Goal: Task Accomplishment & Management: Manage account settings

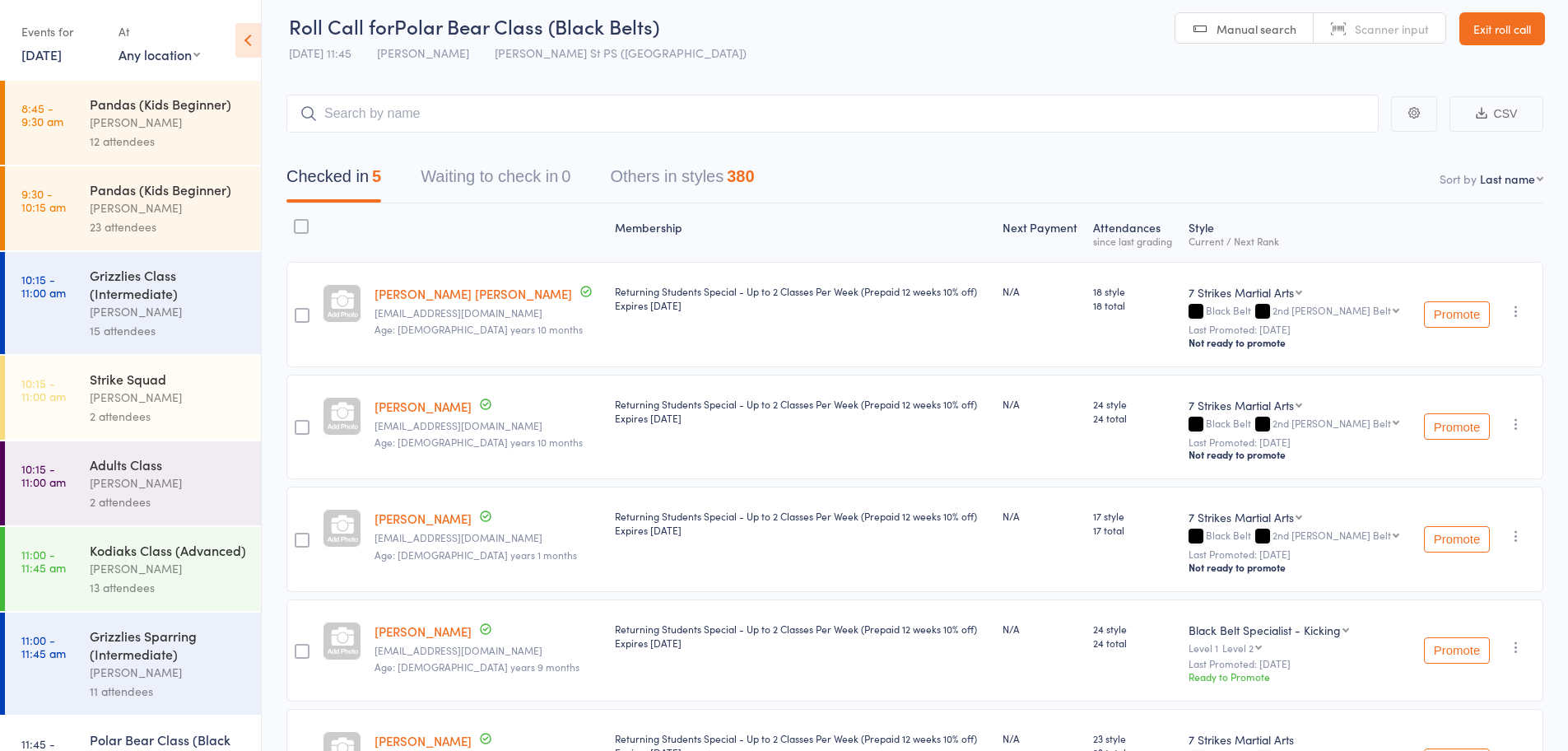
click at [1505, 45] on header "Roll Call for Polar Bear Class (Black Belts) 14 Sep 11:45 Daniel Jancek Truscot…" at bounding box center [915, 29] width 1306 height 80
click at [1514, 29] on link "Exit roll call" at bounding box center [1501, 29] width 85 height 33
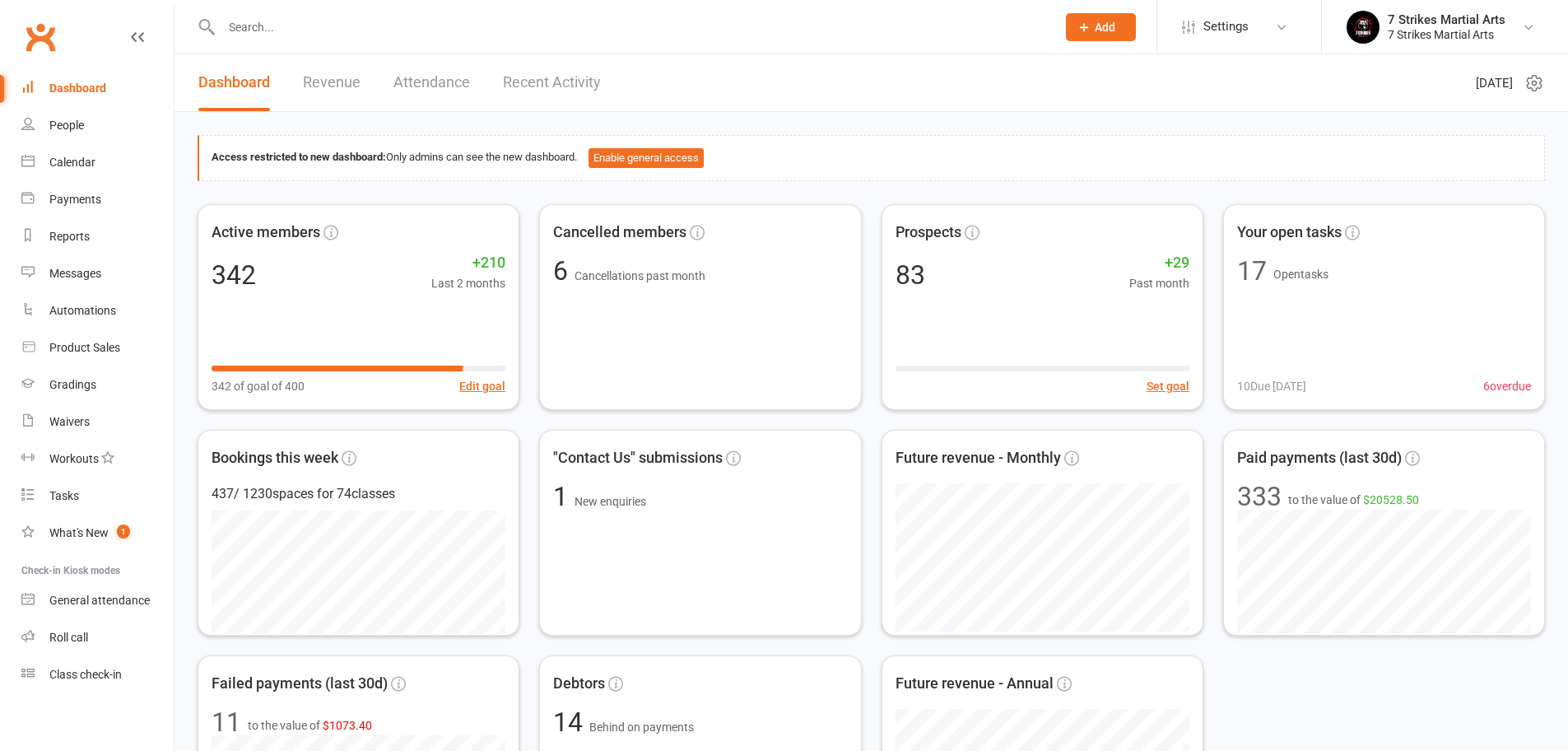
click at [406, 27] on input "text" at bounding box center [631, 27] width 828 height 23
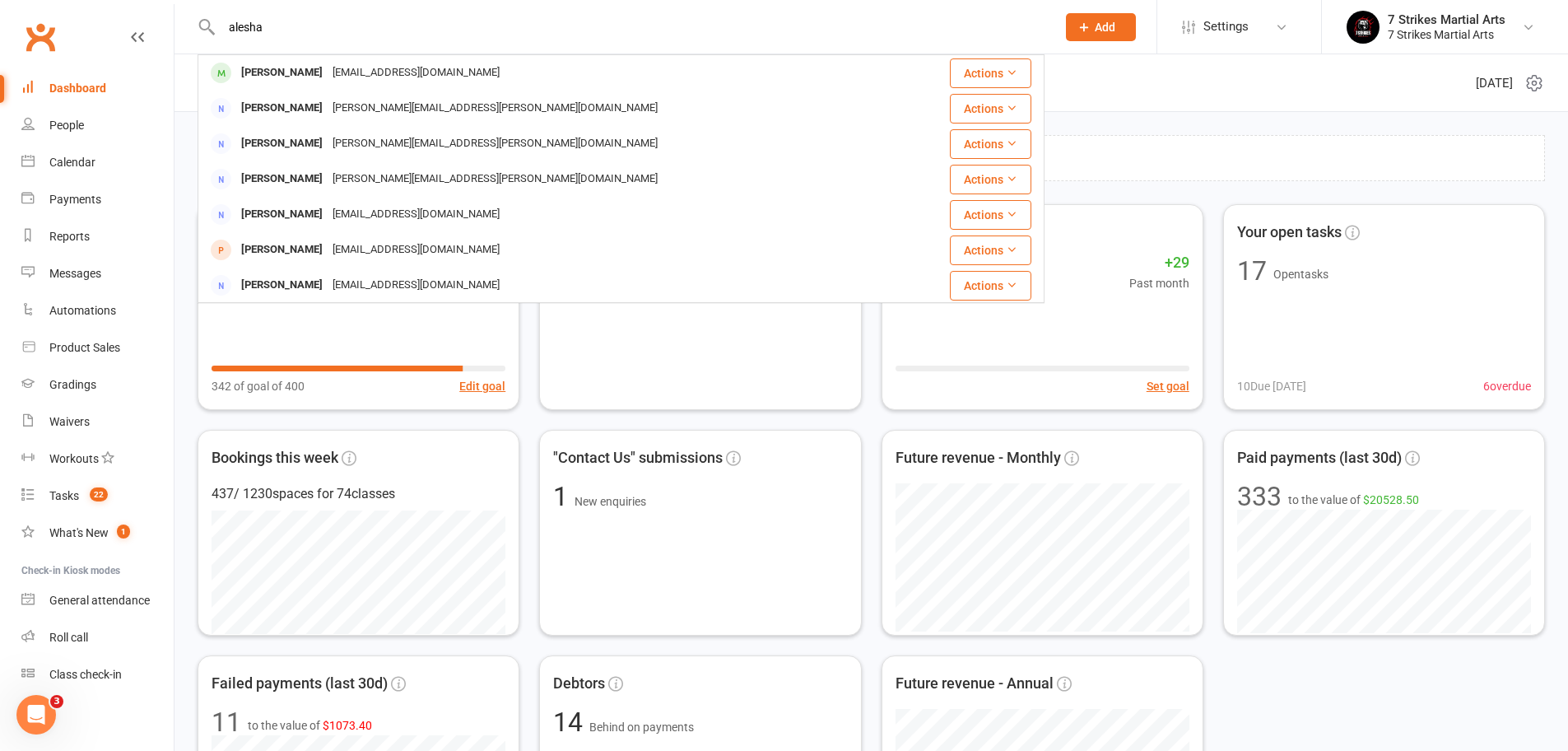
type input "Alesha"
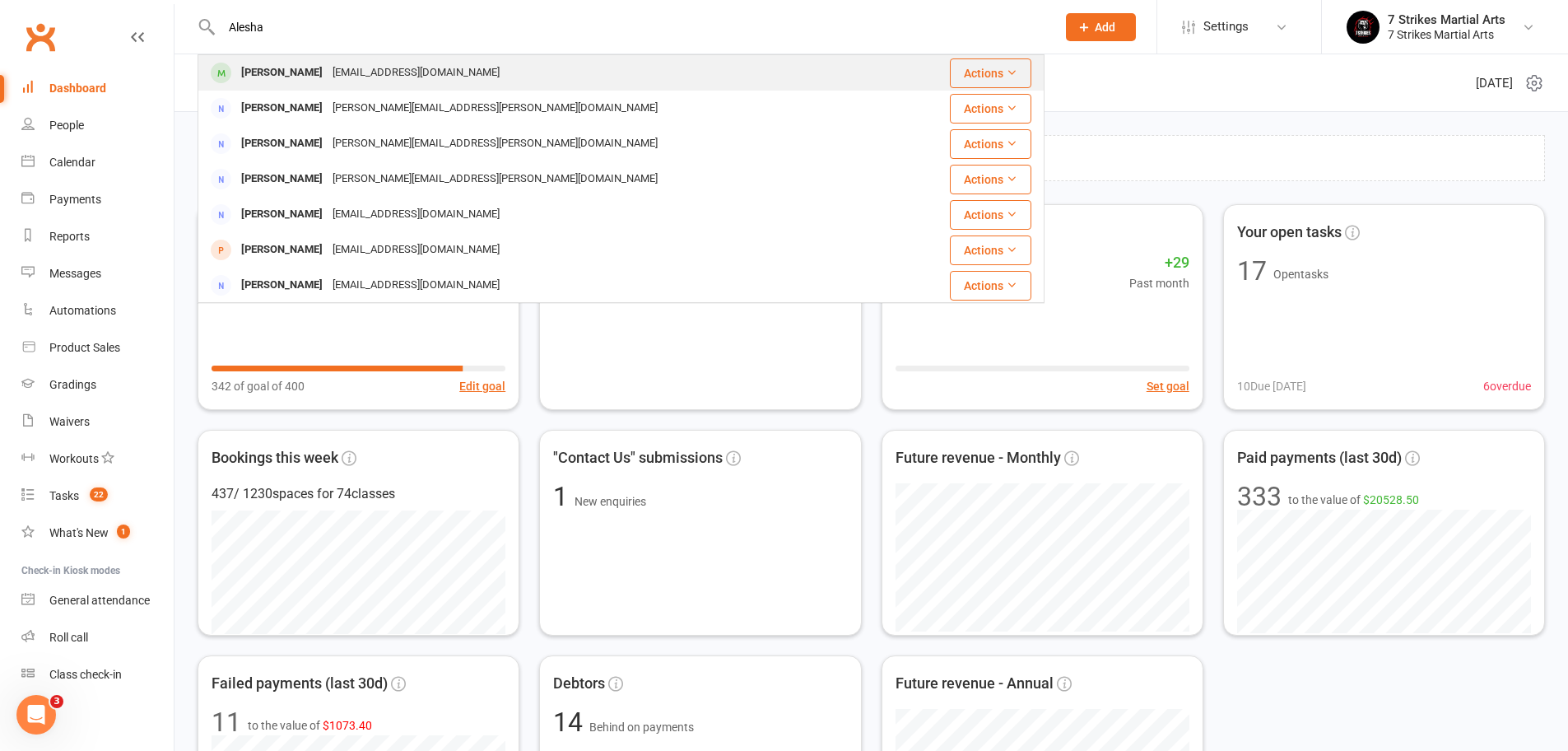
drag, startPoint x: 406, startPoint y: 27, endPoint x: 340, endPoint y: 72, distance: 79.9
click at [340, 72] on div "gg_rs@hotmail.com" at bounding box center [416, 73] width 177 height 24
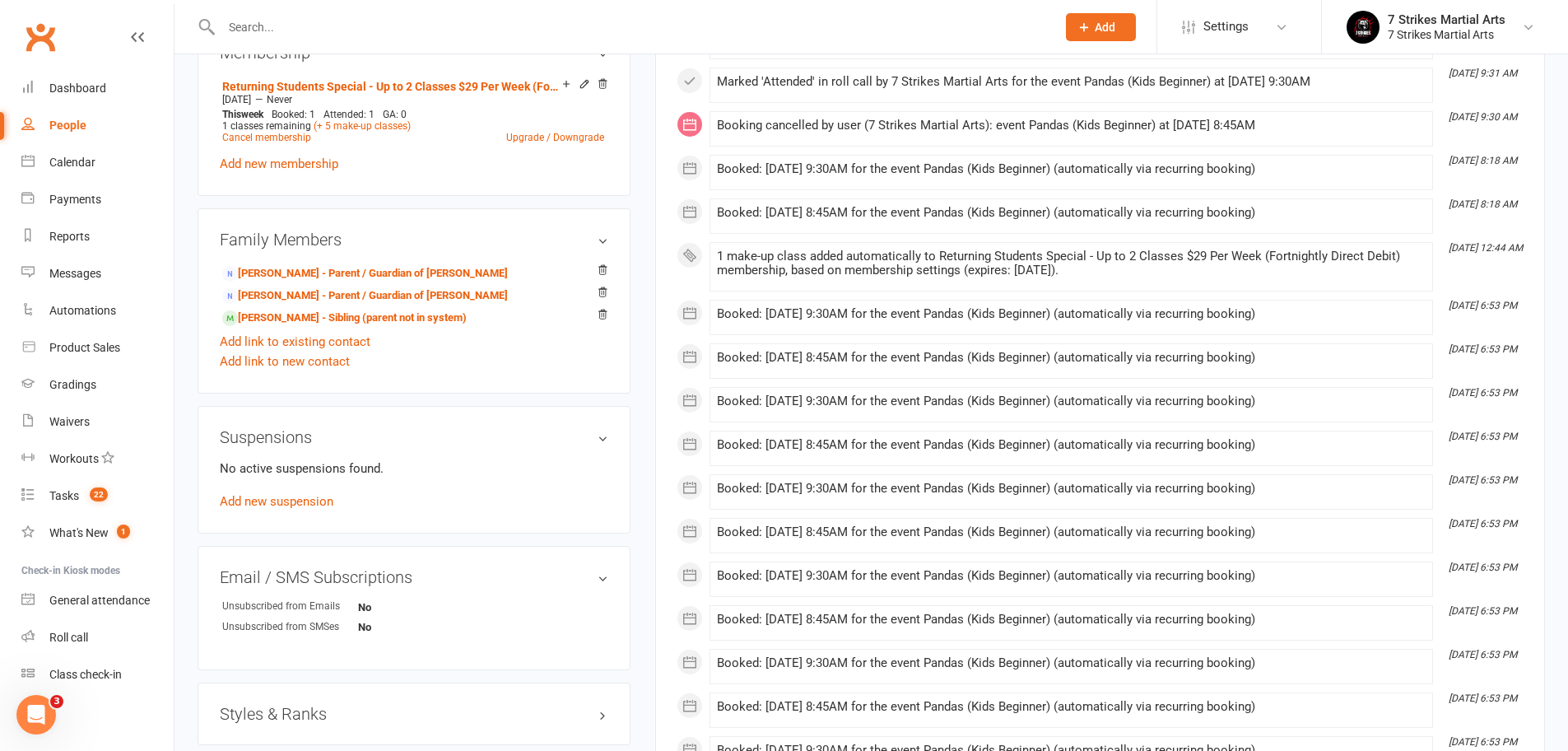
scroll to position [917, 0]
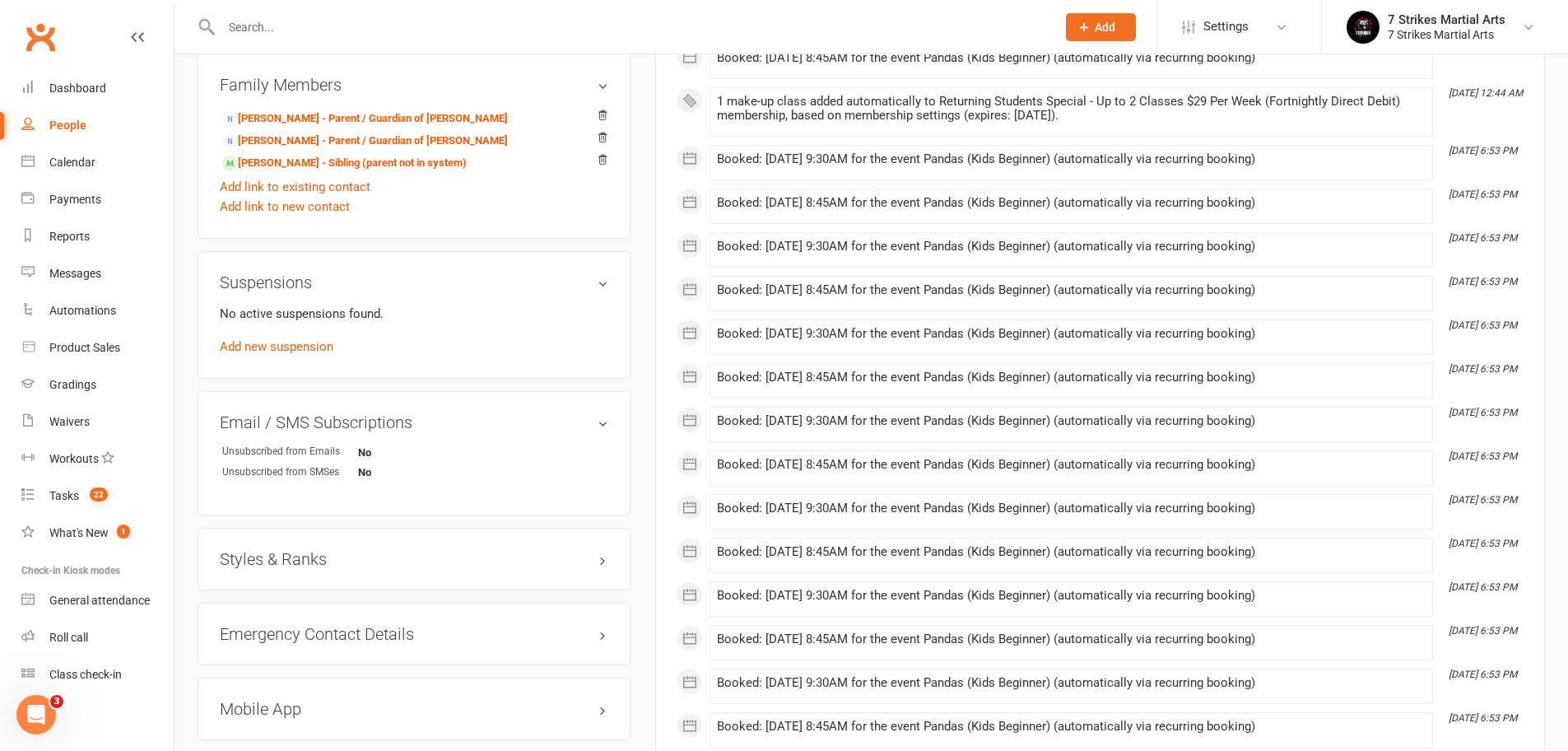
click at [605, 558] on h3 "Styles & Ranks" at bounding box center [414, 558] width 389 height 18
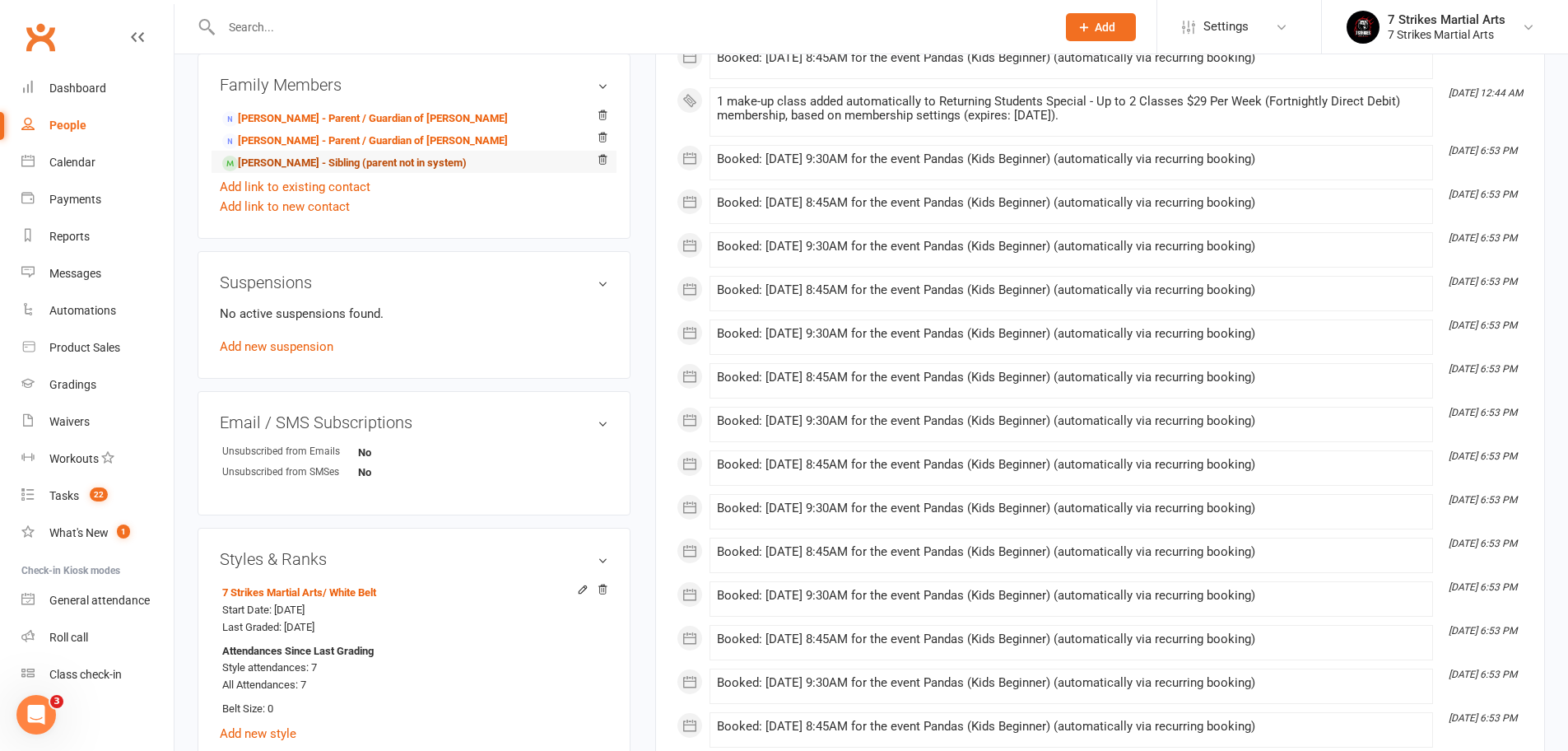
click at [295, 157] on link "Shaniya Sidhu - Sibling (parent not in system)" at bounding box center [344, 164] width 245 height 17
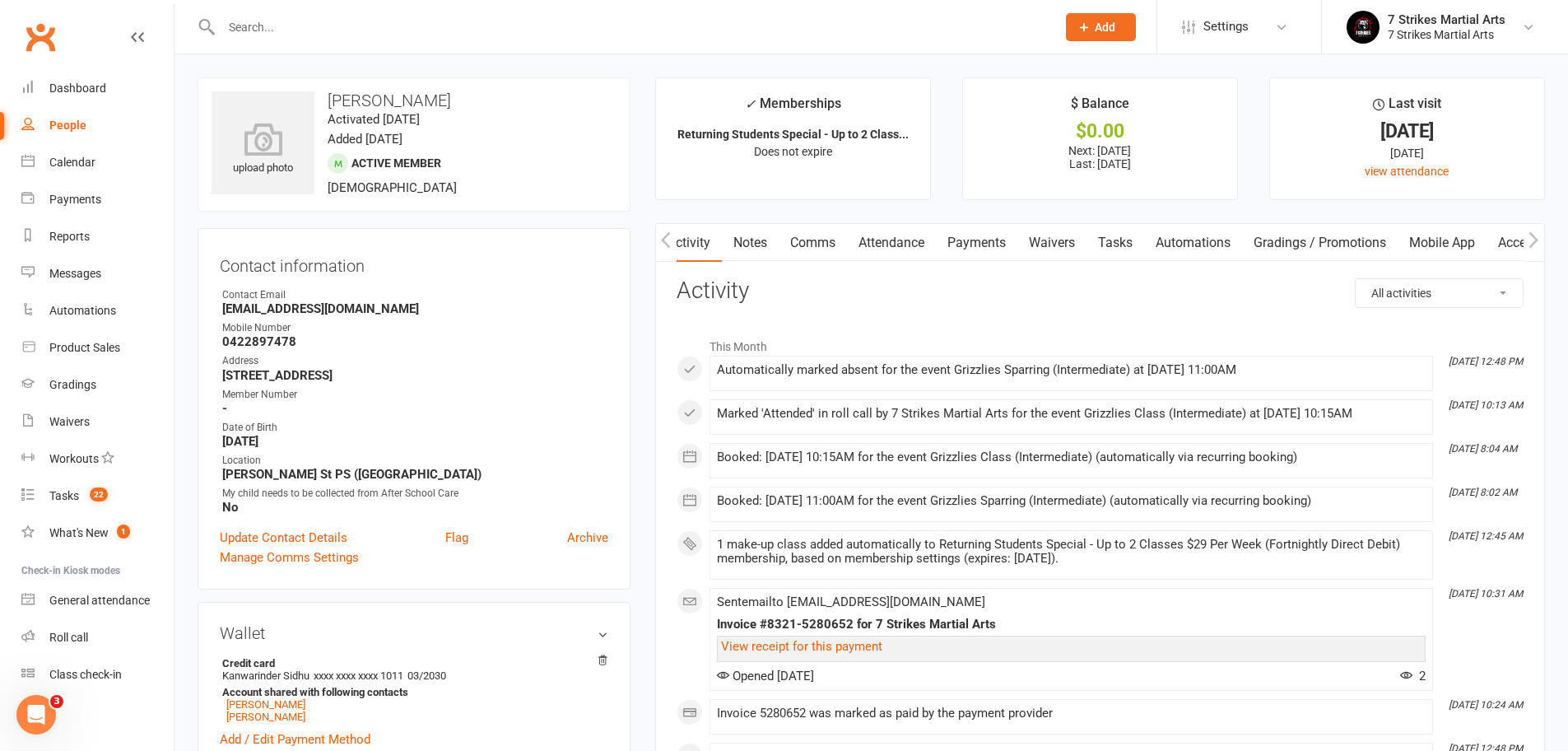
click at [913, 237] on link "Attendance" at bounding box center [891, 242] width 89 height 38
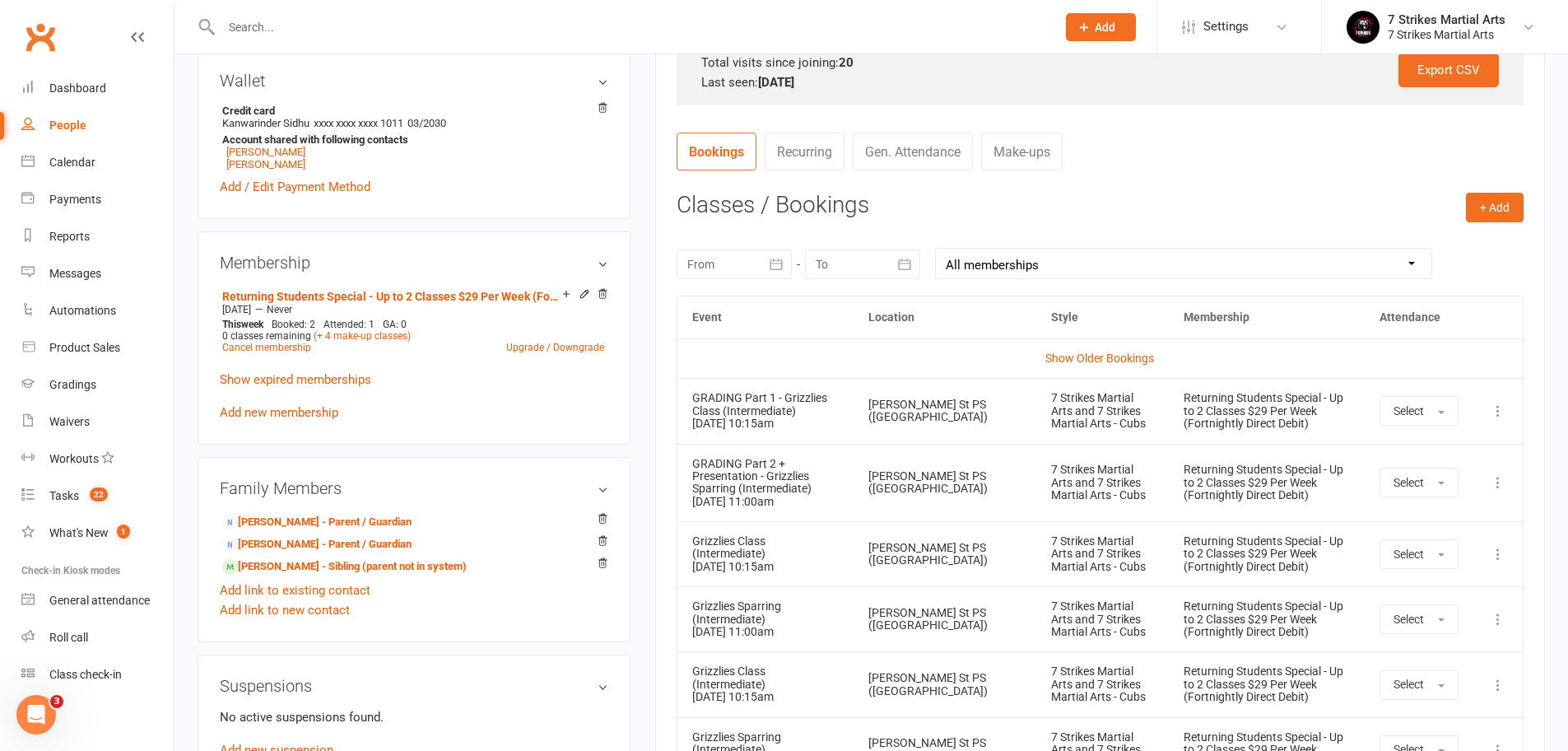
scroll to position [1075, 0]
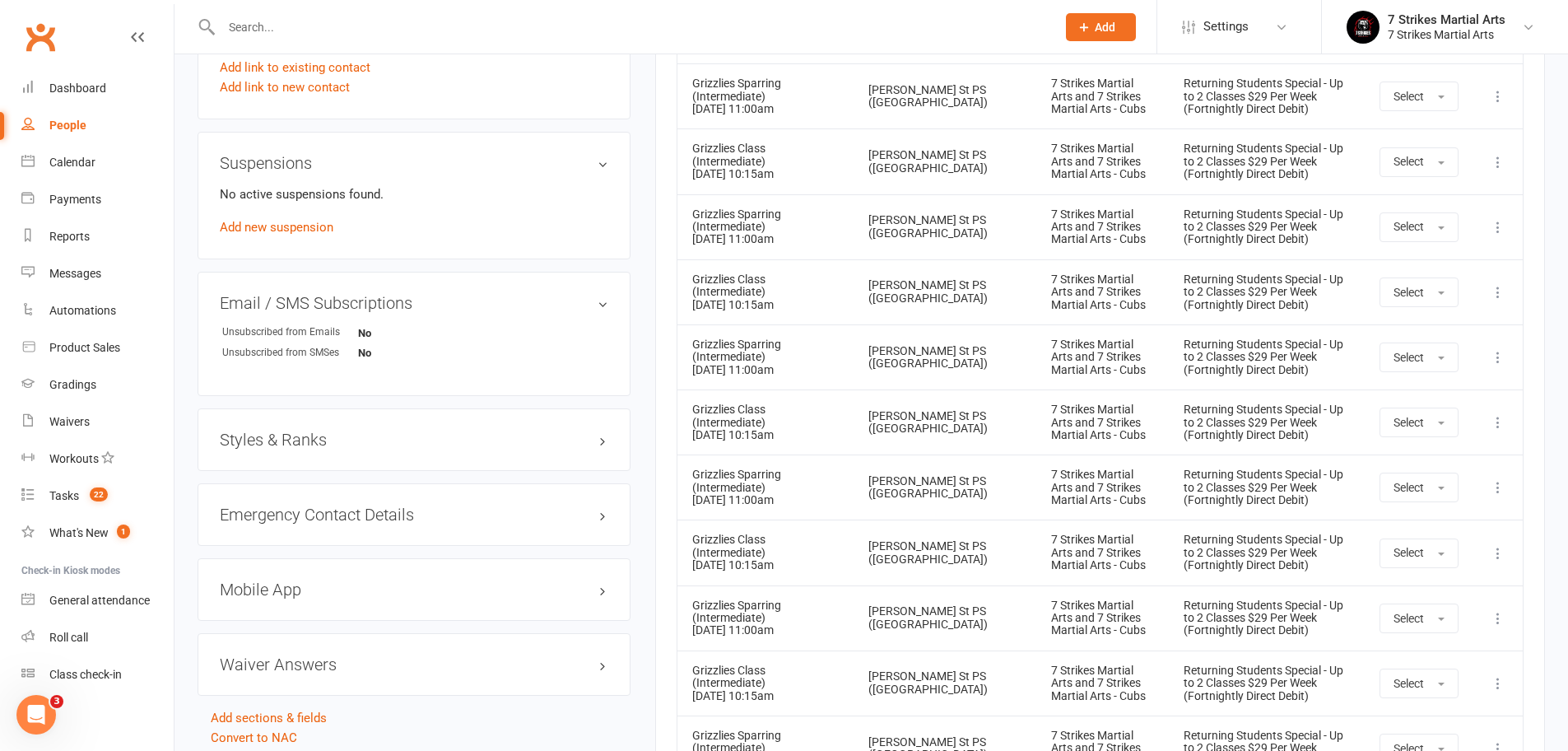
click at [604, 436] on h3 "Styles & Ranks" at bounding box center [414, 439] width 389 height 18
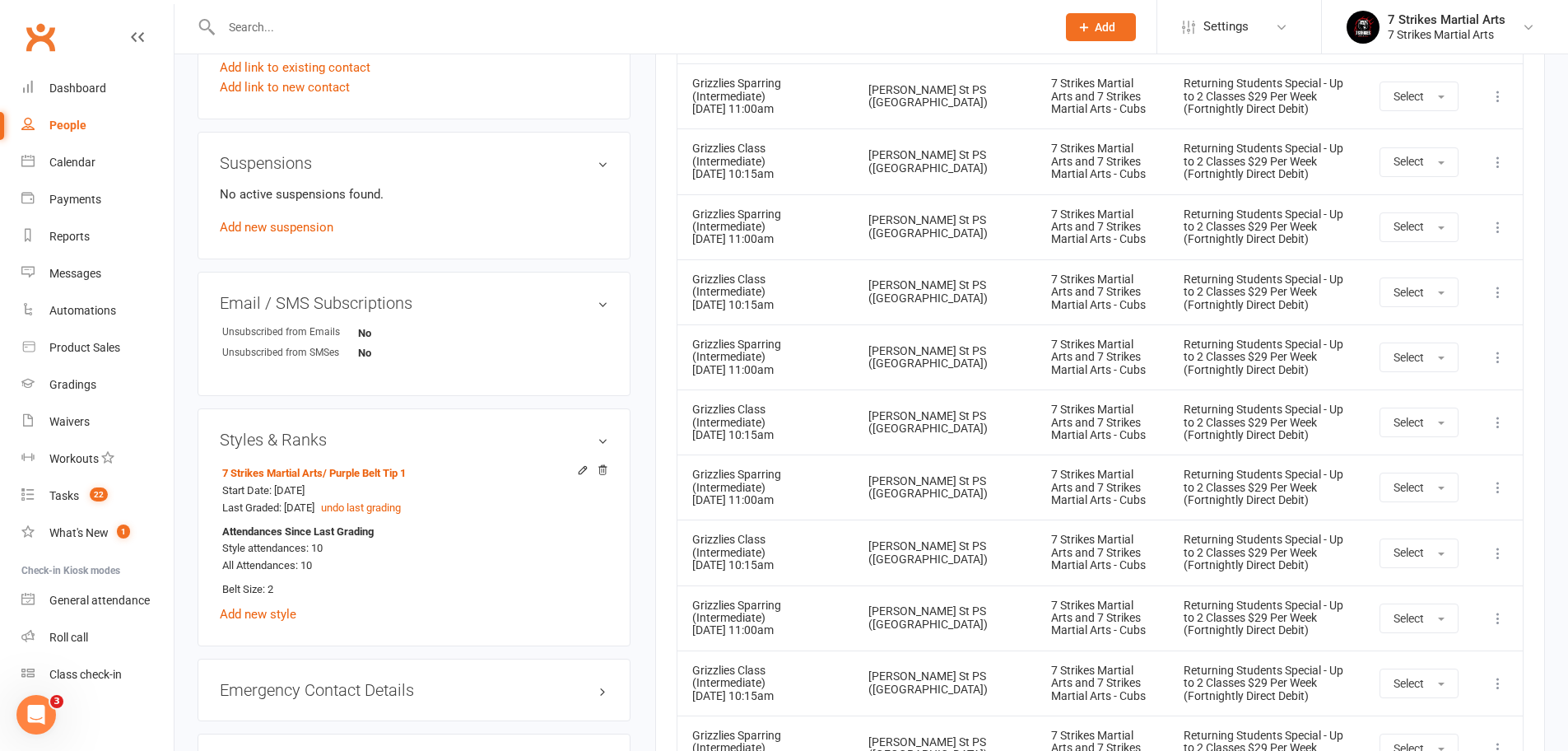
click at [316, 26] on input "text" at bounding box center [631, 27] width 828 height 23
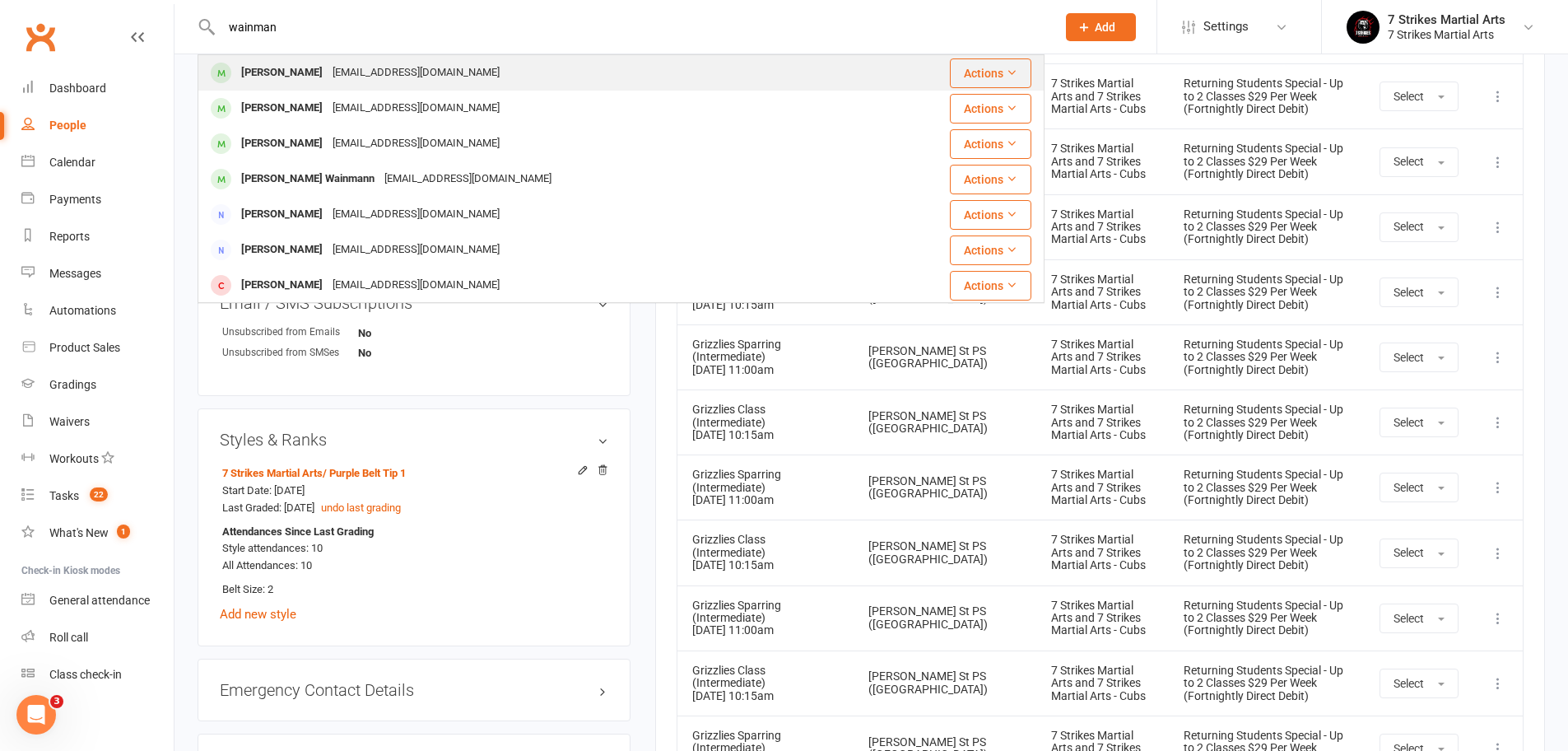
type input "wainman"
click at [305, 71] on div "Yael Wainmann" at bounding box center [281, 73] width 91 height 24
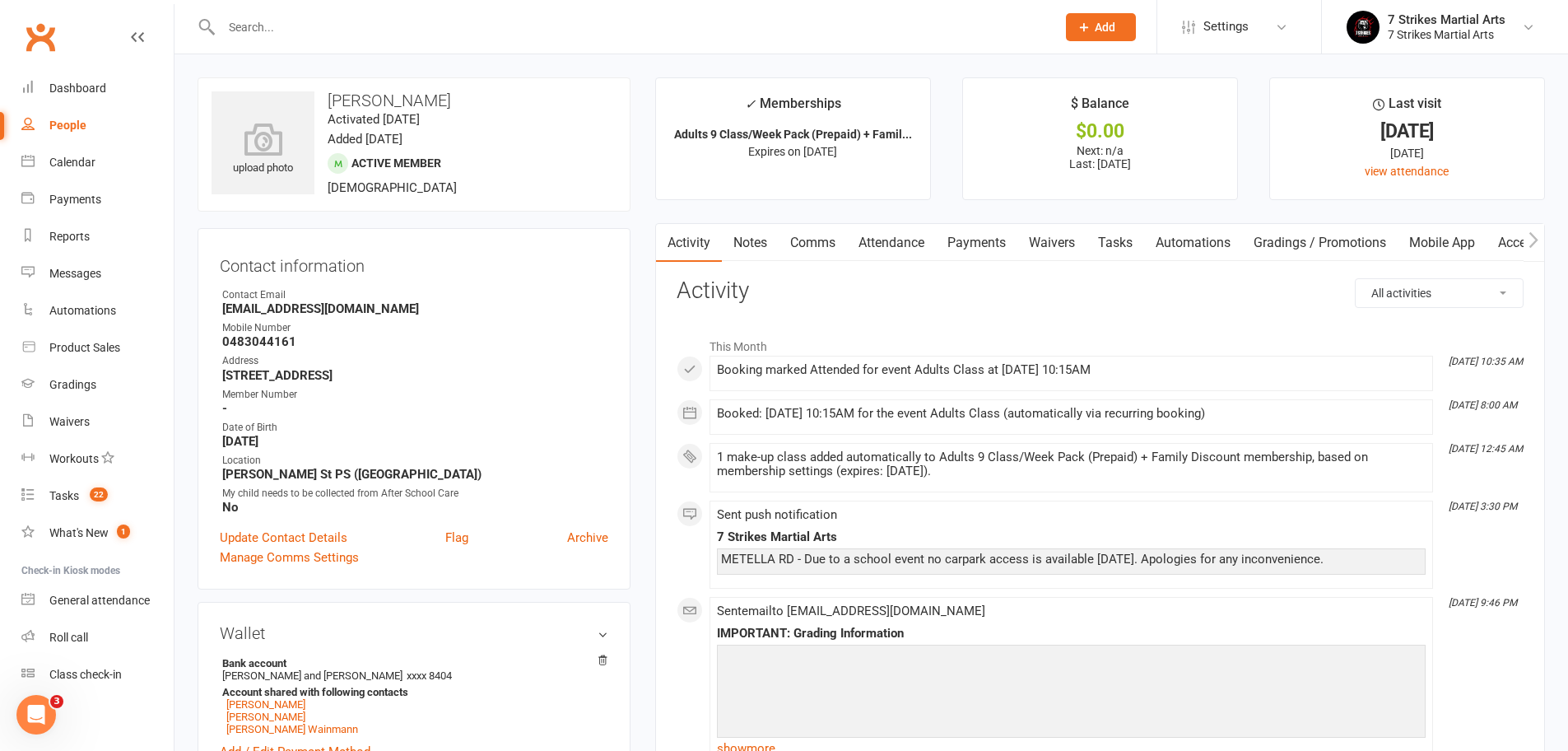
click at [338, 97] on h3 "Yael Wainmann" at bounding box center [414, 100] width 405 height 18
click at [419, 103] on h3 "Yael Wainmann" at bounding box center [414, 100] width 405 height 18
click at [418, 103] on h3 "Yael Wainmann" at bounding box center [414, 100] width 405 height 18
copy h3 "Wainmann"
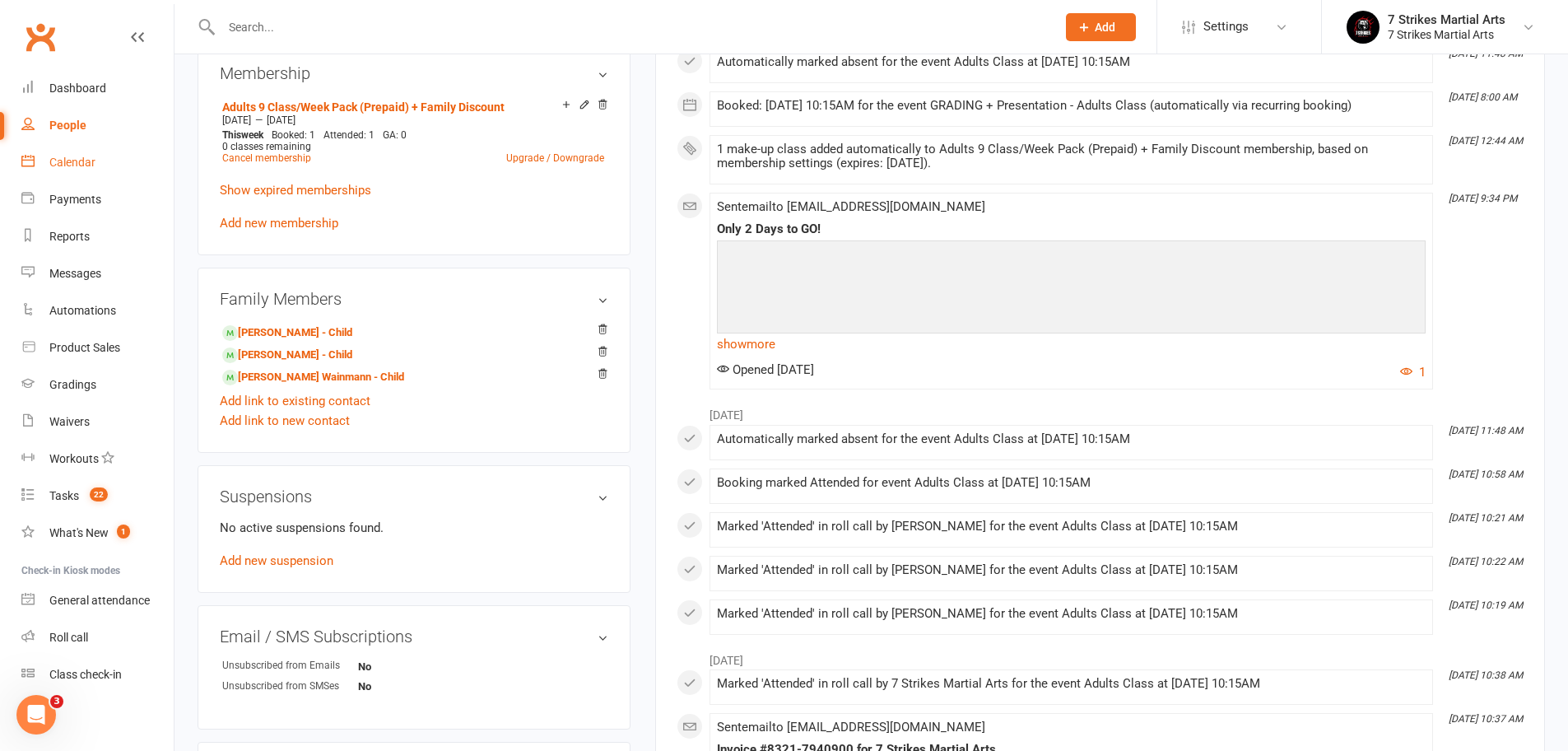
scroll to position [880, 0]
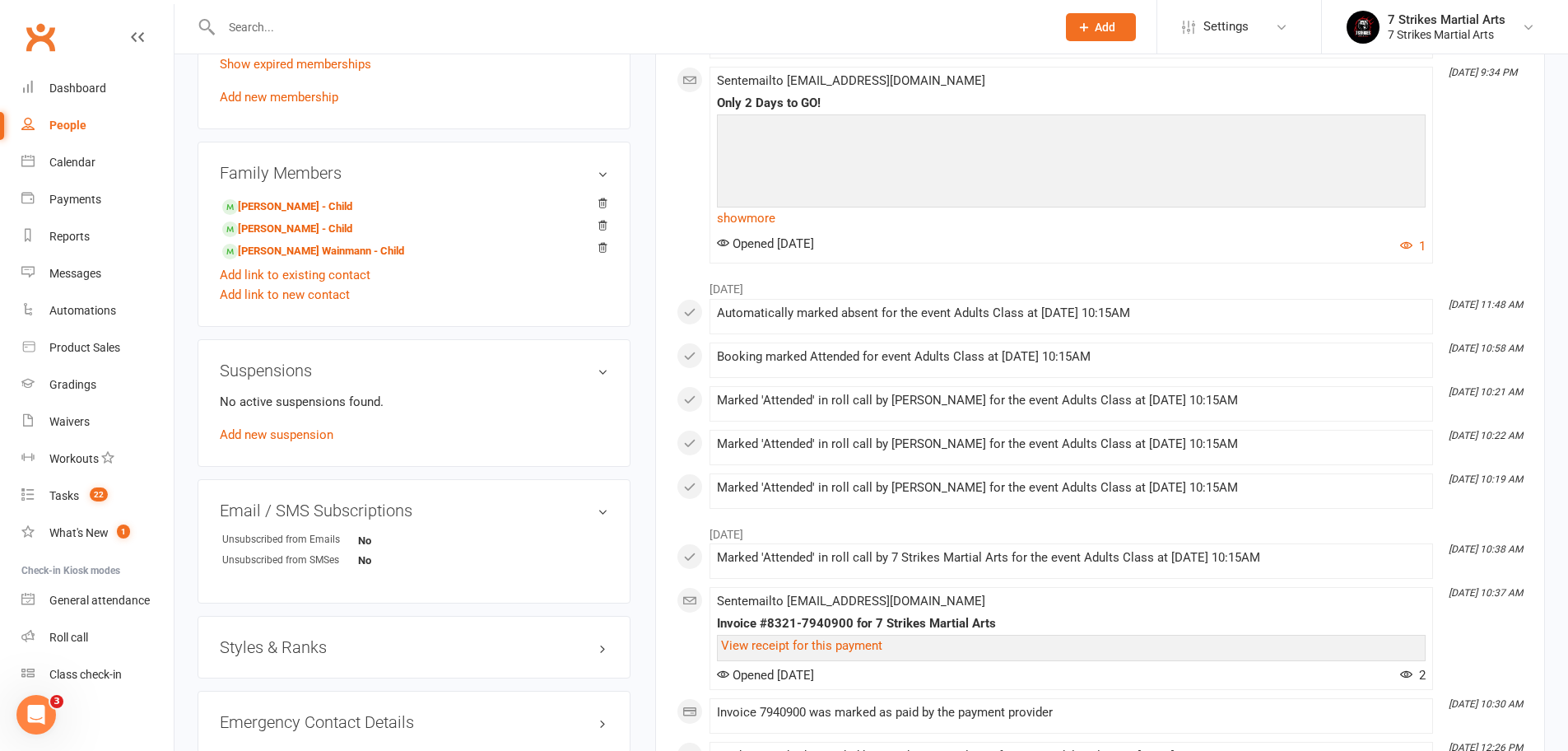
click at [605, 648] on h3 "Styles & Ranks" at bounding box center [414, 646] width 389 height 18
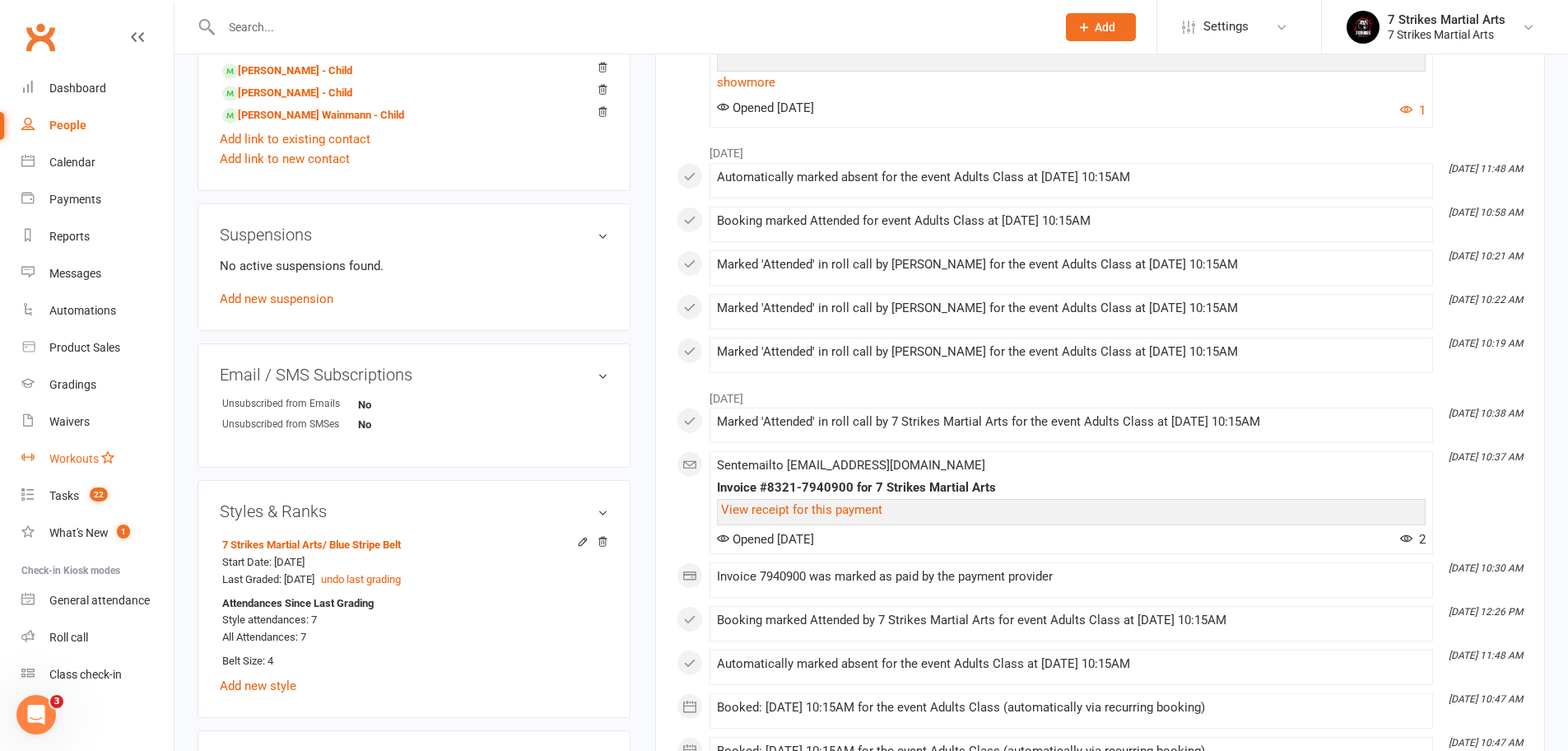
scroll to position [0, 0]
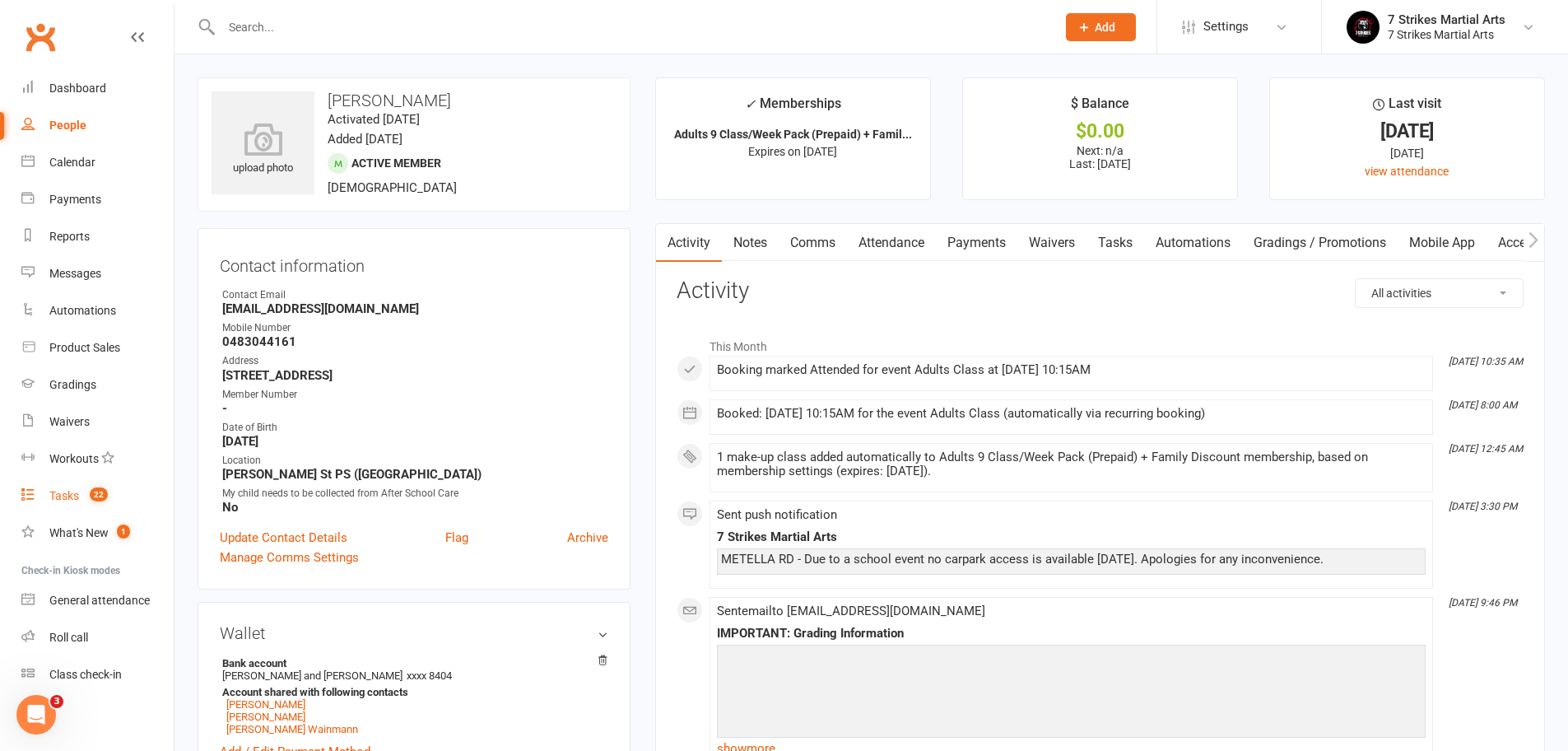
click at [68, 499] on div "Tasks" at bounding box center [64, 496] width 30 height 14
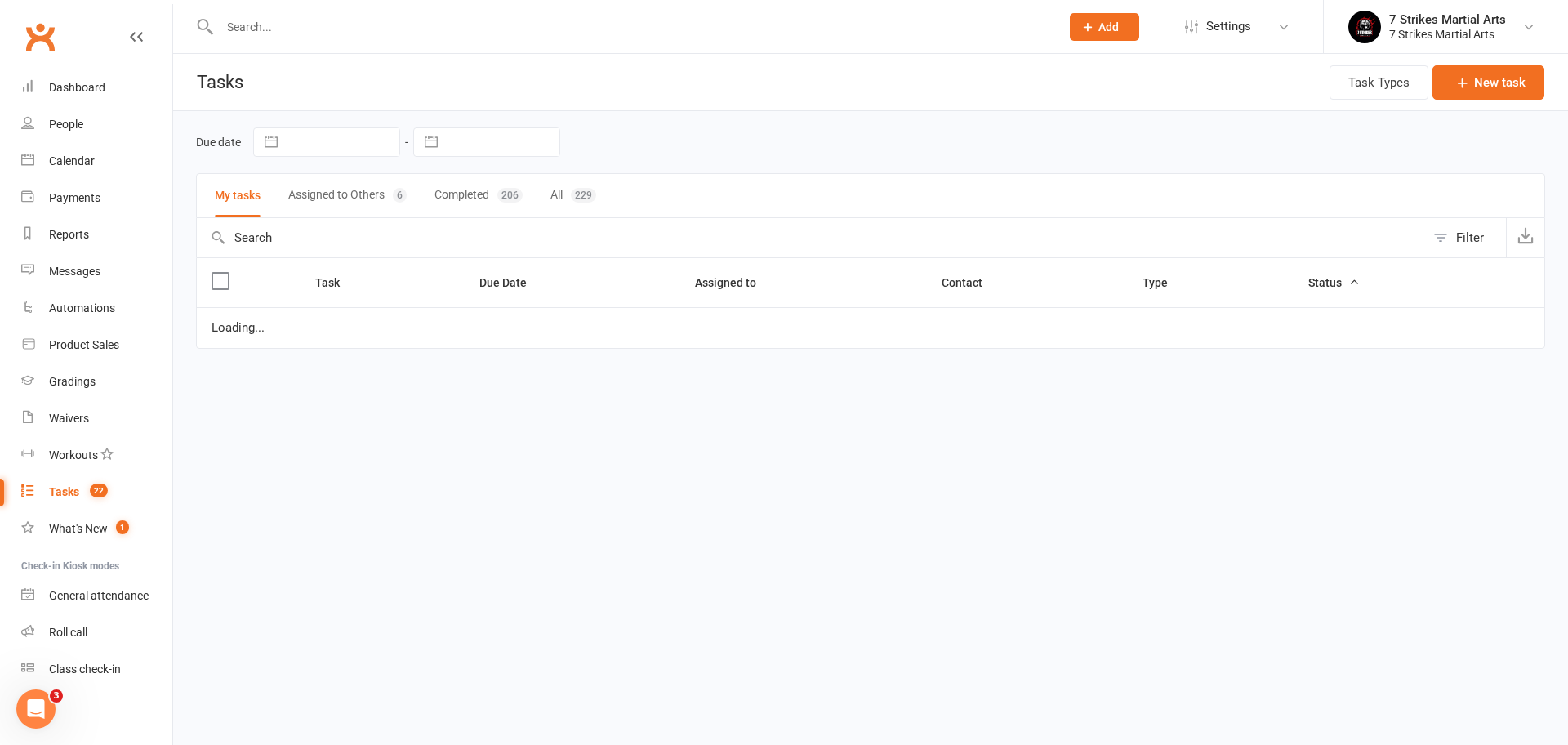
select select "started"
select select "waiting"
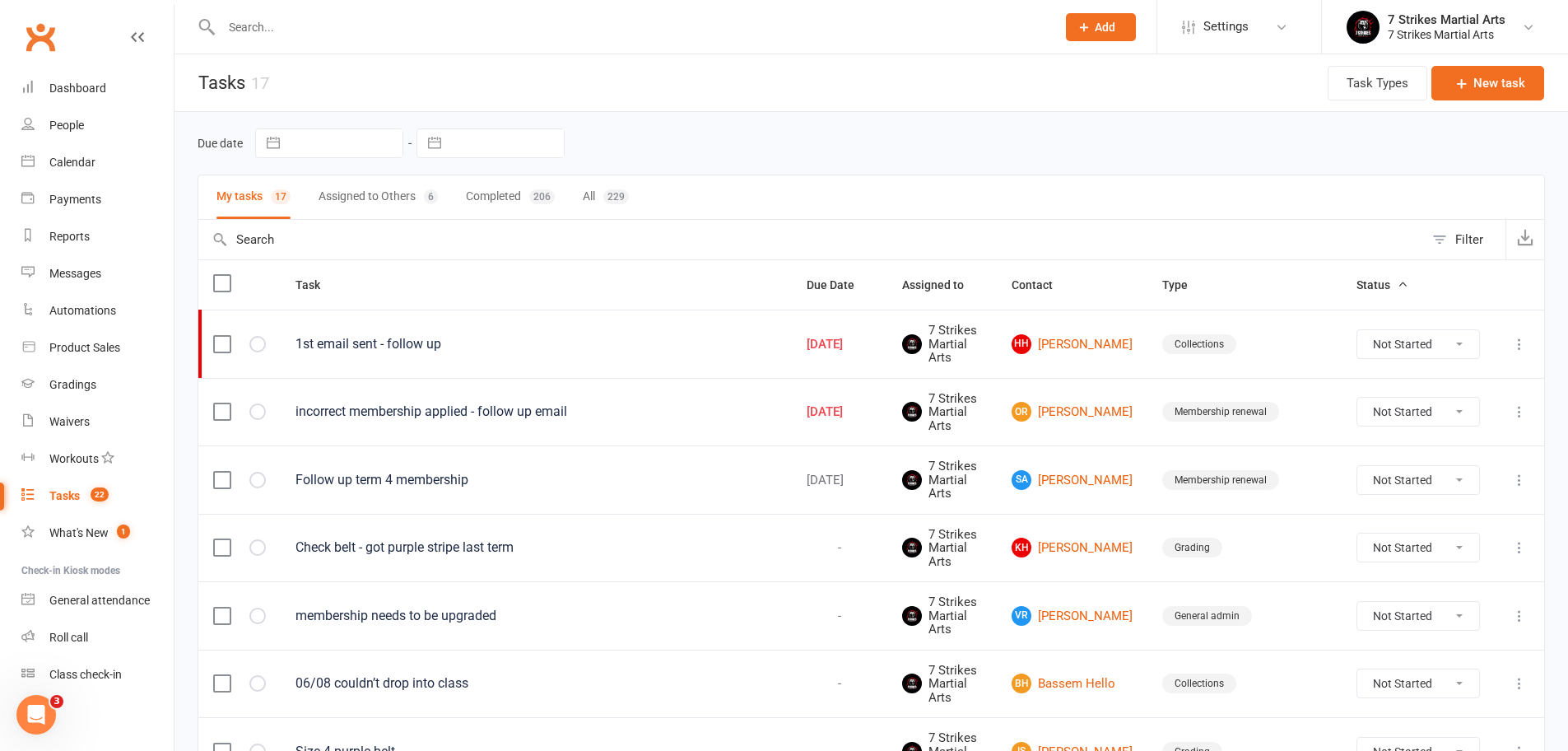
click at [391, 26] on input "text" at bounding box center [631, 27] width 828 height 23
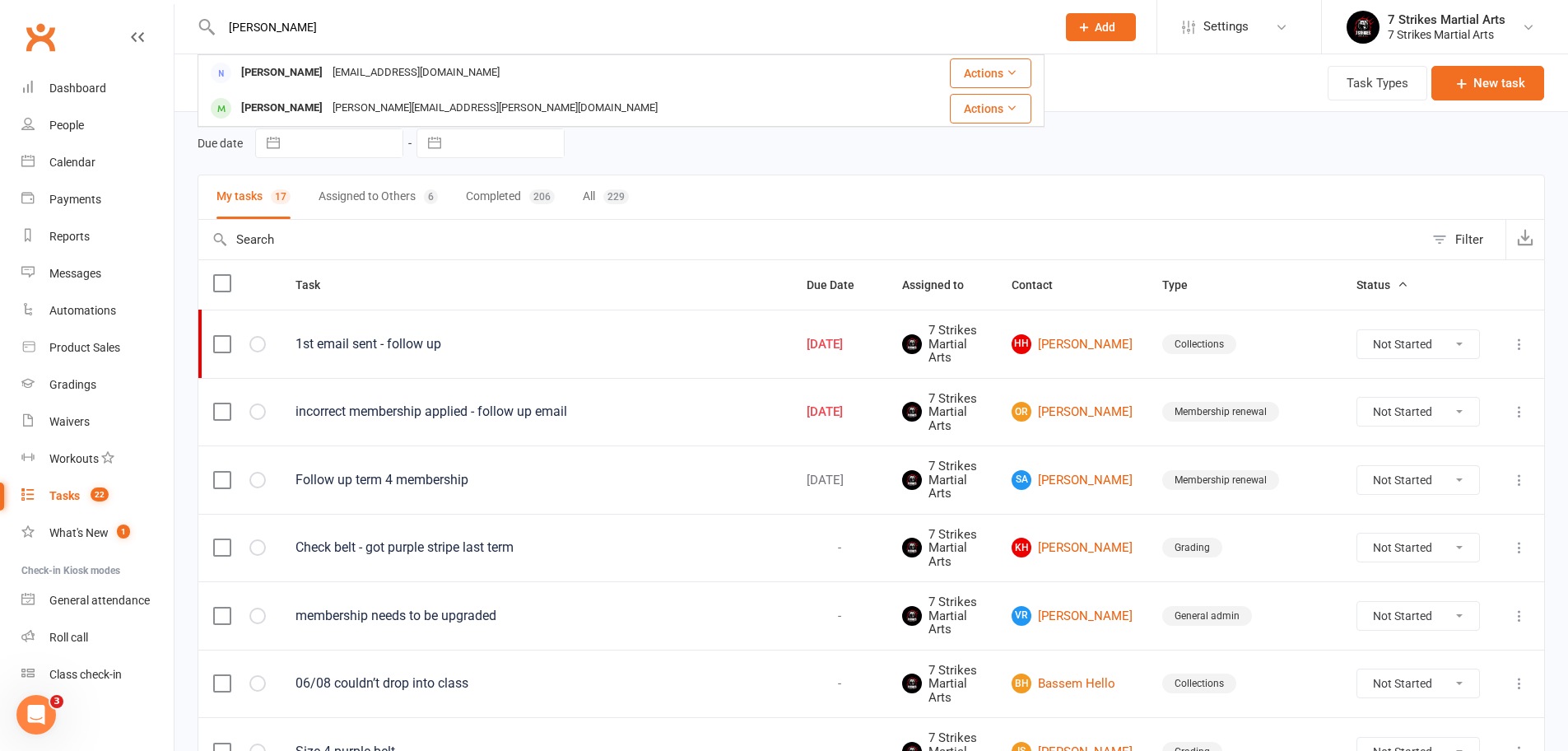
type input "Vincent"
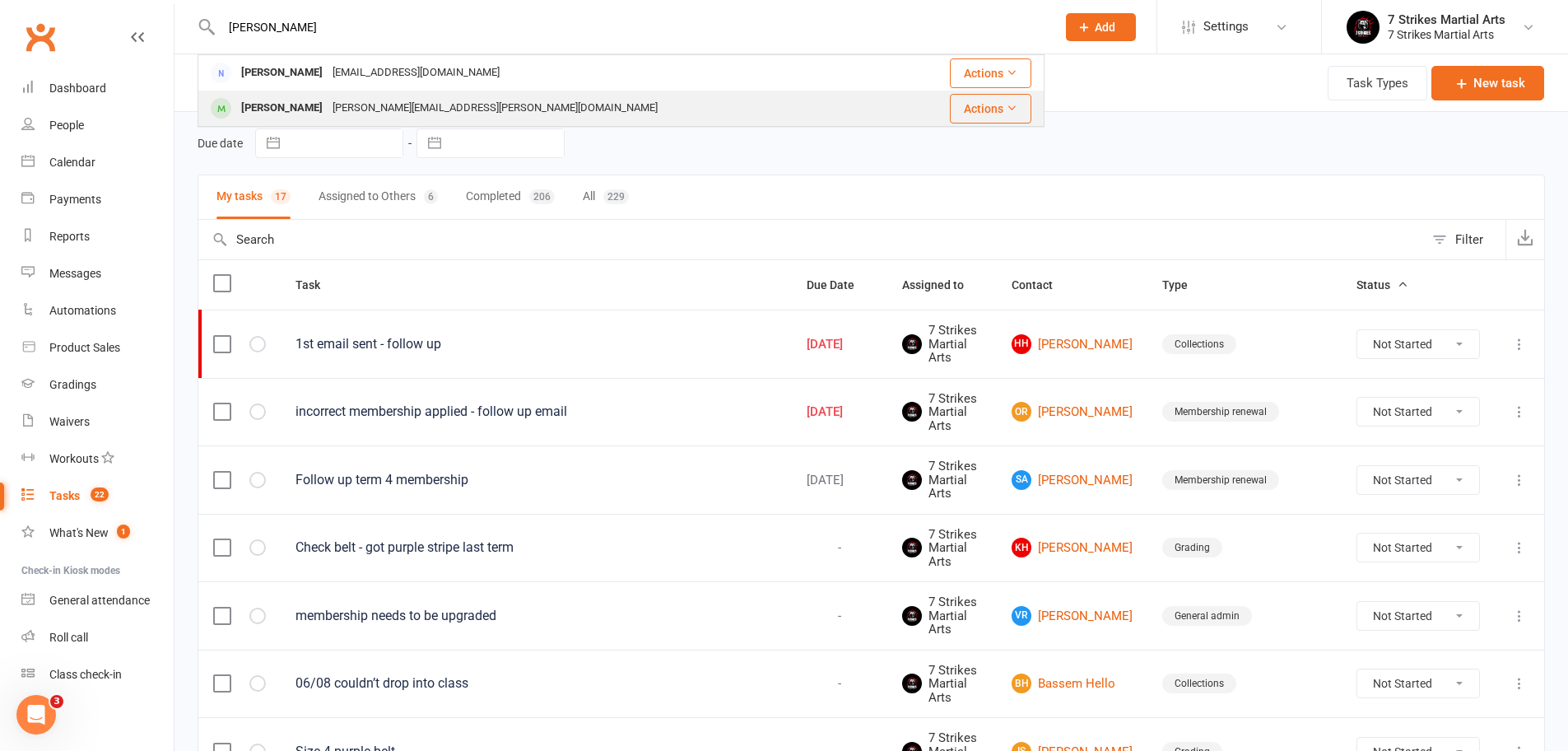
drag, startPoint x: 391, startPoint y: 26, endPoint x: 323, endPoint y: 110, distance: 108.1
click at [328, 110] on div "katherine.rsy.lim@gmail.com" at bounding box center [495, 108] width 335 height 24
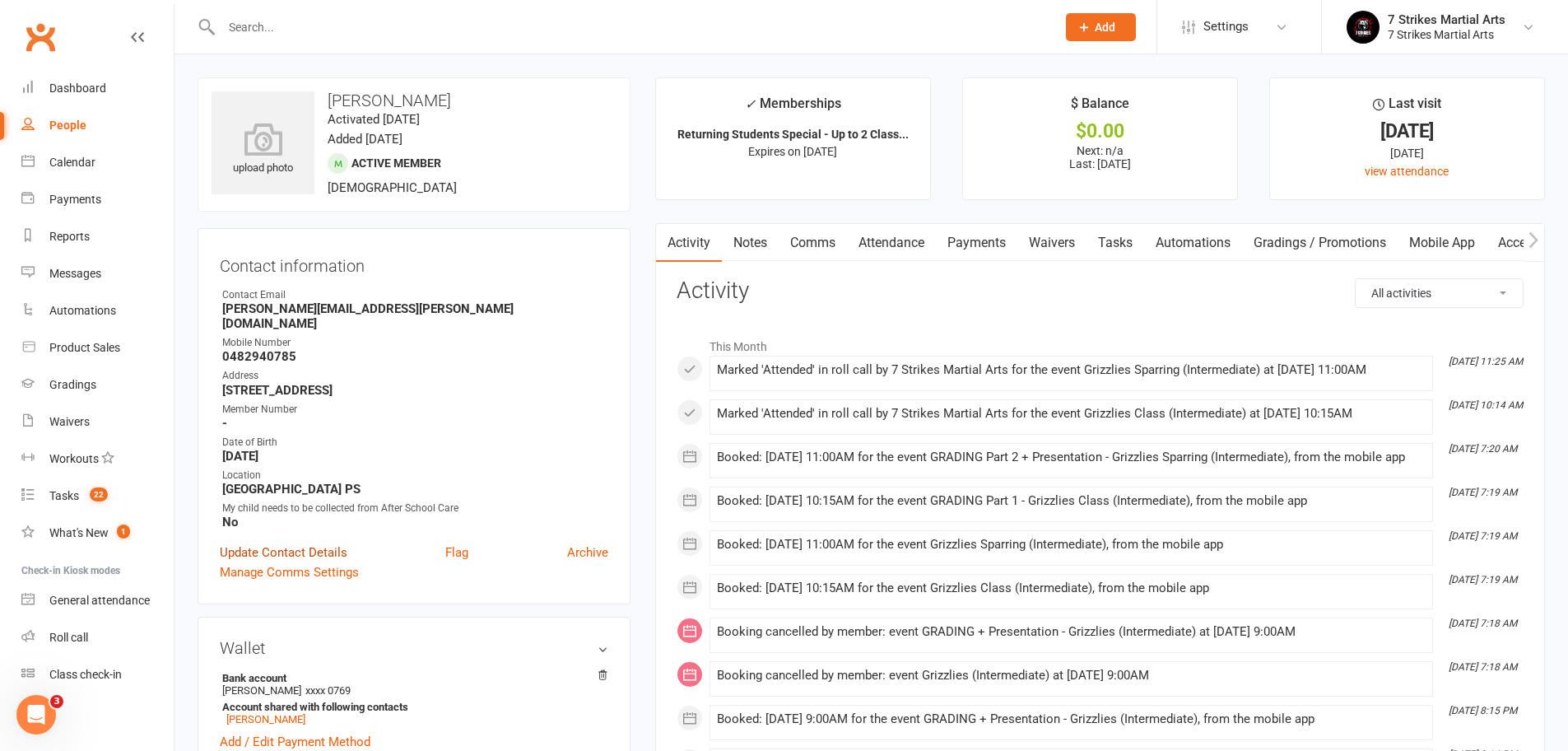
click at [317, 543] on link "Update Contact Details" at bounding box center [283, 553] width 128 height 19
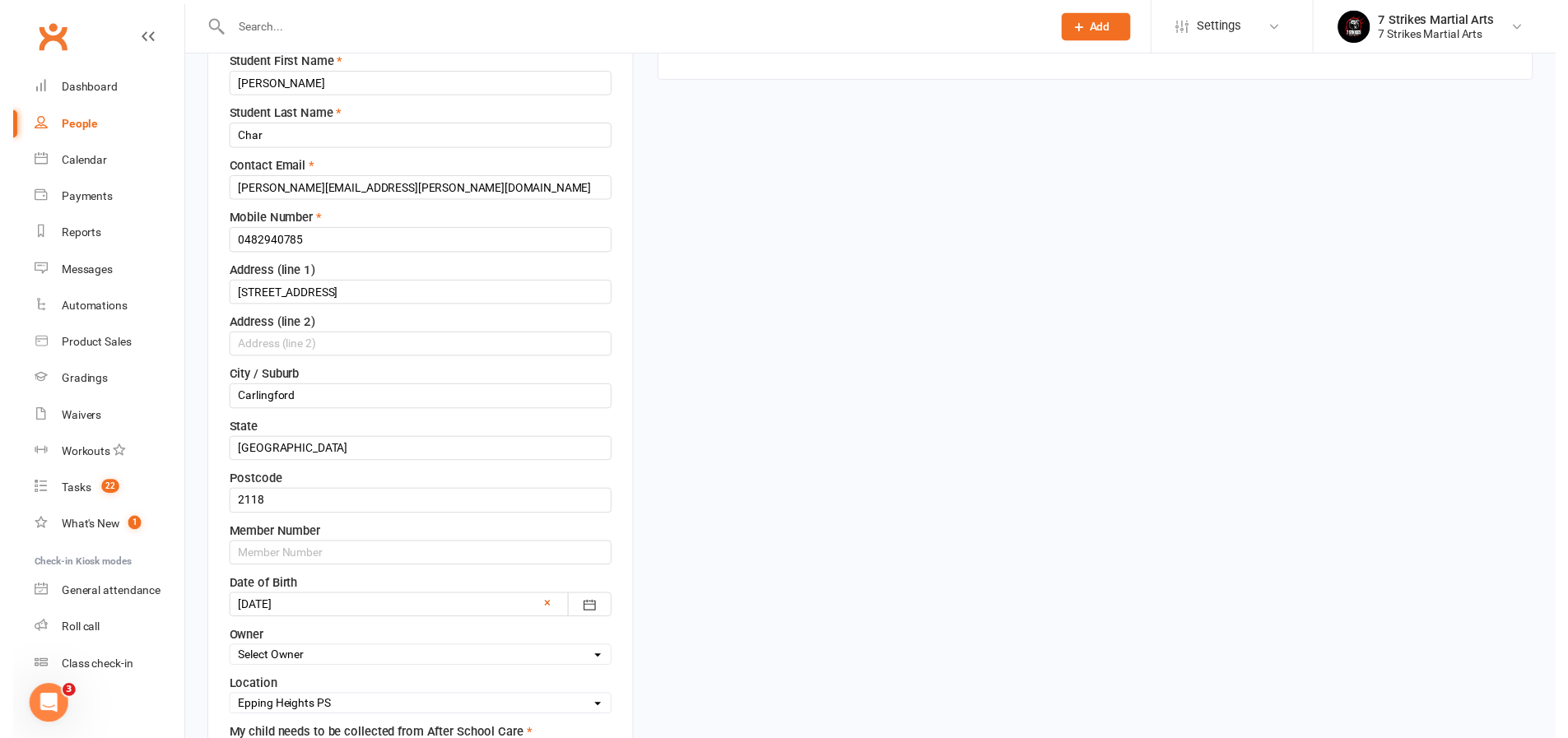
scroll to position [528, 0]
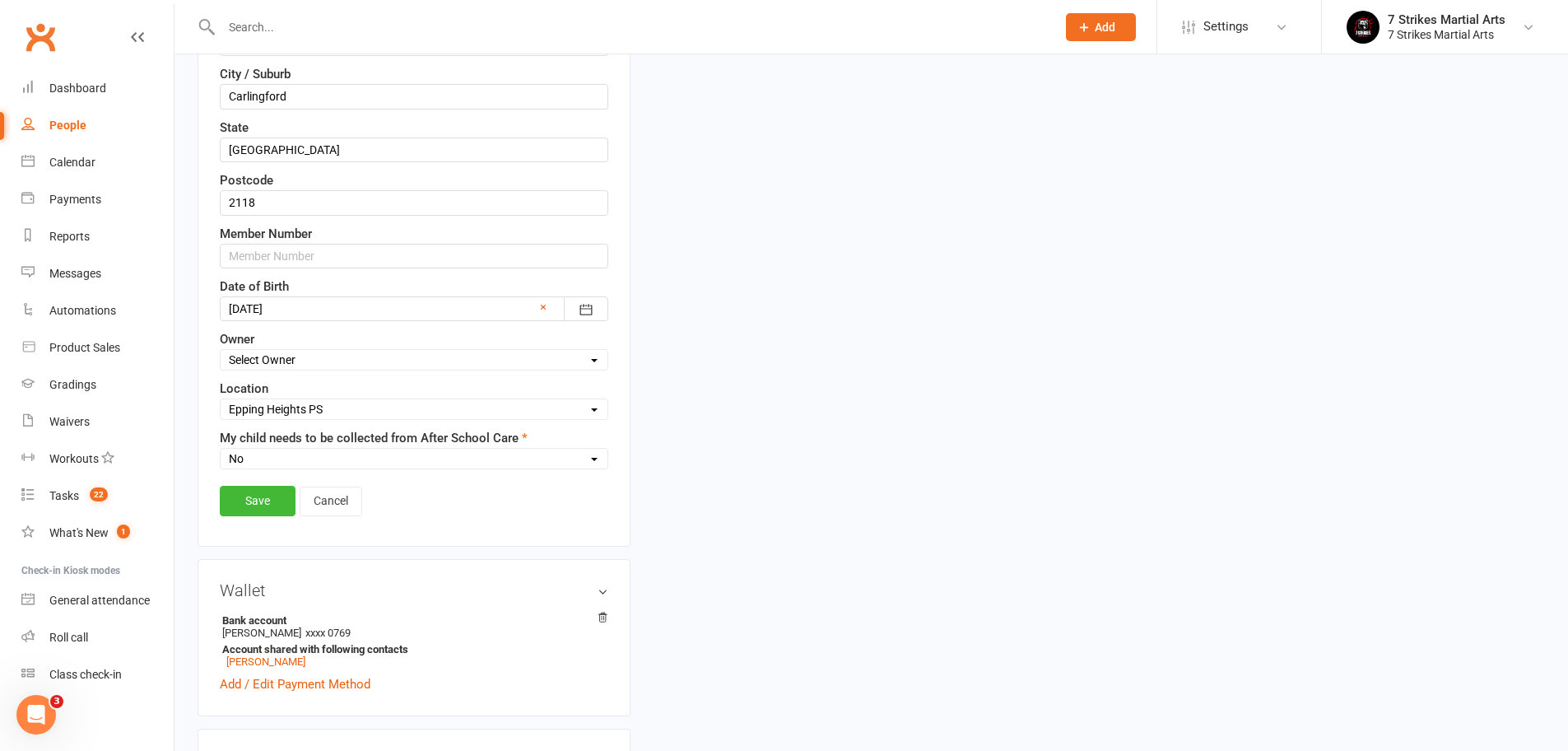
select select "7"
click at [273, 510] on link "Save" at bounding box center [257, 500] width 75 height 30
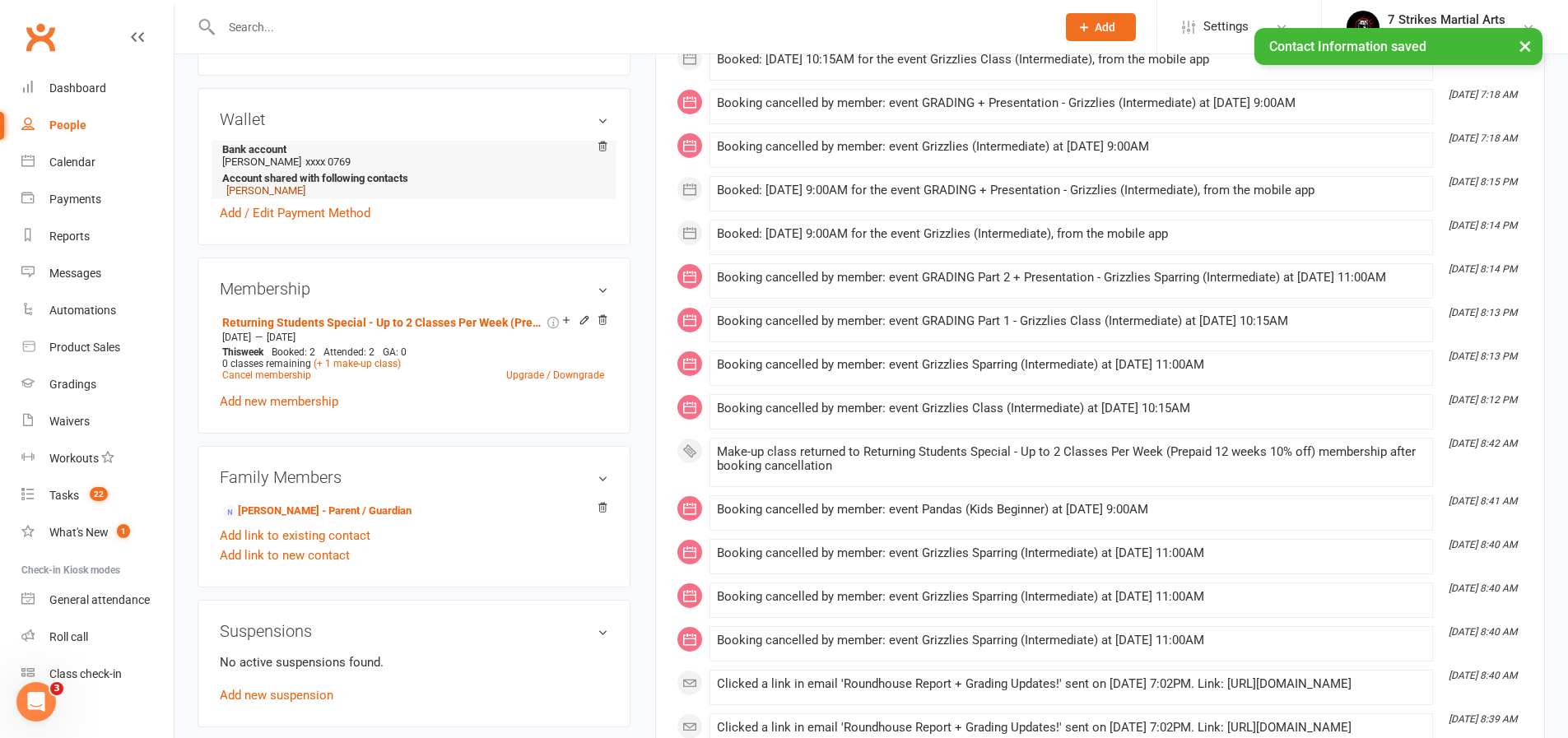
click at [271, 185] on link "Katherine Lim" at bounding box center [266, 191] width 79 height 13
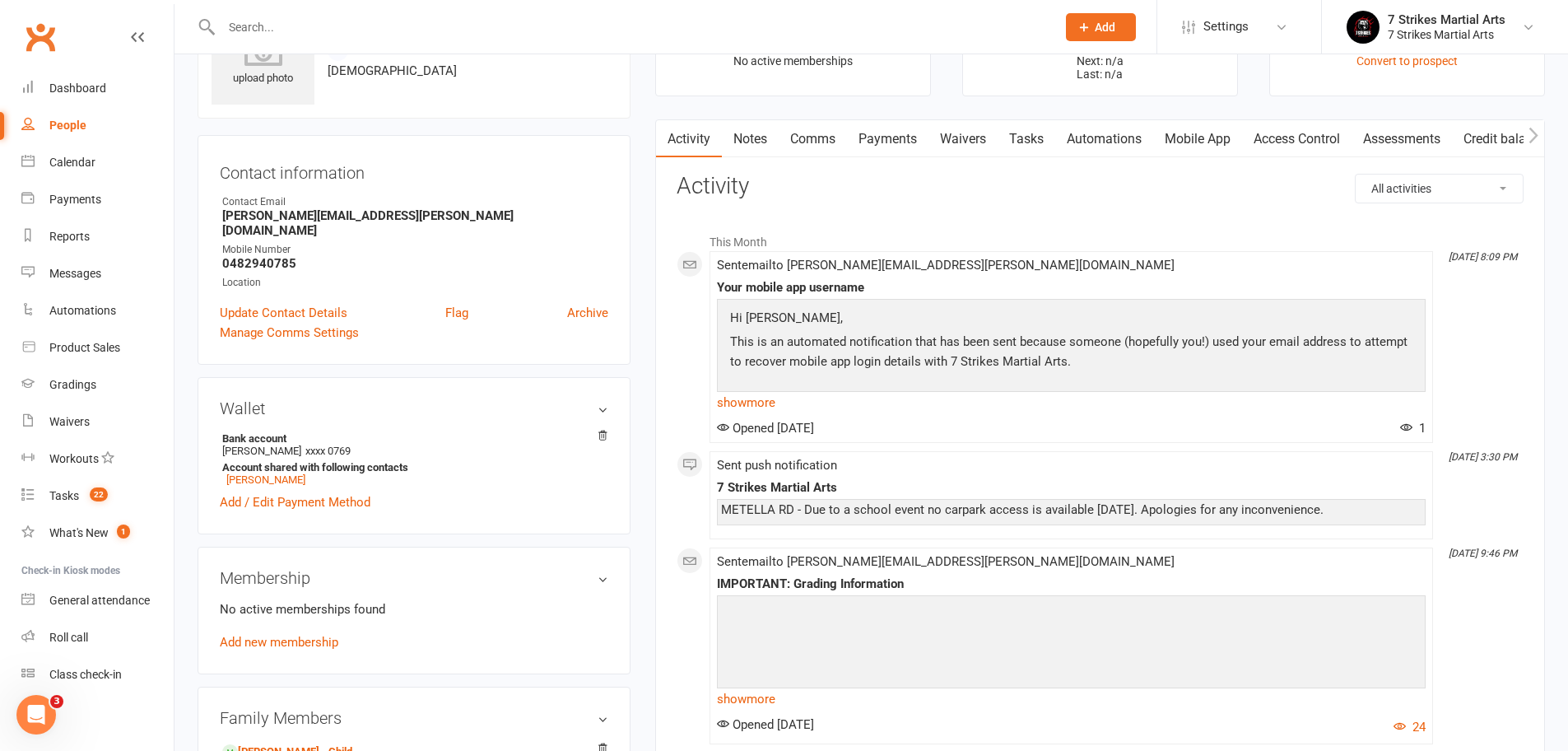
scroll to position [63, 0]
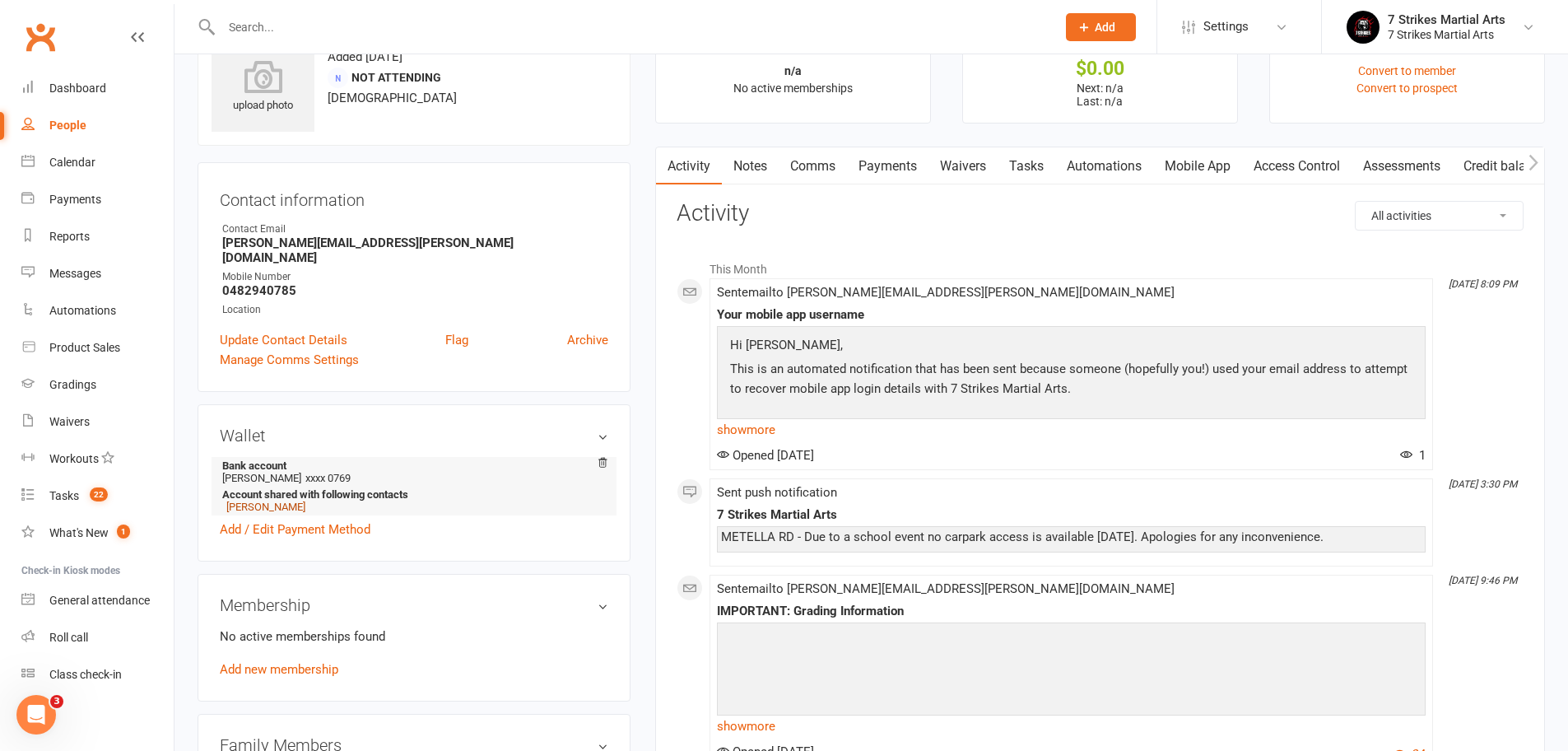
click at [265, 500] on link "Vincent Char" at bounding box center [266, 506] width 79 height 13
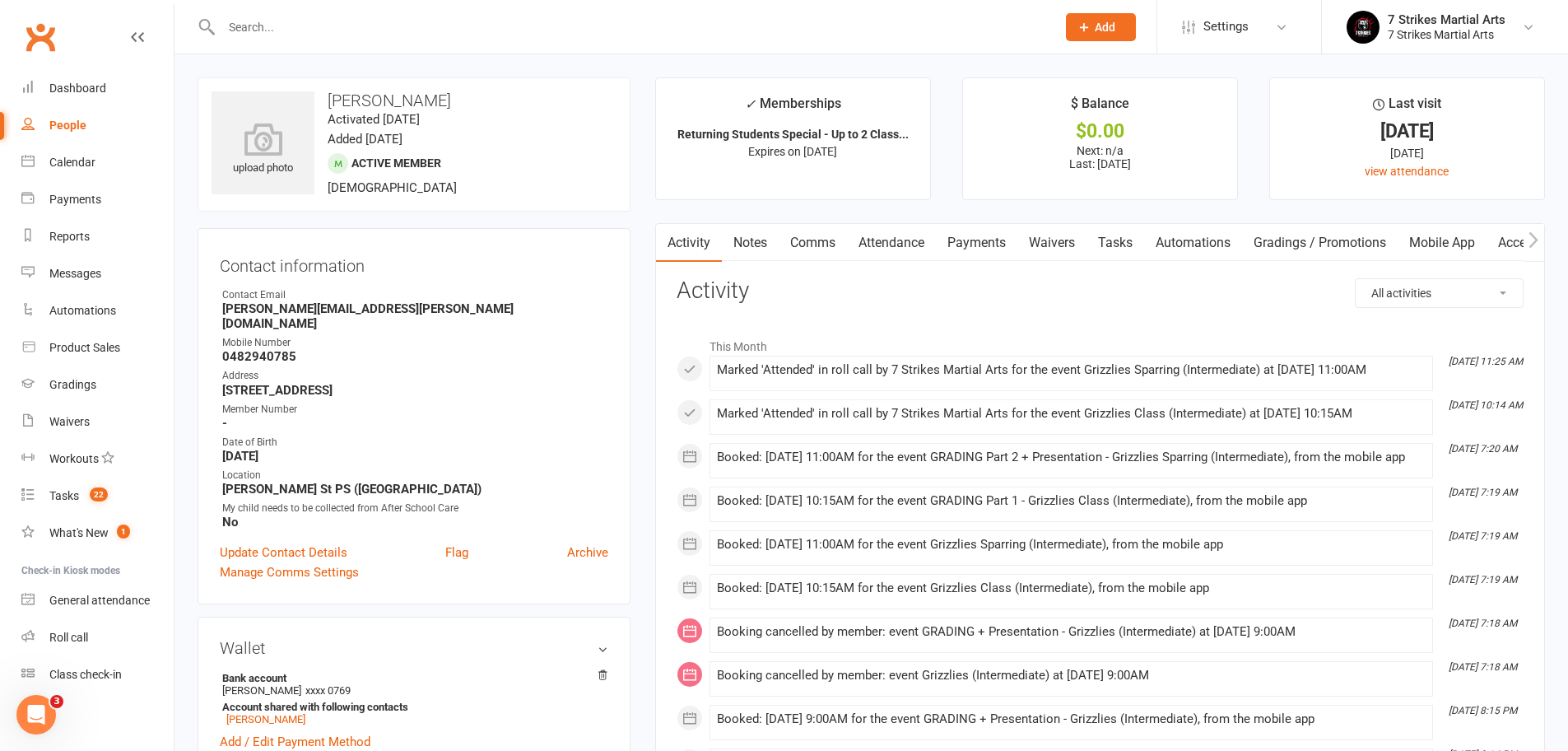
click at [933, 240] on link "Attendance" at bounding box center [891, 242] width 89 height 38
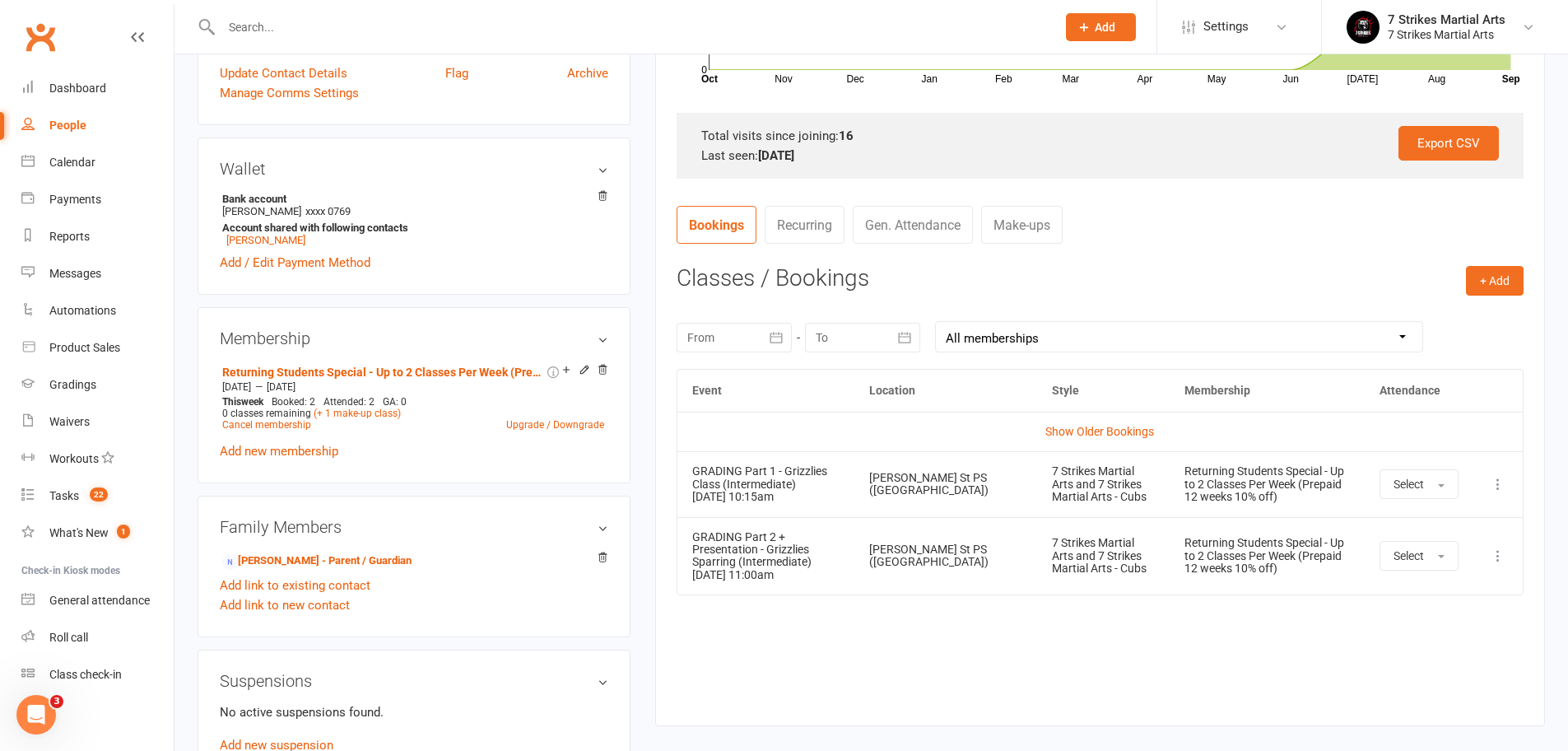
scroll to position [459, 0]
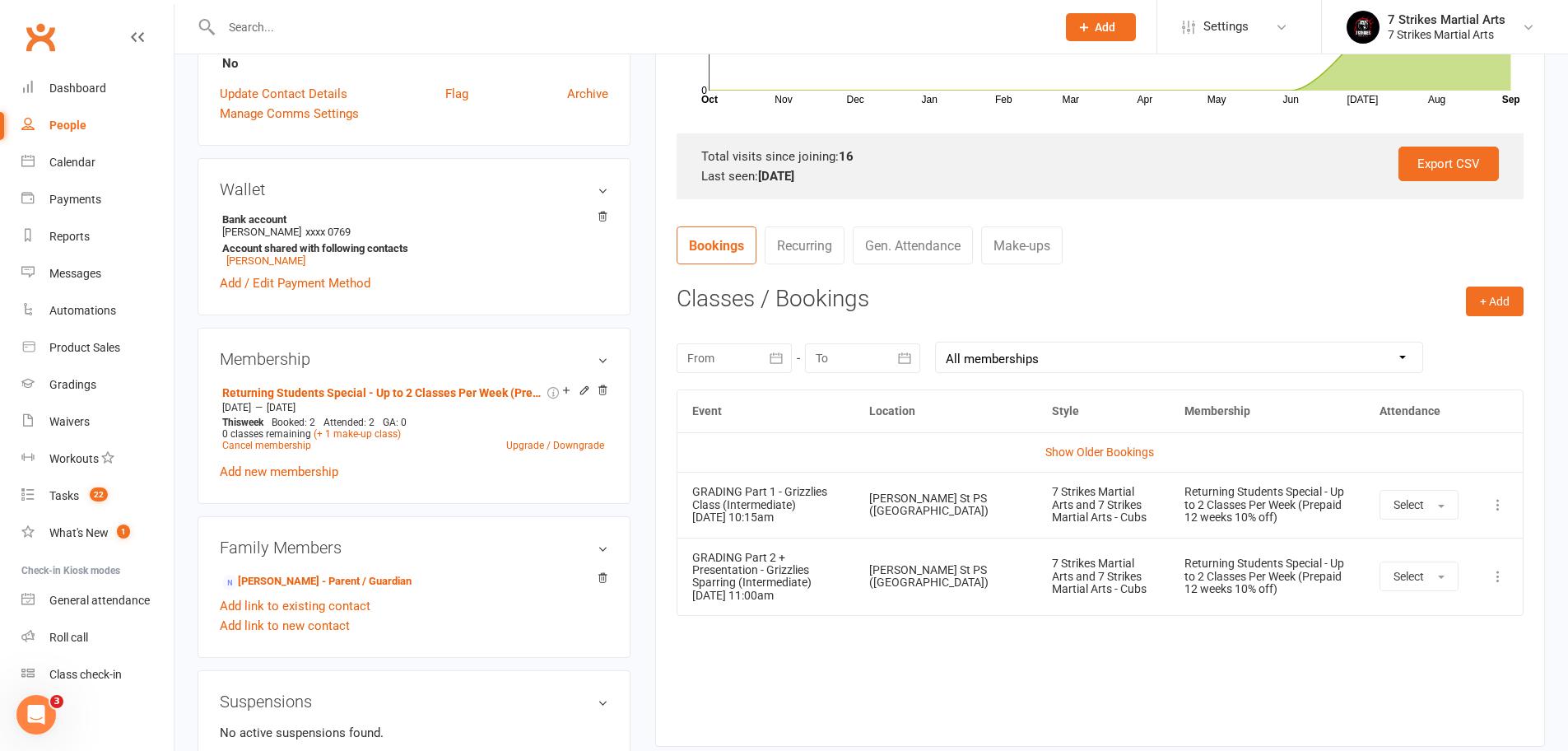
click at [1037, 252] on link "Make-ups" at bounding box center [1021, 245] width 81 height 38
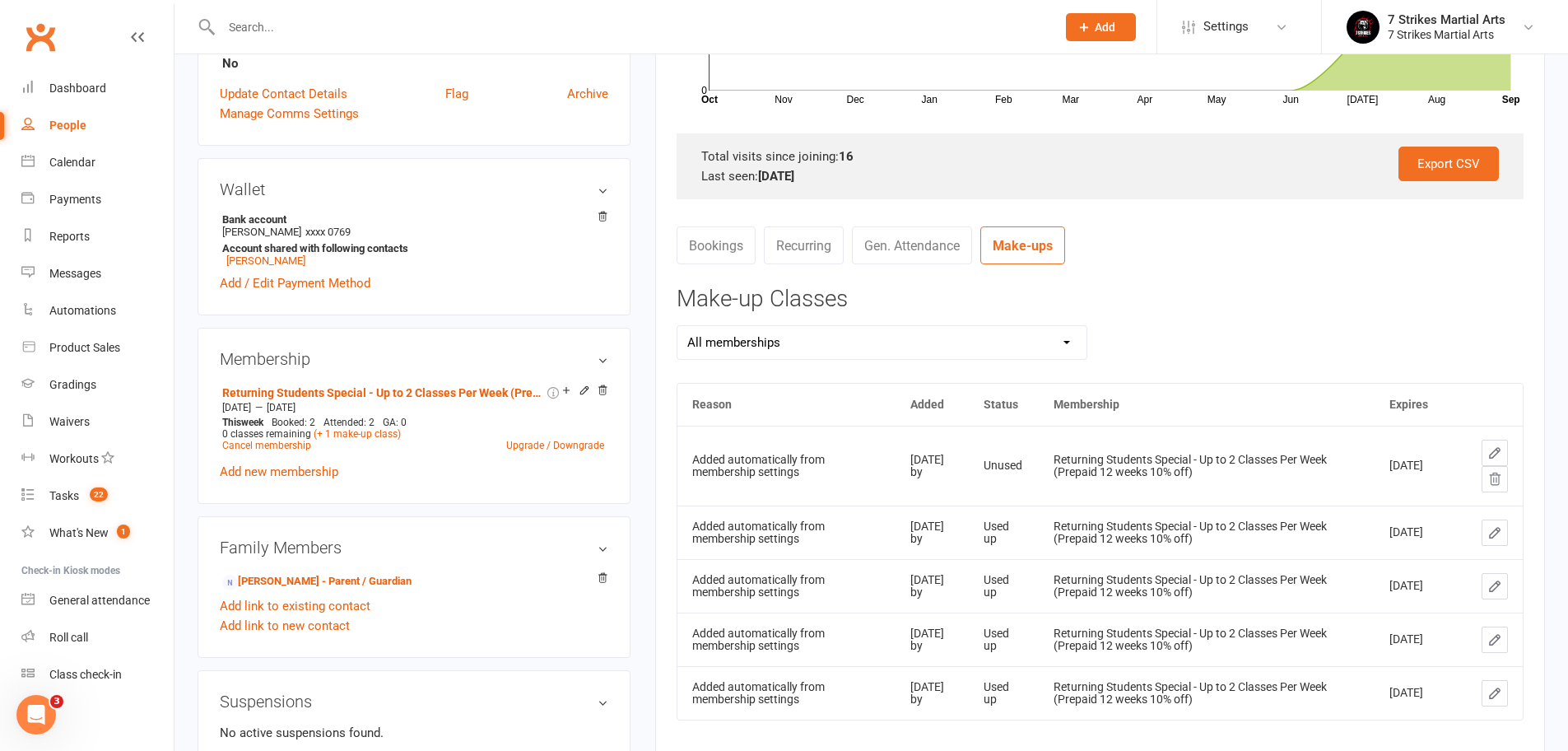
scroll to position [483, 0]
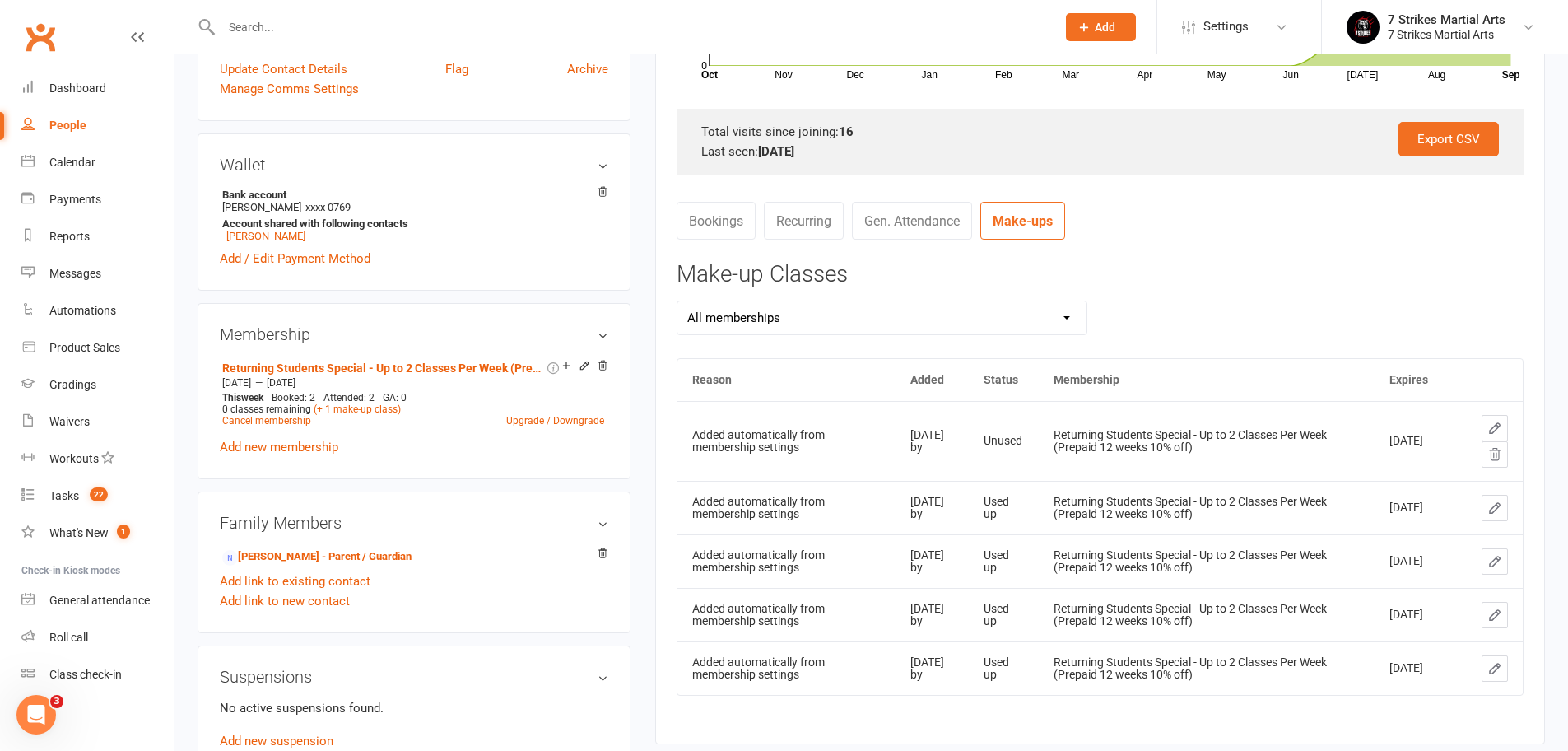
click at [497, 23] on input "text" at bounding box center [631, 27] width 828 height 23
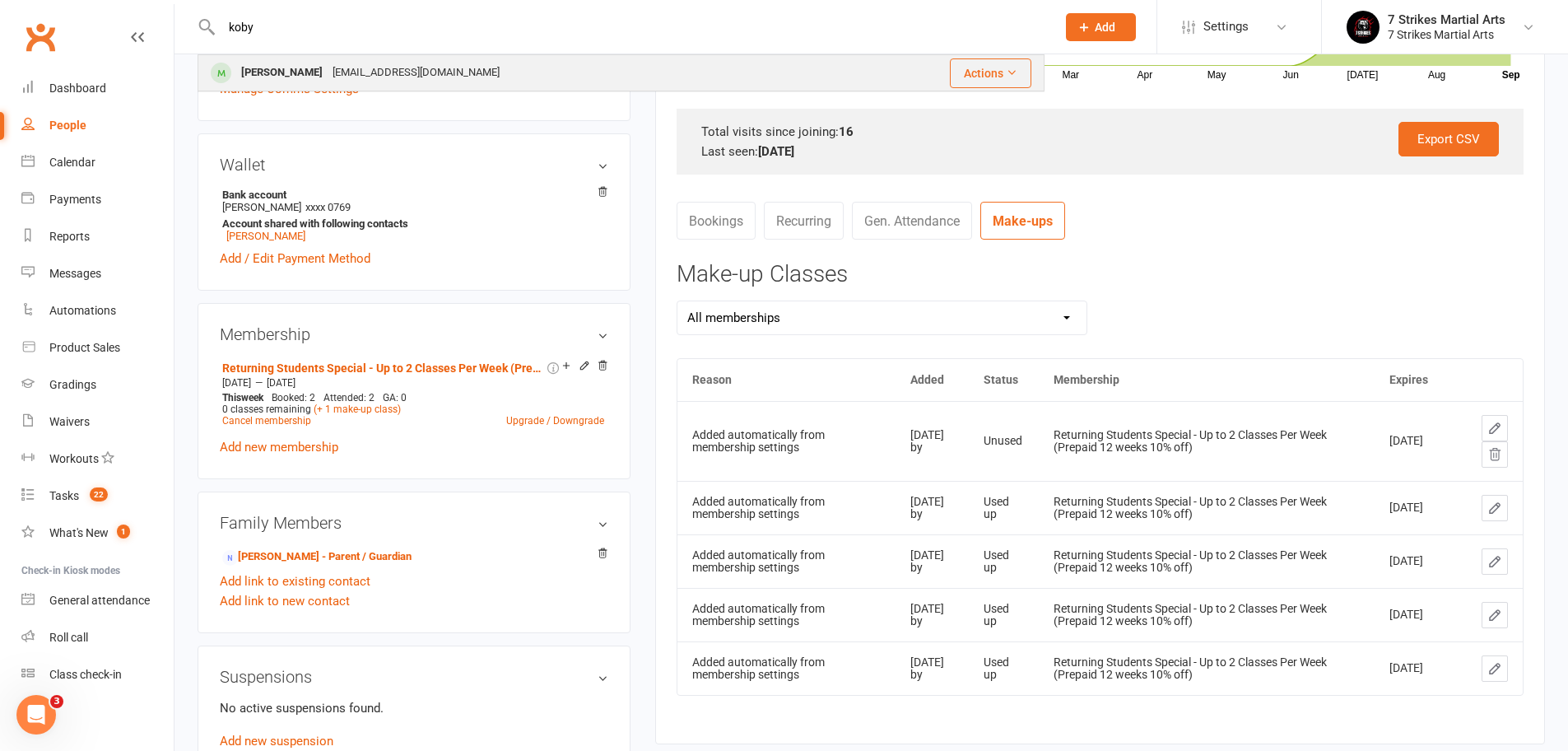
type input "koby"
click at [445, 73] on div "Koby Butt trishabayliss@hotmail.com" at bounding box center [523, 73] width 648 height 34
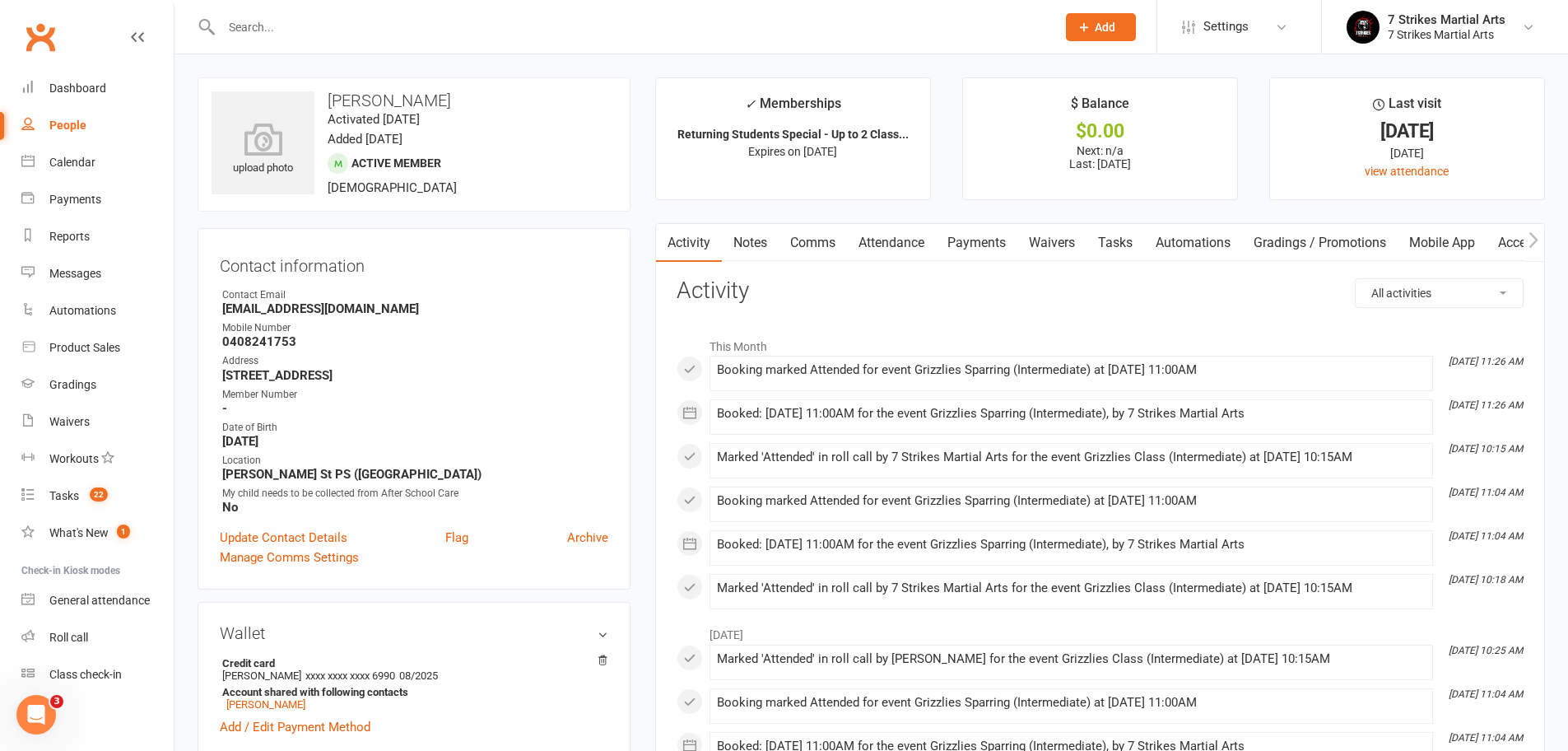
click at [888, 234] on link "Attendance" at bounding box center [891, 242] width 89 height 38
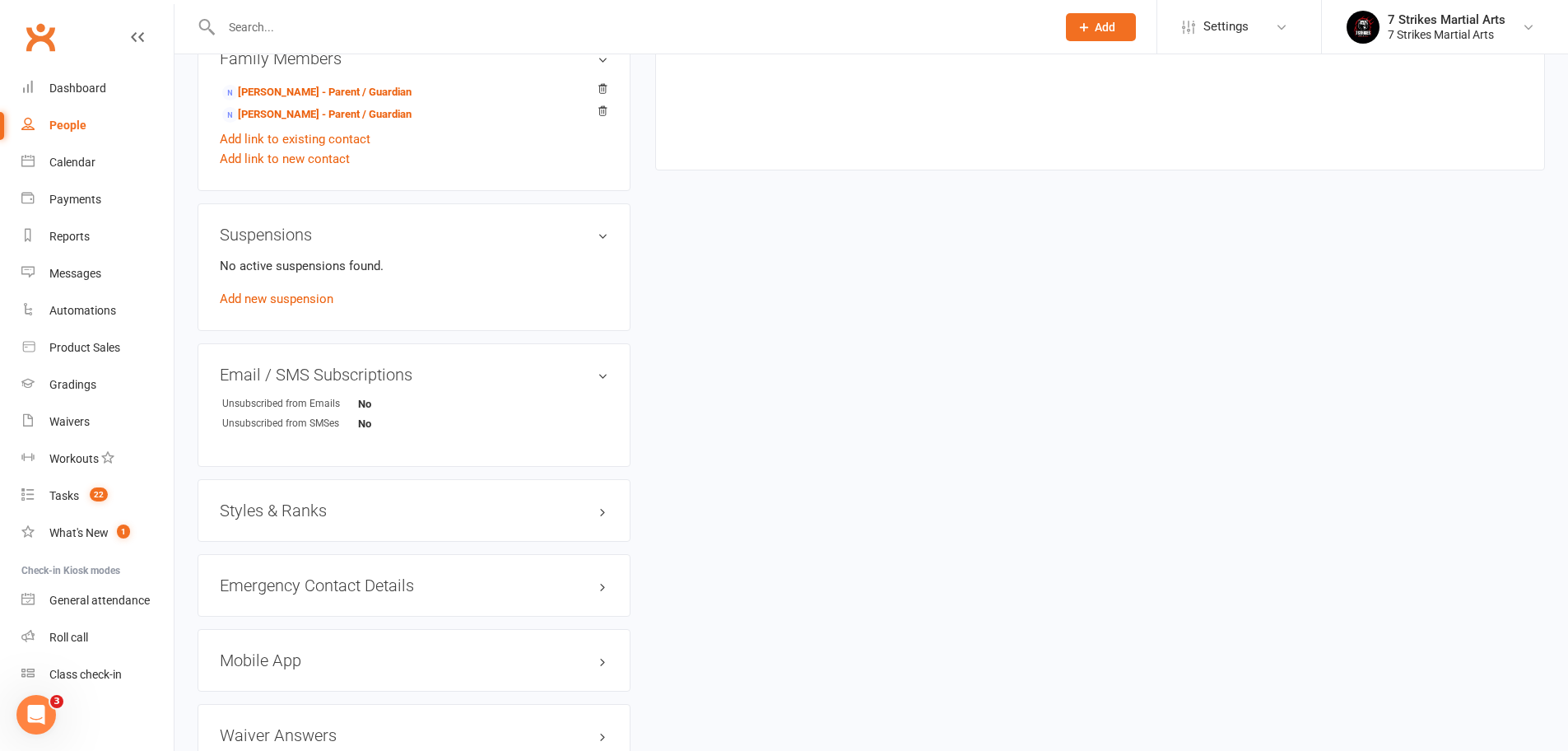
scroll to position [648, 0]
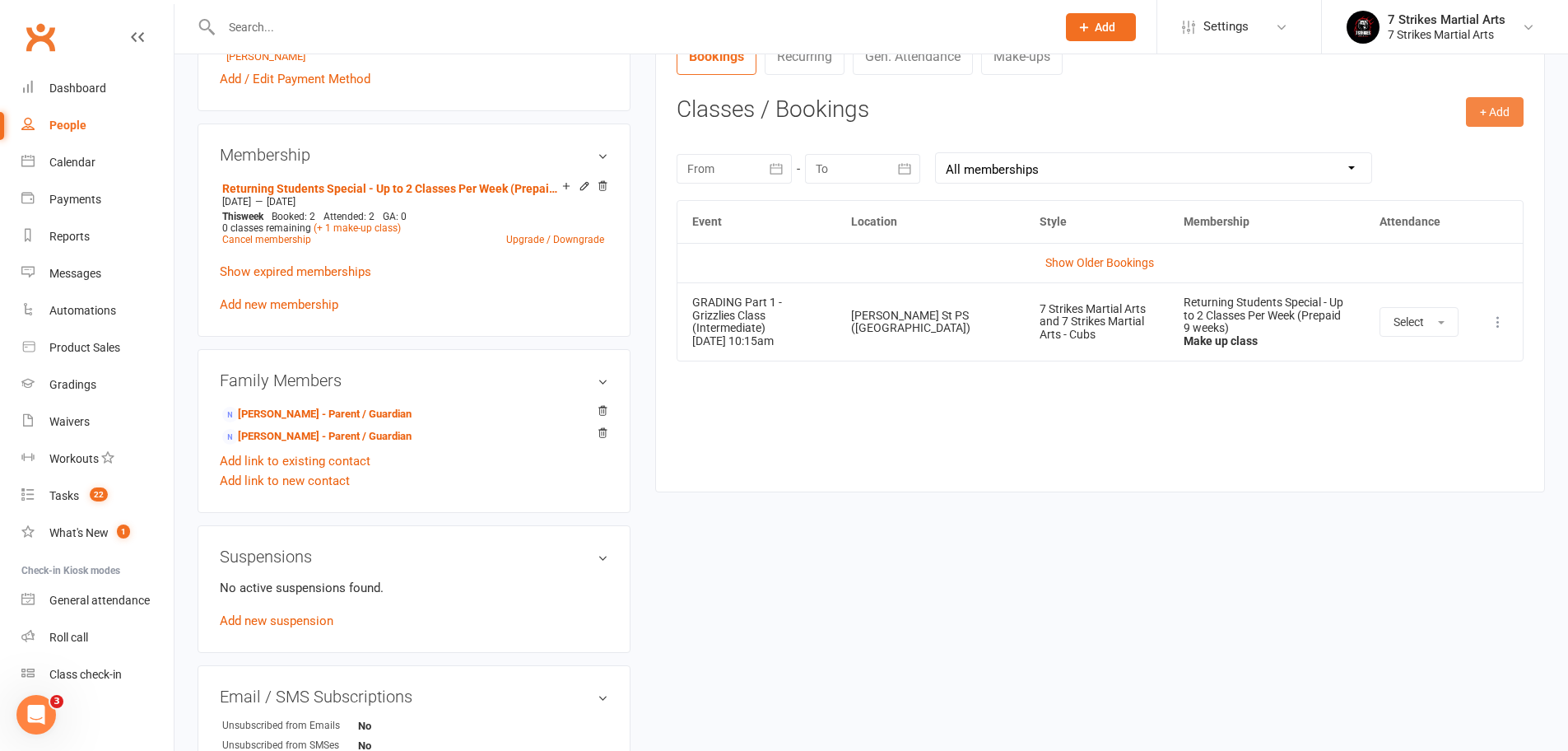
click at [1489, 109] on button "+ Add" at bounding box center [1494, 111] width 58 height 30
click at [1445, 151] on link "Book Event" at bounding box center [1440, 149] width 163 height 33
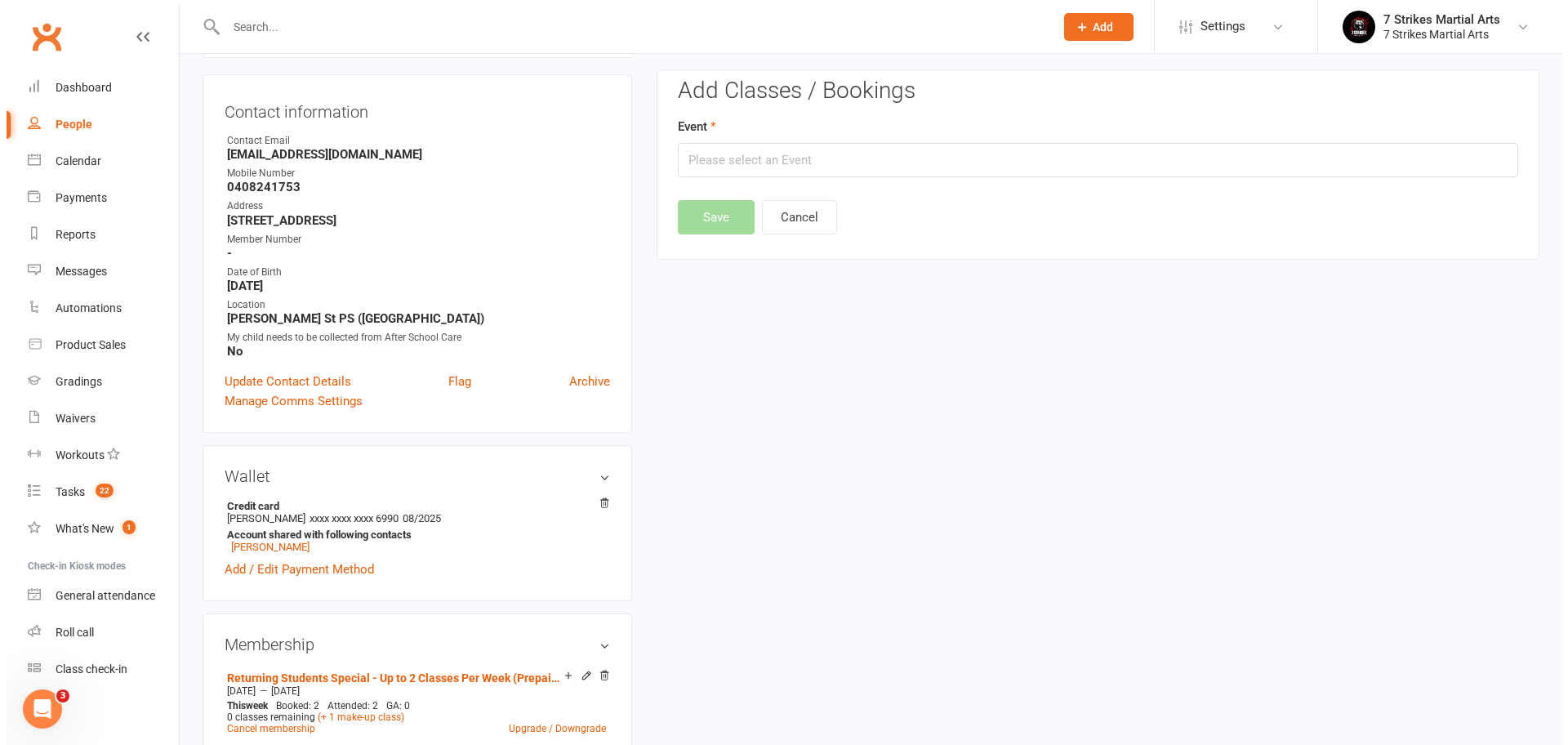
scroll to position [139, 0]
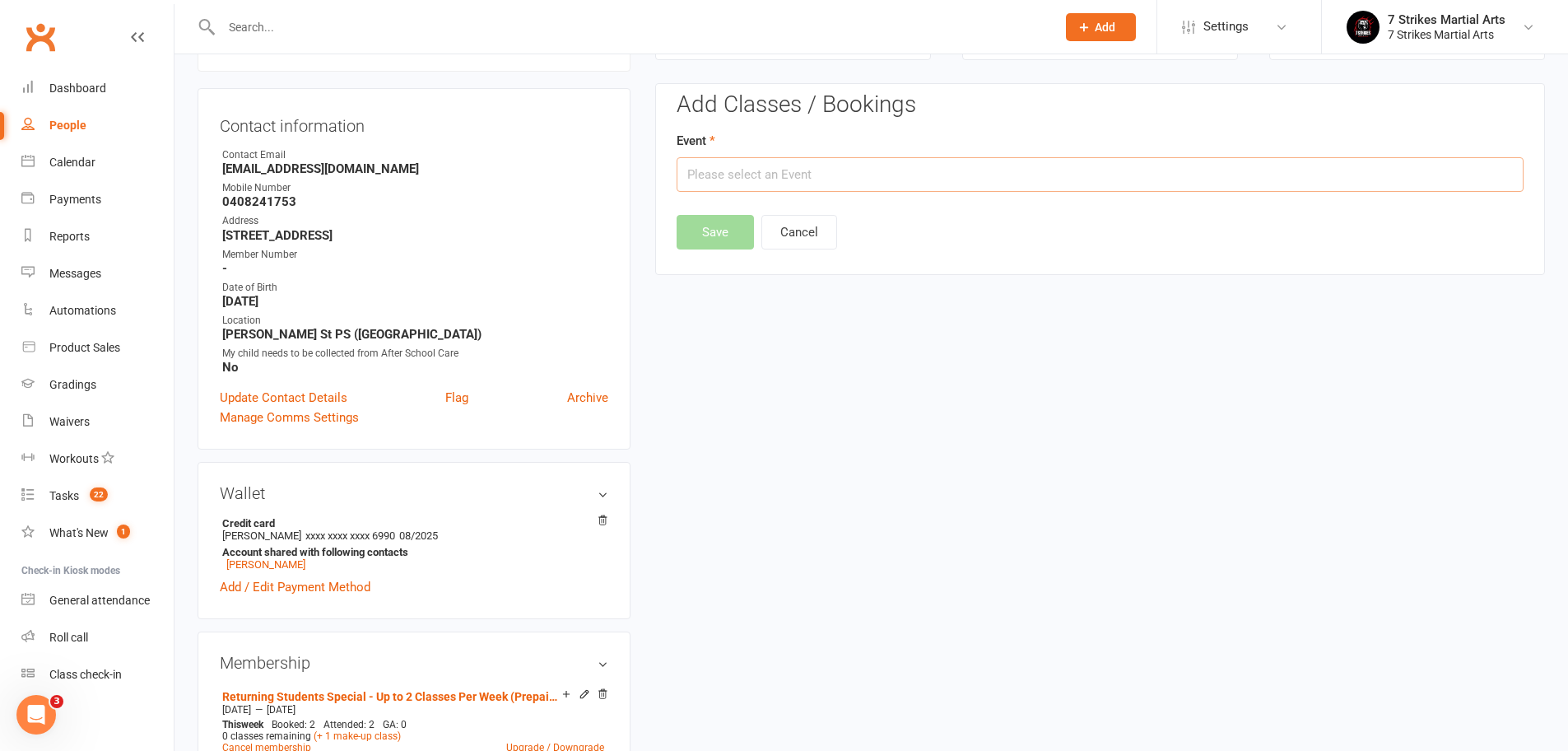
click at [931, 170] on input "text" at bounding box center [1099, 174] width 846 height 35
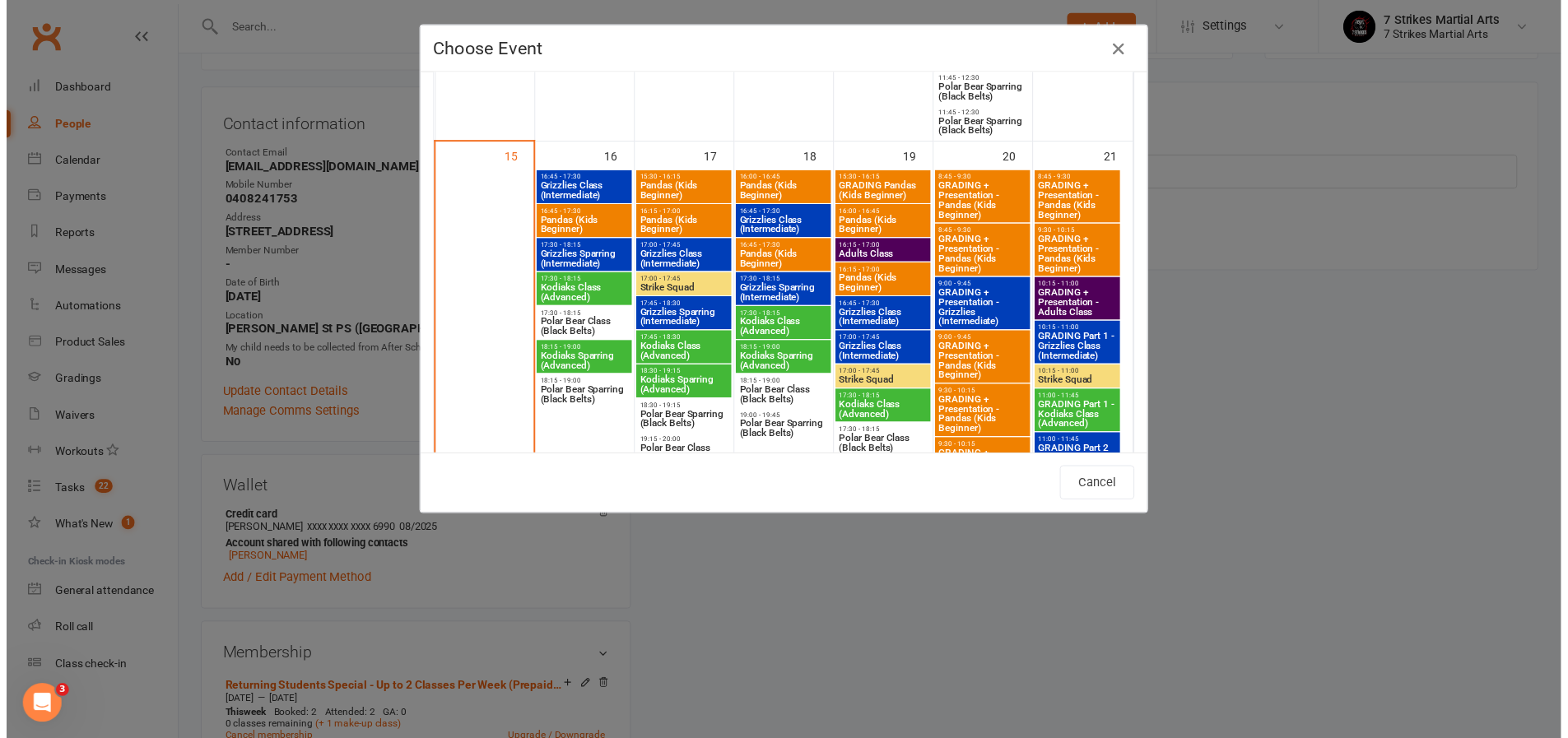
scroll to position [1812, 0]
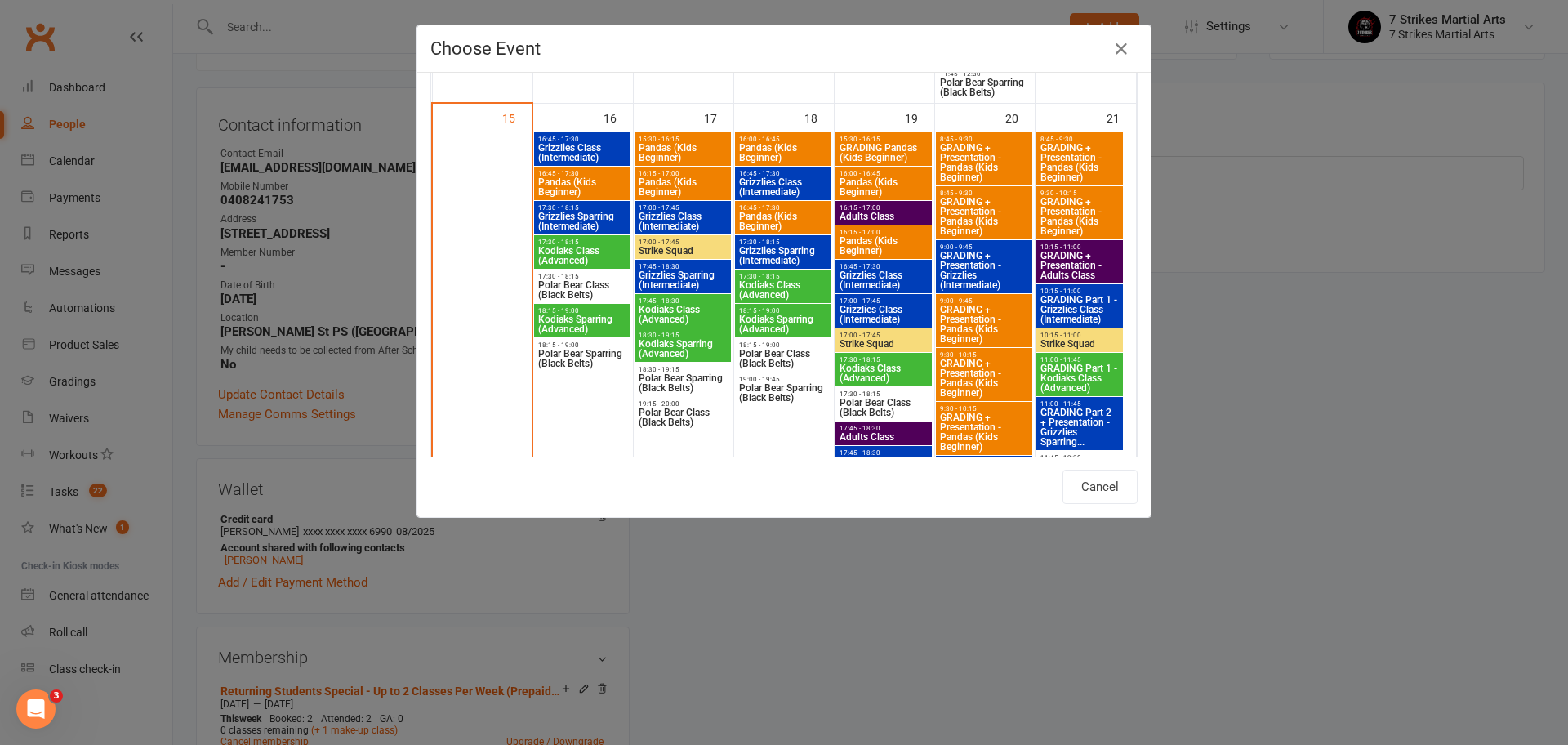
click at [1081, 421] on span "GRADING Part 2 + Presentation - Grizzlies Sparring..." at bounding box center [1079, 427] width 80 height 39
type input "GRADING Part 2 + Presentation - Grizzlies Sparring... - Sep 21, 2025 11:00:00 AM"
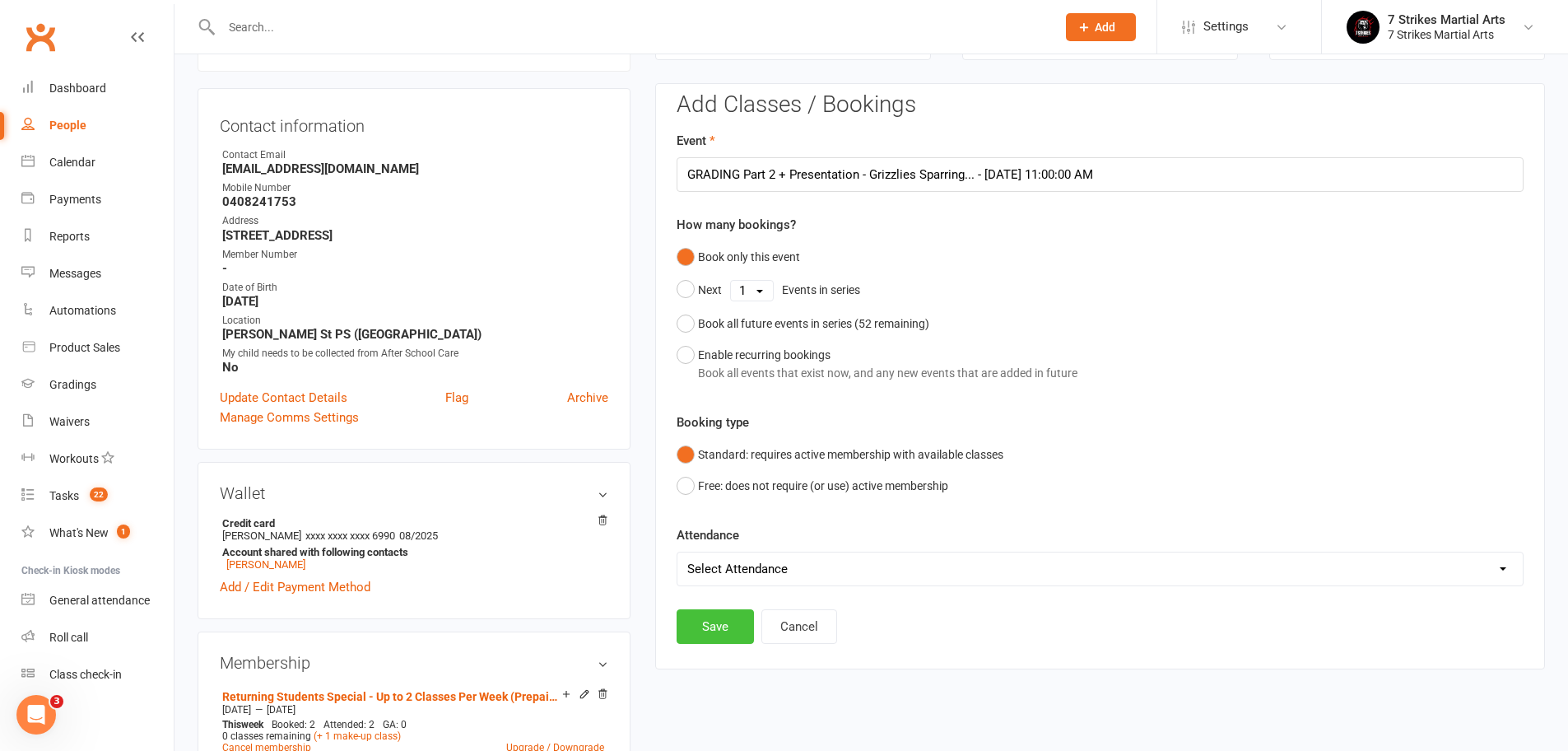
click at [698, 632] on button "Save" at bounding box center [715, 627] width 77 height 35
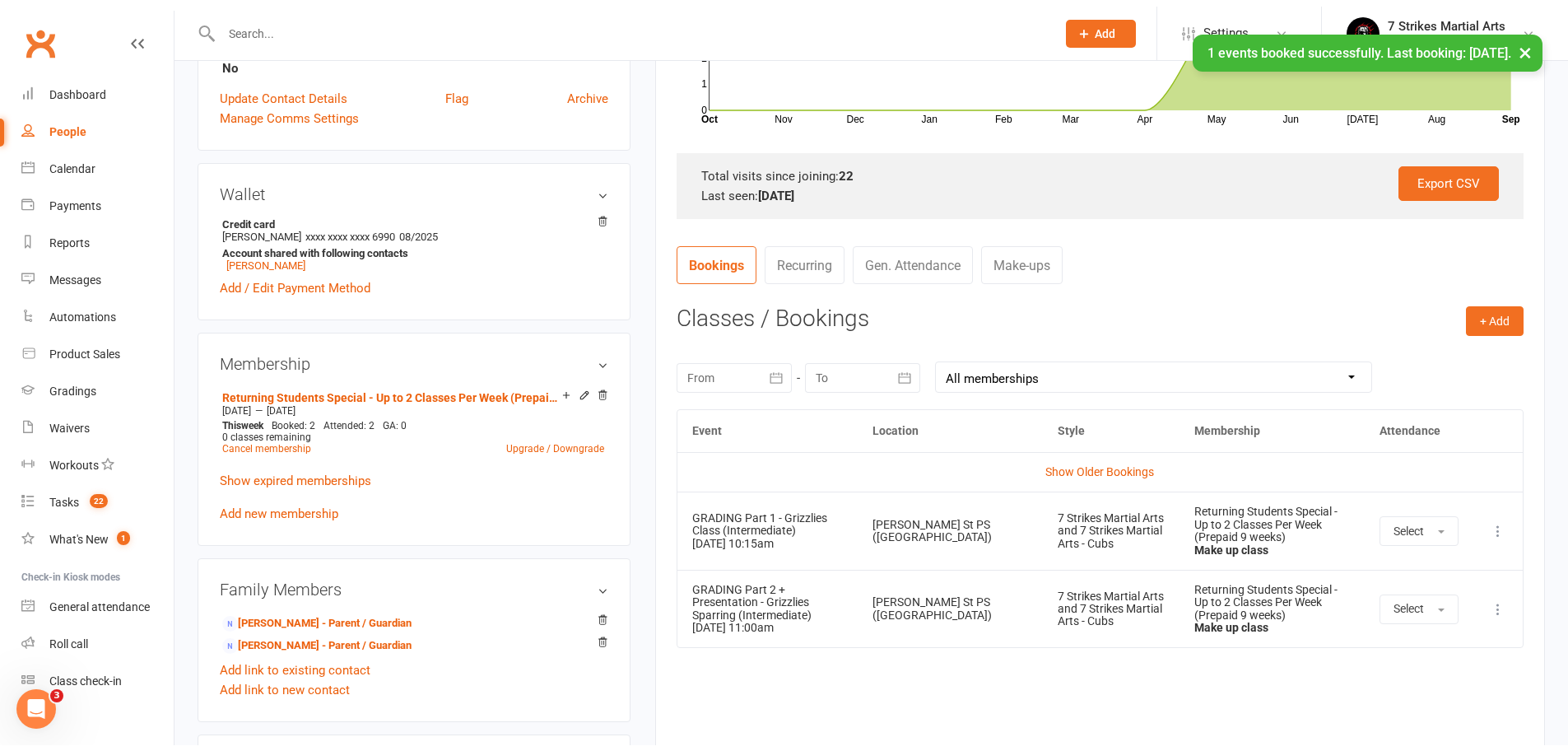
scroll to position [637, 0]
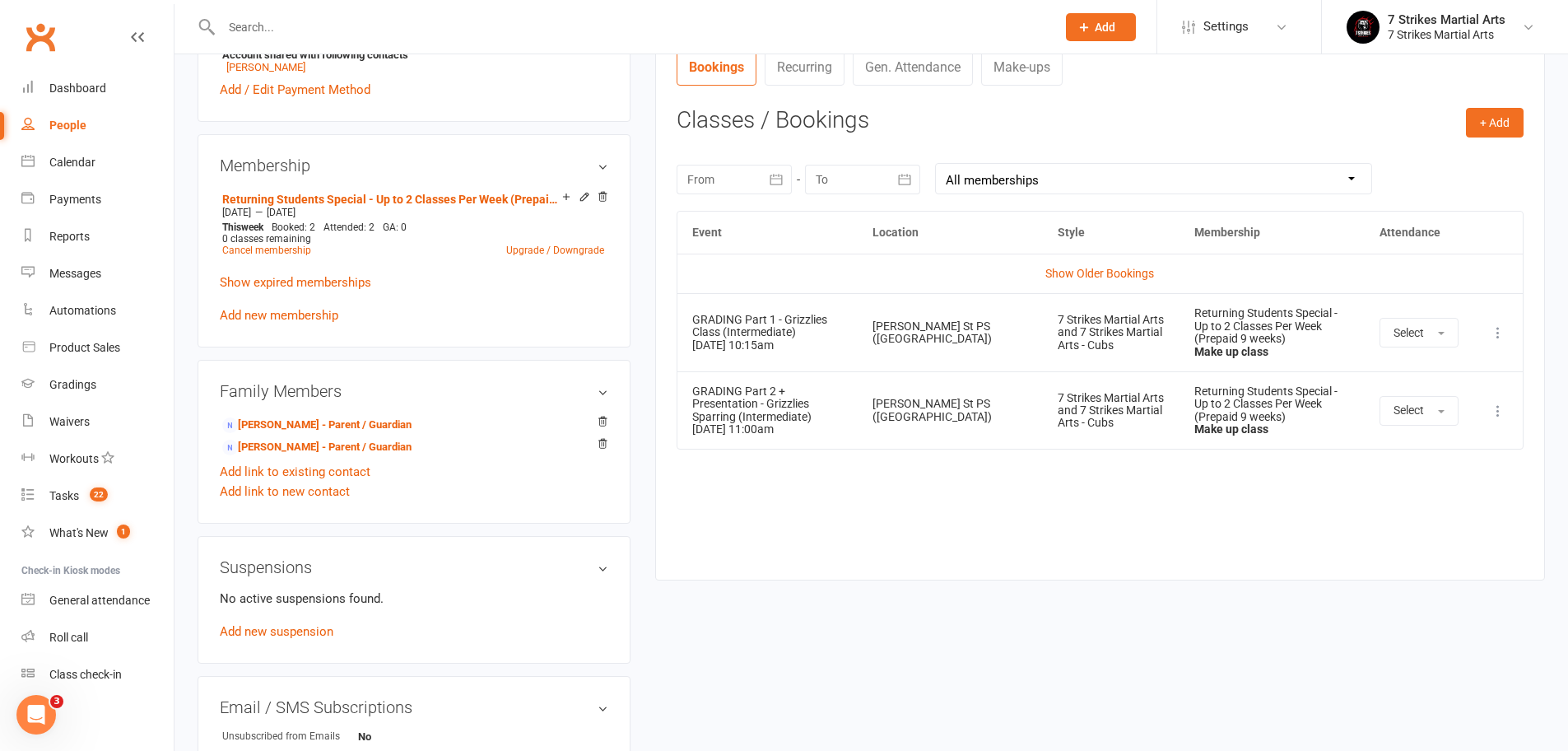
click at [1041, 77] on link "Make-ups" at bounding box center [1021, 66] width 81 height 38
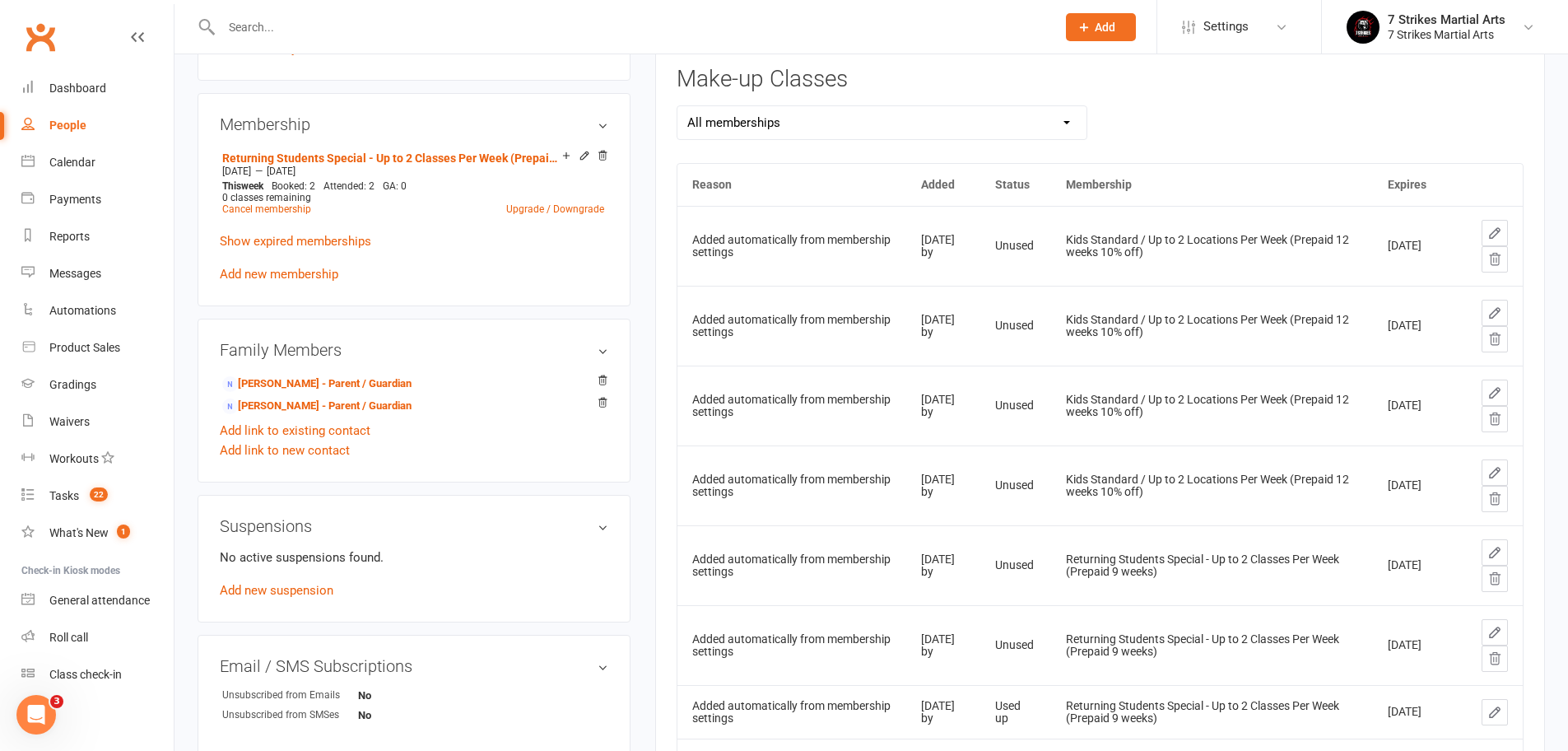
scroll to position [118, 0]
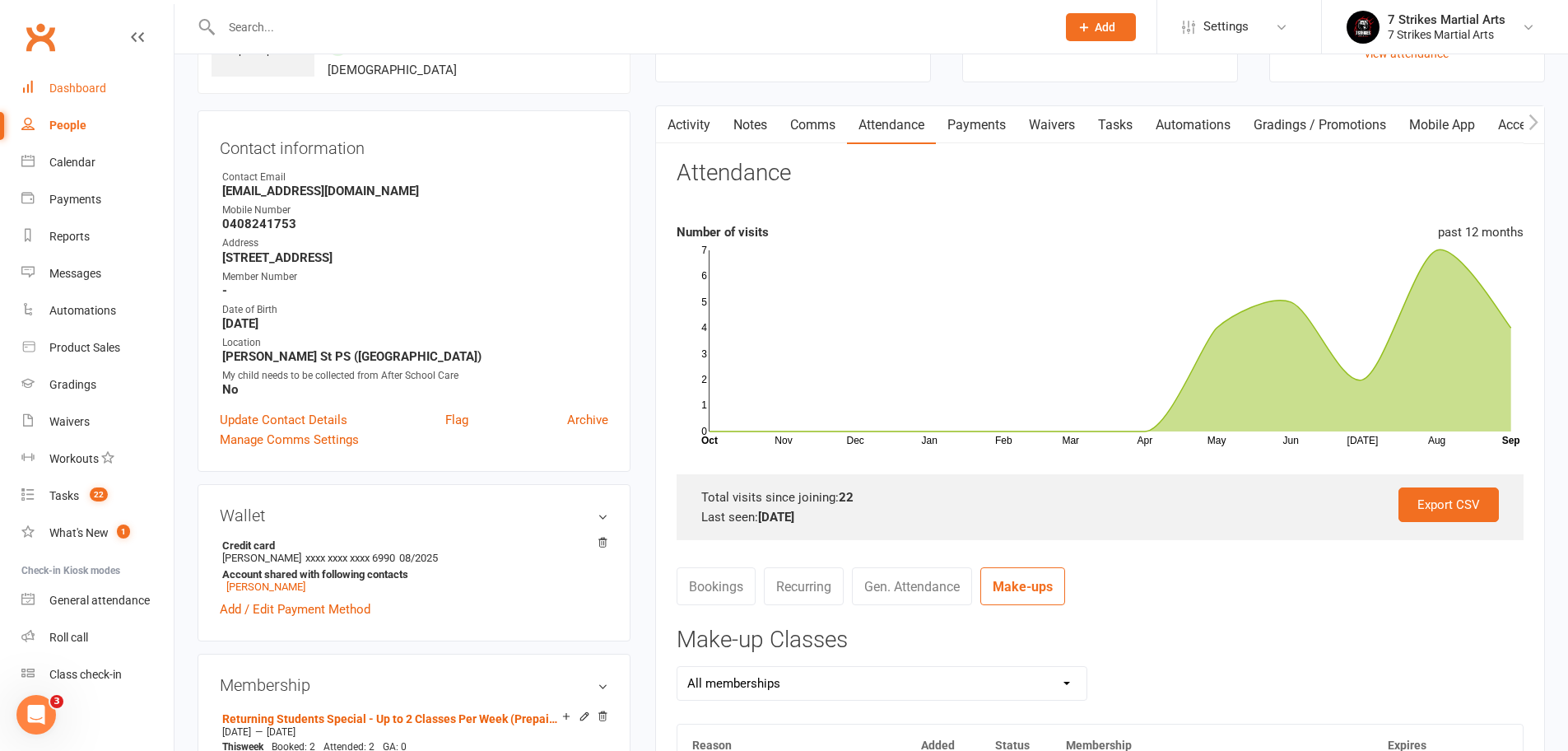
click at [80, 85] on div "Dashboard" at bounding box center [77, 88] width 57 height 14
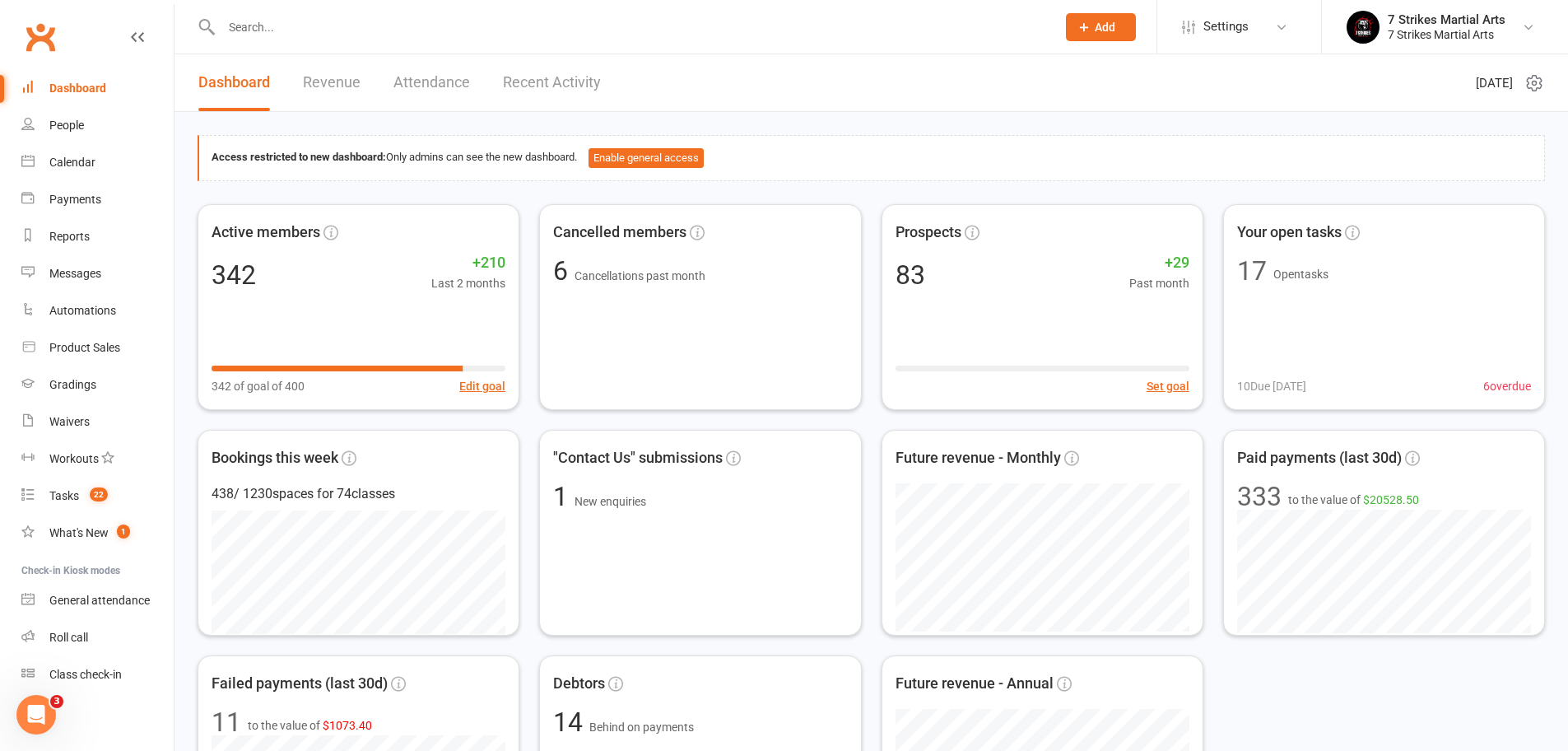
click at [457, 35] on input "text" at bounding box center [631, 27] width 828 height 23
type input "s"
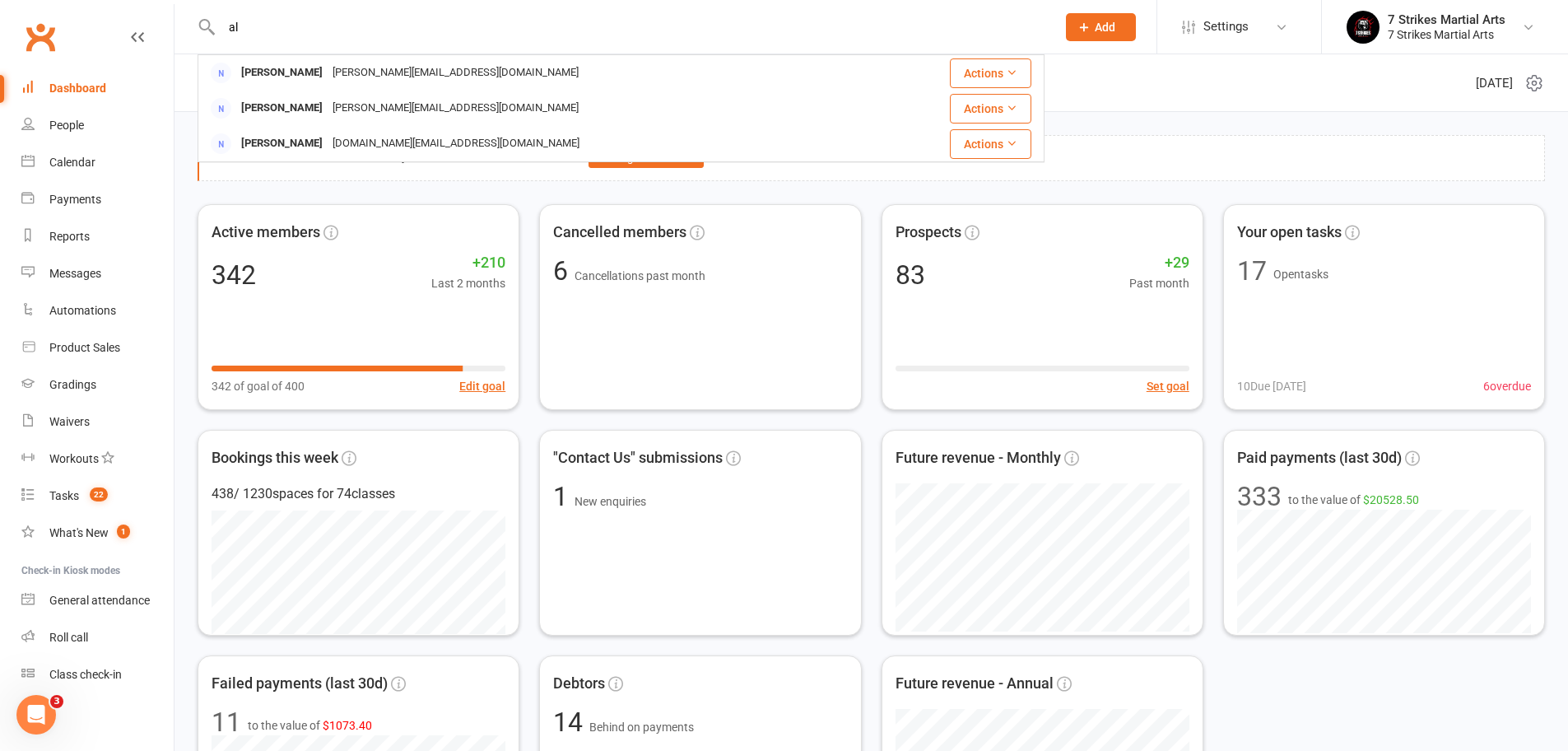
type input "a"
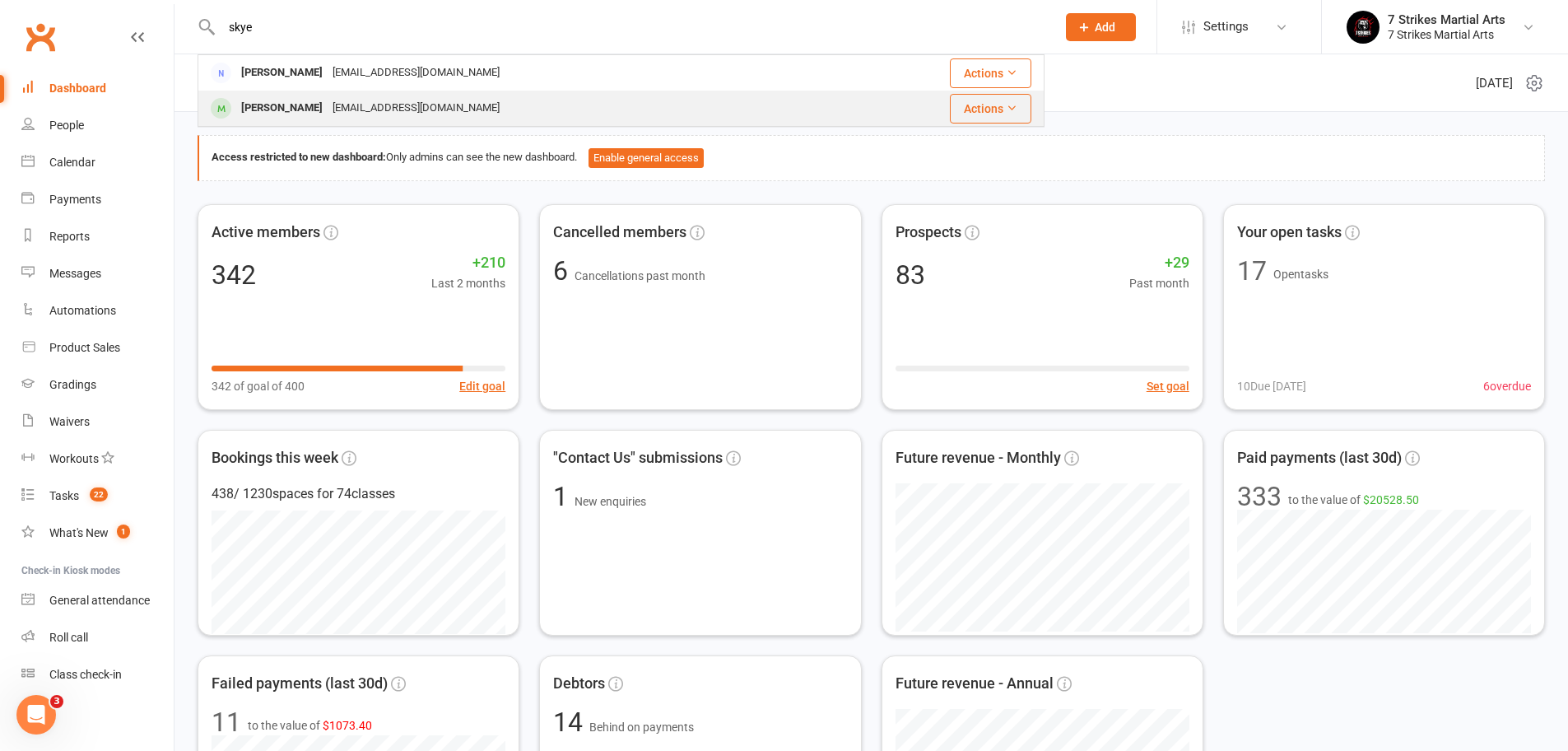
type input "skye"
click at [295, 102] on div "Skye Mckenna Thompson" at bounding box center [281, 108] width 91 height 24
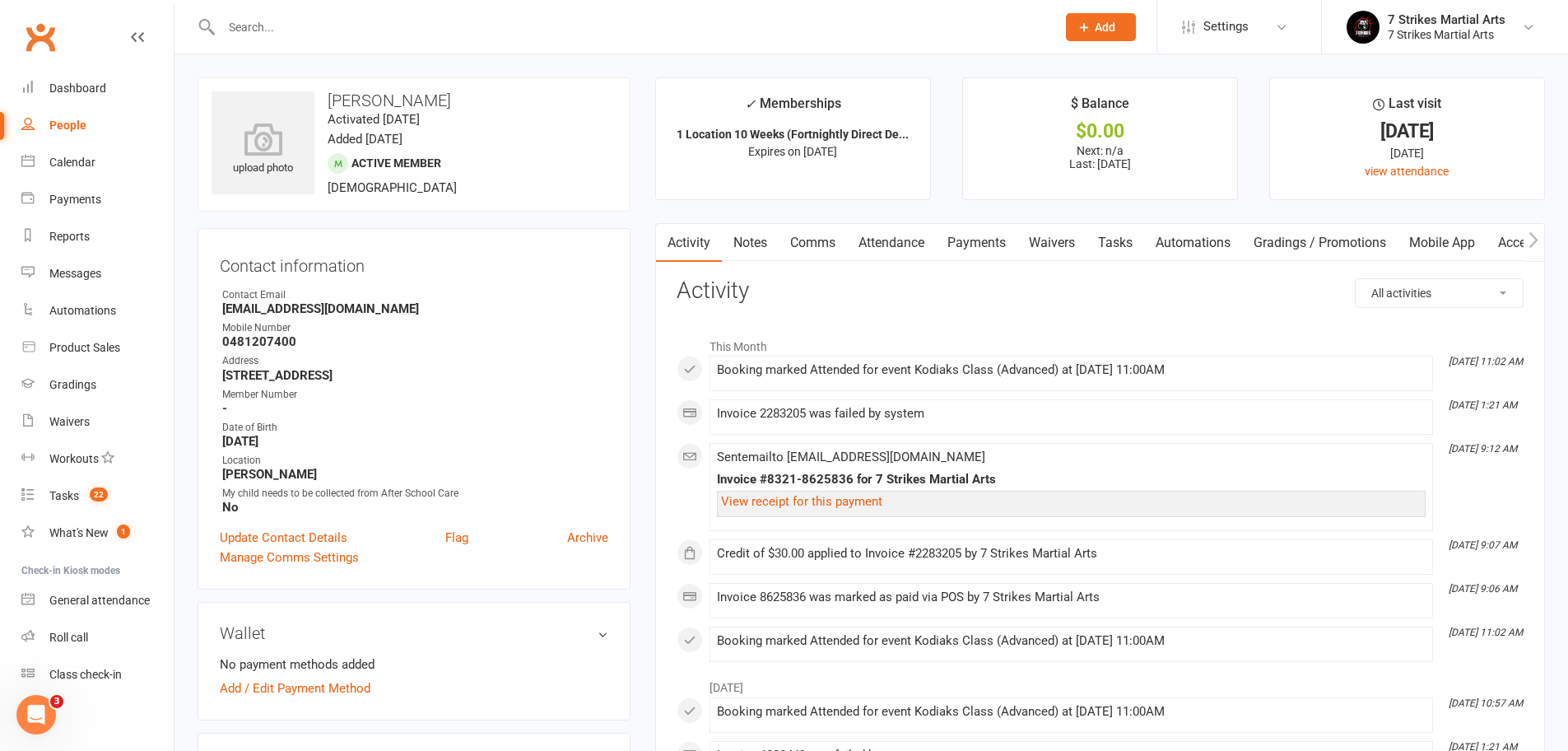
click at [895, 250] on link "Attendance" at bounding box center [891, 242] width 89 height 38
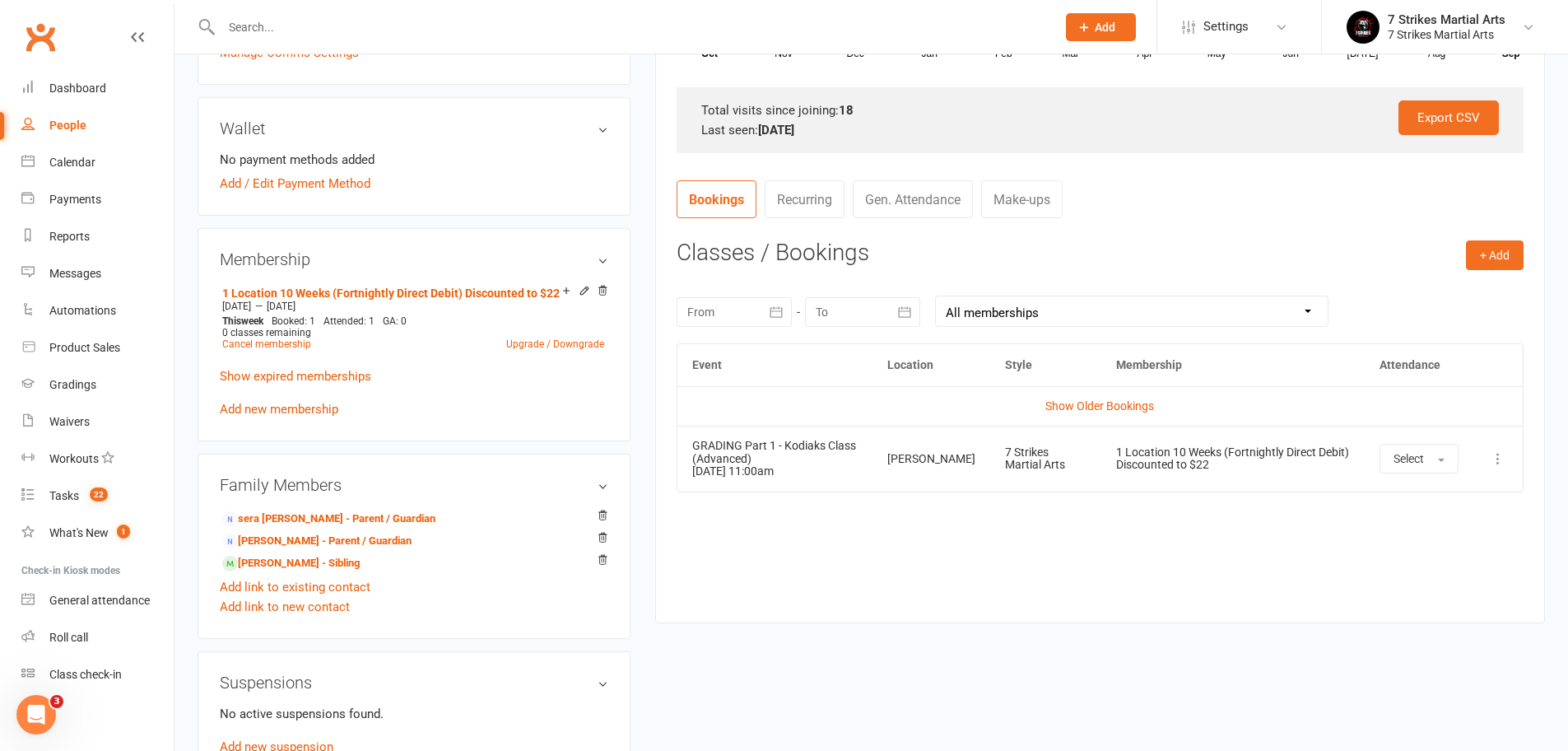
scroll to position [695, 0]
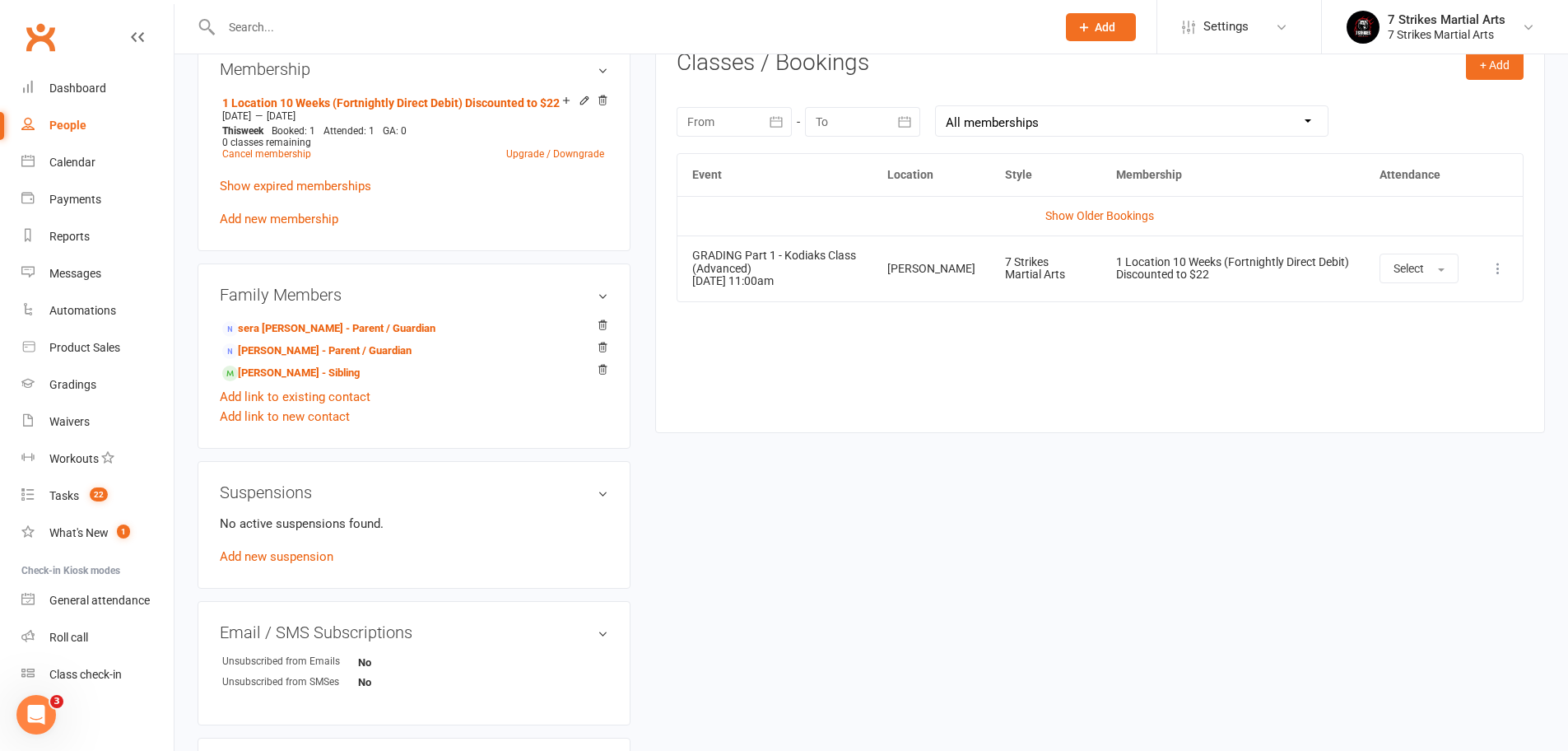
click at [1501, 268] on icon at bounding box center [1497, 268] width 16 height 16
click at [1232, 209] on td "Show Older Bookings" at bounding box center [1100, 215] width 845 height 40
click at [1503, 69] on button "+ Add" at bounding box center [1494, 65] width 58 height 30
click at [1470, 107] on link "Book Event" at bounding box center [1440, 102] width 163 height 33
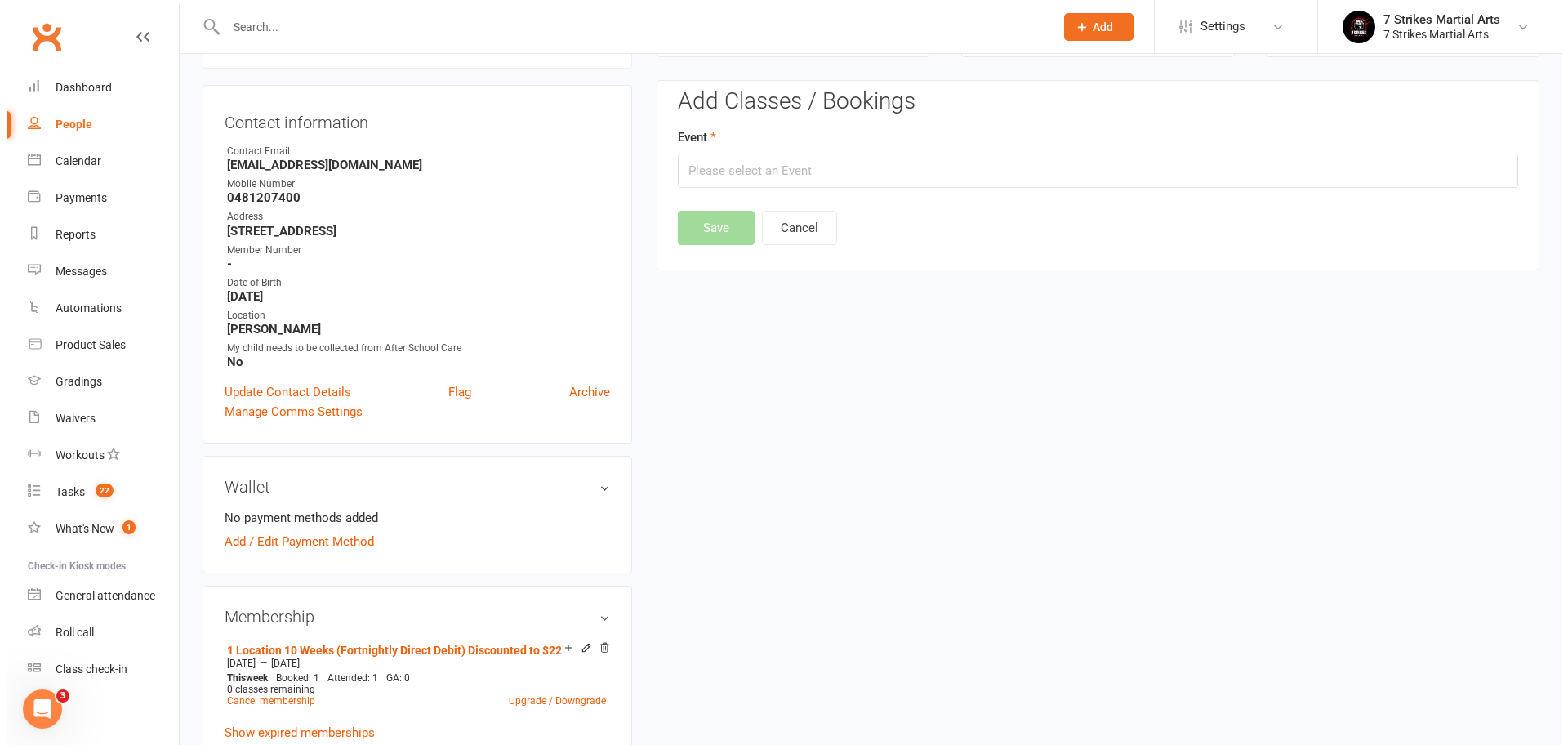
scroll to position [139, 0]
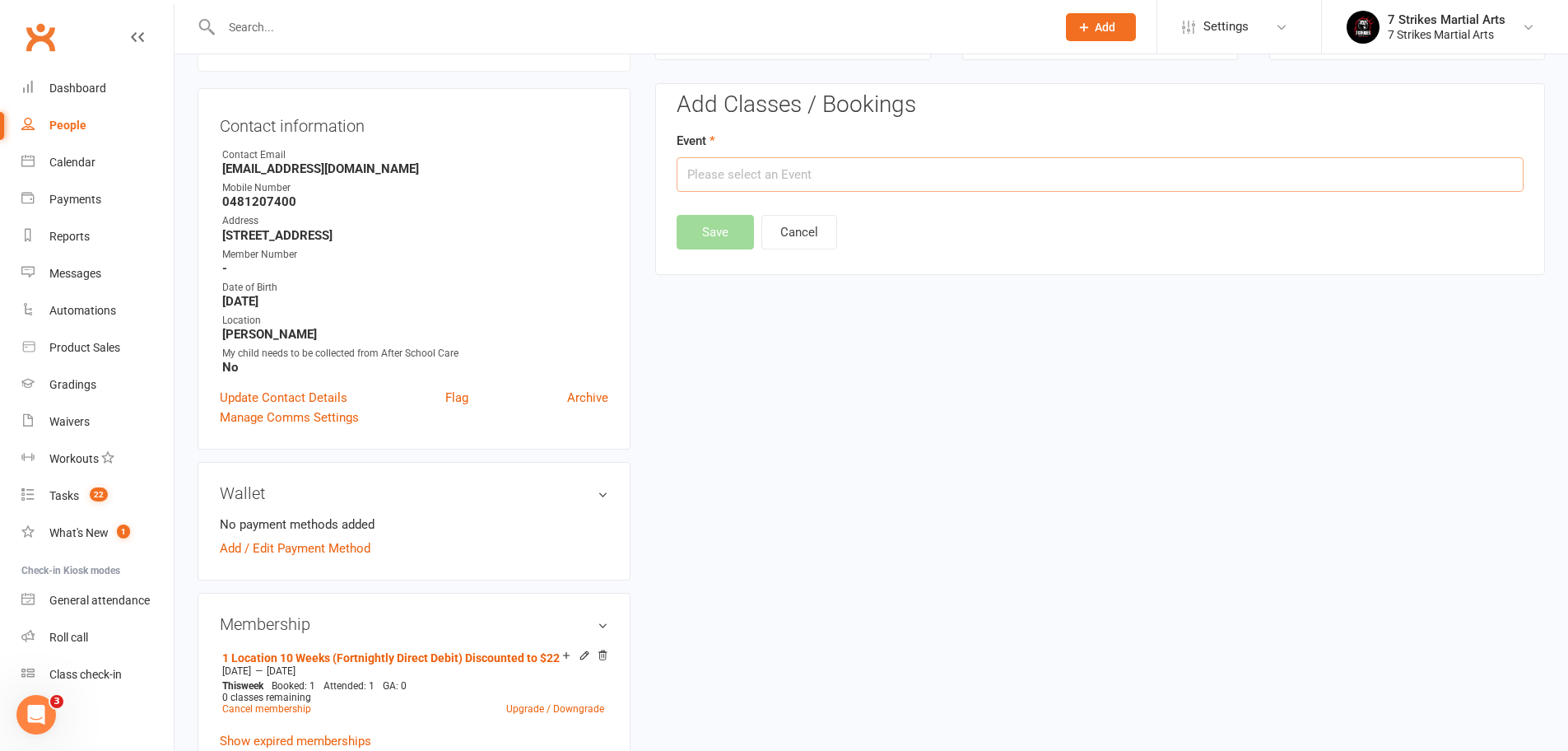
click at [799, 185] on input "text" at bounding box center [1099, 174] width 846 height 35
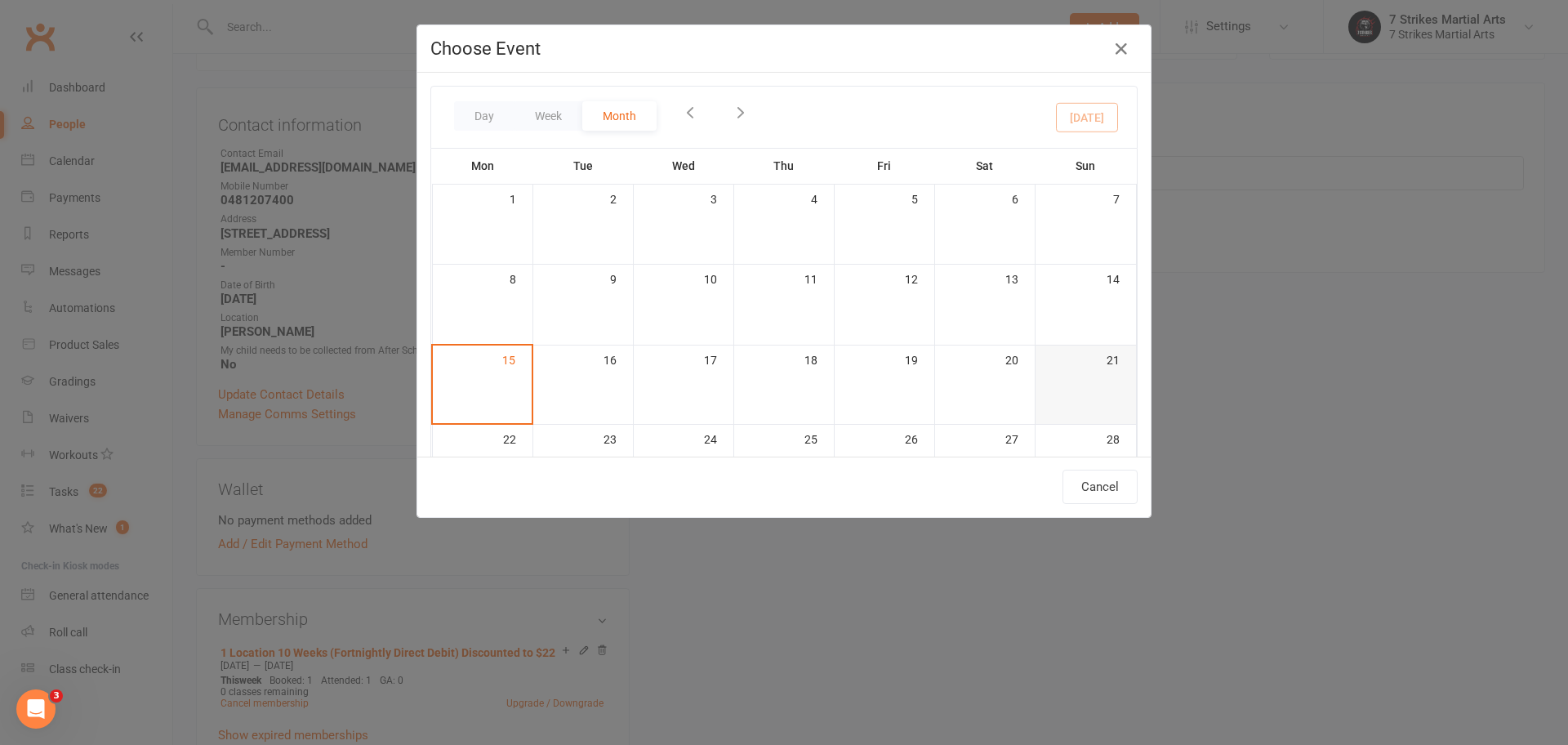
click at [1084, 392] on div at bounding box center [1086, 384] width 98 height 19
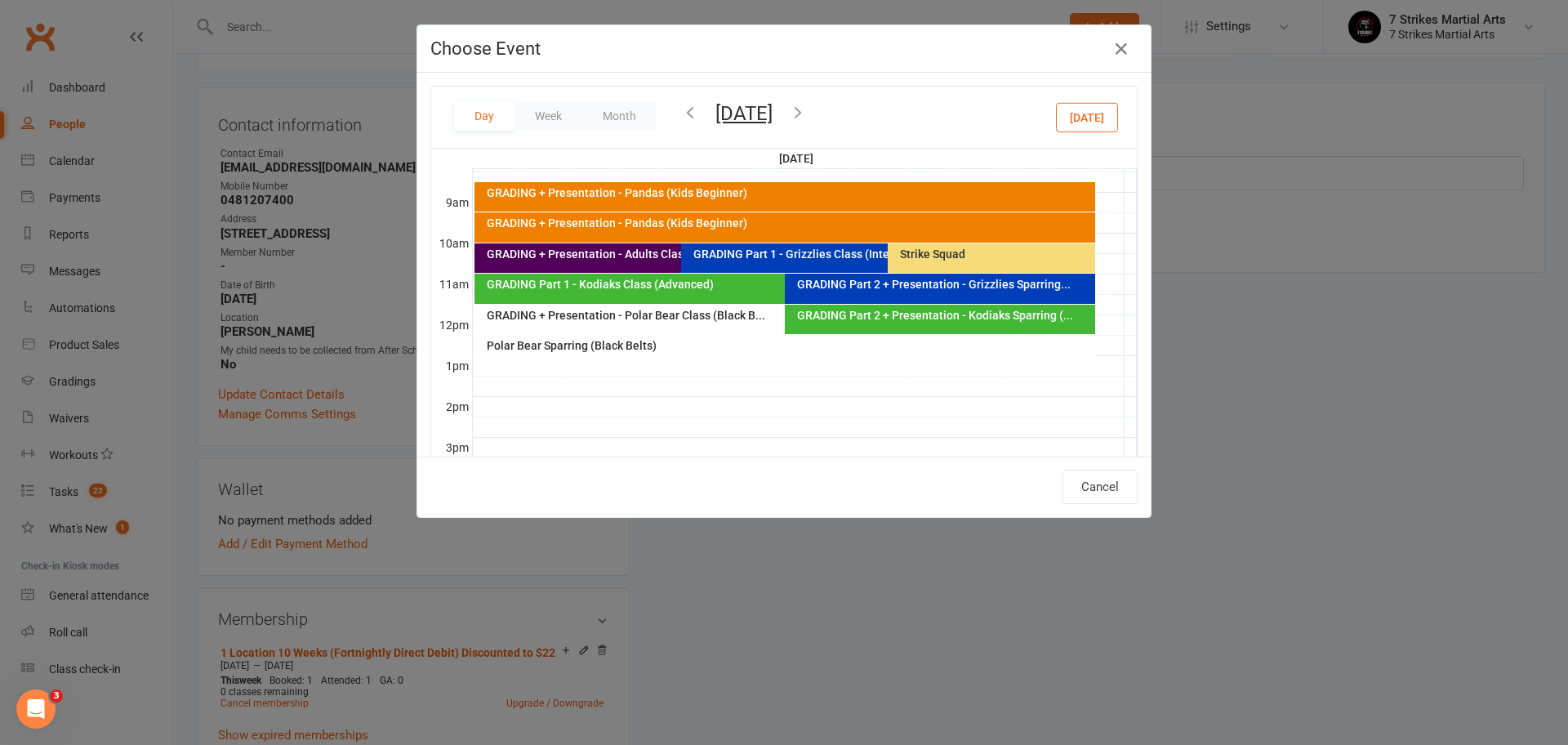
scroll to position [260, 0]
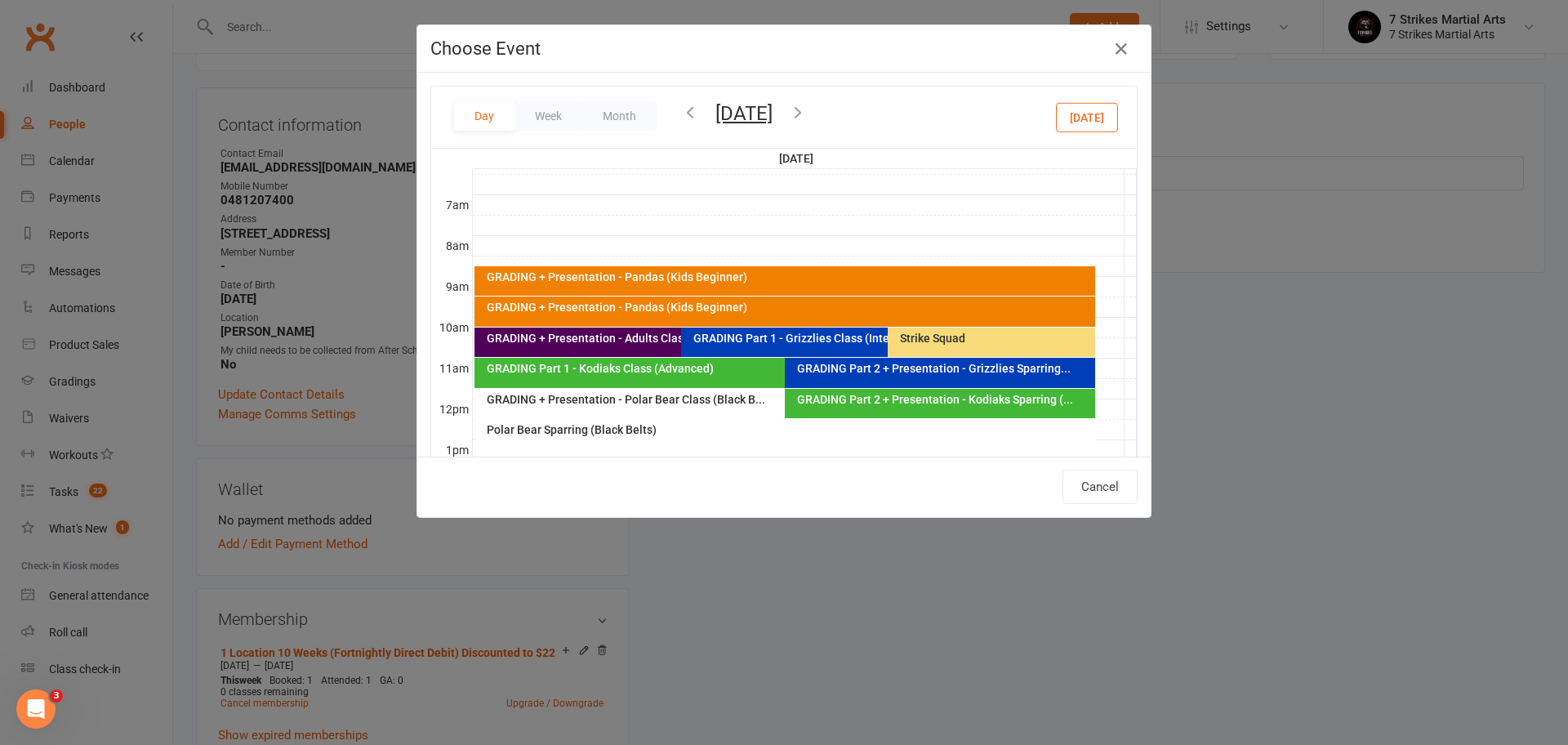
click at [682, 112] on icon "button" at bounding box center [690, 111] width 18 height 18
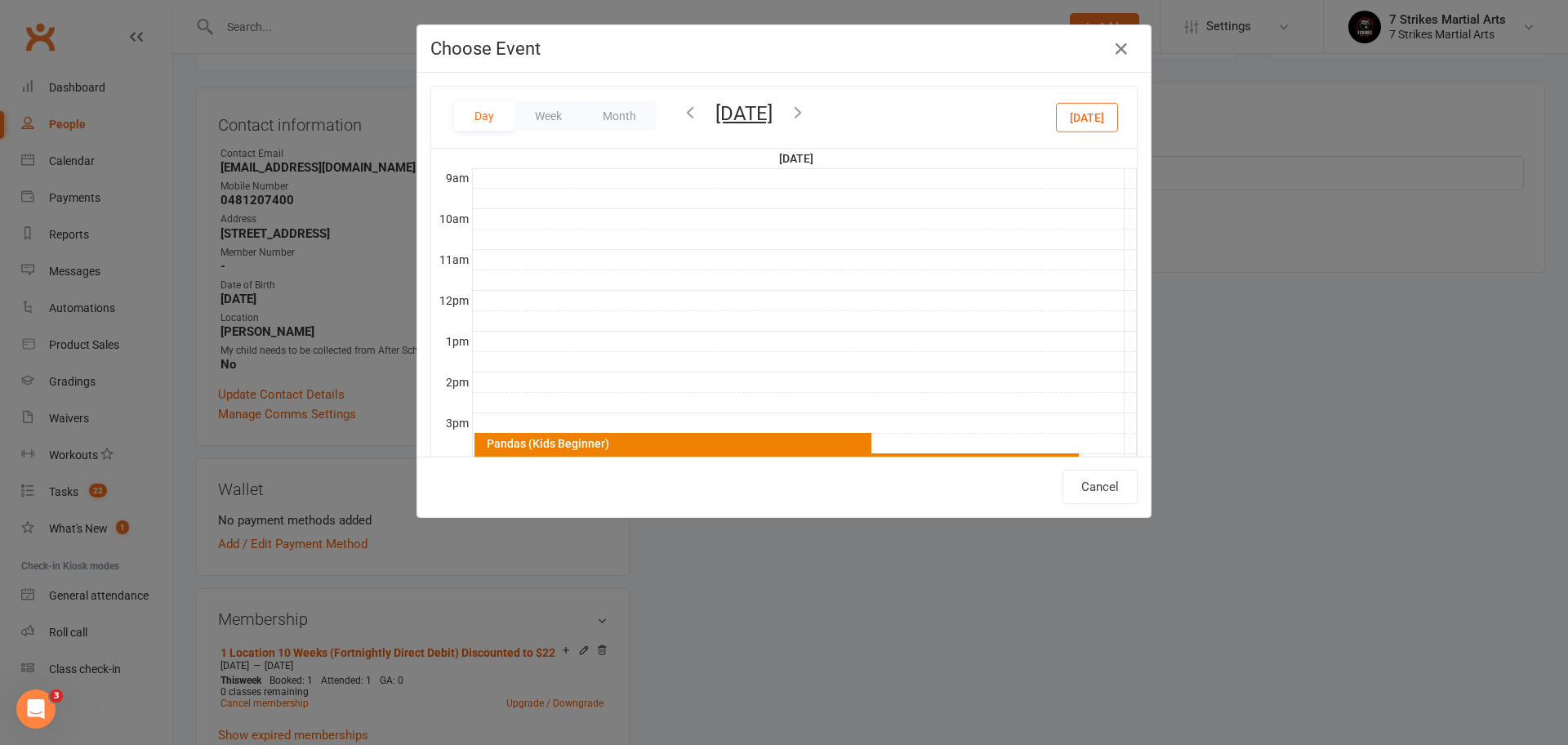
click at [808, 111] on icon "button" at bounding box center [798, 111] width 18 height 18
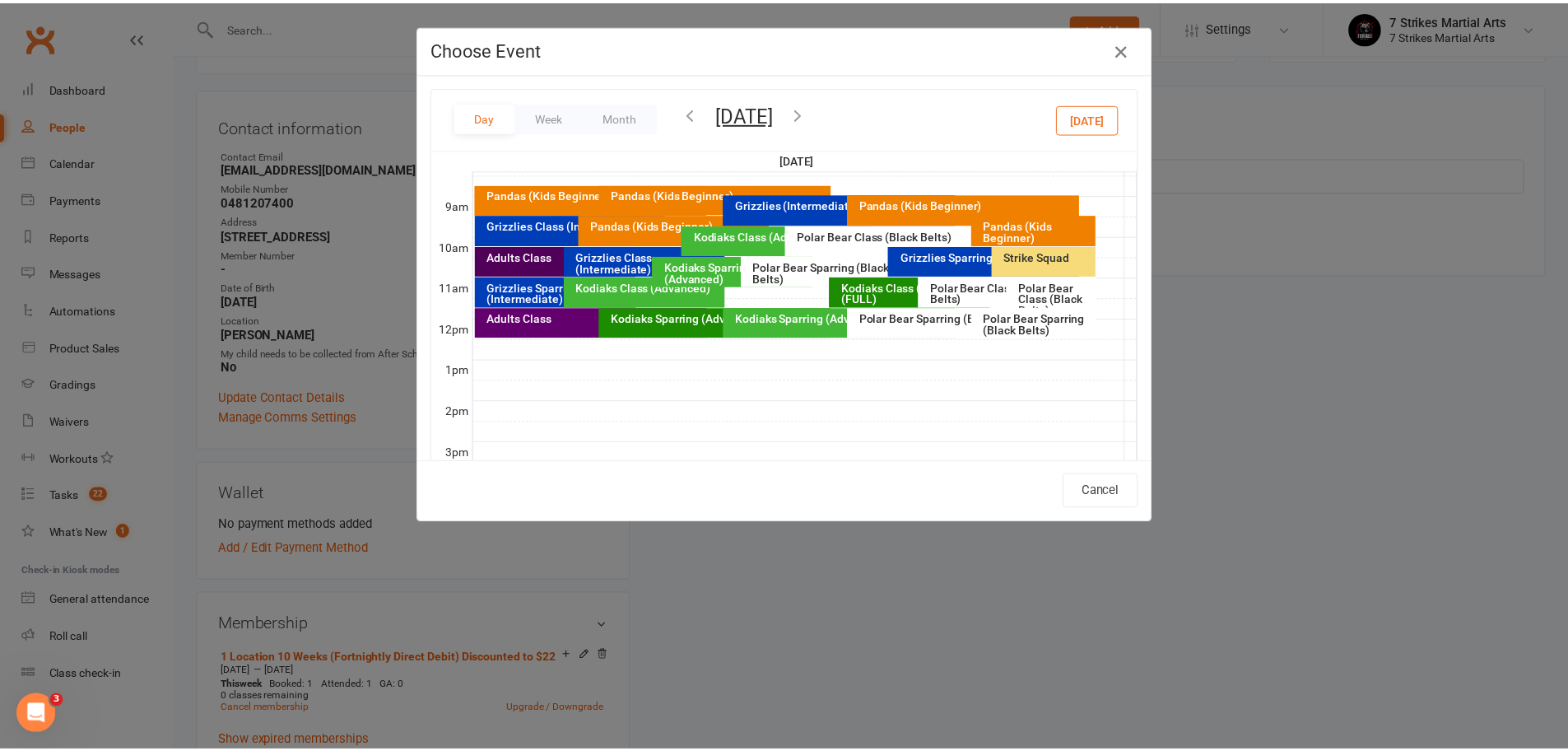
scroll to position [283, 0]
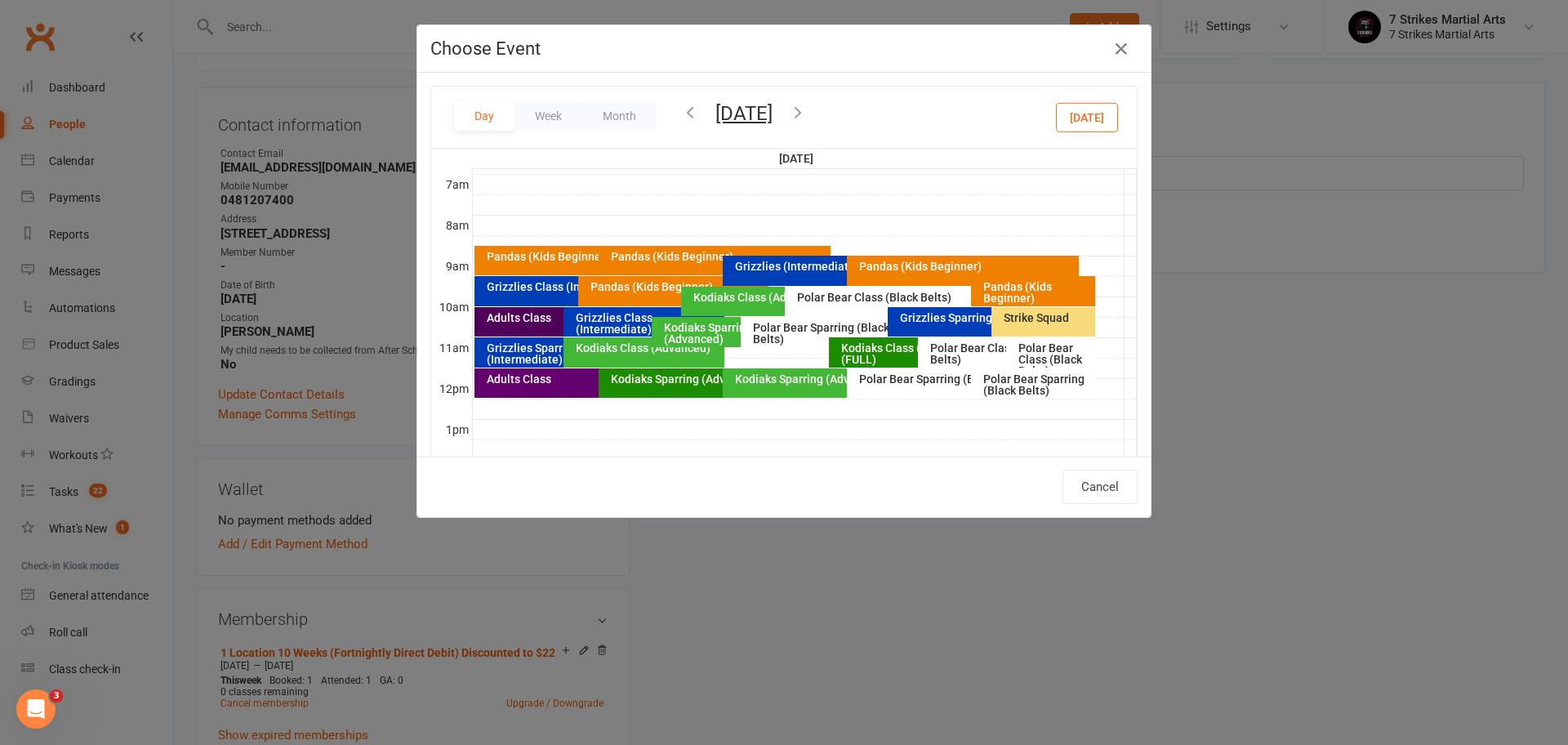
click at [802, 385] on div "Kodiaks Sparring (Advanced)" at bounding box center [843, 379] width 217 height 12
type input "Kodiaks Sparring (Advanced) - Sep 6, 2025 11:45:00 AM"
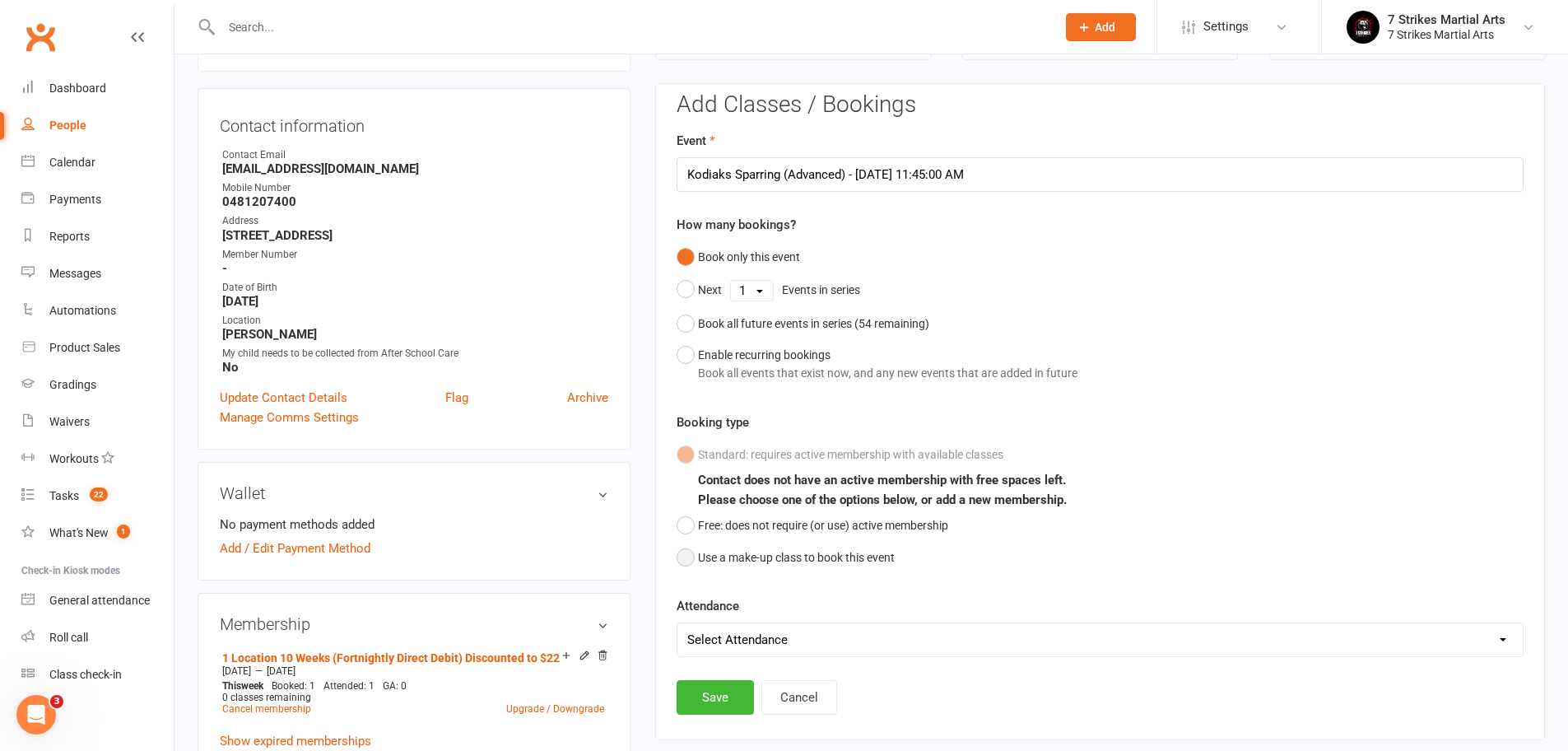
click at [781, 561] on button "Use a make-up class to book this event" at bounding box center [784, 557] width 218 height 31
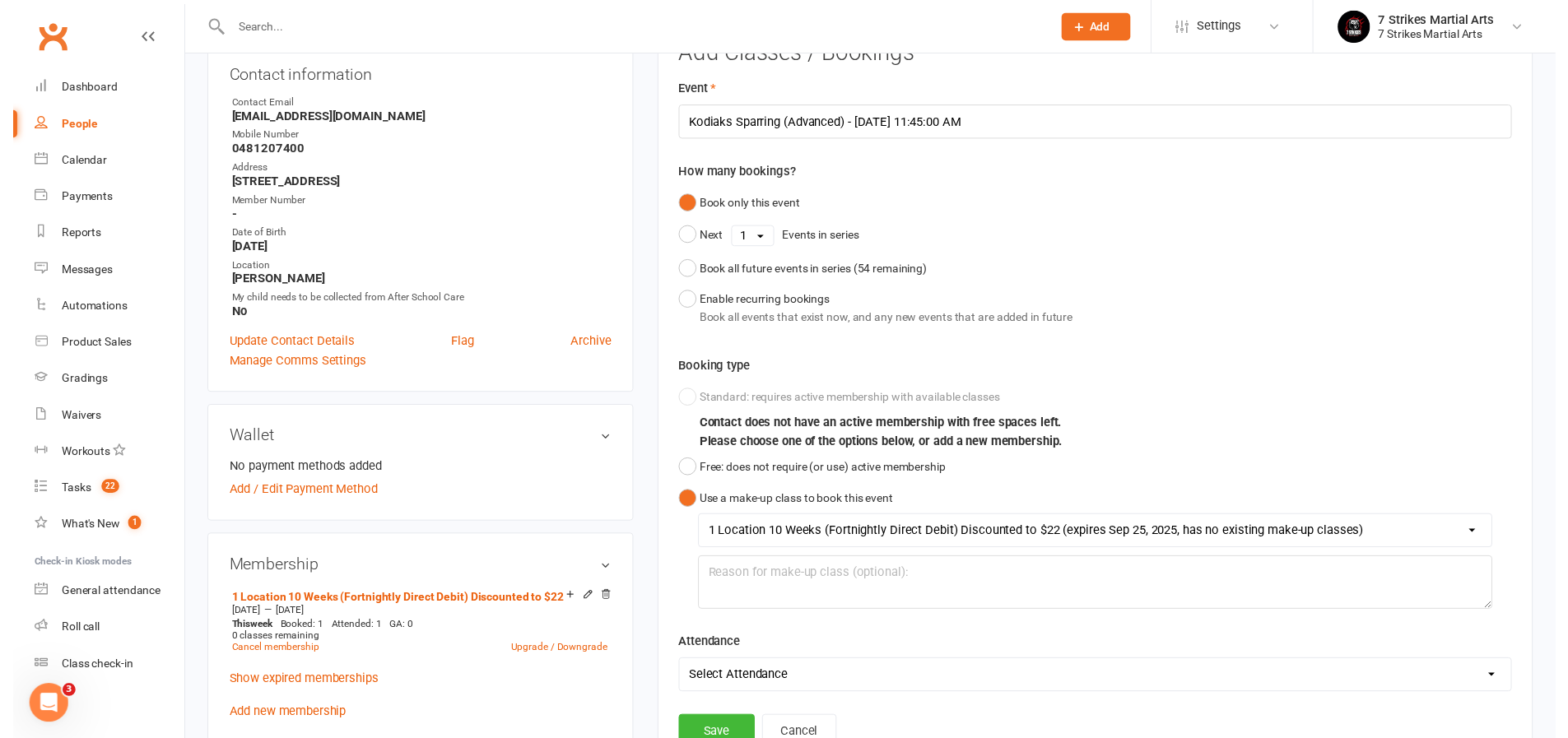
scroll to position [227, 0]
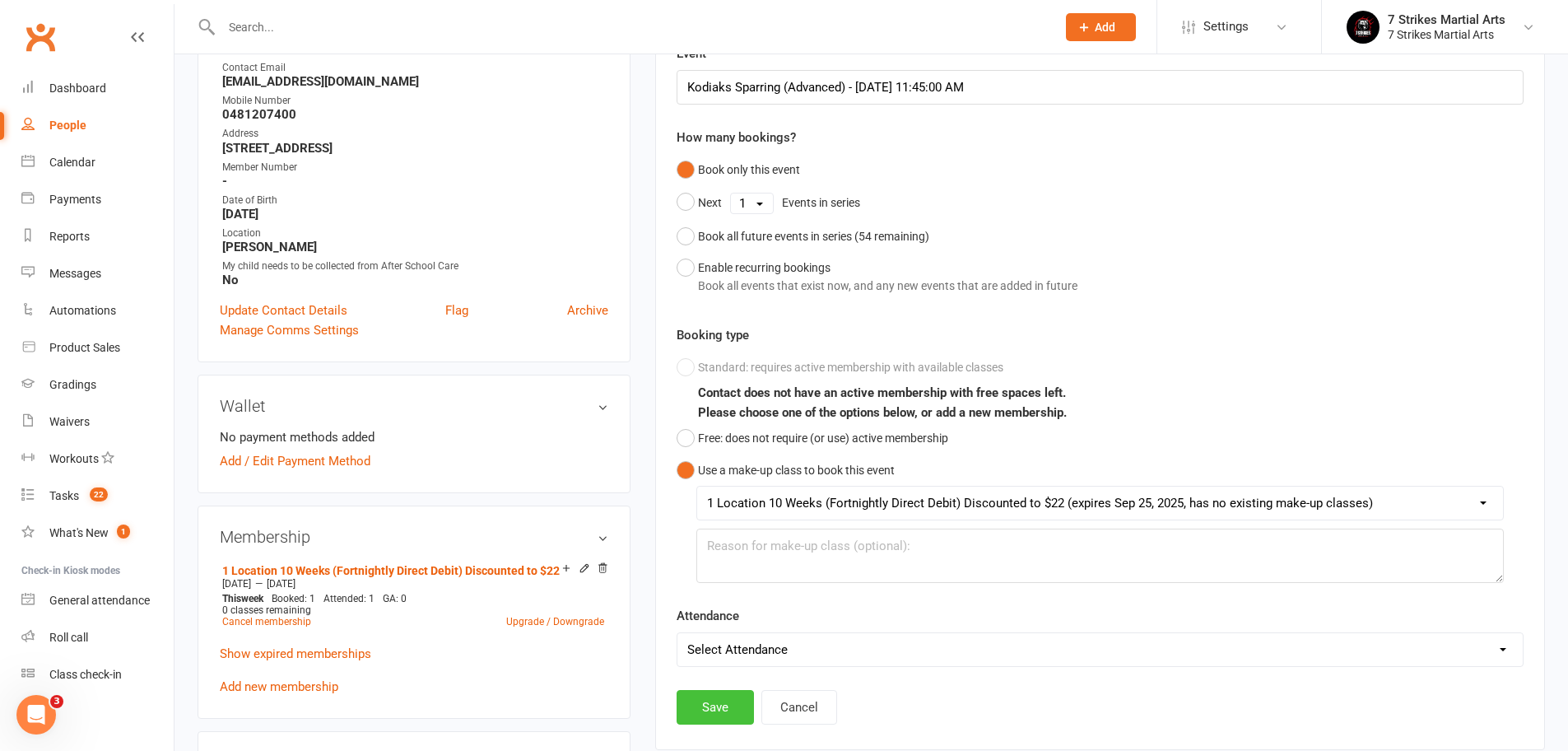
click at [725, 707] on button "Save" at bounding box center [715, 707] width 77 height 35
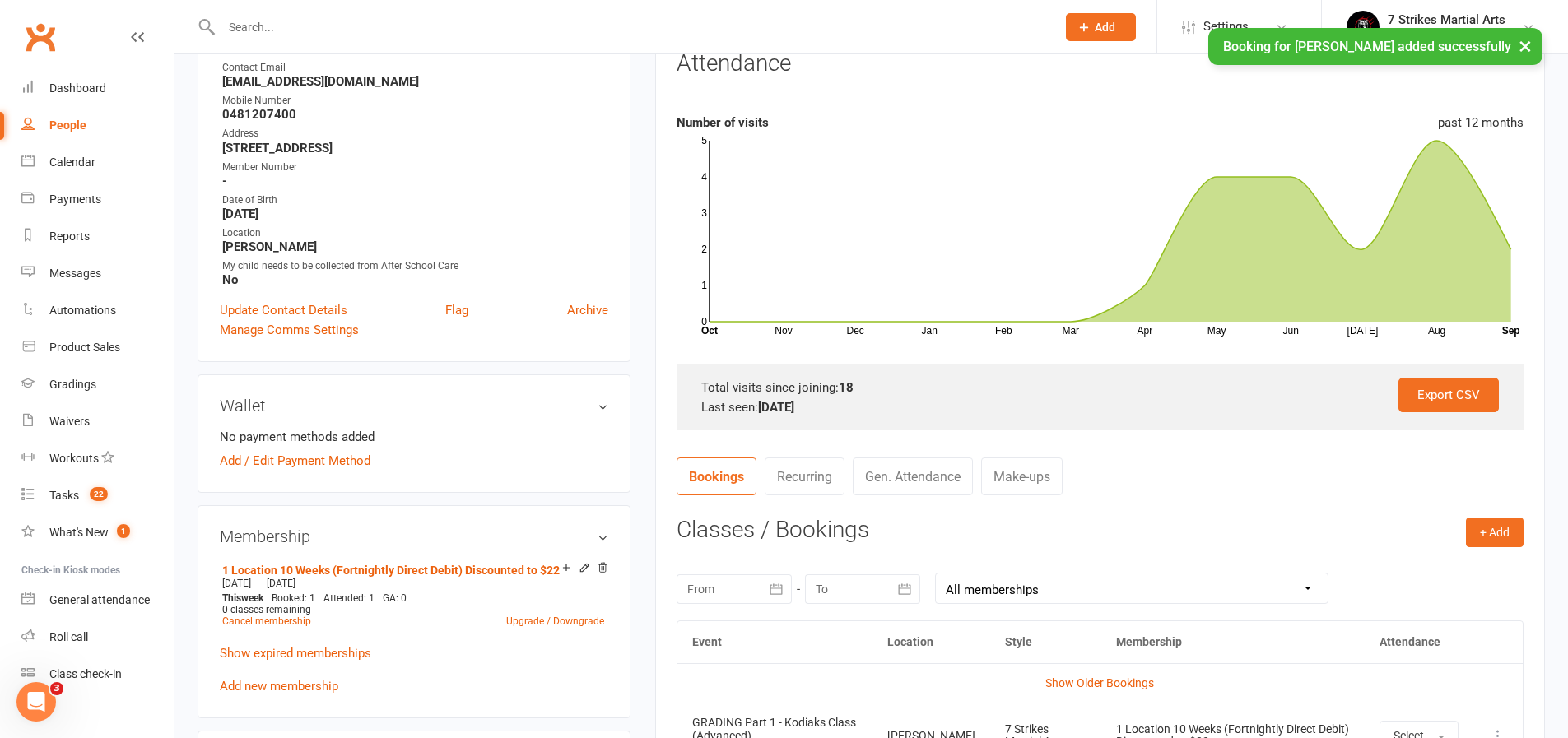
scroll to position [524, 0]
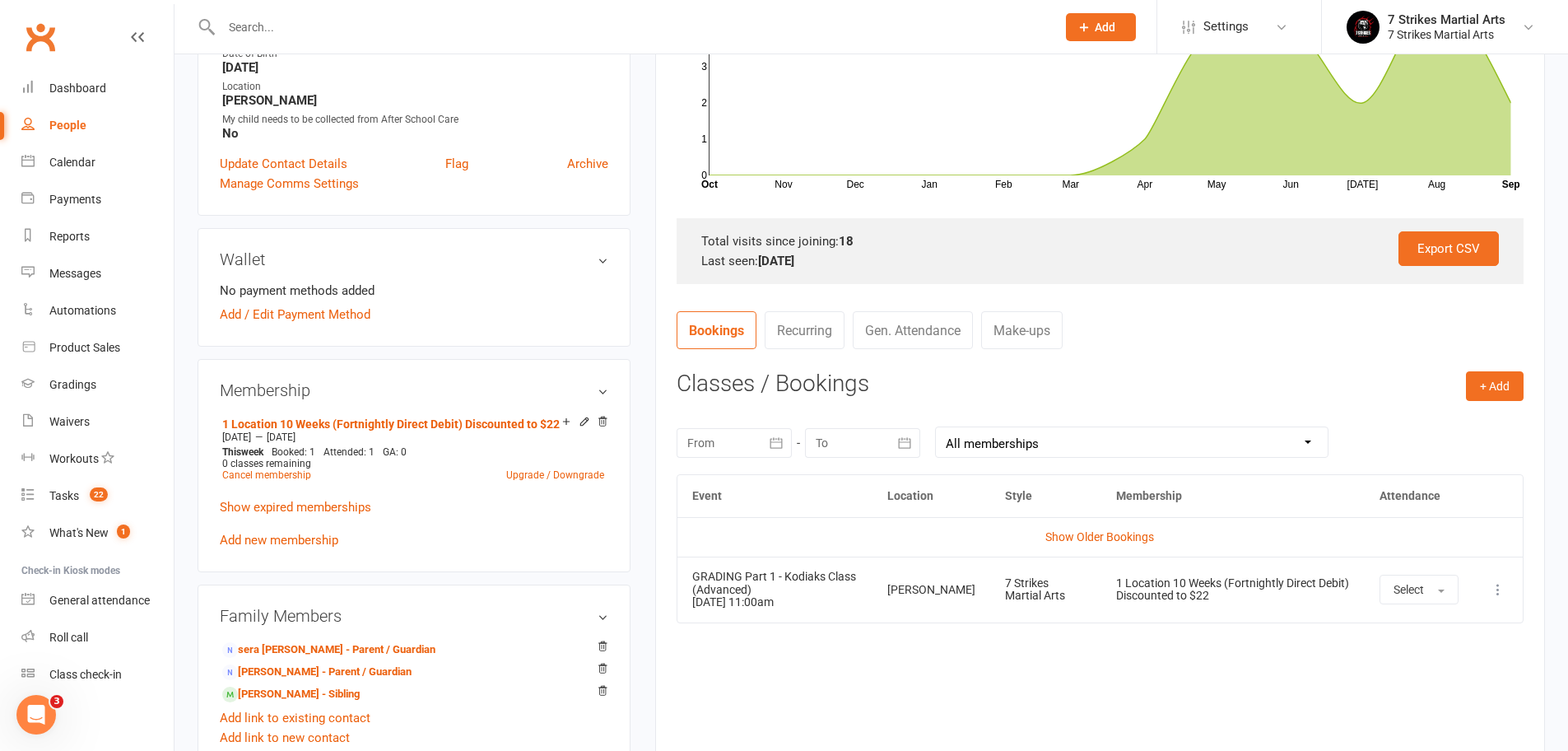
scroll to position [512, 0]
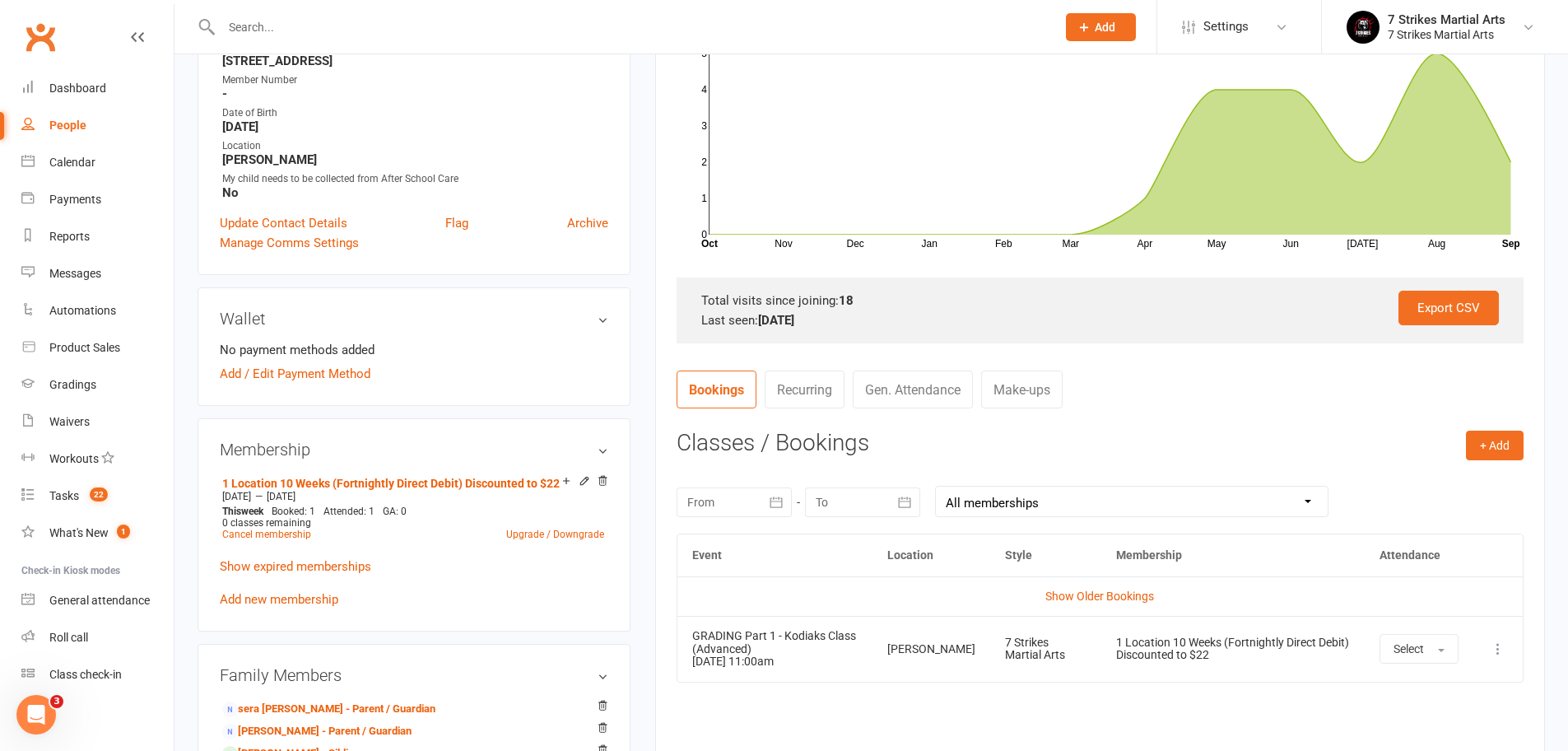
scroll to position [577, 0]
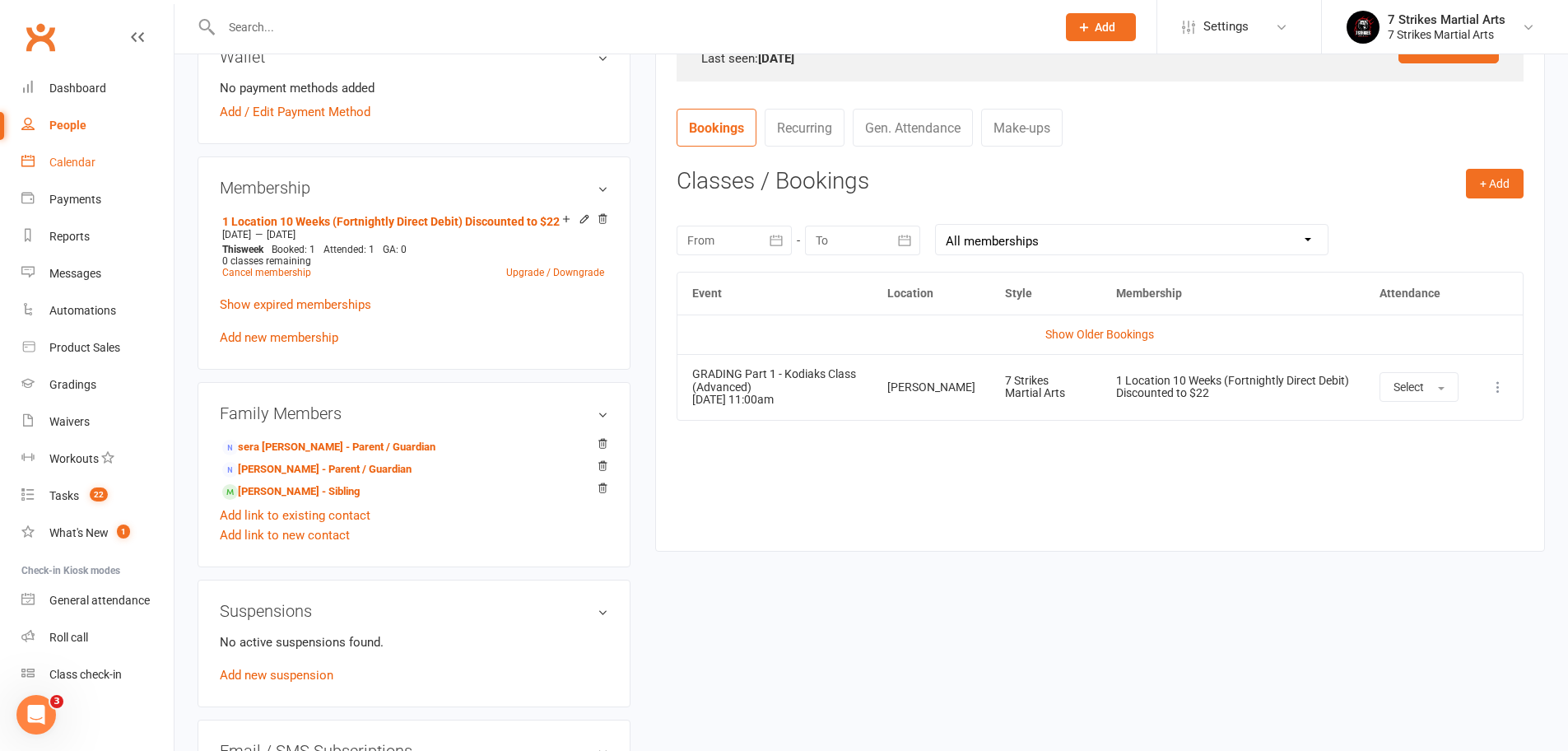
click at [88, 170] on link "Calendar" at bounding box center [97, 163] width 152 height 37
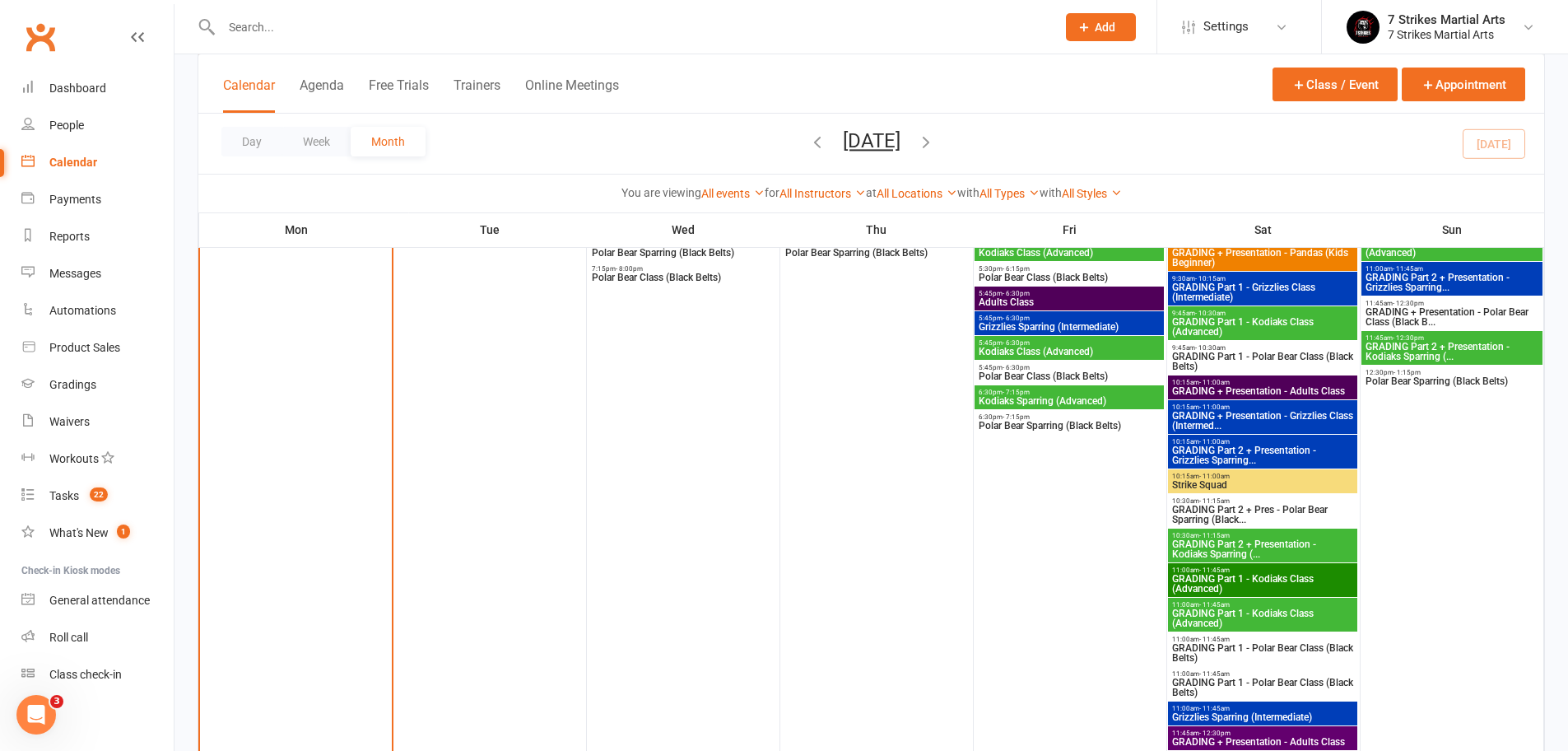
scroll to position [1745, 0]
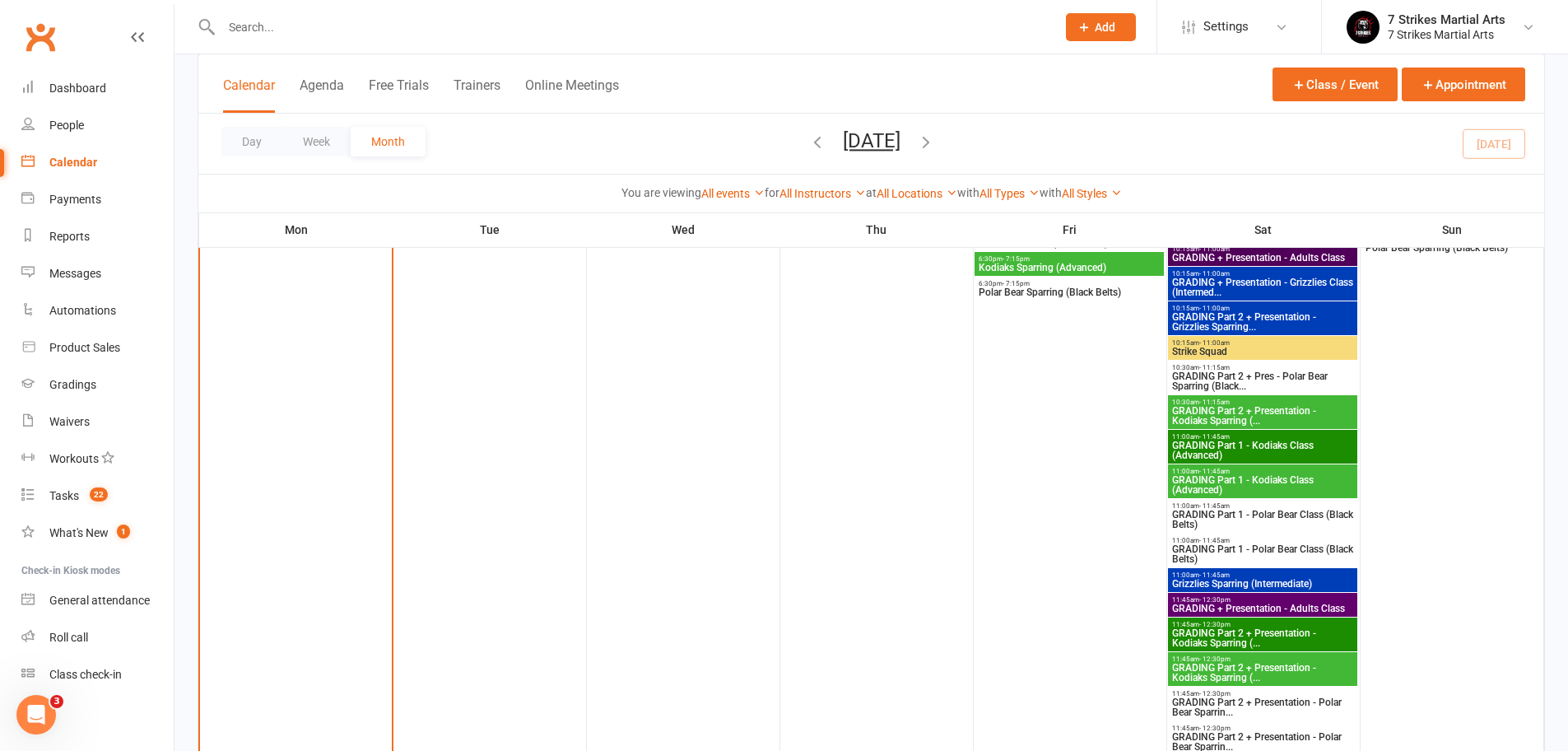
click at [1253, 638] on span "GRADING Part 2 + Presentation - Kodiaks Sparring (..." at bounding box center [1262, 638] width 183 height 19
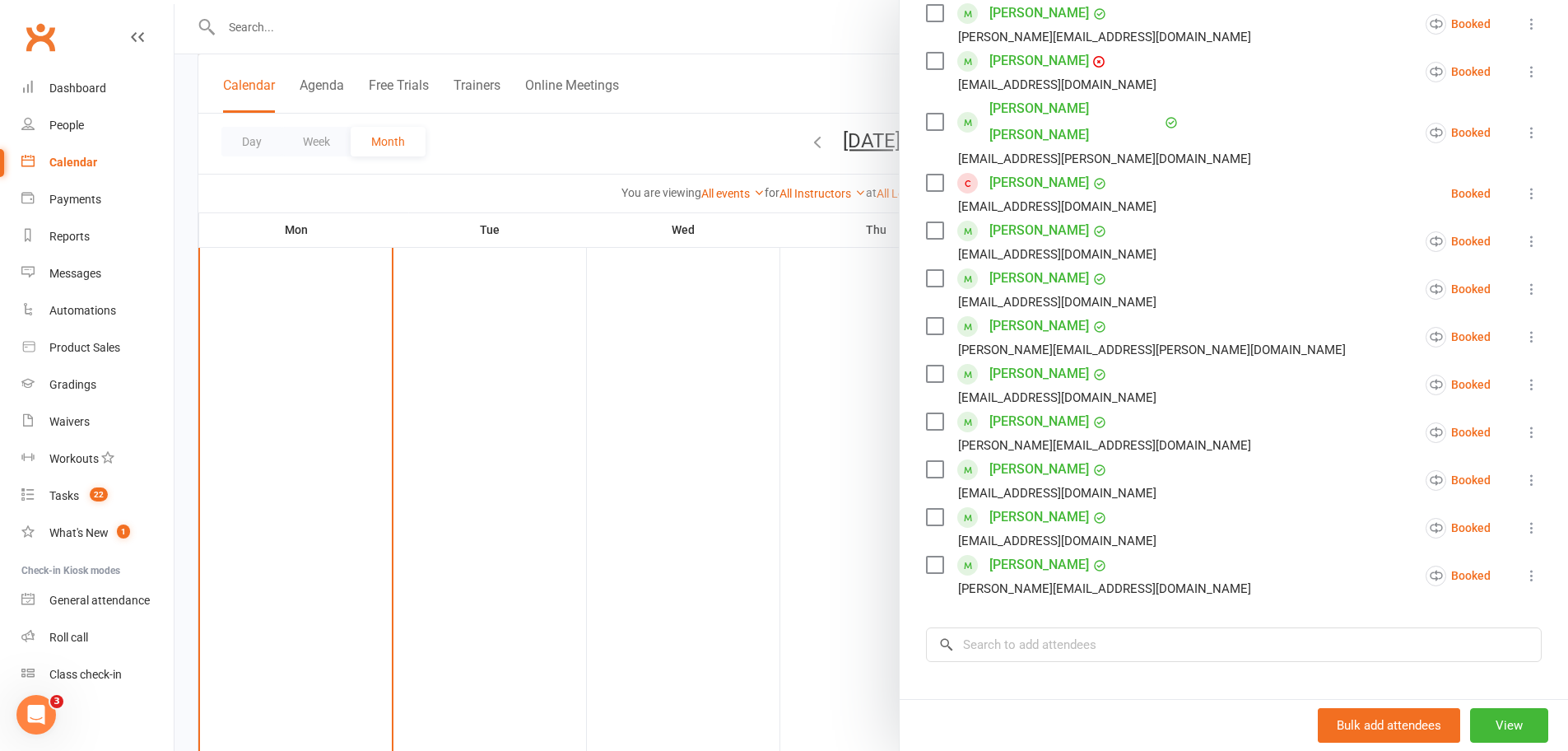
scroll to position [310, 0]
click at [1148, 628] on input "search" at bounding box center [1233, 642] width 615 height 35
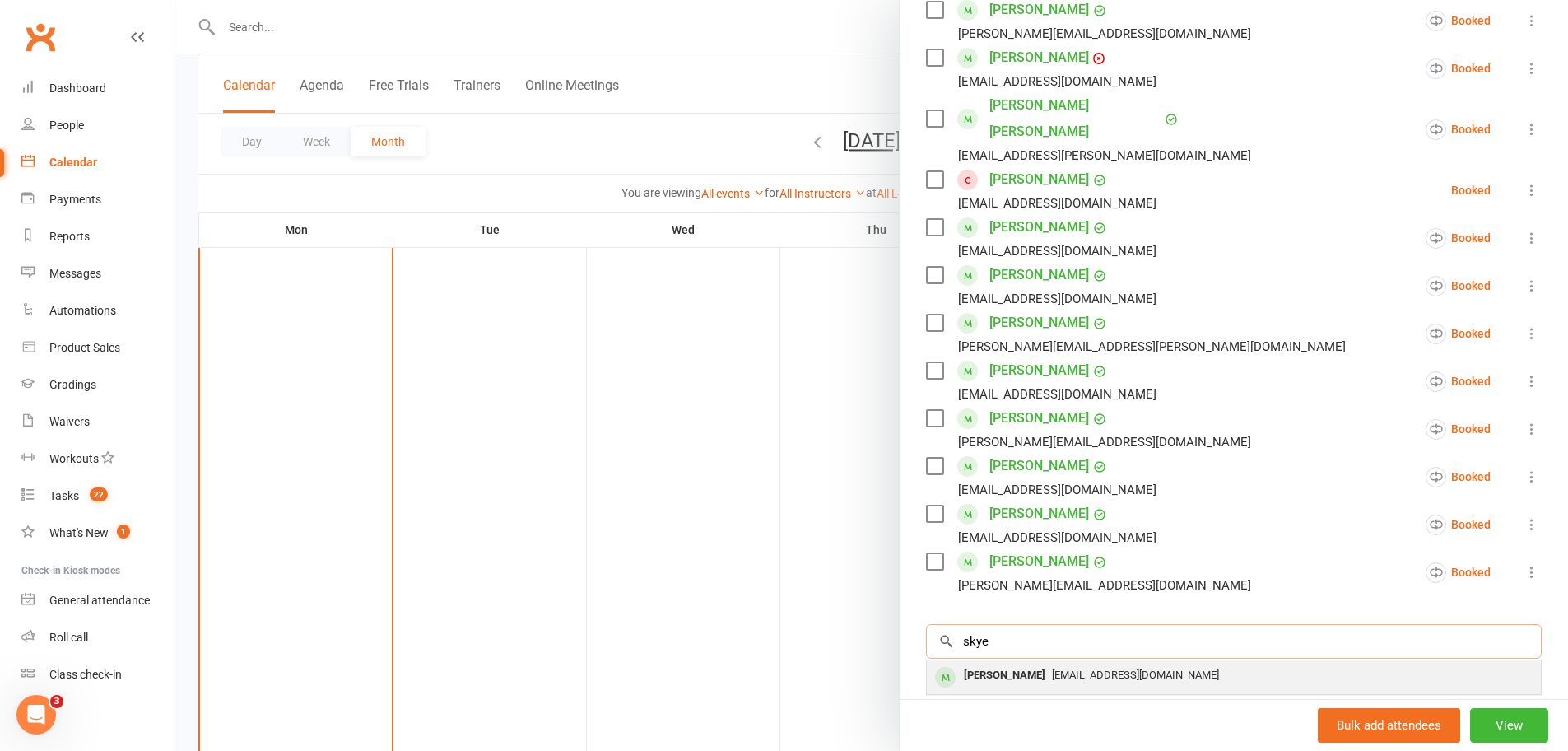
type input "skye"
click at [1122, 669] on span "serajay81@gmail.com" at bounding box center [1135, 675] width 167 height 13
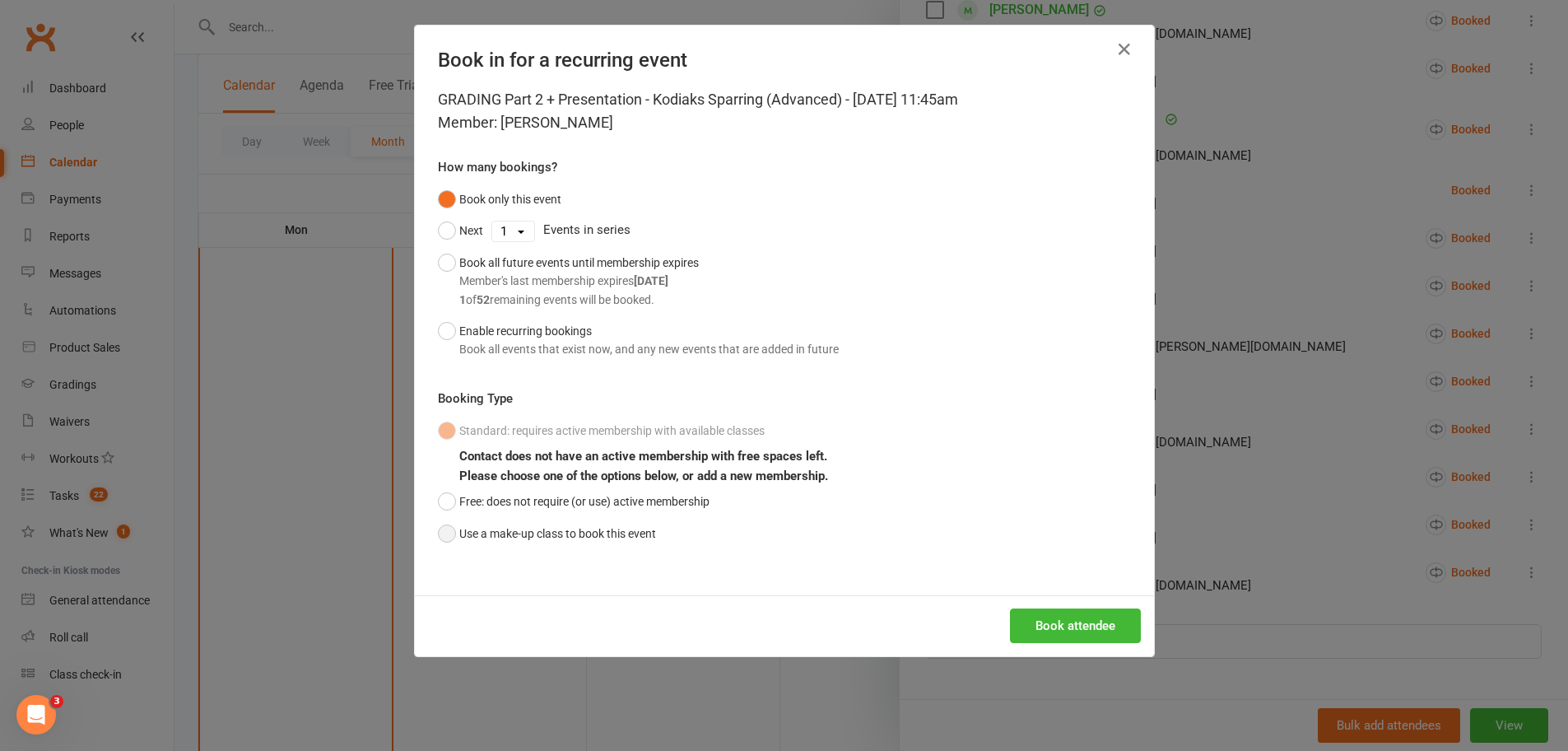
click at [545, 536] on button "Use a make-up class to book this event" at bounding box center [547, 533] width 218 height 31
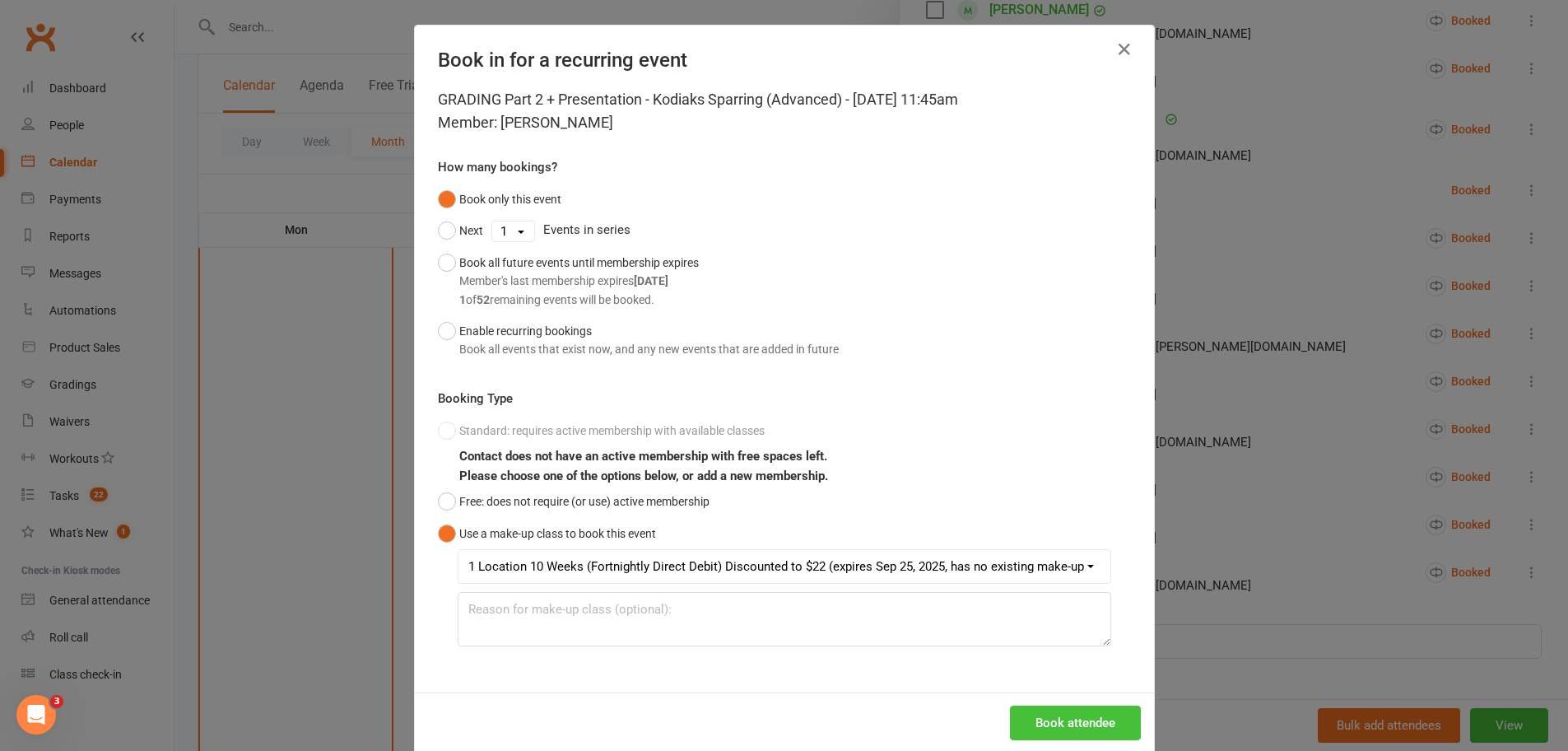
click at [1075, 714] on button "Book attendee" at bounding box center [1075, 723] width 131 height 35
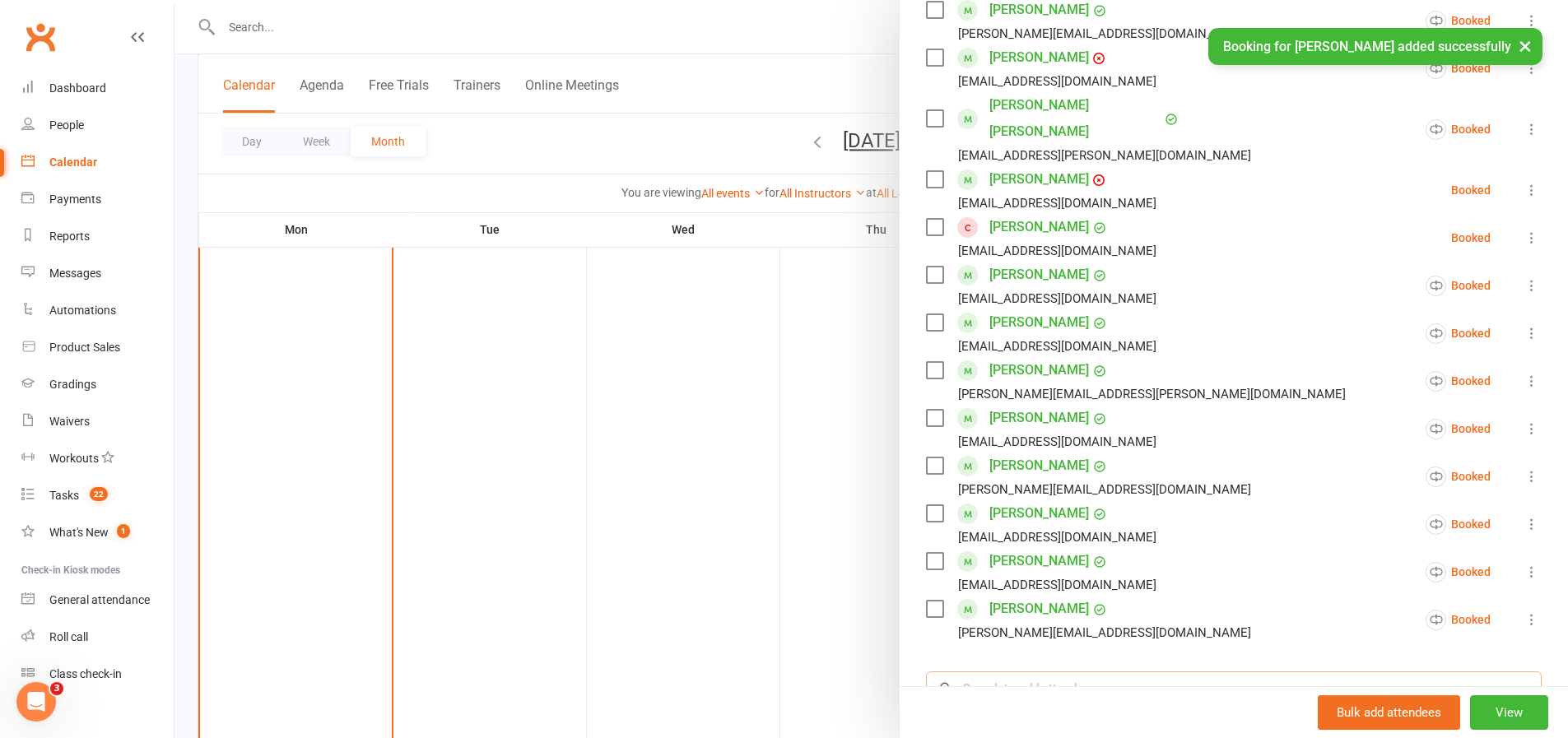
click at [1083, 671] on input "search" at bounding box center [1233, 689] width 615 height 35
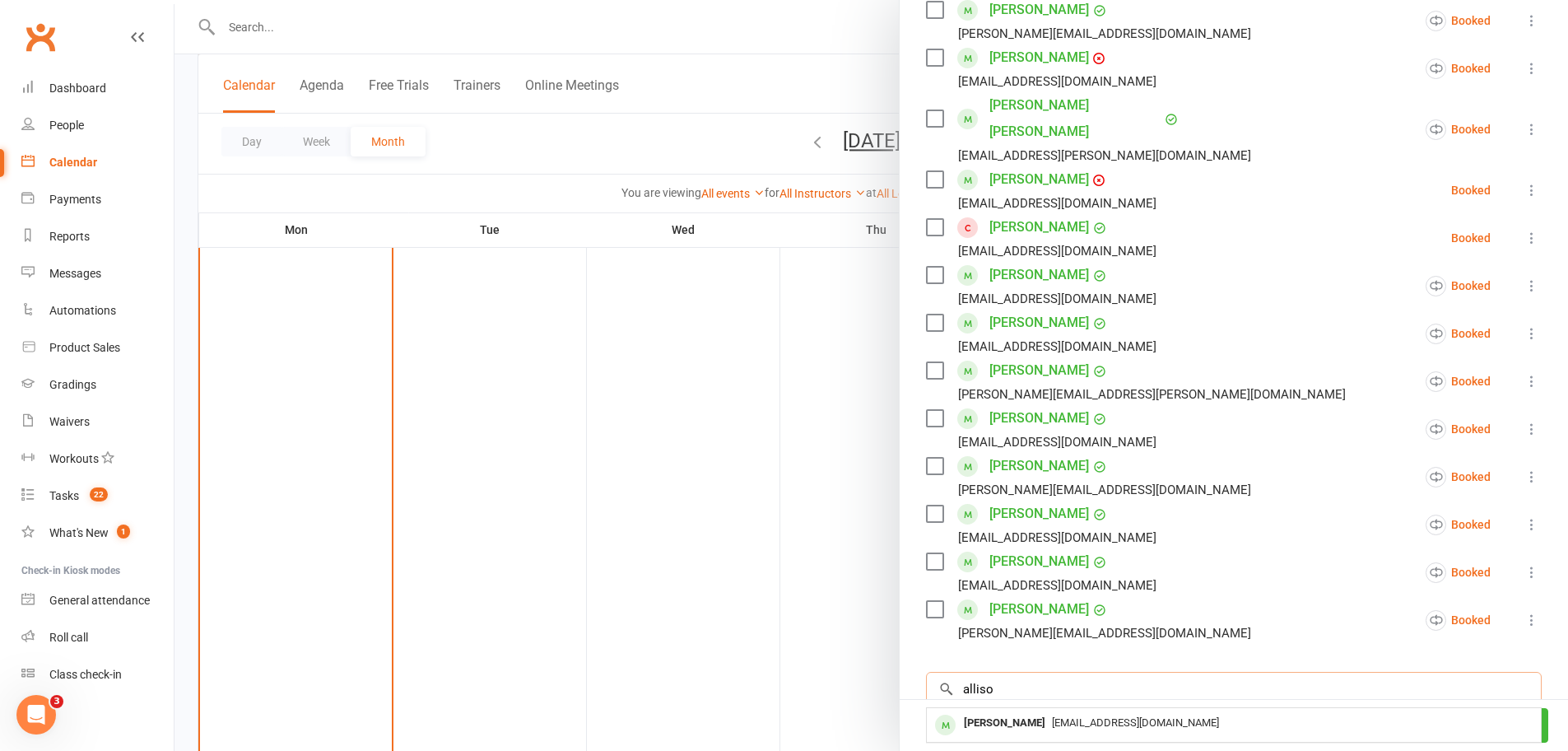
type input "Allis"
drag, startPoint x: 1083, startPoint y: 659, endPoint x: 1062, endPoint y: 700, distance: 46.1
click at [1051, 711] on div "Allison Mckenna Thompson" at bounding box center [1004, 723] width 95 height 24
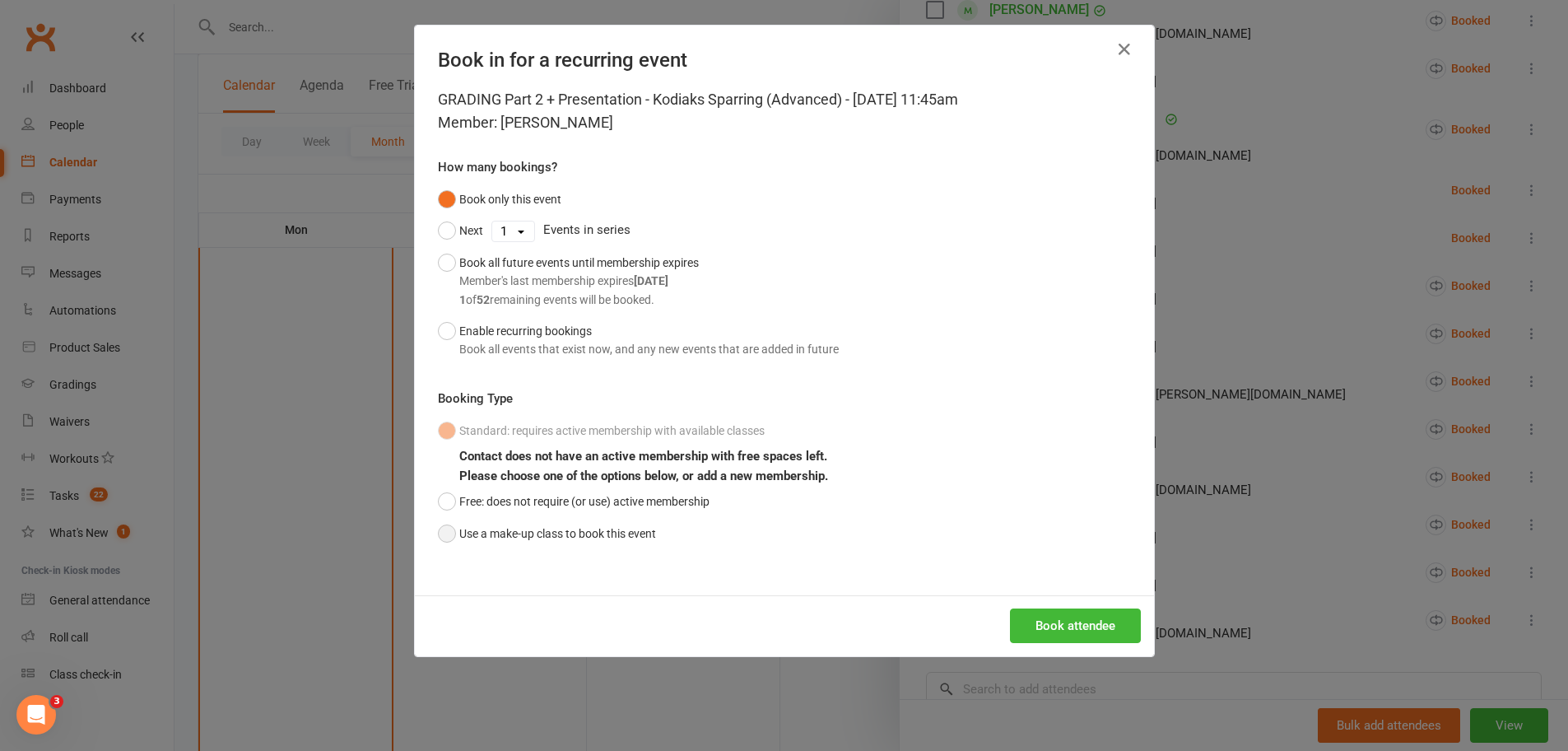
click at [609, 526] on button "Use a make-up class to book this event" at bounding box center [547, 533] width 218 height 31
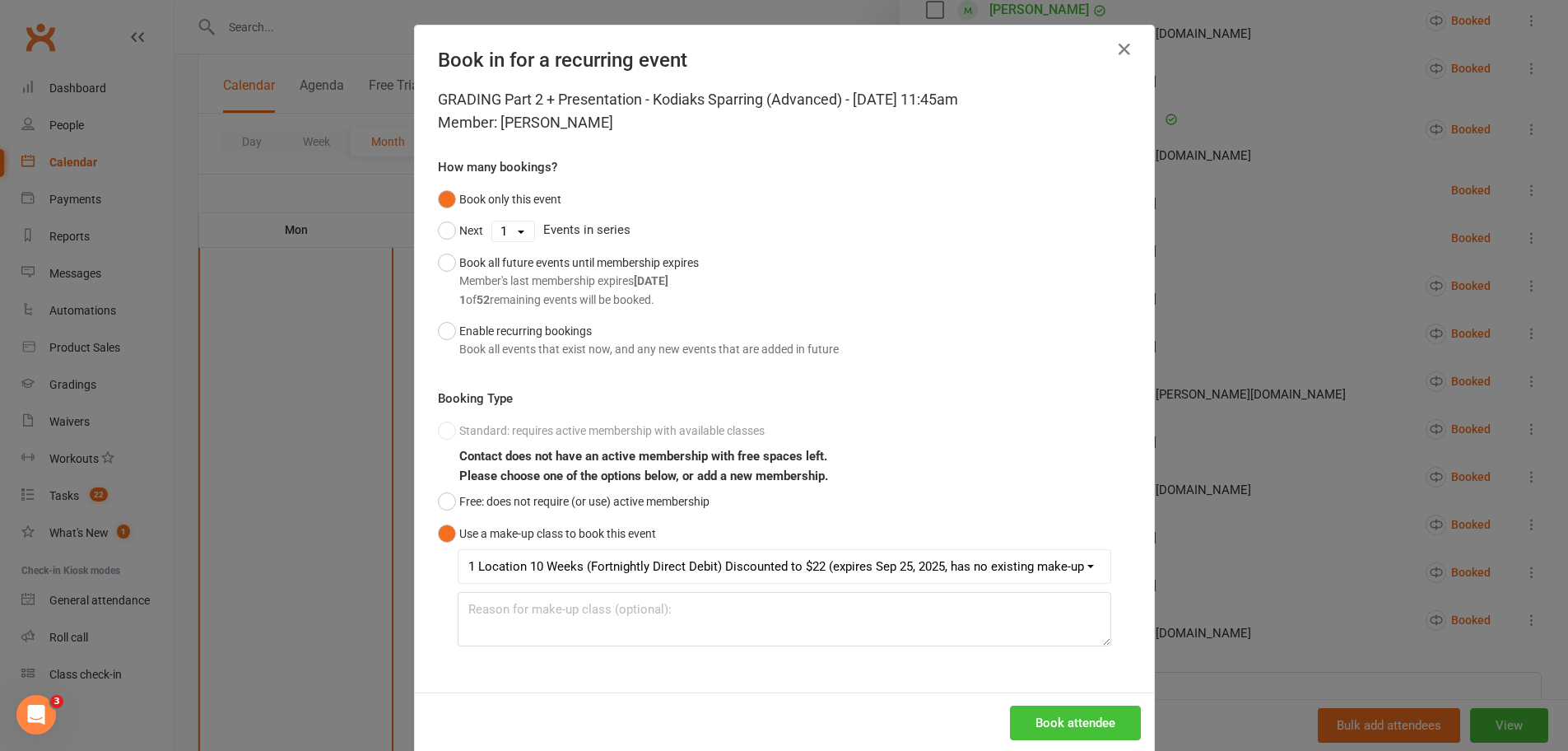
click at [1037, 721] on button "Book attendee" at bounding box center [1075, 723] width 131 height 35
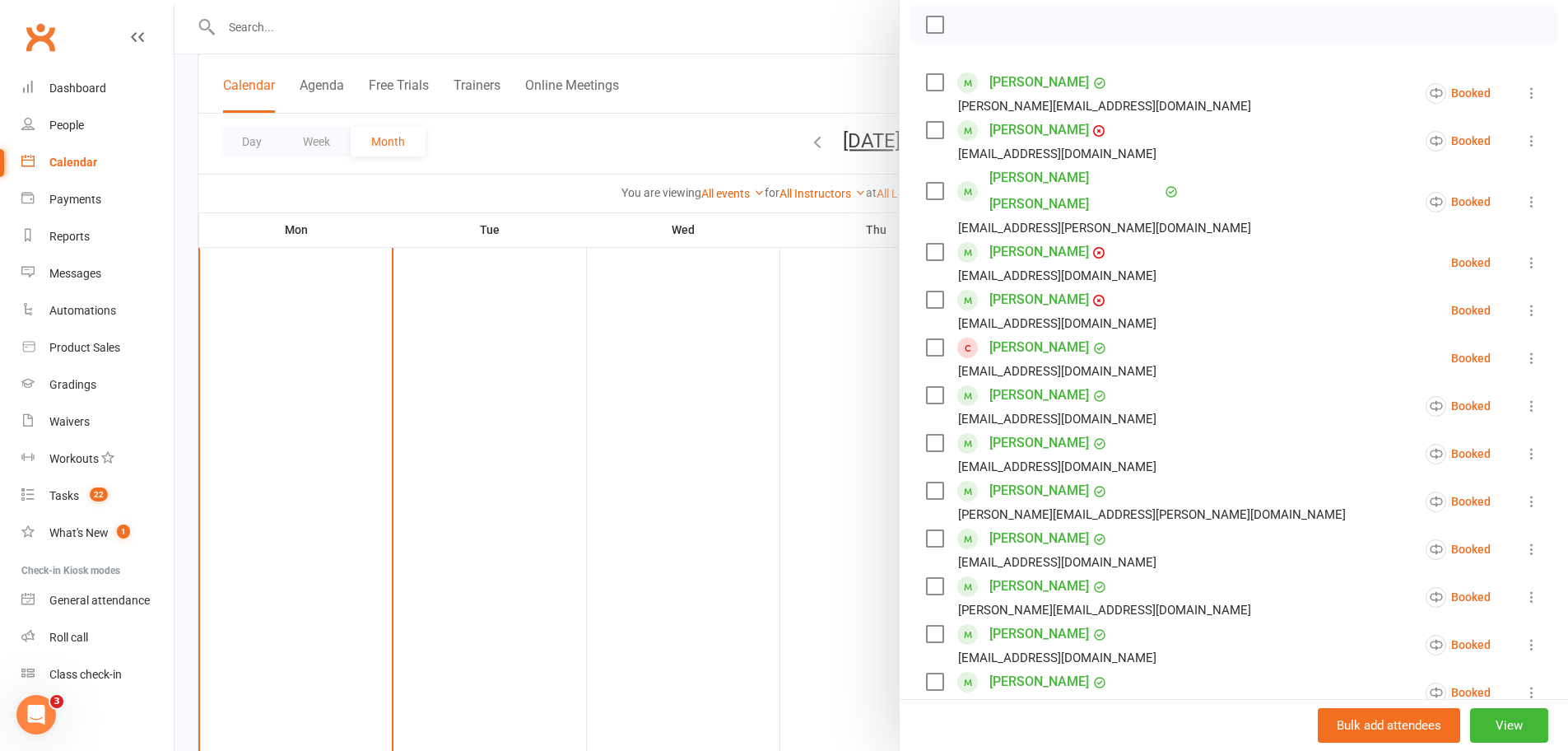
scroll to position [123, 0]
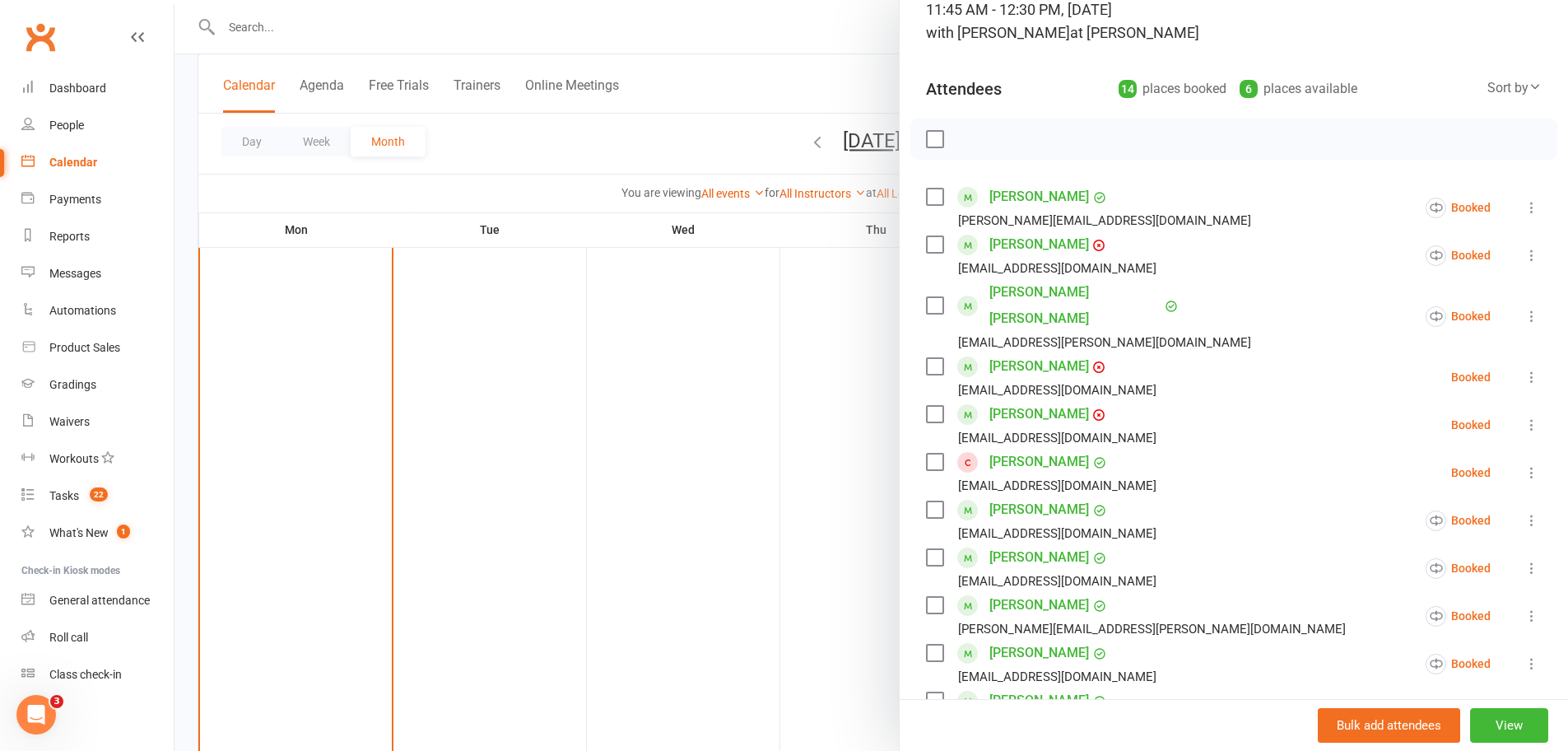
drag, startPoint x: 788, startPoint y: 436, endPoint x: 780, endPoint y: 443, distance: 10.6
click at [785, 436] on div at bounding box center [871, 376] width 1393 height 751
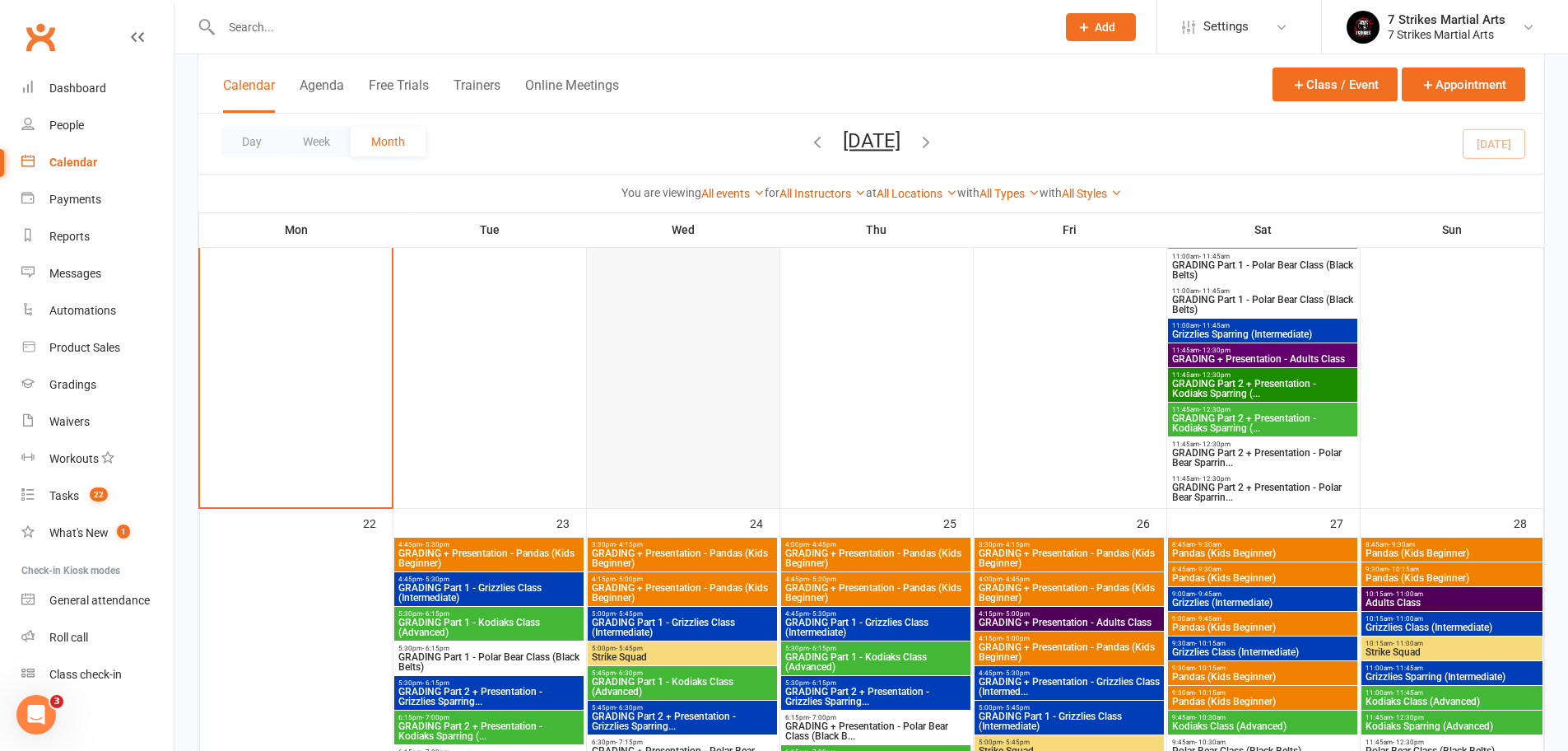
scroll to position [1907, 0]
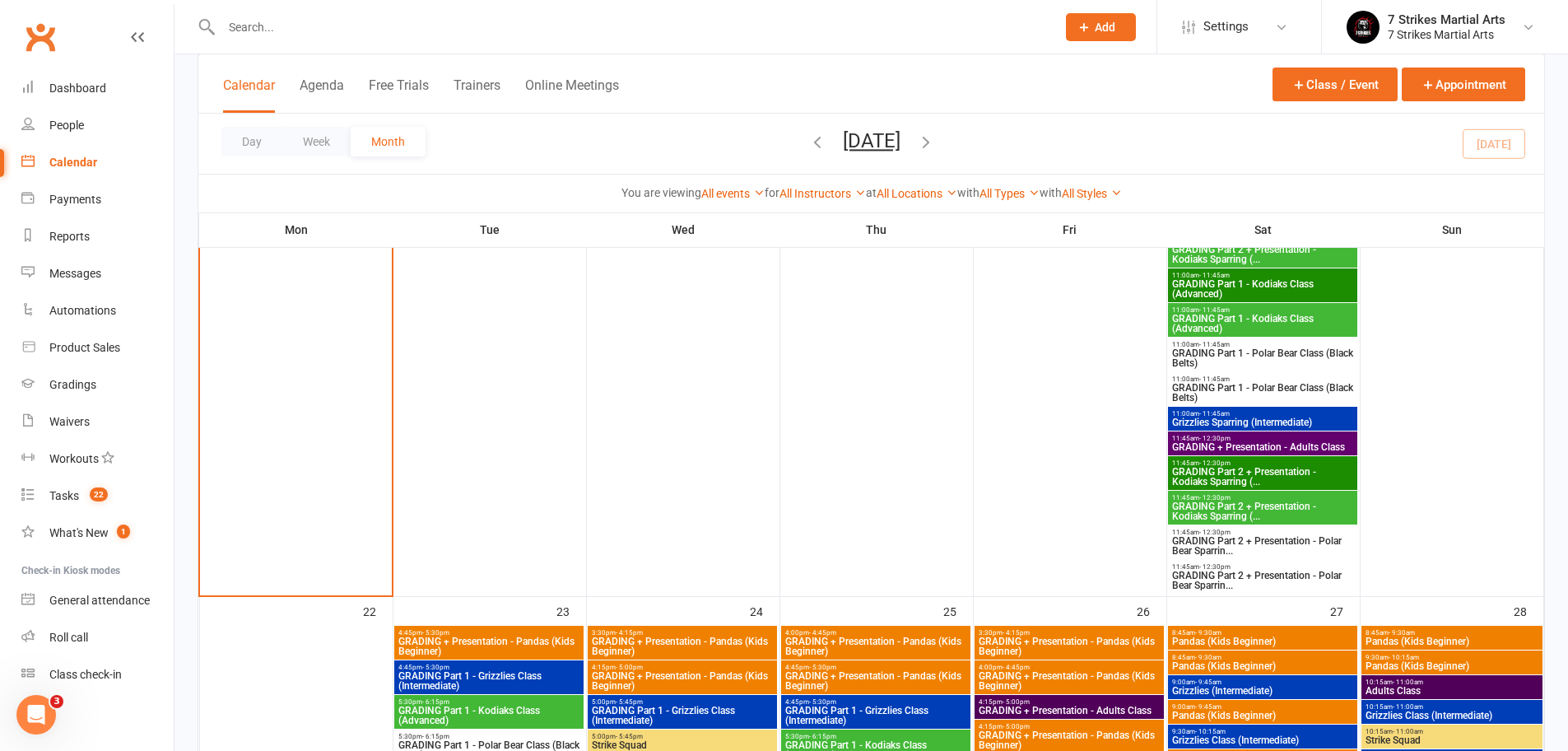
click at [1277, 501] on span "GRADING Part 2 + Presentation - Kodiaks Sparring (..." at bounding box center [1262, 511] width 183 height 19
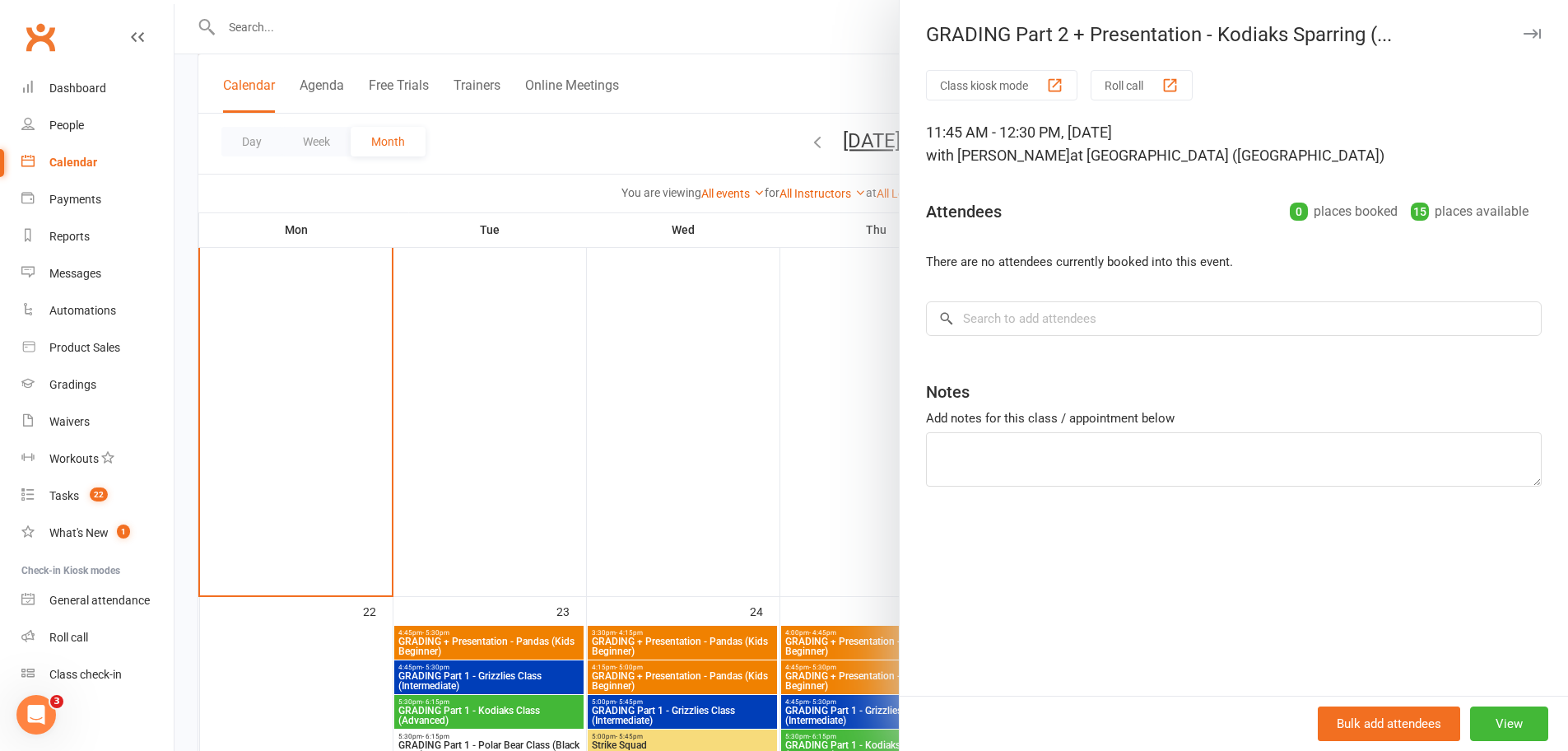
click at [807, 457] on div at bounding box center [871, 376] width 1393 height 751
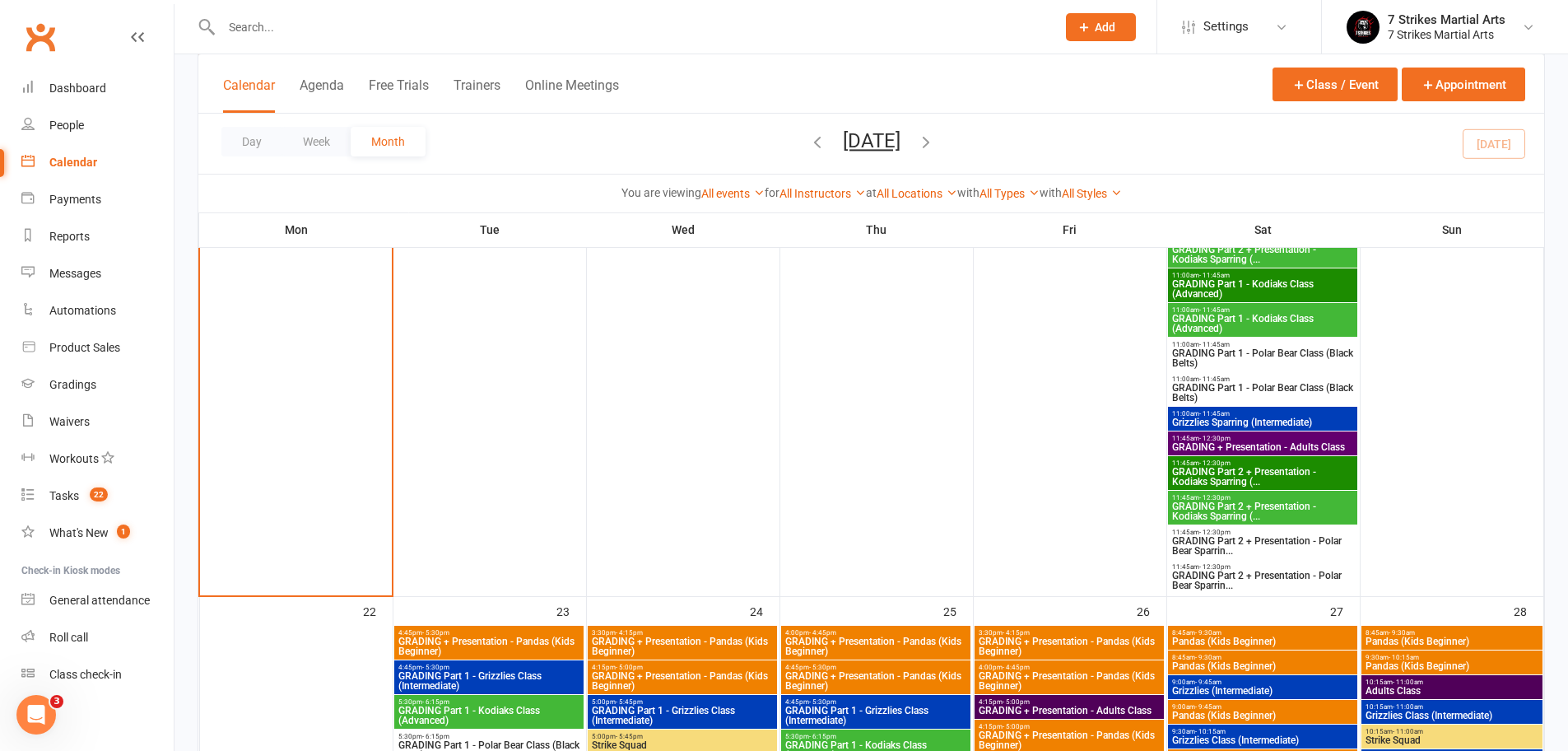
click at [274, 32] on input "text" at bounding box center [631, 27] width 828 height 23
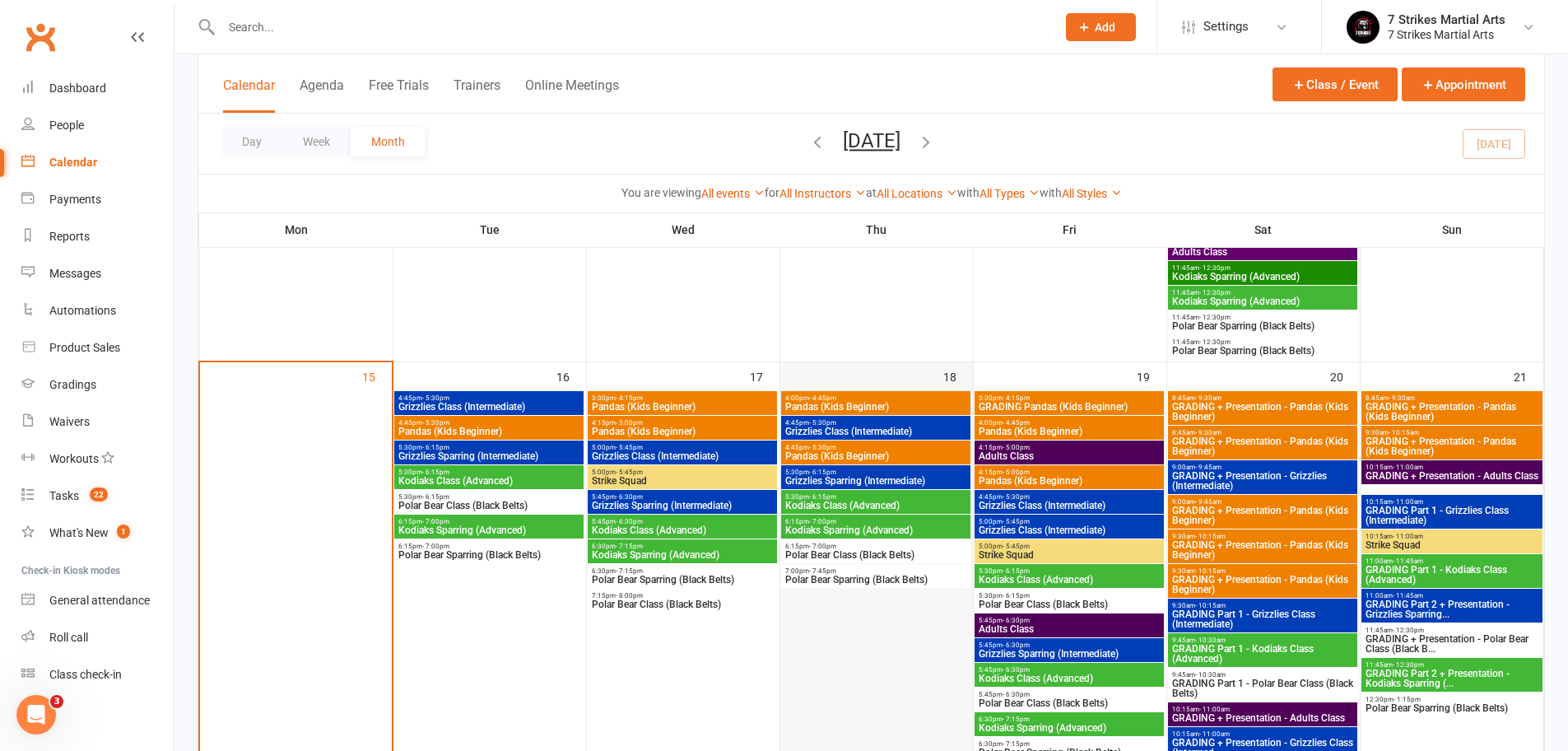
scroll to position [1321, 0]
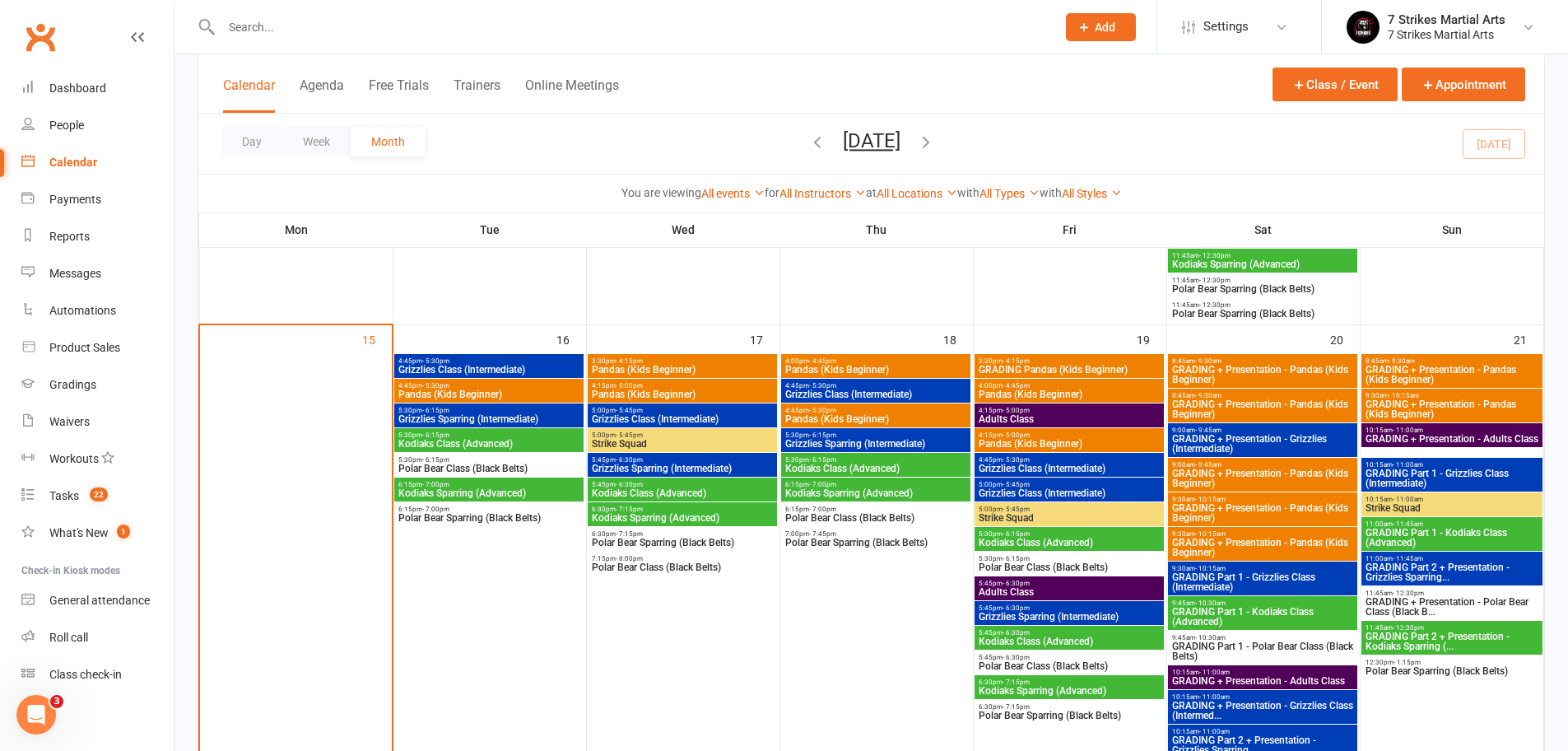
click at [323, 32] on input "text" at bounding box center [631, 27] width 828 height 23
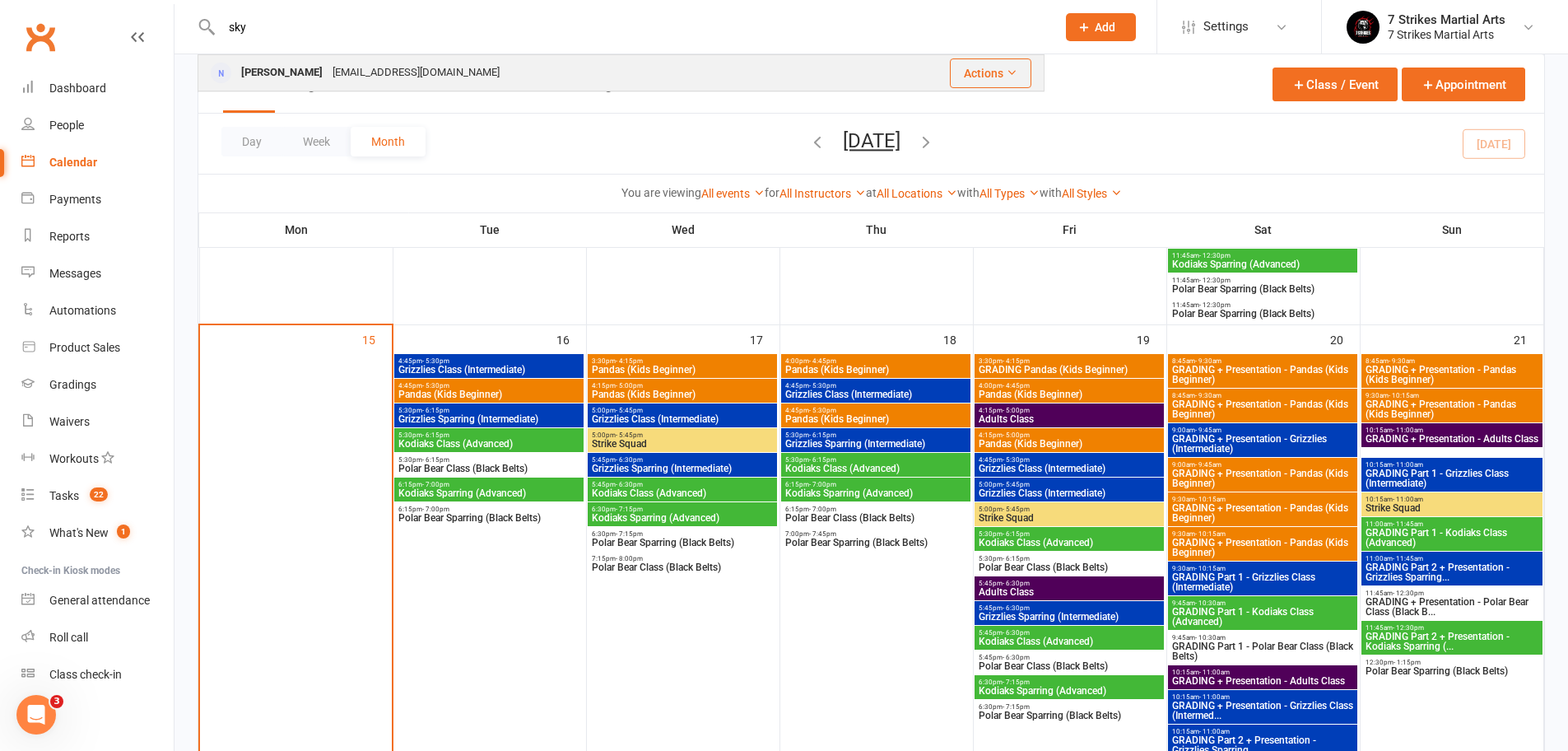
type input "sky"
click at [328, 69] on div "myattmyitzu@yahoo.com" at bounding box center [416, 73] width 177 height 24
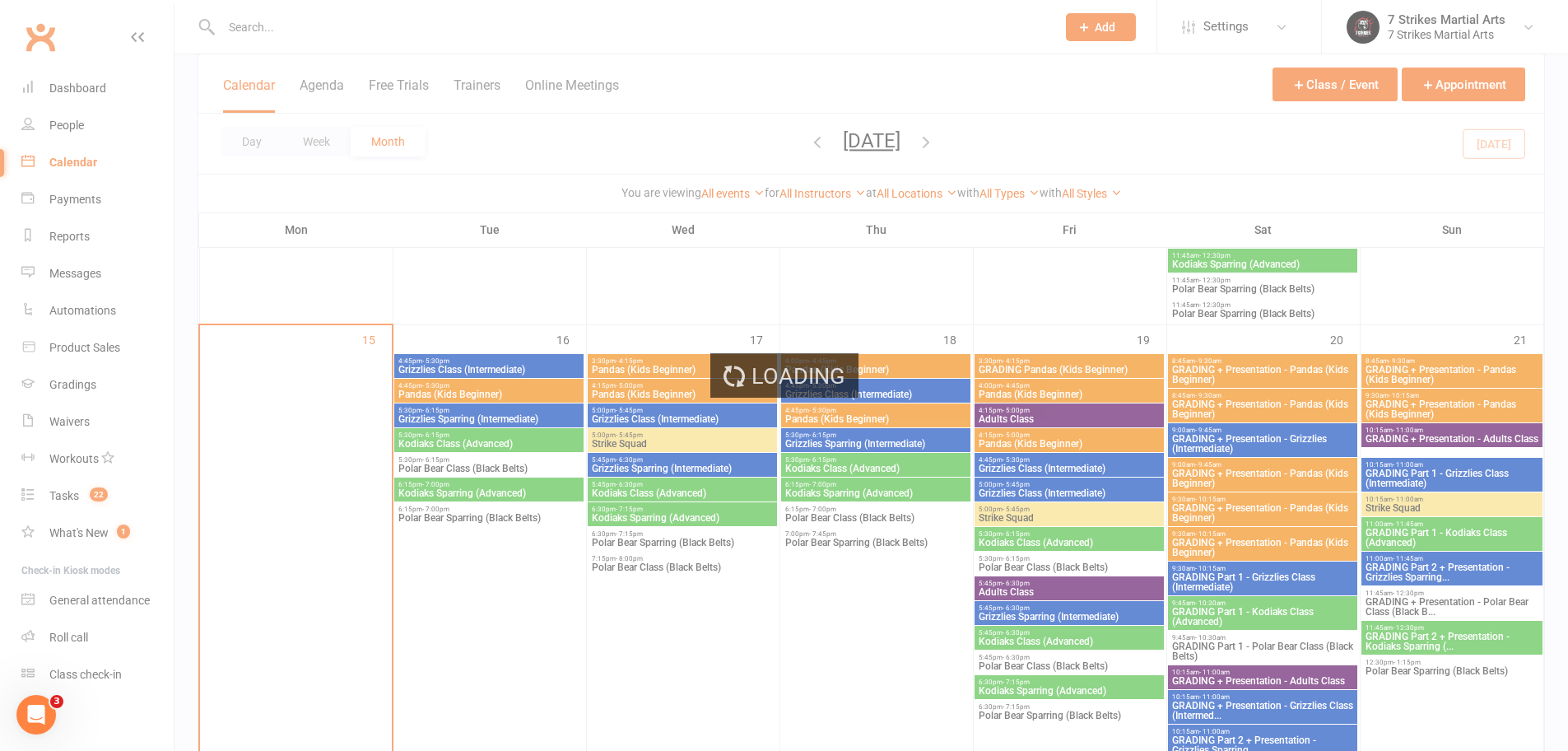
click at [323, 69] on div "Loading" at bounding box center [784, 376] width 1568 height 751
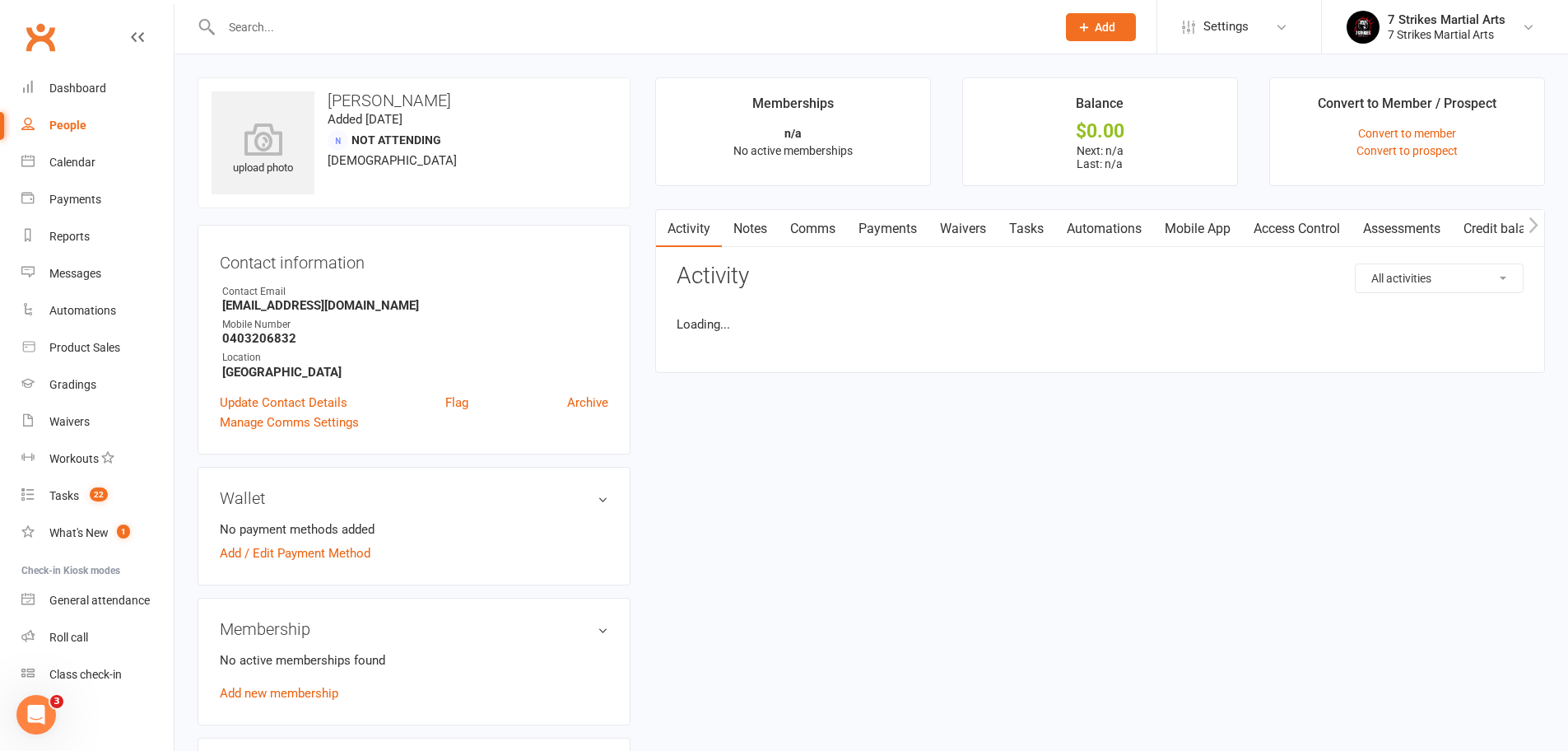
click at [301, 28] on input "text" at bounding box center [631, 27] width 828 height 23
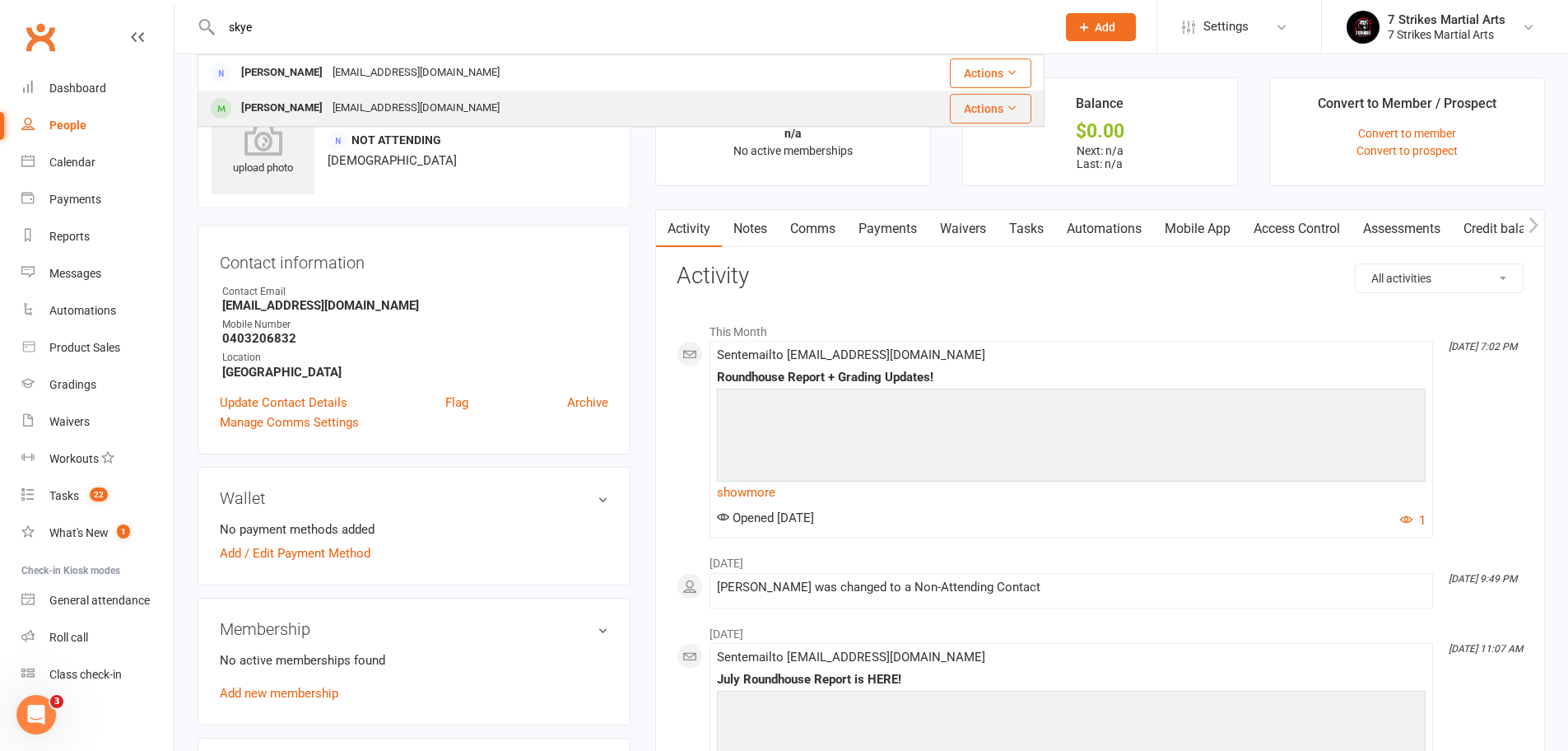
type input "skye"
click at [288, 105] on div "Skye Mckenna Thompson" at bounding box center [281, 108] width 91 height 24
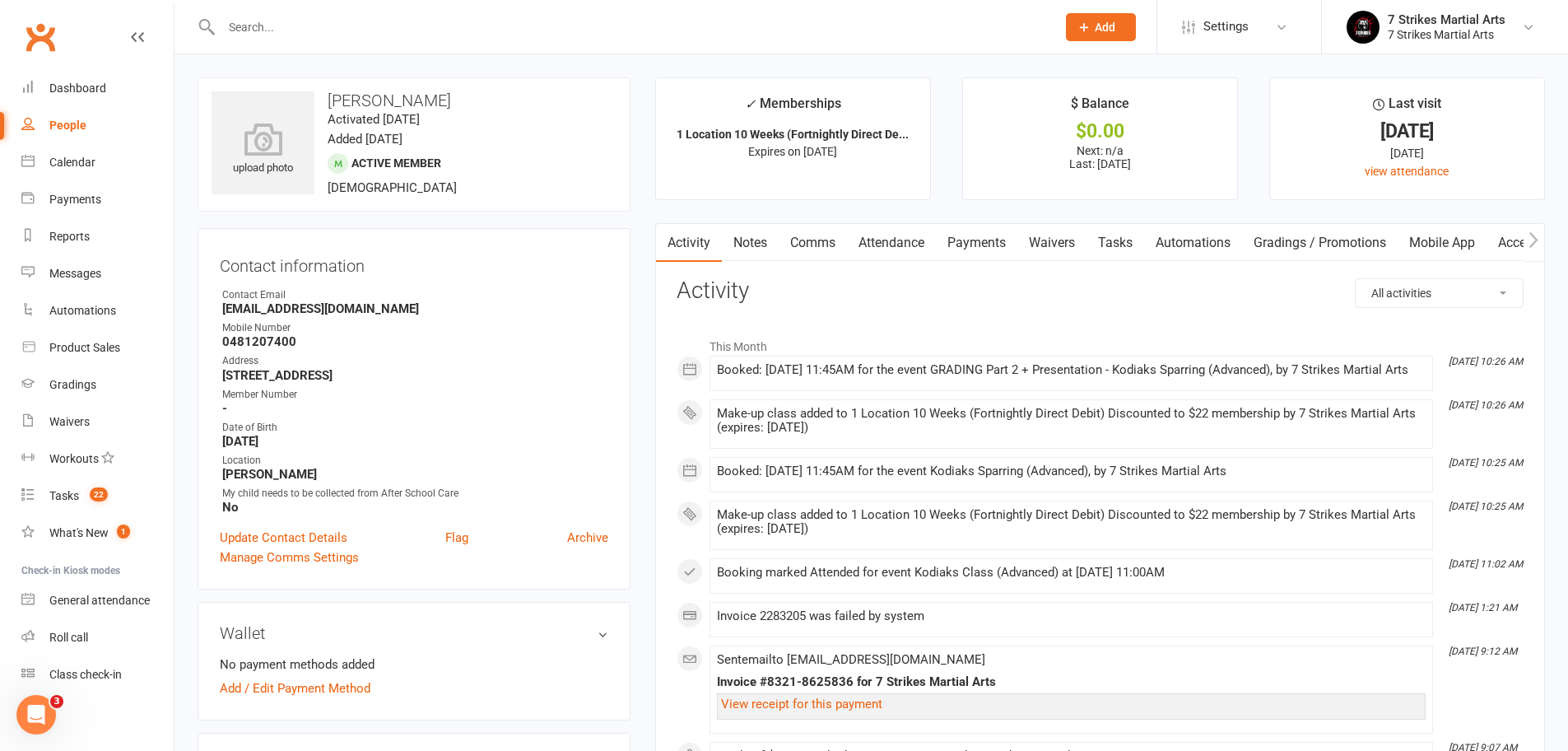
click at [902, 246] on link "Attendance" at bounding box center [891, 242] width 89 height 38
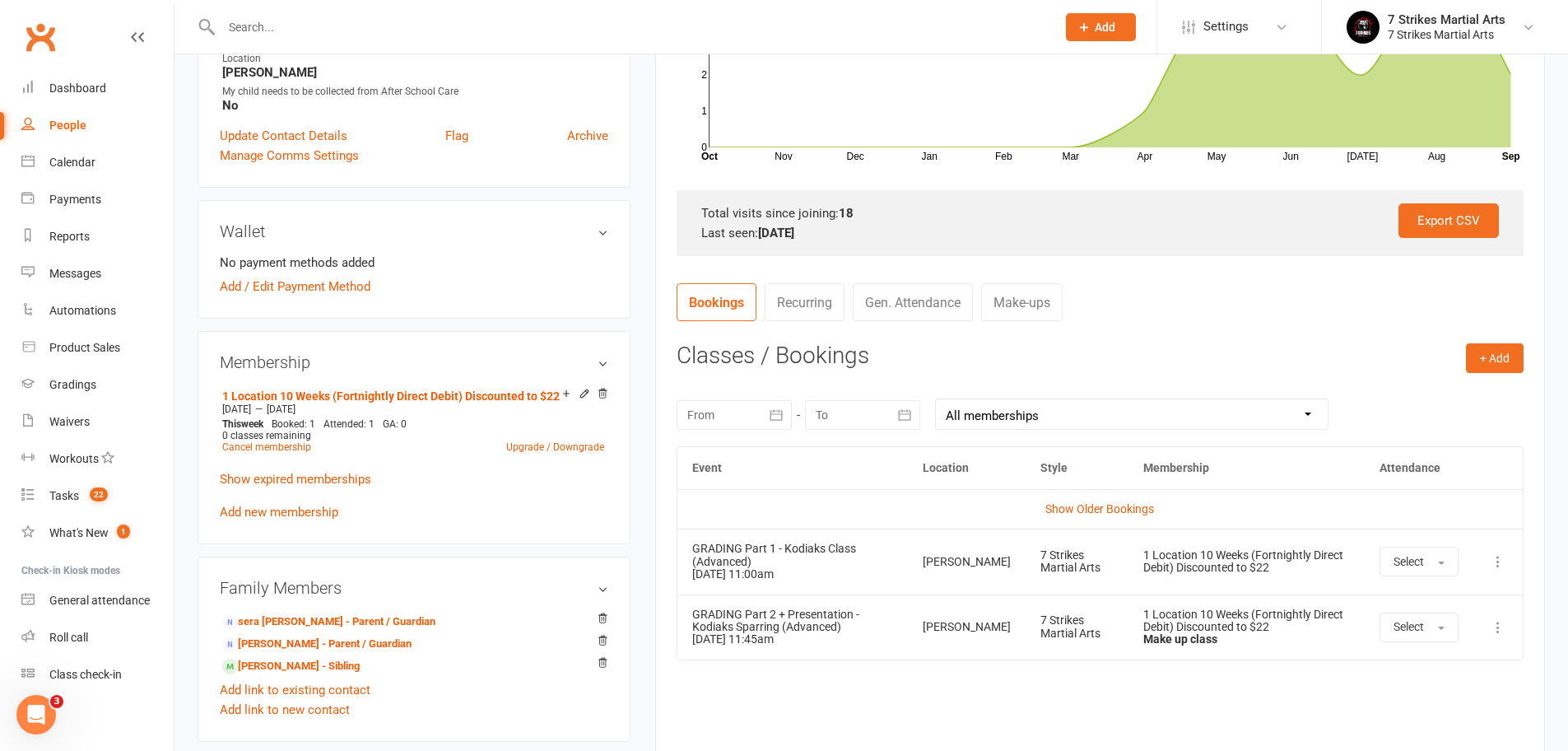
scroll to position [406, 0]
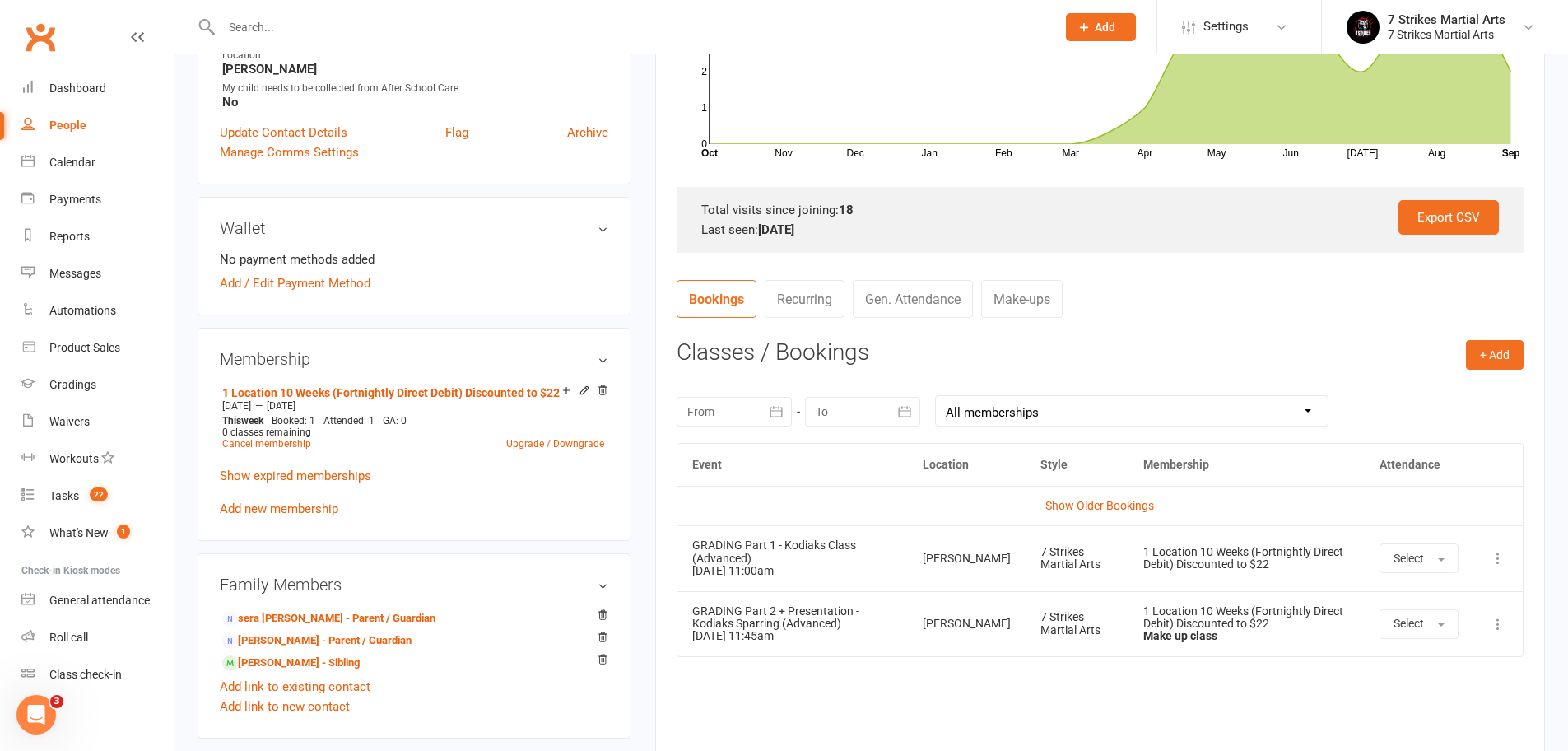
click at [493, 44] on div at bounding box center [620, 26] width 846 height 53
click at [488, 28] on input "text" at bounding box center [631, 27] width 828 height 23
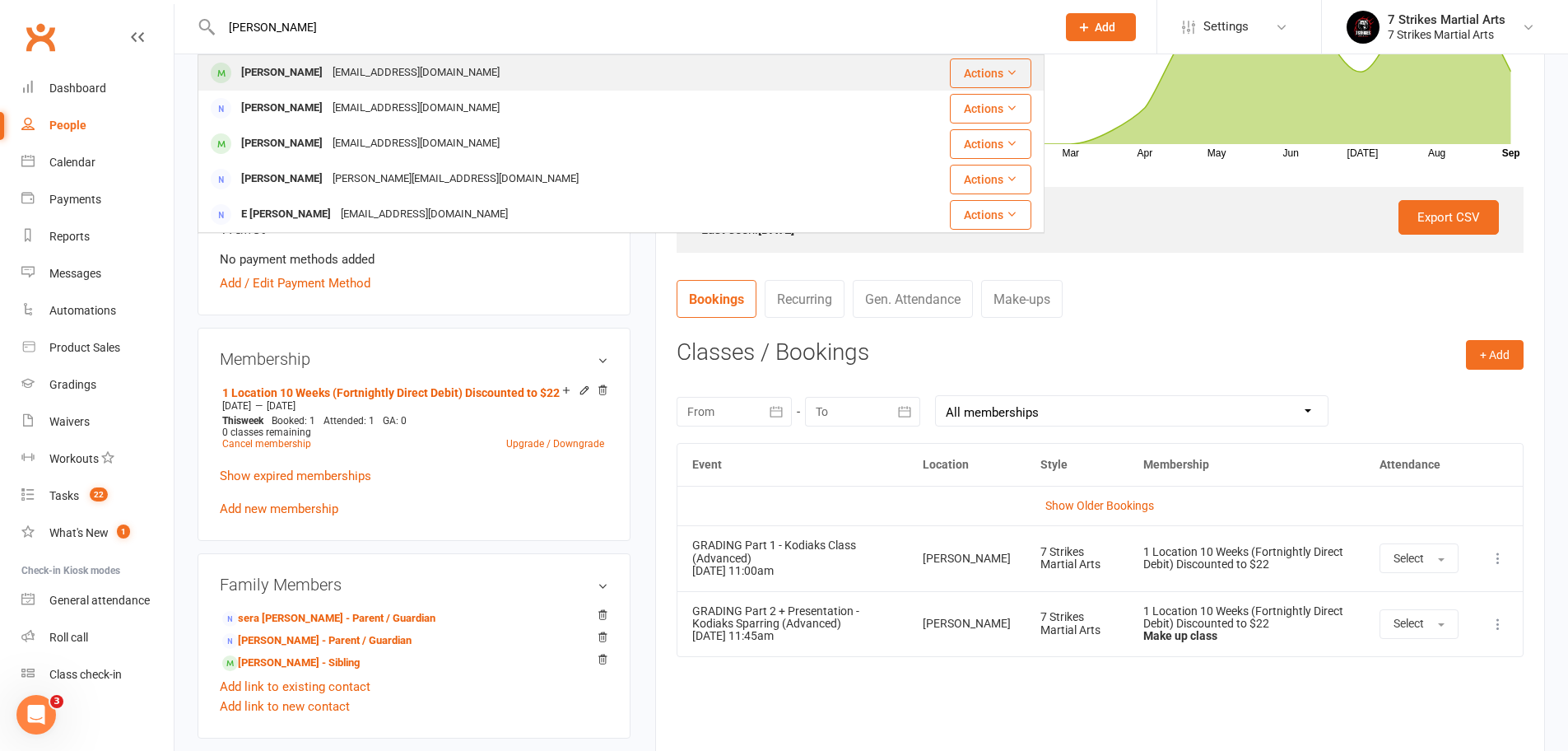
type input "hummel"
click at [347, 72] on div "[EMAIL_ADDRESS][DOMAIN_NAME]" at bounding box center [416, 73] width 177 height 24
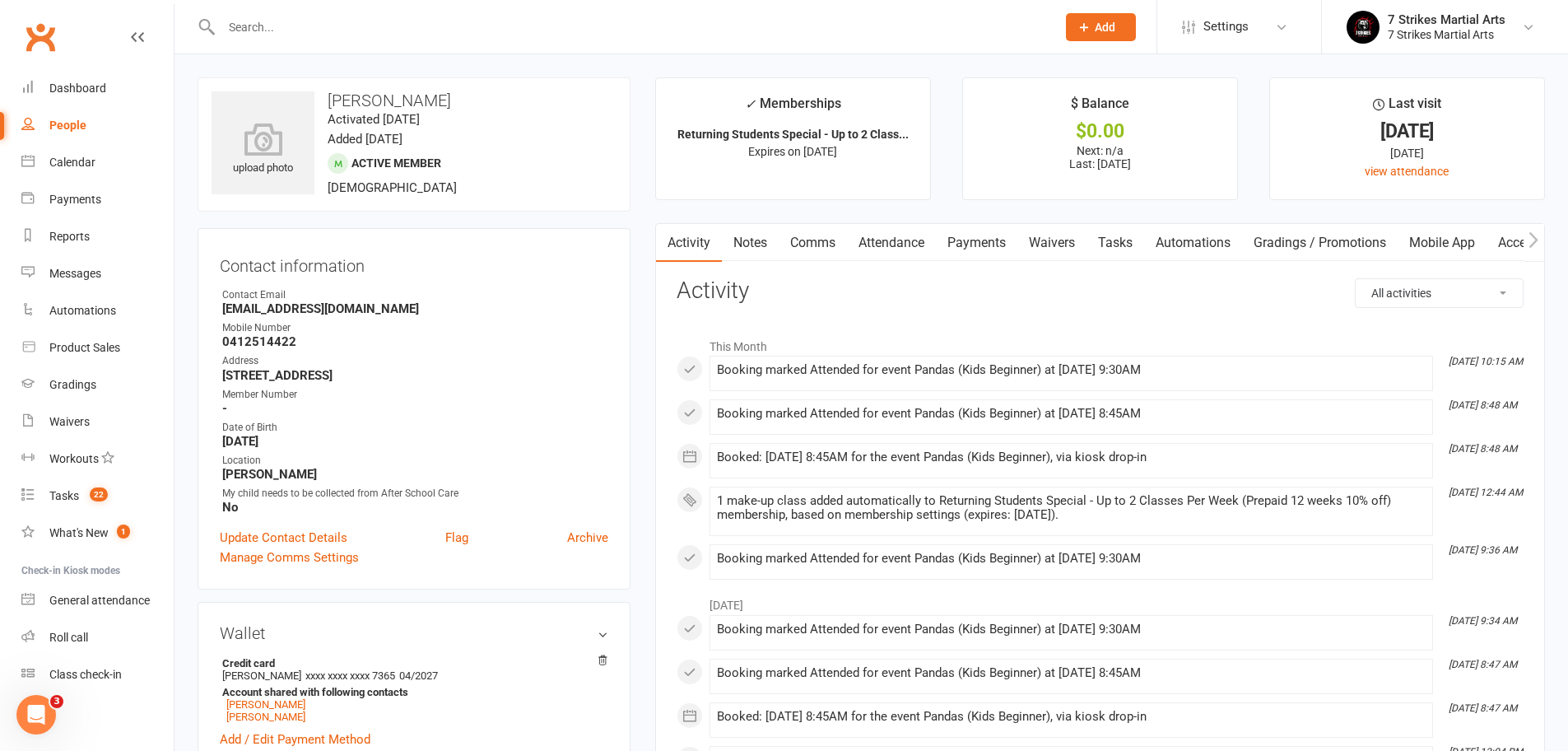
click at [974, 240] on link "Payments" at bounding box center [976, 242] width 81 height 38
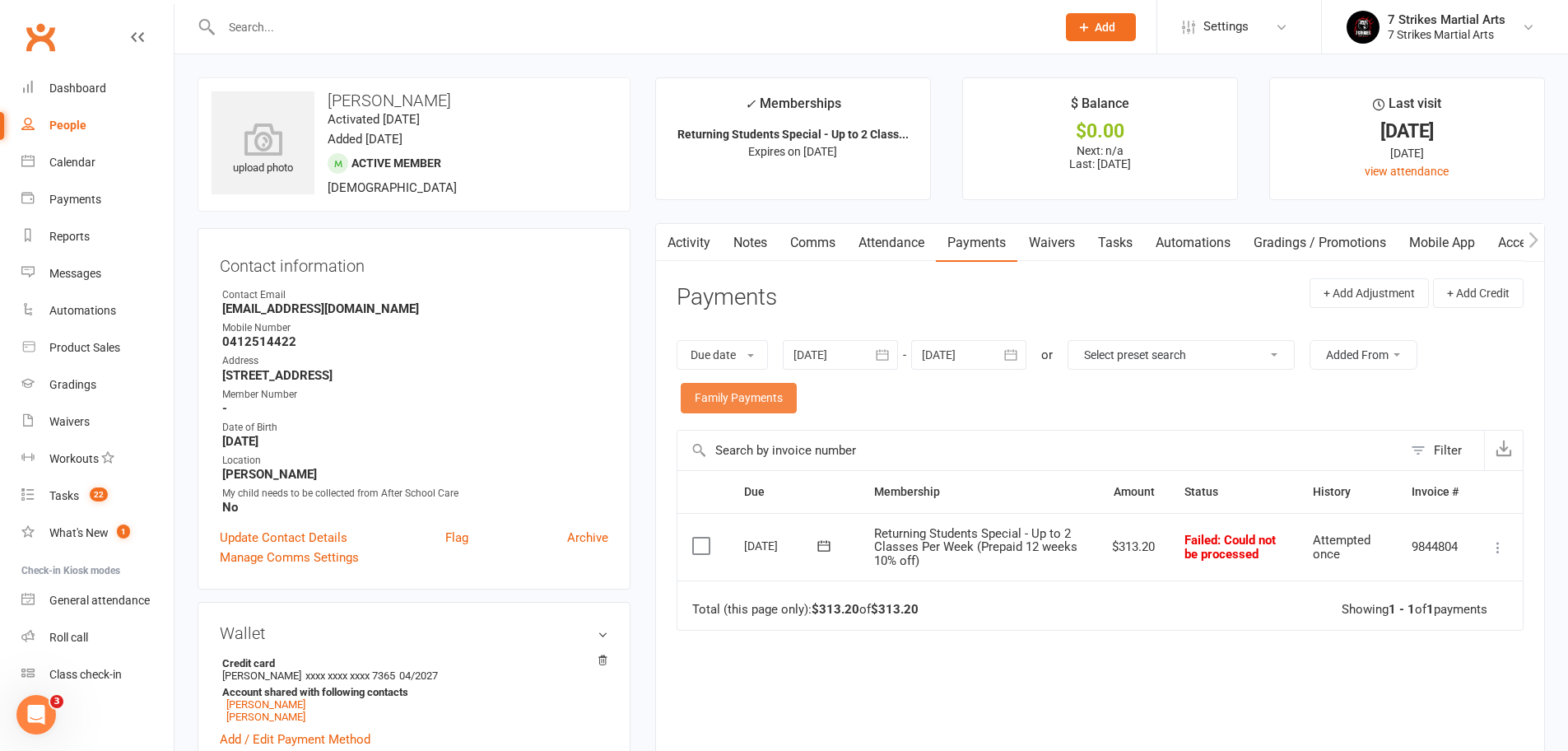
click at [762, 395] on link "Family Payments" at bounding box center [739, 398] width 116 height 30
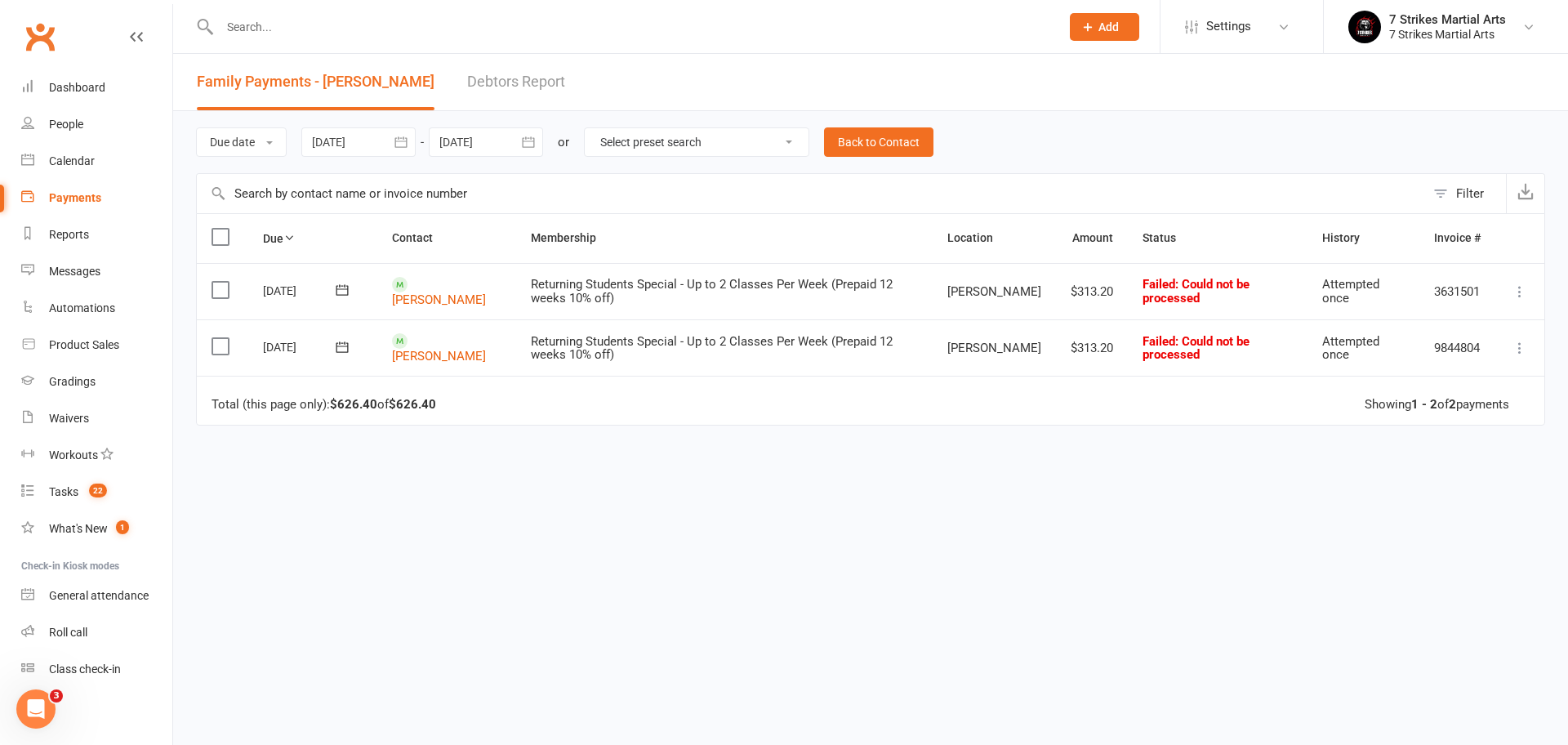
click at [1519, 292] on icon at bounding box center [1520, 291] width 16 height 16
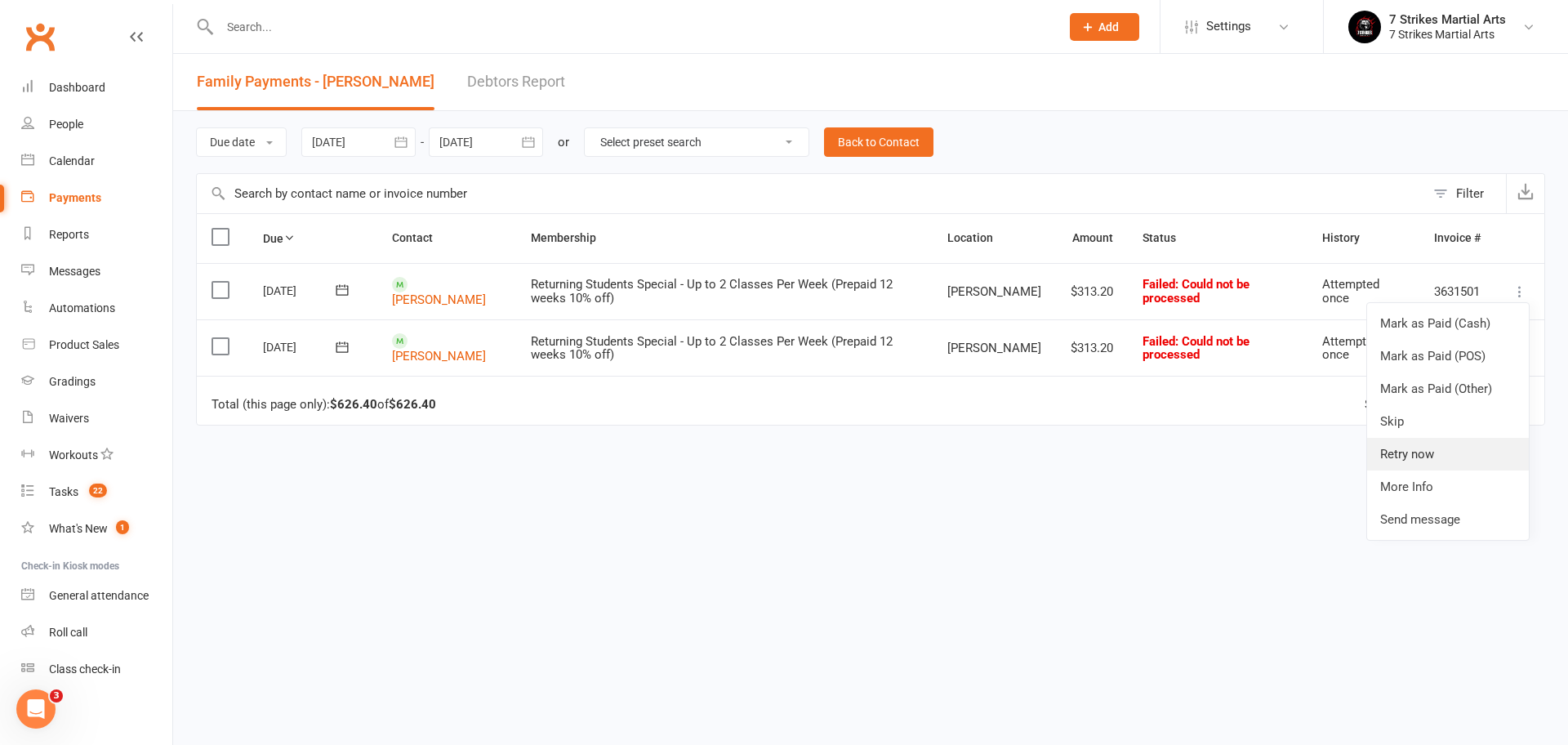
click at [1442, 440] on link "Retry now" at bounding box center [1448, 454] width 161 height 33
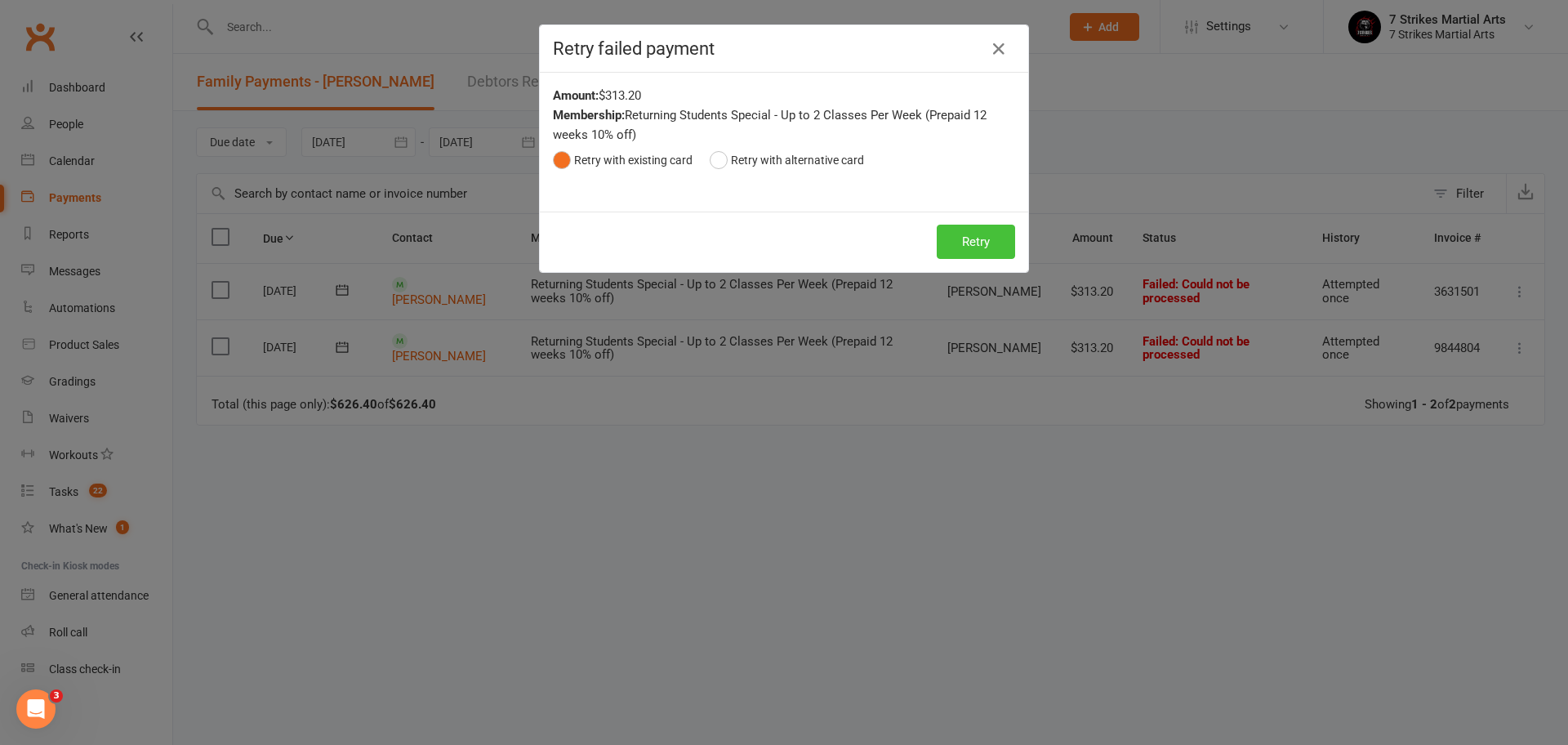
click at [961, 241] on button "Retry" at bounding box center [977, 242] width 79 height 35
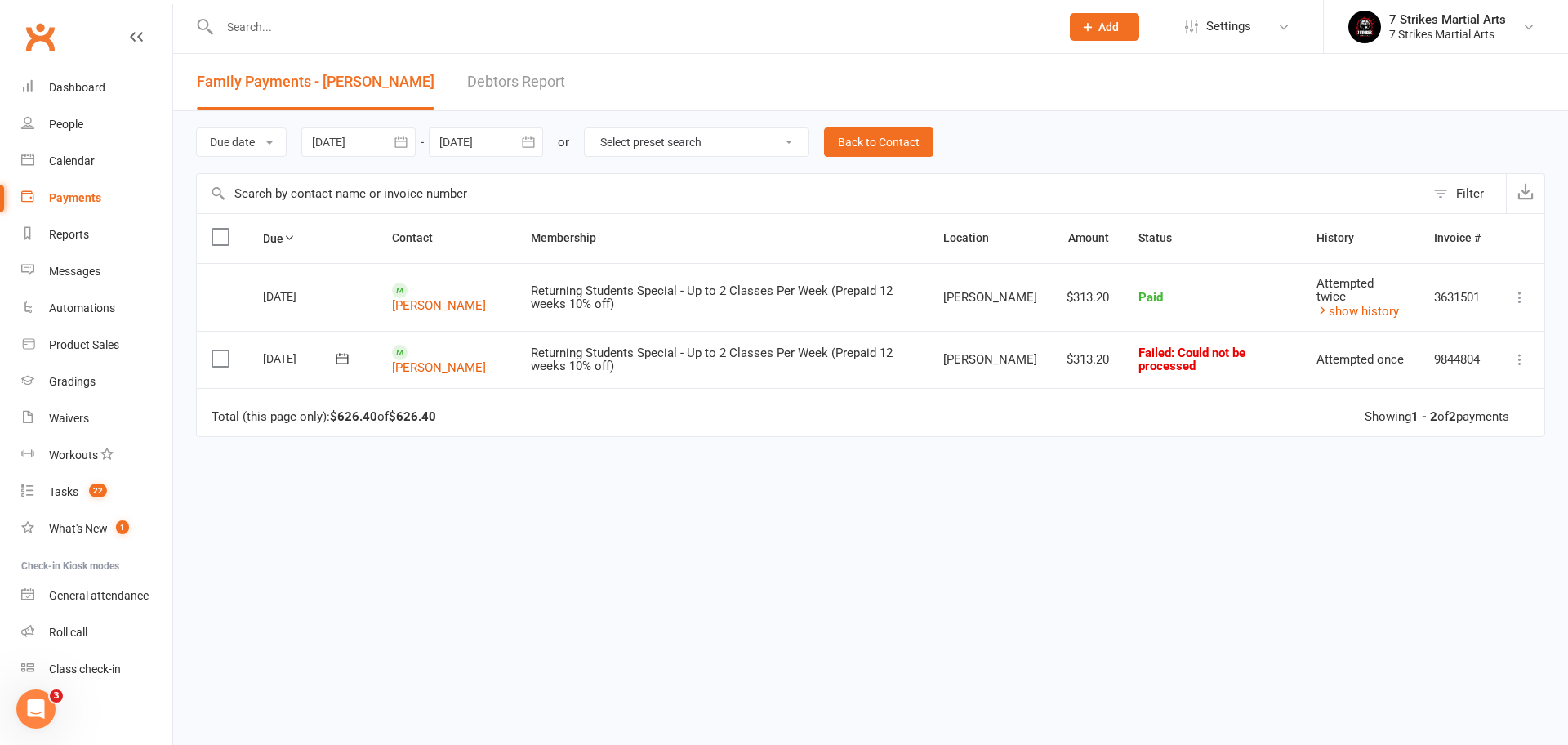
click at [1519, 348] on td "Mark as Paid (Cash) Mark as Paid (POS) Mark as Paid (Other) Skip Retry now More…" at bounding box center [1520, 359] width 49 height 57
drag, startPoint x: 1520, startPoint y: 364, endPoint x: 1511, endPoint y: 375, distance: 14.2
click at [1520, 364] on icon at bounding box center [1520, 359] width 16 height 16
click at [1457, 522] on link "Retry now" at bounding box center [1448, 522] width 161 height 33
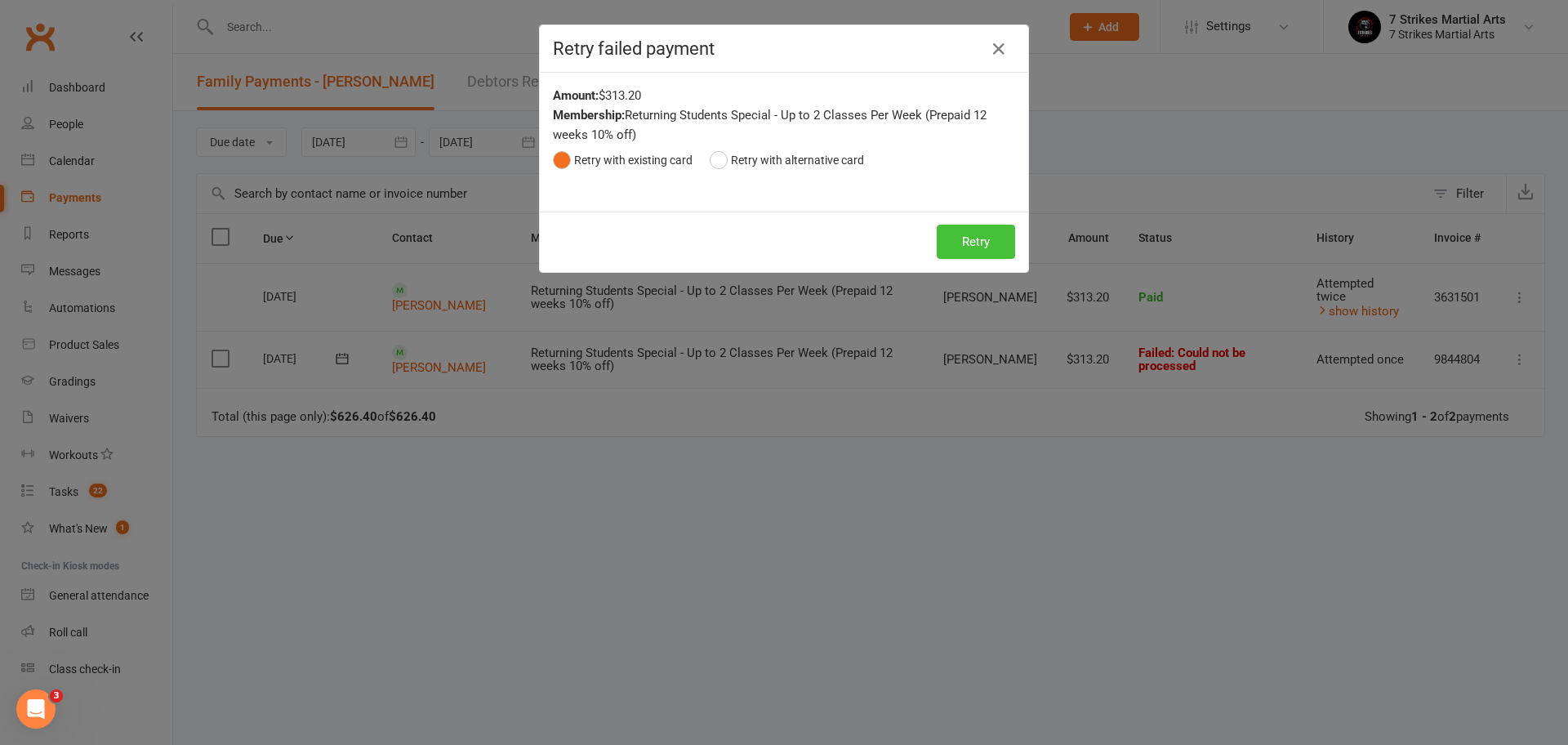
click at [975, 240] on button "Retry" at bounding box center [977, 242] width 79 height 35
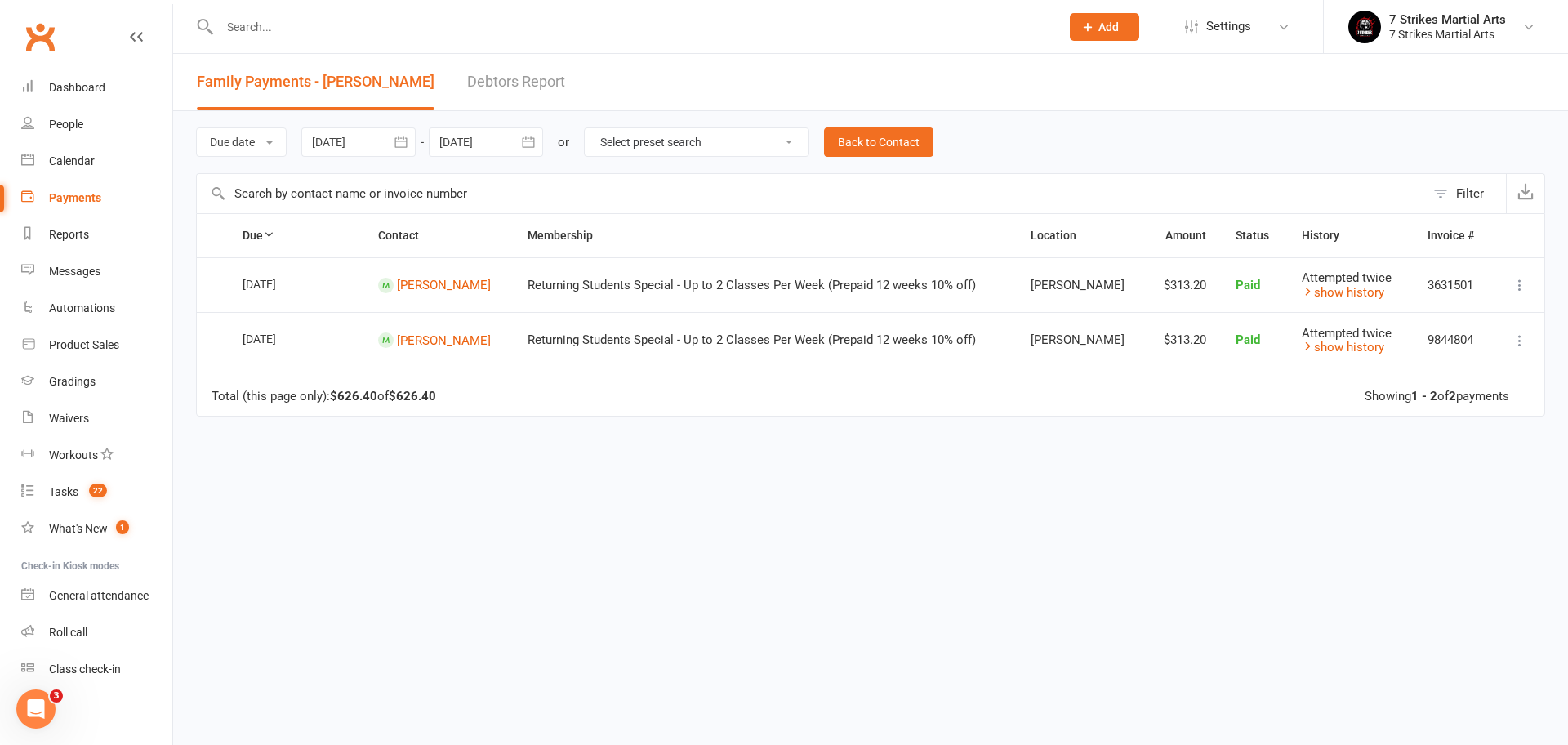
click at [417, 43] on div at bounding box center [622, 26] width 853 height 53
click at [405, 25] on input "text" at bounding box center [632, 27] width 834 height 23
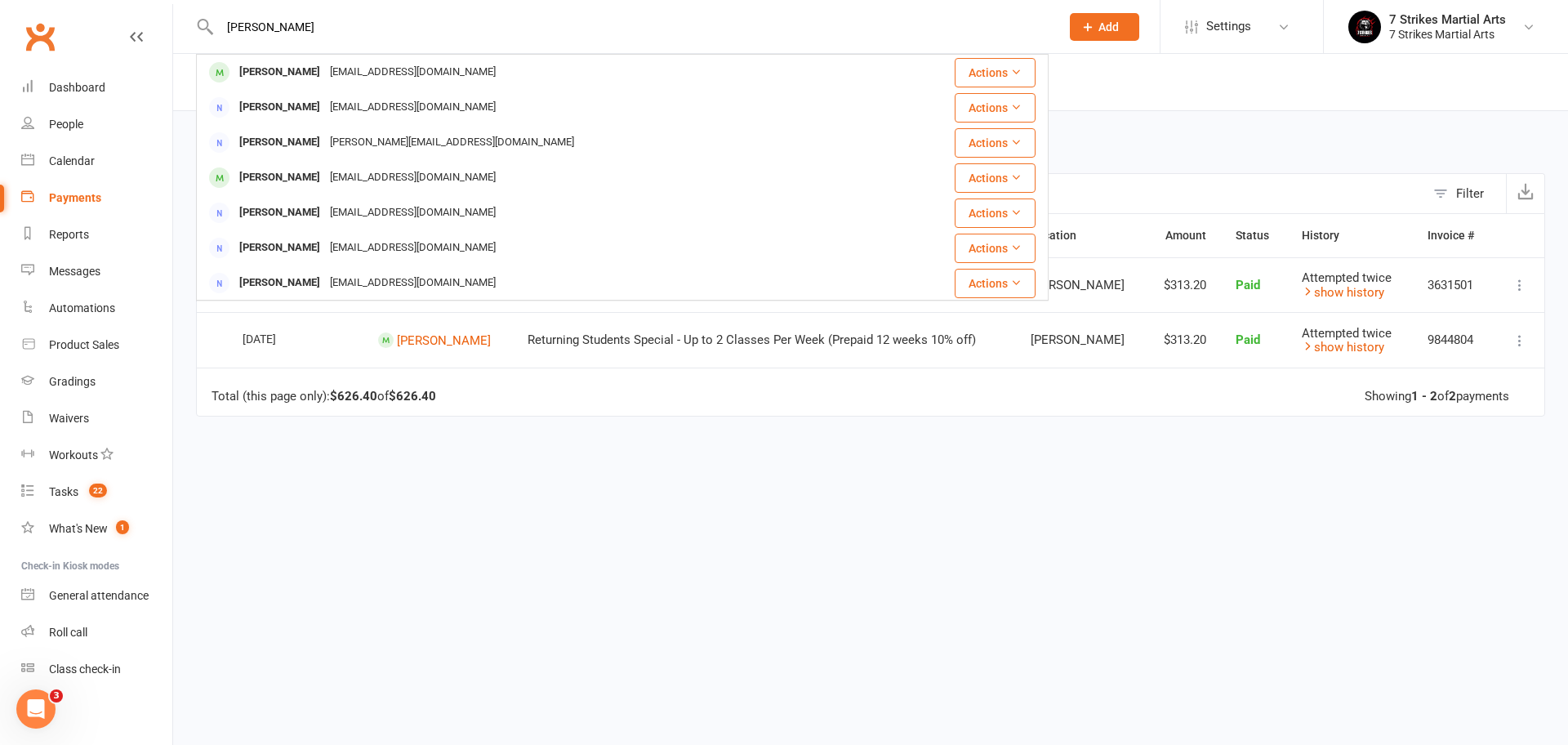
type input "Adrian"
drag, startPoint x: 405, startPoint y: 25, endPoint x: 302, endPoint y: 71, distance: 112.8
click at [301, 69] on div "Adrian Rincon" at bounding box center [279, 72] width 90 height 24
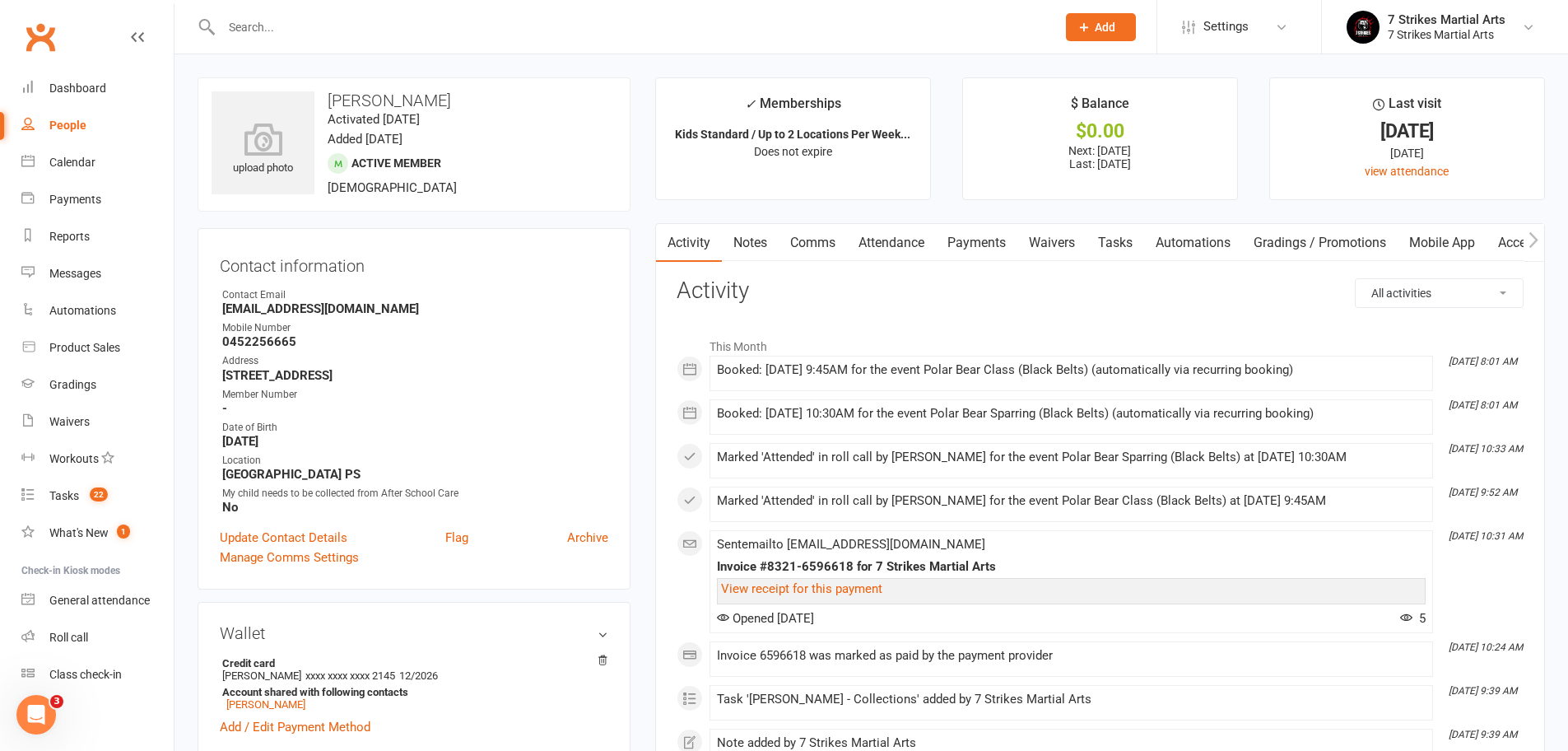
scroll to position [3, 0]
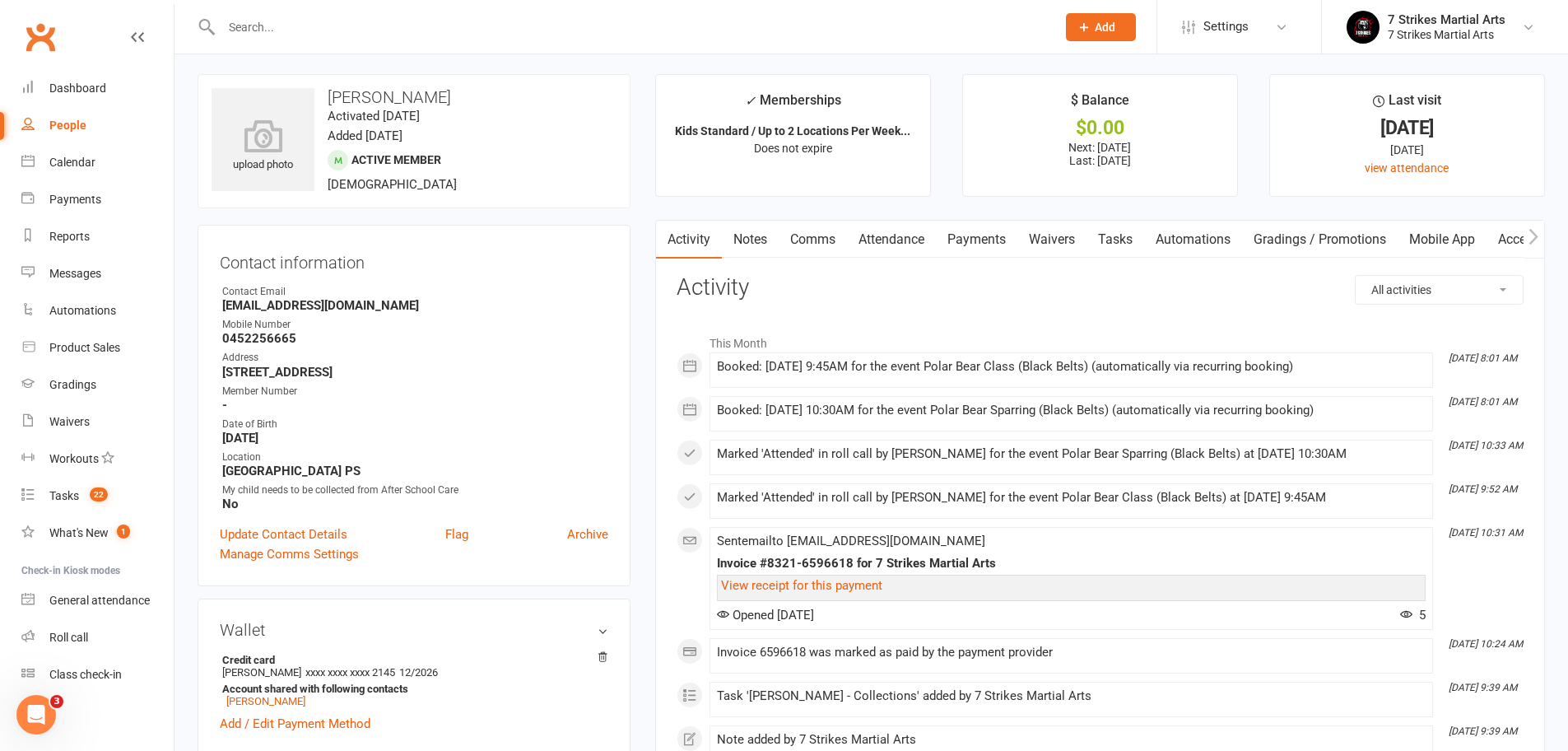
click at [976, 240] on link "Payments" at bounding box center [976, 239] width 81 height 38
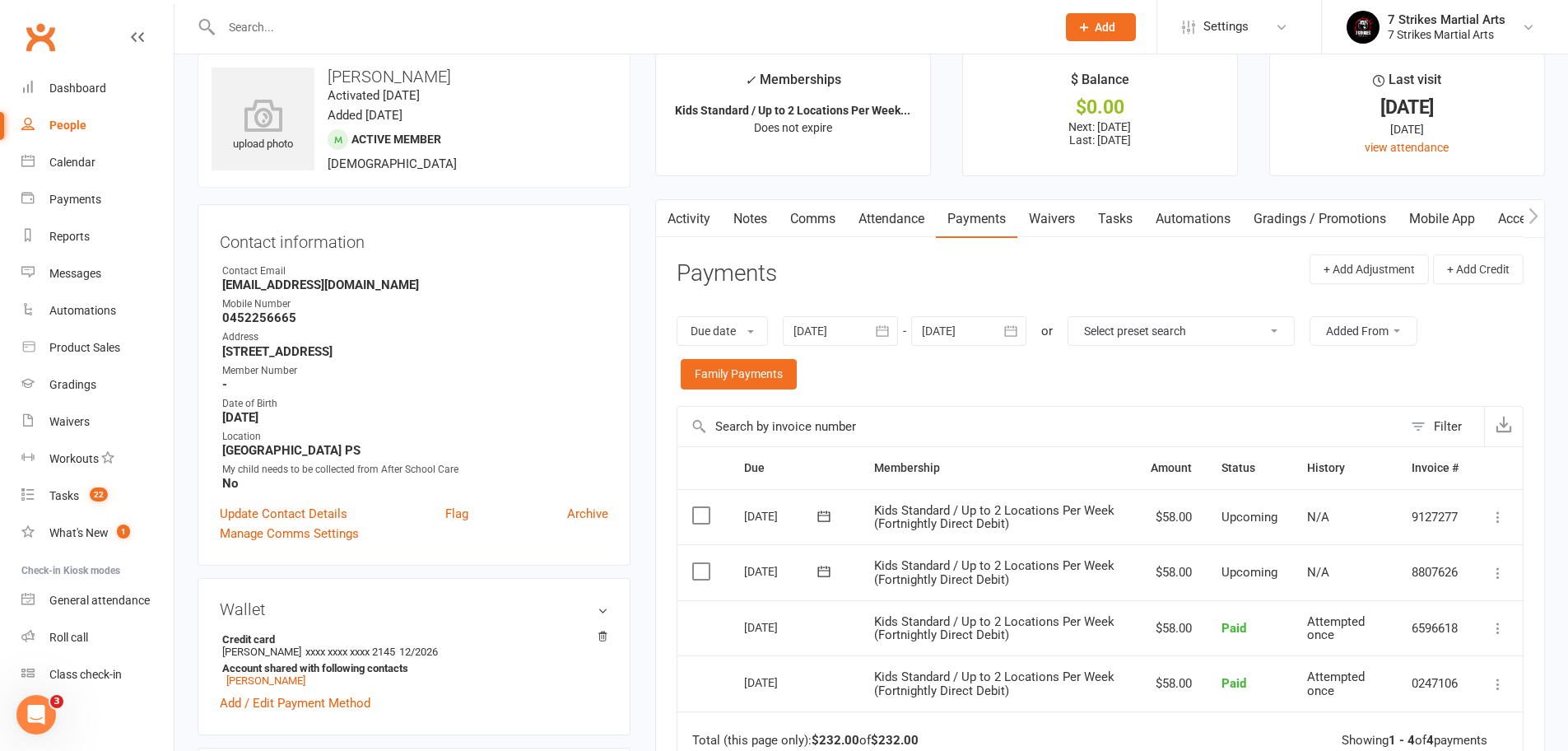
scroll to position [114, 0]
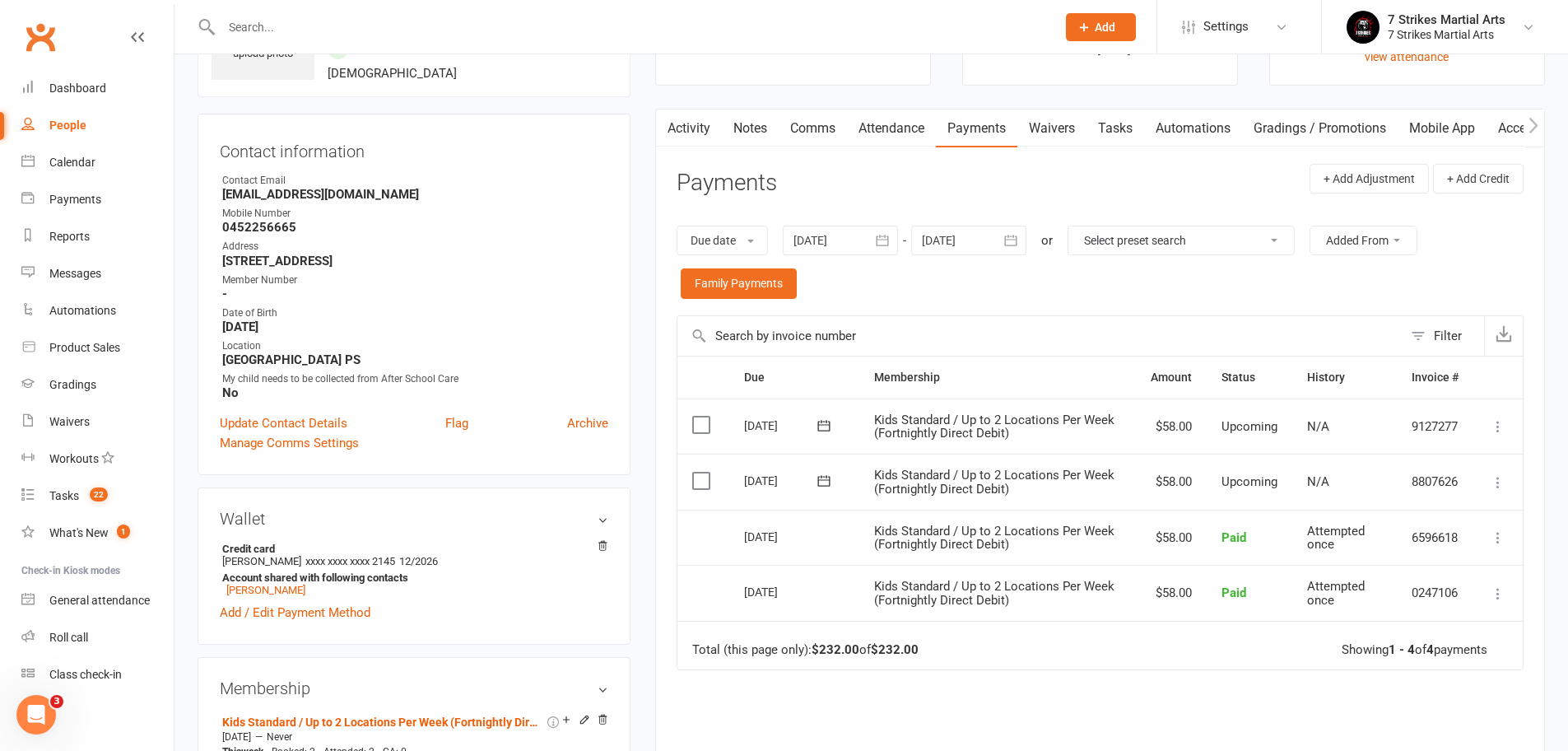
click at [844, 250] on div at bounding box center [840, 240] width 115 height 30
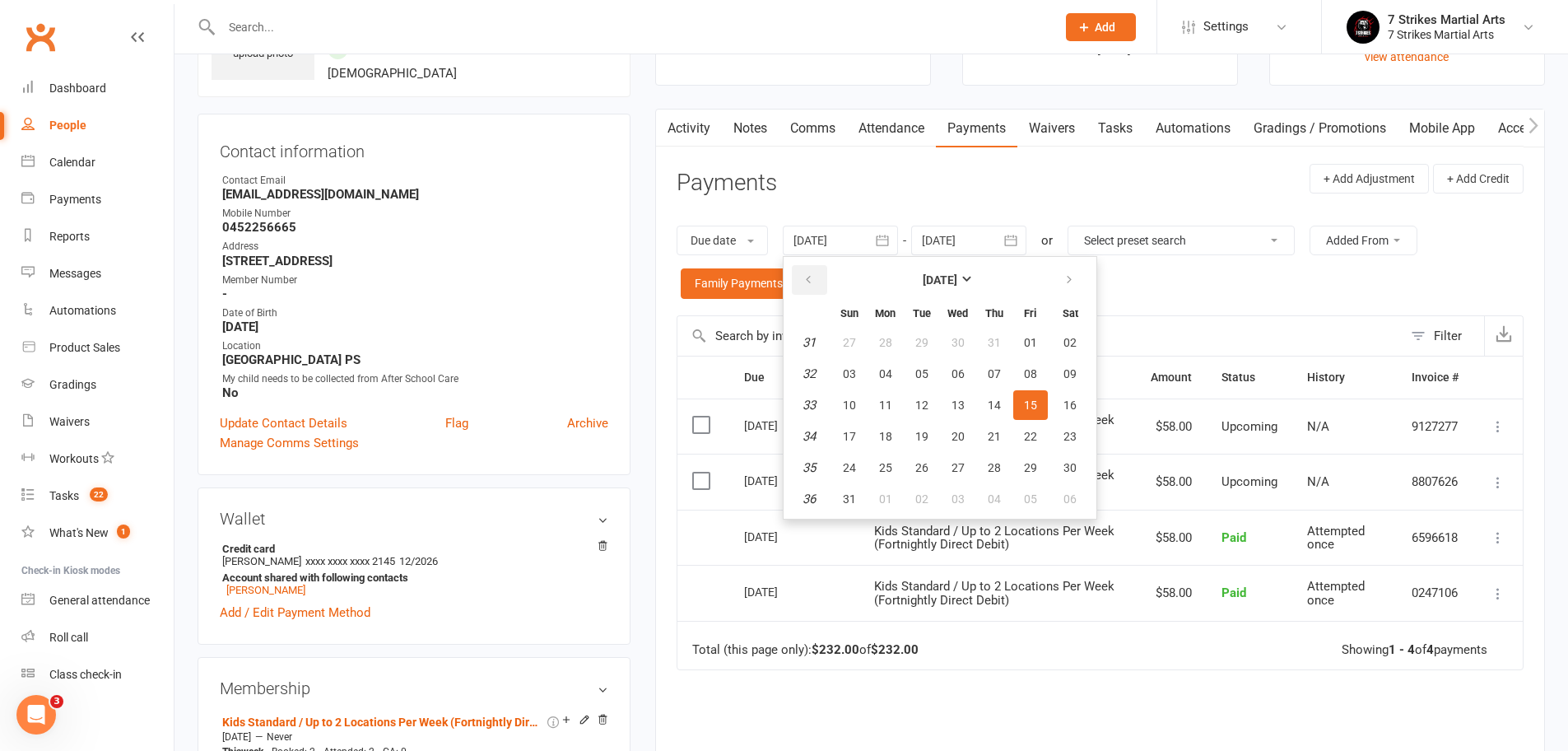
click at [807, 275] on icon "button" at bounding box center [809, 280] width 12 height 14
click at [1079, 341] on button "07" at bounding box center [1070, 343] width 42 height 30
type input "07 Jun 2025"
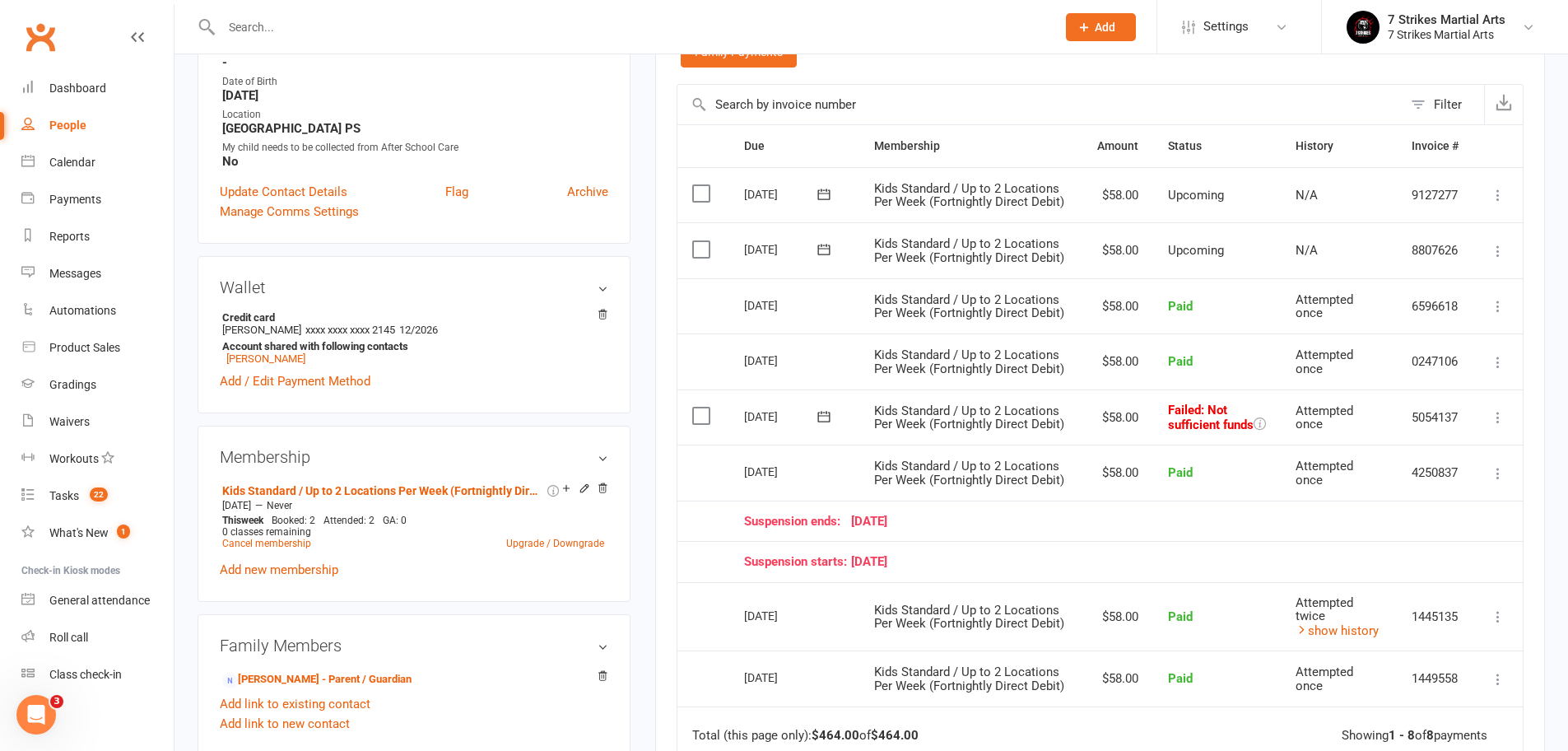
scroll to position [471, 0]
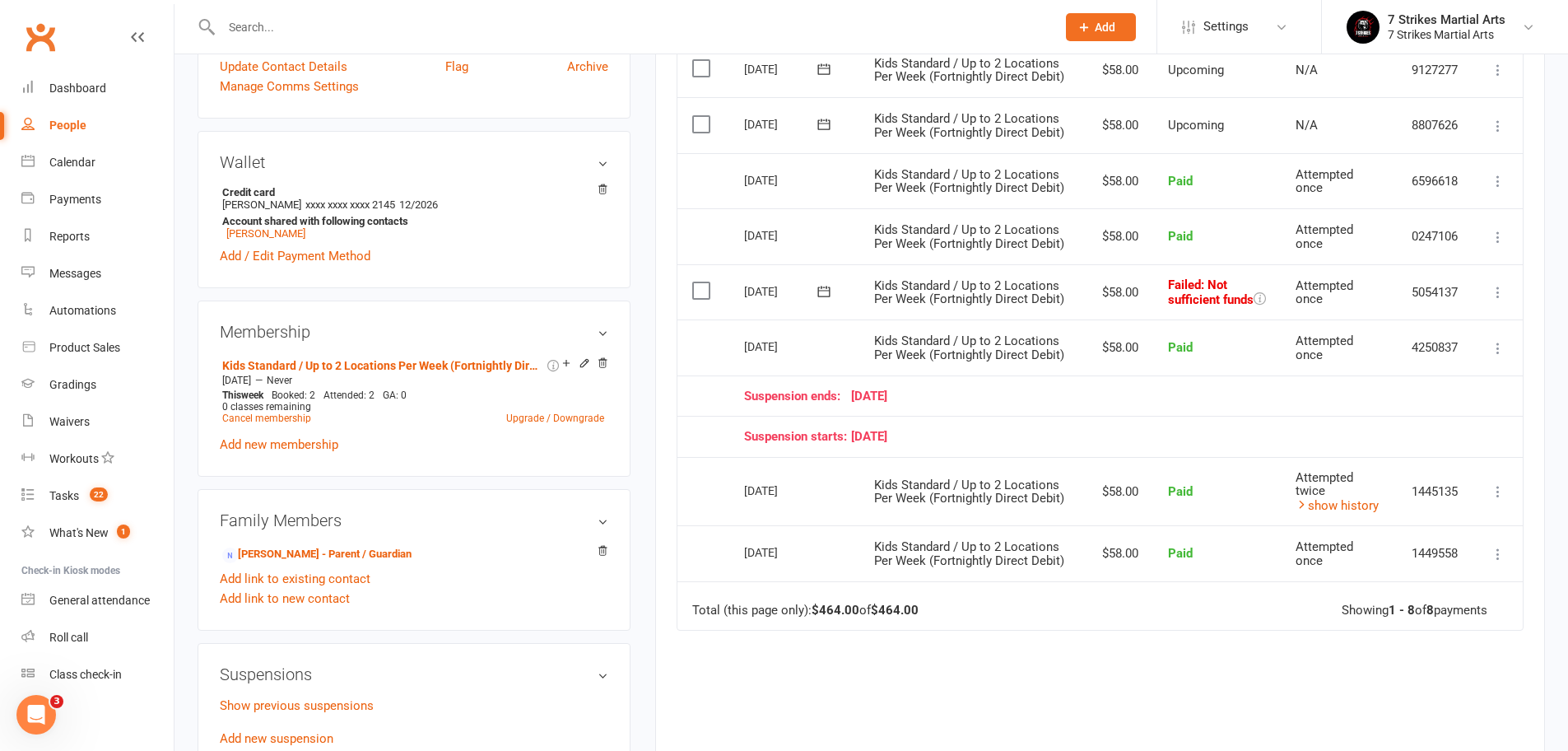
click at [1494, 296] on icon at bounding box center [1497, 292] width 16 height 16
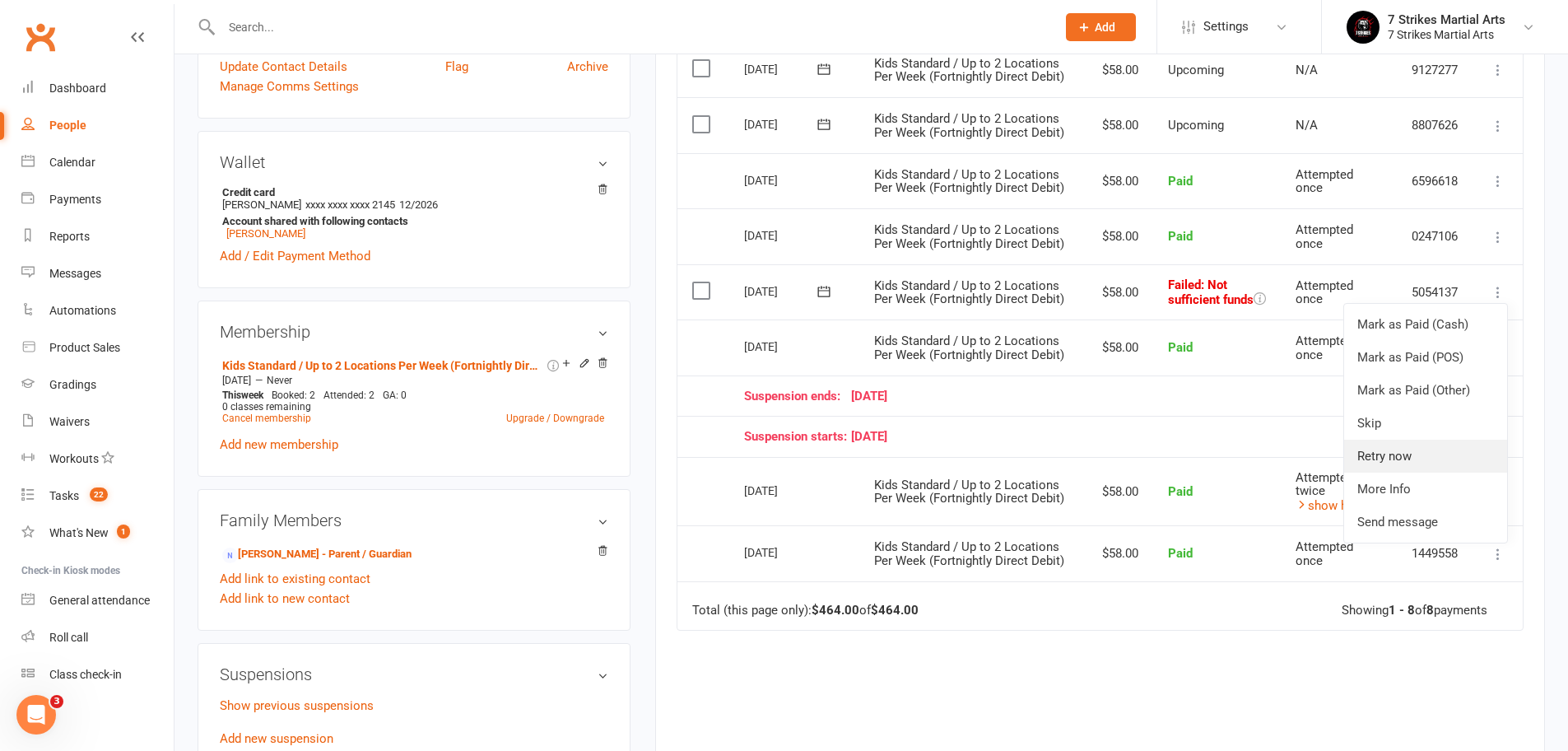
click at [1406, 457] on link "Retry now" at bounding box center [1425, 456] width 163 height 33
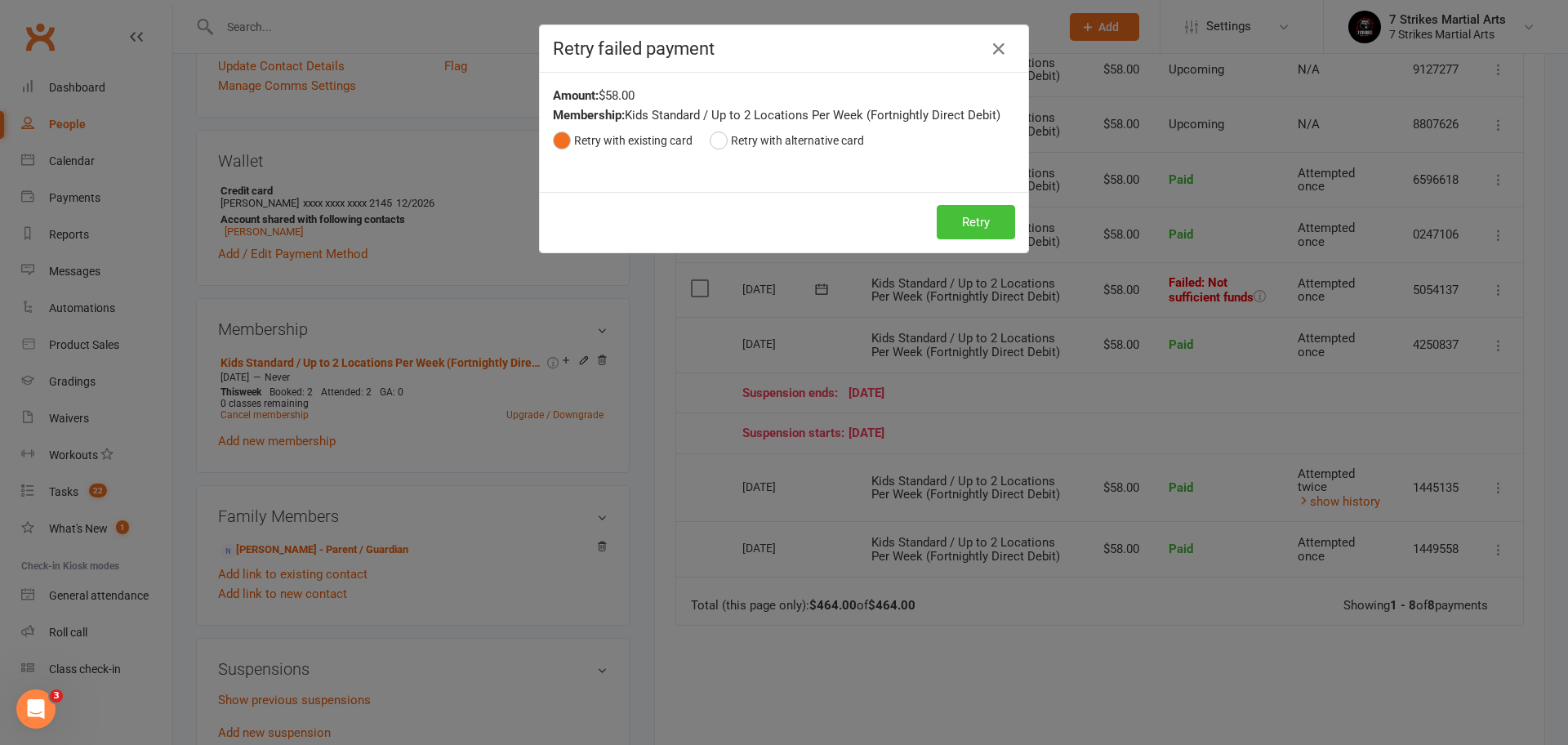
click at [966, 219] on button "Retry" at bounding box center [977, 223] width 79 height 35
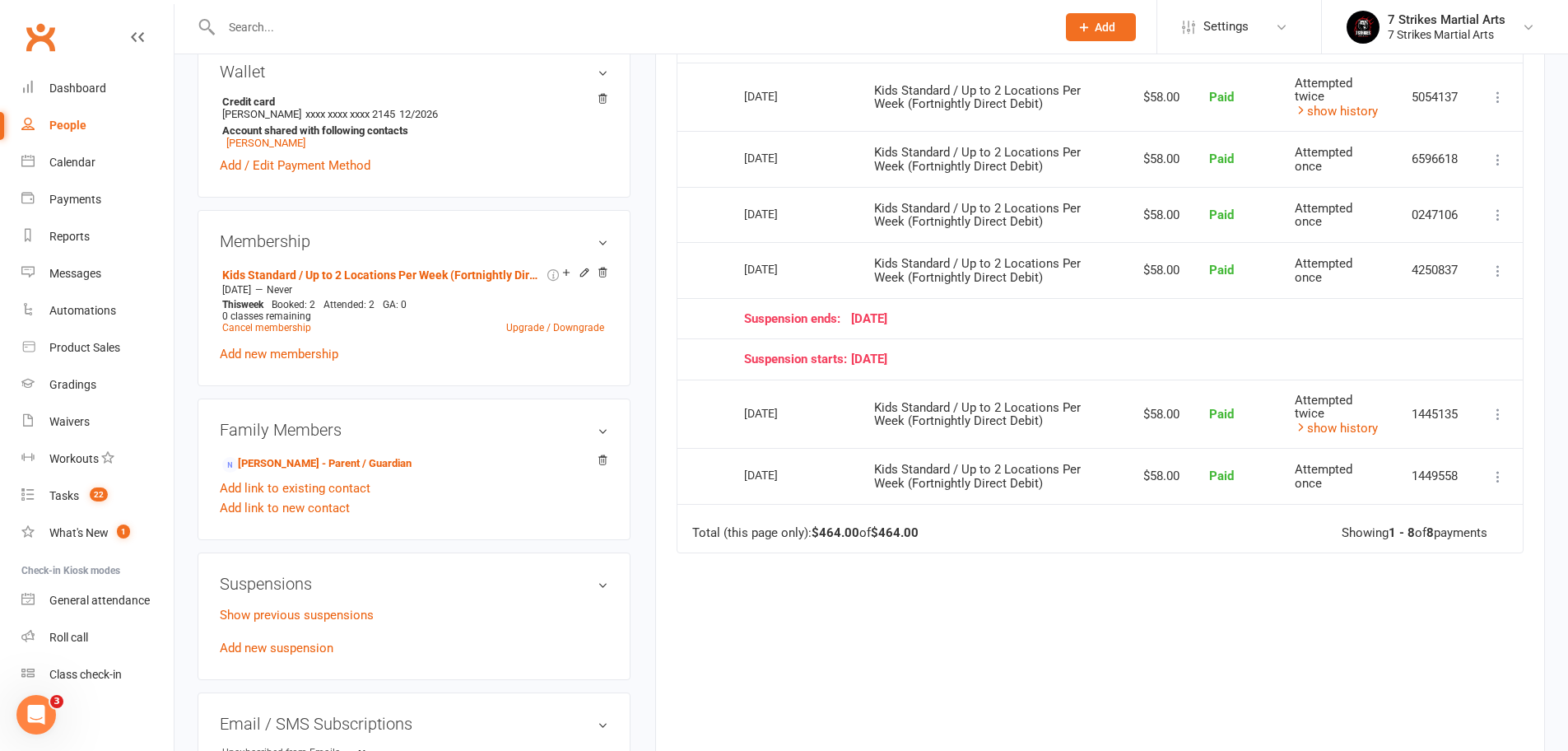
scroll to position [1021, 0]
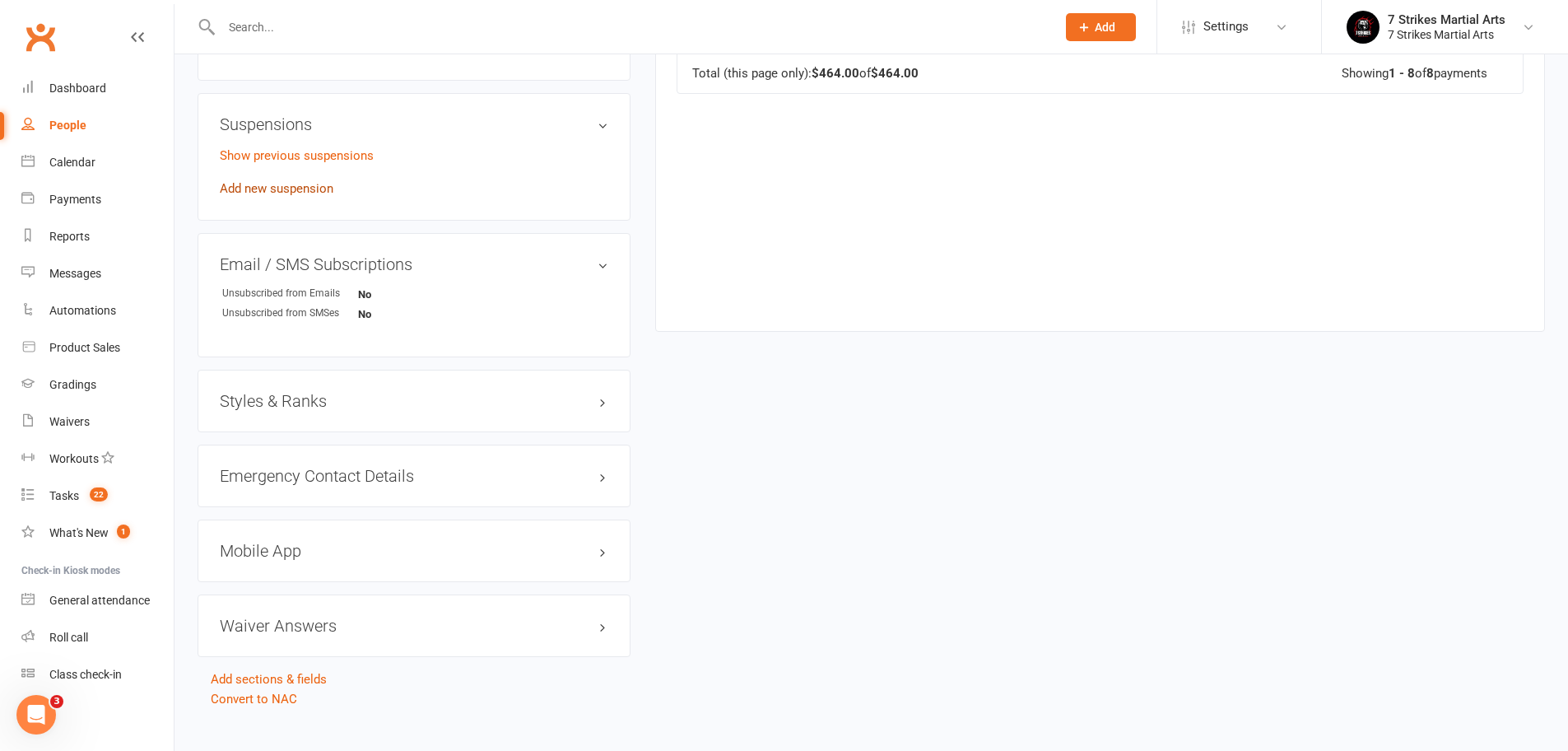
click at [315, 188] on link "Add new suspension" at bounding box center [276, 188] width 113 height 15
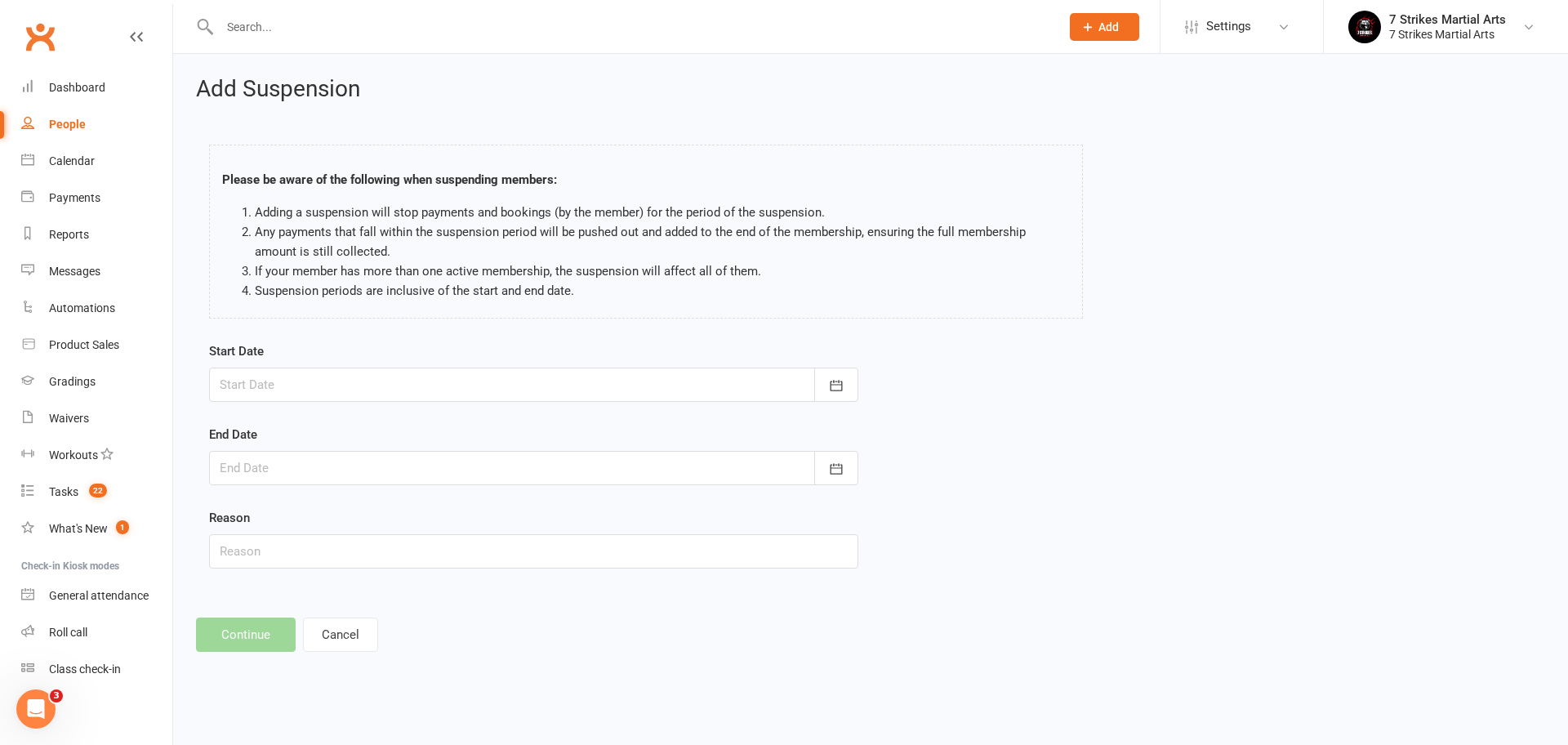
click at [319, 386] on div at bounding box center [534, 385] width 649 height 35
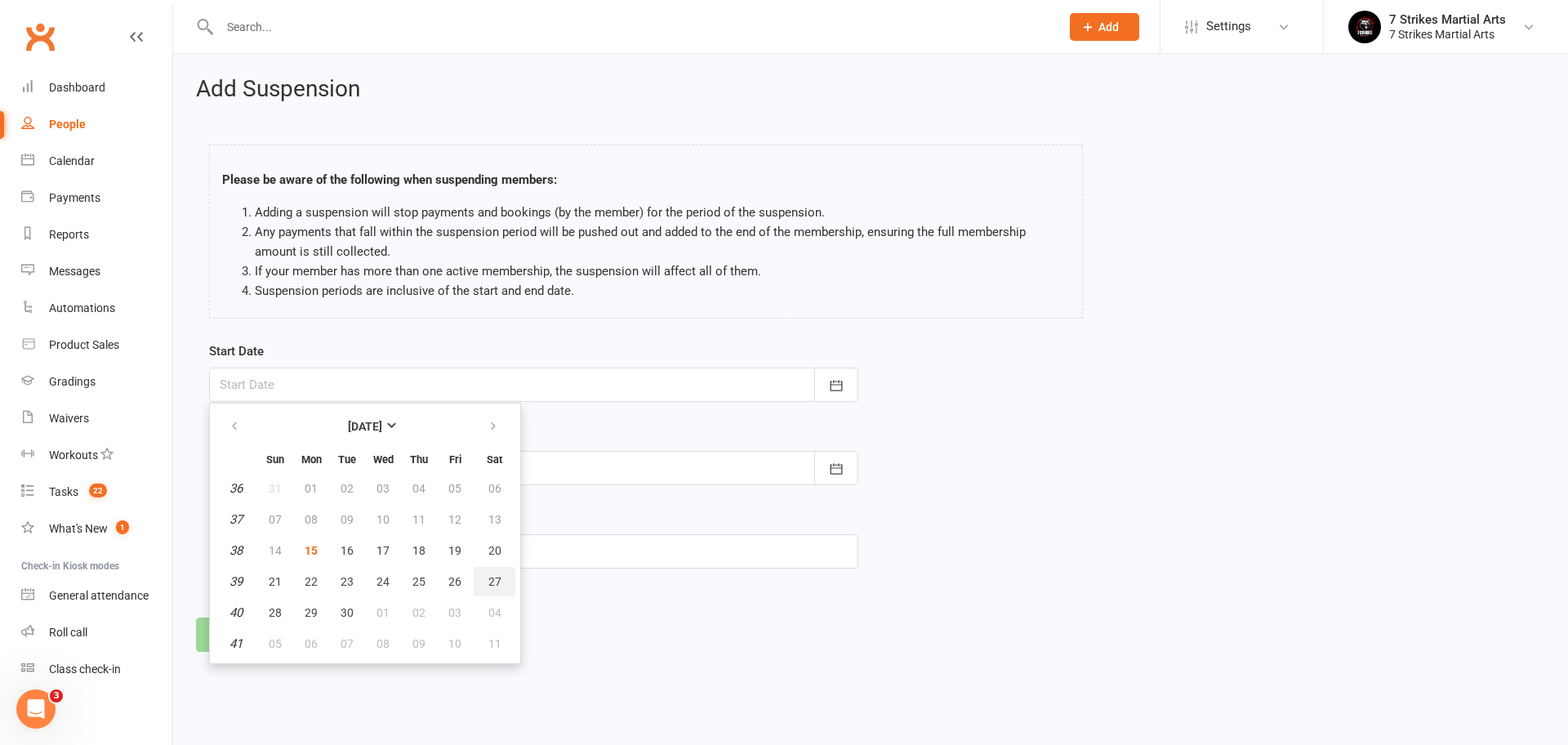
click at [493, 578] on span "27" at bounding box center [495, 582] width 13 height 13
type input "[DATE]"
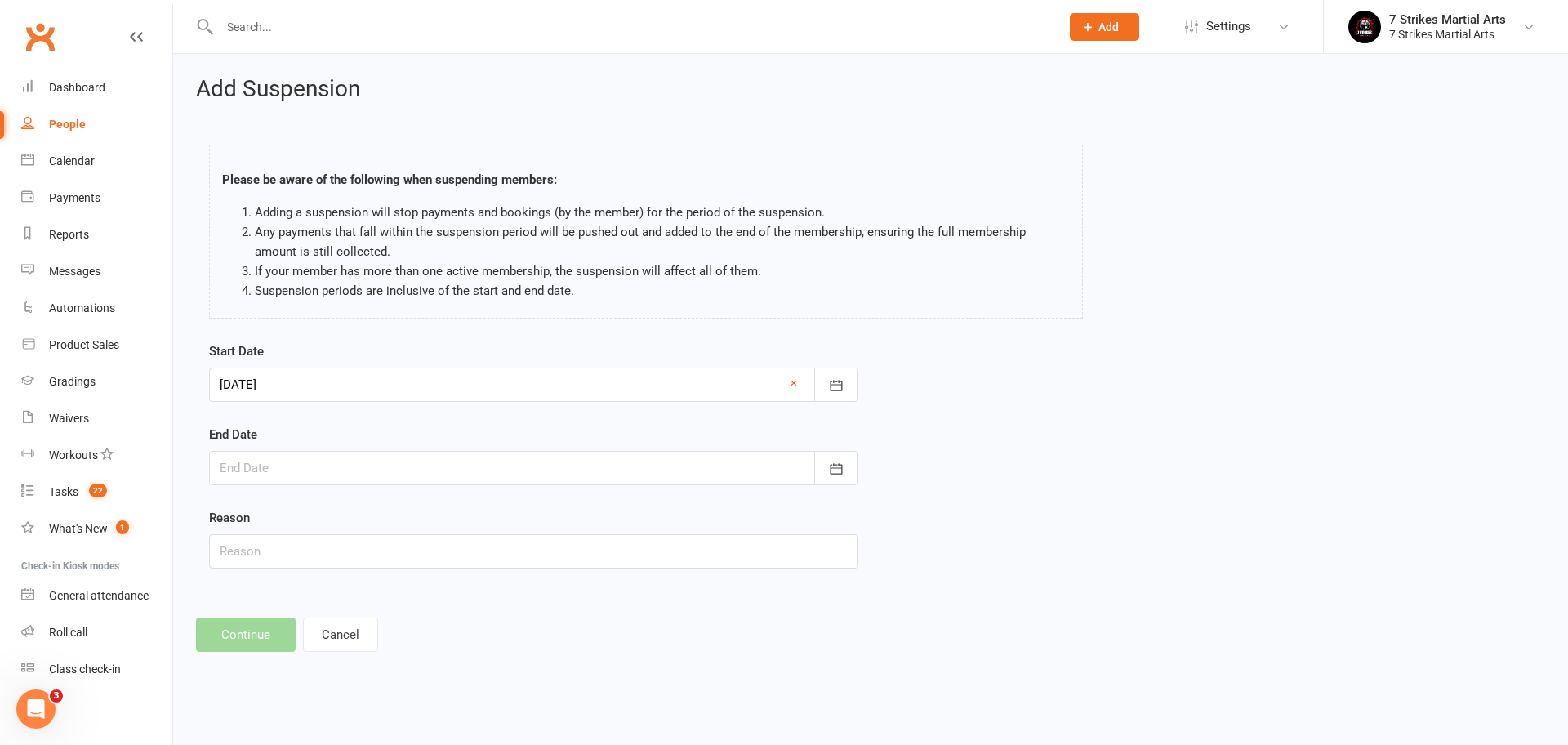
click at [307, 475] on div at bounding box center [534, 469] width 649 height 35
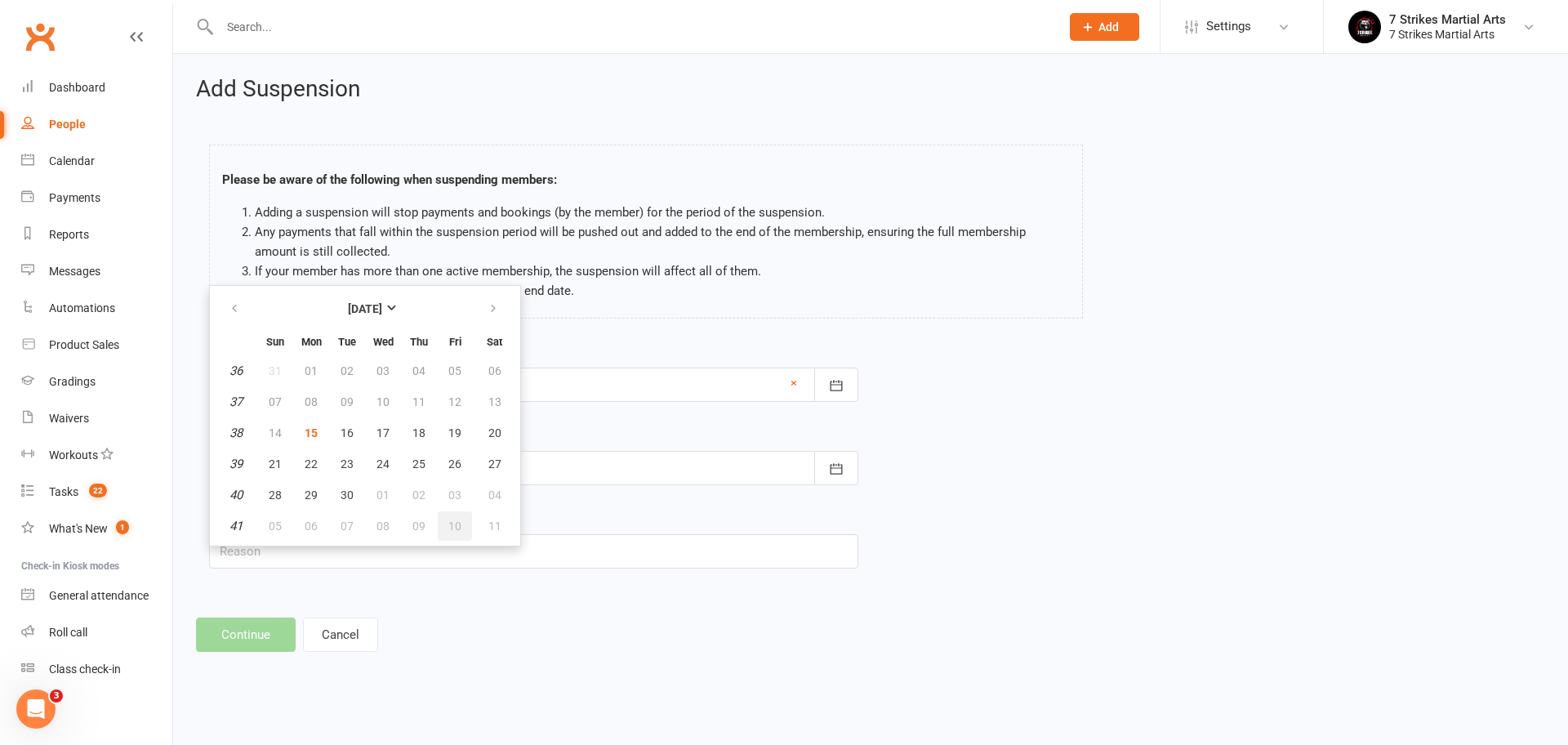
click at [457, 530] on span "10" at bounding box center [455, 526] width 13 height 13
type input "10 Oct 2025"
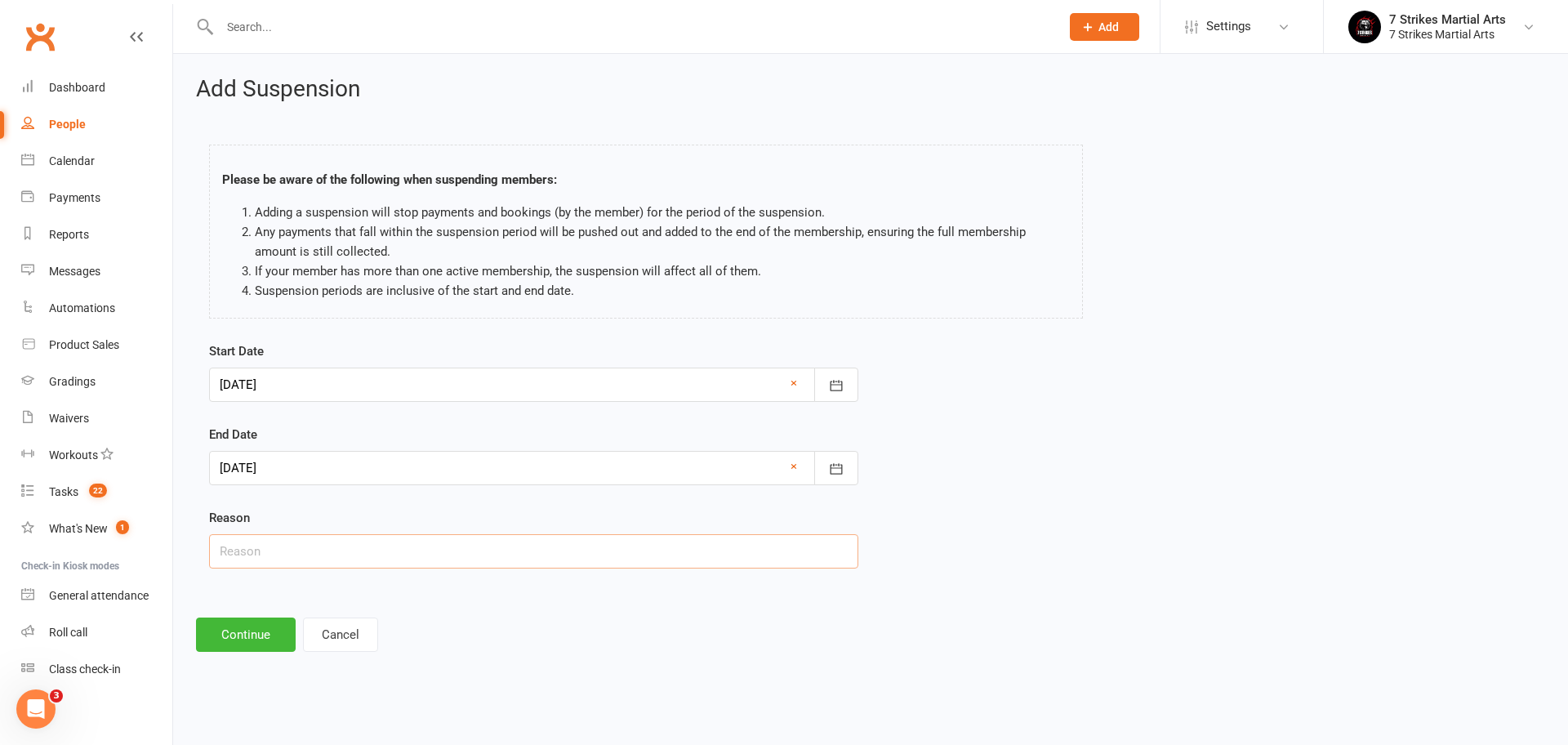
click at [260, 557] on input "text" at bounding box center [534, 551] width 649 height 35
type input "School Holidays"
click at [239, 627] on button "Continue" at bounding box center [246, 635] width 100 height 35
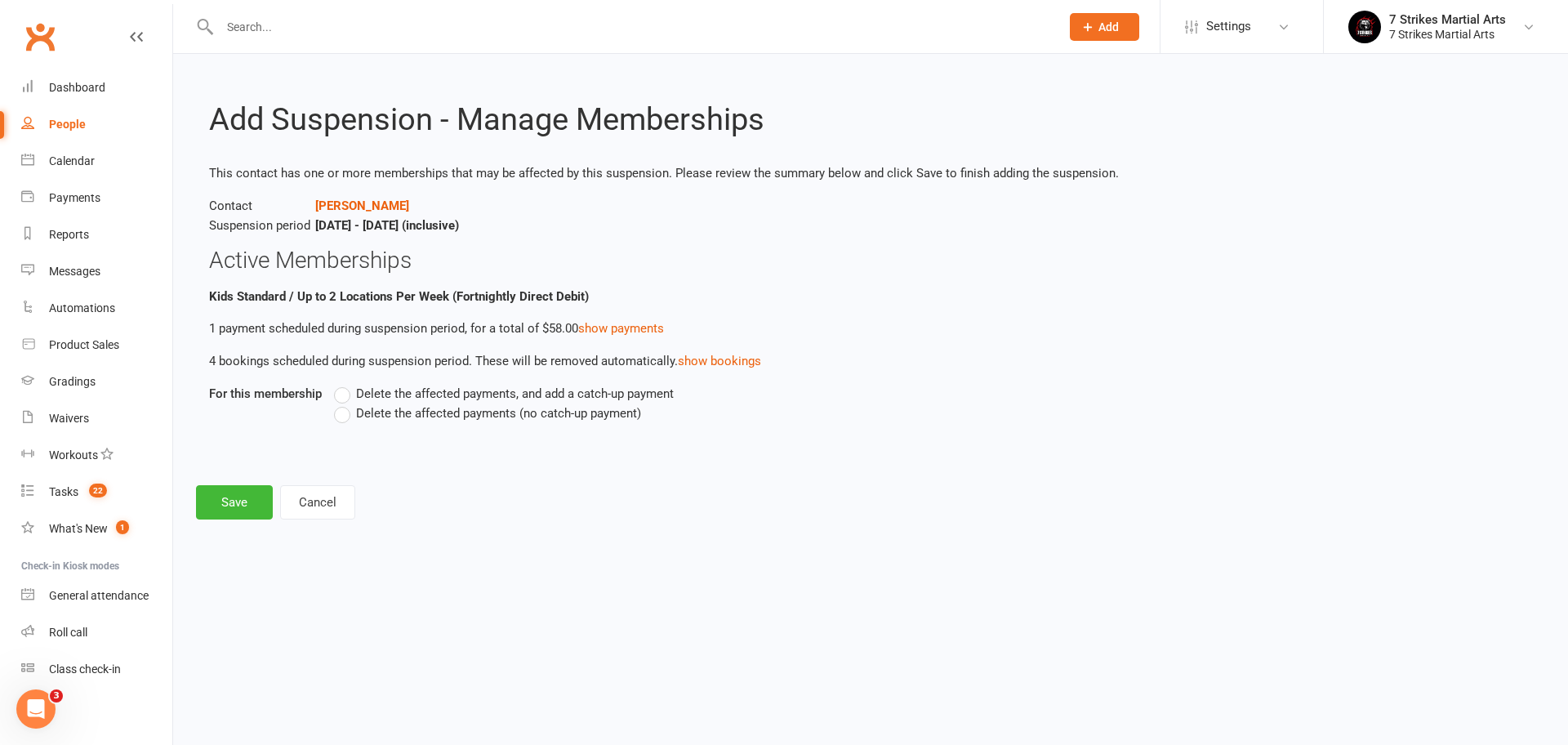
click at [456, 389] on span "Delete the affected payments, and add a catch-up payment" at bounding box center [515, 393] width 318 height 17
click at [345, 384] on input "Delete the affected payments, and add a catch-up payment" at bounding box center [339, 384] width 11 height 0
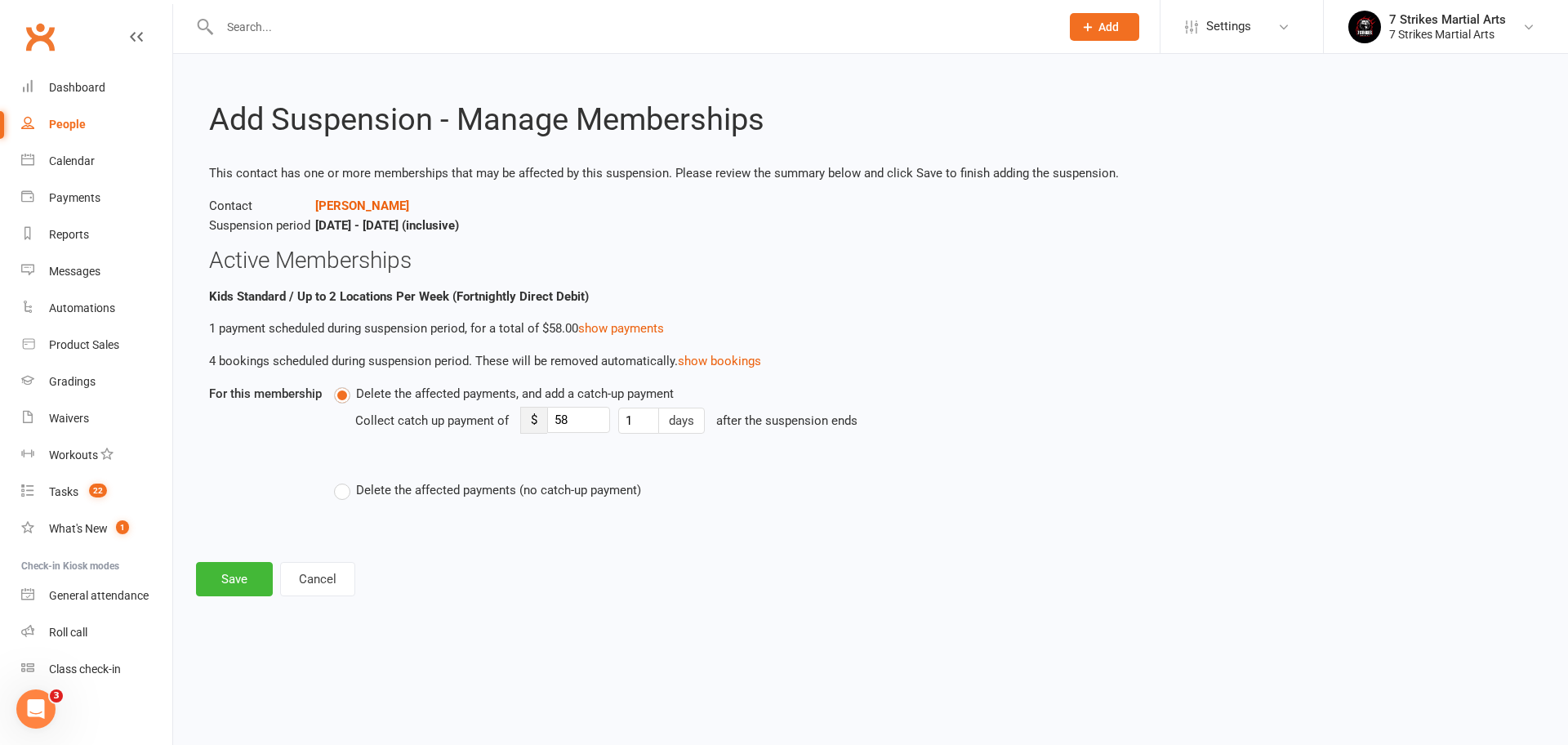
click at [420, 481] on span "Delete the affected payments (no catch-up payment)" at bounding box center [498, 489] width 285 height 17
click at [345, 480] on input "Delete the affected payments (no catch-up payment)" at bounding box center [339, 480] width 11 height 0
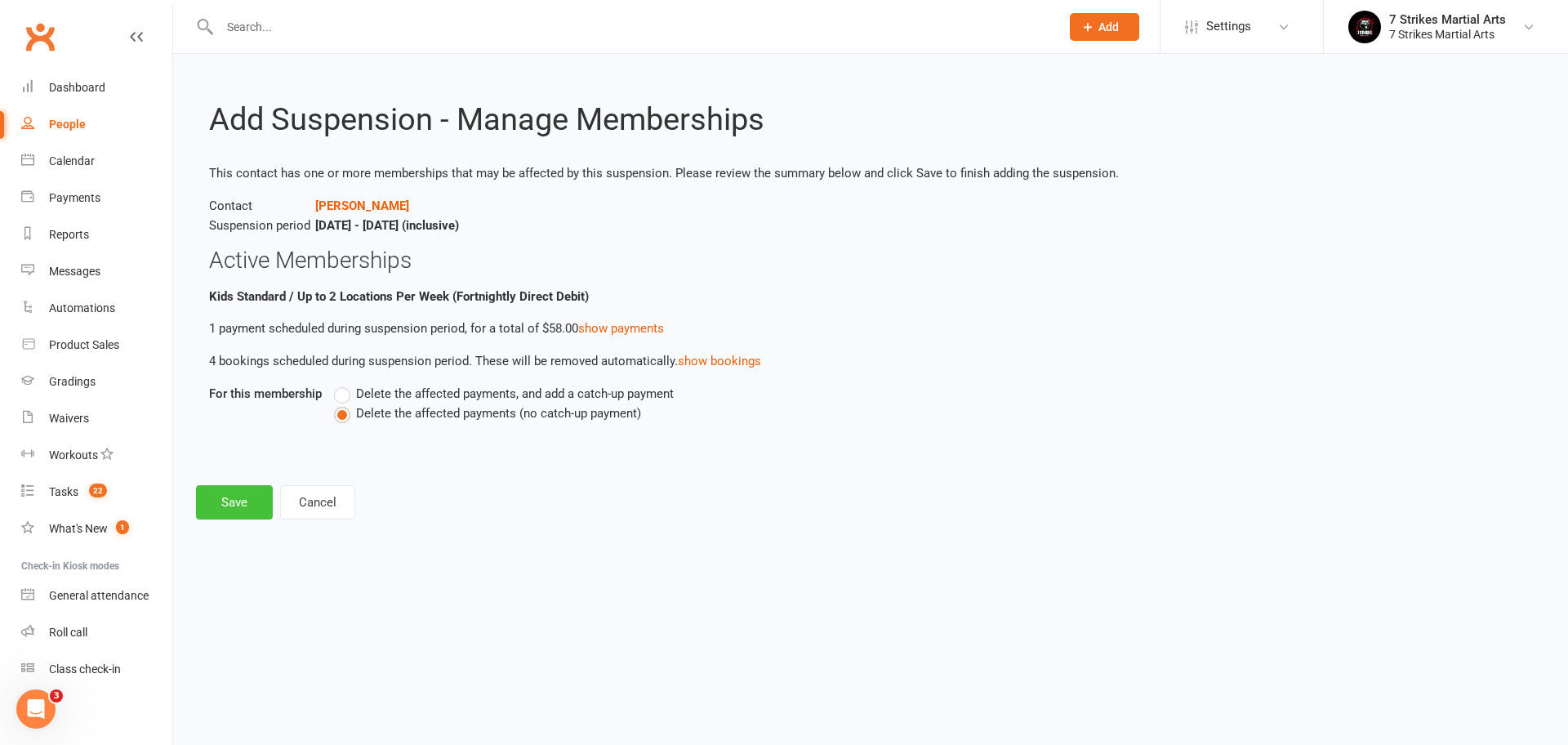
click at [220, 506] on button "Save" at bounding box center [234, 502] width 77 height 35
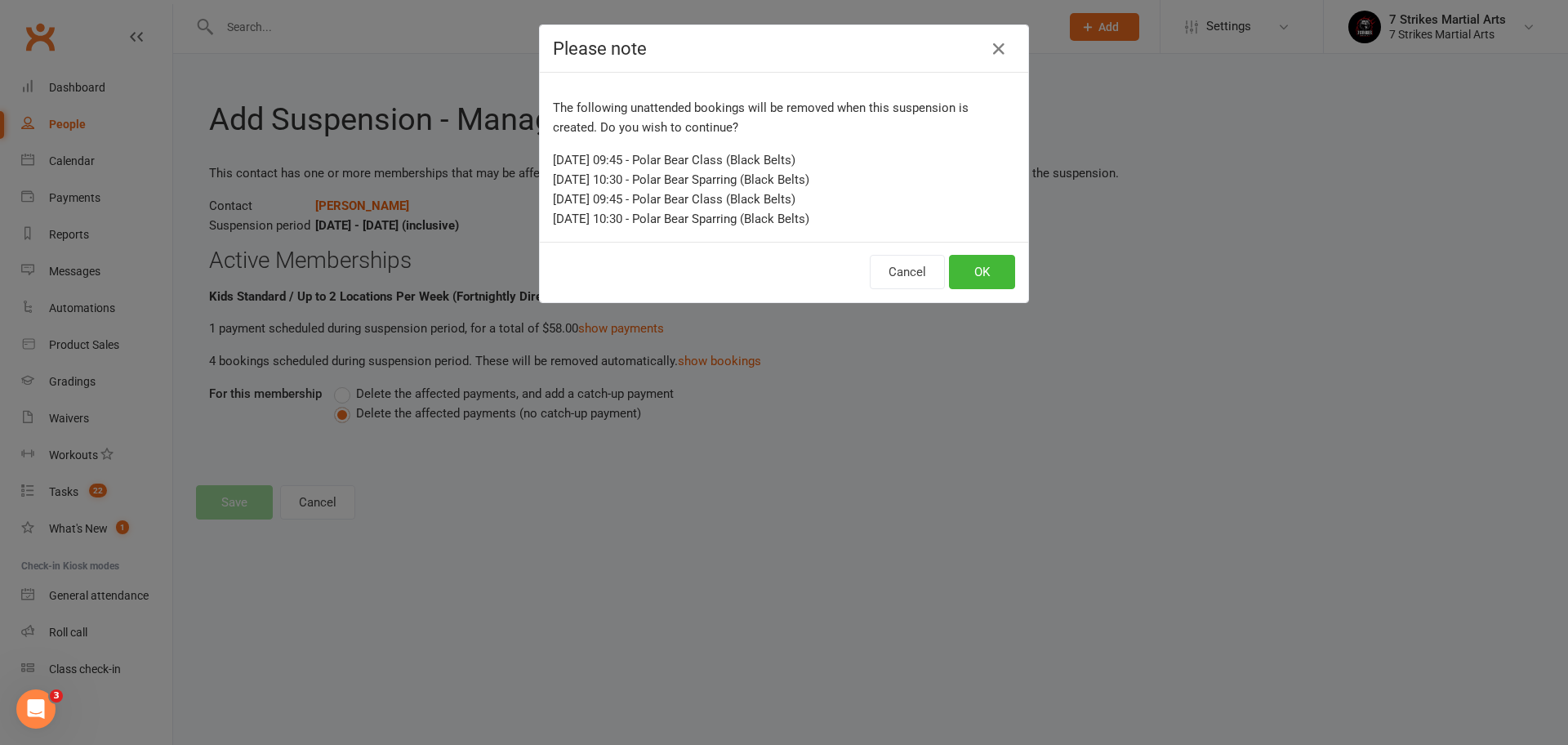
click at [982, 274] on button "OK" at bounding box center [982, 272] width 66 height 35
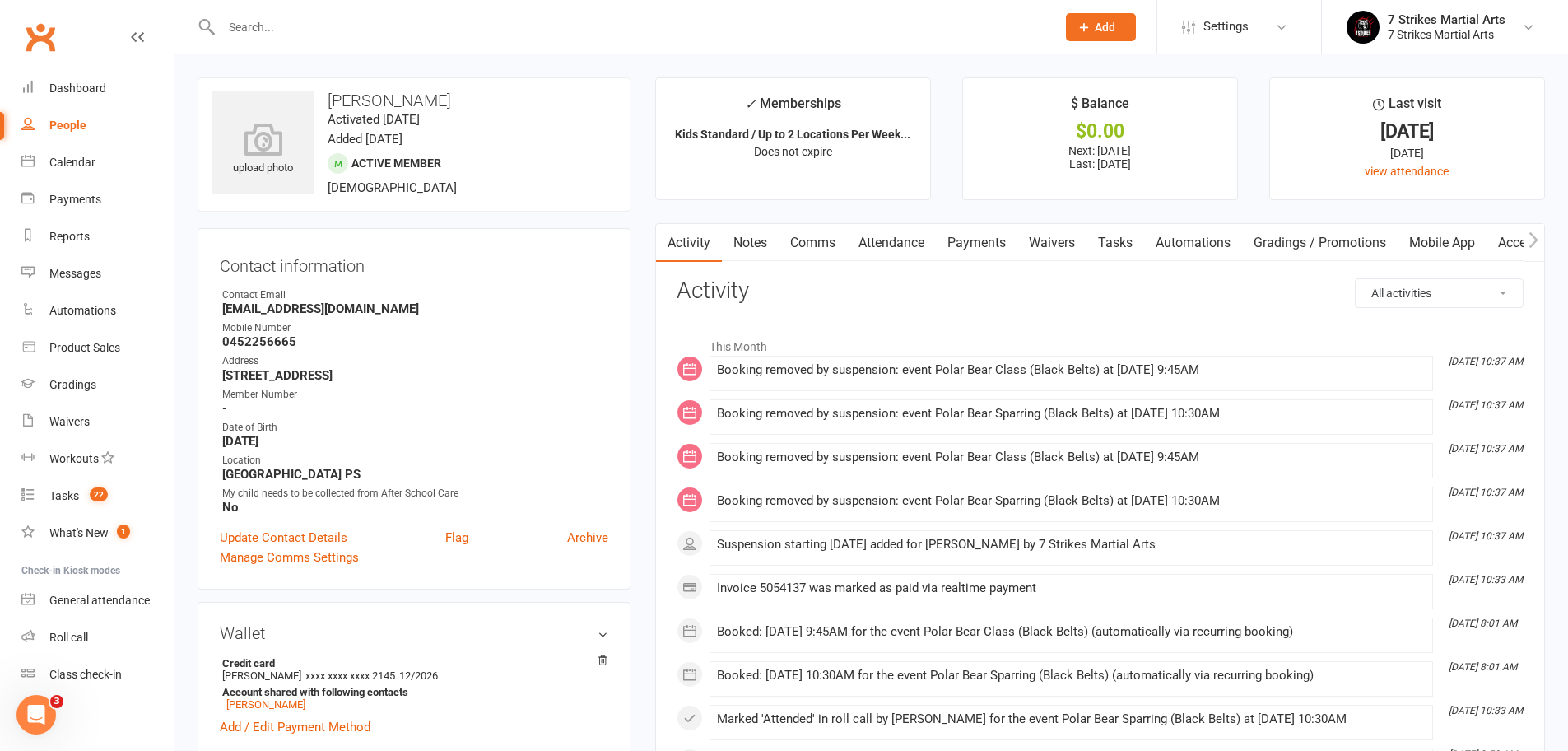
click at [414, 17] on input "text" at bounding box center [631, 27] width 828 height 23
paste input "rshakyadr@gmail.com"
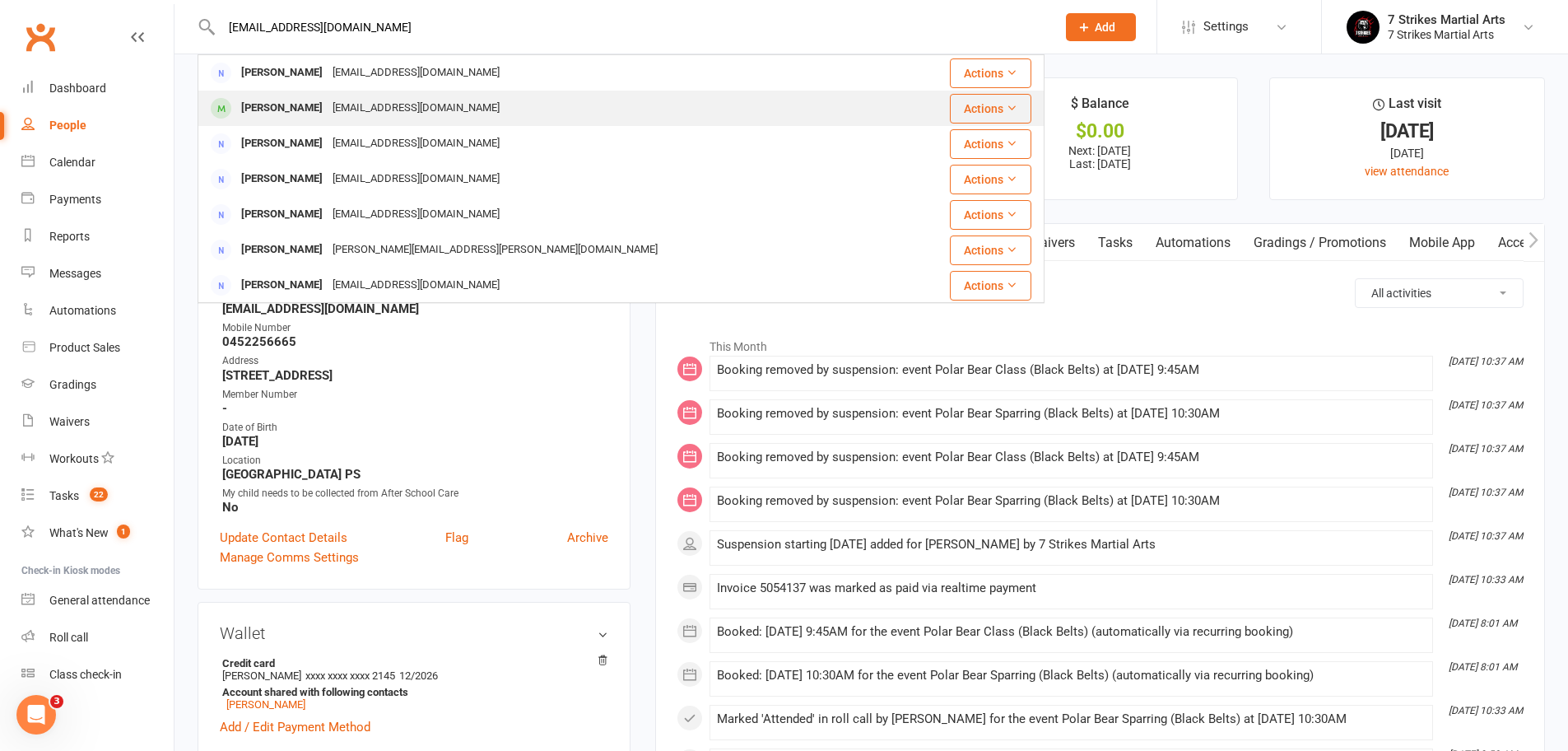
type input "rshakyadr@gmail.com"
click at [330, 107] on div "rshakyadr@gmail.com" at bounding box center [416, 108] width 177 height 24
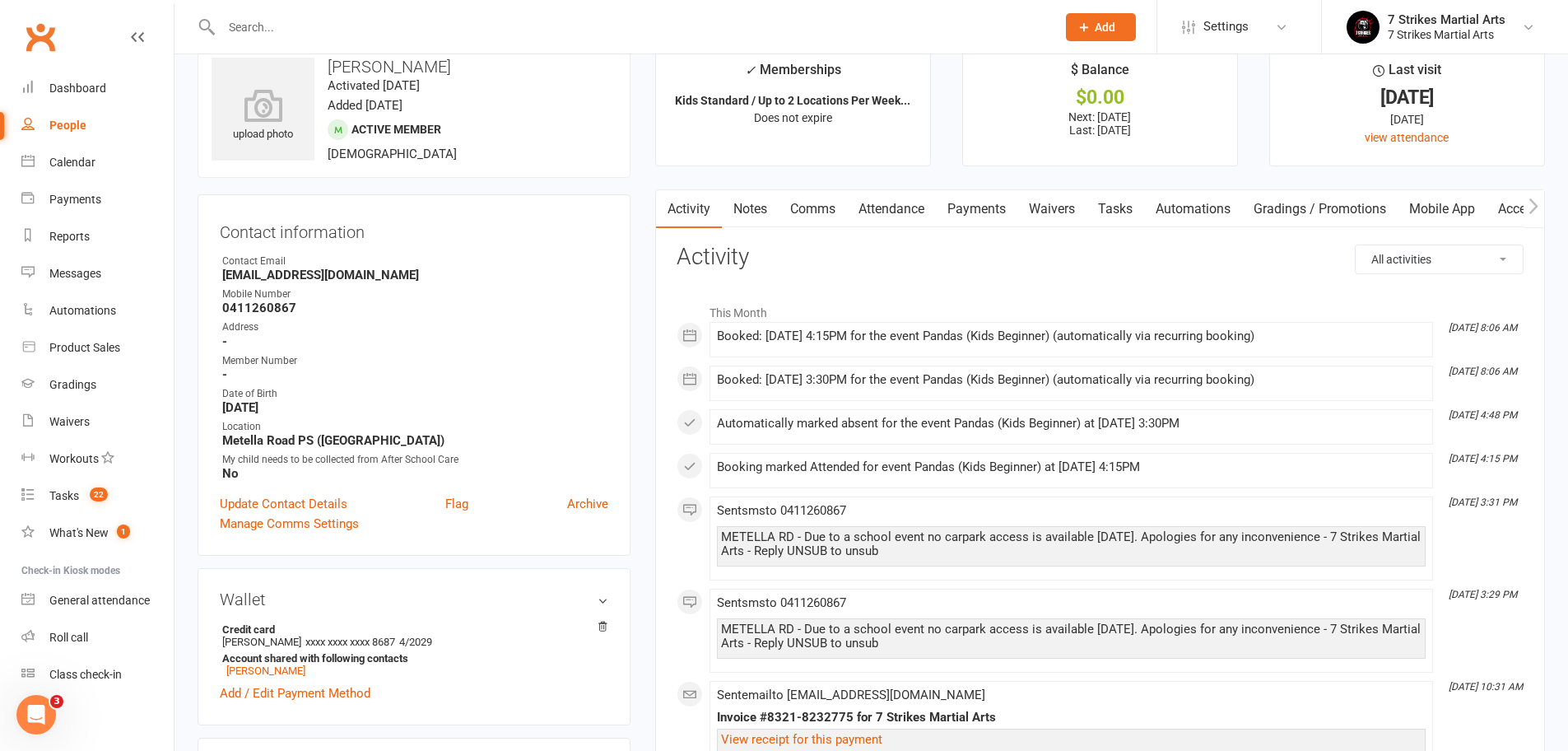
scroll to position [119, 0]
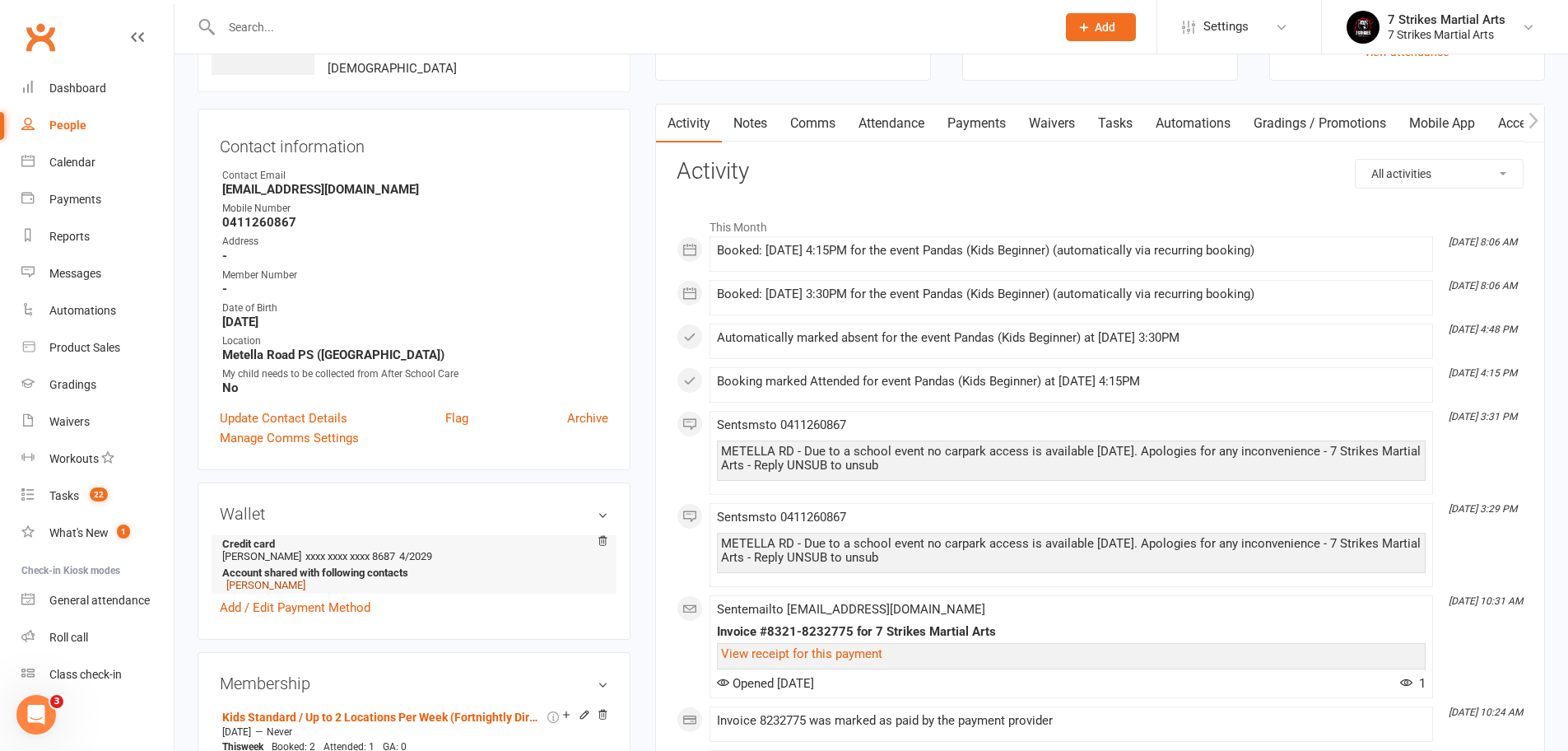
click at [280, 586] on link "Ratna Shakya" at bounding box center [266, 585] width 79 height 13
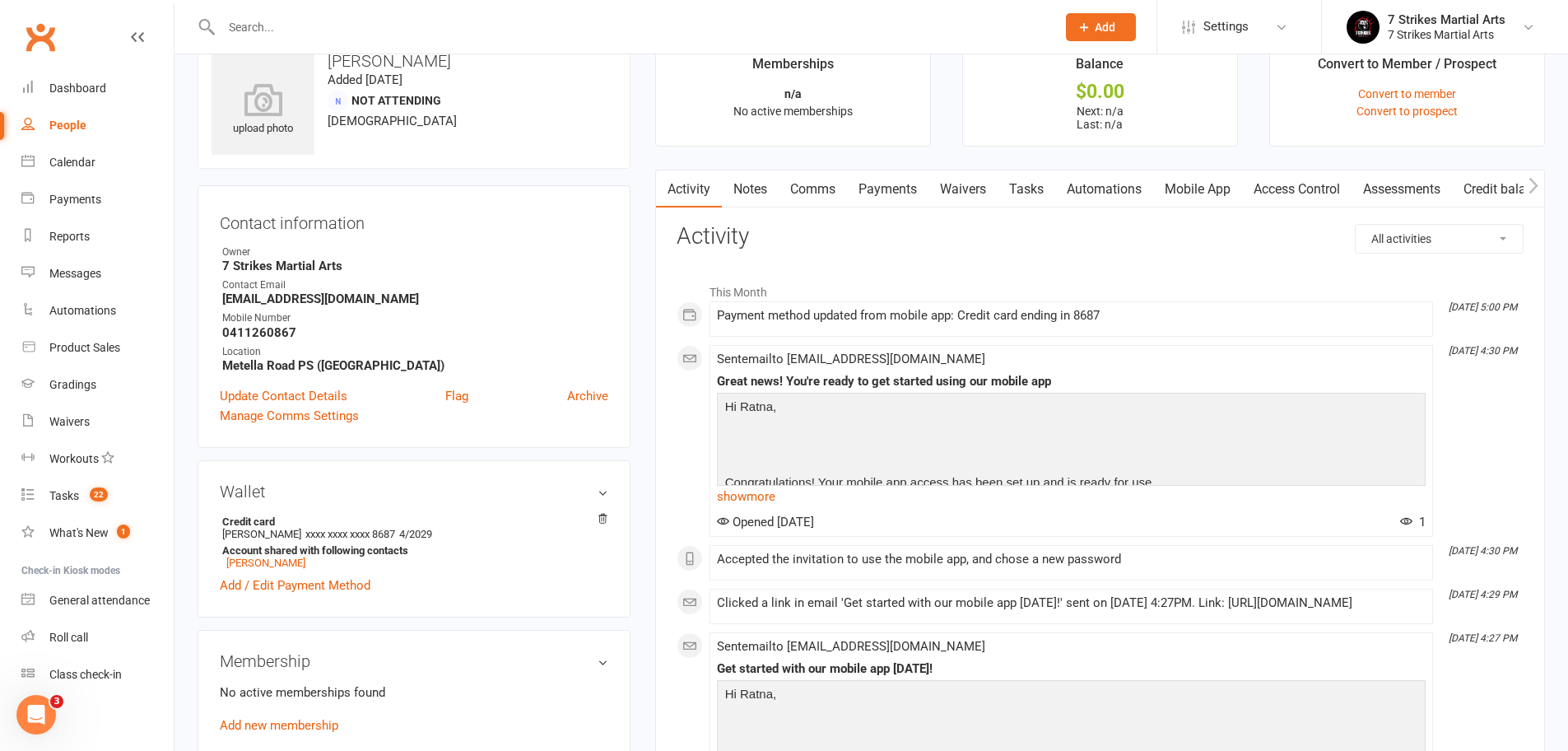
scroll to position [108, 0]
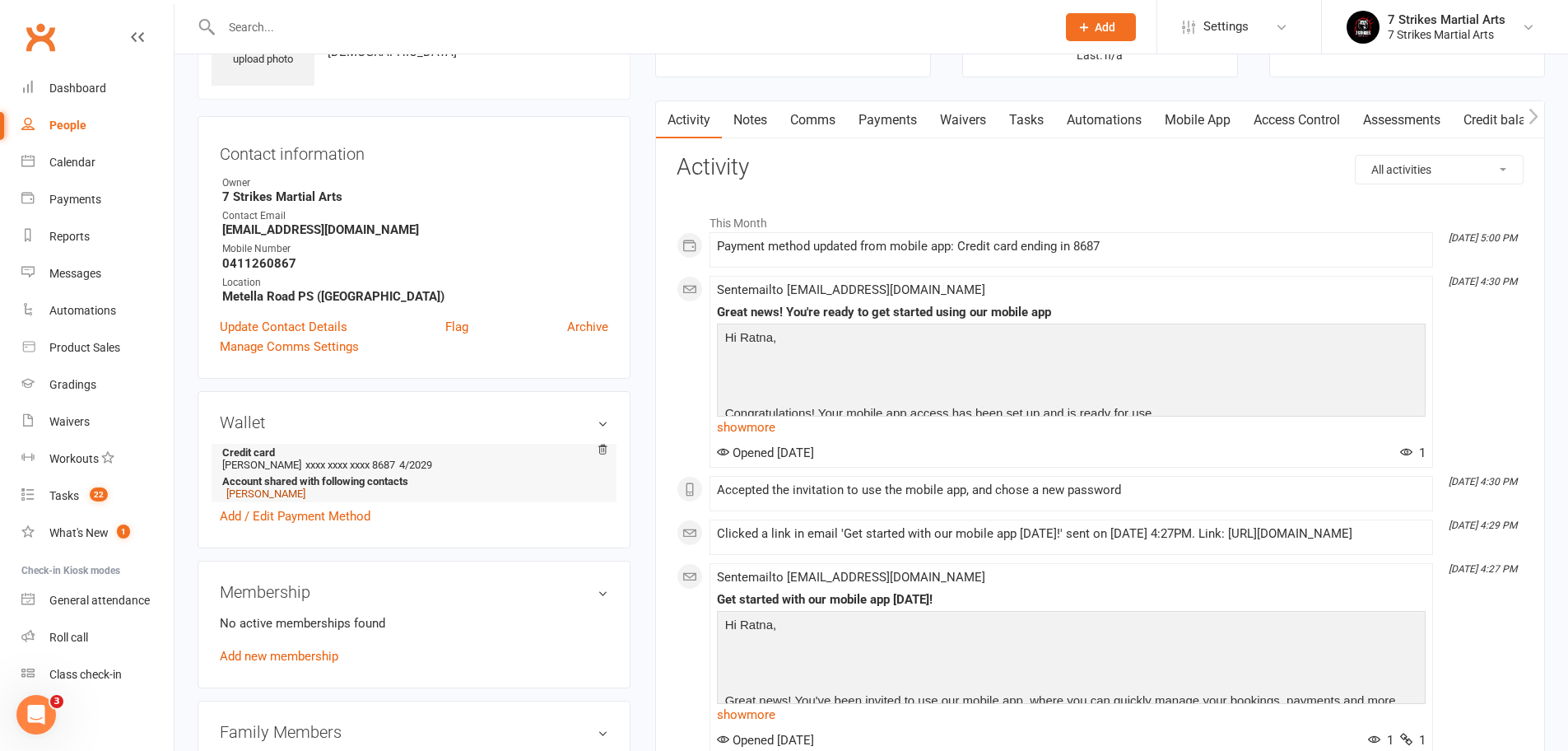
click at [267, 494] on link "Dylan Shakya" at bounding box center [266, 494] width 79 height 13
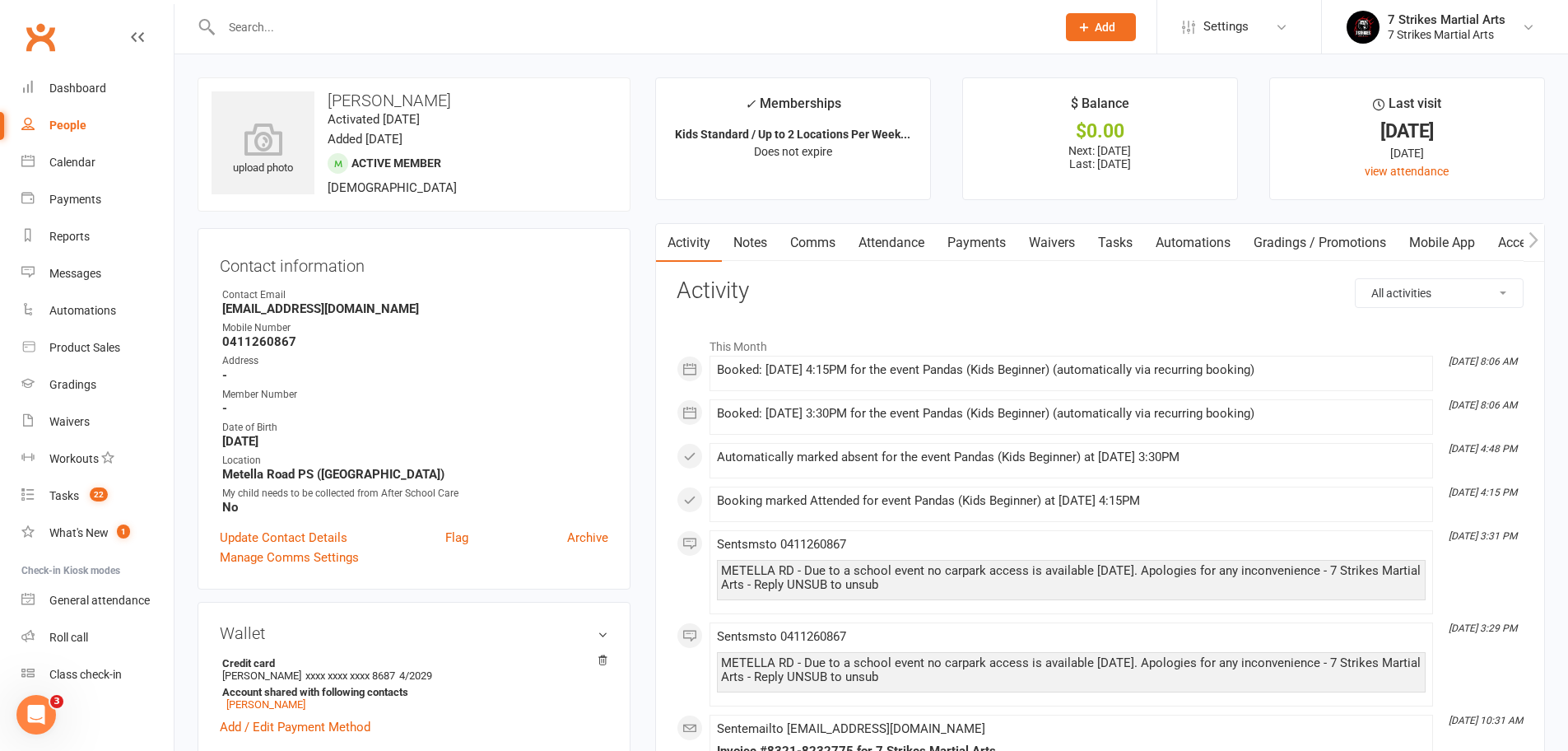
click at [459, 29] on input "text" at bounding box center [631, 27] width 828 height 23
type input "ziva"
click at [411, 61] on div "Sheetal.8581@gmail.com" at bounding box center [416, 73] width 177 height 24
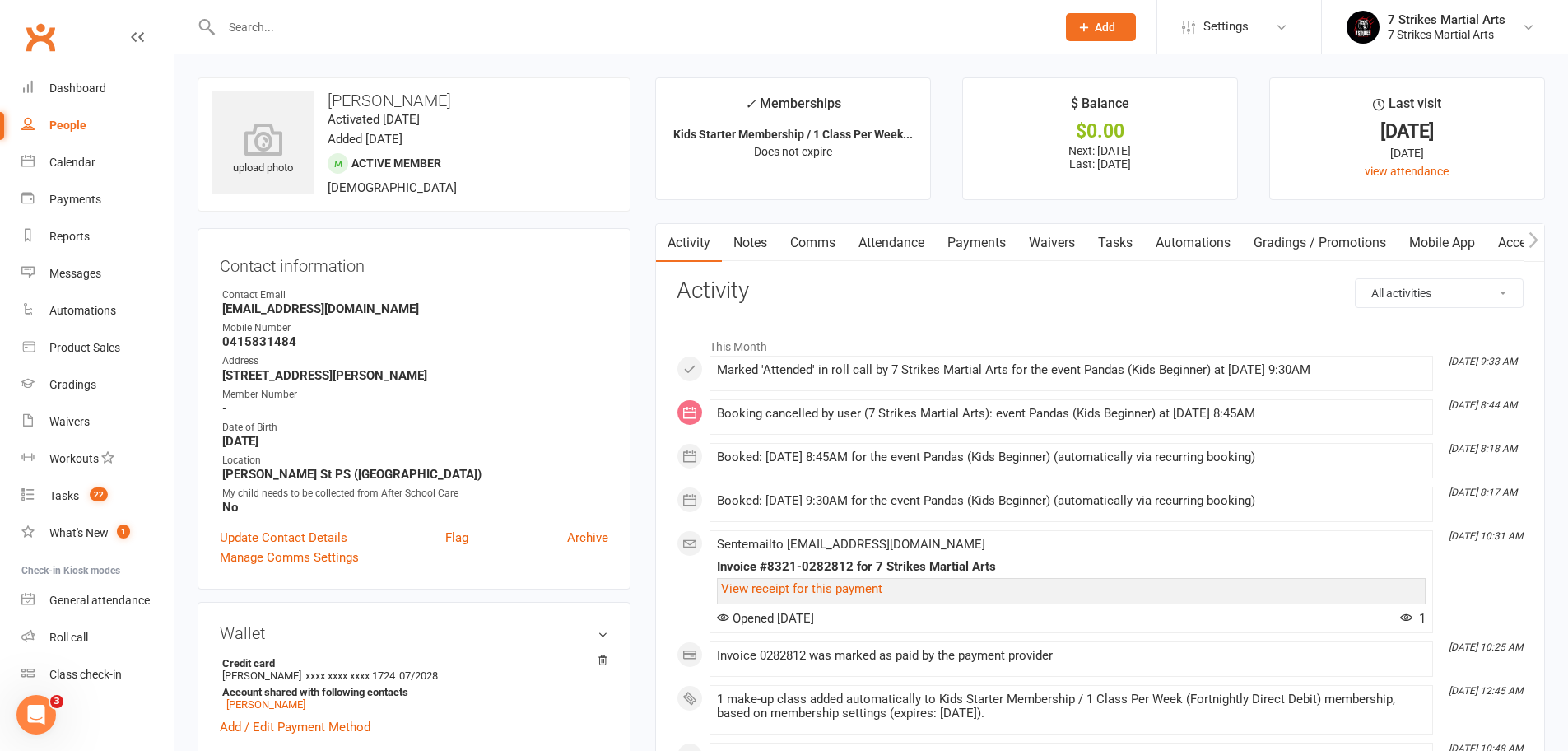
click at [893, 235] on link "Attendance" at bounding box center [891, 242] width 89 height 38
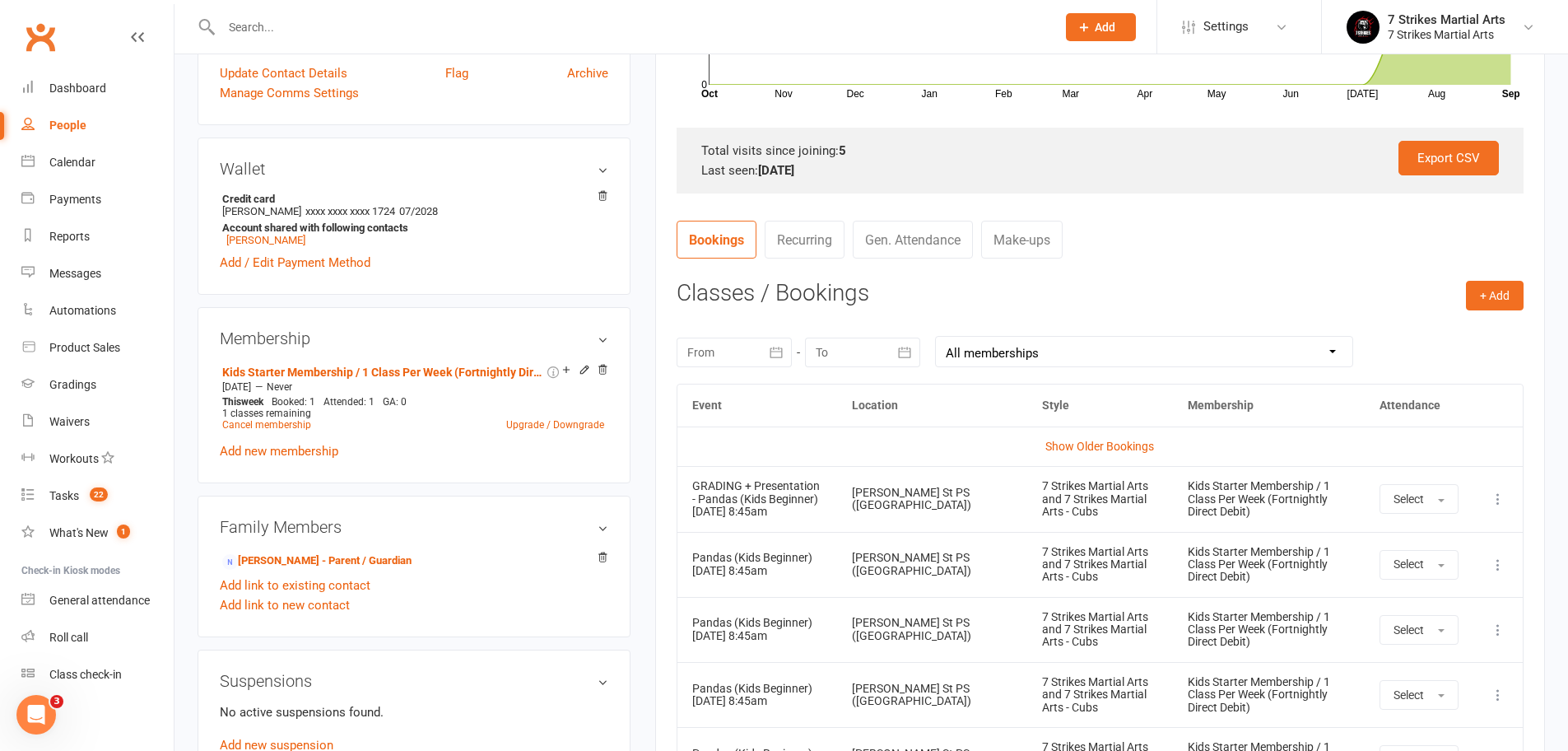
scroll to position [467, 0]
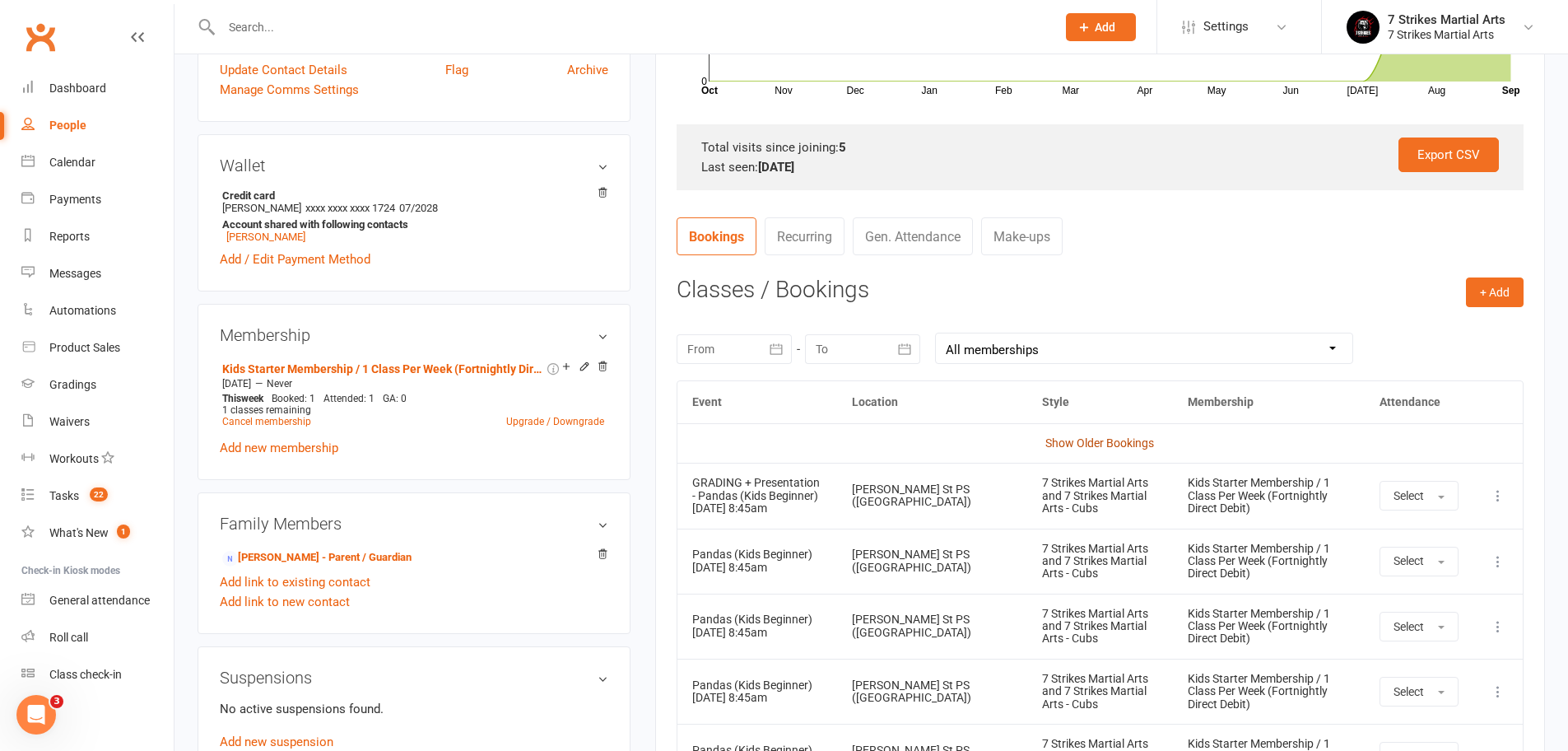
click at [1111, 442] on link "Show Older Bookings" at bounding box center [1099, 443] width 108 height 14
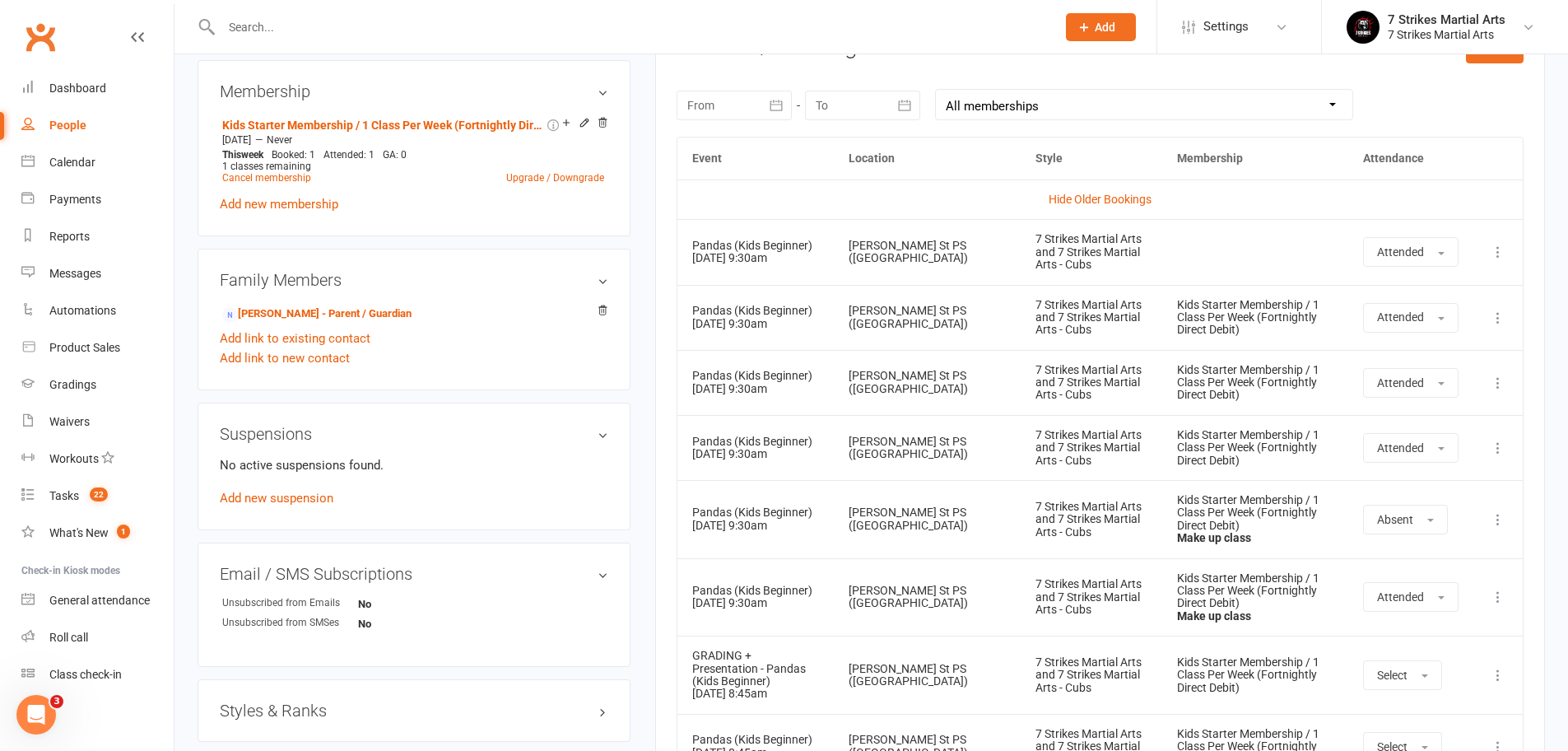
scroll to position [493, 0]
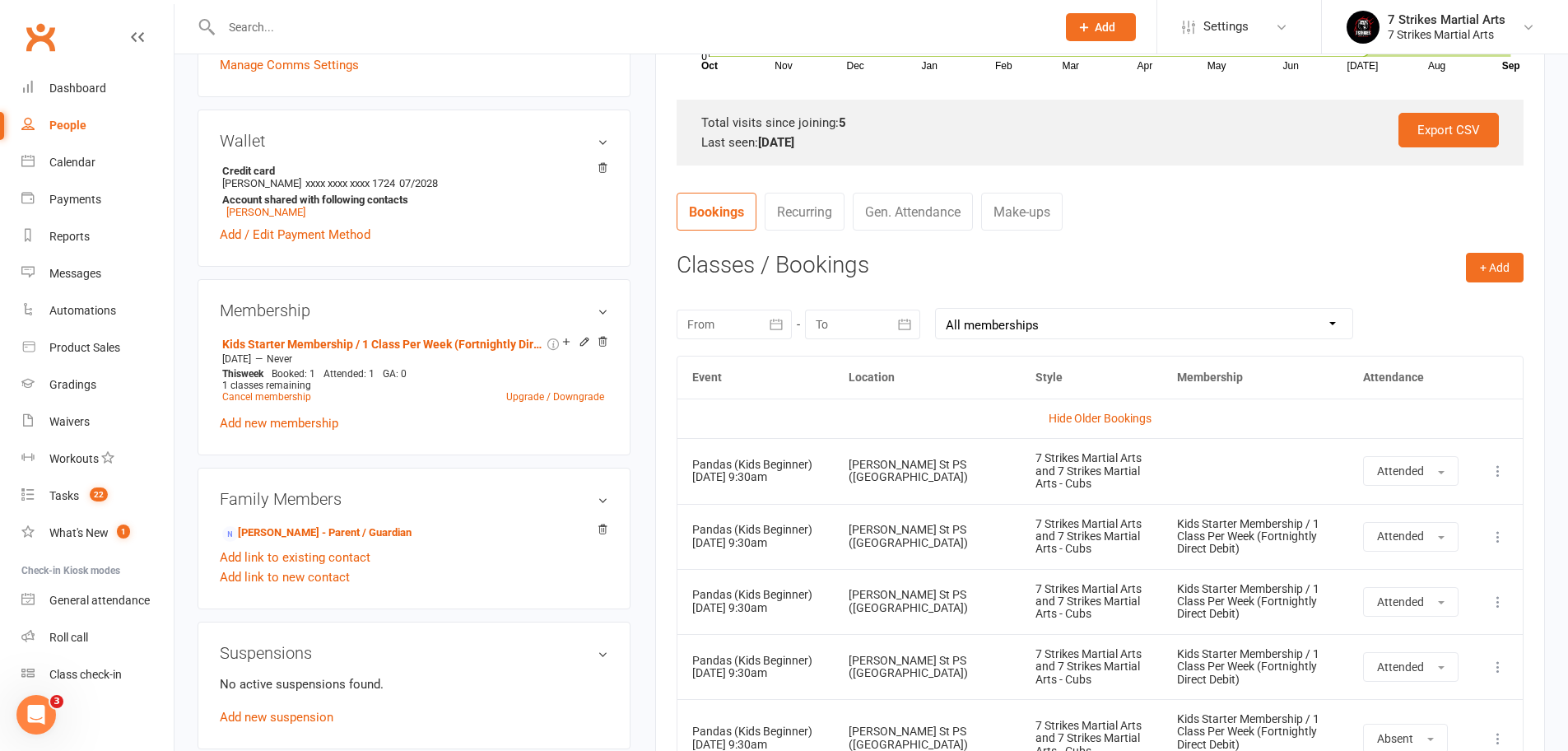
click at [1054, 210] on link "Make-ups" at bounding box center [1021, 211] width 81 height 38
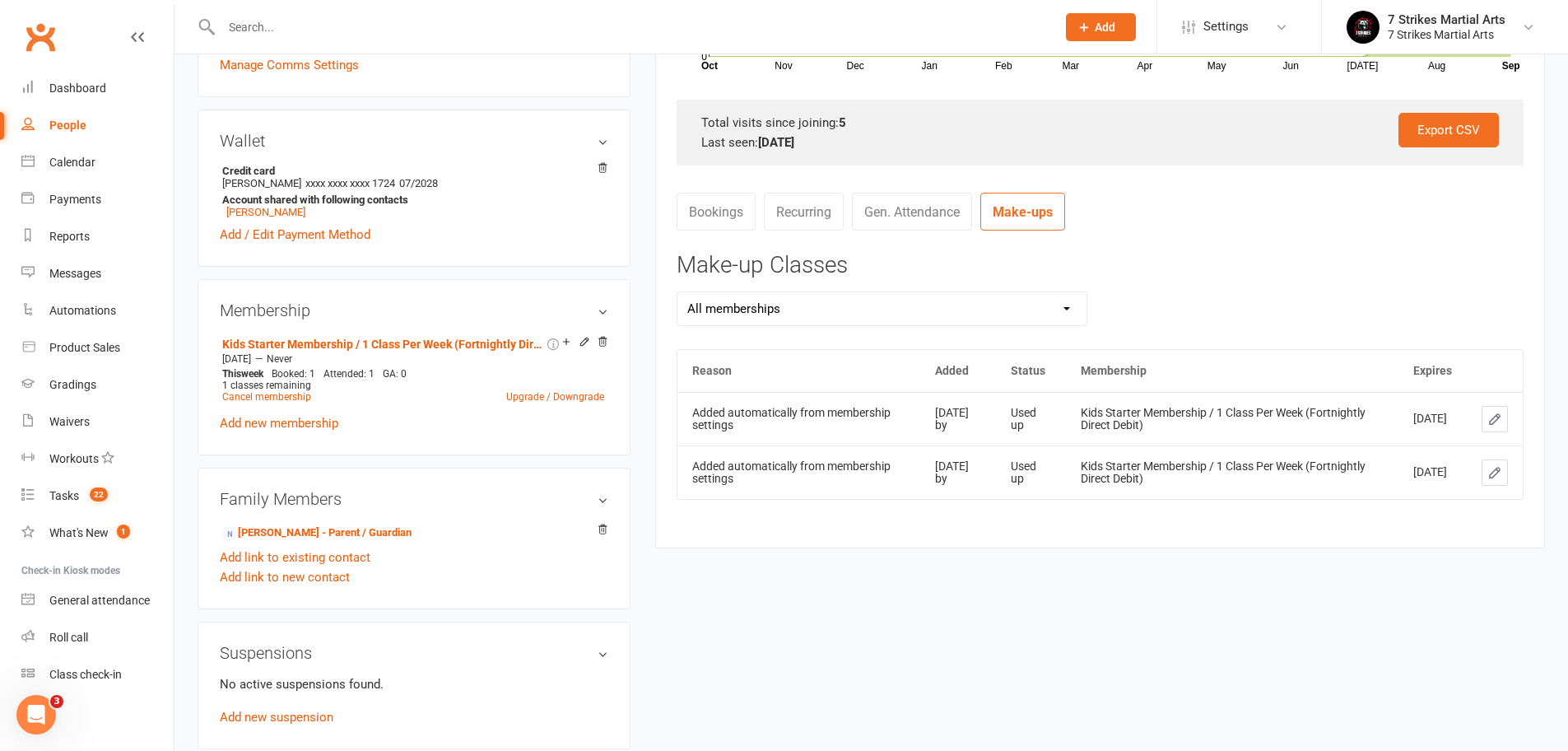
click at [729, 208] on link "Bookings" at bounding box center [716, 211] width 79 height 38
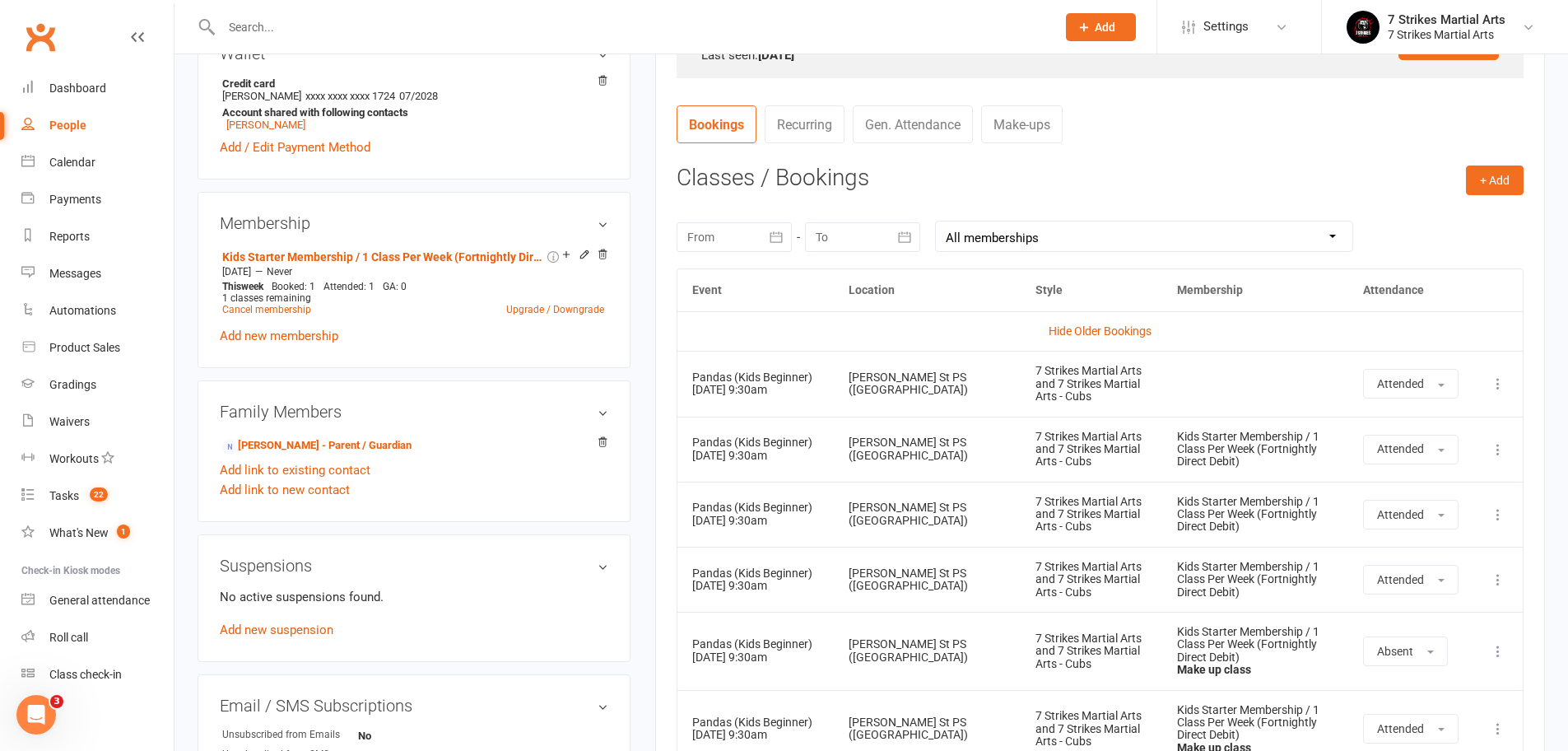
scroll to position [760, 0]
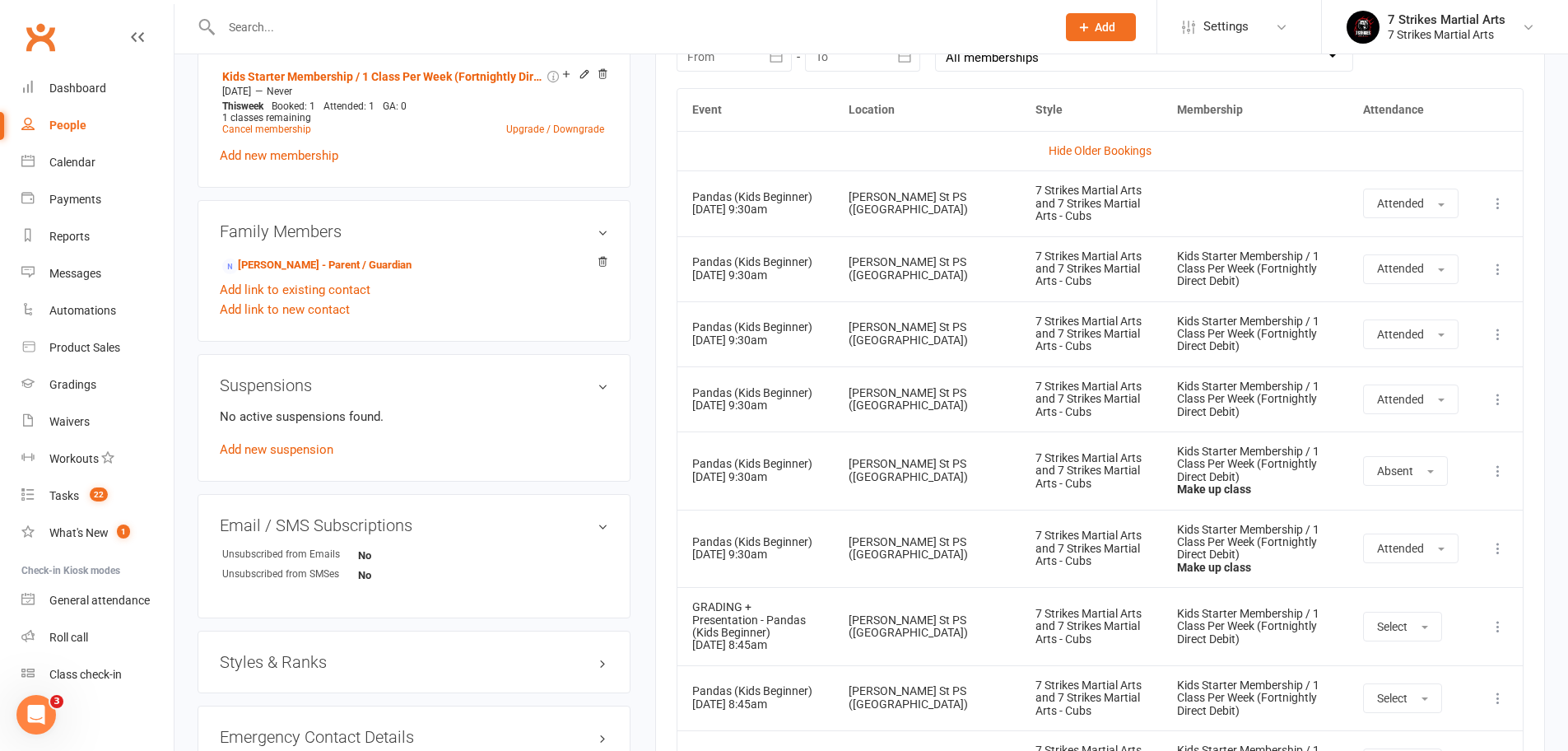
drag, startPoint x: 1492, startPoint y: 428, endPoint x: 1481, endPoint y: 435, distance: 13.0
click at [1492, 463] on icon at bounding box center [1497, 470] width 16 height 16
click at [645, 406] on main "✓ Memberships Kids Starter Membership / 1 Class Per Week... Does not expire $ B…" at bounding box center [1099, 359] width 914 height 2083
click at [58, 497] on div "Tasks" at bounding box center [64, 496] width 30 height 14
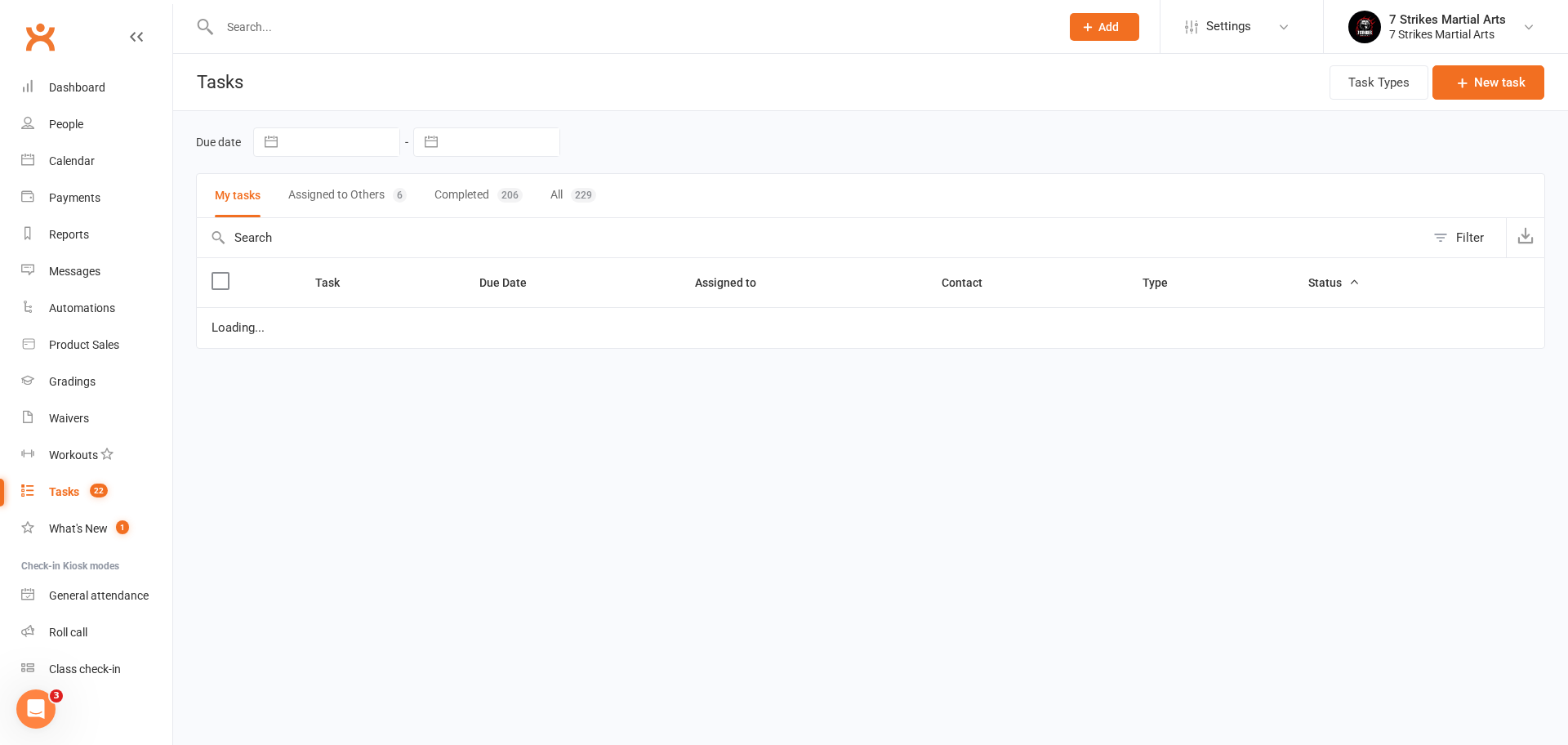
select select "started"
select select "waiting"
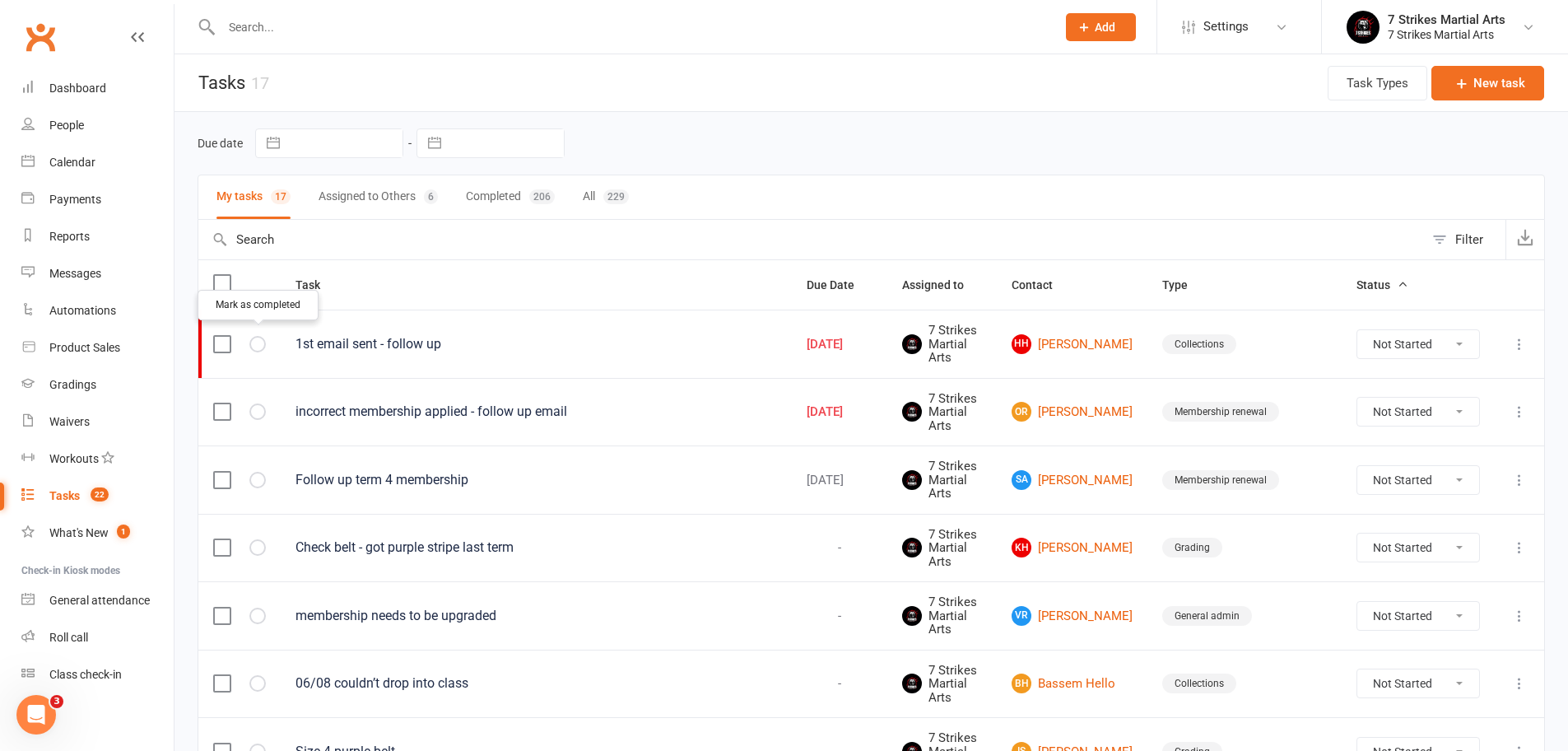
click at [0, 0] on icon "button" at bounding box center [0, 0] width 0 height 0
select select "started"
select select "waiting"
select select "started"
select select "waiting"
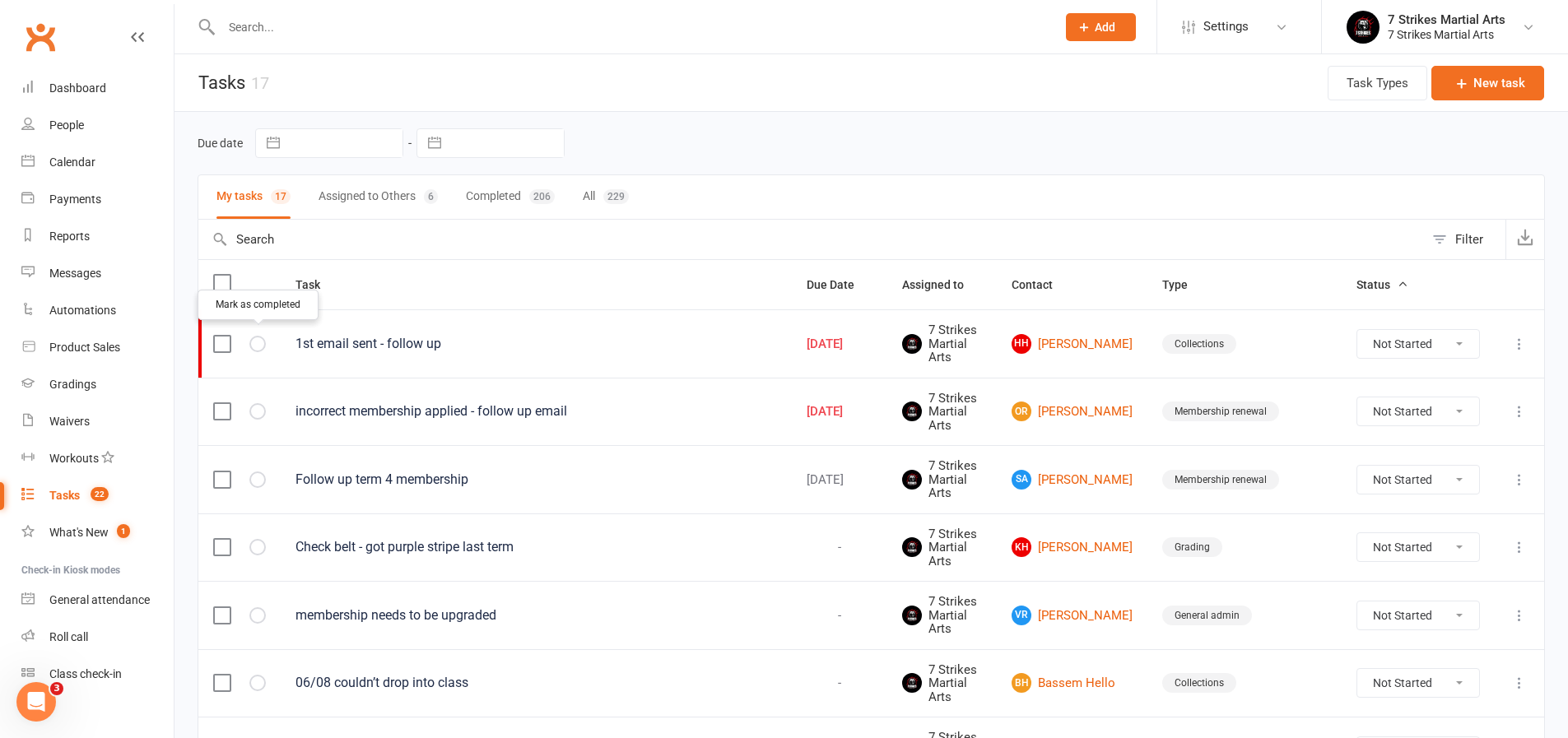
select select "started"
select select "waiting"
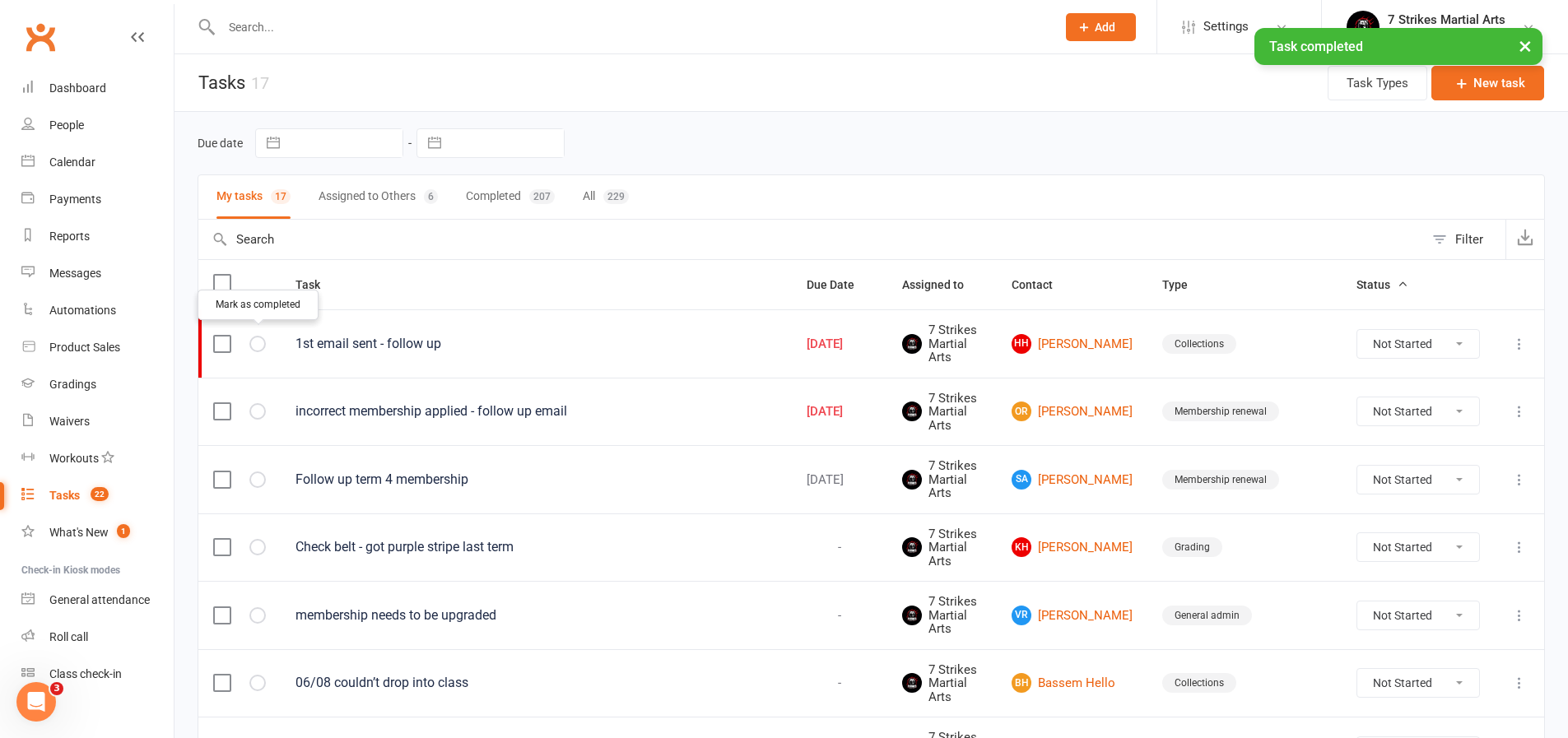
select select "started"
select select "waiting"
click at [0, 0] on icon "button" at bounding box center [0, 0] width 0 height 0
select select "started"
select select "waiting"
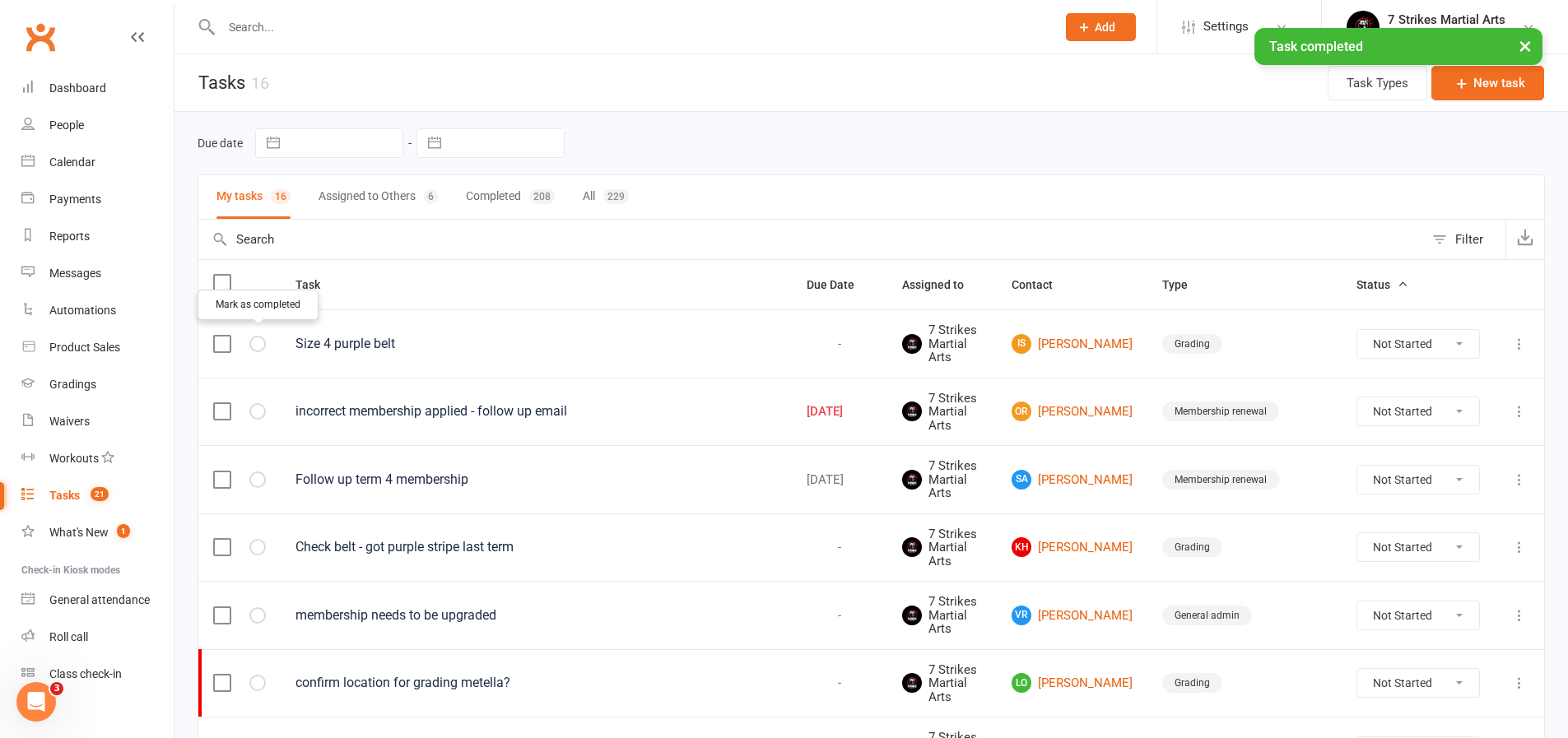
select select "started"
select select "waiting"
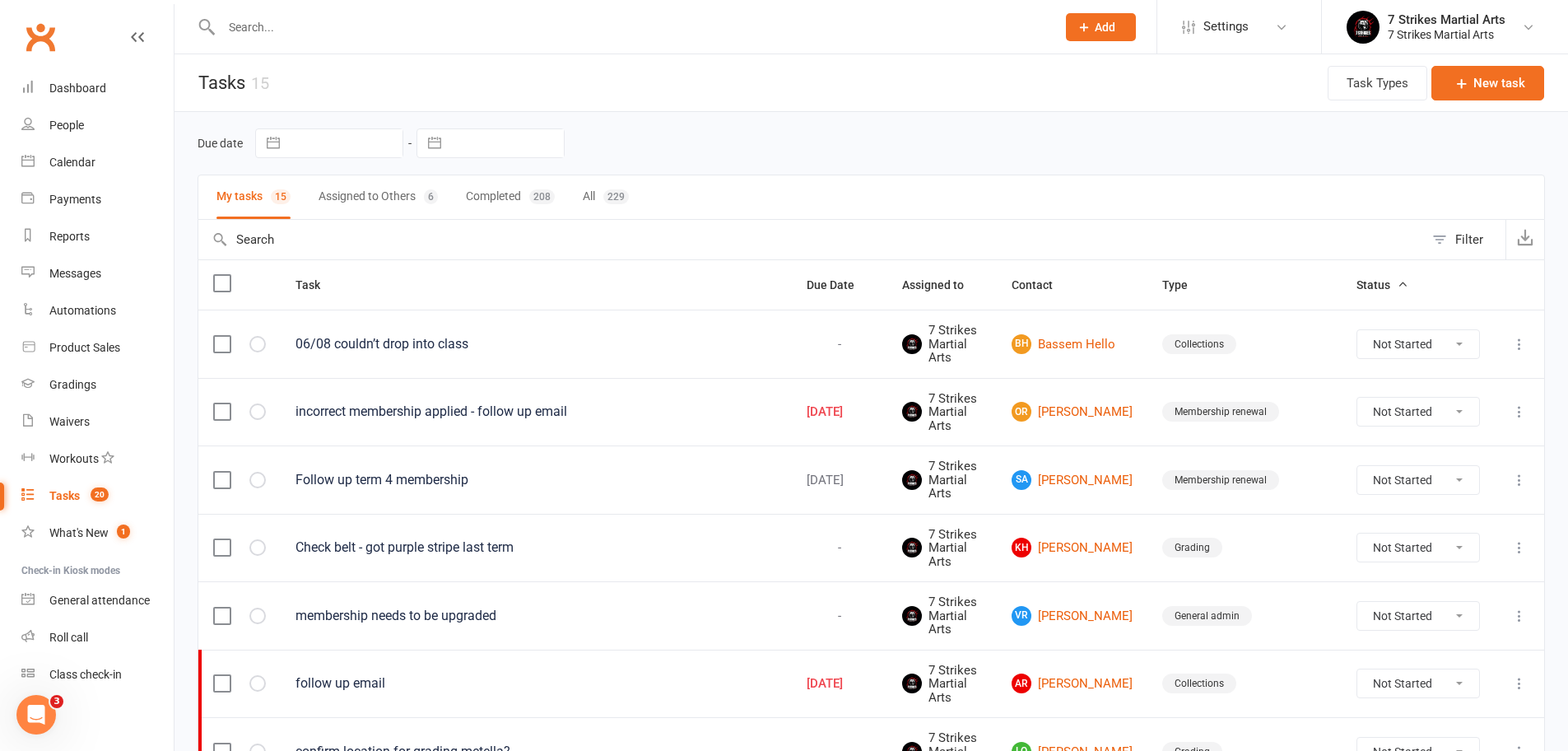
click at [339, 42] on div at bounding box center [620, 26] width 846 height 53
click at [0, 0] on icon "button" at bounding box center [0, 0] width 0 height 0
select select "started"
select select "waiting"
select select "started"
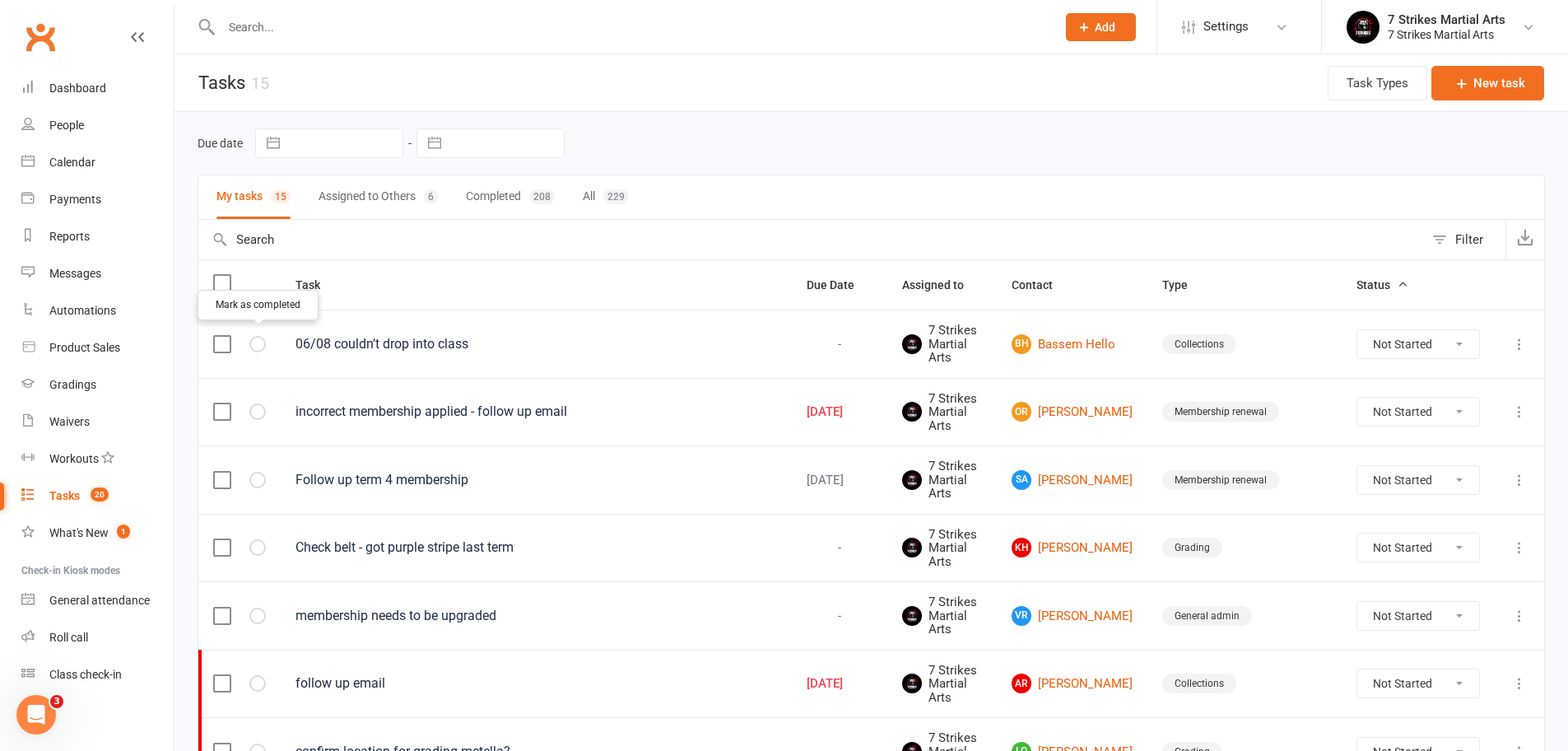
select select "waiting"
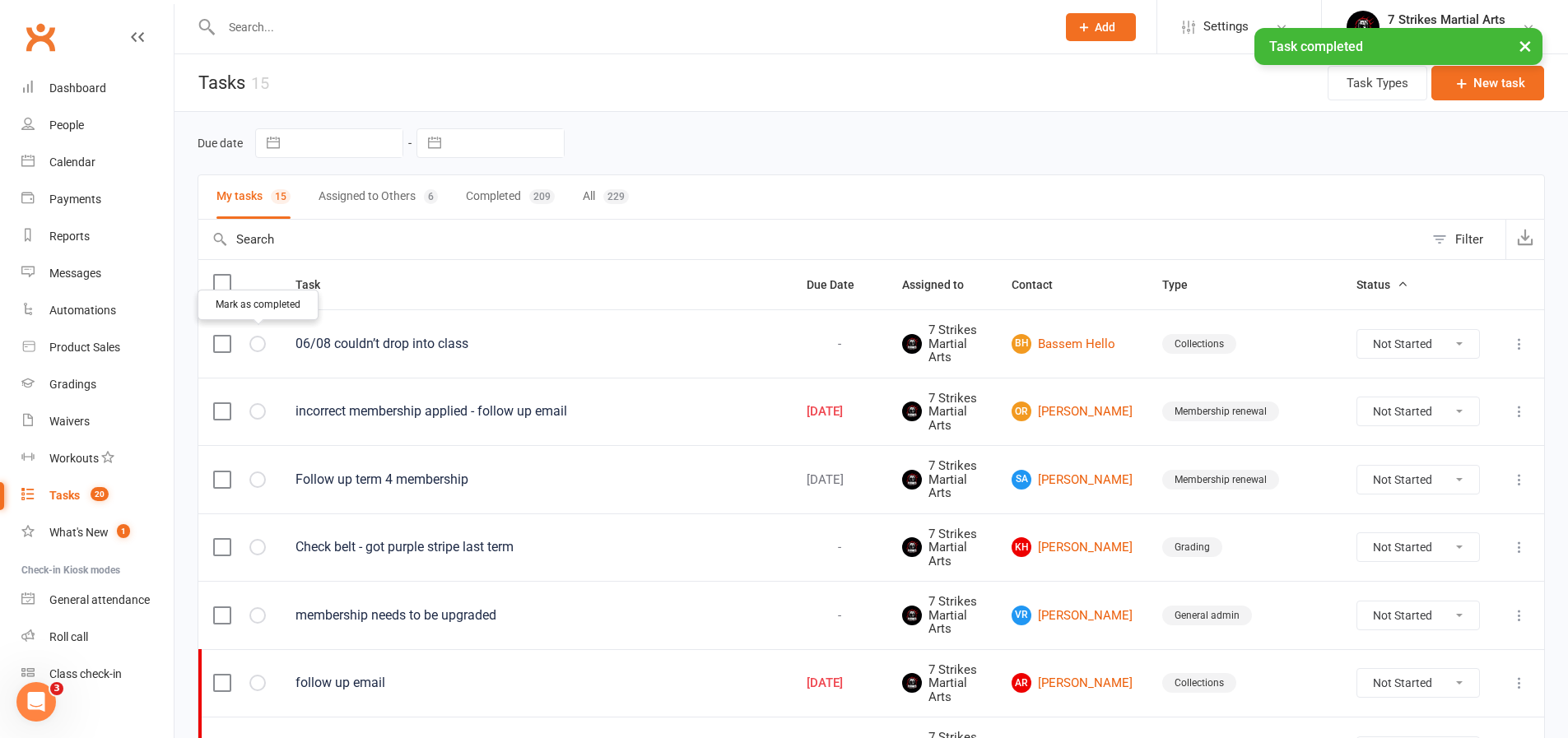
select select "started"
select select "waiting"
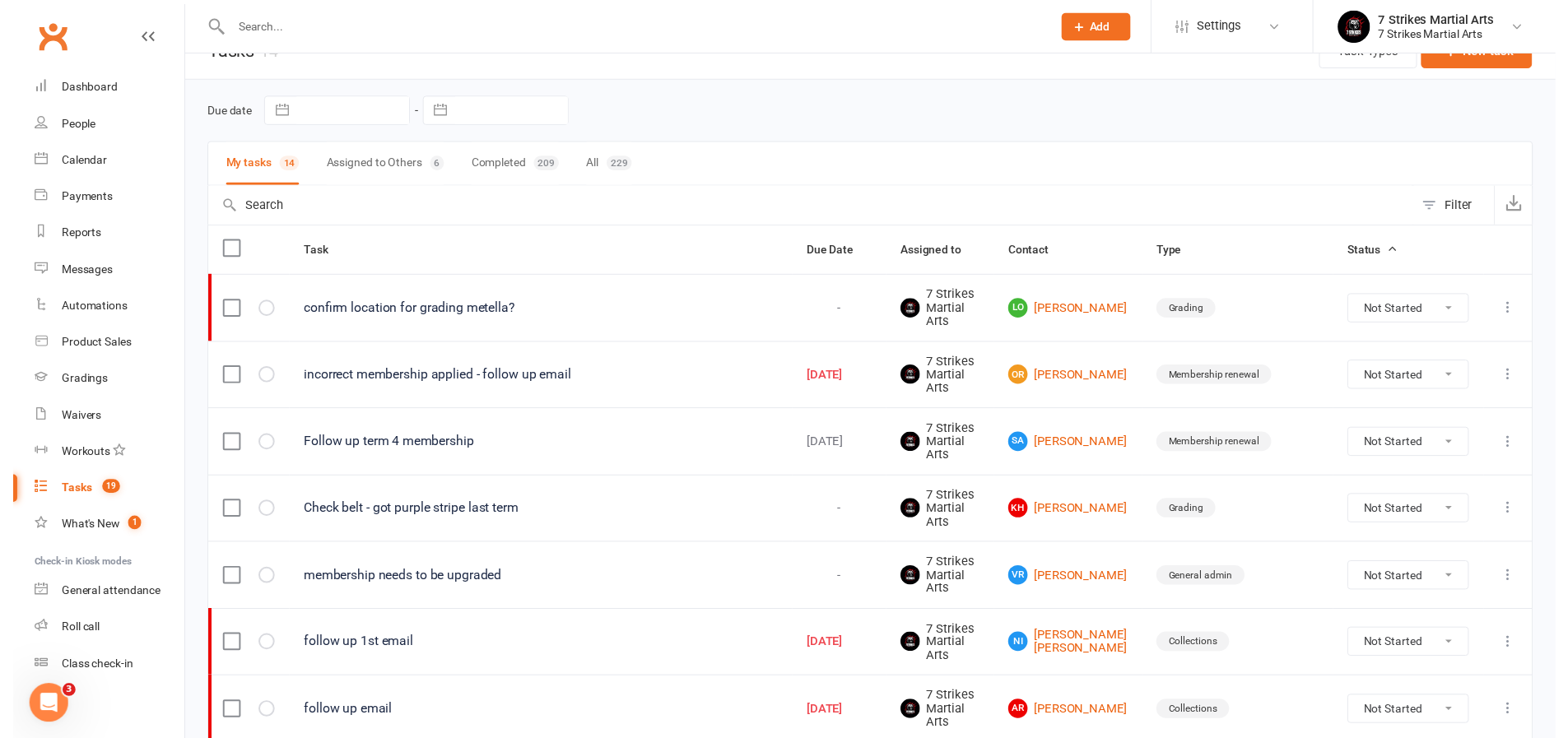
scroll to position [42, 0]
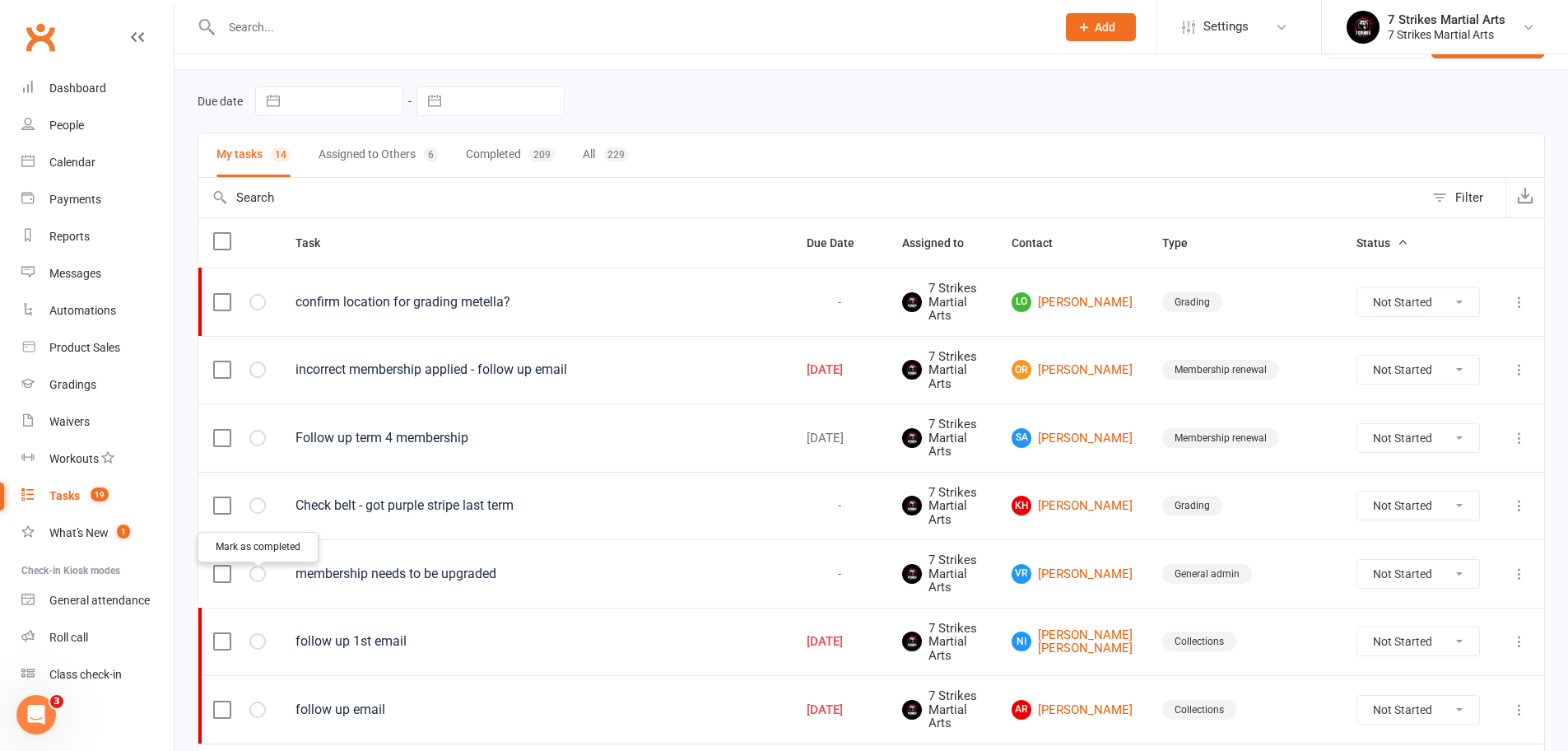
click at [0, 0] on icon "button" at bounding box center [0, 0] width 0 height 0
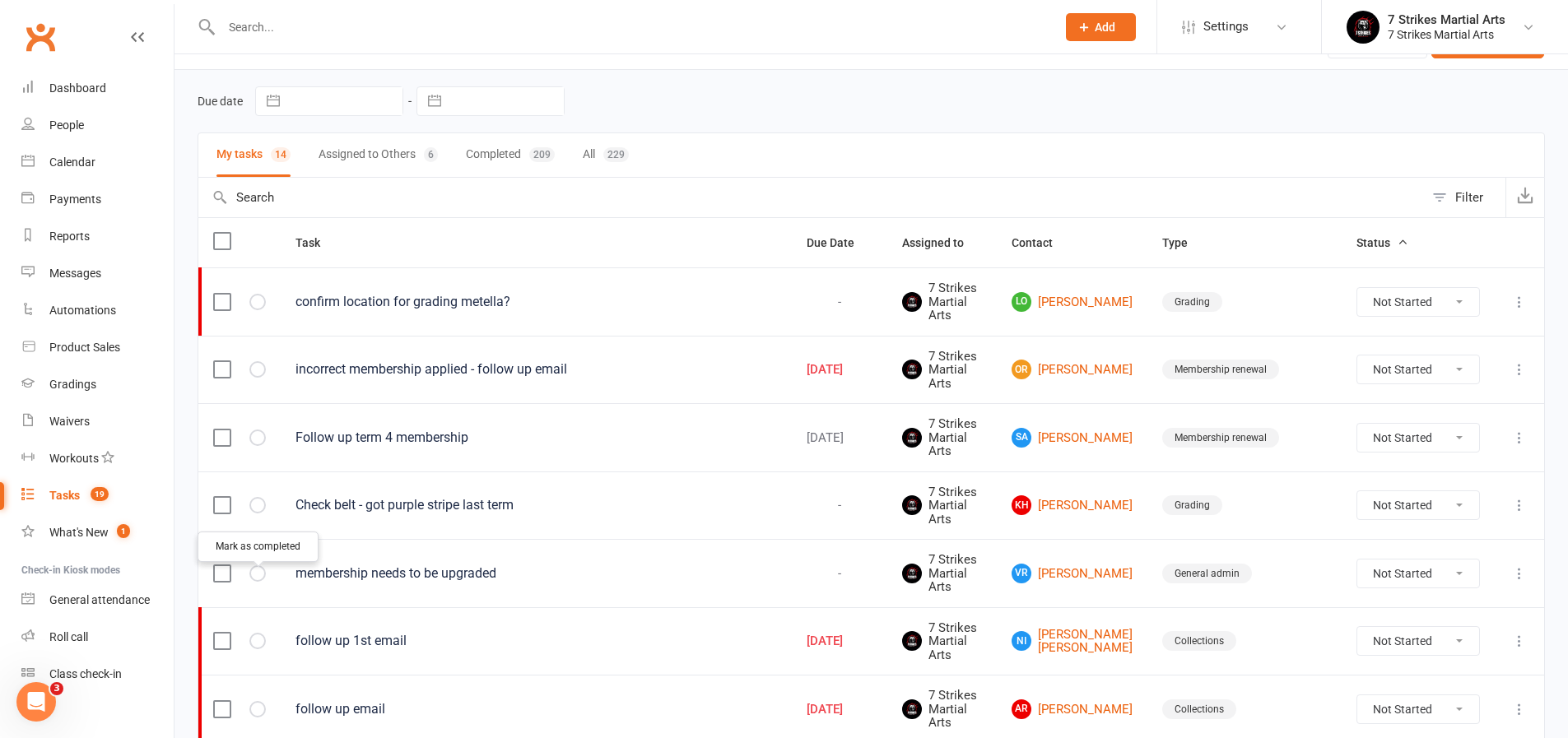
select select "started"
select select "waiting"
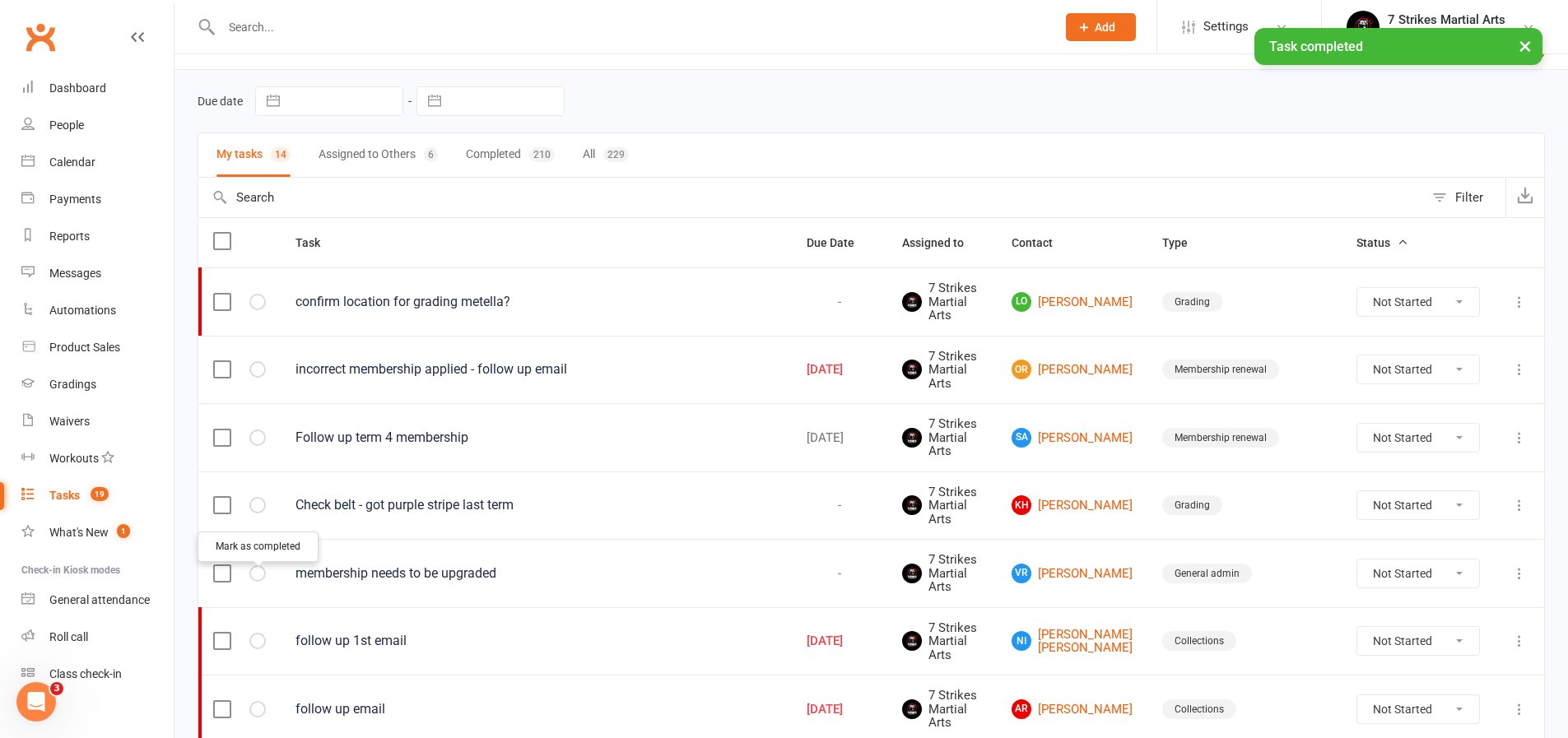
select select "started"
select select "waiting"
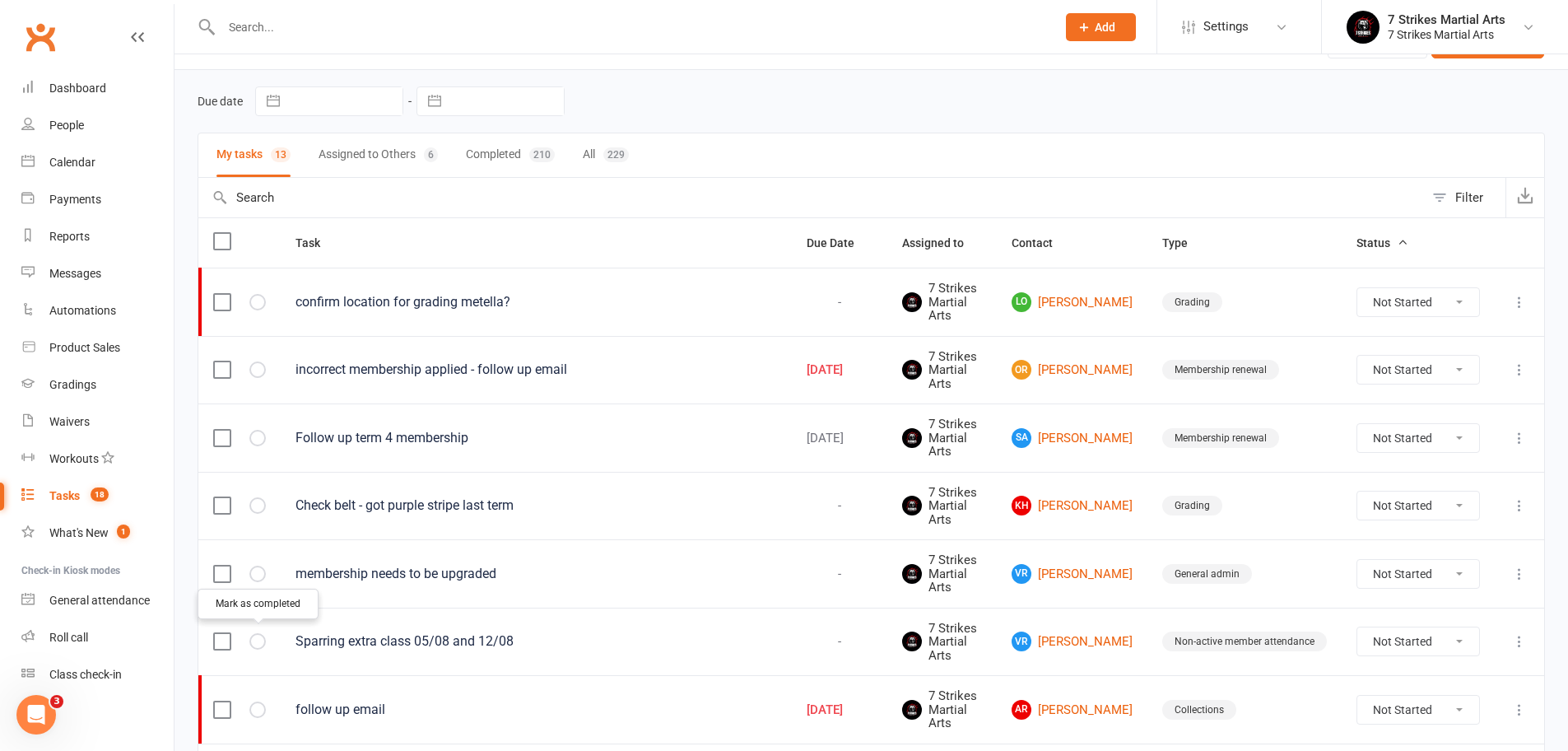
click at [0, 0] on icon "button" at bounding box center [0, 0] width 0 height 0
select select "started"
select select "waiting"
select select "started"
select select "waiting"
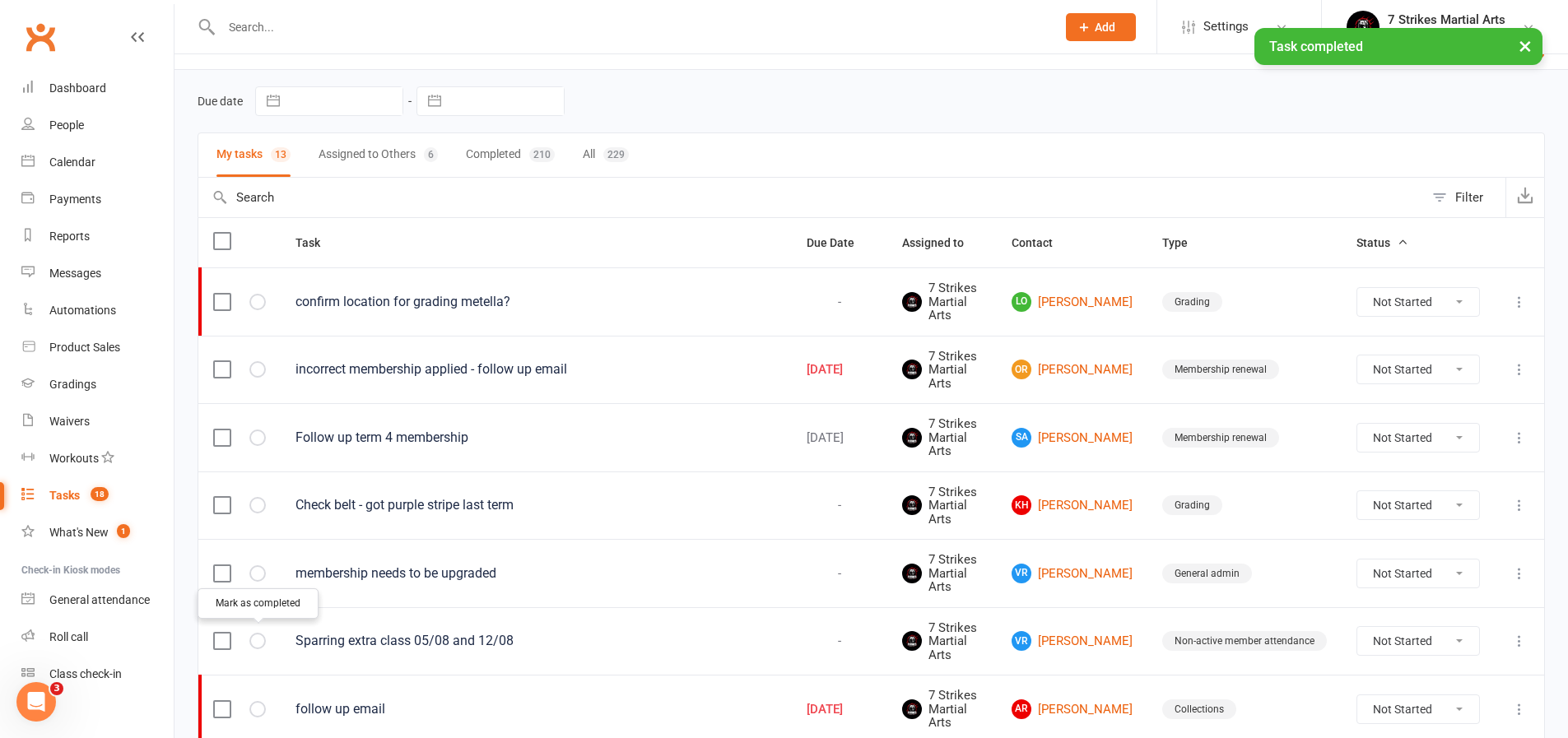
select select "started"
select select "waiting"
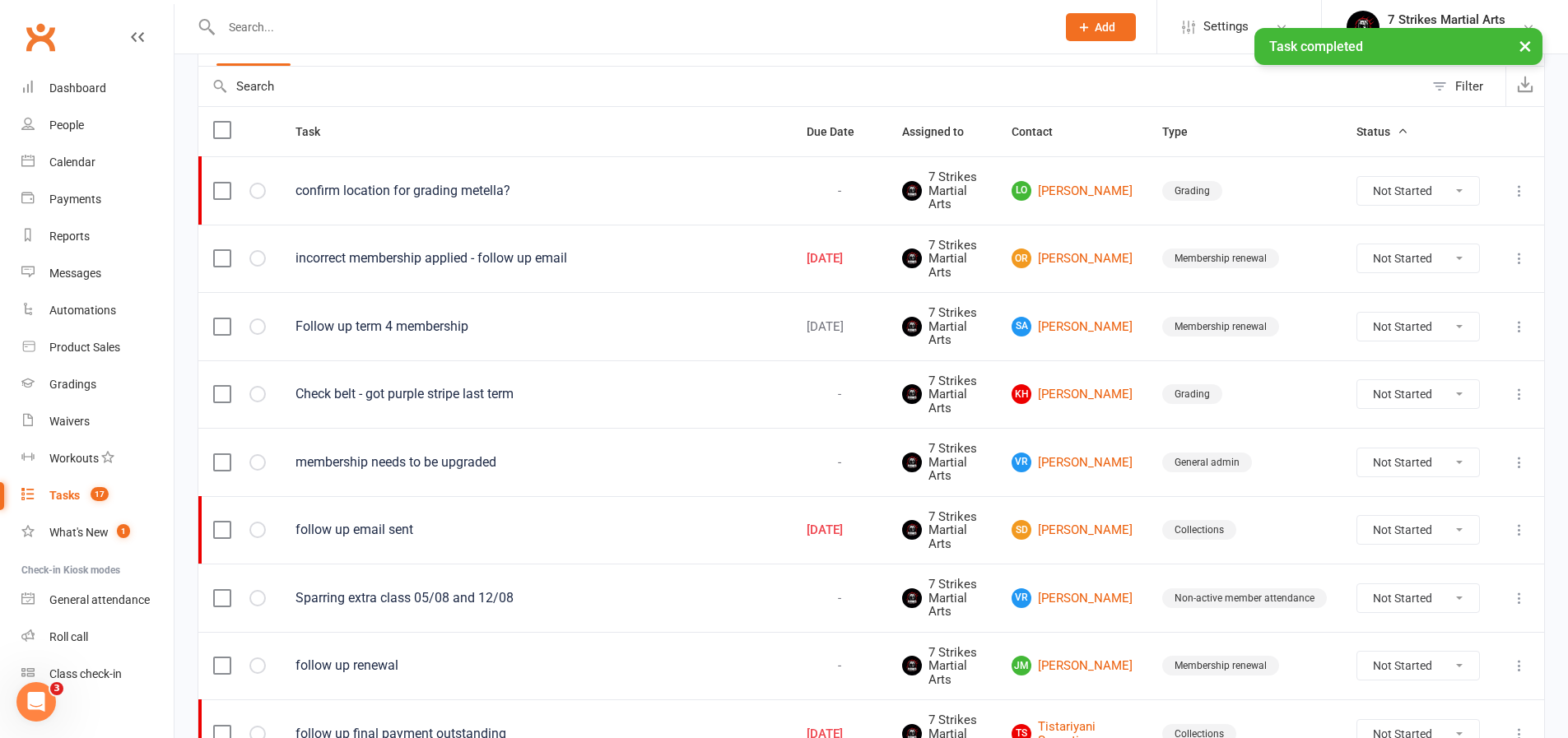
scroll to position [212, 0]
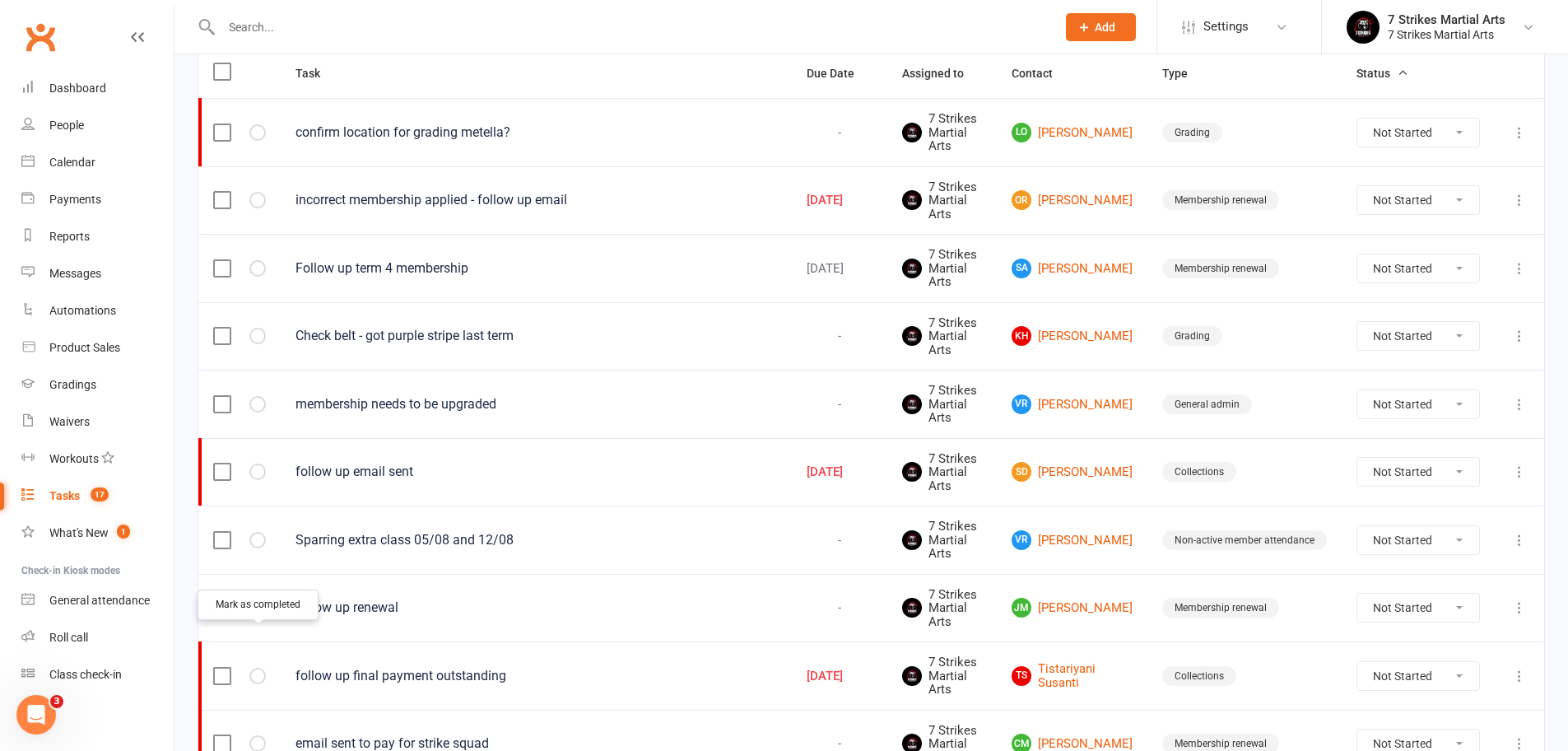
click at [0, 0] on icon "button" at bounding box center [0, 0] width 0 height 0
select select "started"
select select "waiting"
select select "started"
select select "waiting"
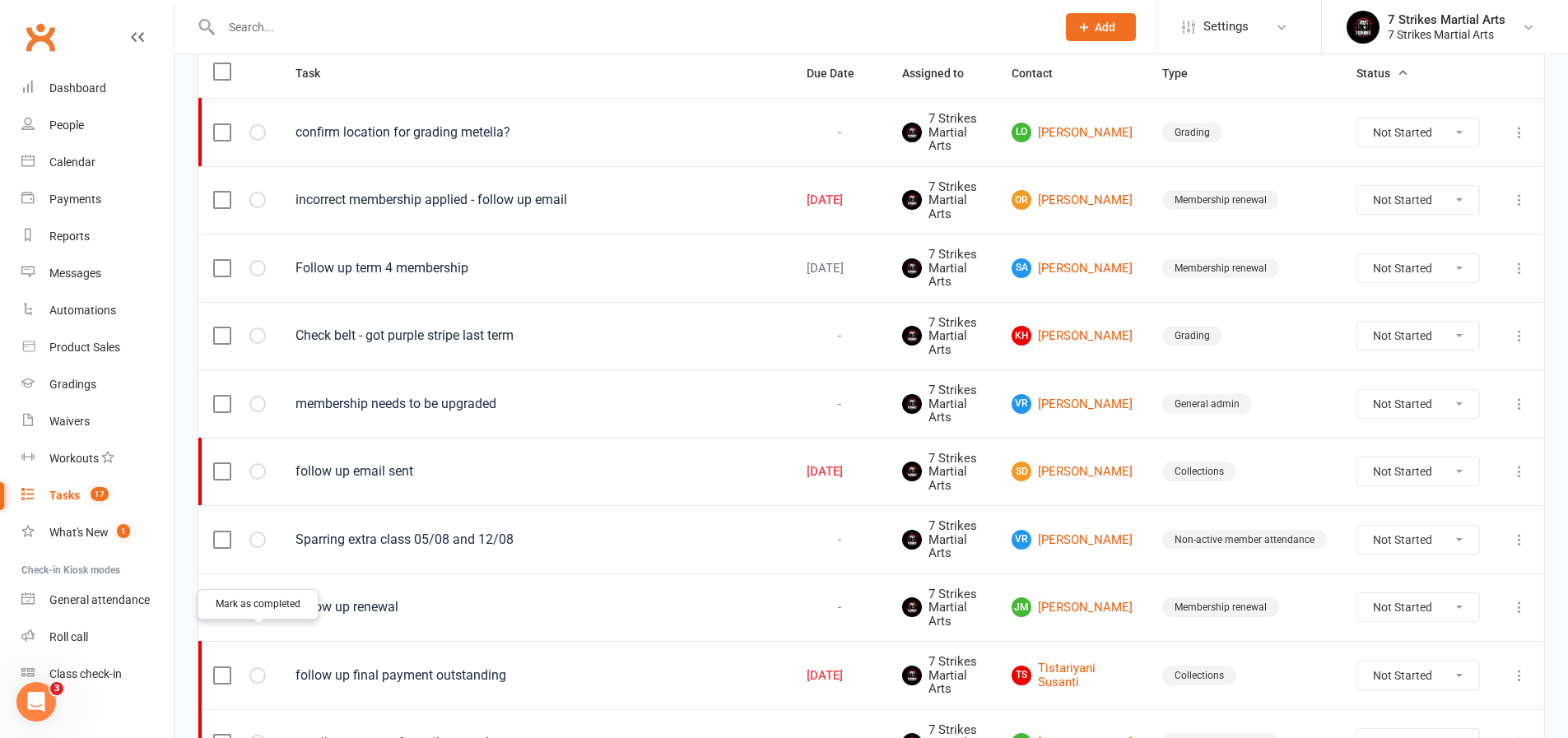
select select "started"
select select "waiting"
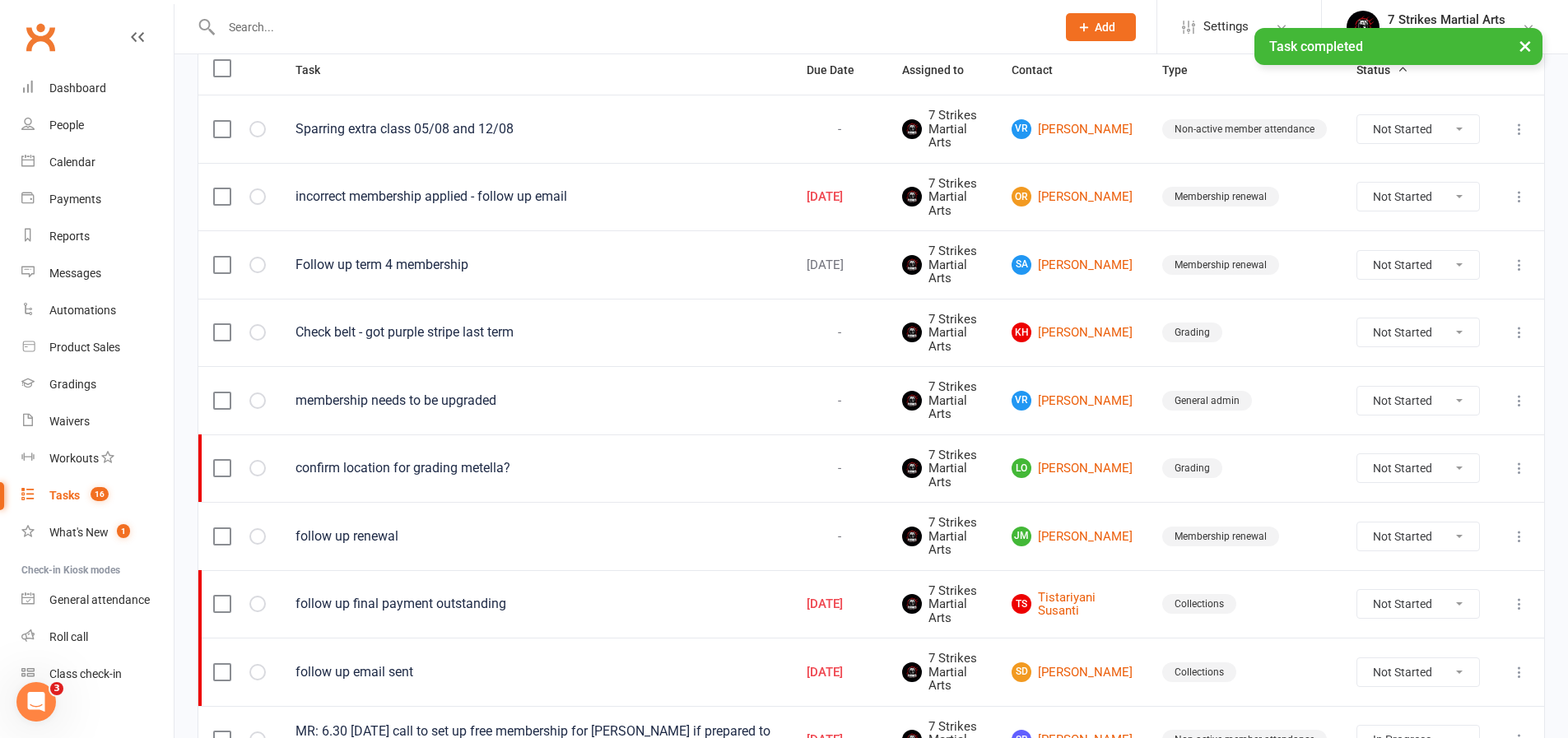
scroll to position [222, 0]
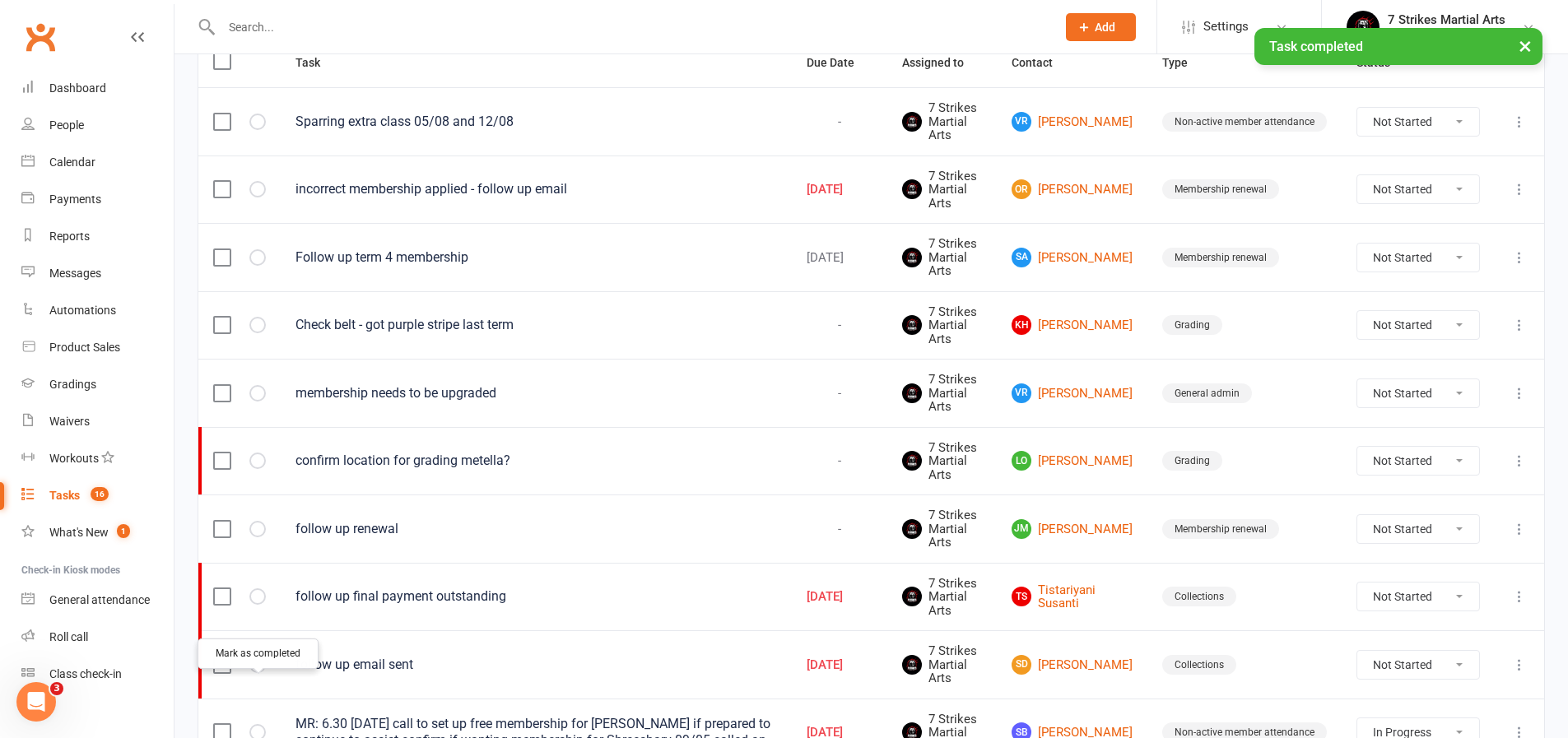
click at [0, 0] on icon "button" at bounding box center [0, 0] width 0 height 0
select select "started"
select select "waiting"
select select "started"
select select "waiting"
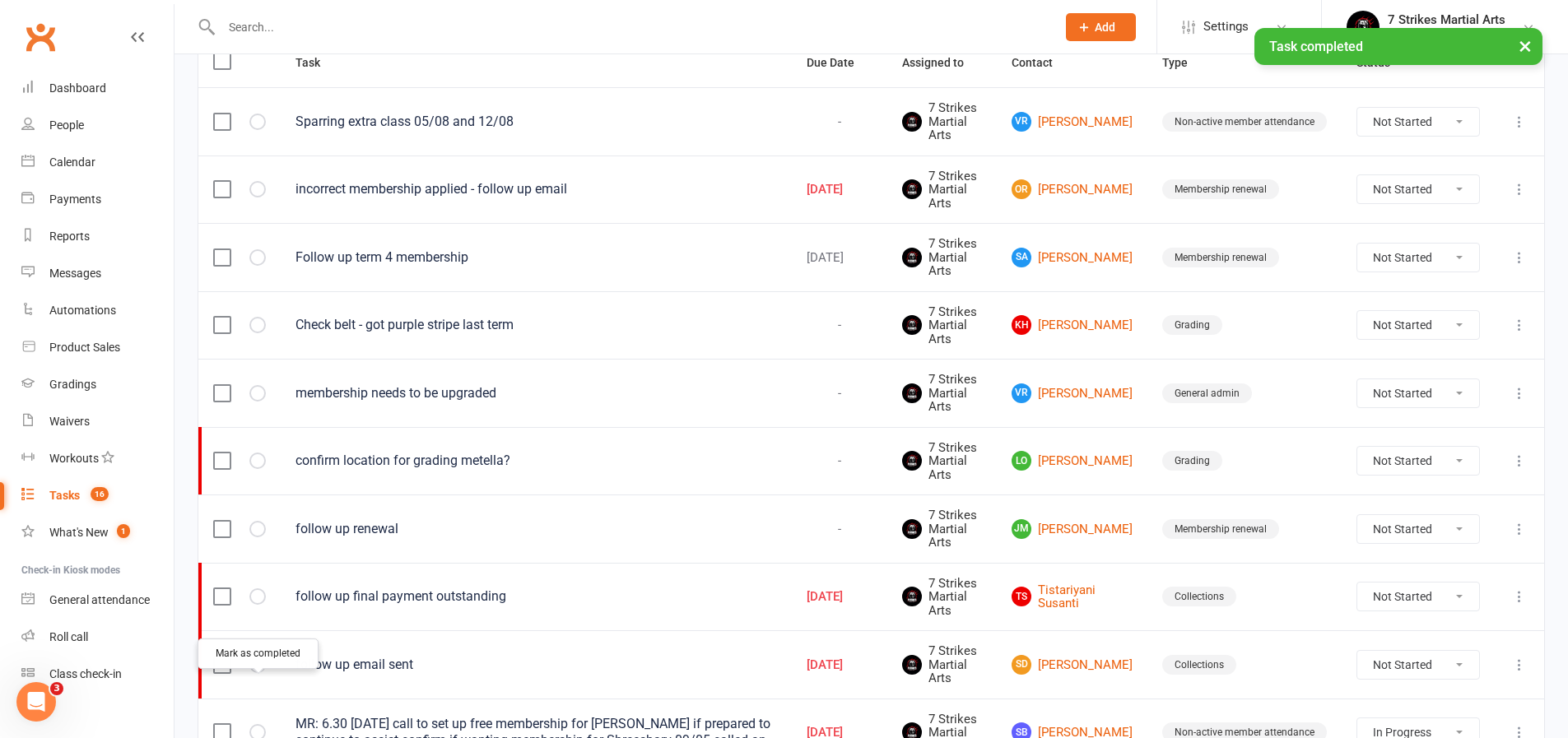
select select "started"
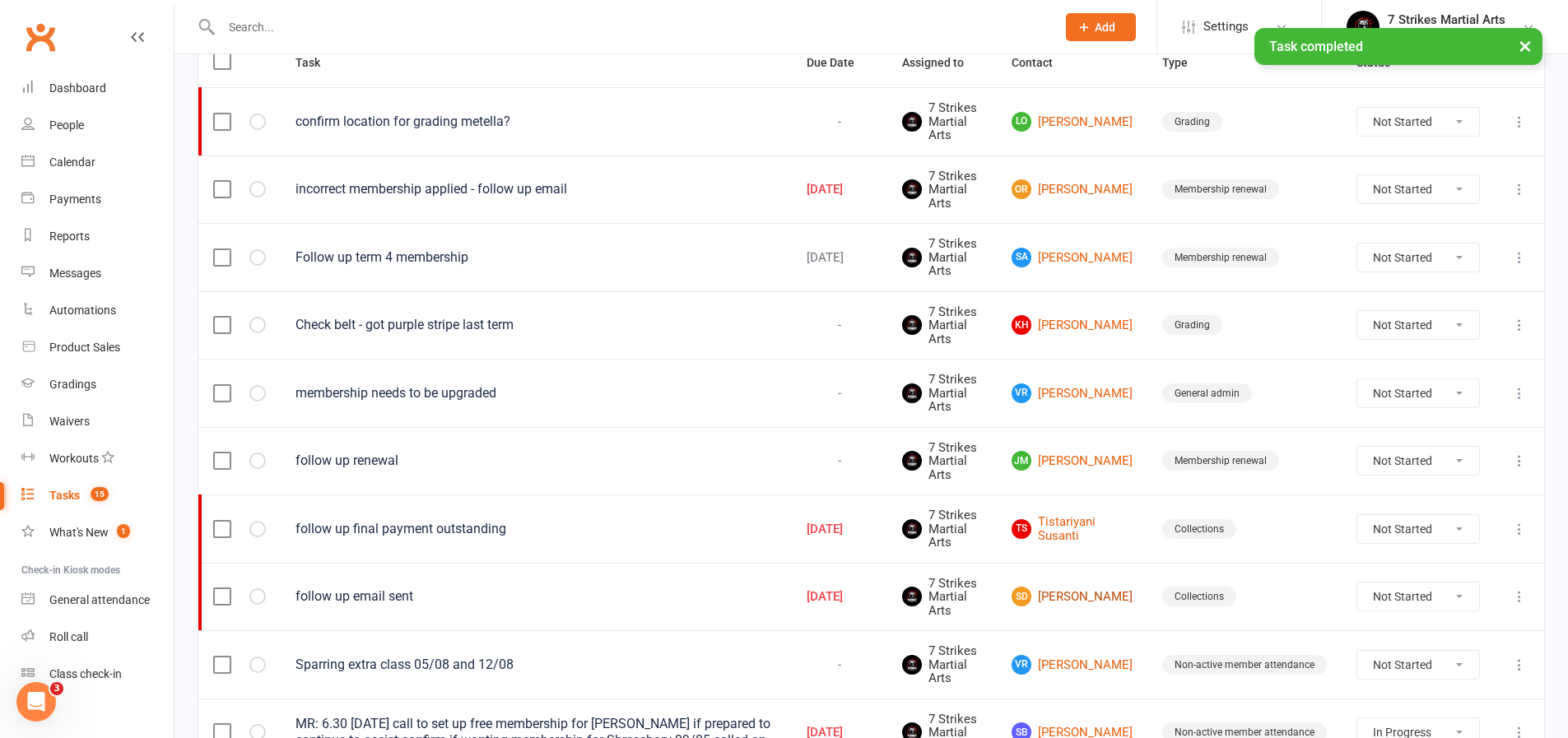
click at [1110, 587] on link "SD Saanvi Dewan" at bounding box center [1072, 597] width 121 height 19
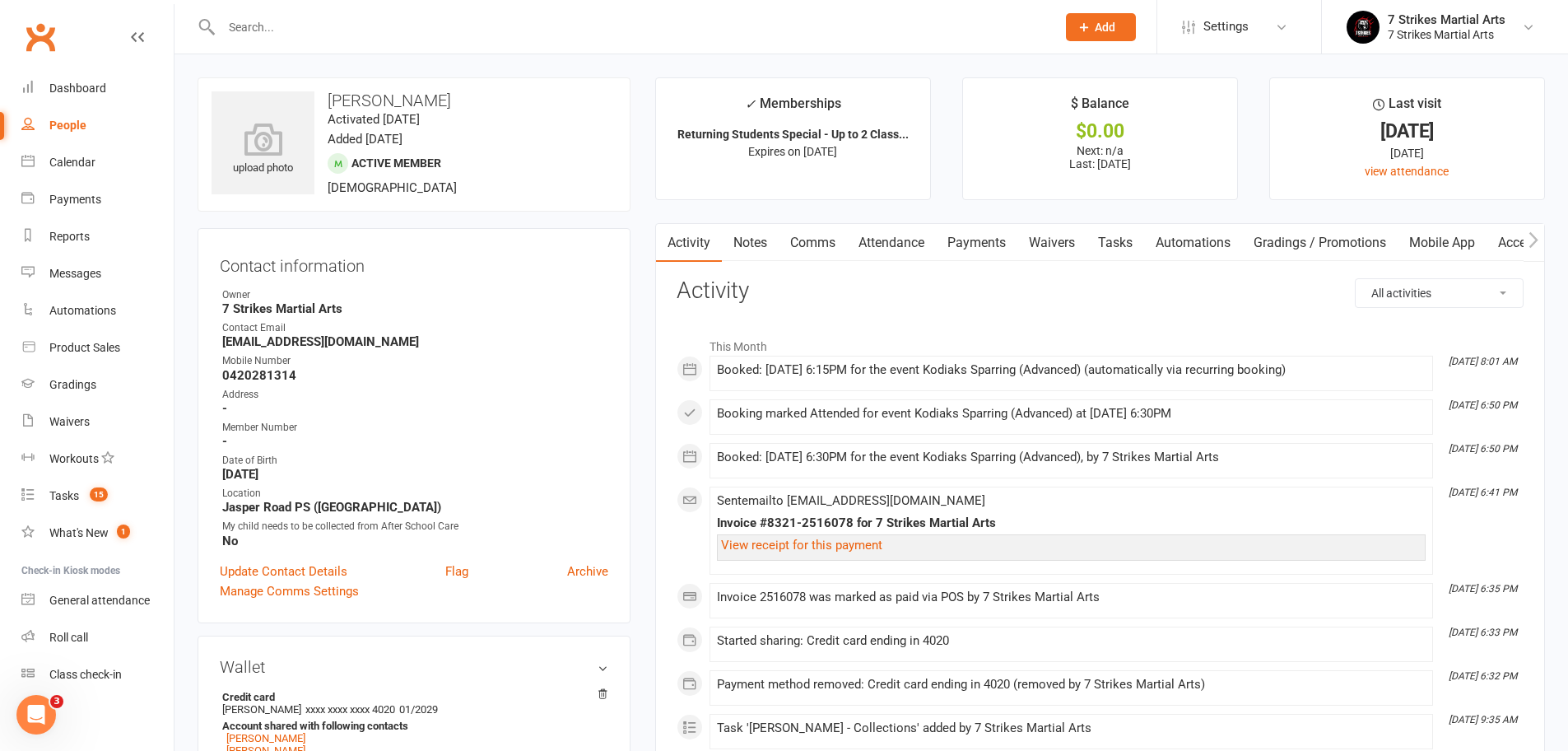
click at [1004, 231] on link "Payments" at bounding box center [976, 242] width 81 height 38
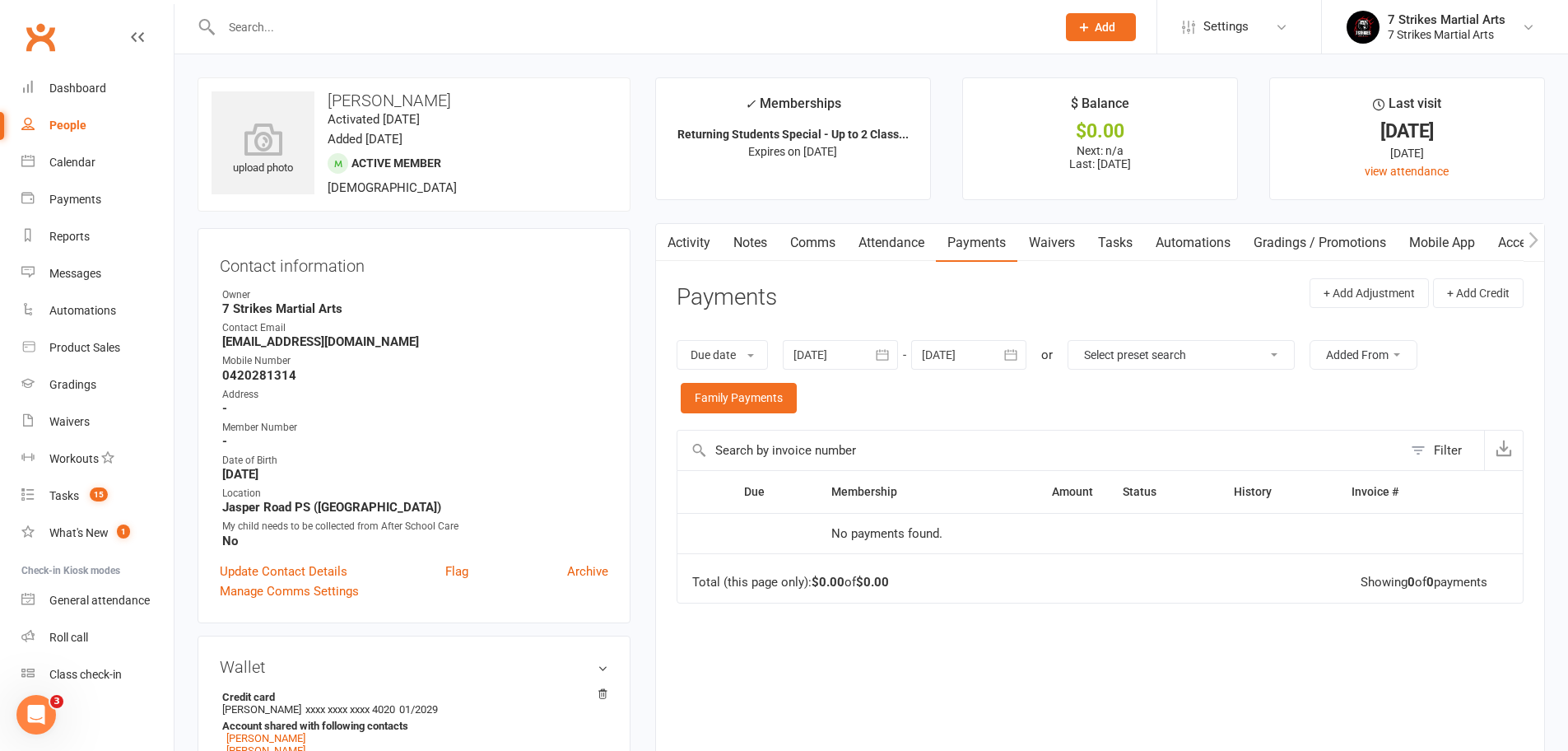
click at [830, 356] on div at bounding box center [840, 354] width 115 height 30
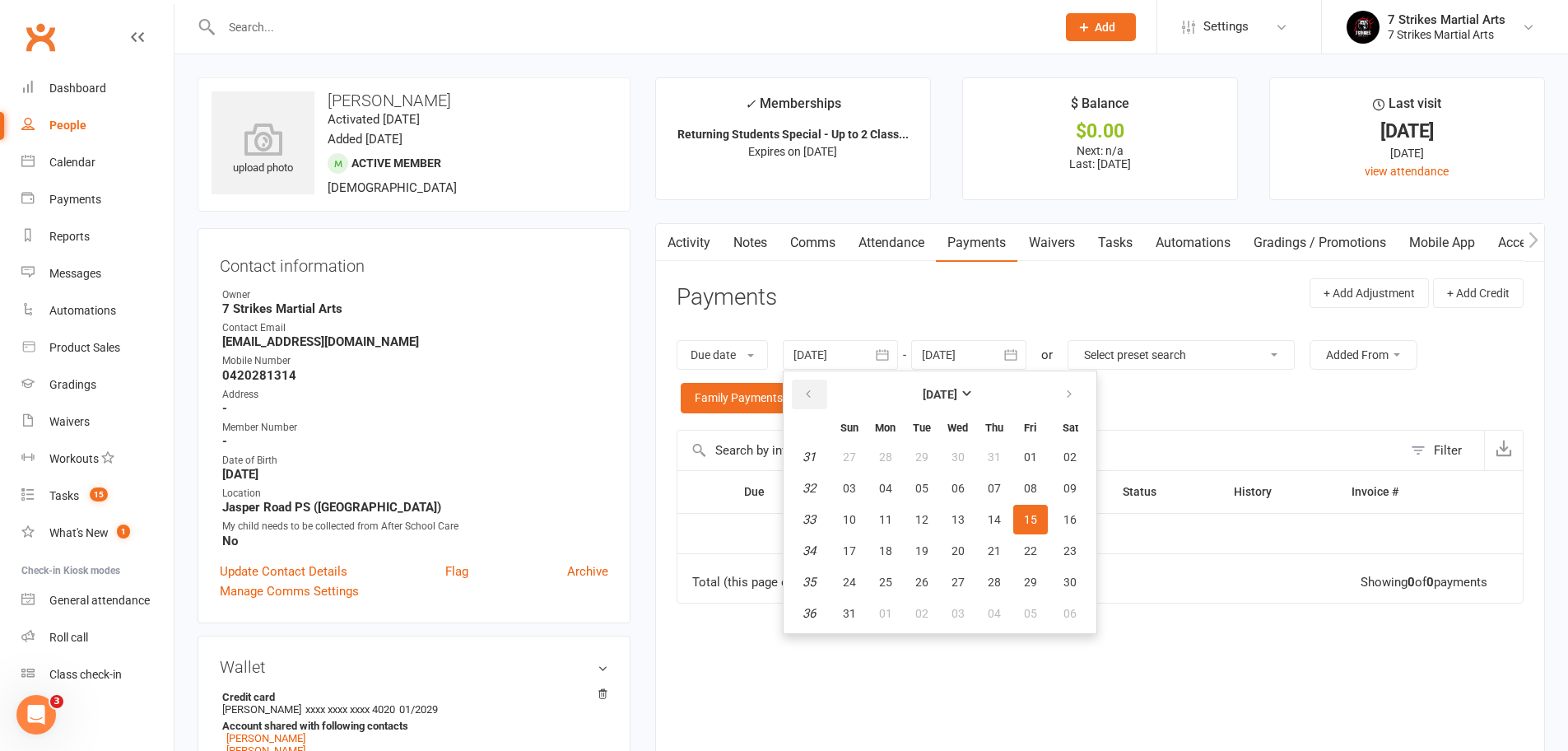
click at [819, 398] on button "button" at bounding box center [809, 394] width 36 height 30
click at [1083, 454] on button "07" at bounding box center [1070, 457] width 42 height 30
type input "07 Jun 2025"
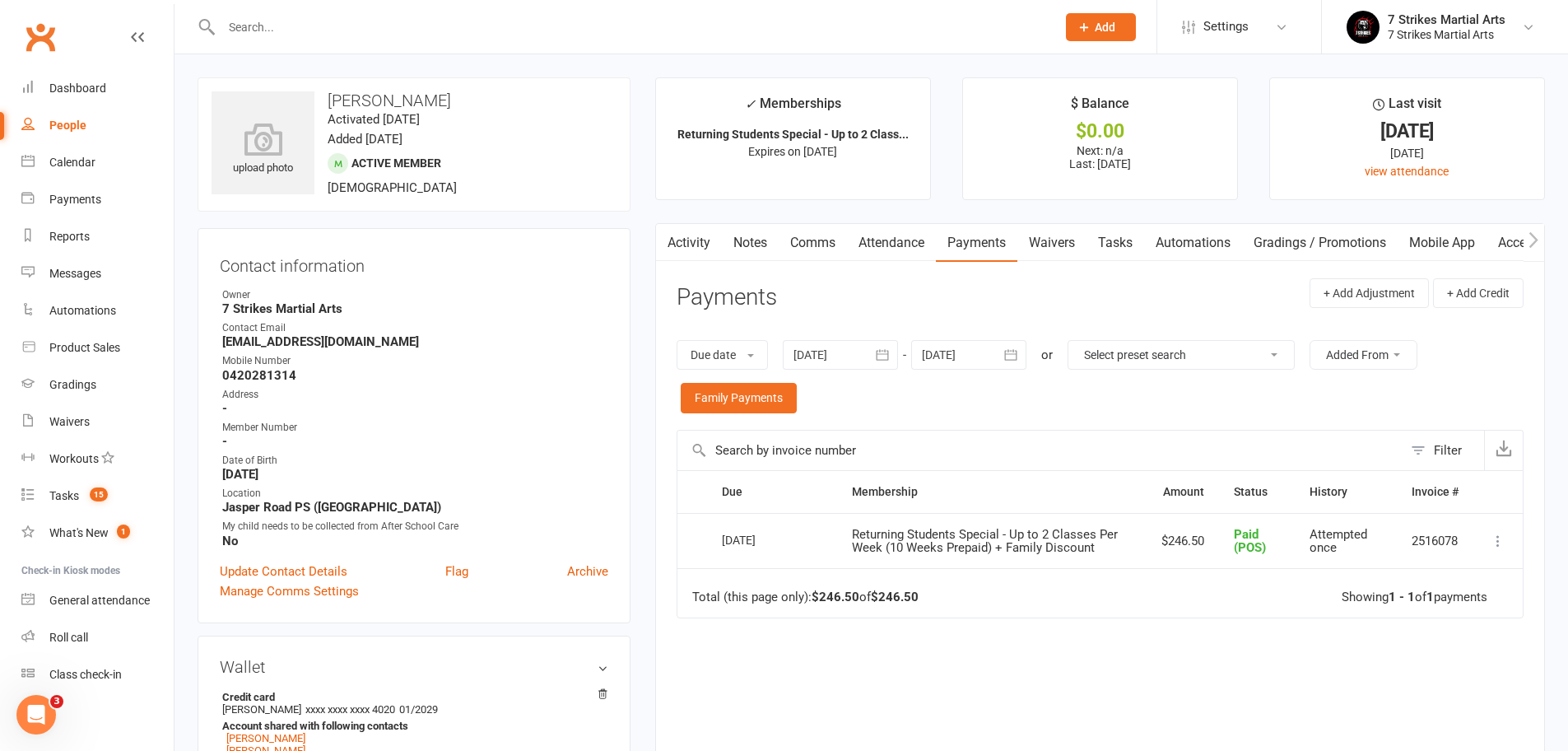
click at [1116, 248] on link "Tasks" at bounding box center [1115, 242] width 58 height 38
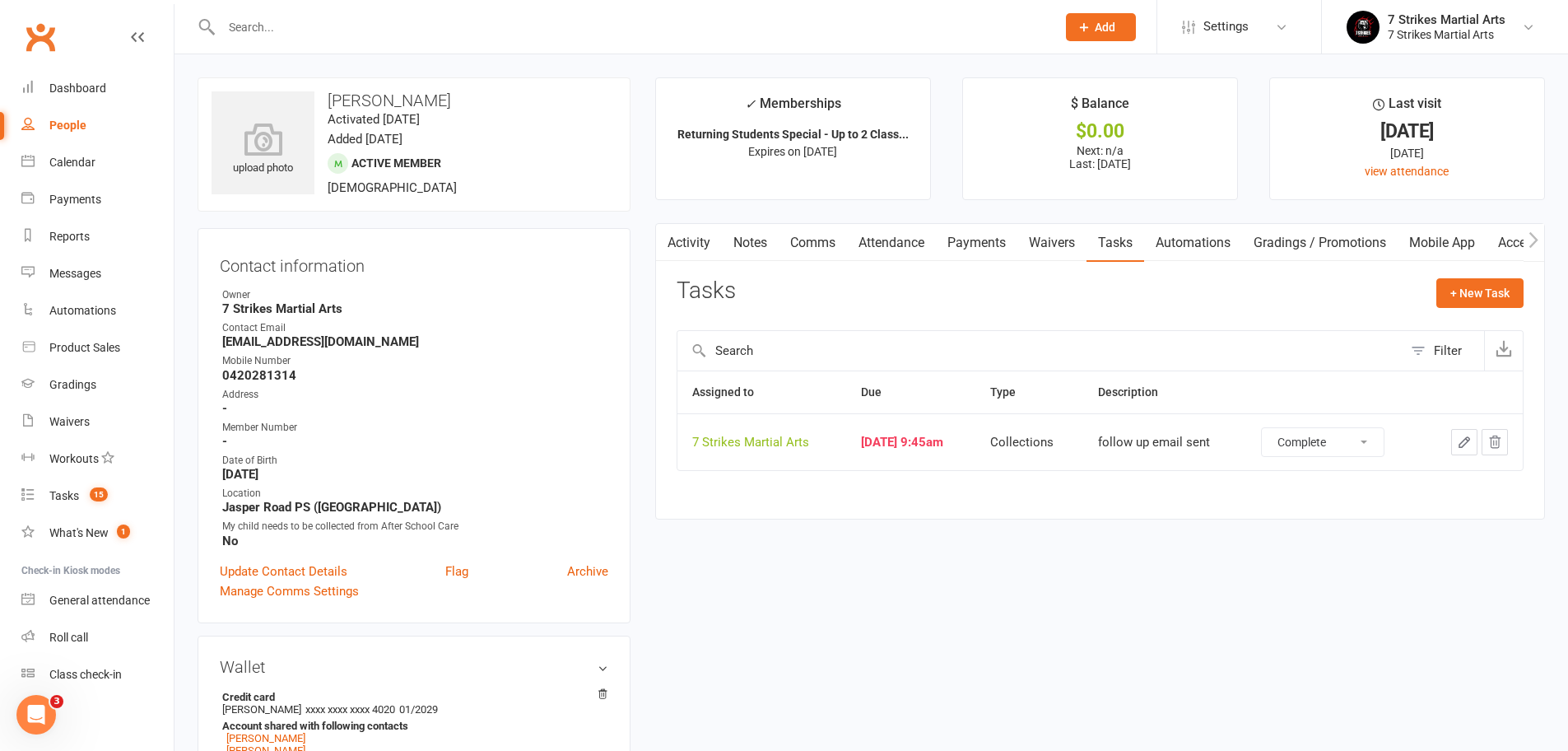
select select "unstarted"
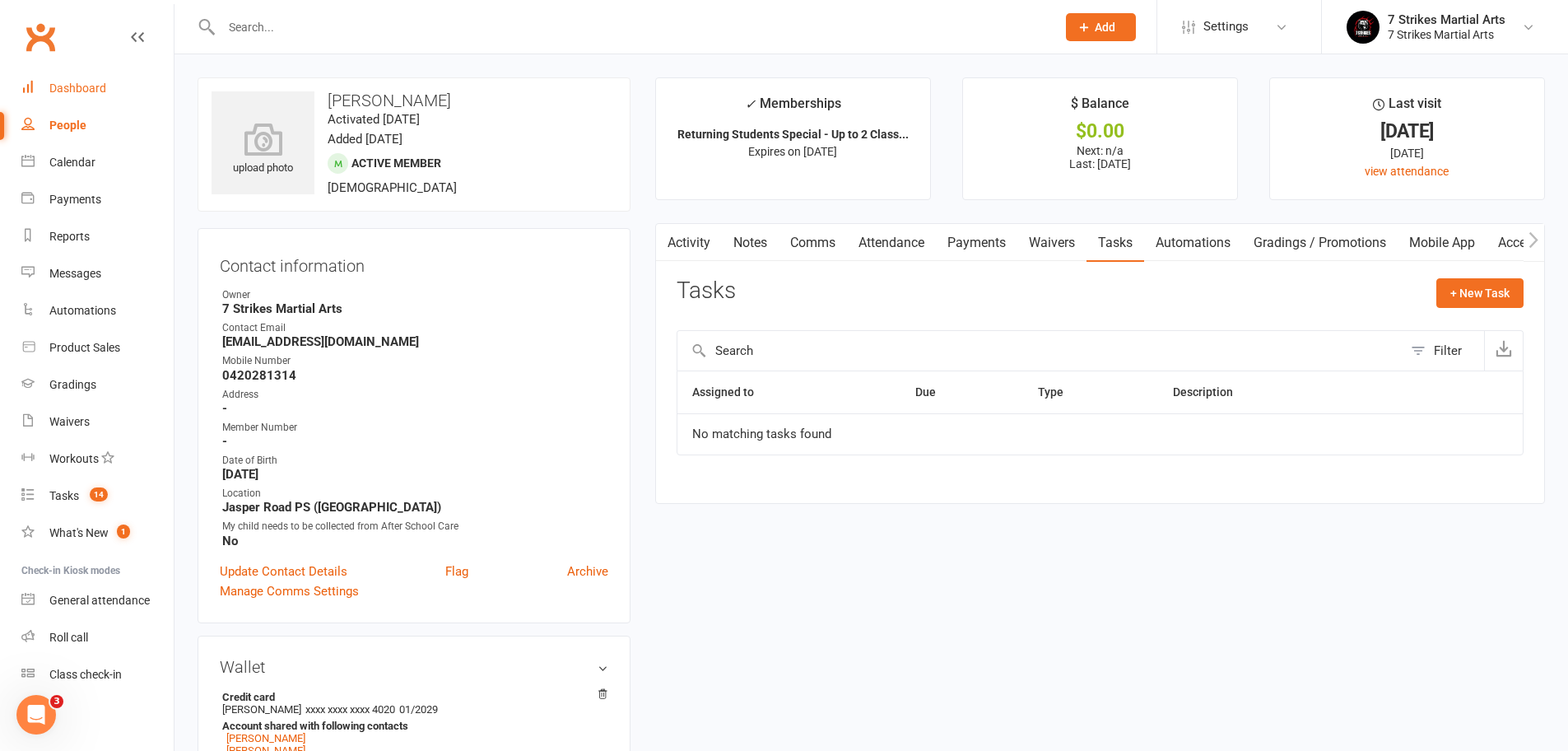
click at [87, 85] on div "Dashboard" at bounding box center [77, 88] width 57 height 14
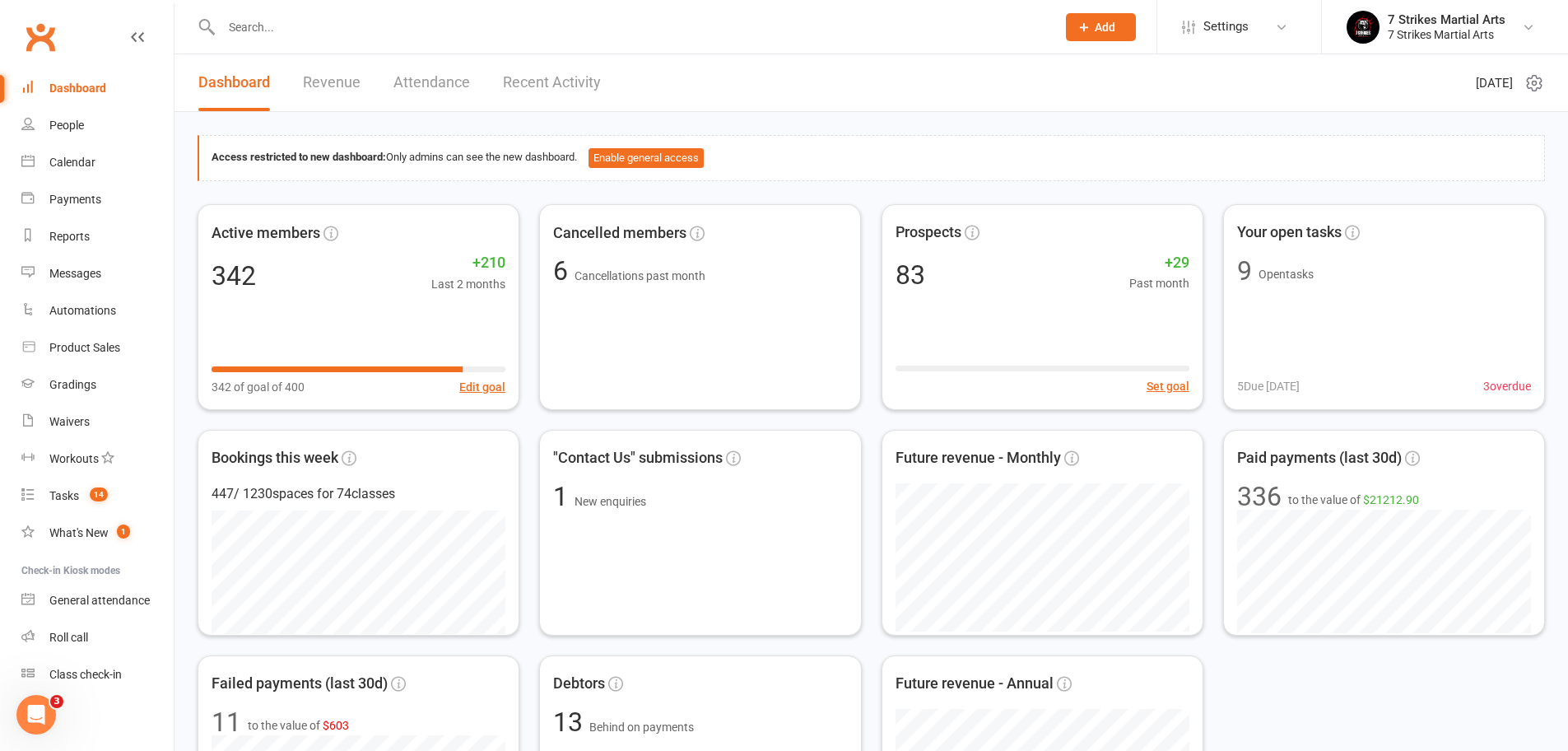
click at [311, 80] on link "Revenue" at bounding box center [332, 82] width 58 height 57
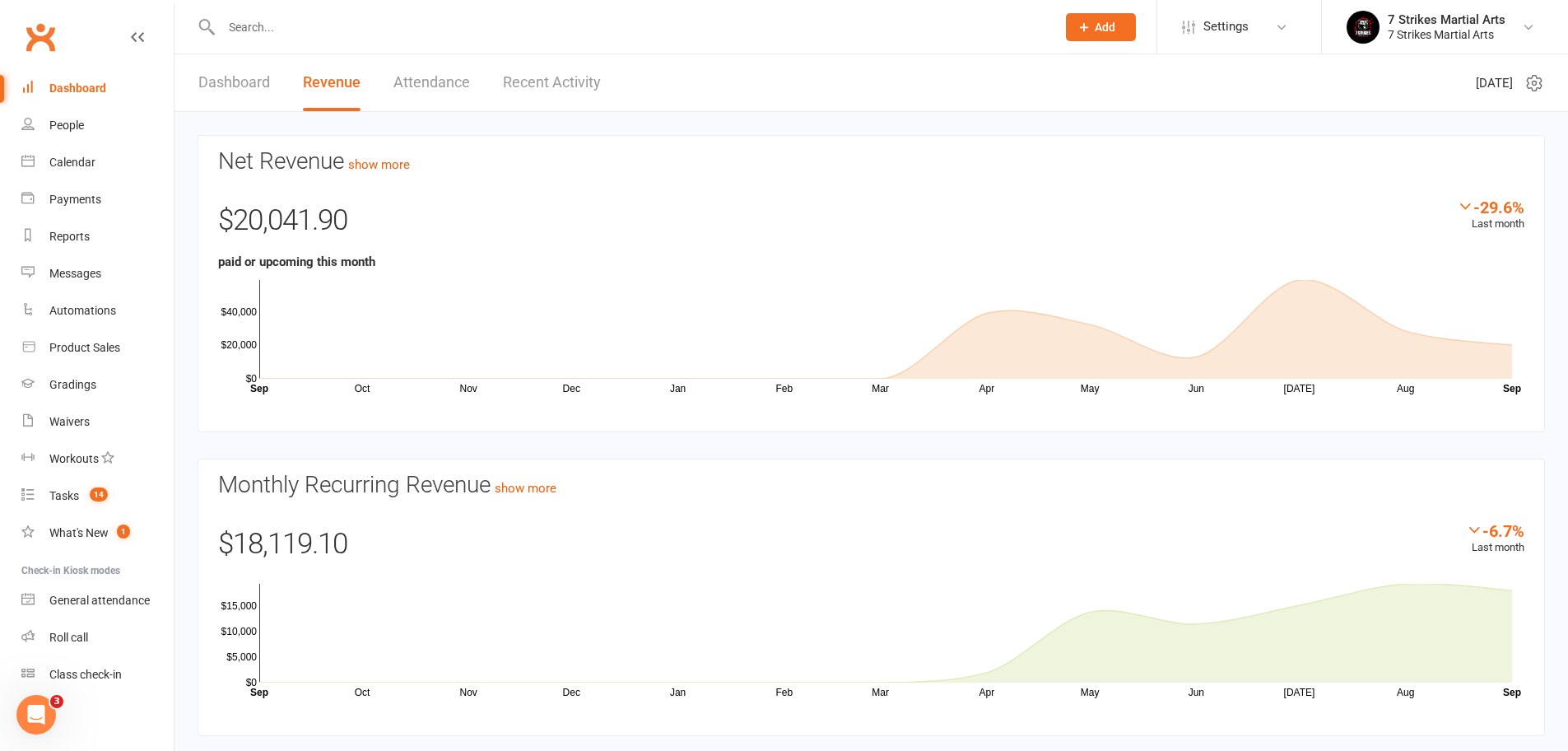
click at [240, 87] on link "Dashboard" at bounding box center [234, 82] width 72 height 57
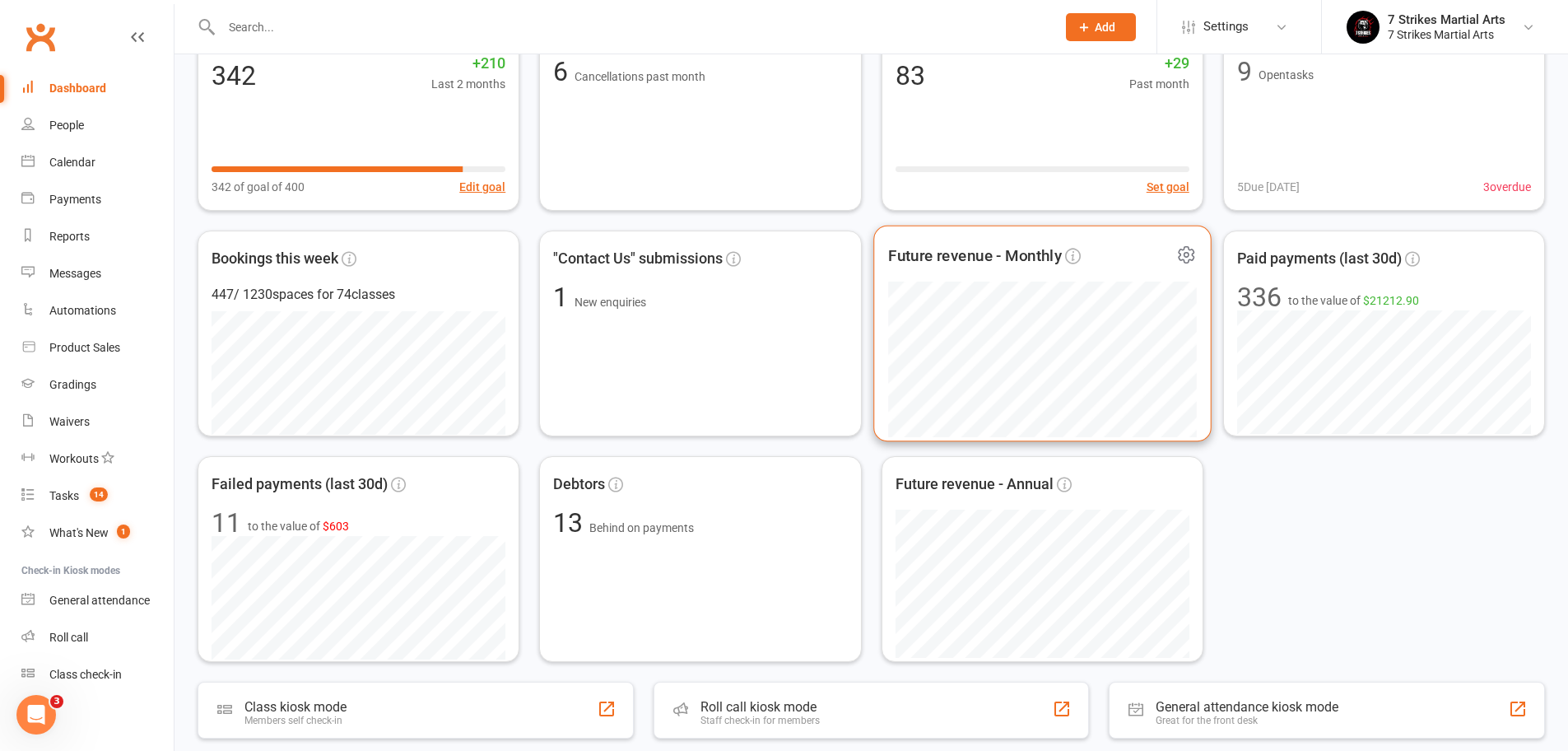
scroll to position [202, 0]
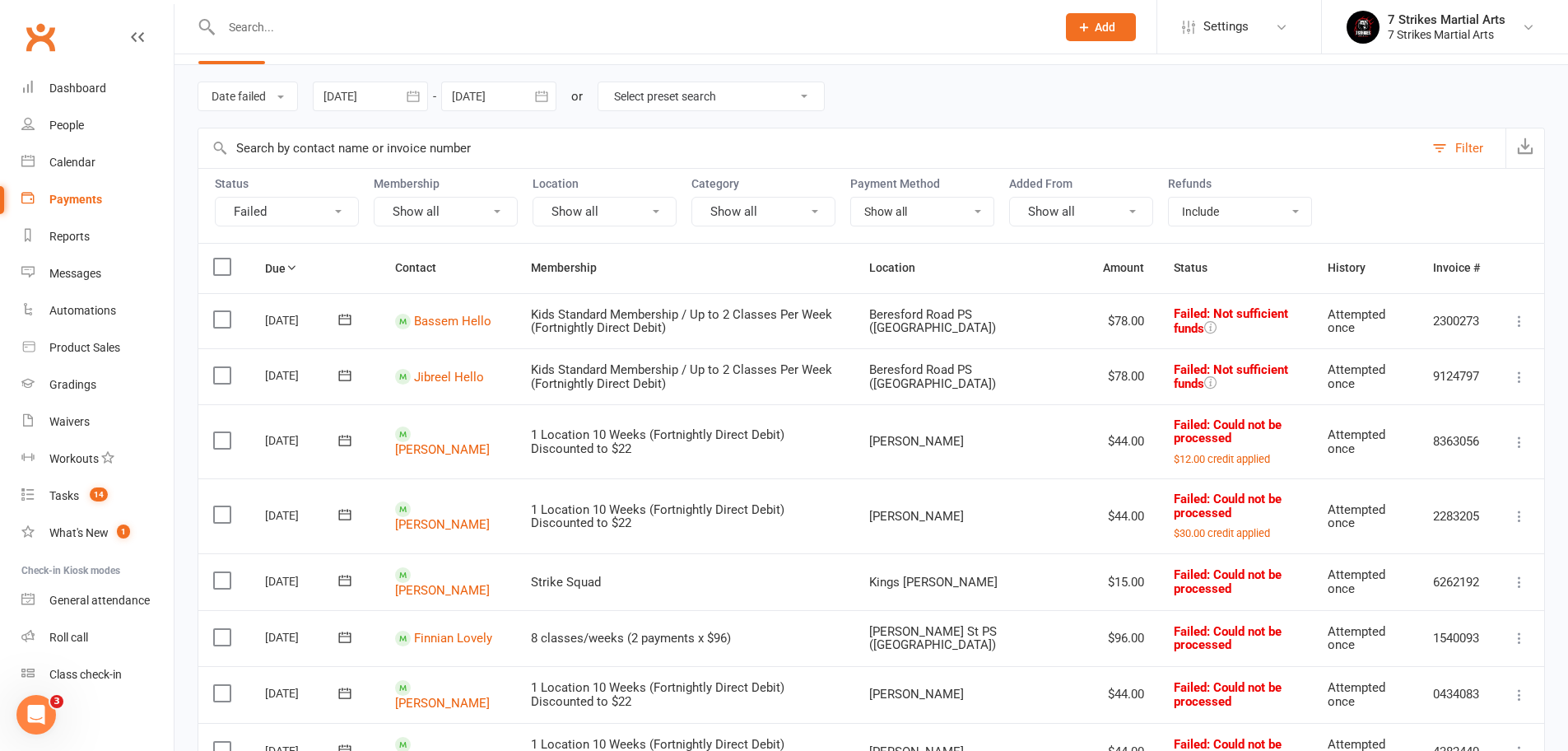
scroll to position [50, 0]
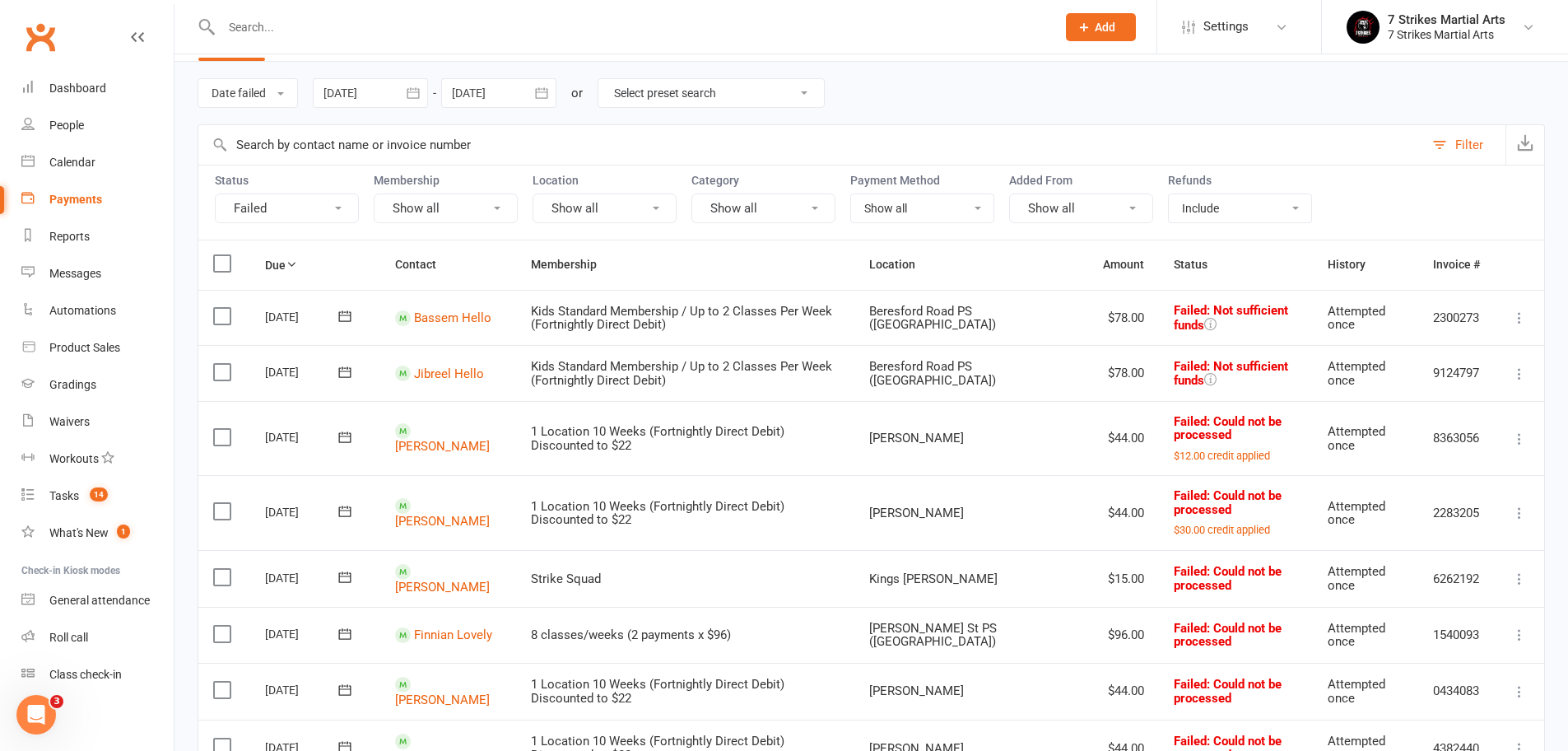
click at [1524, 575] on icon at bounding box center [1519, 579] width 16 height 16
click at [1479, 643] on link "Mark as Paid (POS)" at bounding box center [1446, 644] width 163 height 33
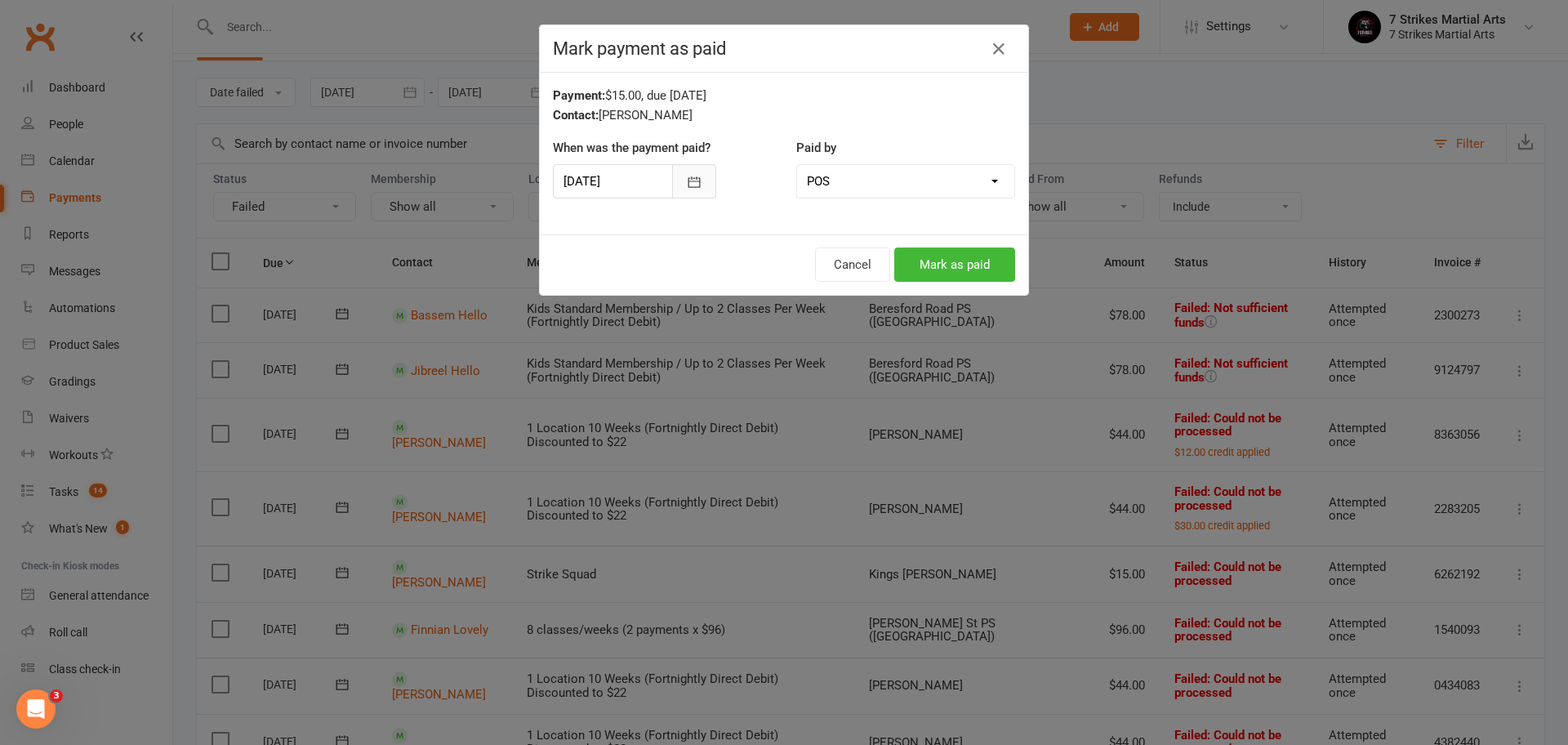
click at [672, 172] on button "button" at bounding box center [694, 181] width 44 height 35
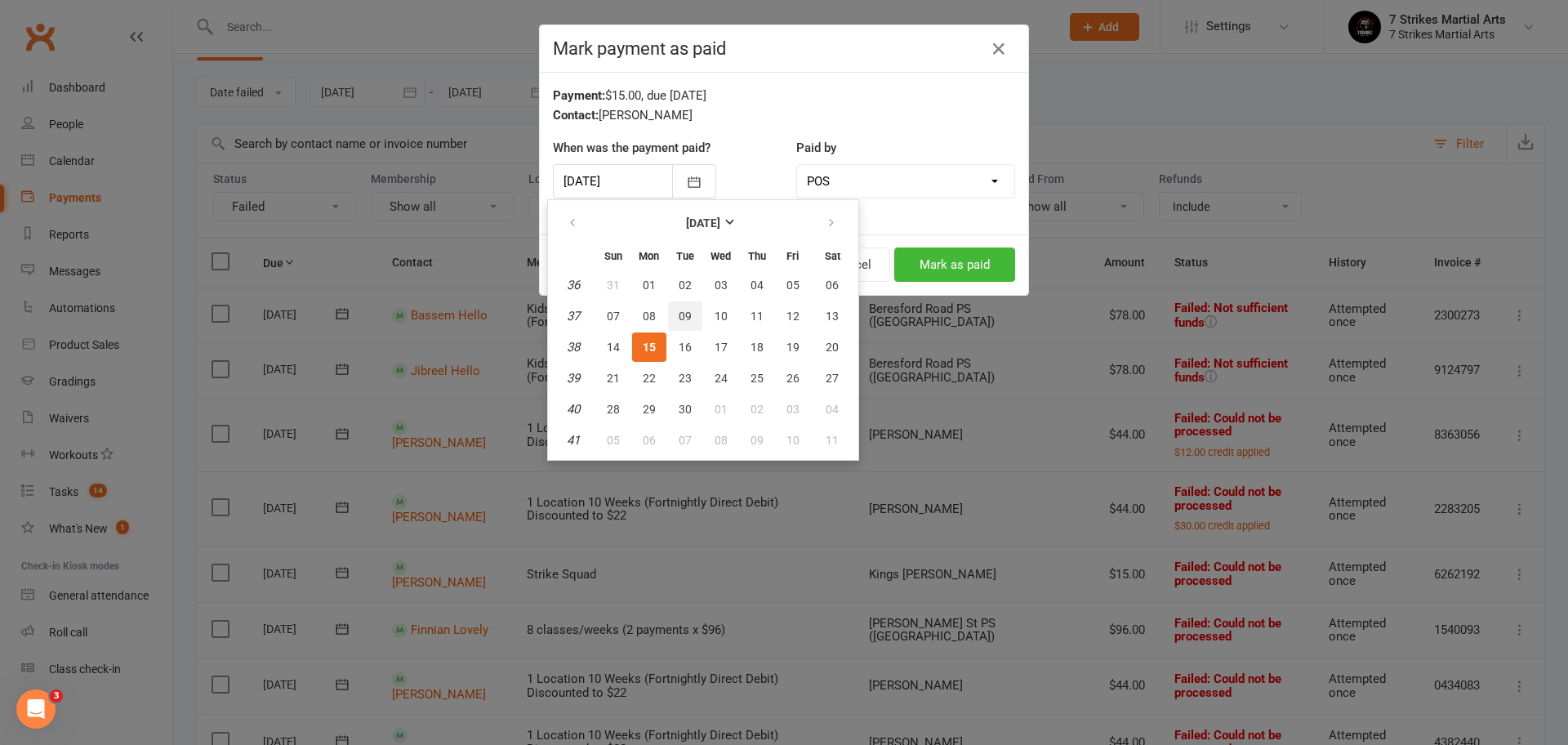
click at [694, 317] on button "09" at bounding box center [686, 316] width 35 height 30
type input "09 Sep 2025"
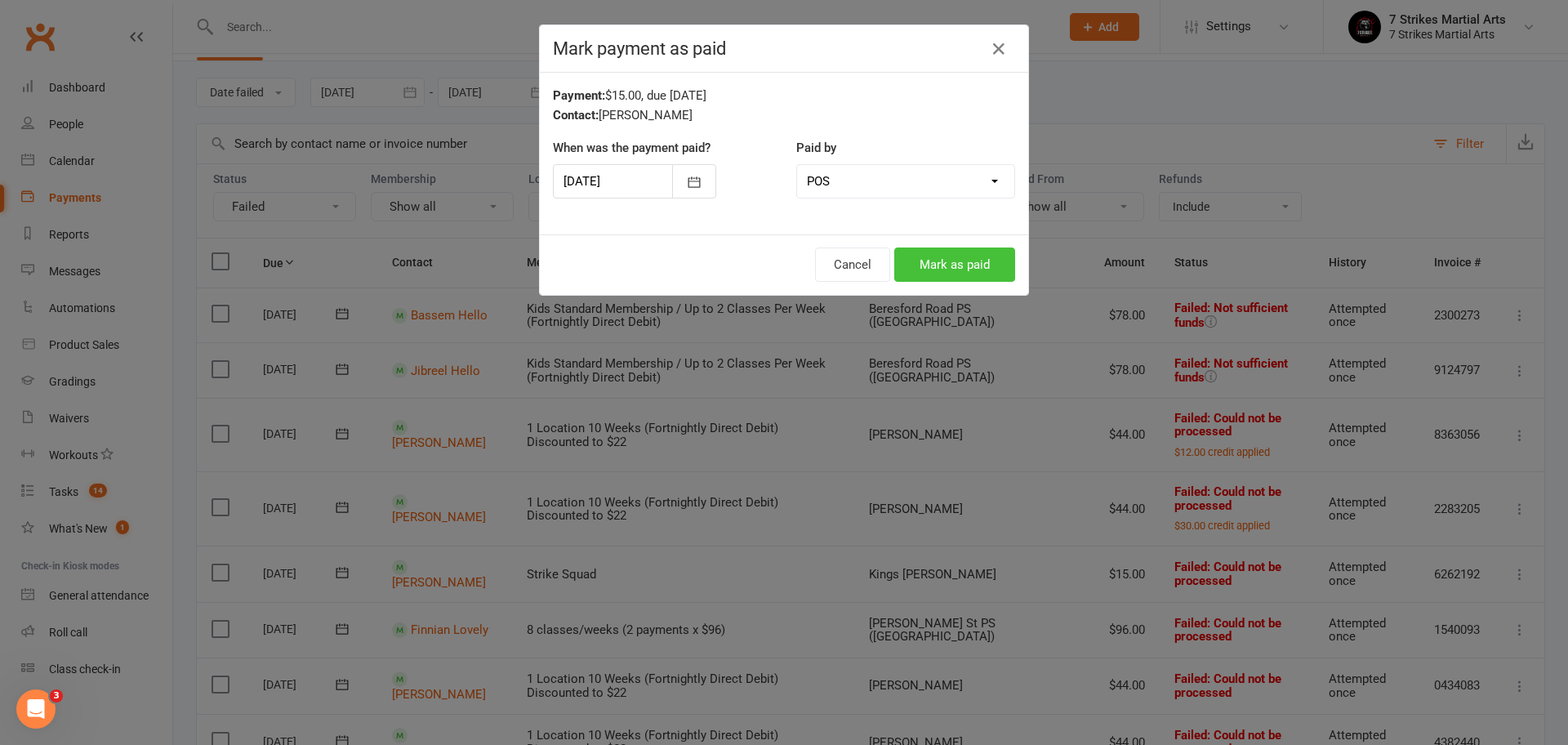
click at [990, 271] on button "Mark as paid" at bounding box center [955, 265] width 121 height 35
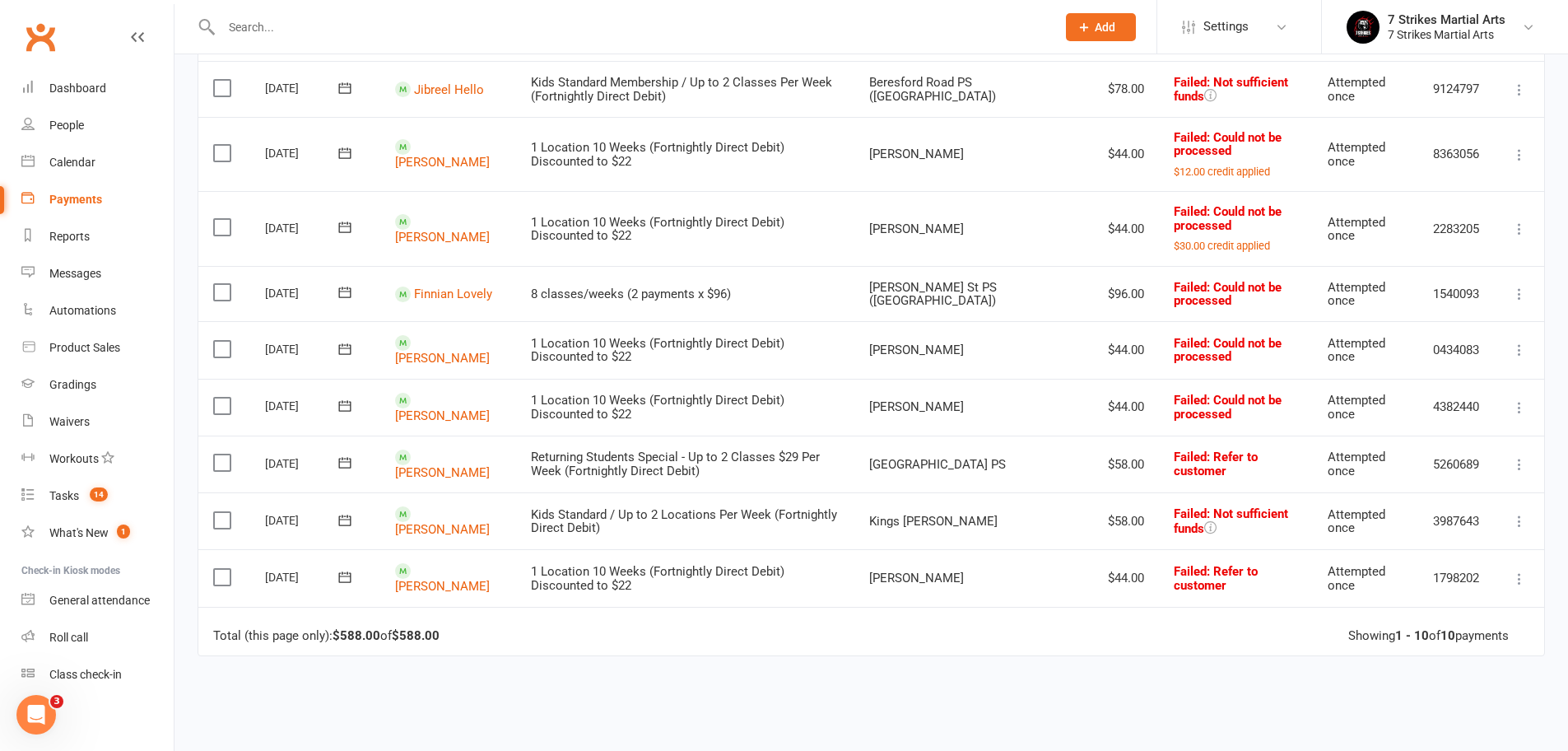
scroll to position [0, 0]
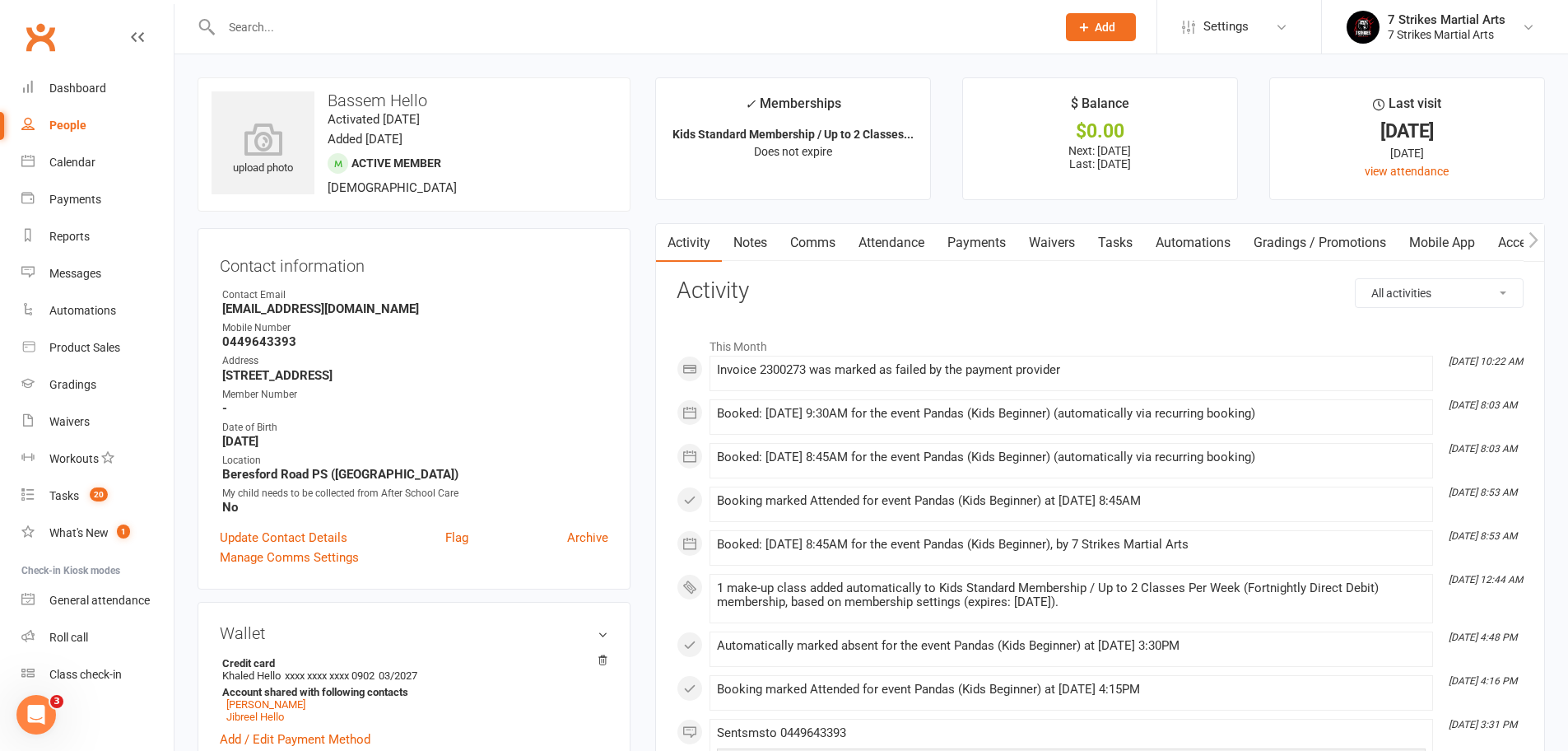
click at [885, 247] on link "Attendance" at bounding box center [891, 242] width 89 height 38
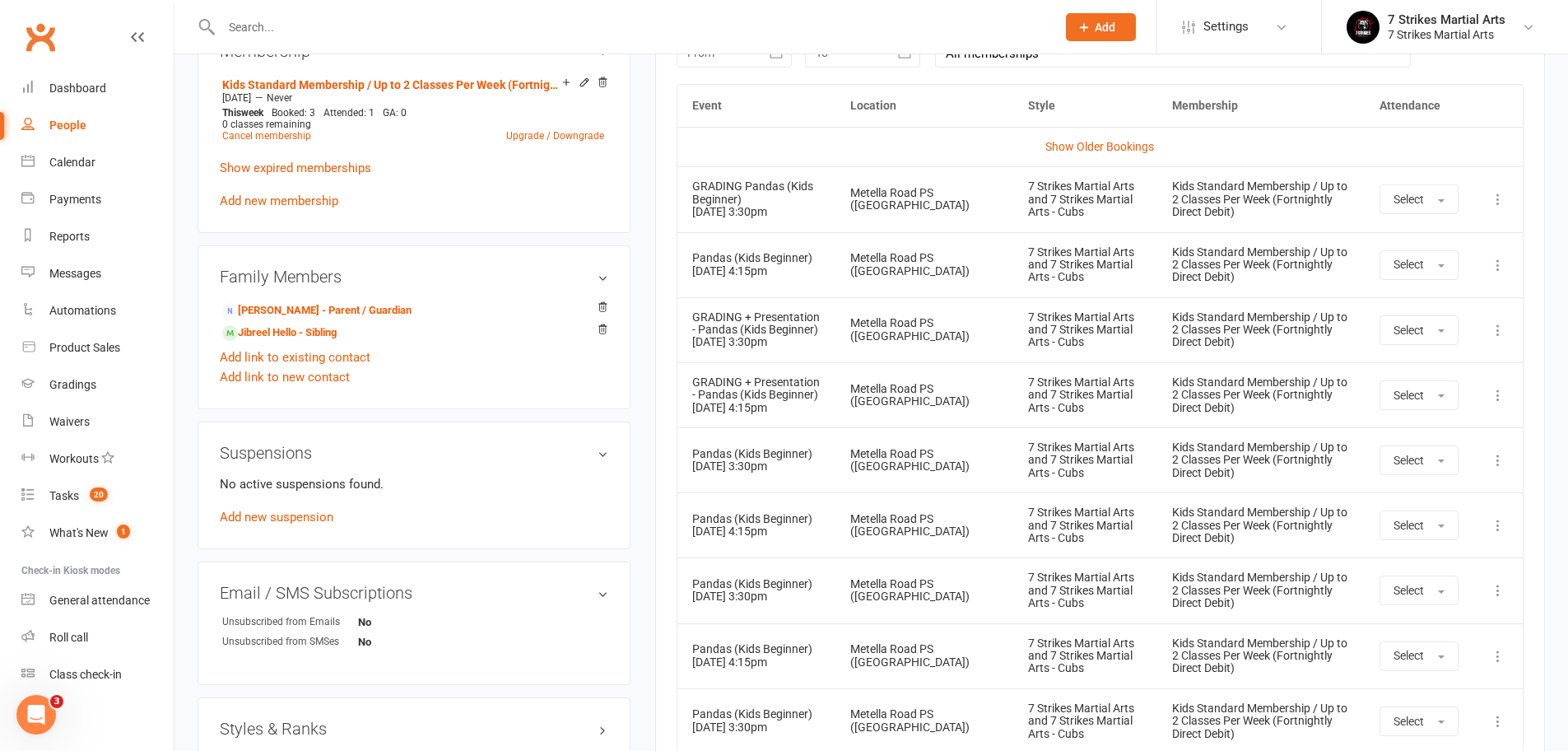
scroll to position [218, 0]
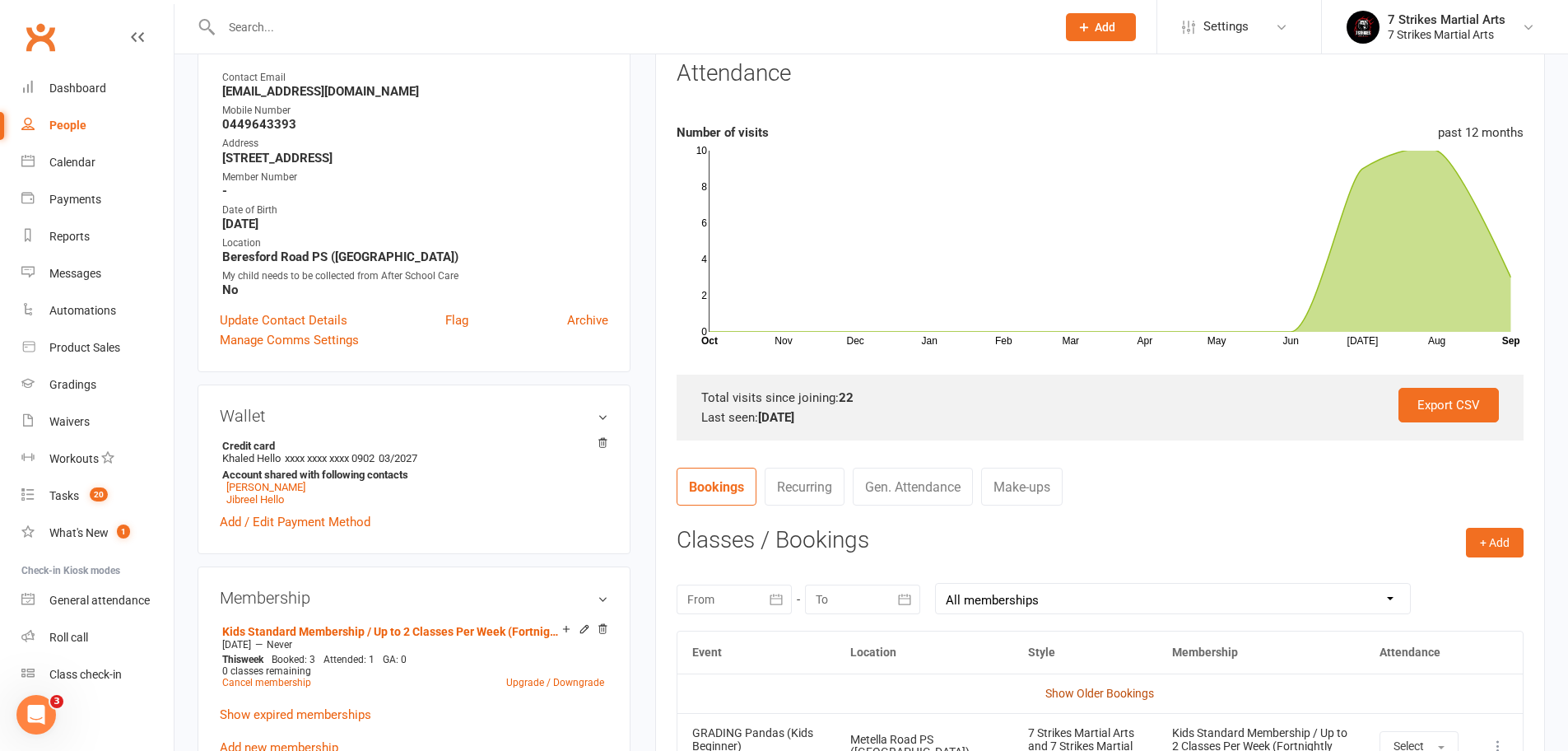
click at [1070, 687] on link "Show Older Bookings" at bounding box center [1099, 694] width 108 height 14
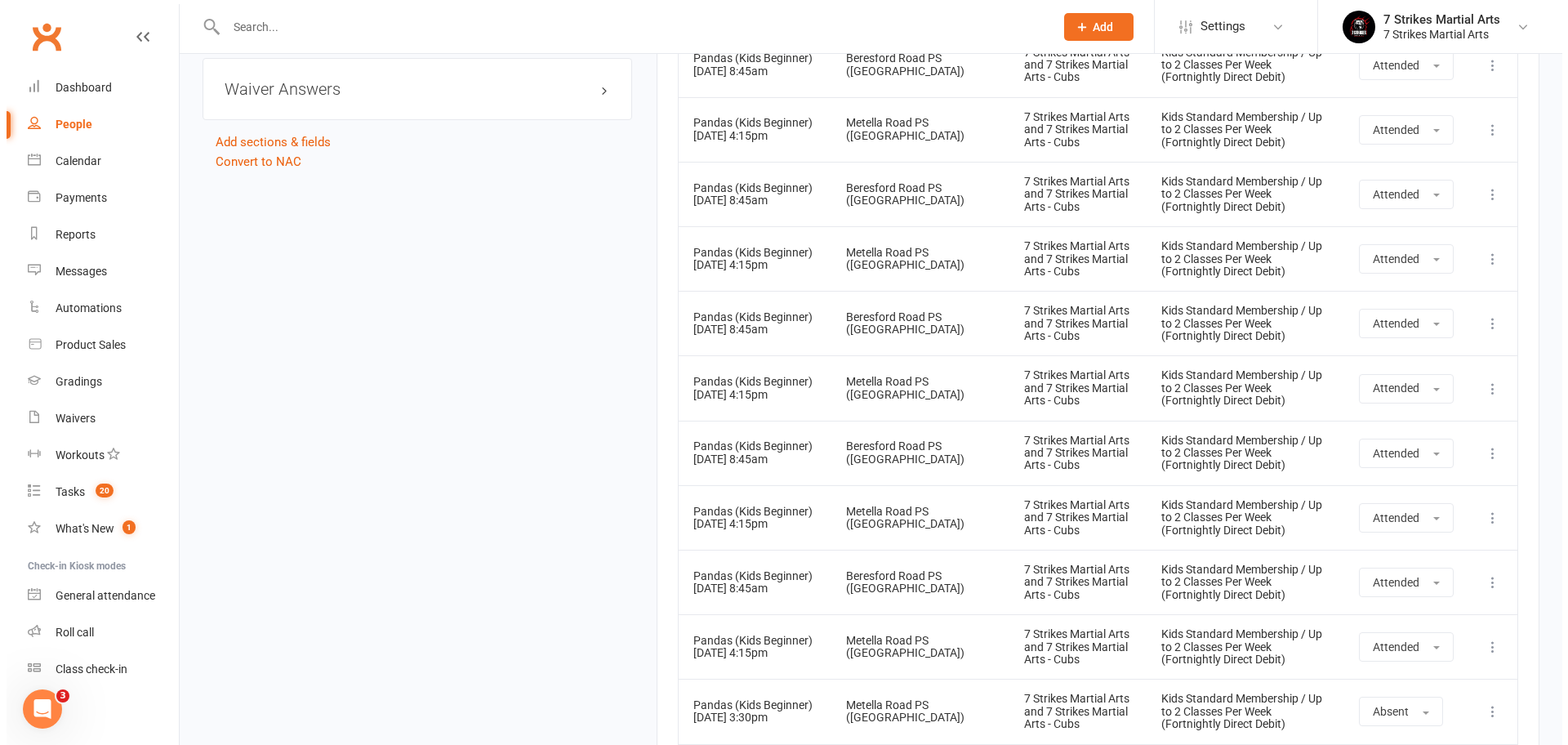
scroll to position [1743, 0]
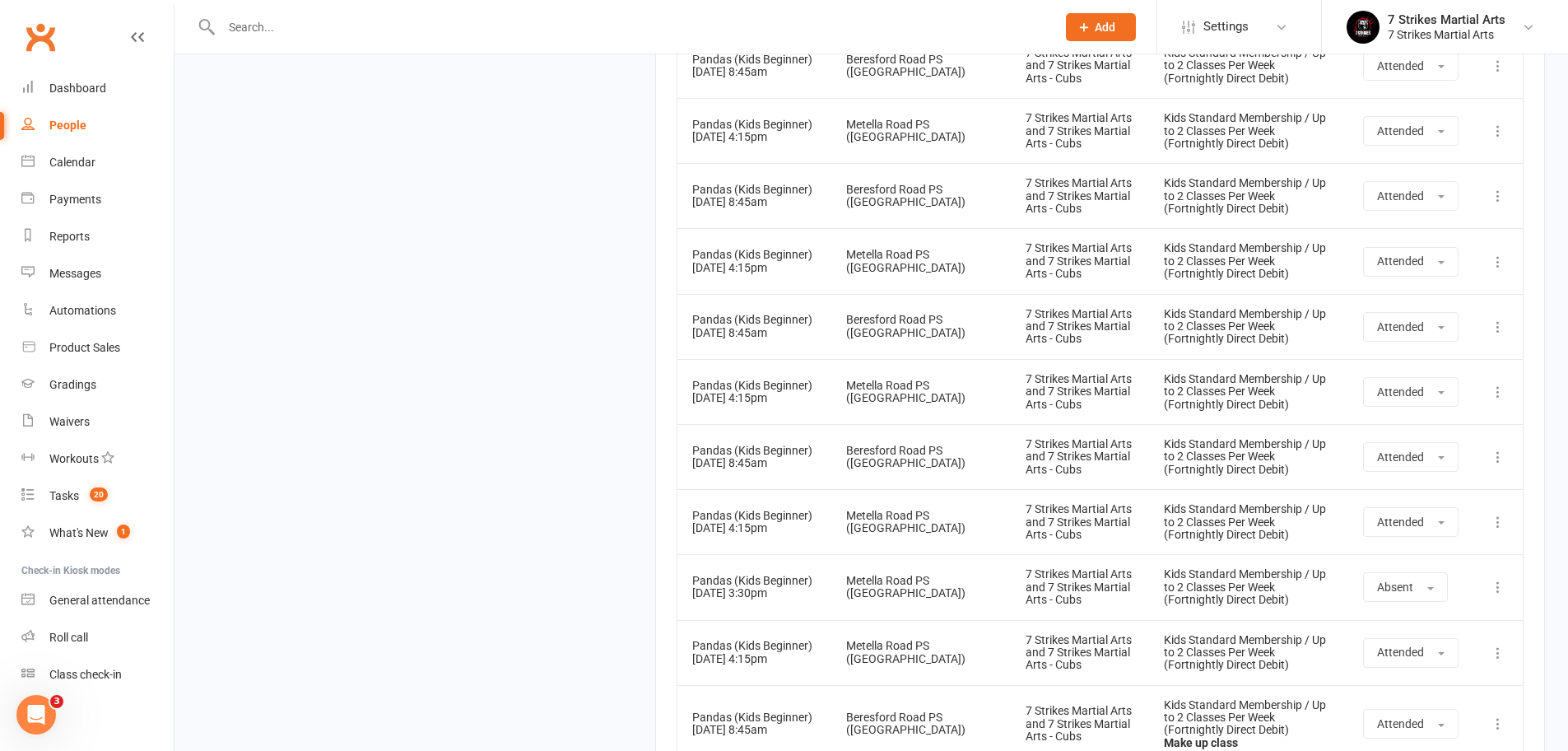
click at [1502, 579] on icon at bounding box center [1497, 586] width 16 height 16
click at [1452, 669] on link "Delete booking" at bounding box center [1425, 685] width 163 height 33
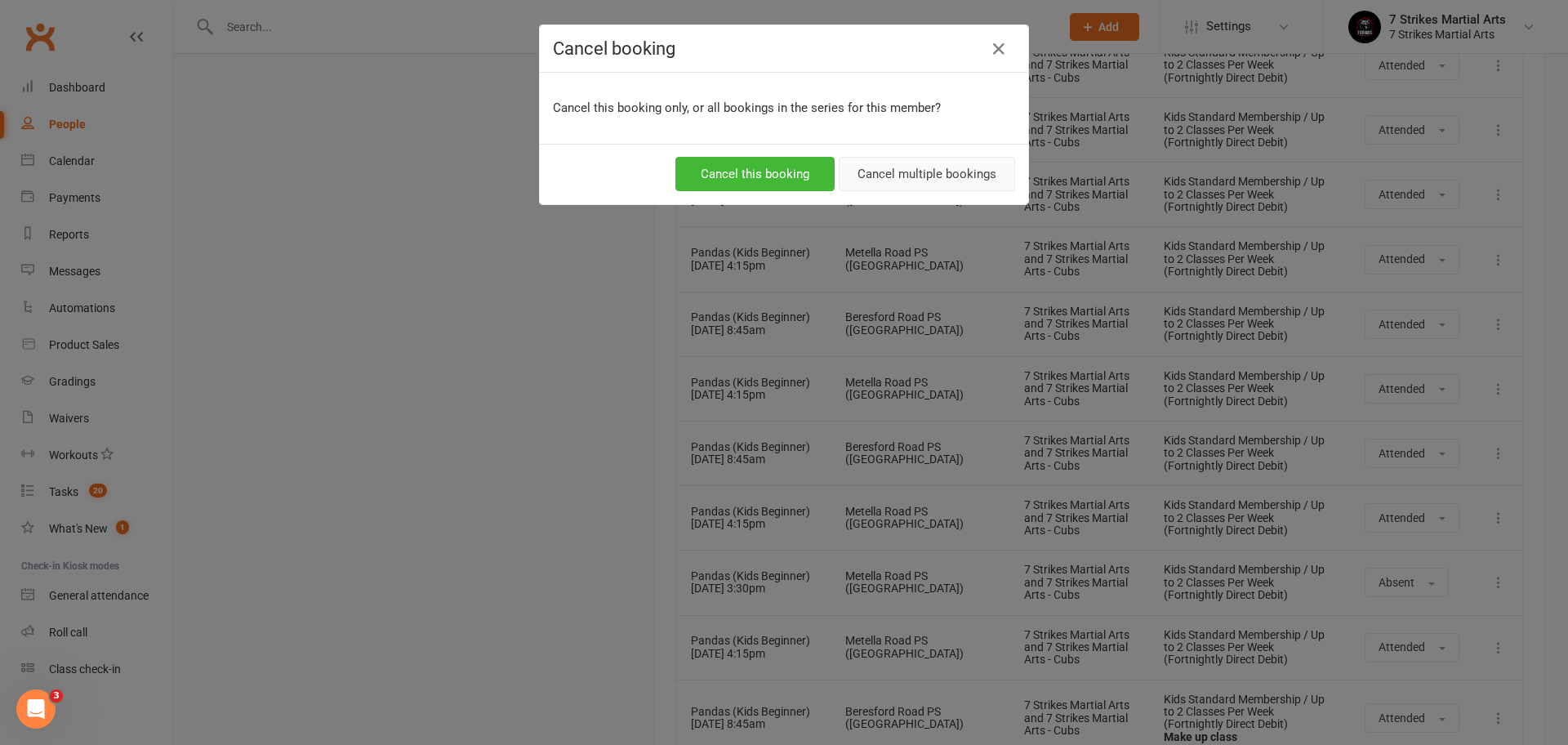
click at [900, 171] on button "Cancel multiple bookings" at bounding box center [928, 174] width 177 height 35
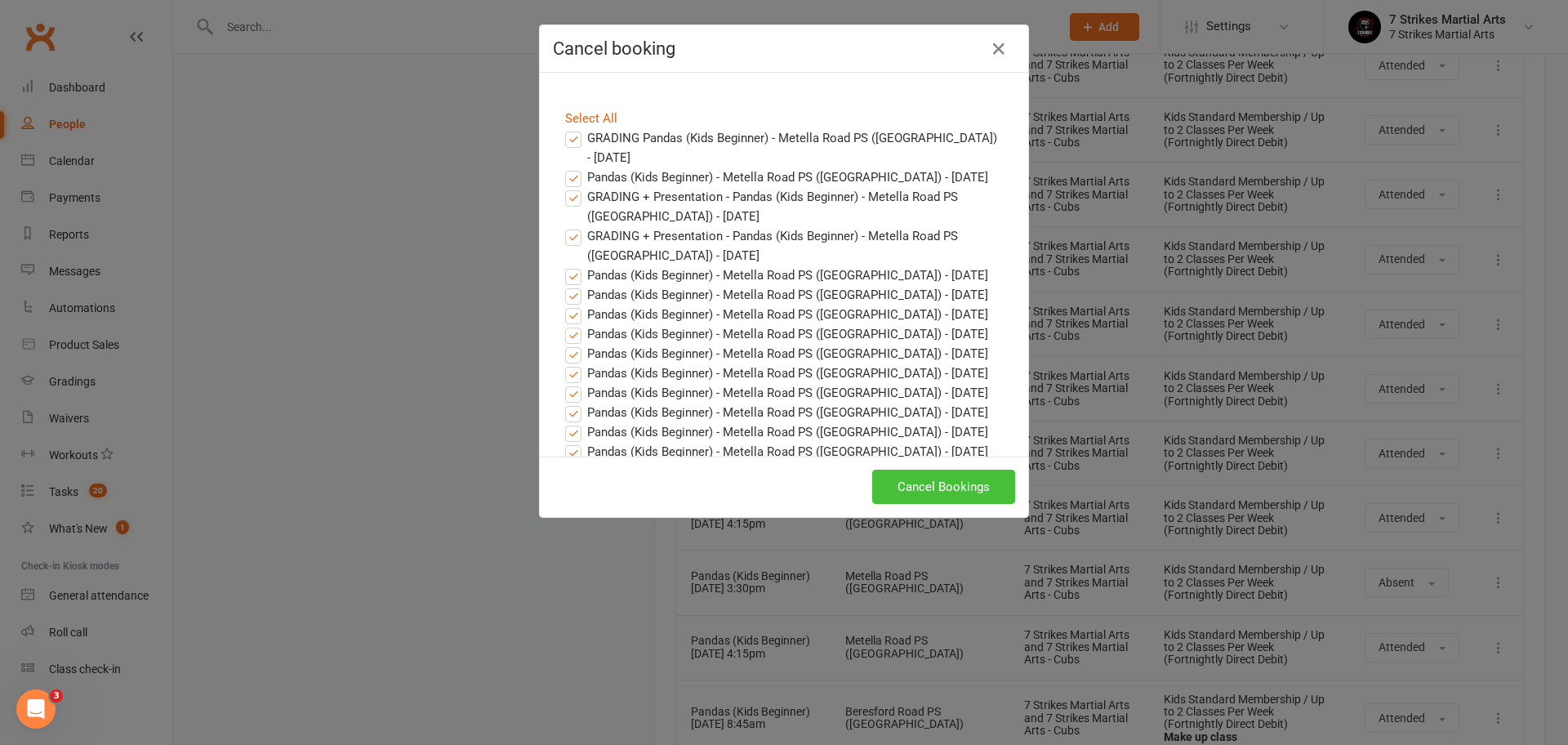
click at [917, 495] on button "Cancel Bookings" at bounding box center [944, 487] width 143 height 35
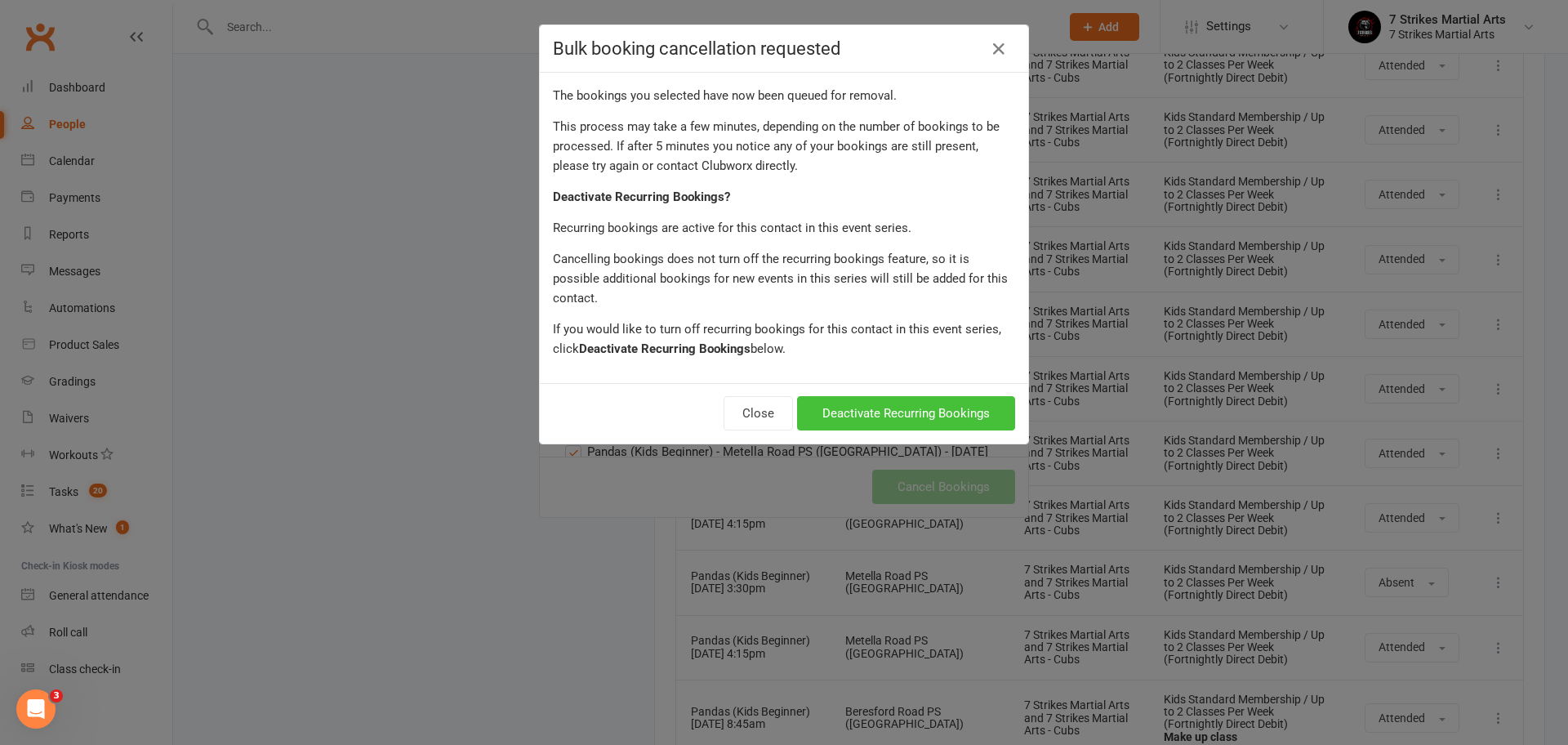
click at [915, 397] on button "Deactivate Recurring Bookings" at bounding box center [905, 414] width 218 height 35
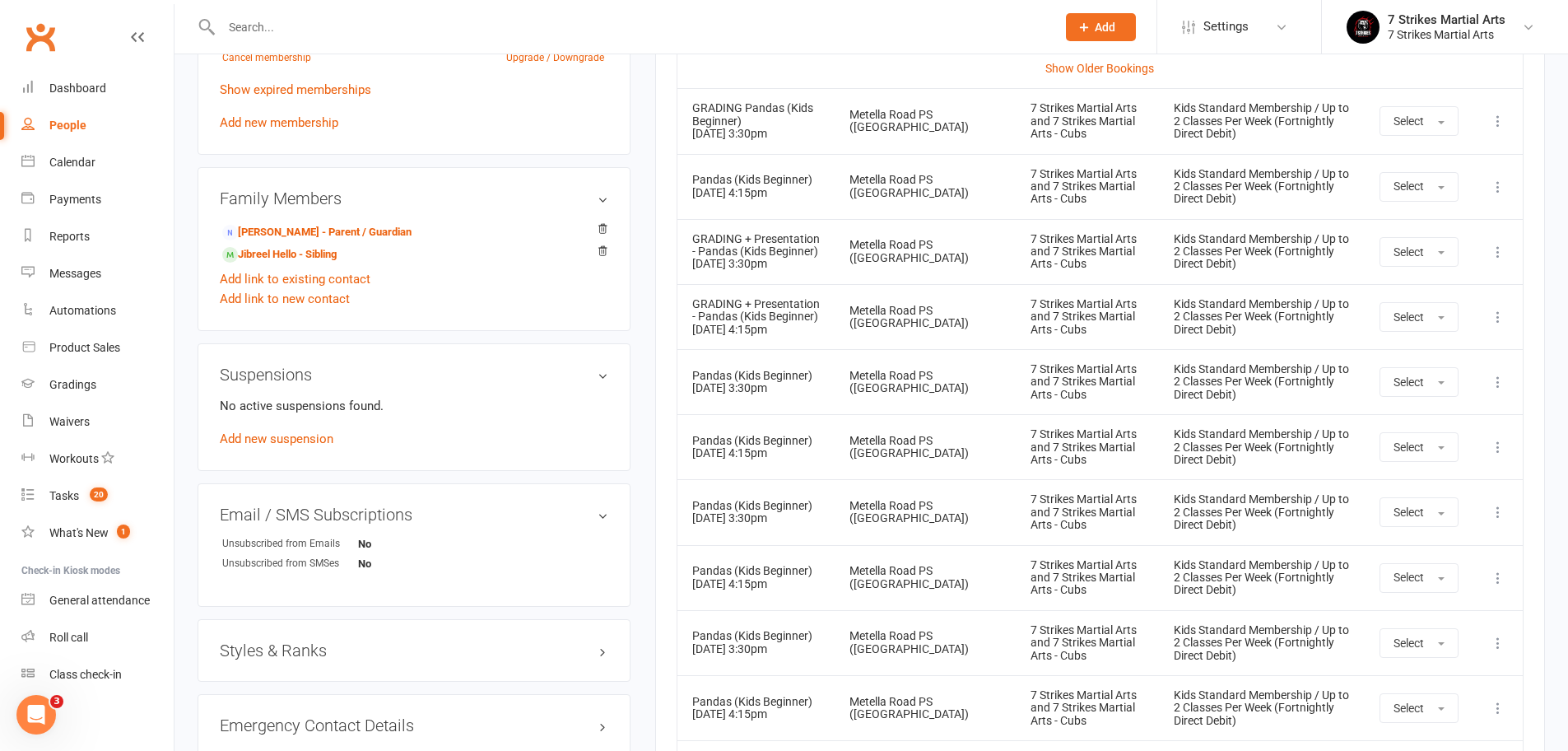
scroll to position [514, 0]
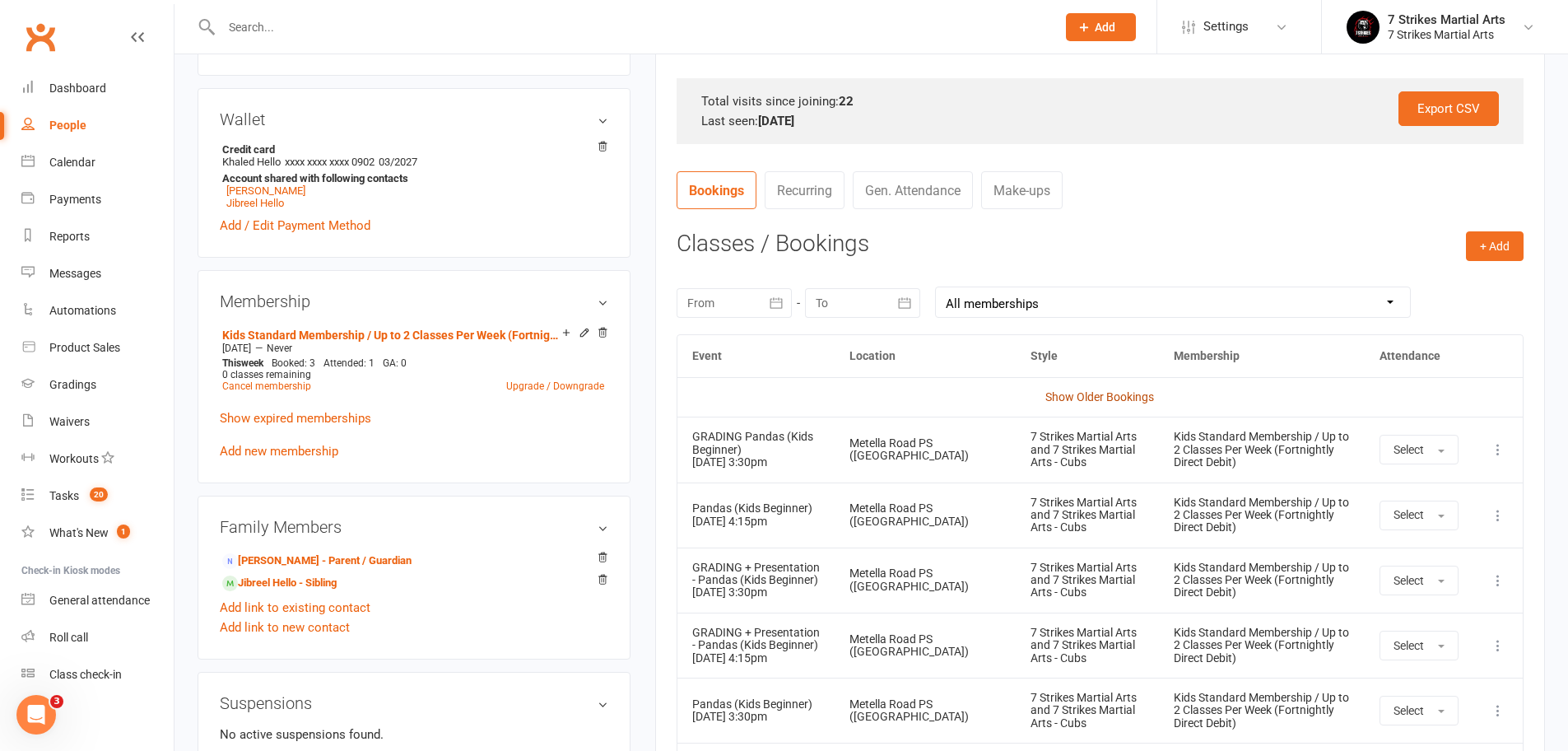
click at [1095, 390] on link "Show Older Bookings" at bounding box center [1099, 397] width 108 height 14
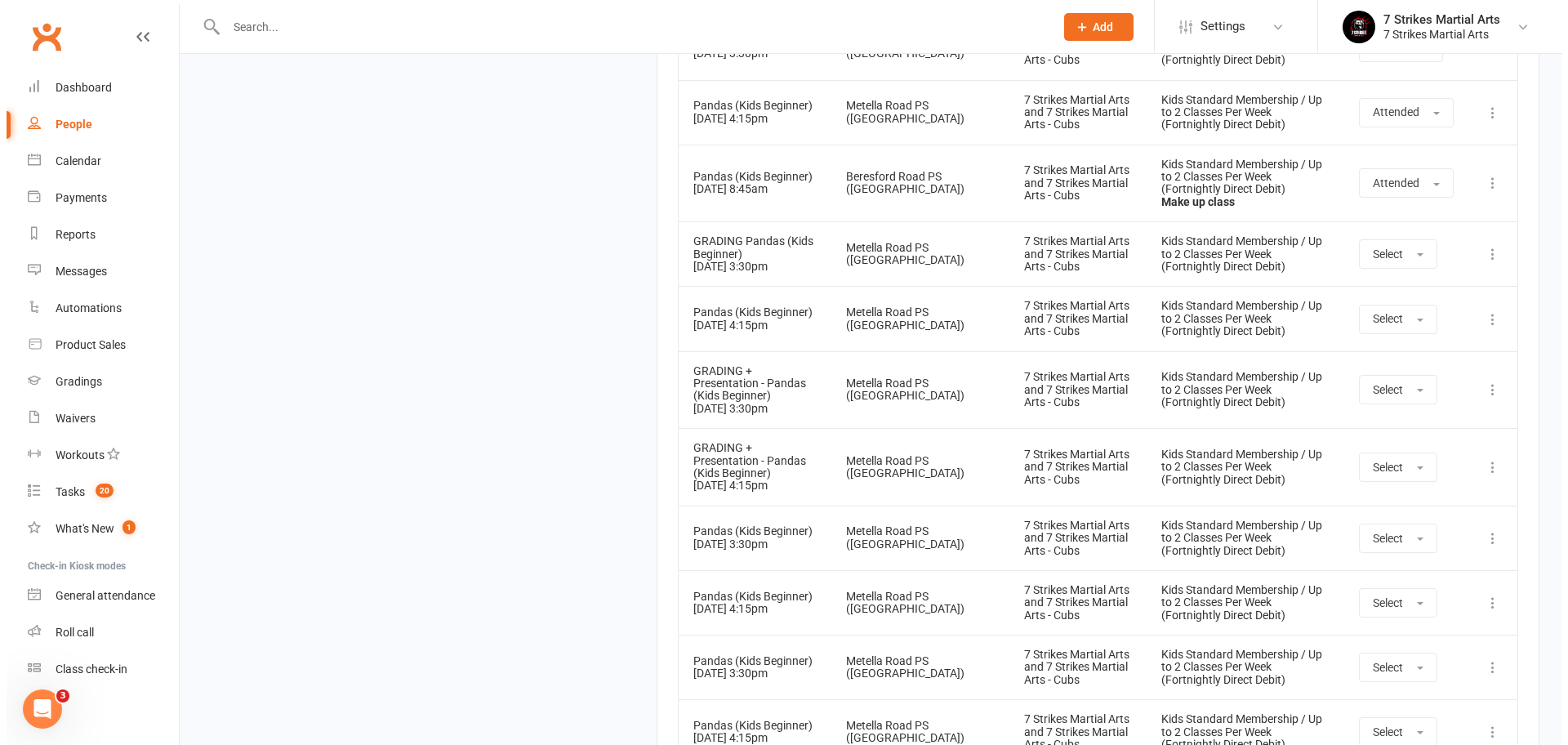
scroll to position [2189, 0]
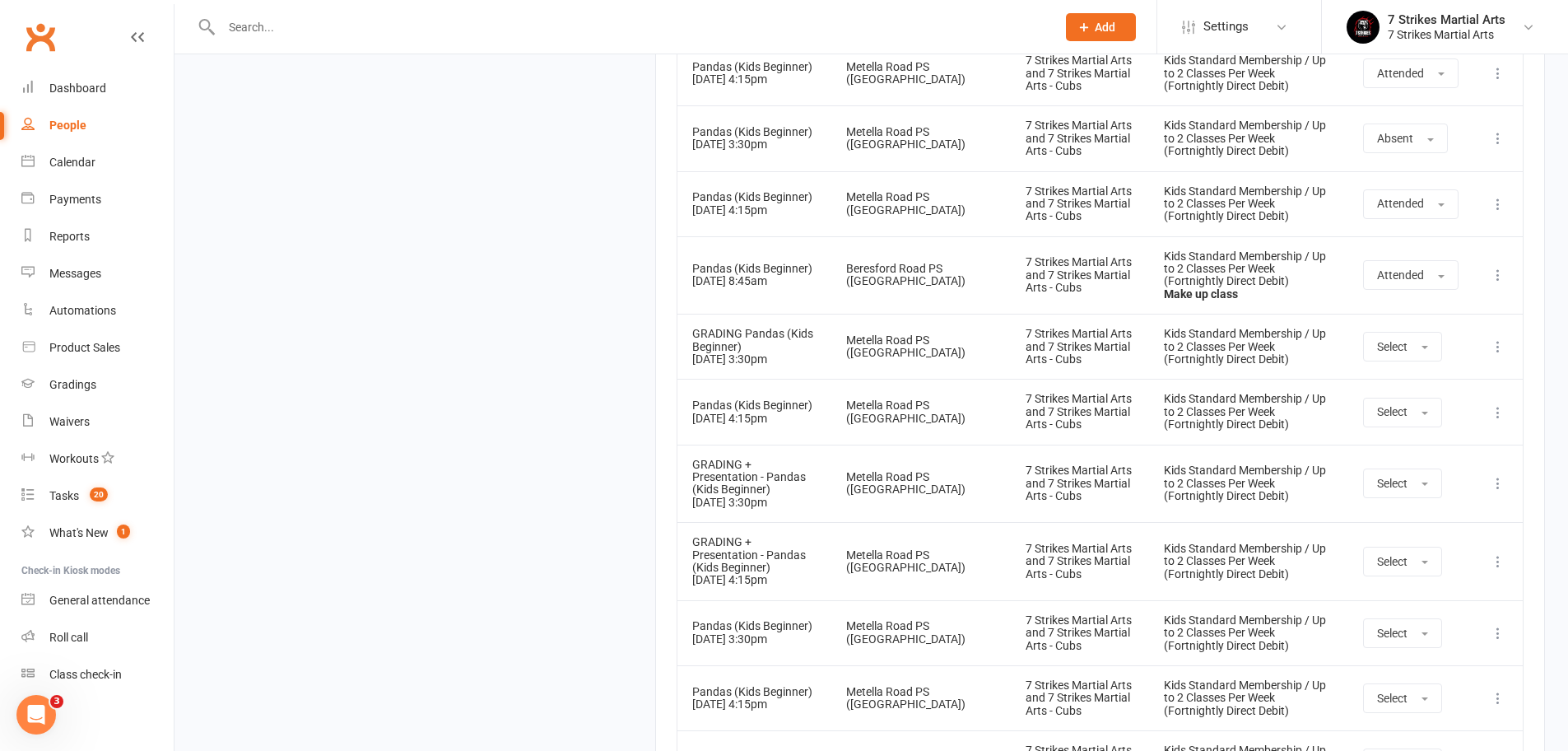
click at [1500, 339] on icon at bounding box center [1497, 346] width 16 height 16
click at [1410, 428] on link "Remove booking" at bounding box center [1425, 444] width 163 height 33
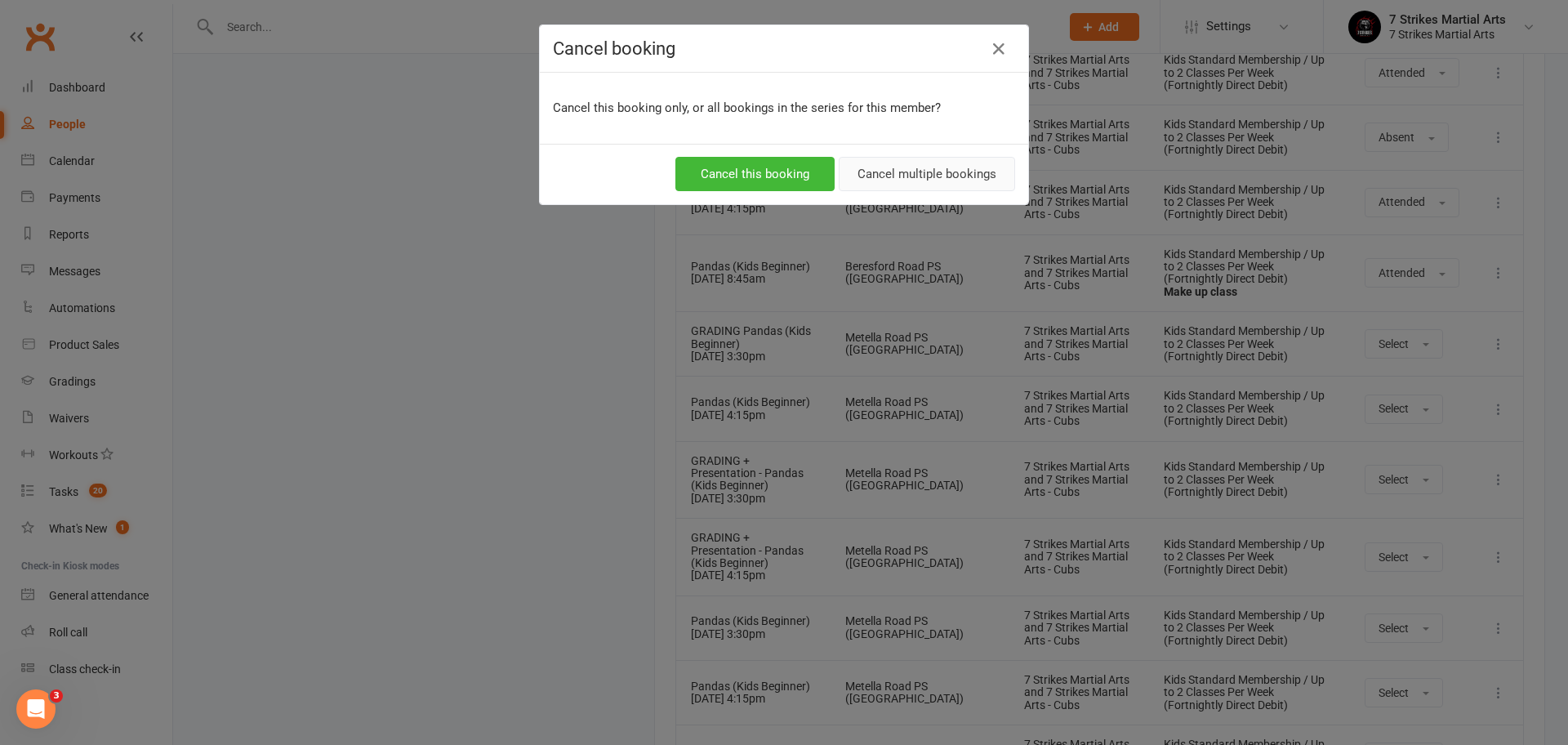
click at [904, 178] on button "Cancel multiple bookings" at bounding box center [928, 174] width 177 height 35
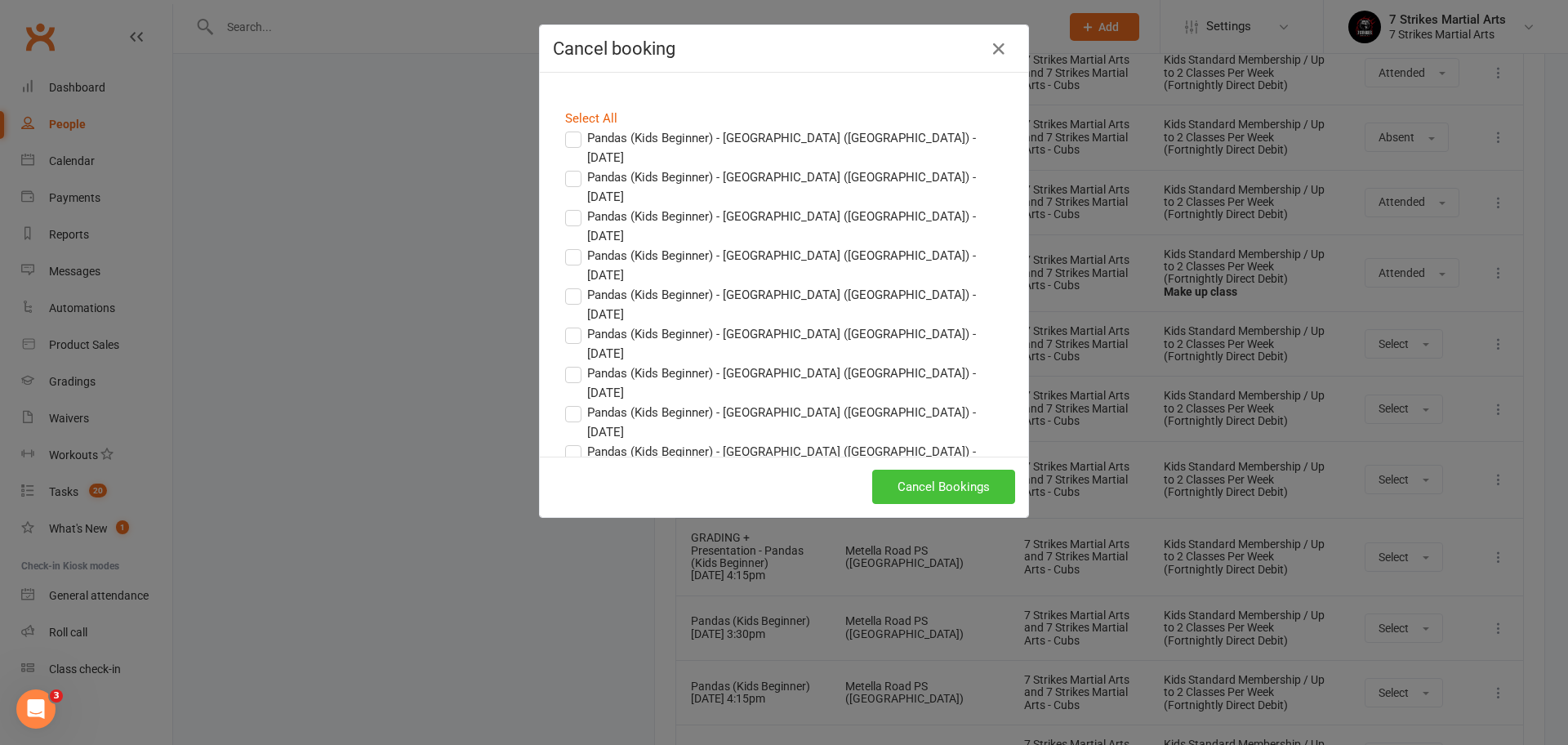
click at [928, 479] on button "Cancel Bookings" at bounding box center [944, 487] width 143 height 35
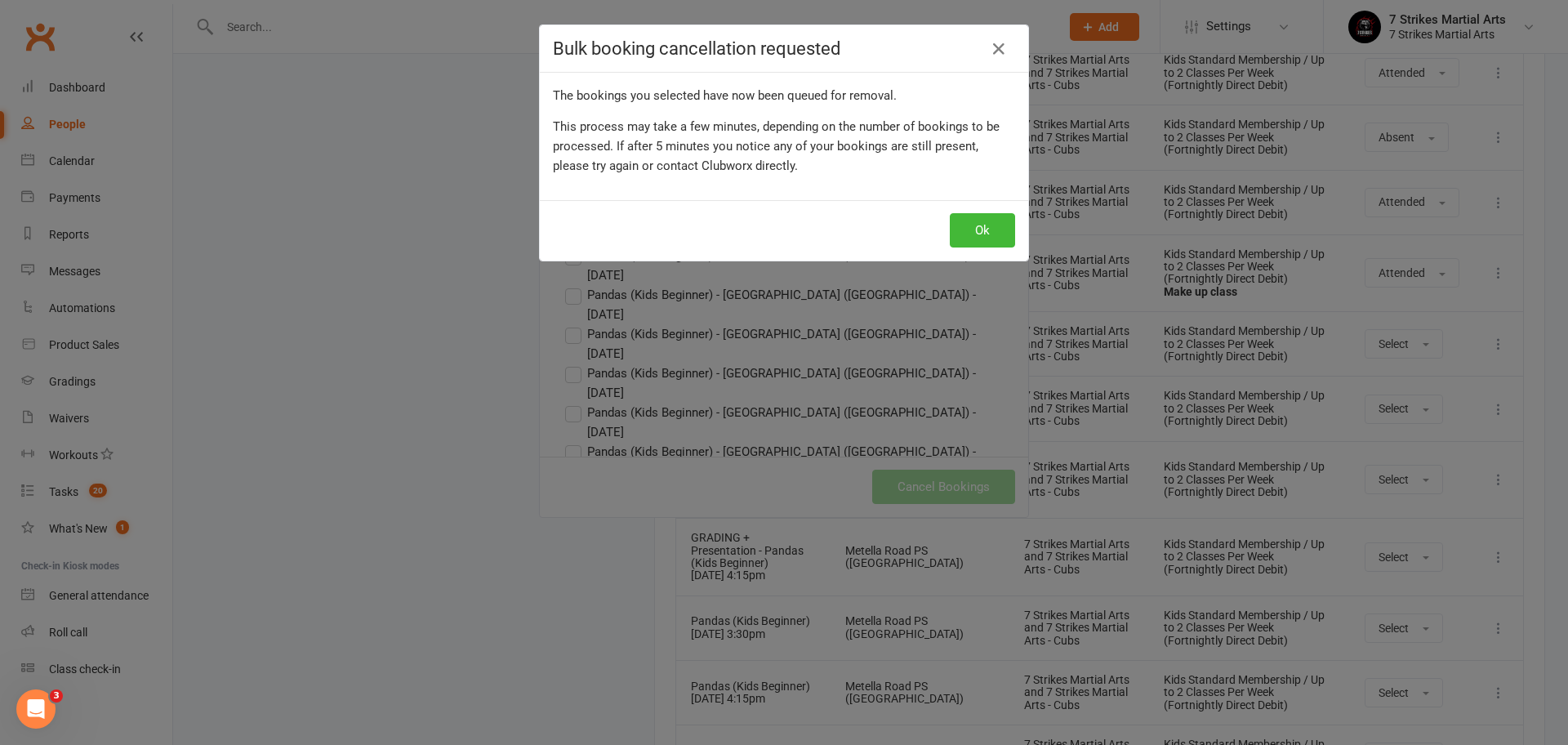
click at [989, 253] on div "Ok" at bounding box center [784, 229] width 489 height 60
click at [991, 236] on button "Ok" at bounding box center [982, 230] width 65 height 35
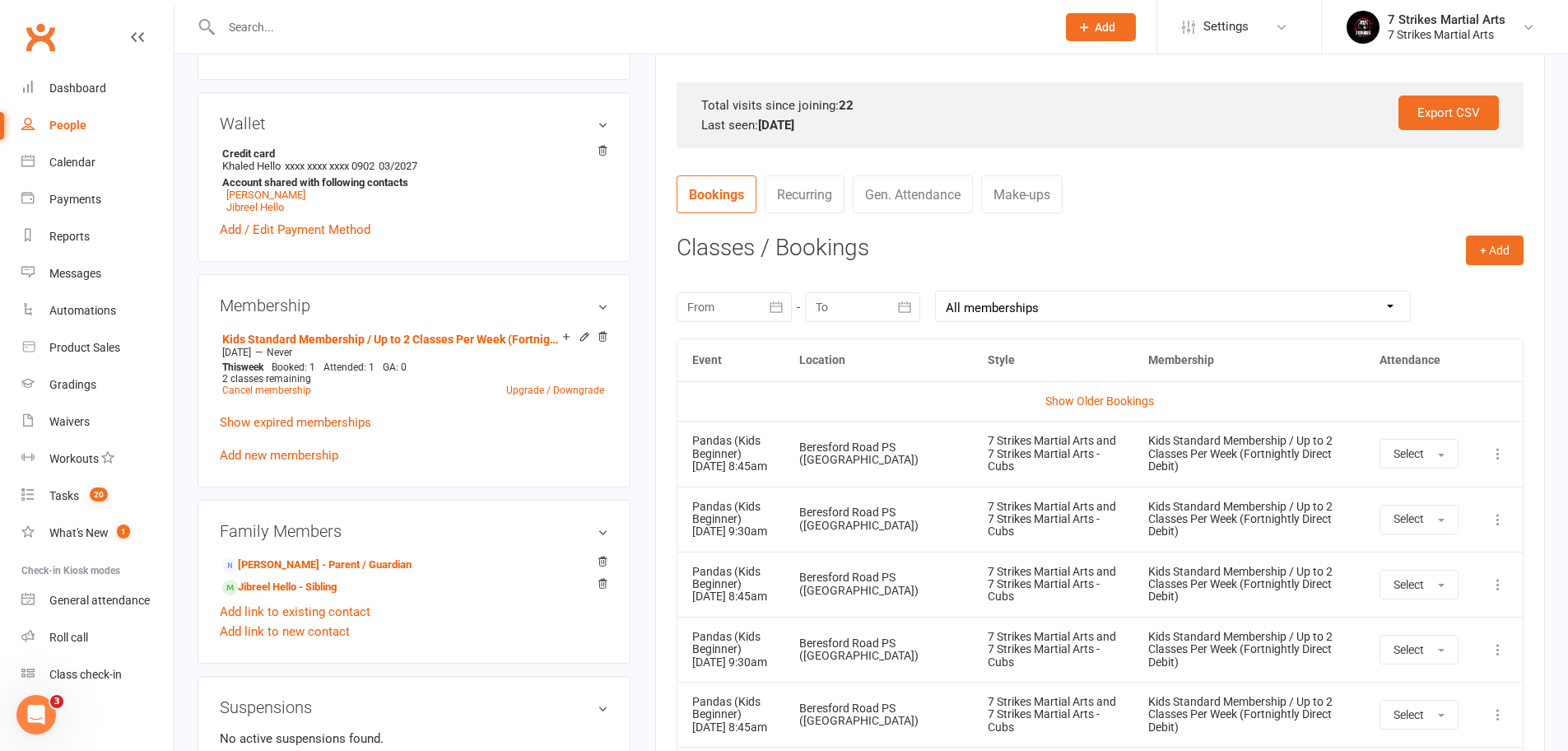
scroll to position [556, 0]
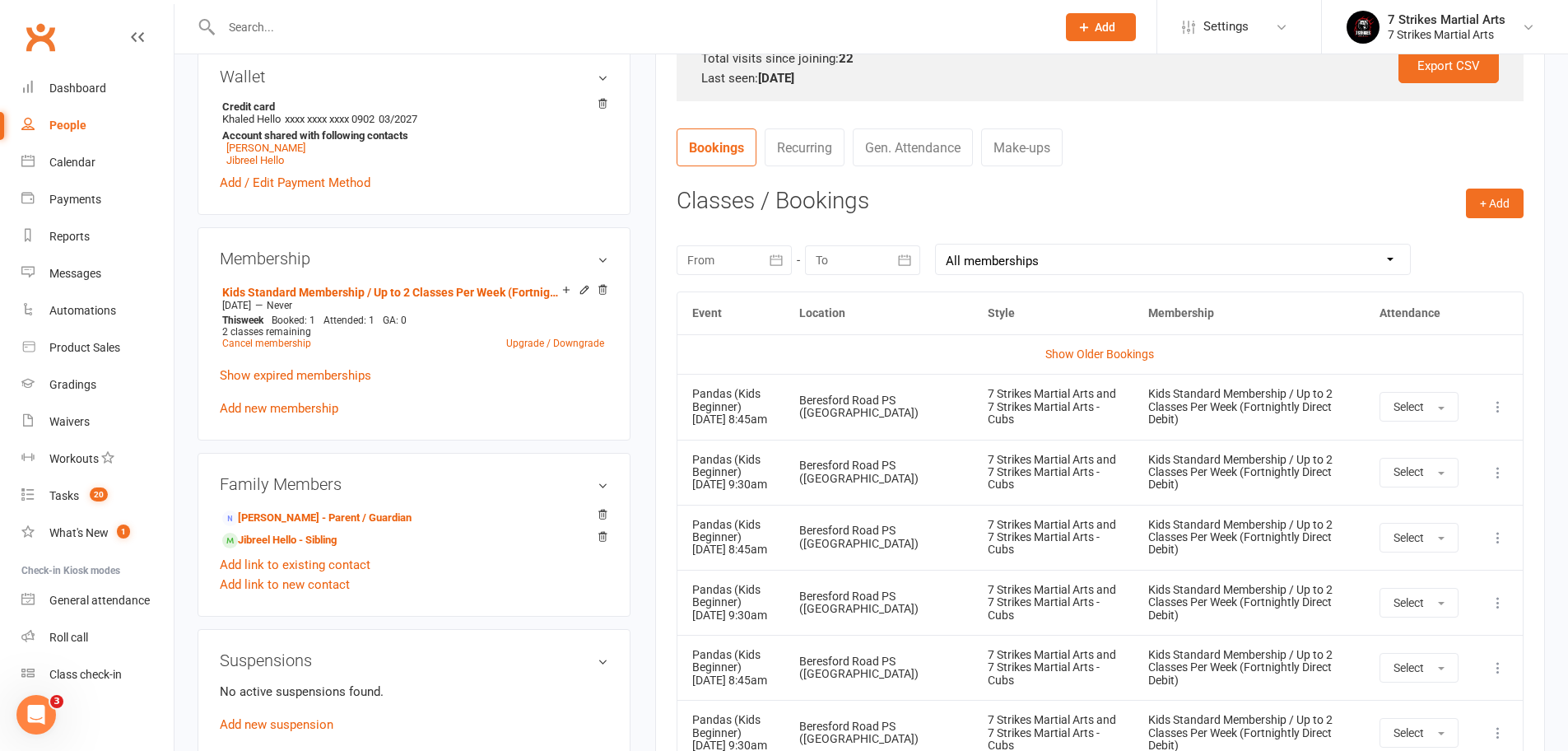
click at [1501, 496] on td "More info View event Remove booking" at bounding box center [1497, 471] width 49 height 65
click at [1500, 481] on icon at bounding box center [1497, 472] width 16 height 16
click at [1417, 582] on link "Remove booking" at bounding box center [1425, 571] width 163 height 33
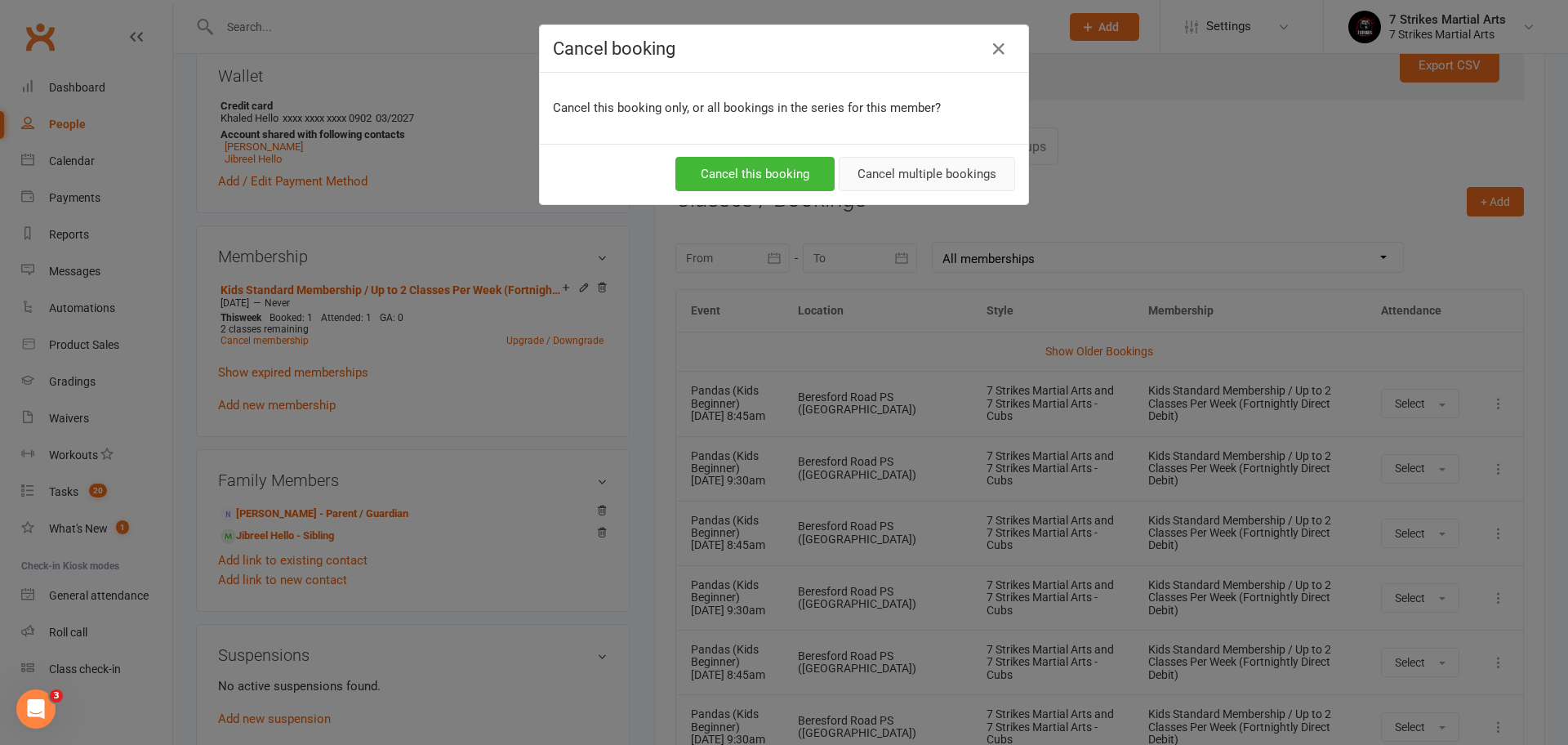
click at [872, 178] on button "Cancel multiple bookings" at bounding box center [928, 174] width 177 height 35
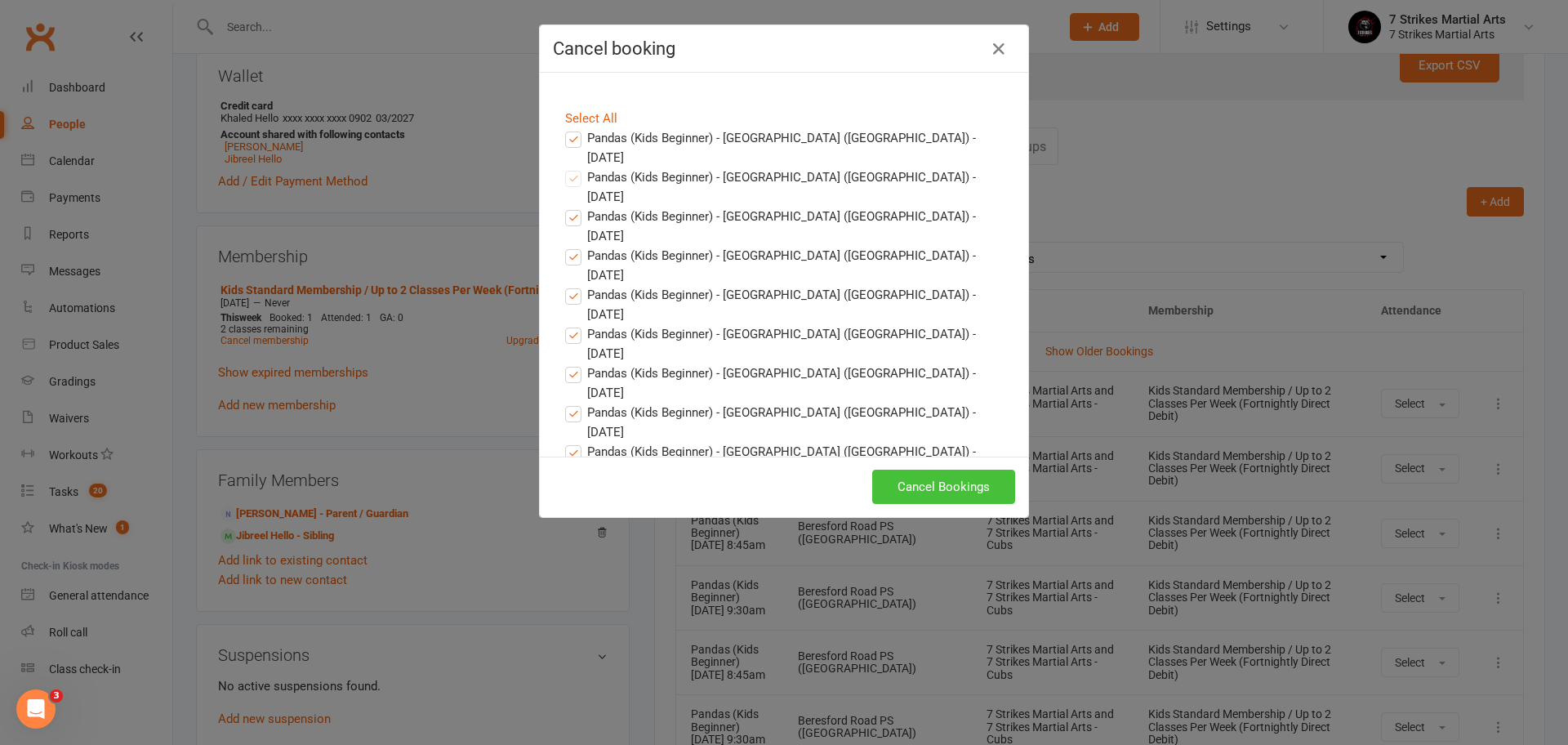
click at [934, 476] on button "Cancel Bookings" at bounding box center [944, 487] width 143 height 35
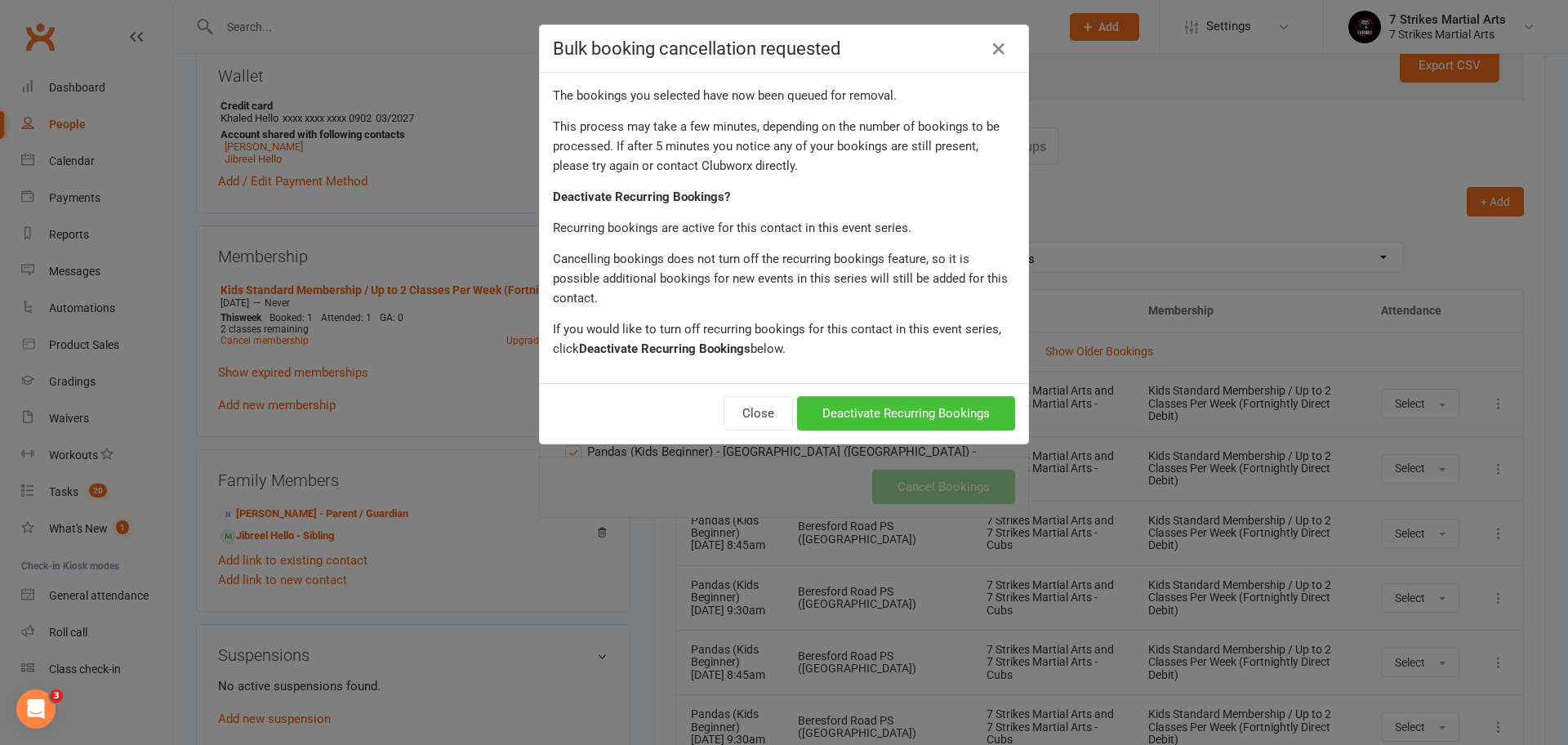
click at [928, 397] on button "Deactivate Recurring Bookings" at bounding box center [905, 414] width 218 height 35
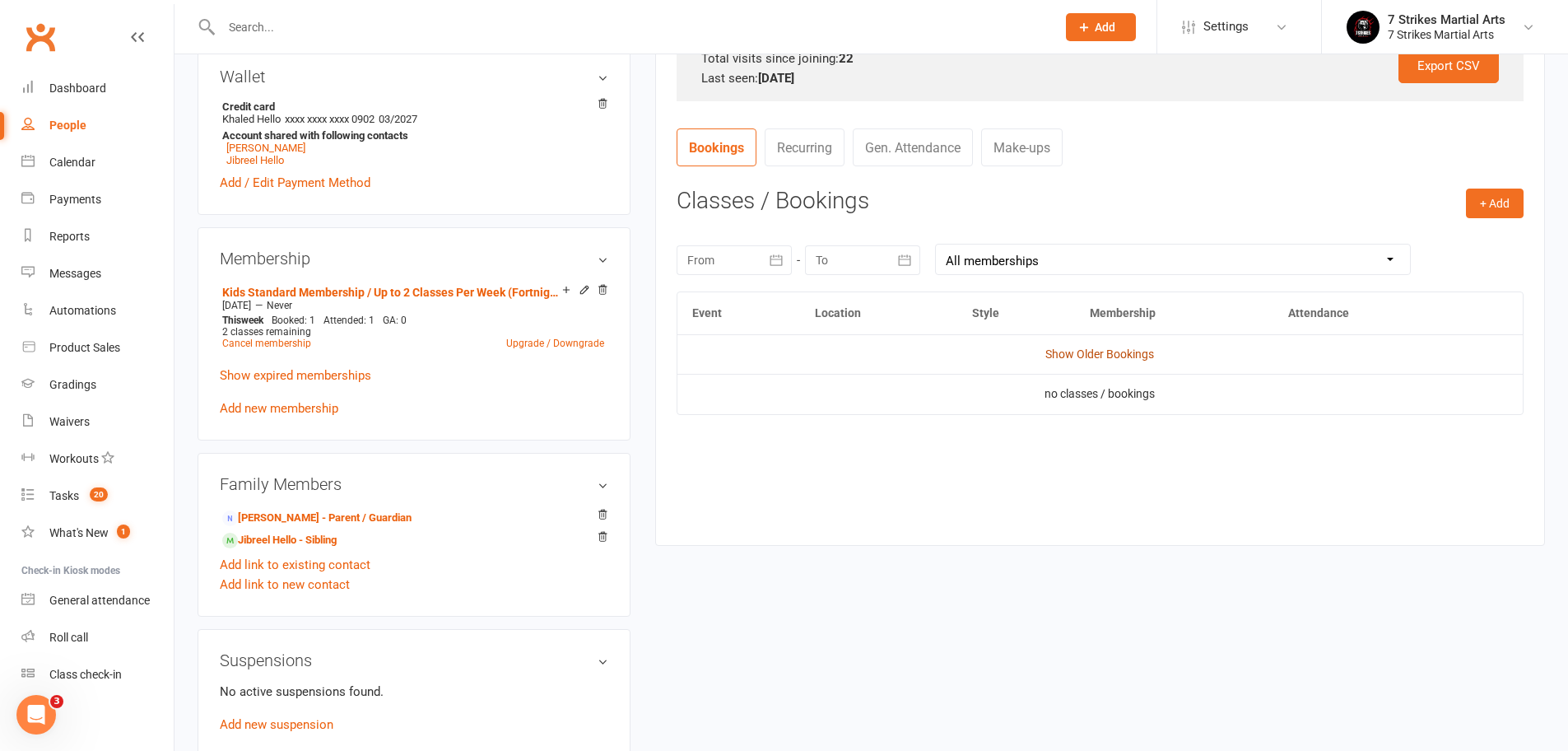
click at [1065, 352] on link "Show Older Bookings" at bounding box center [1099, 354] width 108 height 14
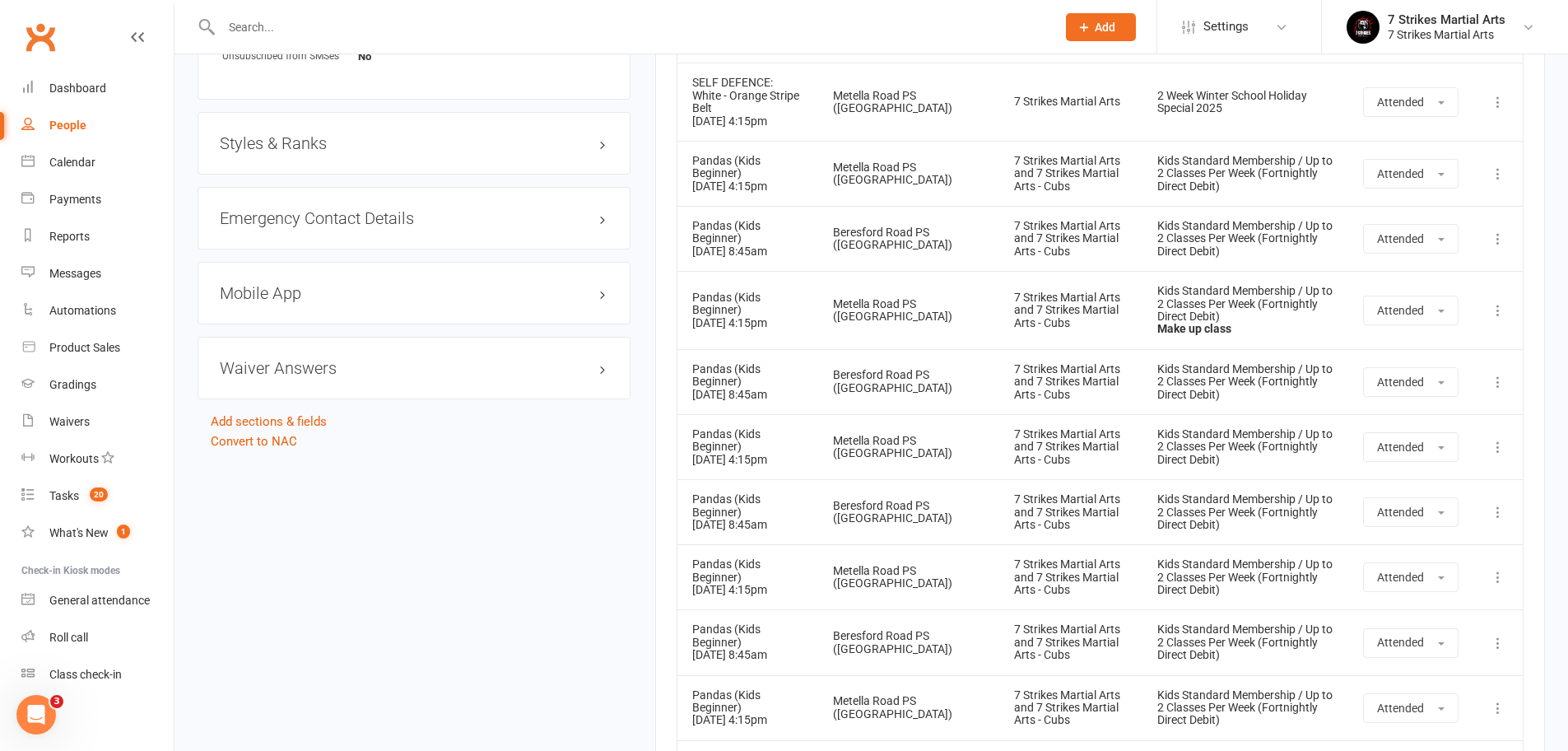
scroll to position [2005, 0]
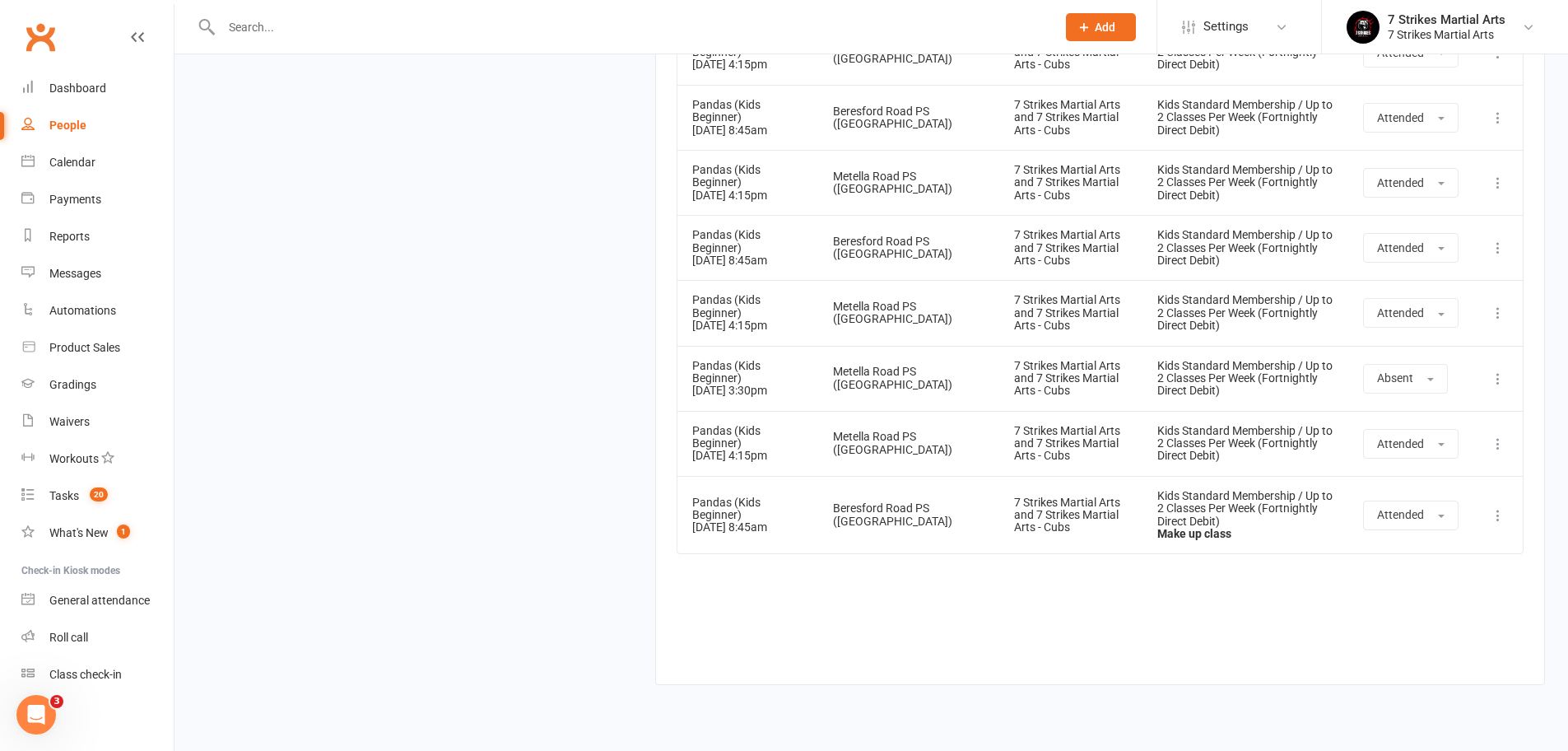
click at [1502, 507] on icon at bounding box center [1497, 515] width 16 height 16
click at [1475, 564] on link "View event" at bounding box center [1425, 581] width 163 height 33
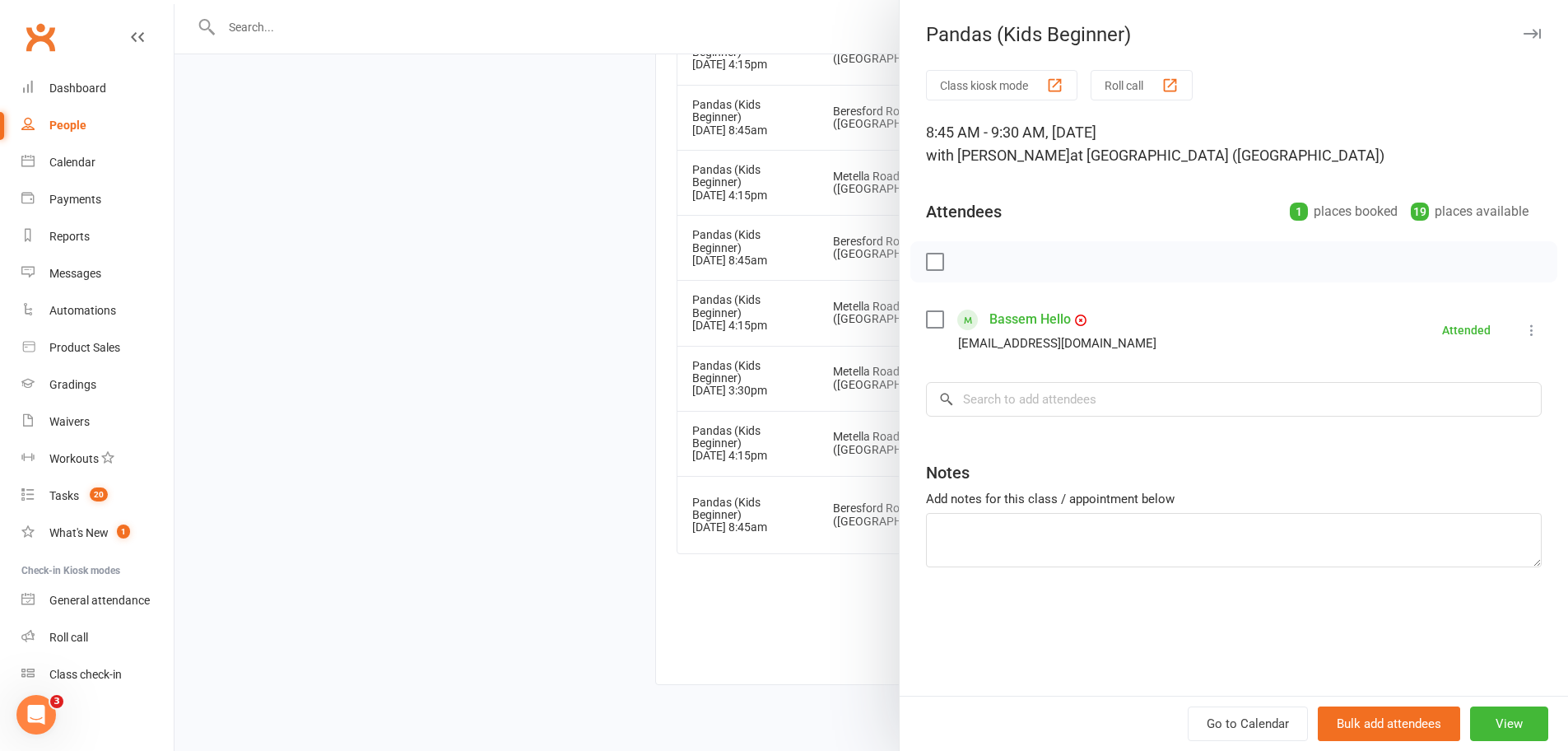
click at [1524, 329] on icon at bounding box center [1531, 330] width 16 height 16
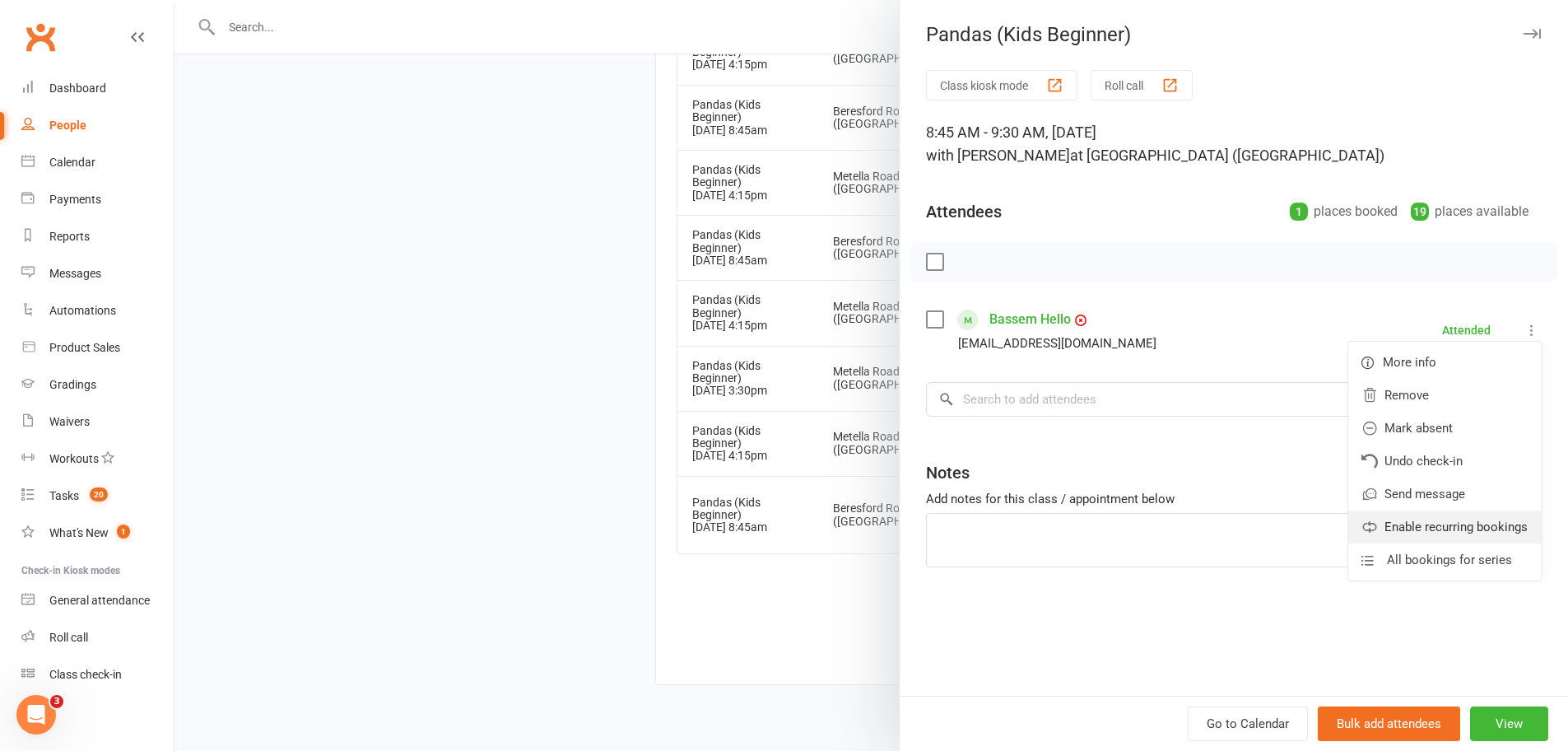
click at [1426, 525] on link "Enable recurring bookings" at bounding box center [1444, 526] width 192 height 33
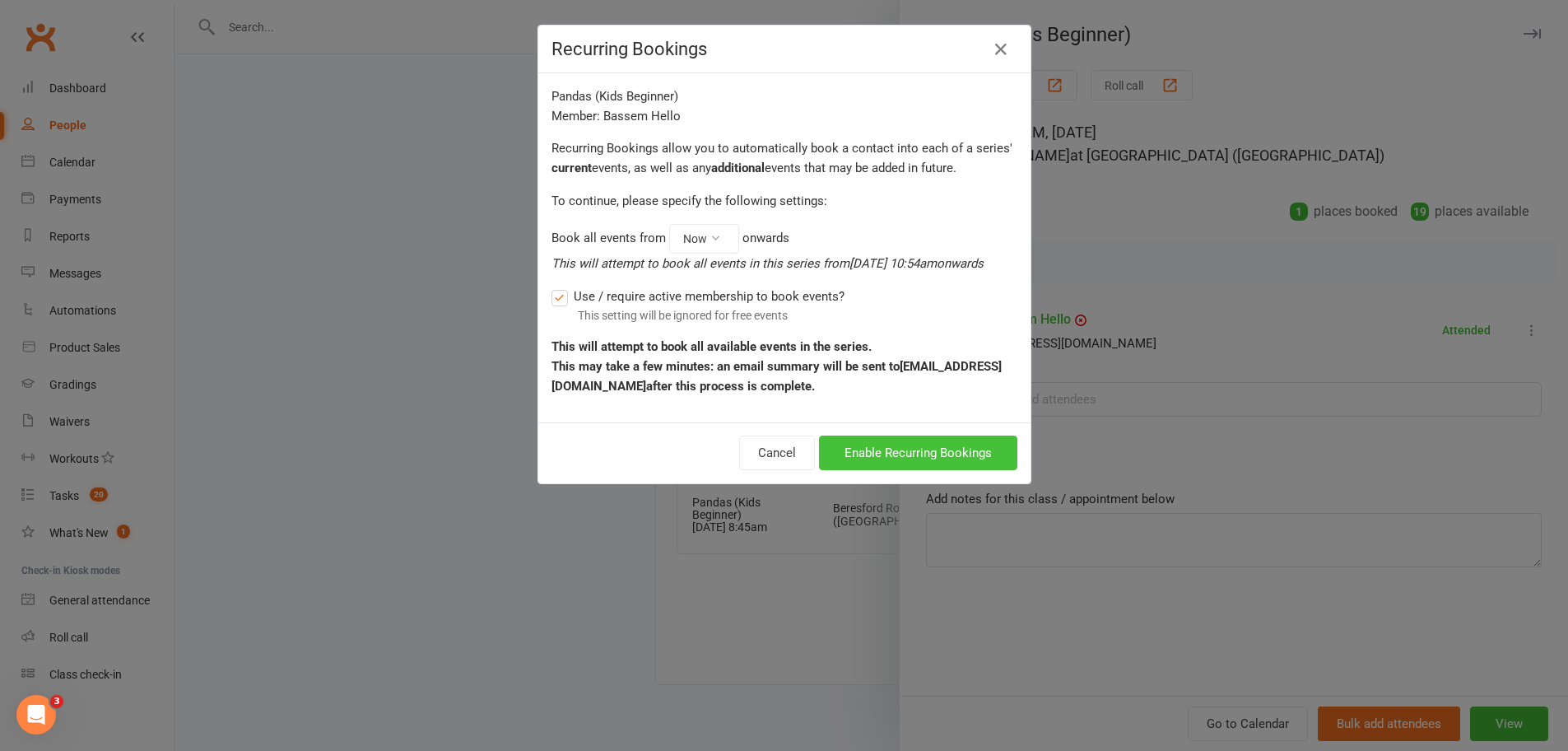
click at [918, 470] on button "Enable Recurring Bookings" at bounding box center [918, 453] width 198 height 35
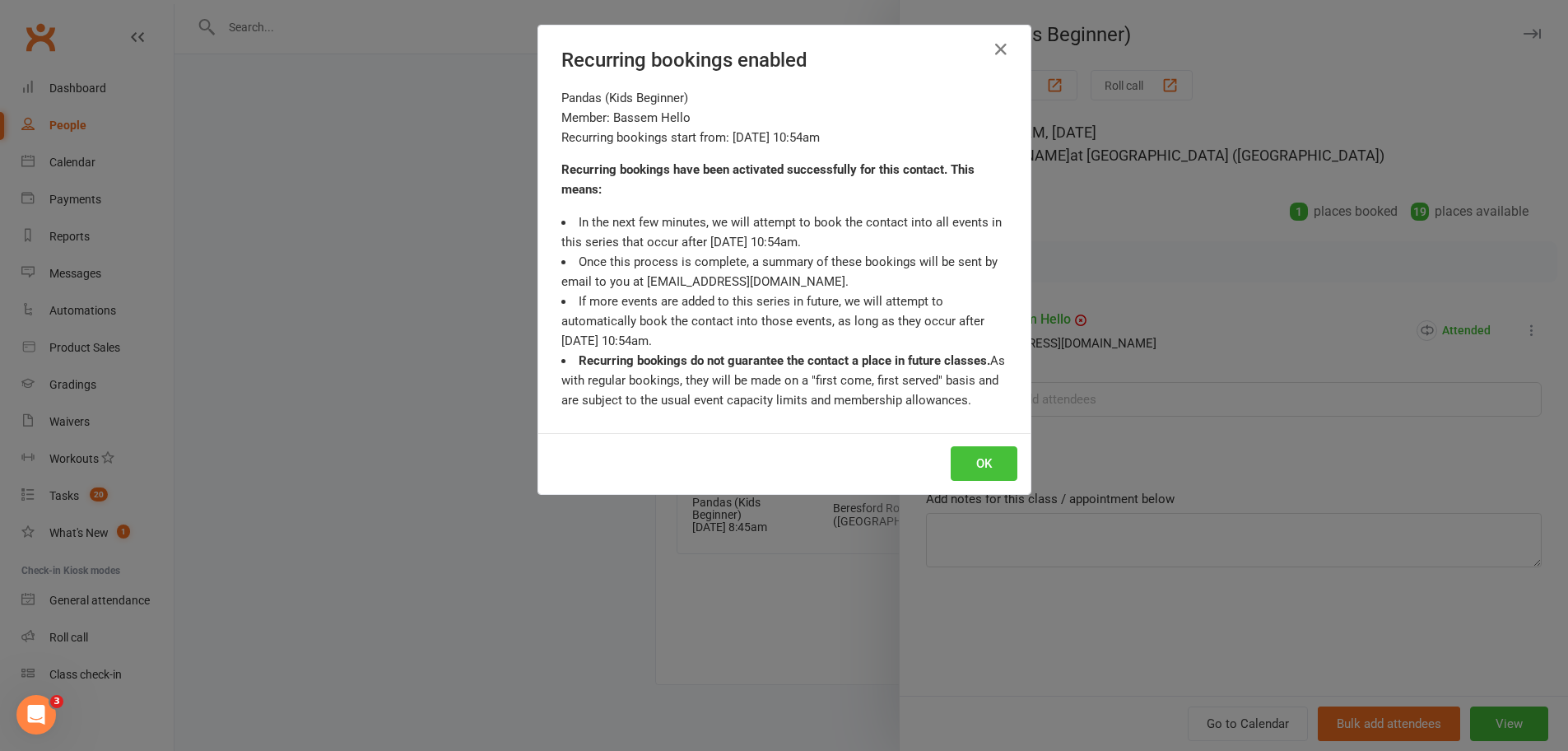
click at [969, 474] on button "OK" at bounding box center [984, 464] width 67 height 35
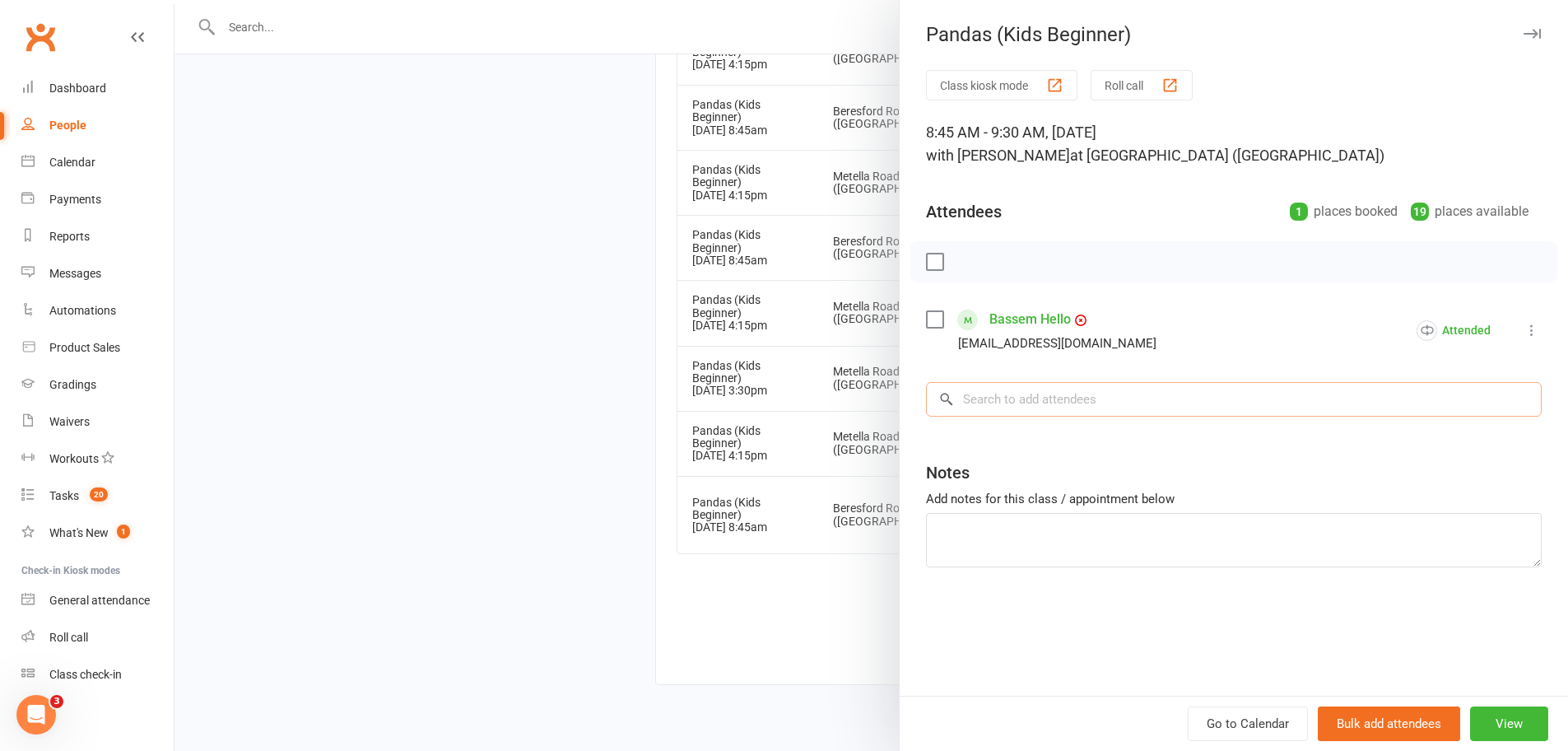
click at [1014, 398] on input "search" at bounding box center [1233, 400] width 615 height 35
type input "jibe"
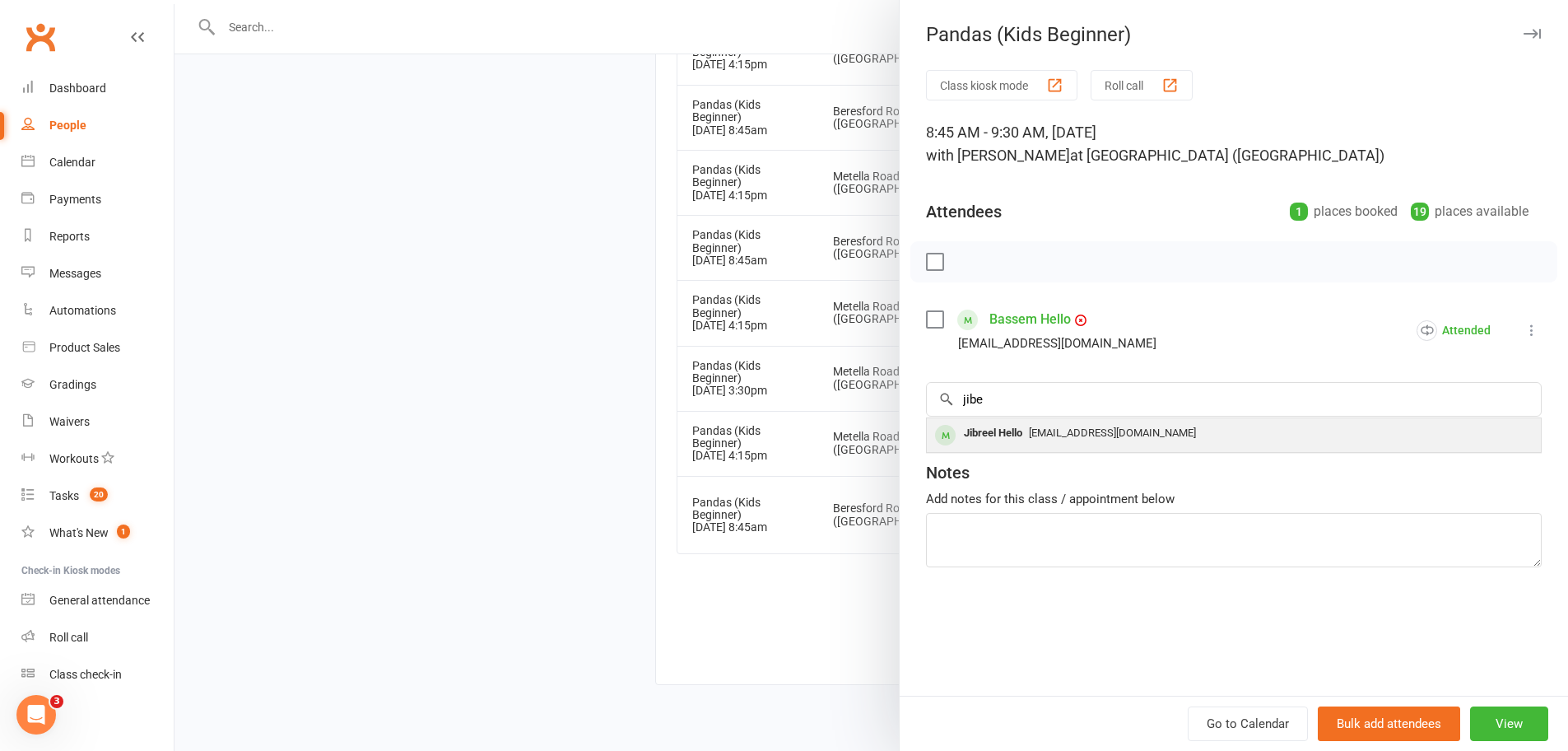
drag, startPoint x: 1014, startPoint y: 398, endPoint x: 1021, endPoint y: 438, distance: 40.6
click at [1021, 438] on div "Jibreel Hello" at bounding box center [992, 434] width 72 height 24
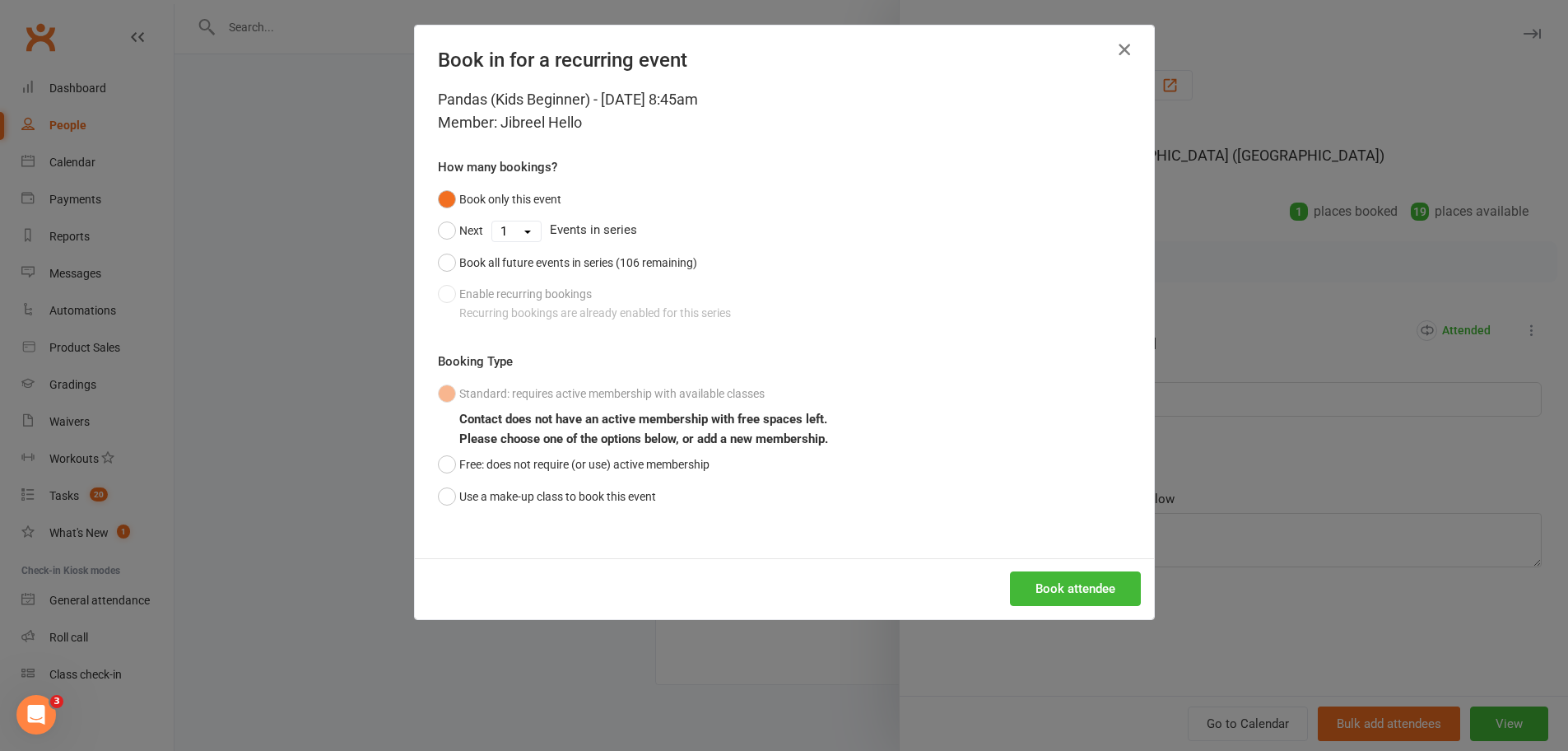
click at [1120, 46] on icon "button" at bounding box center [1124, 49] width 19 height 19
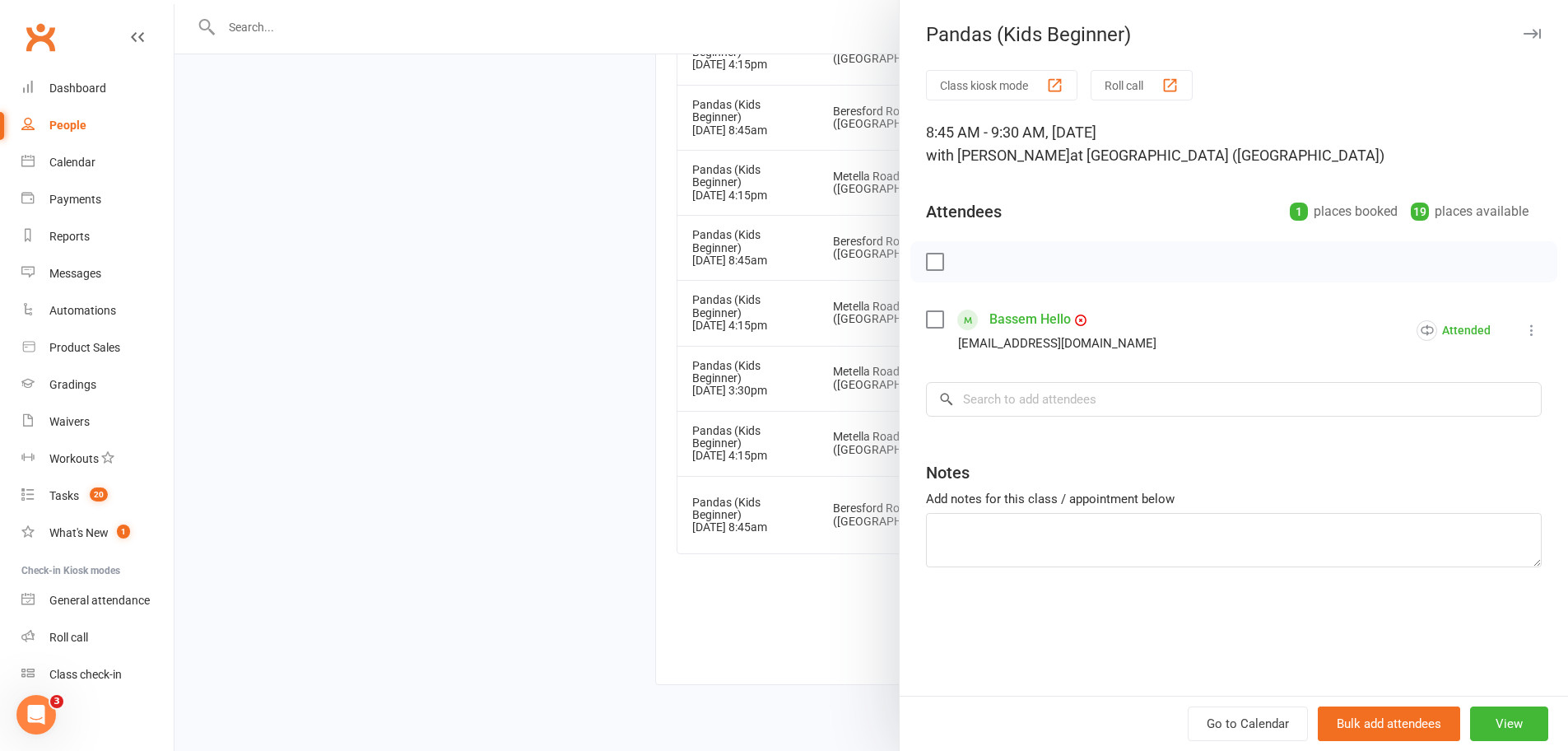
click at [773, 584] on div at bounding box center [871, 376] width 1393 height 751
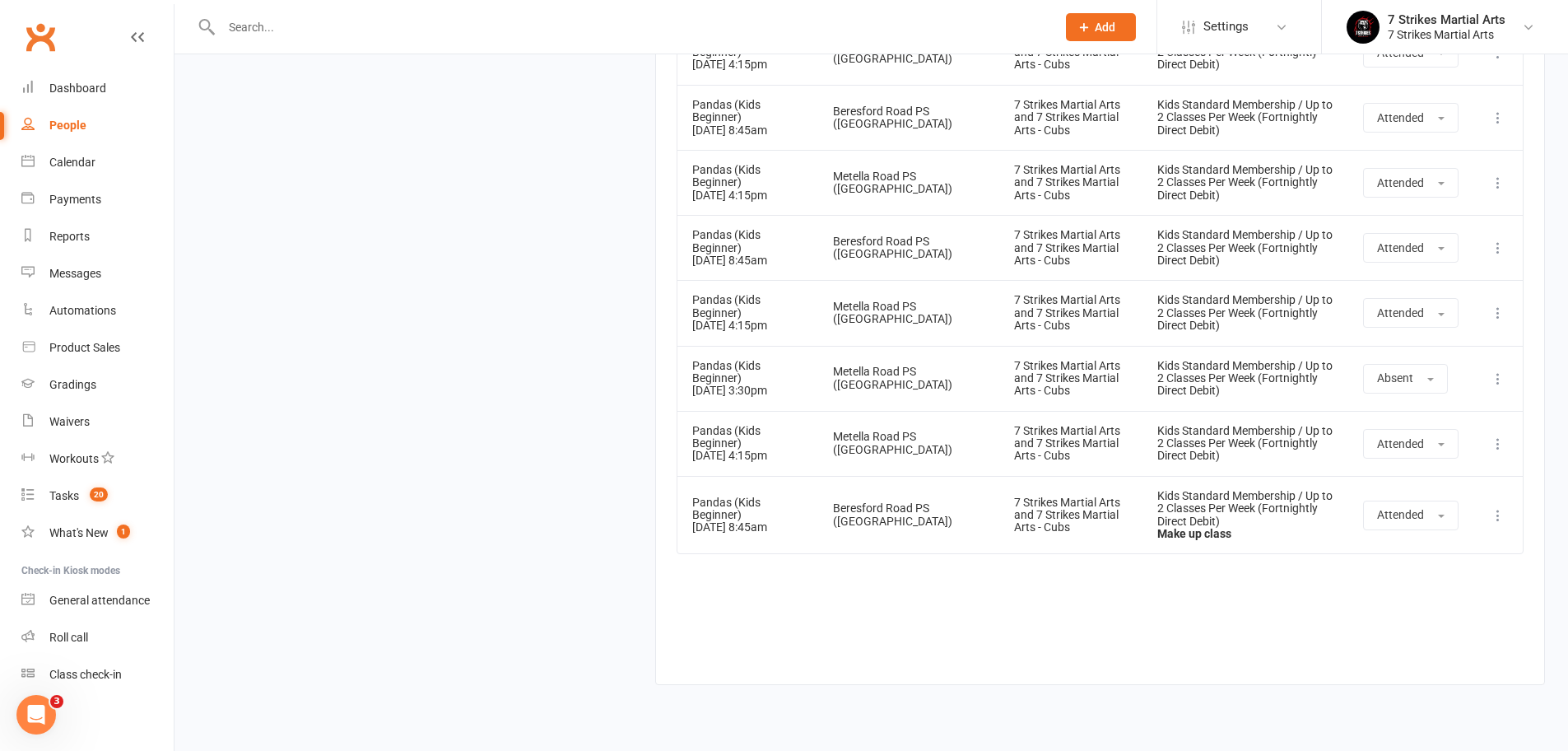
click at [1494, 436] on icon at bounding box center [1497, 443] width 16 height 16
click at [1393, 493] on link "View event" at bounding box center [1425, 509] width 163 height 33
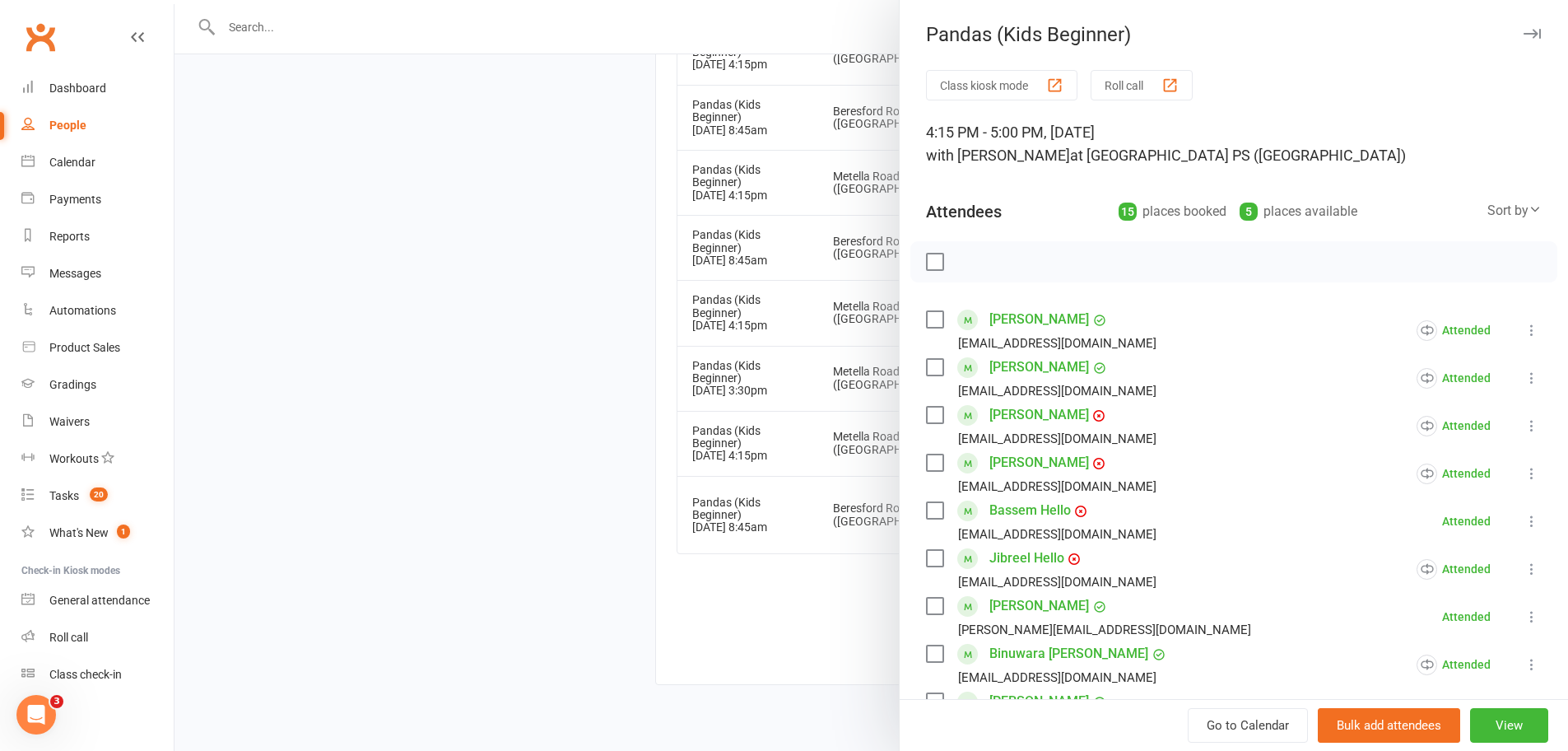
scroll to position [3, 0]
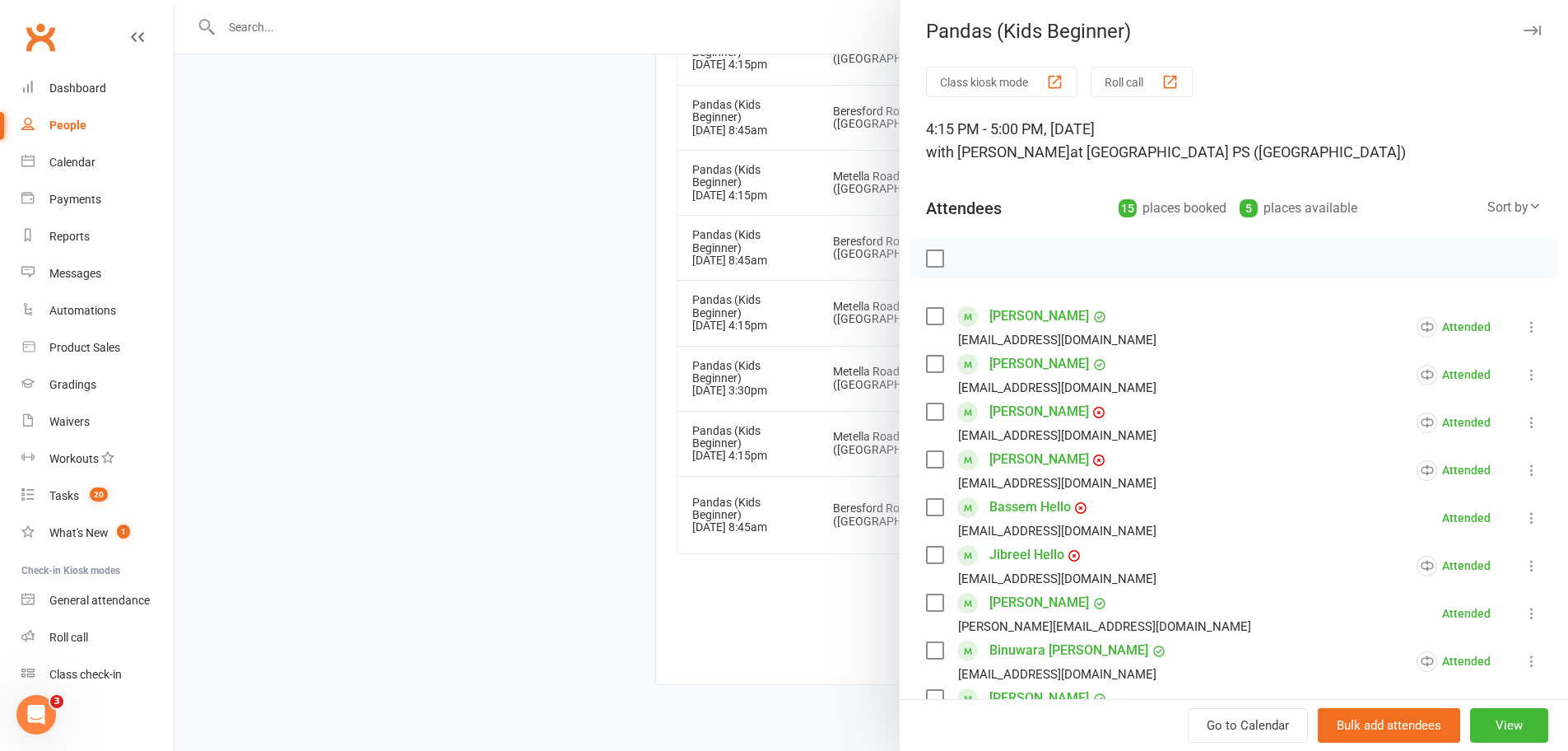
click at [1524, 519] on icon at bounding box center [1531, 518] width 16 height 16
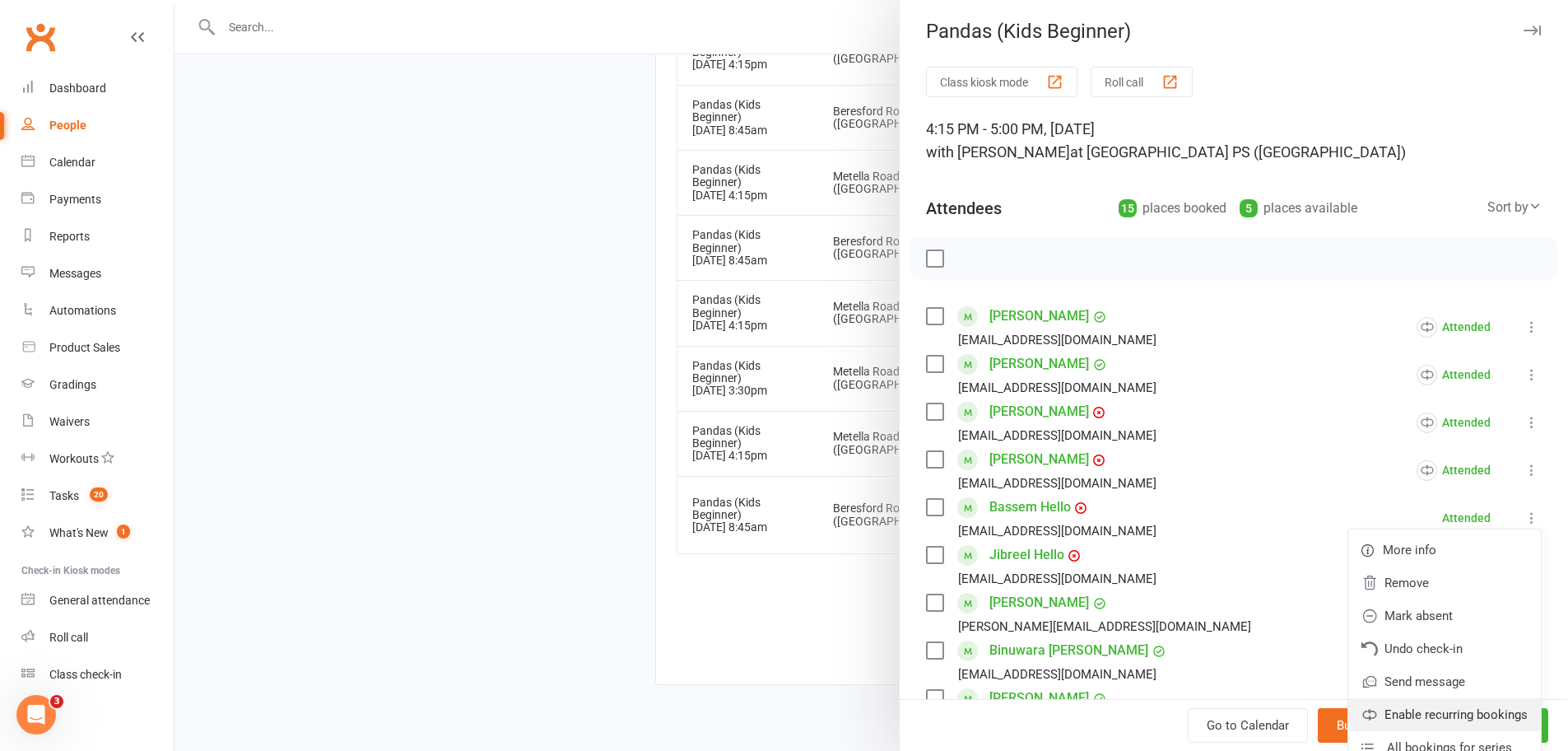
click at [1435, 712] on link "Enable recurring bookings" at bounding box center [1444, 714] width 192 height 33
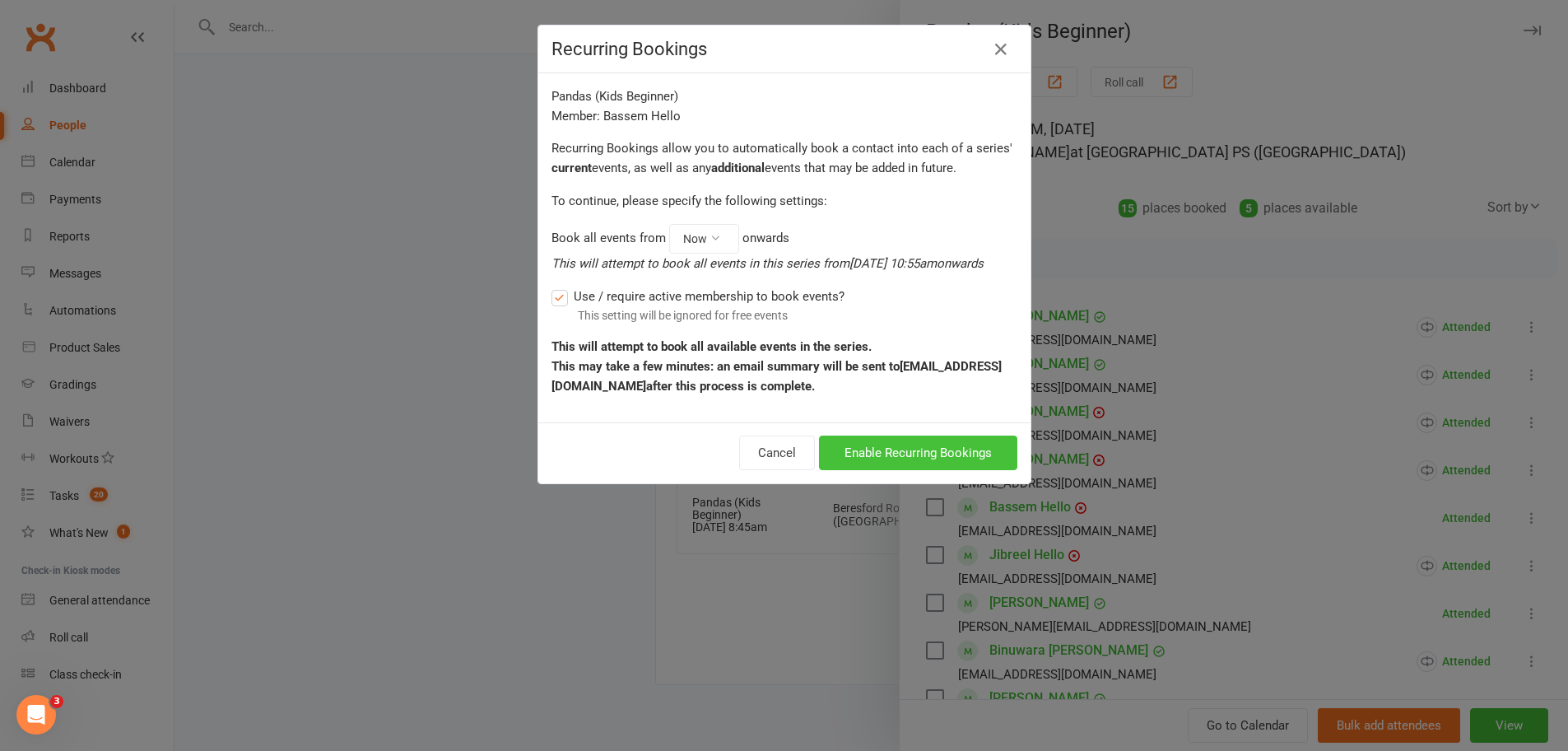
click at [935, 470] on button "Enable Recurring Bookings" at bounding box center [918, 453] width 198 height 35
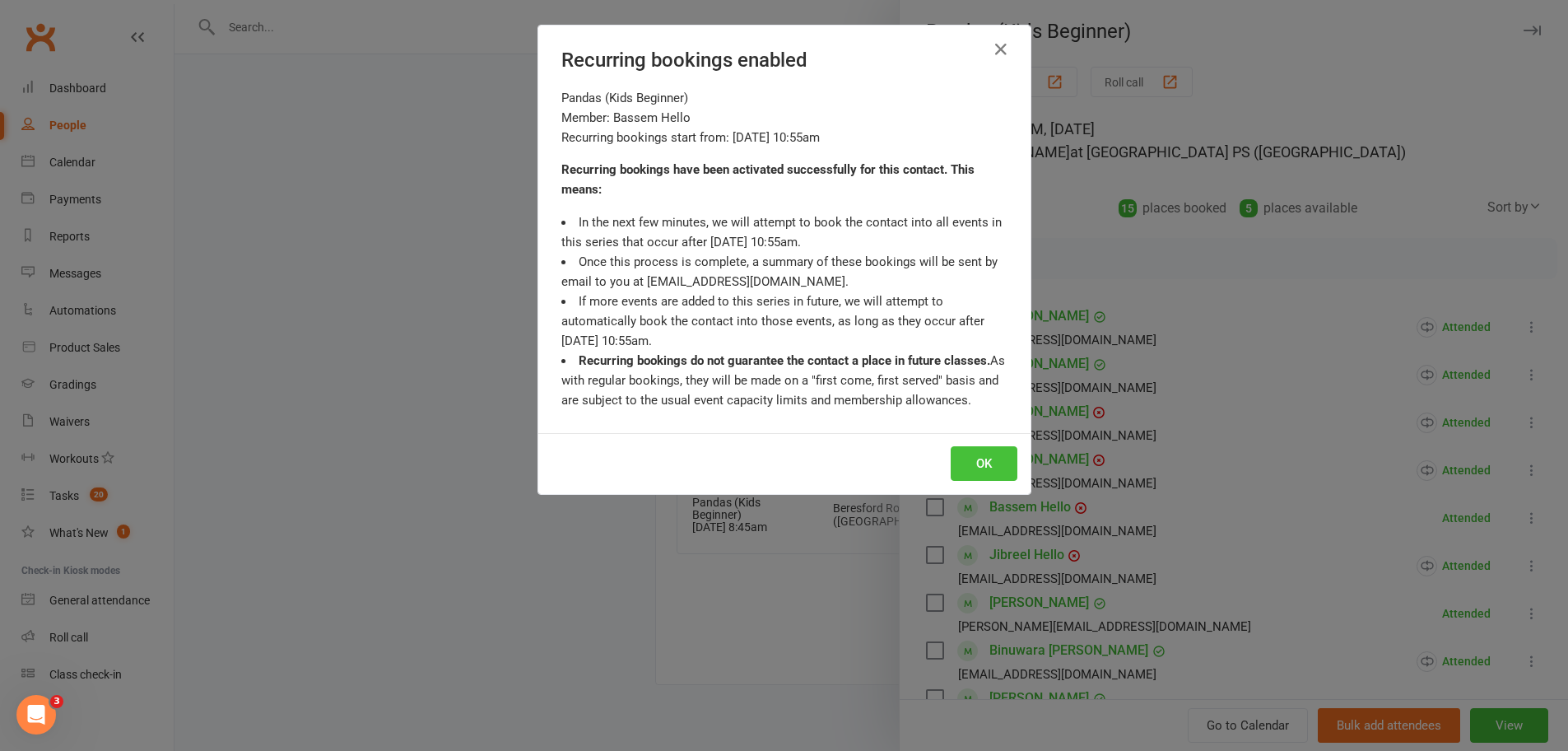
click at [967, 461] on button "OK" at bounding box center [984, 464] width 67 height 35
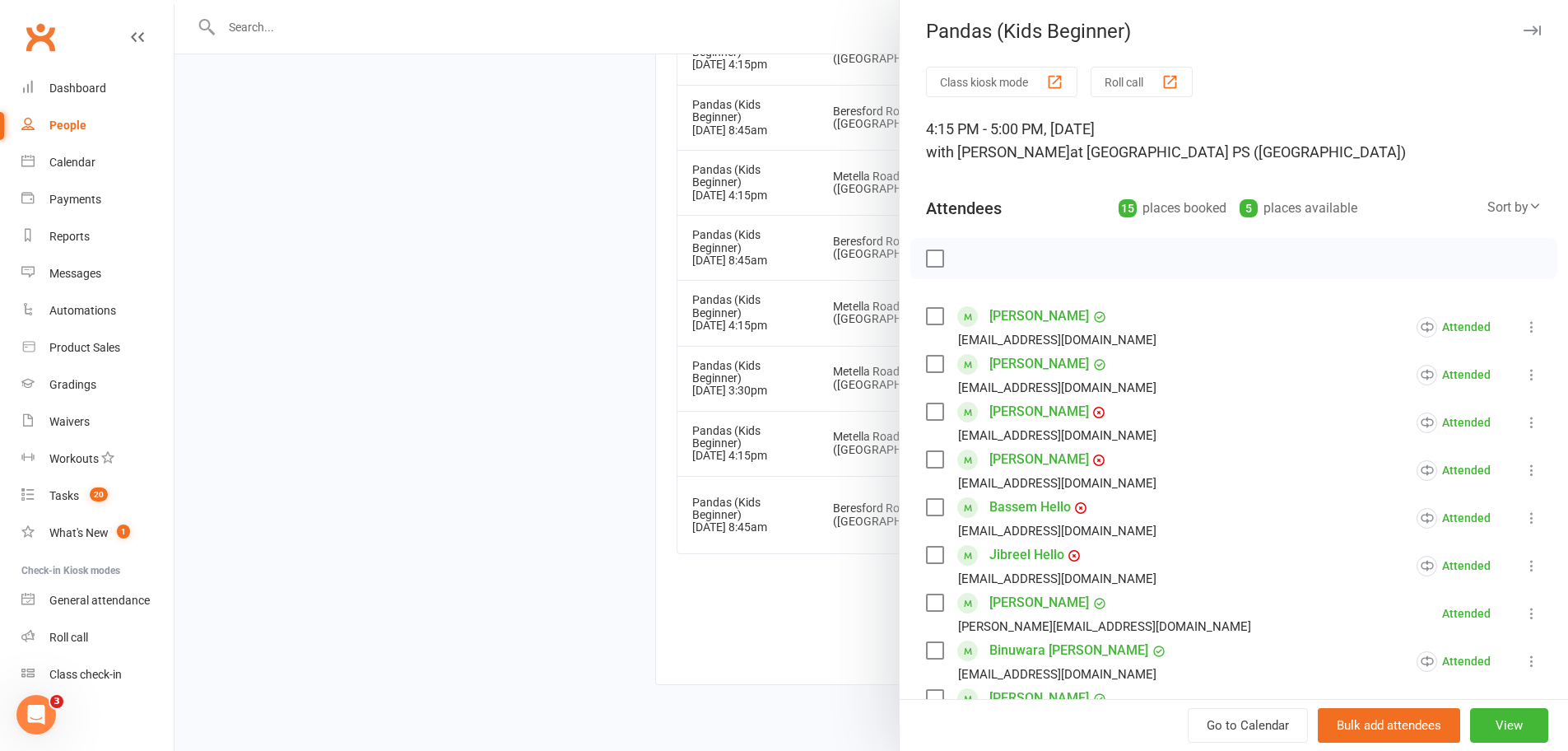
click at [1524, 616] on icon at bounding box center [1531, 613] width 16 height 16
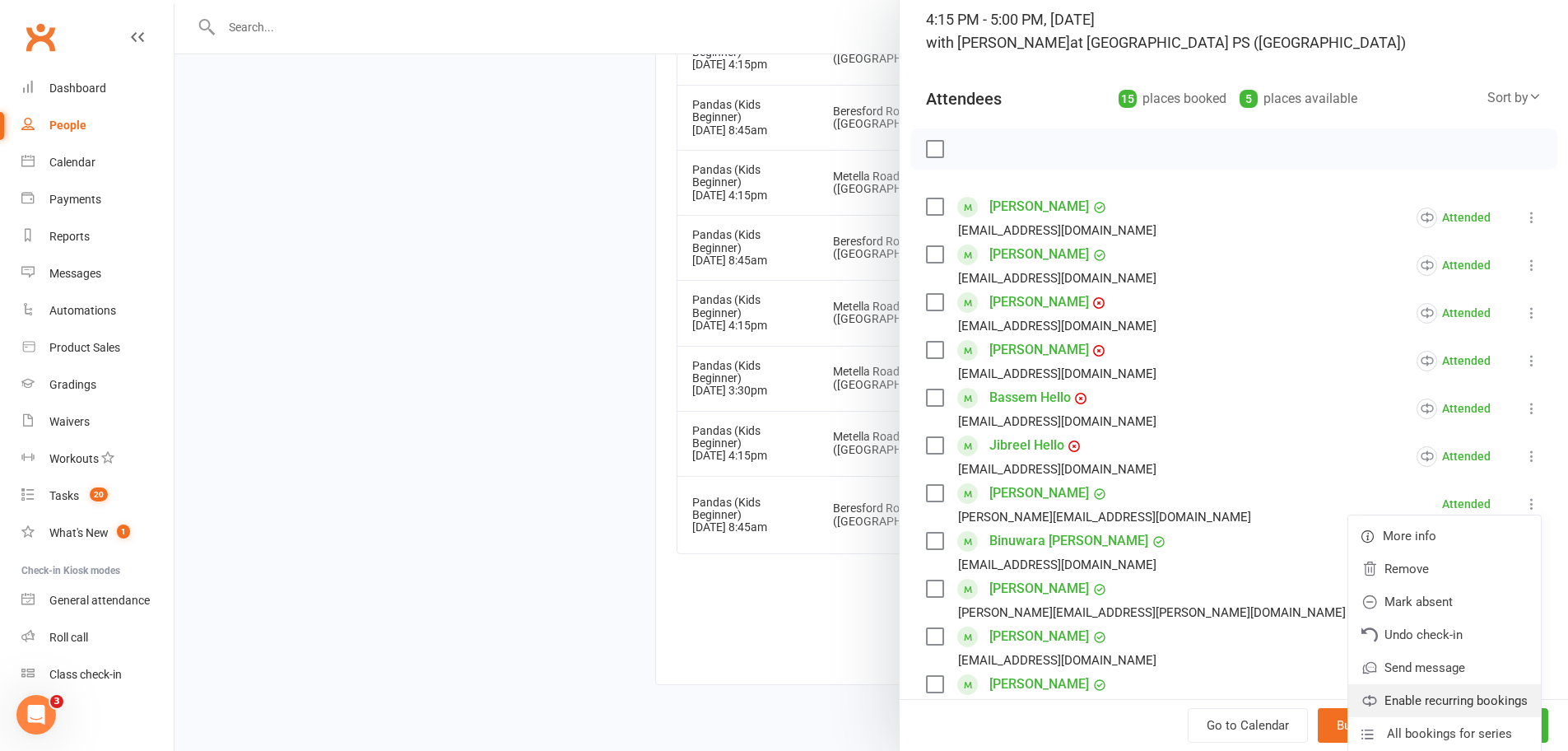
click at [1428, 698] on link "Enable recurring bookings" at bounding box center [1444, 701] width 192 height 33
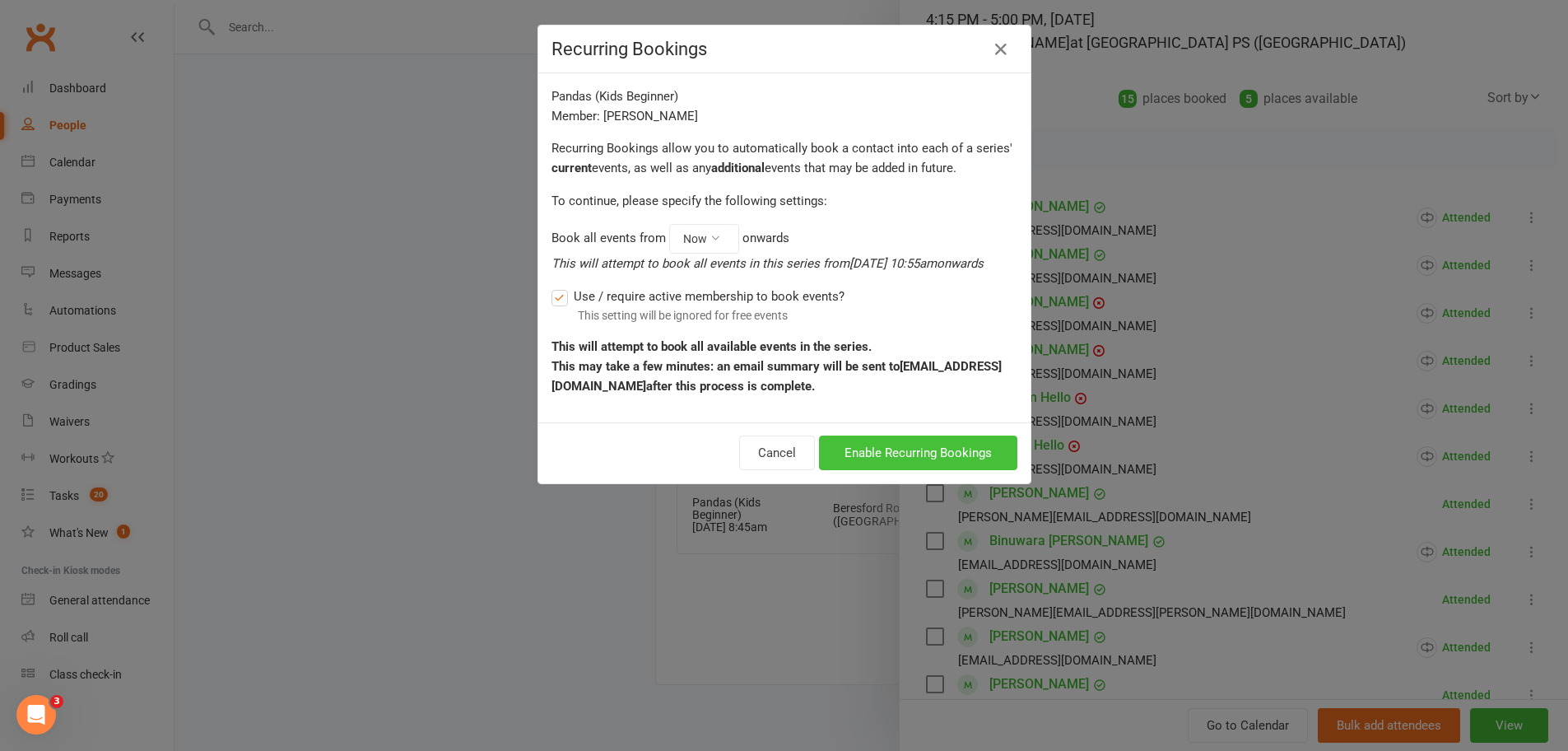
click at [940, 470] on button "Enable Recurring Bookings" at bounding box center [918, 453] width 198 height 35
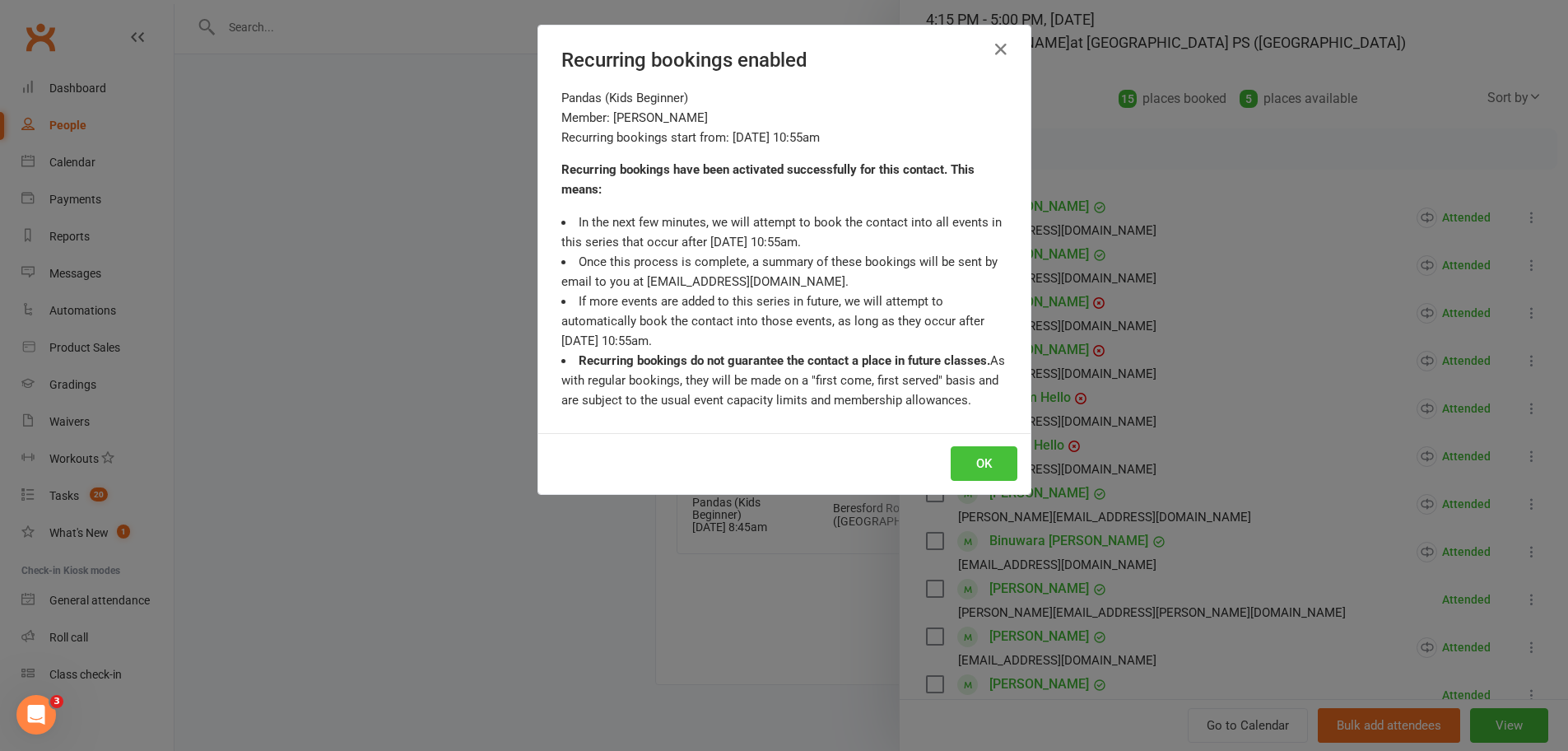
click at [983, 464] on button "OK" at bounding box center [984, 464] width 67 height 35
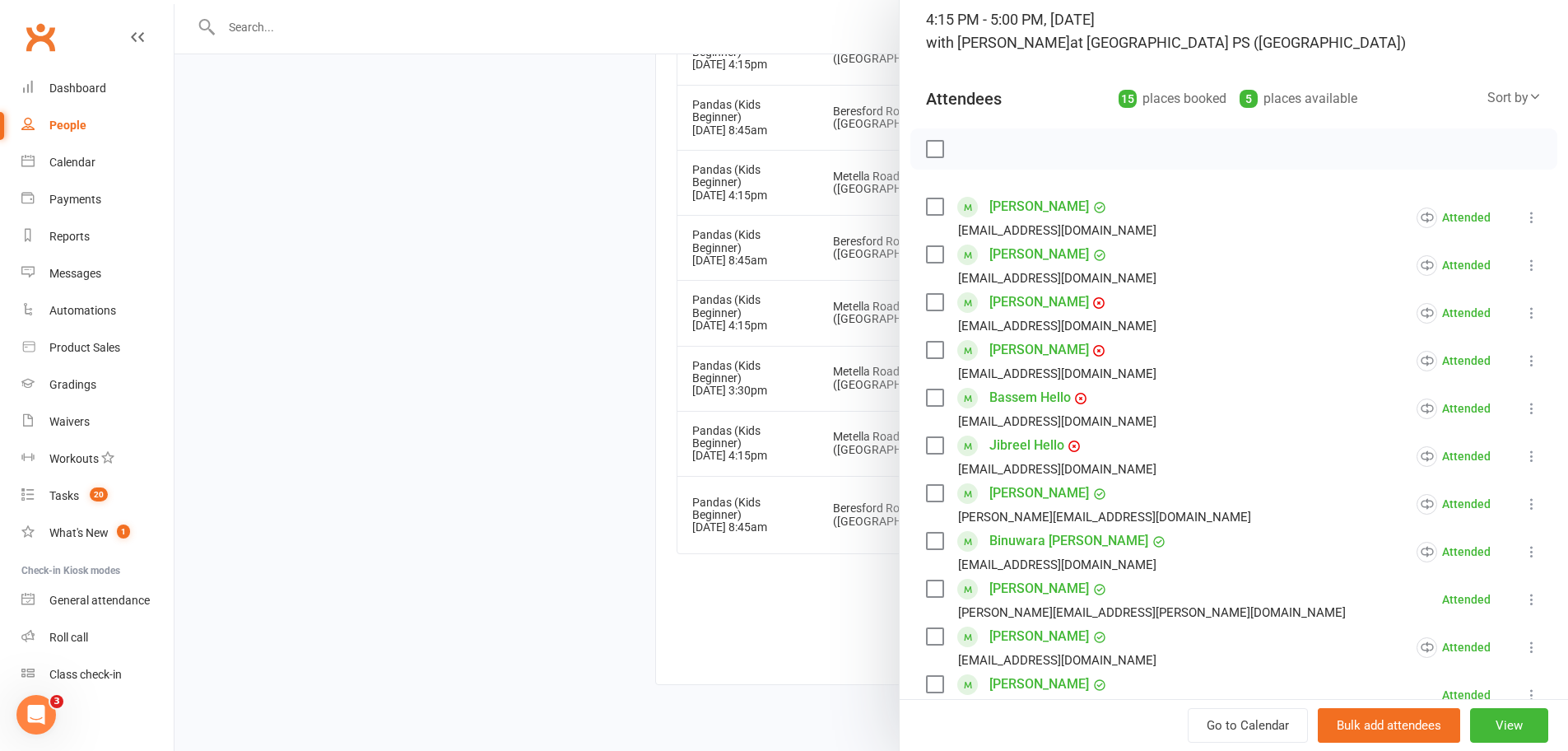
click at [1524, 599] on icon at bounding box center [1531, 599] width 16 height 16
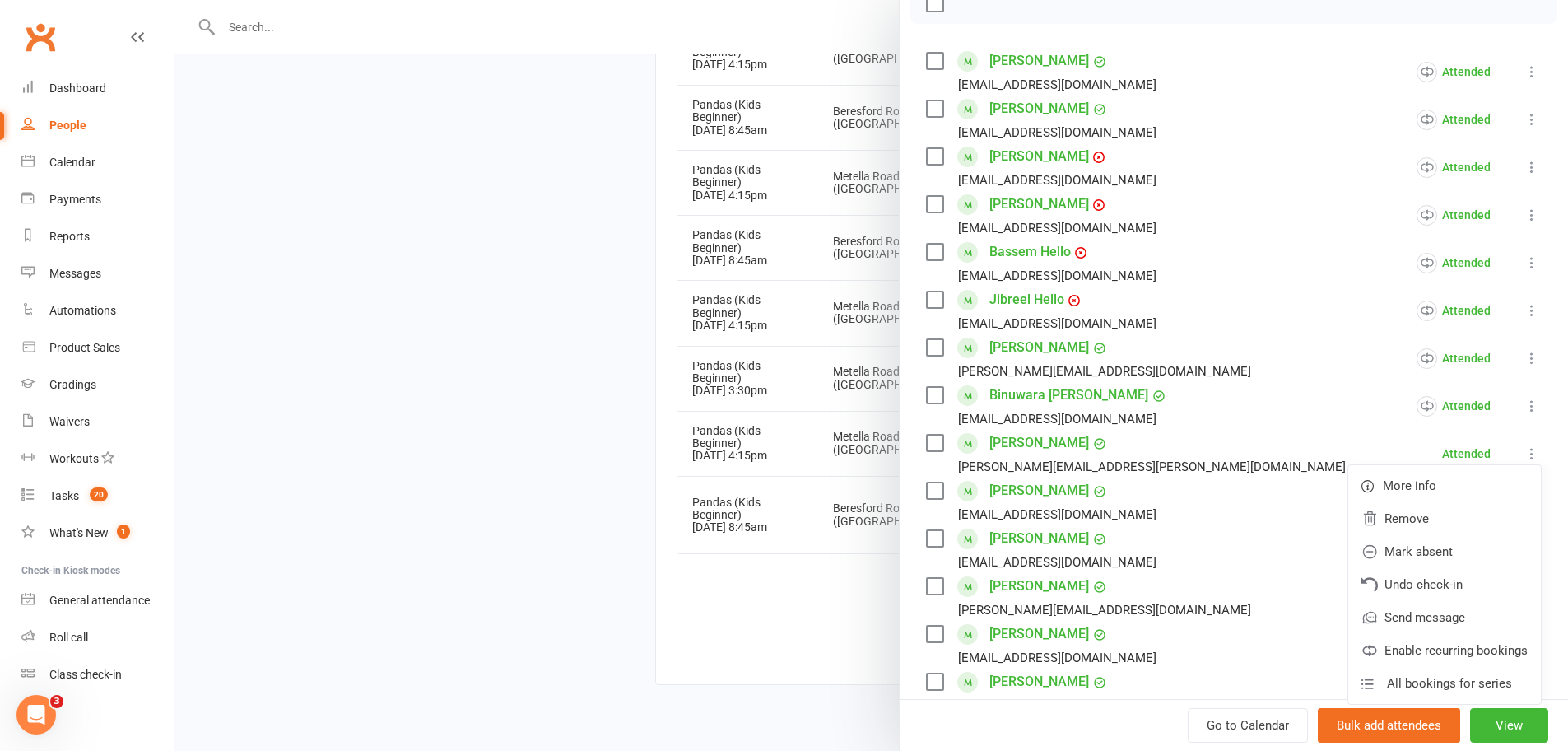
scroll to position [405, 0]
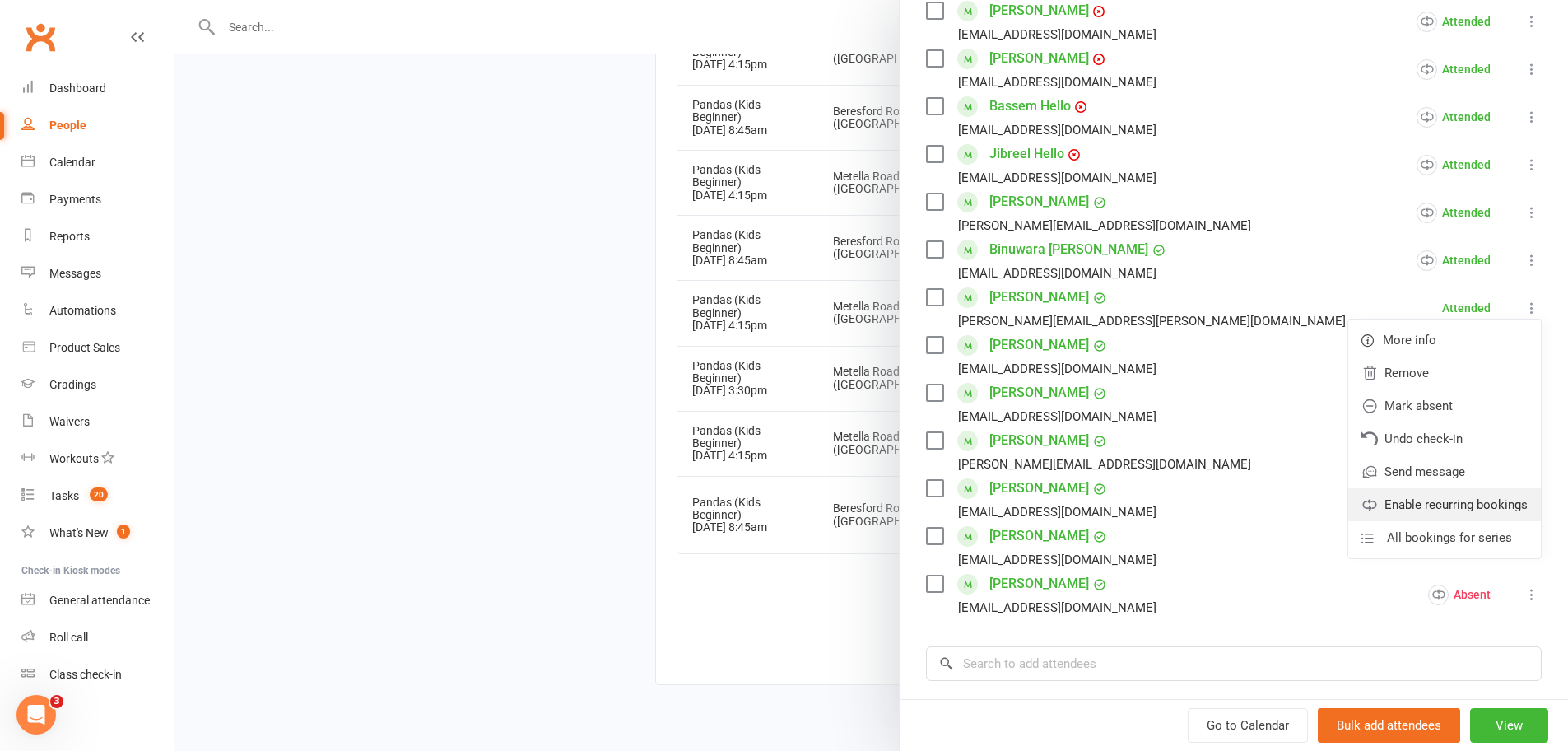
click at [1423, 513] on link "Enable recurring bookings" at bounding box center [1444, 505] width 192 height 33
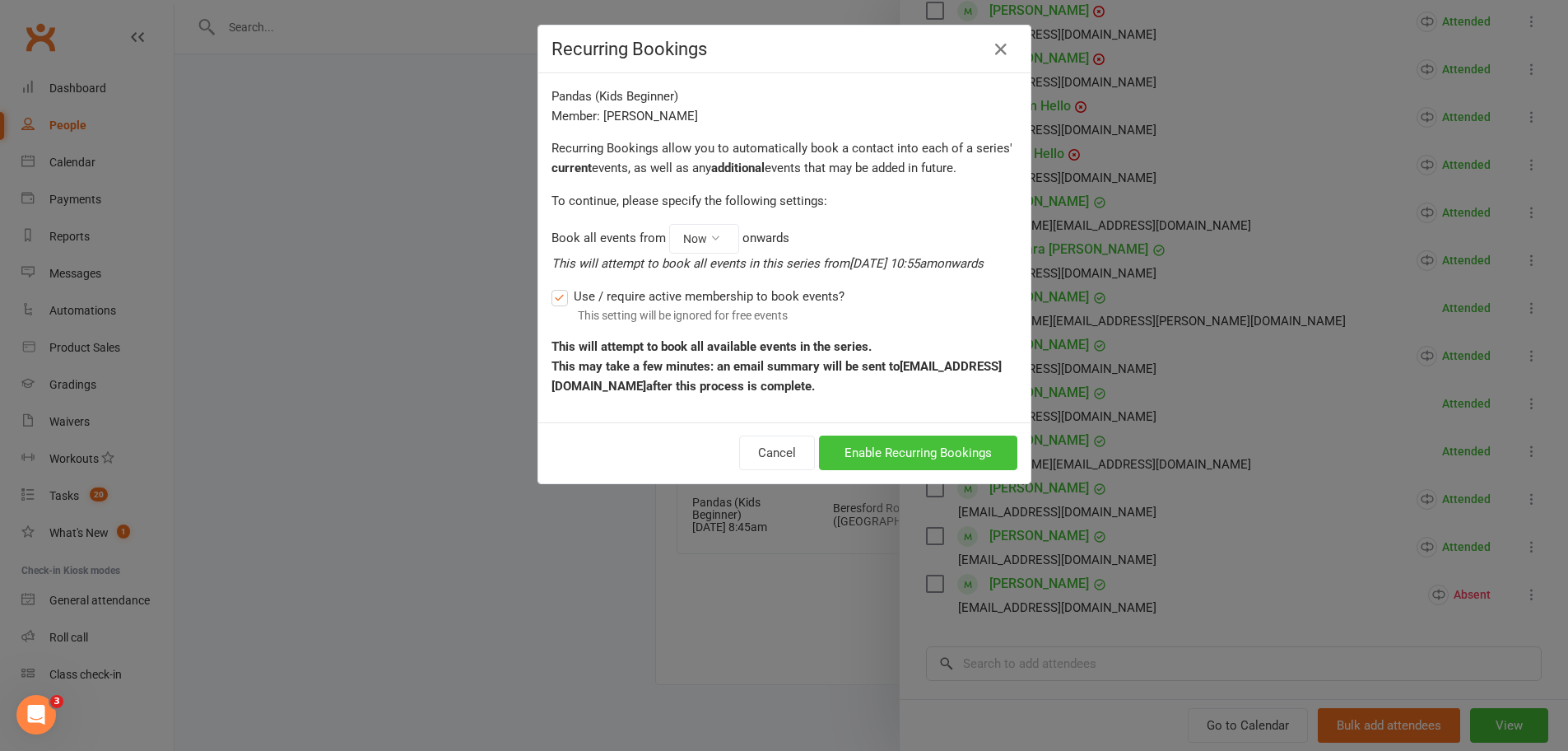
click at [896, 470] on button "Enable Recurring Bookings" at bounding box center [918, 453] width 198 height 35
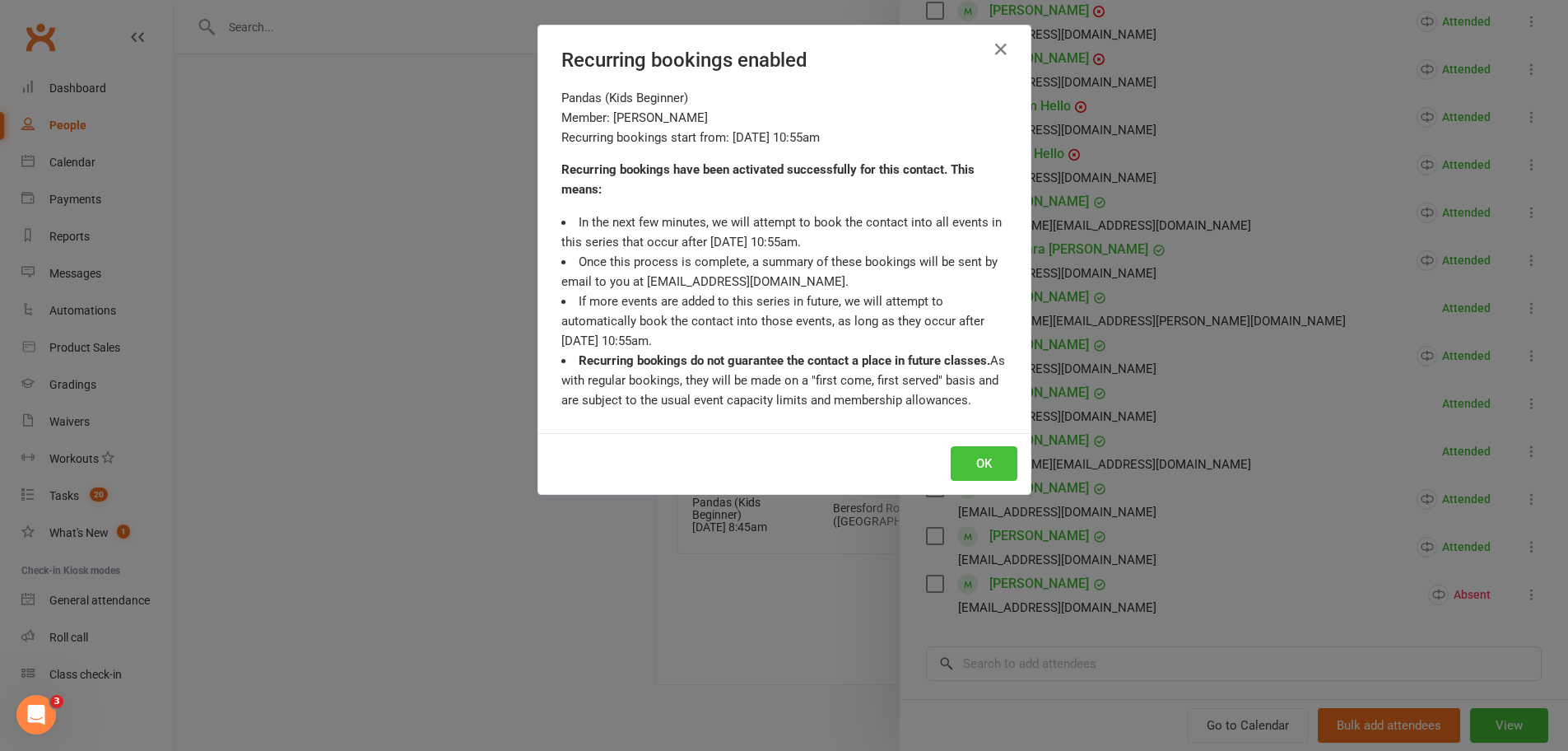
click at [953, 457] on button "OK" at bounding box center [984, 464] width 67 height 35
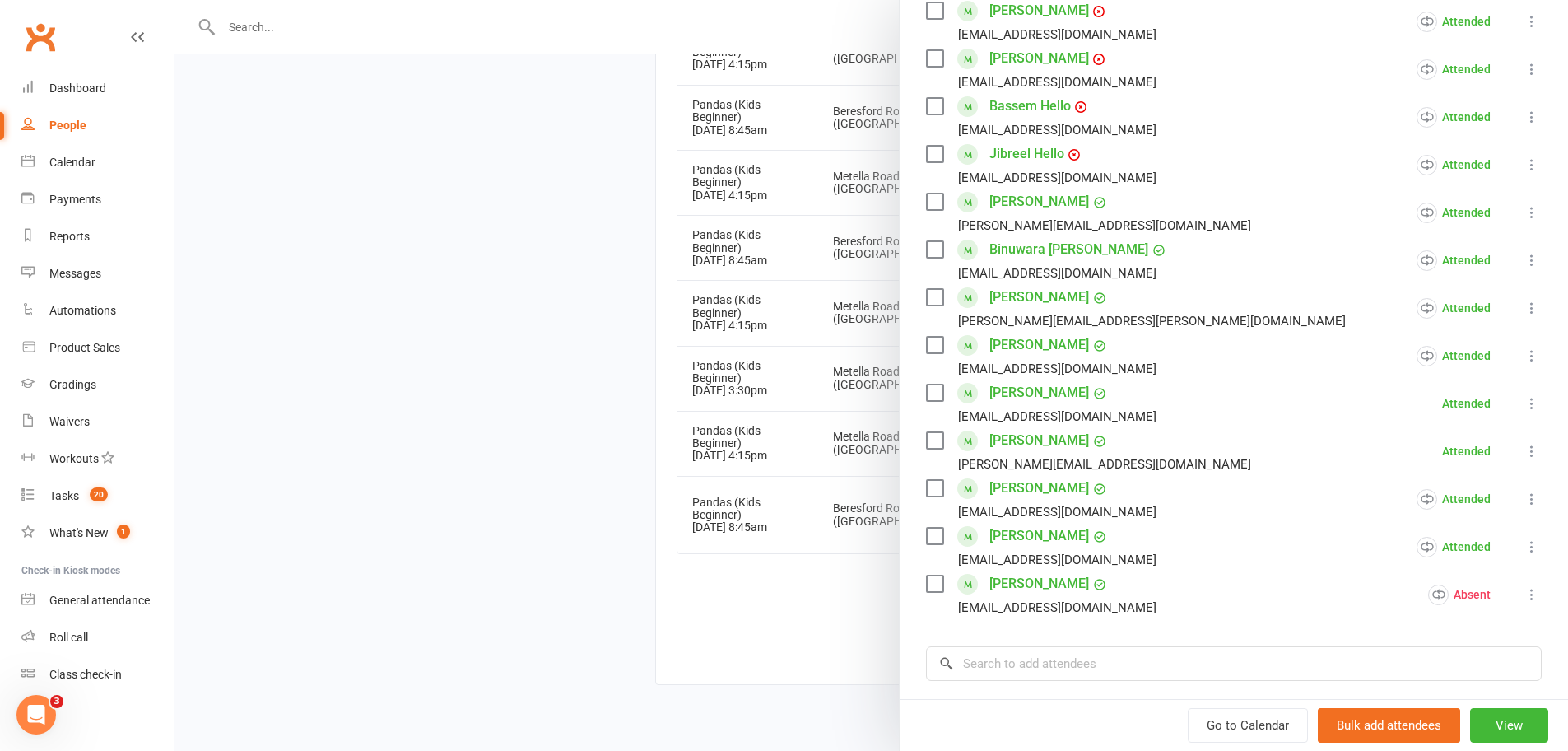
click at [1524, 404] on icon at bounding box center [1531, 403] width 16 height 16
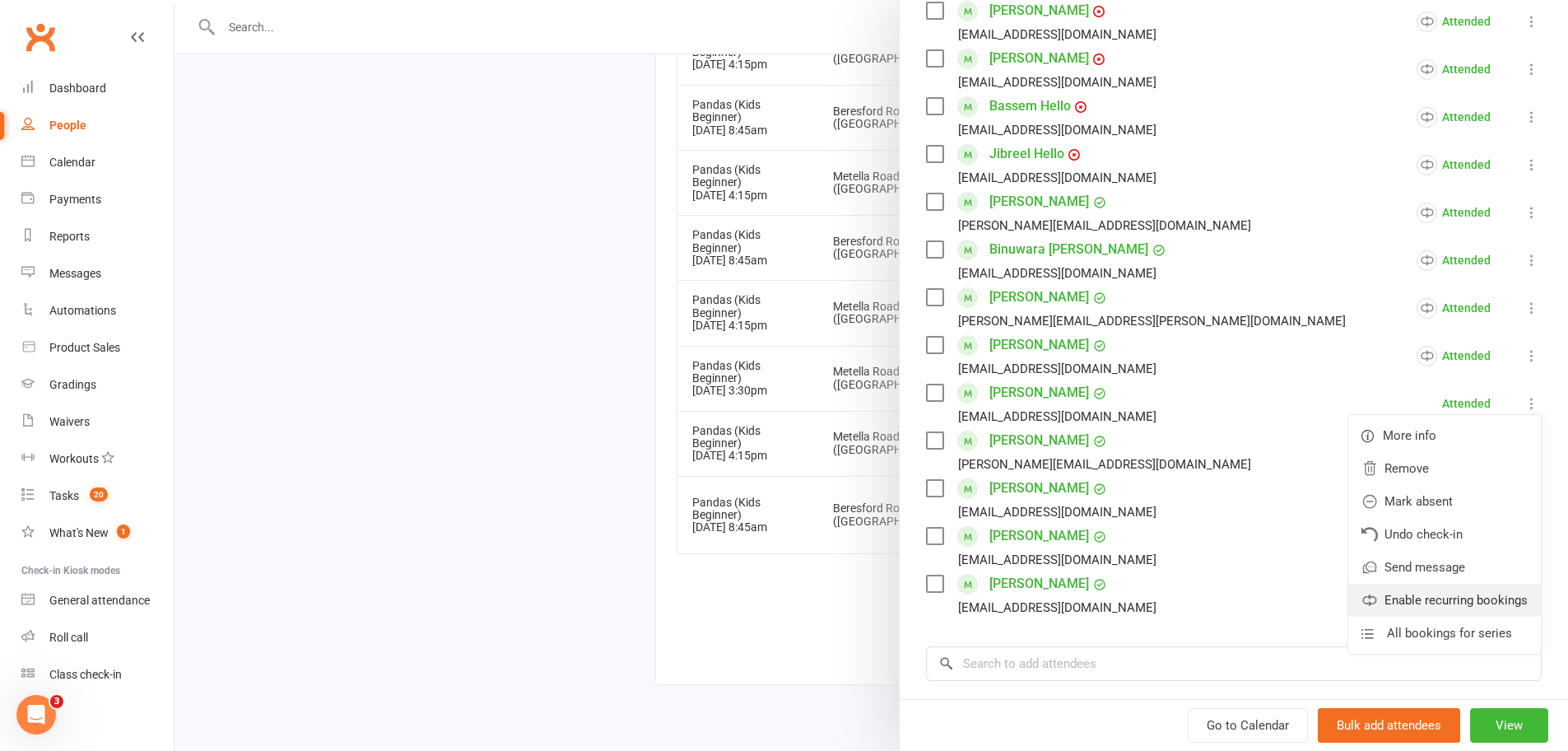
click at [1435, 602] on link "Enable recurring bookings" at bounding box center [1444, 600] width 192 height 33
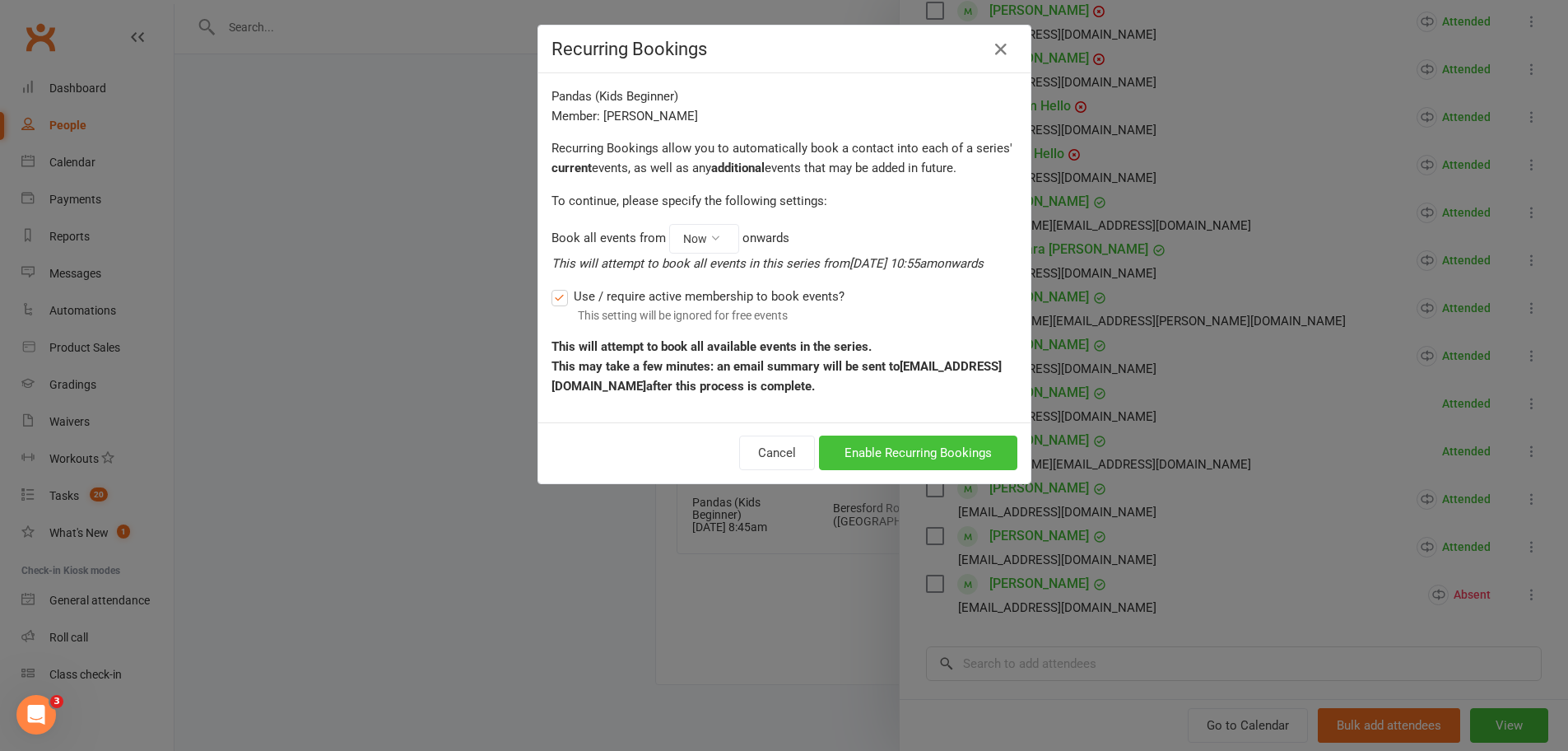
click at [955, 470] on button "Enable Recurring Bookings" at bounding box center [918, 453] width 198 height 35
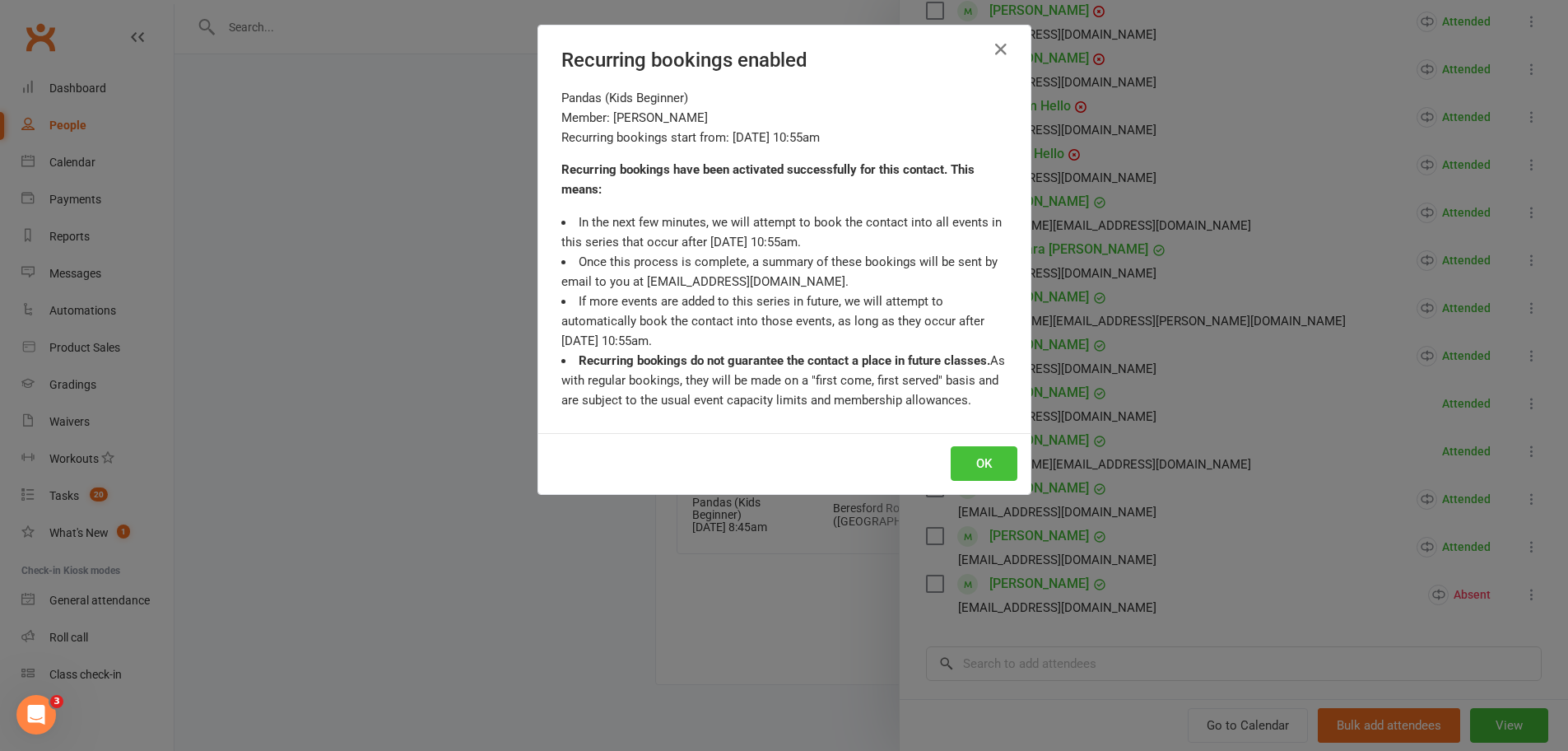
click at [965, 475] on button "OK" at bounding box center [984, 464] width 67 height 35
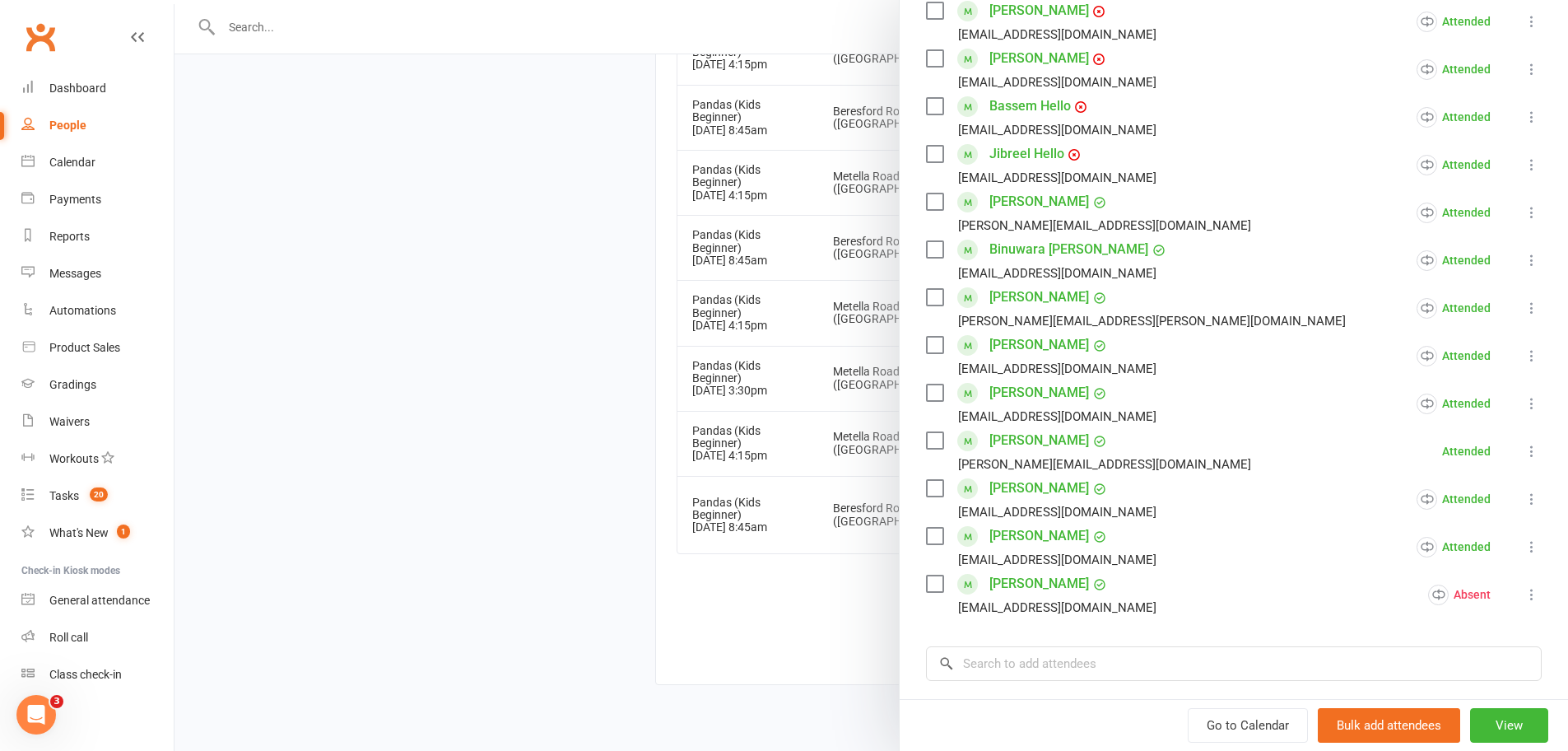
click at [1524, 453] on icon at bounding box center [1531, 451] width 16 height 16
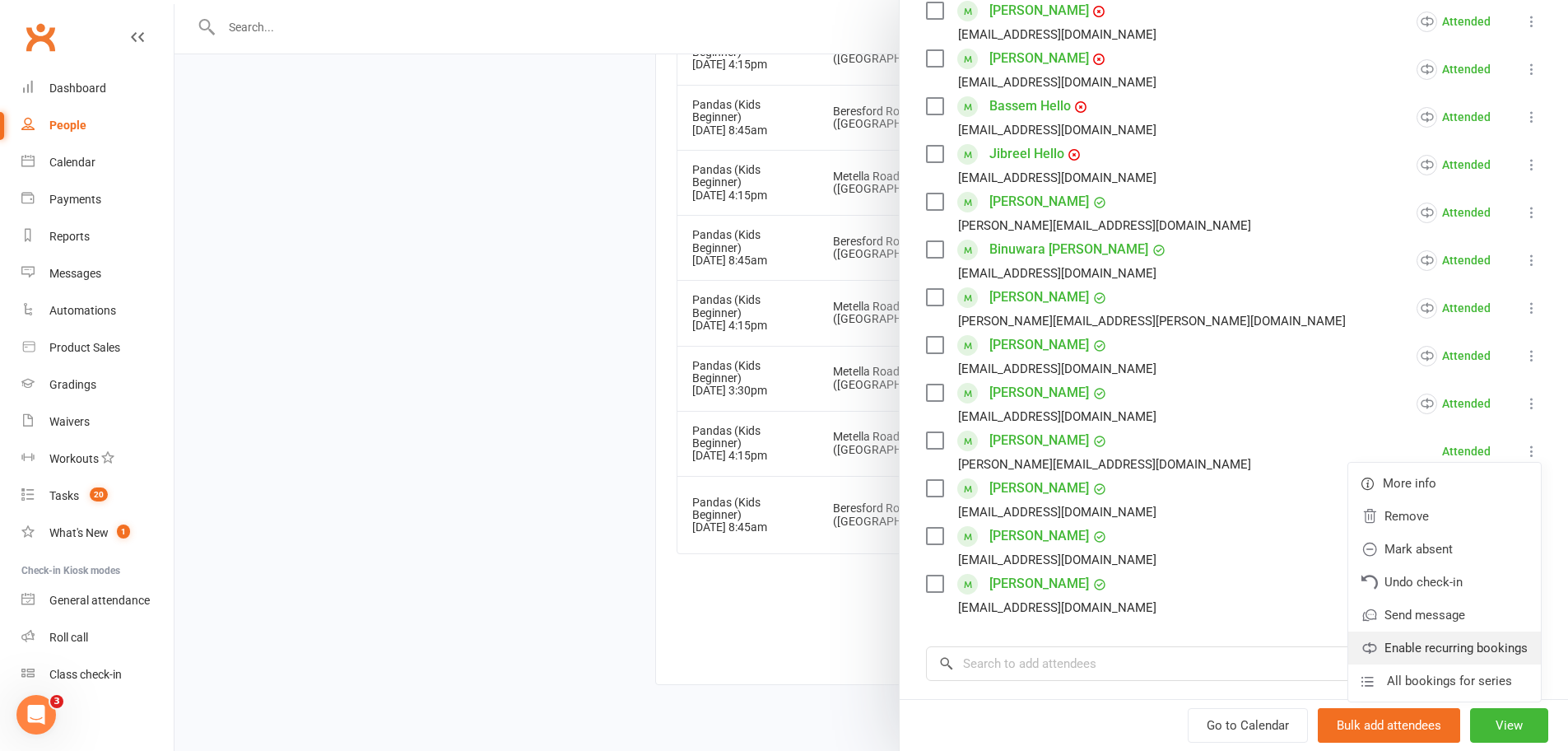
click at [1429, 660] on link "Enable recurring bookings" at bounding box center [1444, 648] width 192 height 33
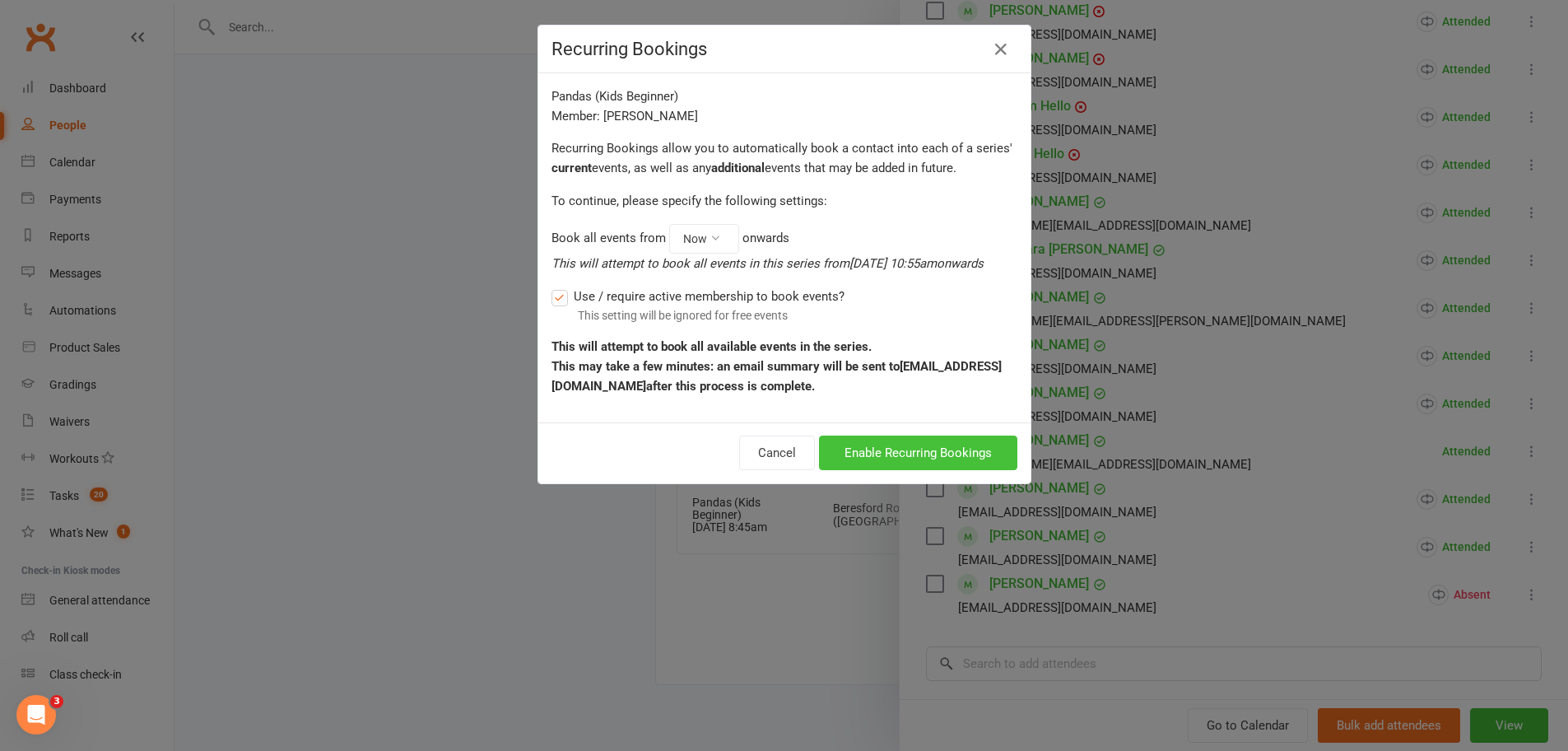
click at [939, 470] on button "Enable Recurring Bookings" at bounding box center [918, 453] width 198 height 35
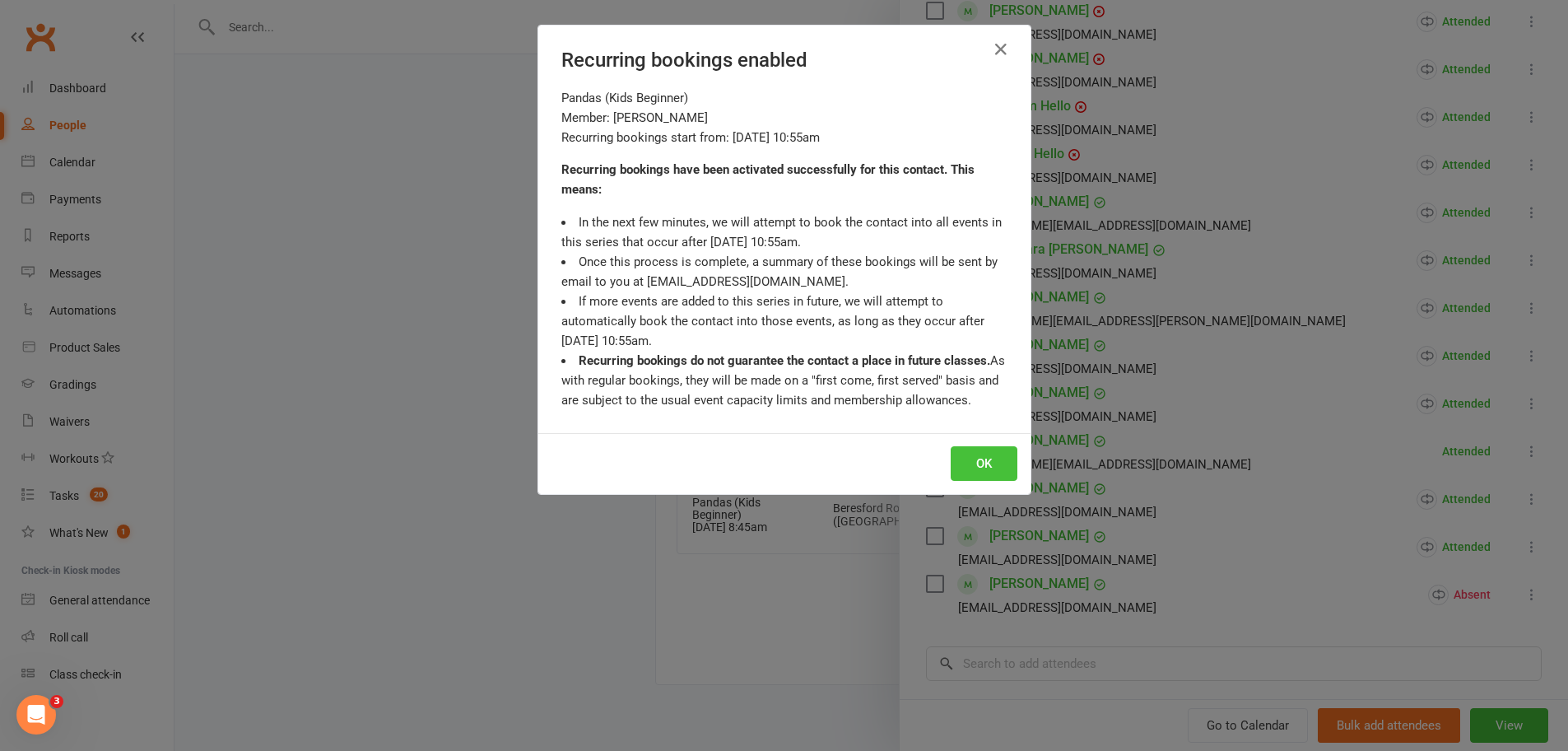
click at [980, 469] on button "OK" at bounding box center [984, 464] width 67 height 35
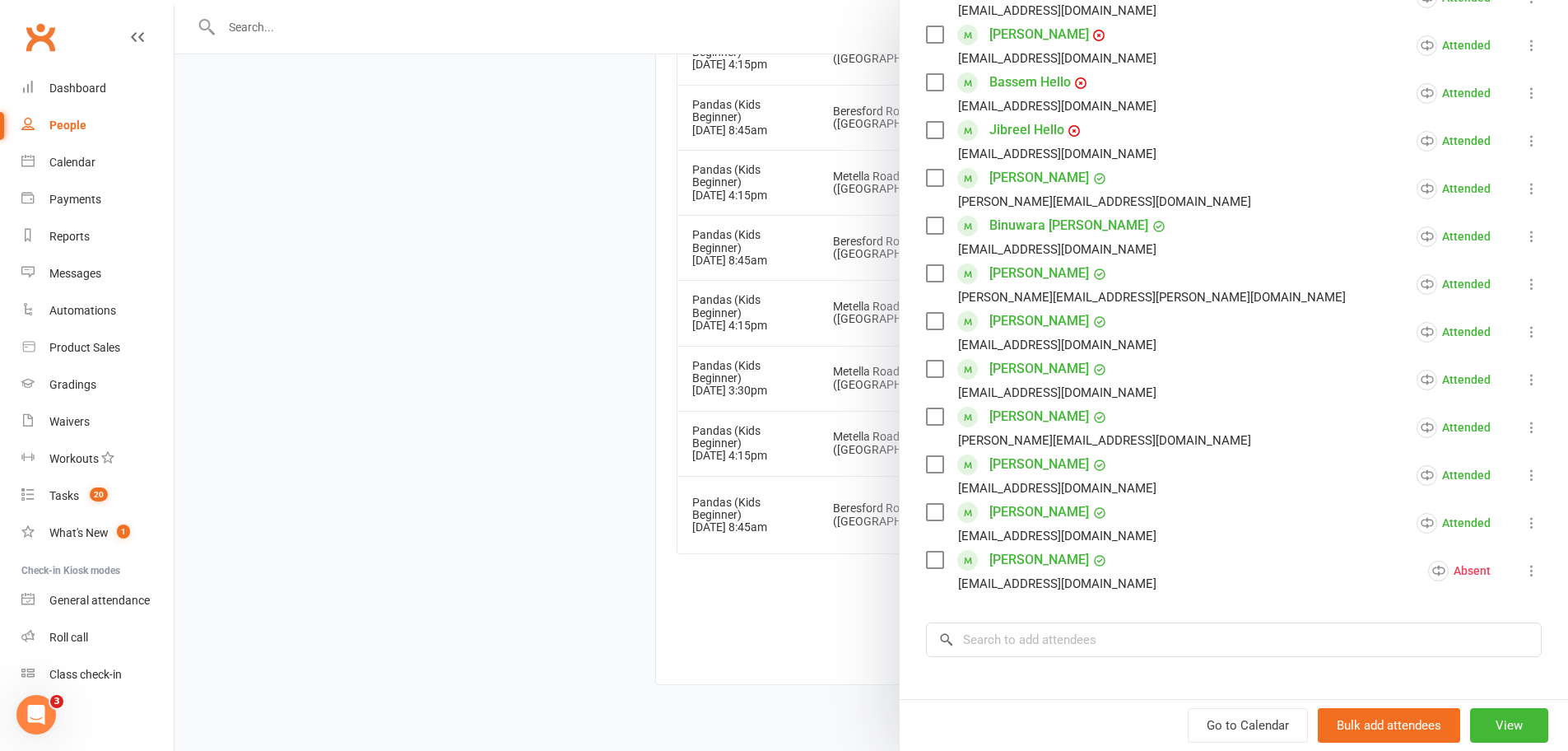
scroll to position [484, 0]
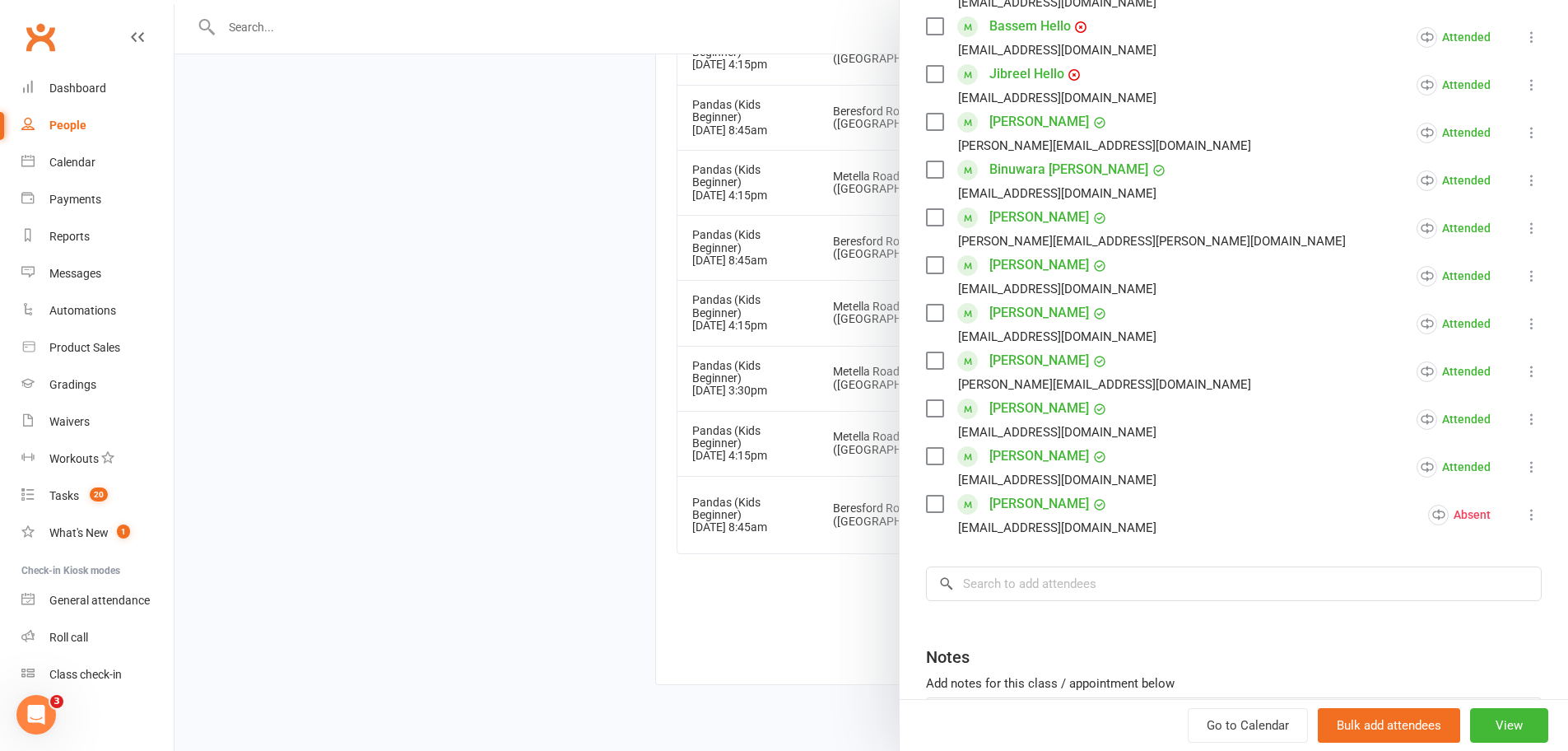
click at [1524, 519] on icon at bounding box center [1531, 514] width 16 height 16
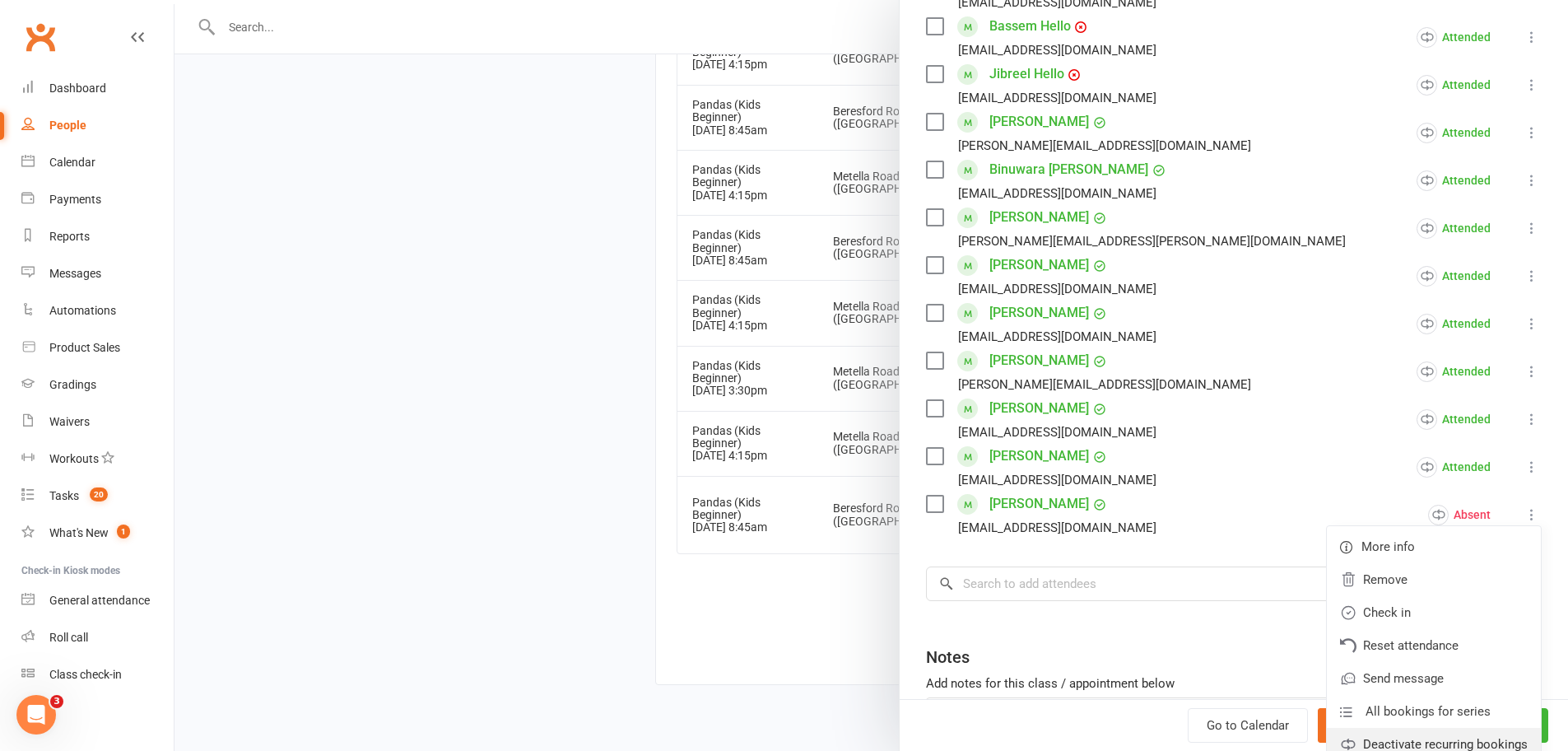
click at [1432, 740] on link "Deactivate recurring bookings" at bounding box center [1433, 744] width 214 height 33
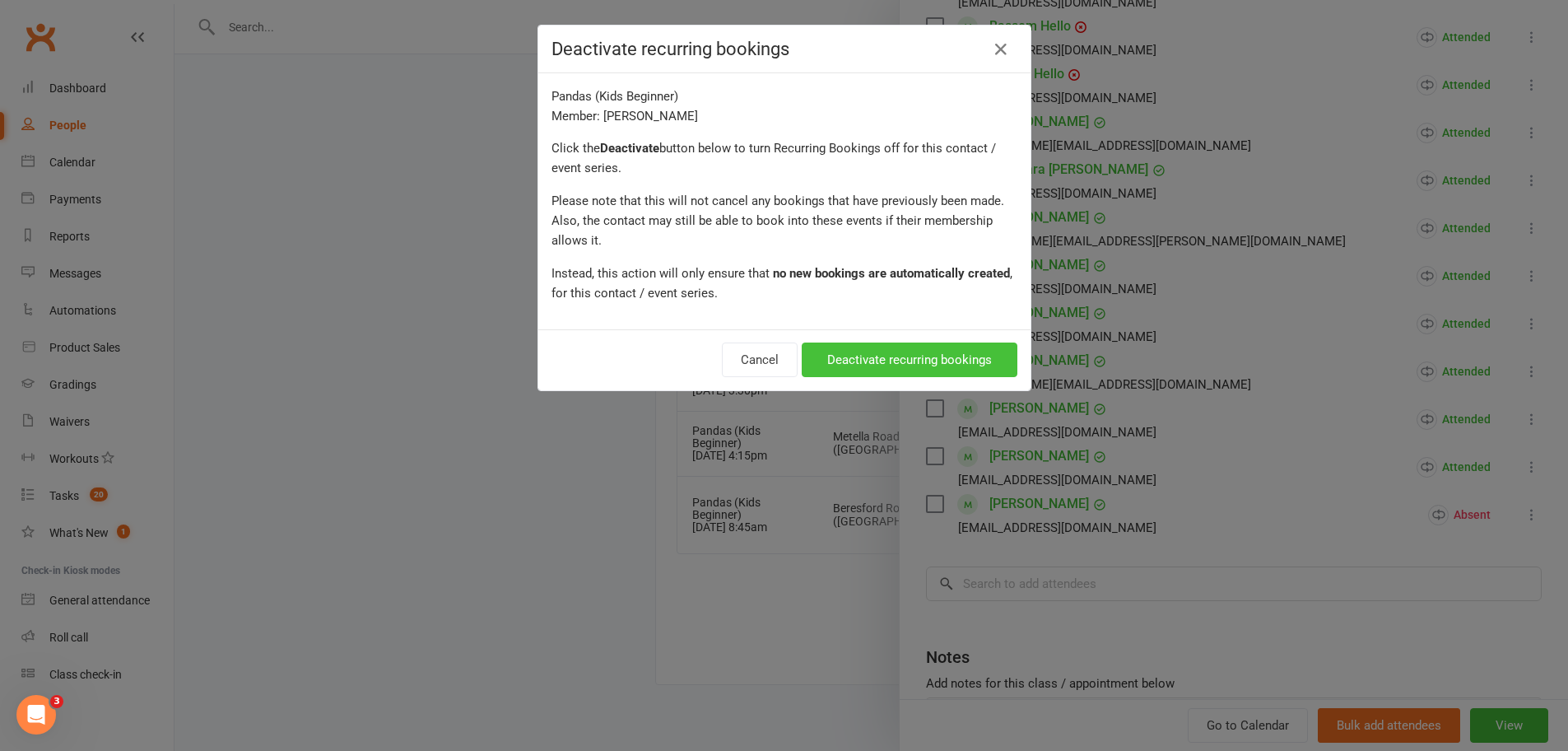
click at [841, 357] on button "Deactivate recurring bookings" at bounding box center [909, 360] width 216 height 35
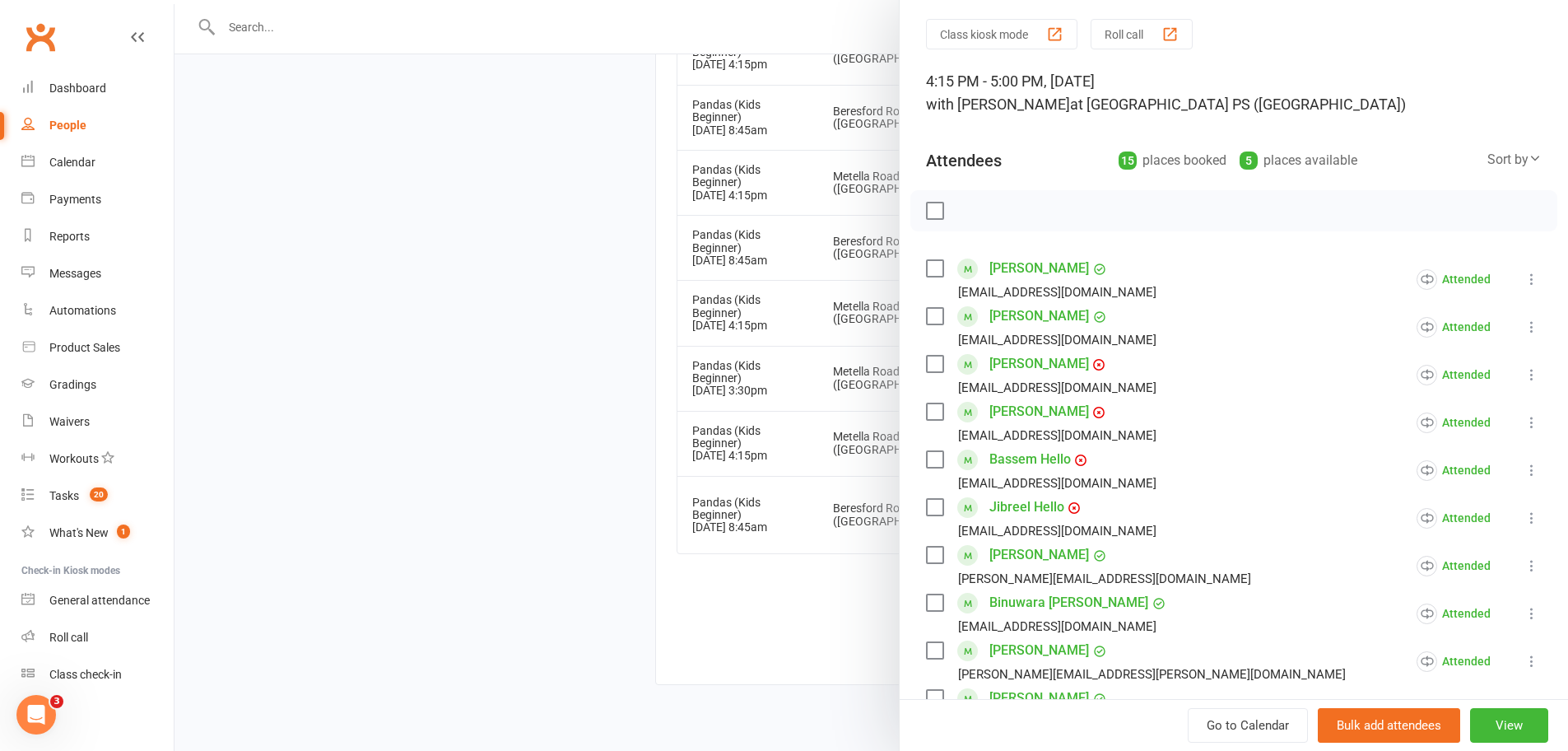
scroll to position [0, 0]
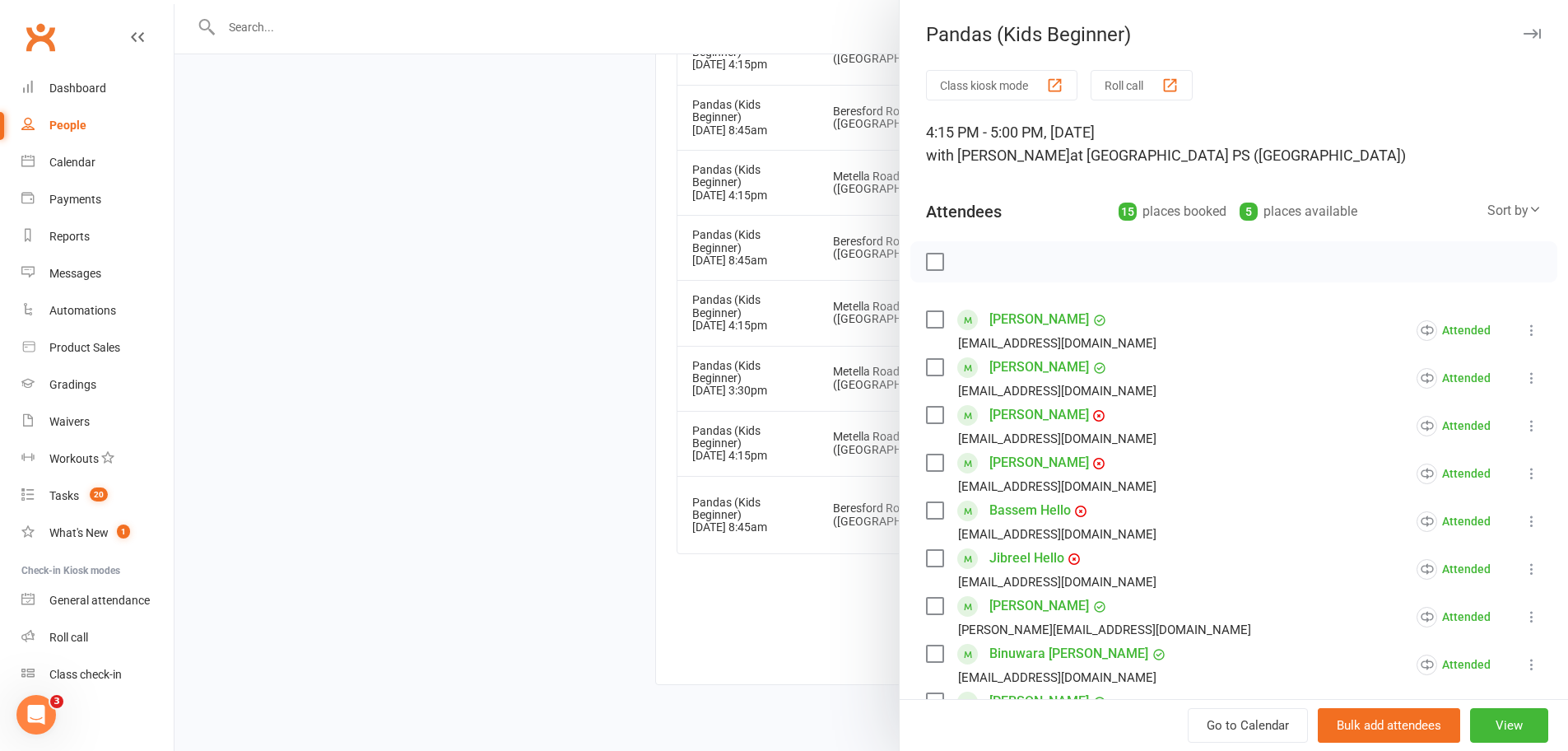
click at [790, 555] on div at bounding box center [871, 376] width 1393 height 751
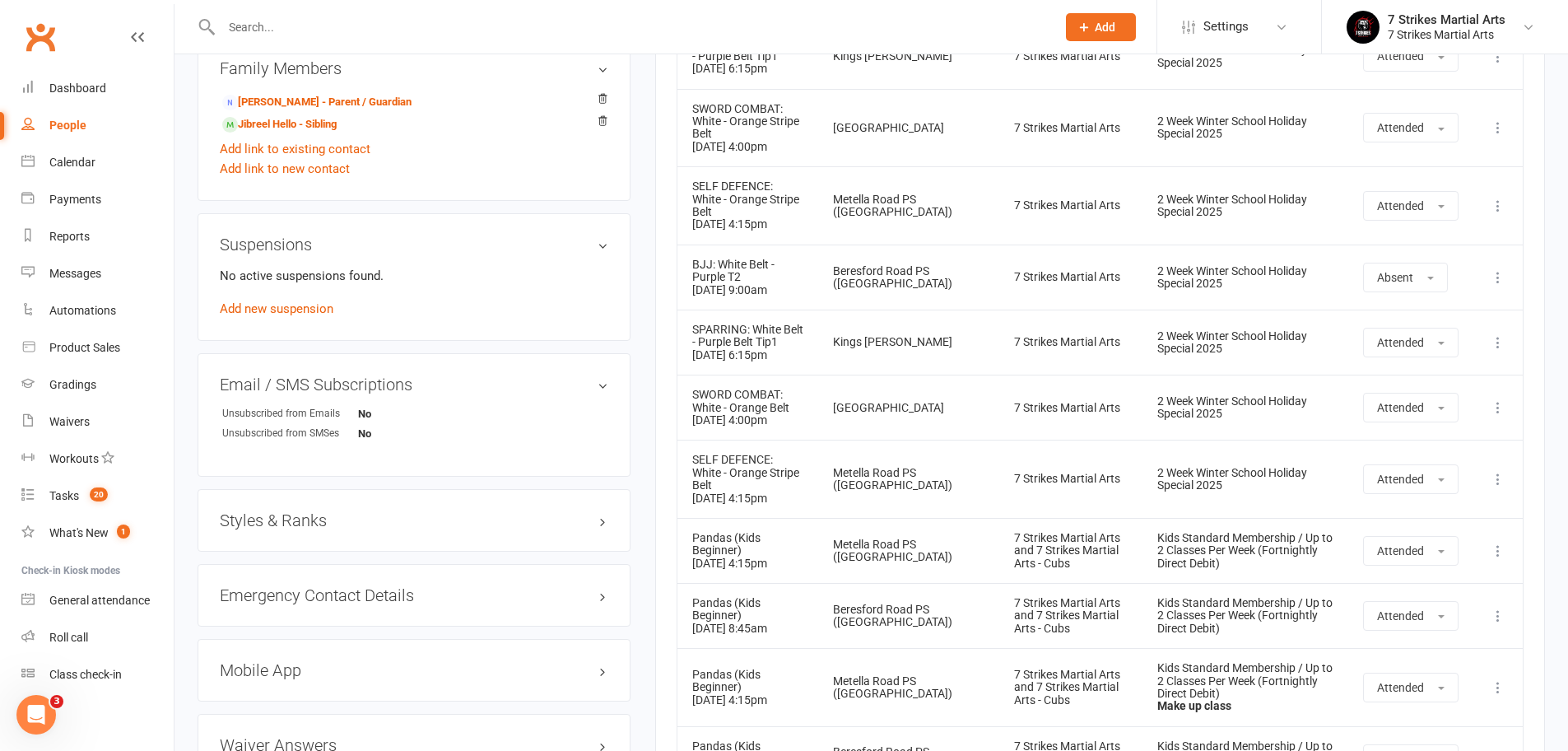
scroll to position [748, 0]
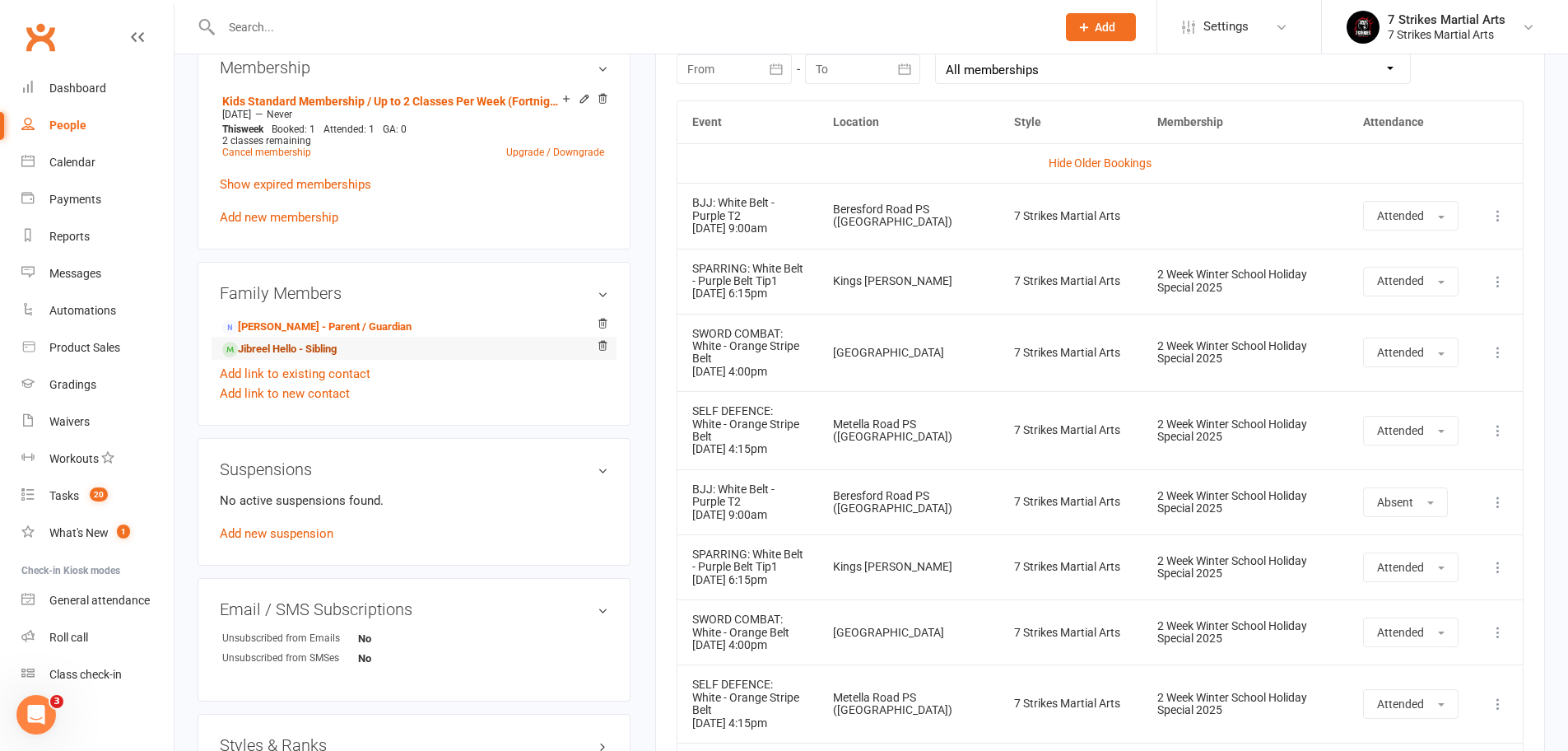
click at [321, 350] on link "Jibreel Hello - Sibling" at bounding box center [280, 349] width 114 height 17
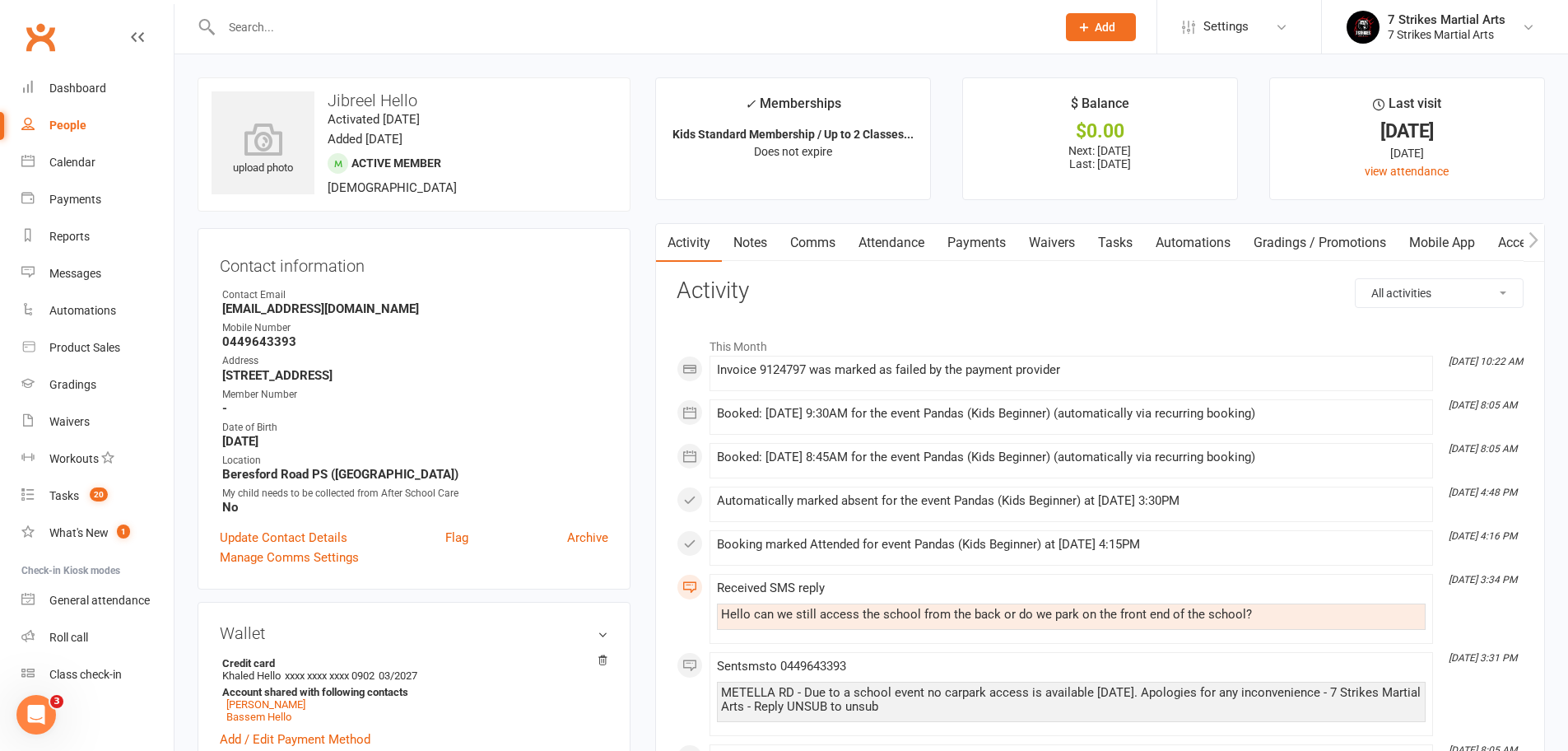
click at [917, 239] on link "Attendance" at bounding box center [891, 242] width 89 height 38
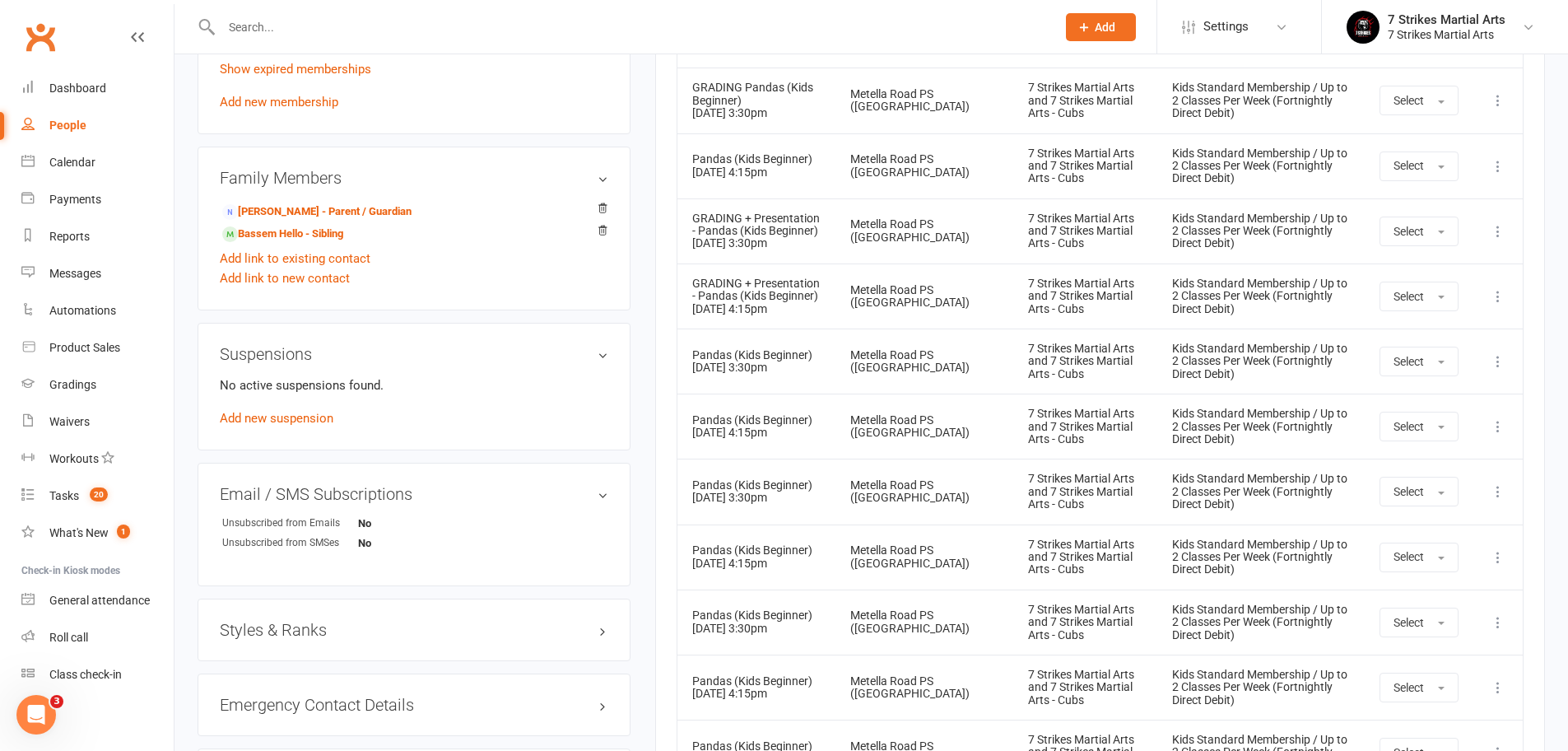
scroll to position [731, 0]
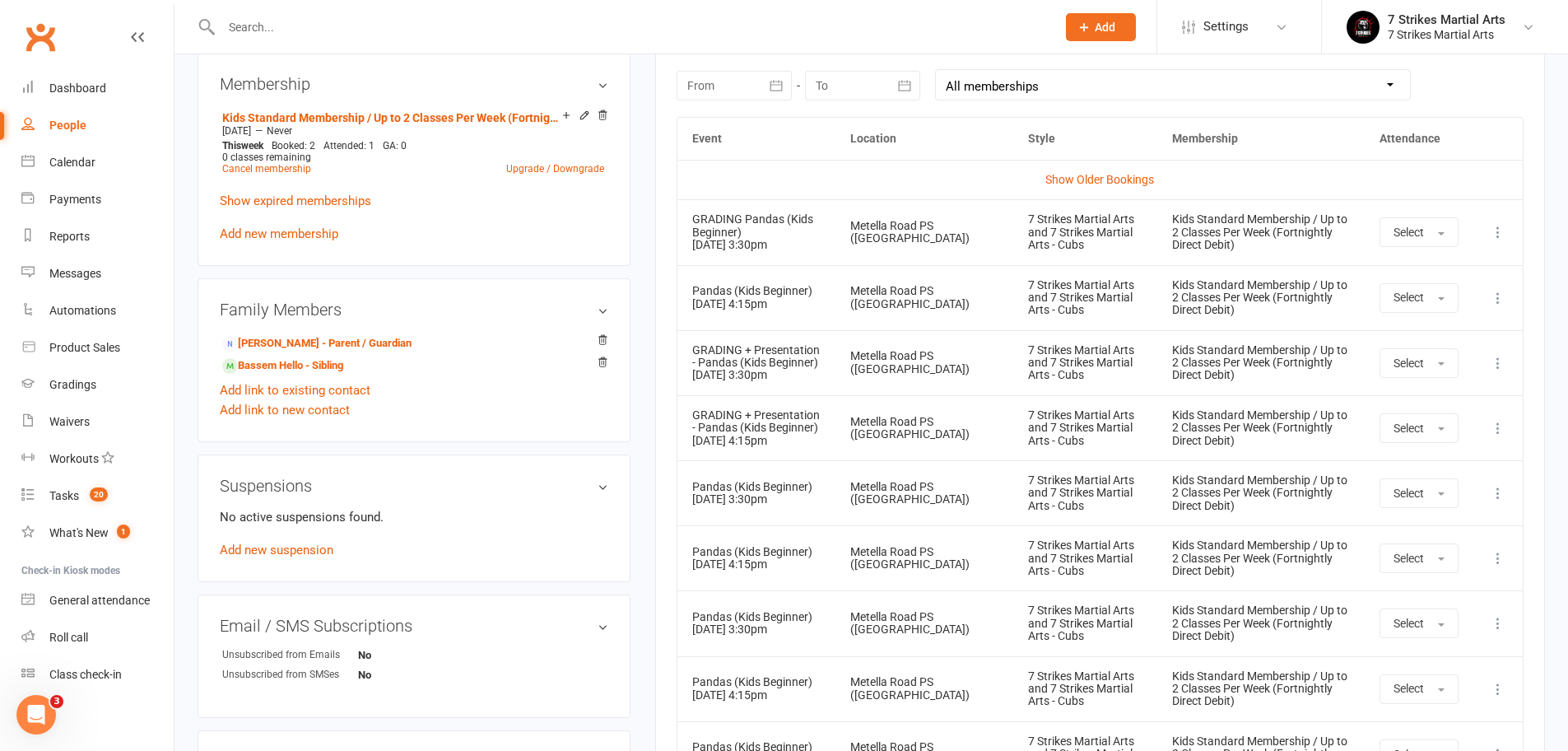
click at [1492, 232] on icon at bounding box center [1497, 231] width 16 height 16
click at [1496, 229] on icon at bounding box center [1497, 231] width 16 height 16
click at [1495, 231] on icon at bounding box center [1497, 231] width 16 height 16
click at [1448, 347] on ul "More info View event Remove booking" at bounding box center [1425, 297] width 164 height 108
click at [1502, 224] on icon at bounding box center [1497, 231] width 16 height 16
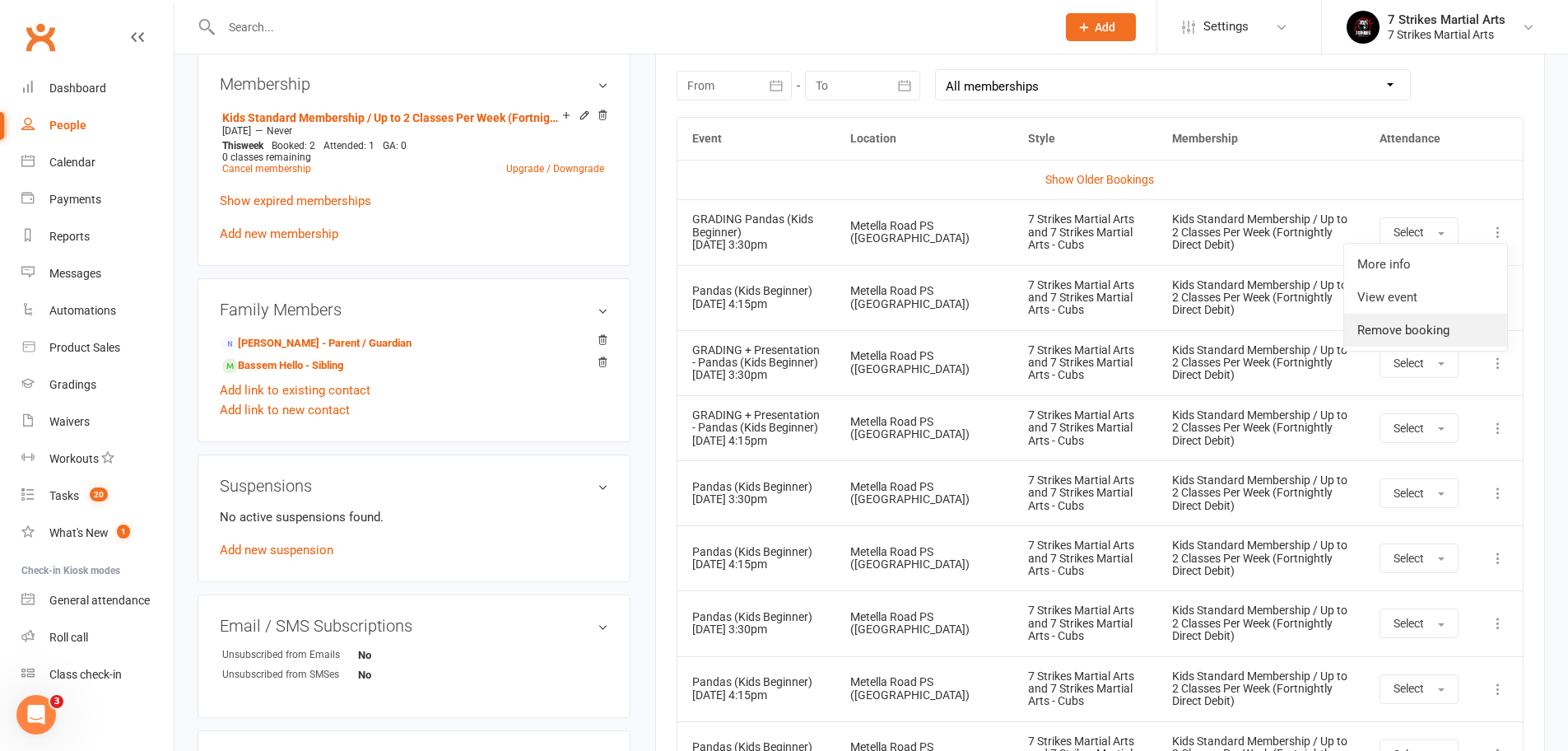
click at [1453, 323] on link "Remove booking" at bounding box center [1425, 330] width 163 height 33
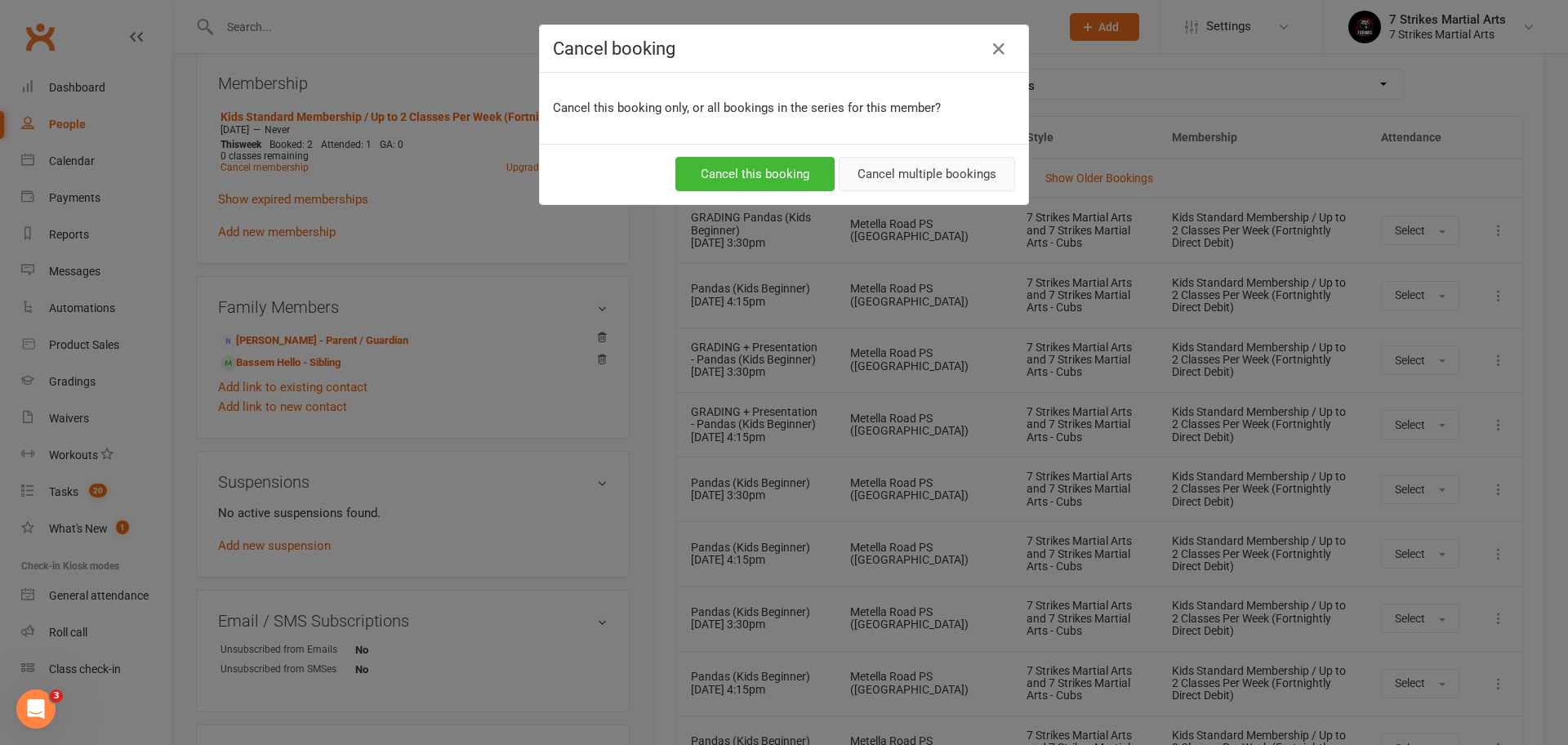
click at [873, 179] on button "Cancel multiple bookings" at bounding box center [928, 174] width 177 height 35
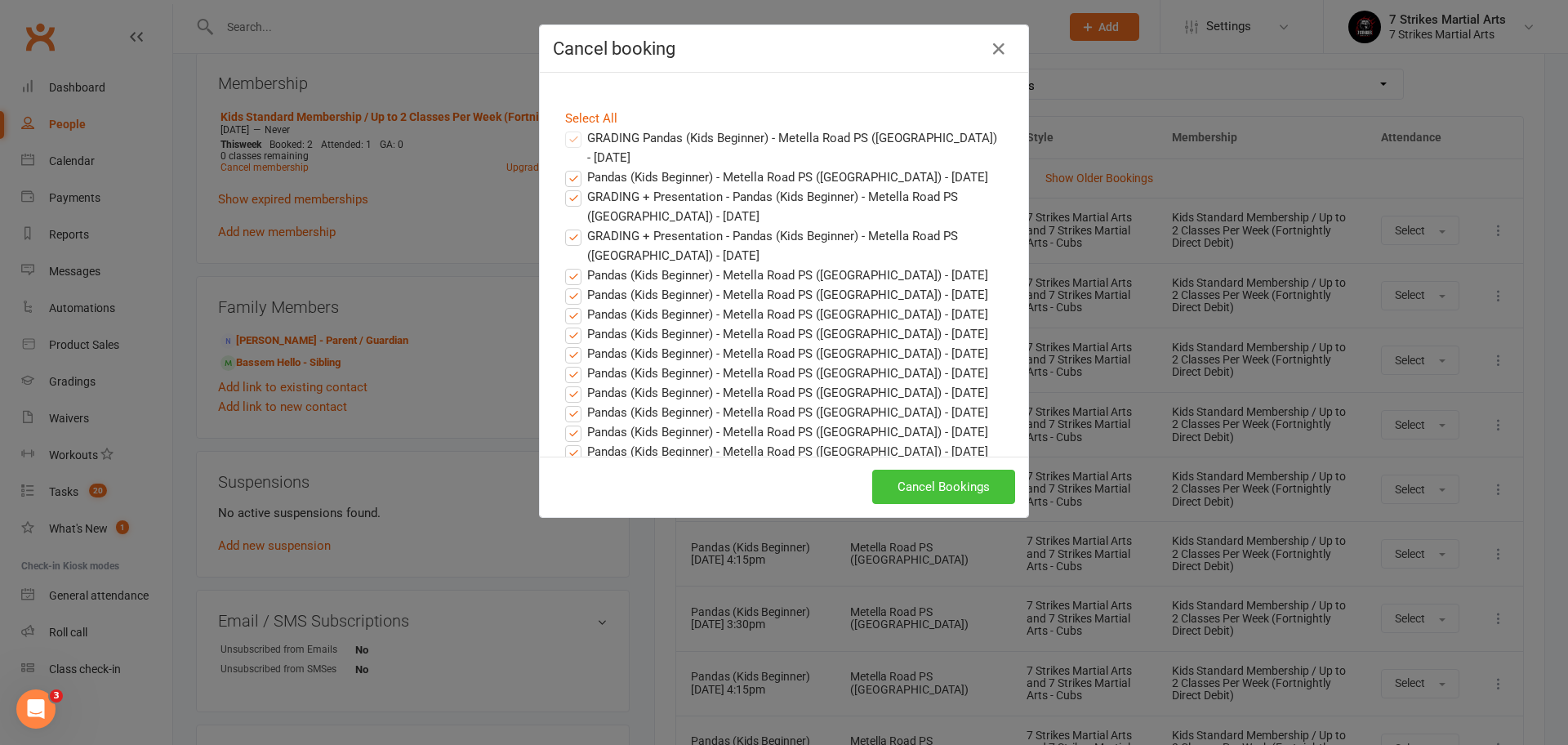
click at [917, 493] on button "Cancel Bookings" at bounding box center [944, 487] width 143 height 35
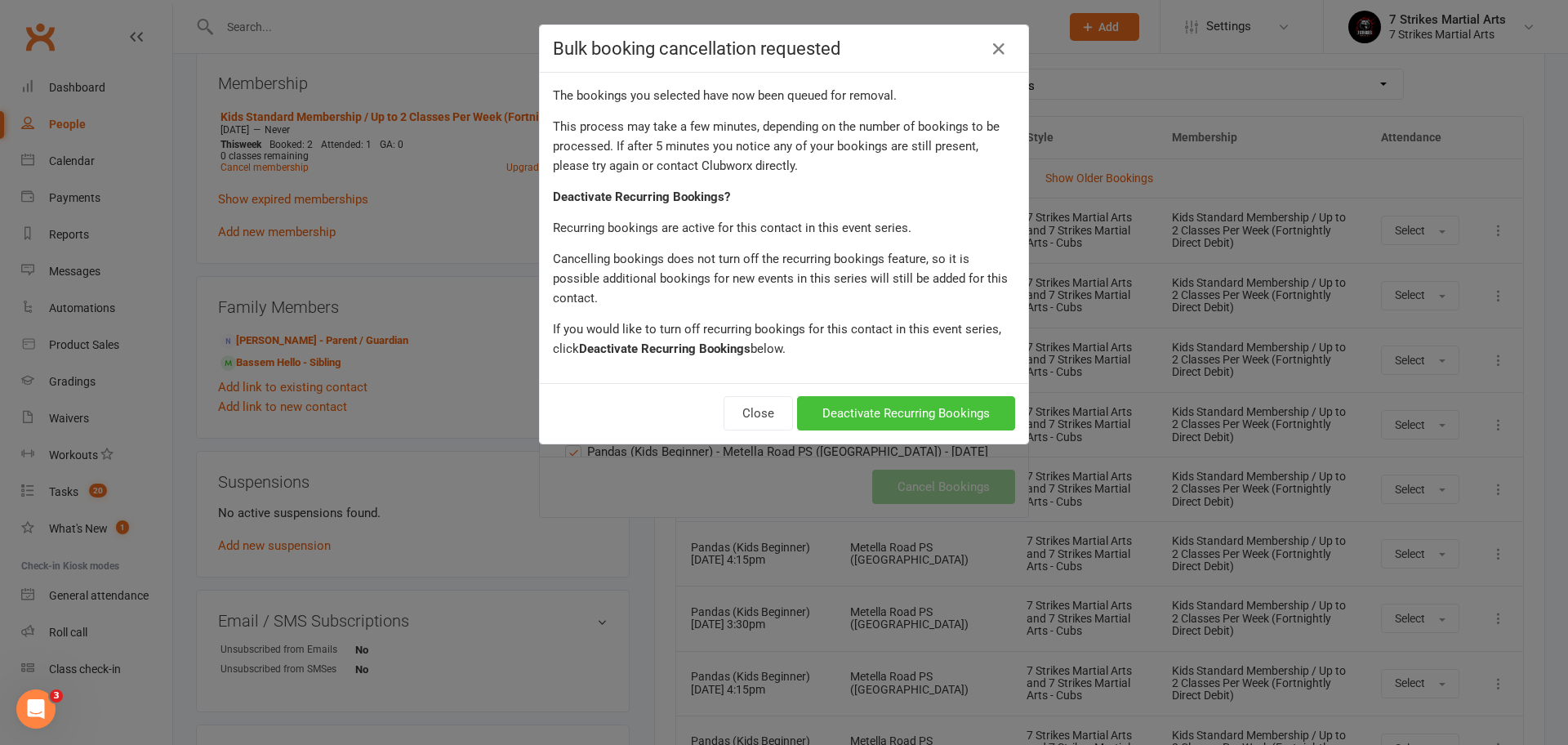
click at [910, 397] on button "Deactivate Recurring Bookings" at bounding box center [905, 414] width 218 height 35
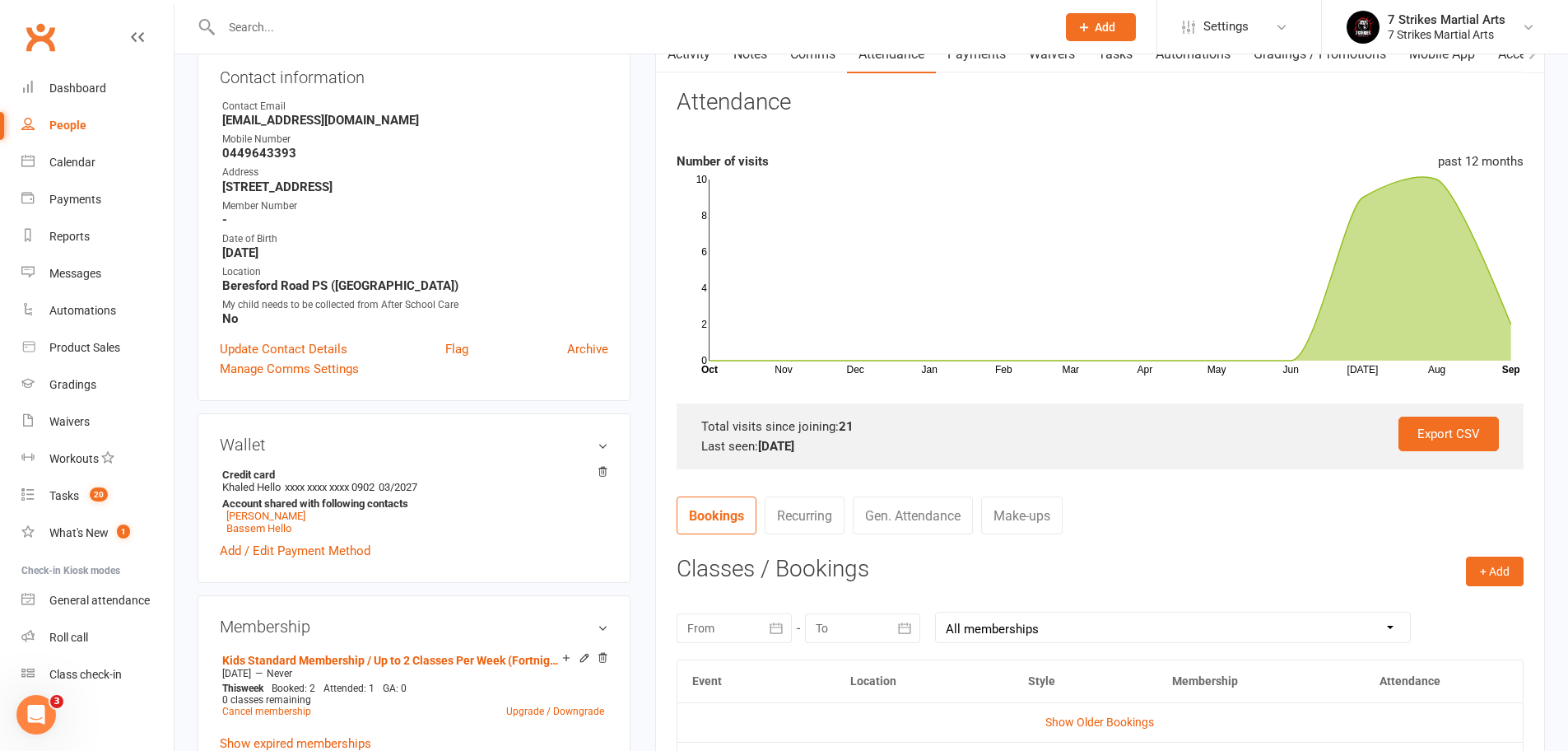
scroll to position [212, 0]
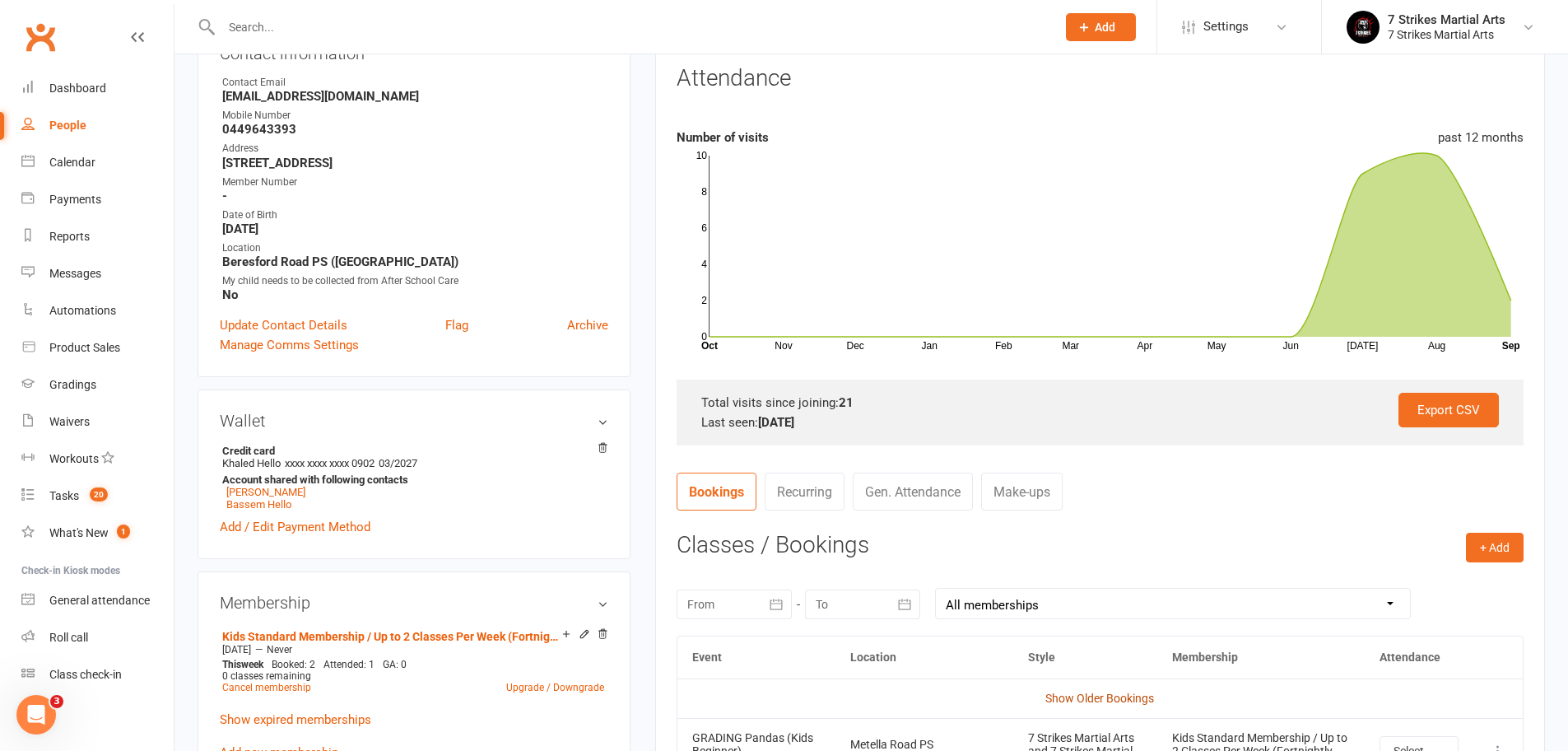
click at [1114, 693] on link "Show Older Bookings" at bounding box center [1099, 699] width 108 height 14
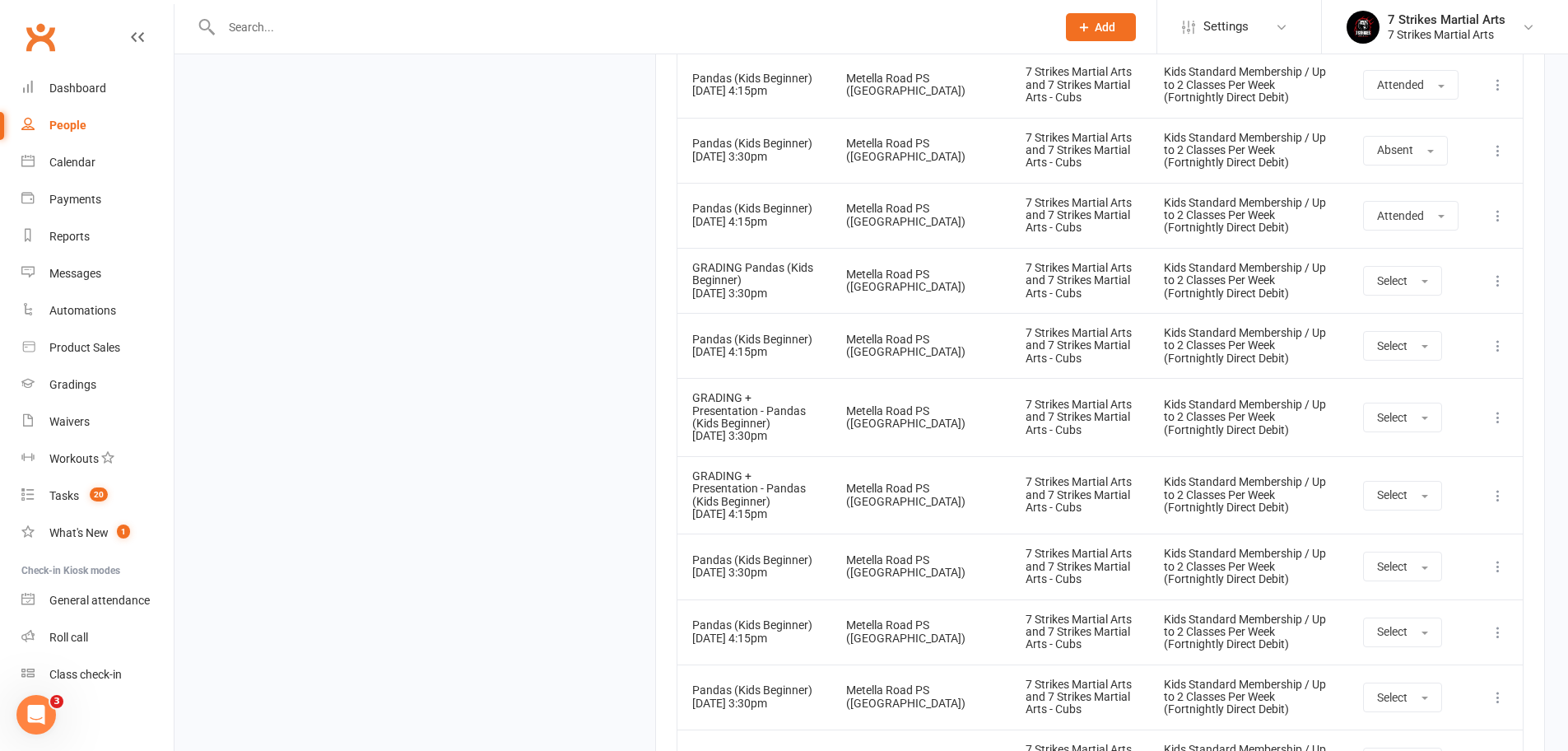
scroll to position [2193, 0]
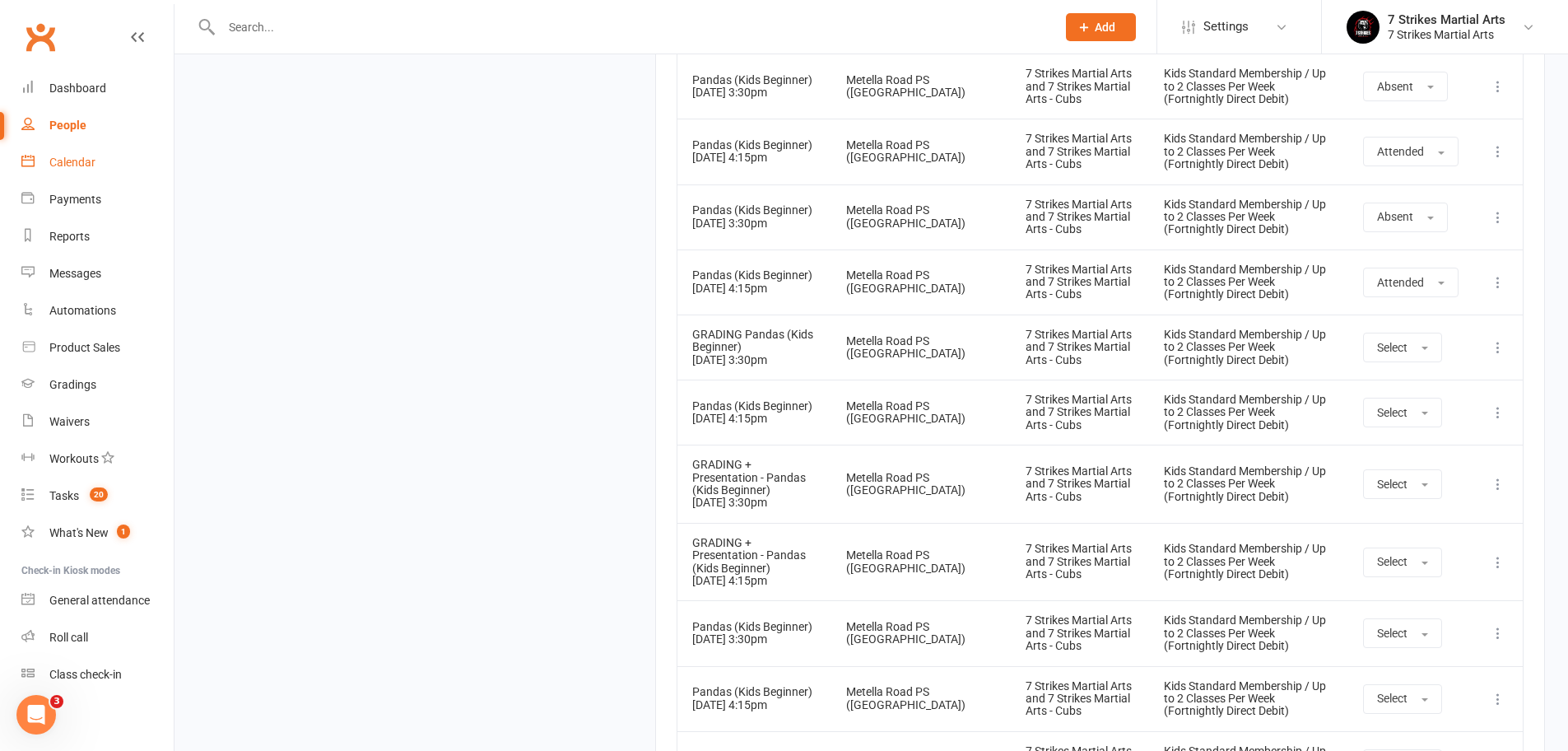
click at [69, 159] on div "Calendar" at bounding box center [73, 163] width 46 height 14
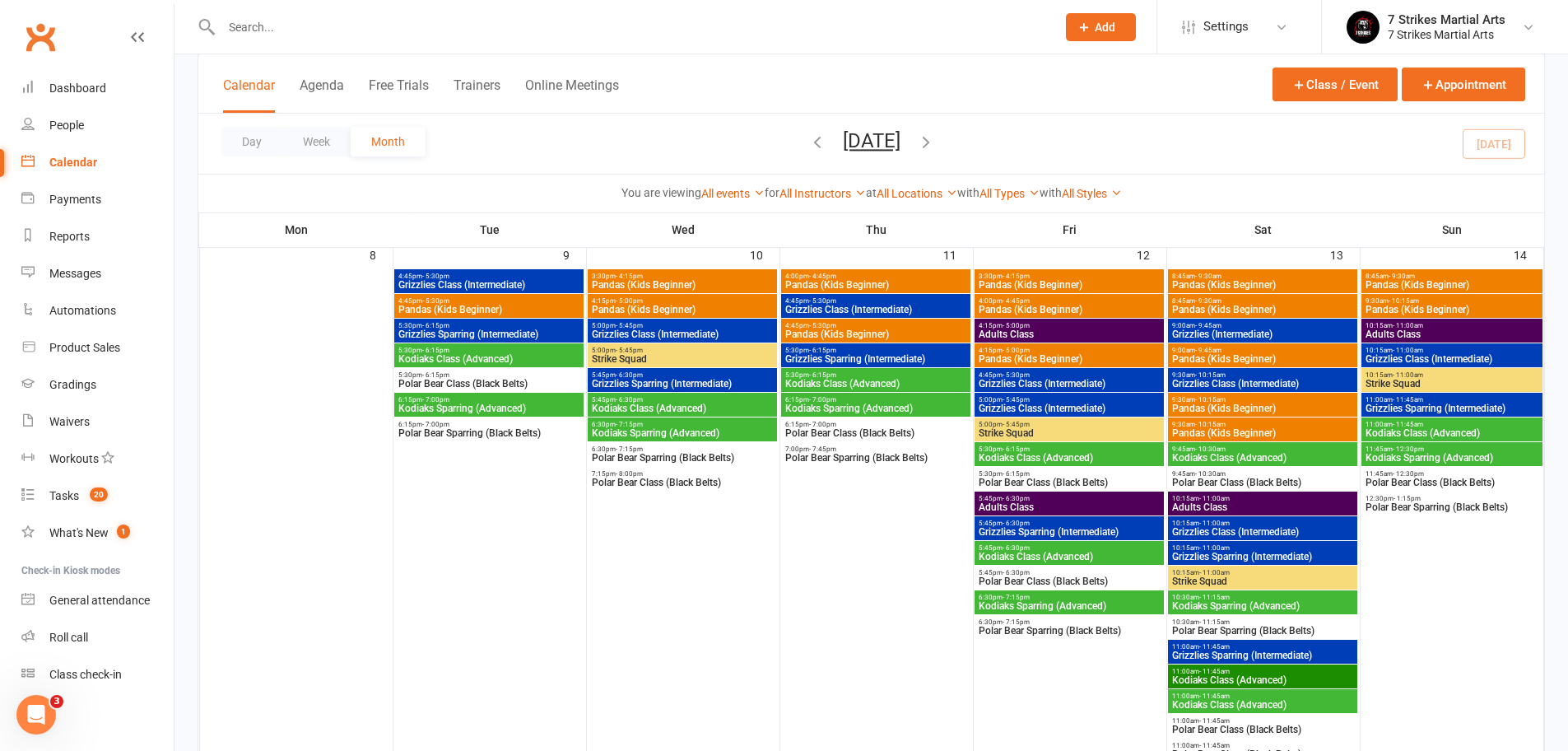
scroll to position [717, 0]
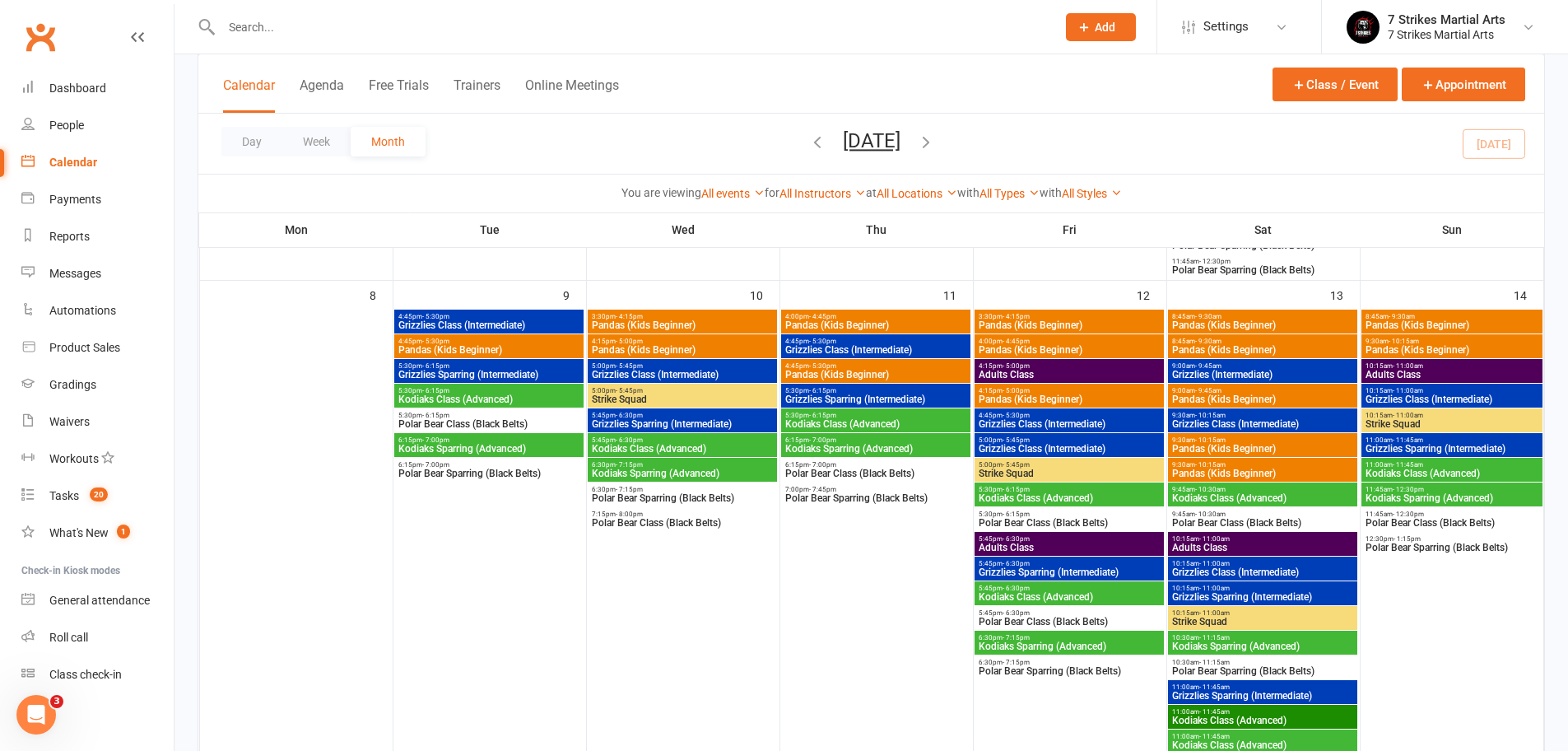
click at [1220, 320] on span "Pandas (Kids Beginner)" at bounding box center [1262, 325] width 183 height 10
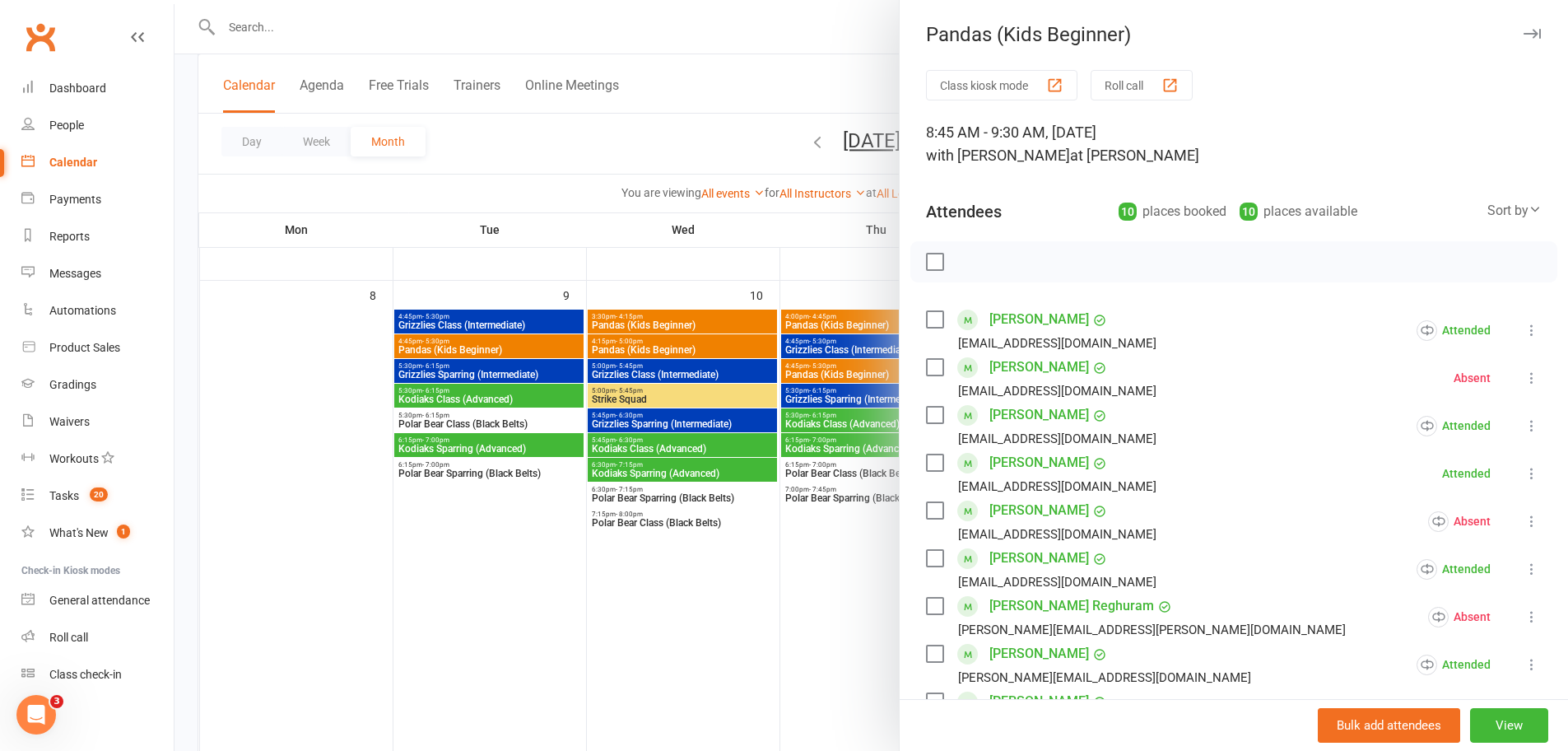
click at [663, 483] on div at bounding box center [871, 376] width 1393 height 751
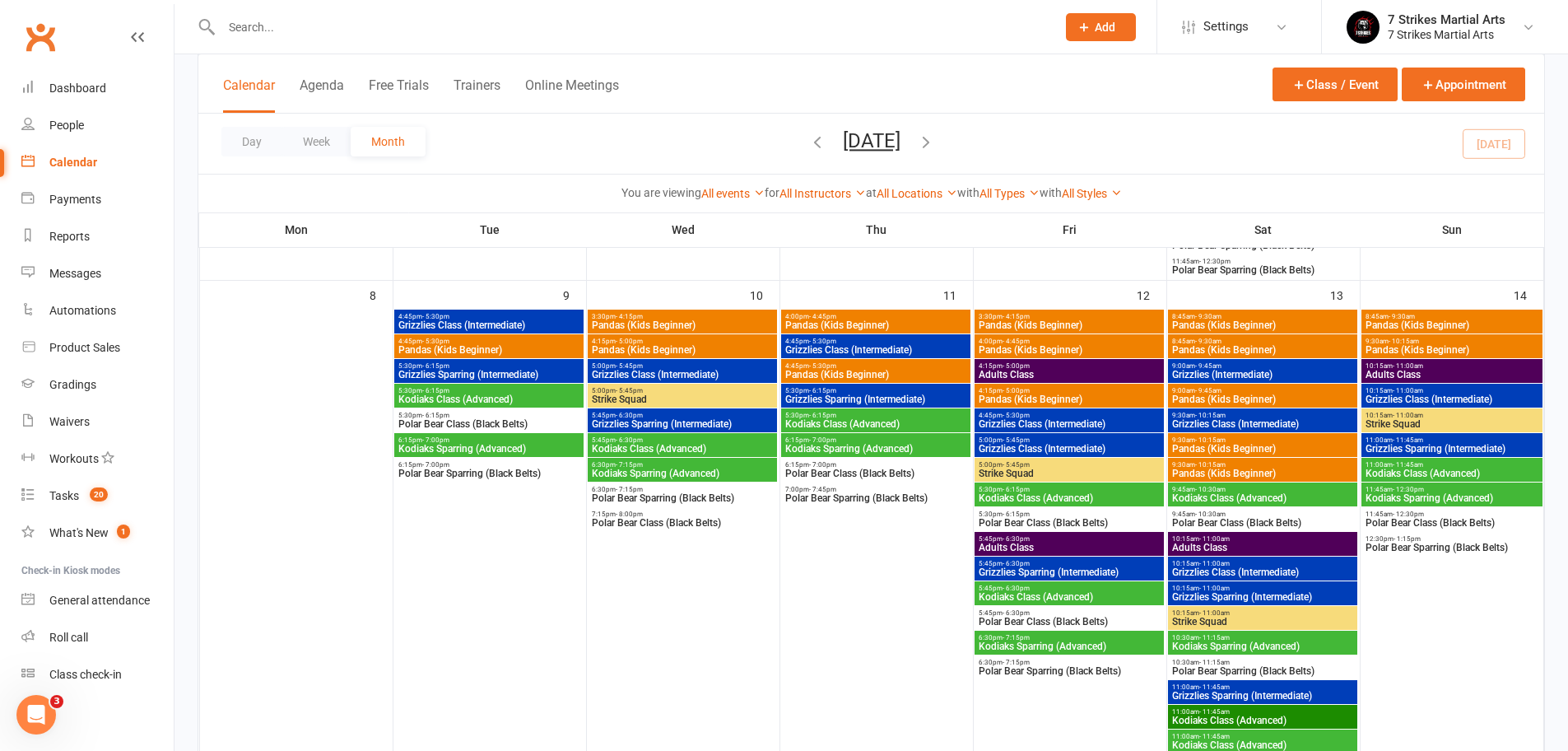
click at [1260, 346] on span "Pandas (Kids Beginner)" at bounding box center [1262, 349] width 183 height 10
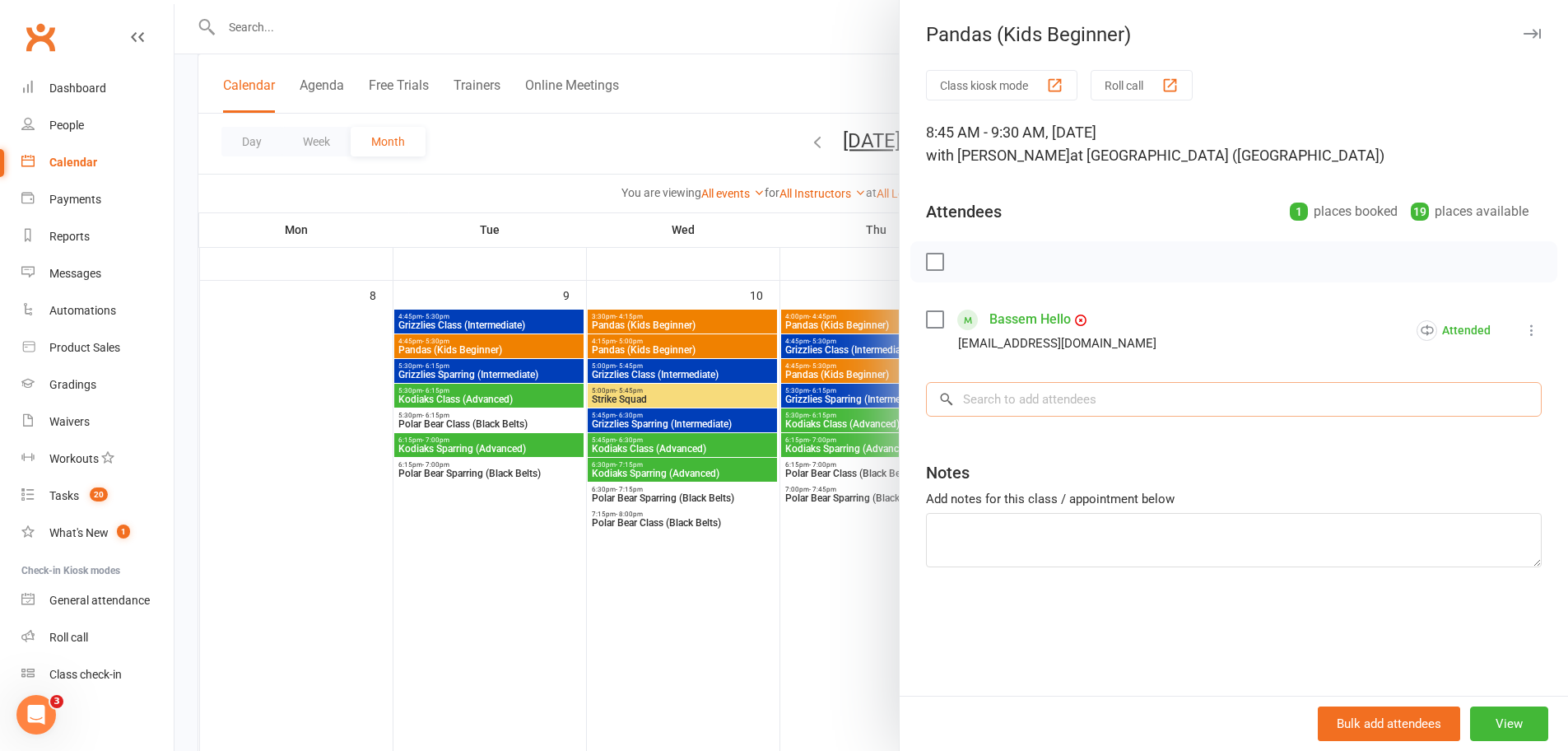
click at [1128, 406] on input "search" at bounding box center [1233, 400] width 615 height 35
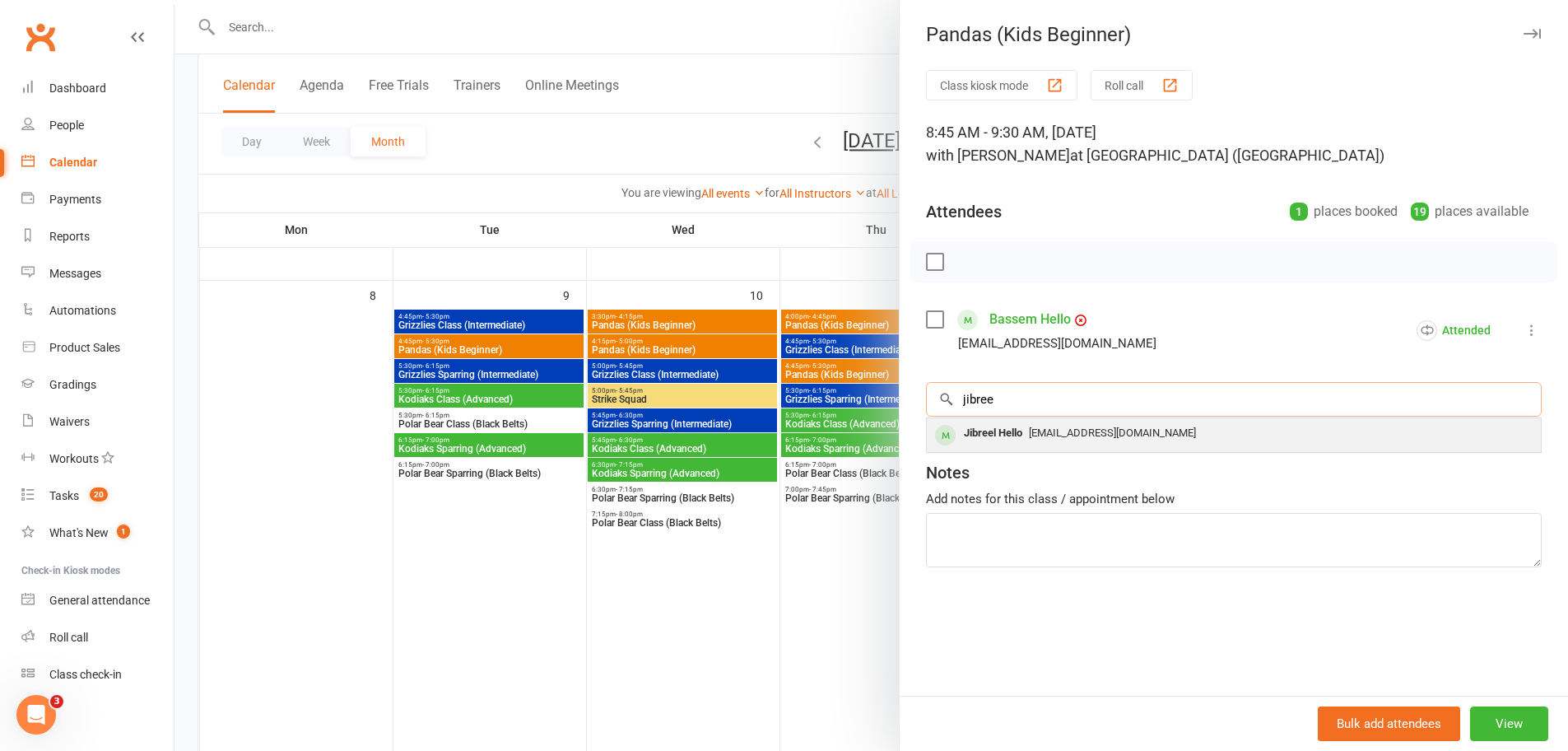
type input "jibree"
click at [1131, 439] on div "[EMAIL_ADDRESS][DOMAIN_NAME]" at bounding box center [1233, 434] width 601 height 24
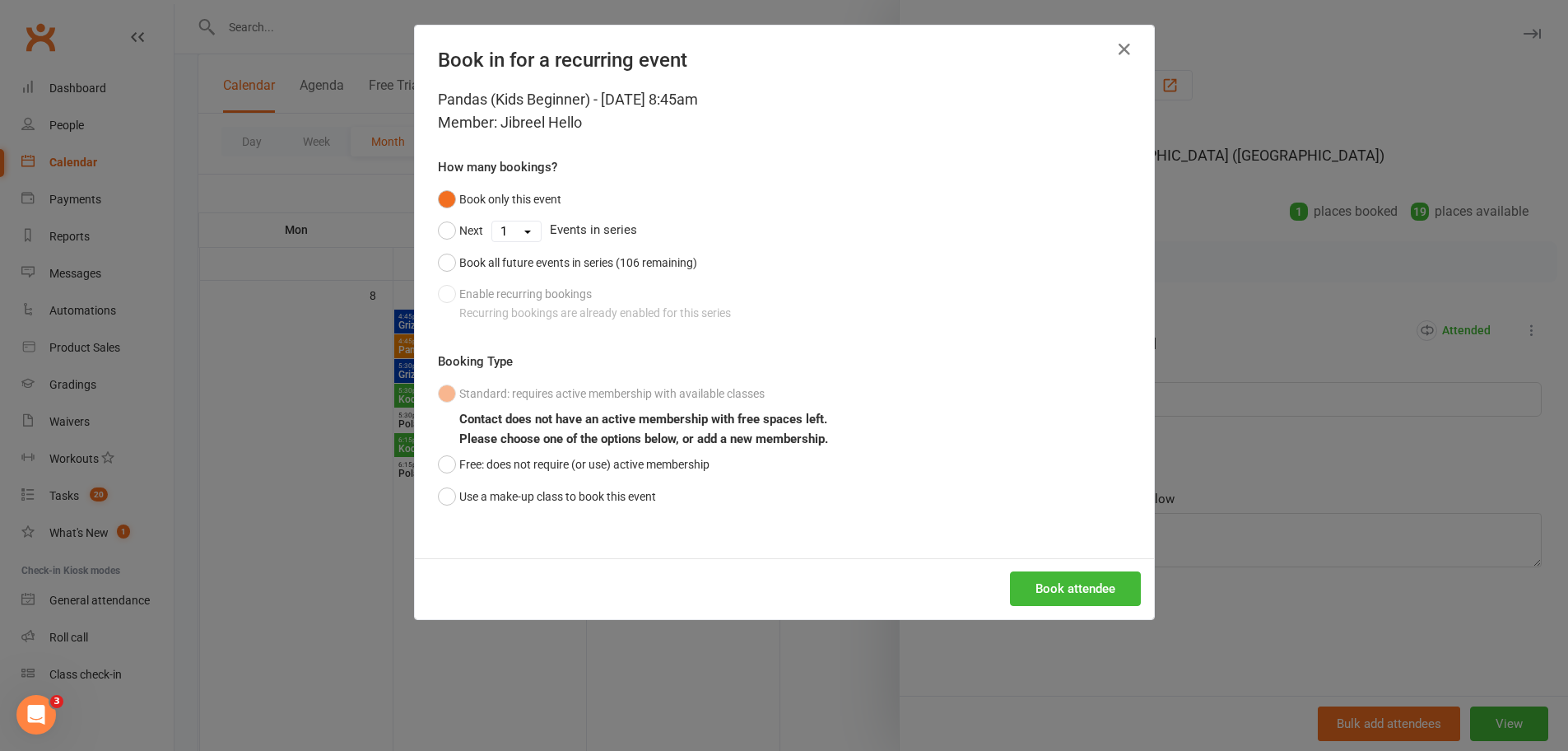
click at [513, 299] on div "Book only this event Next 1 2 3 4 5 6 7 8 9 10 11 12 13 14 15 16 17 18 19 20 21…" at bounding box center [784, 256] width 693 height 145
click at [1122, 45] on icon "button" at bounding box center [1124, 49] width 19 height 19
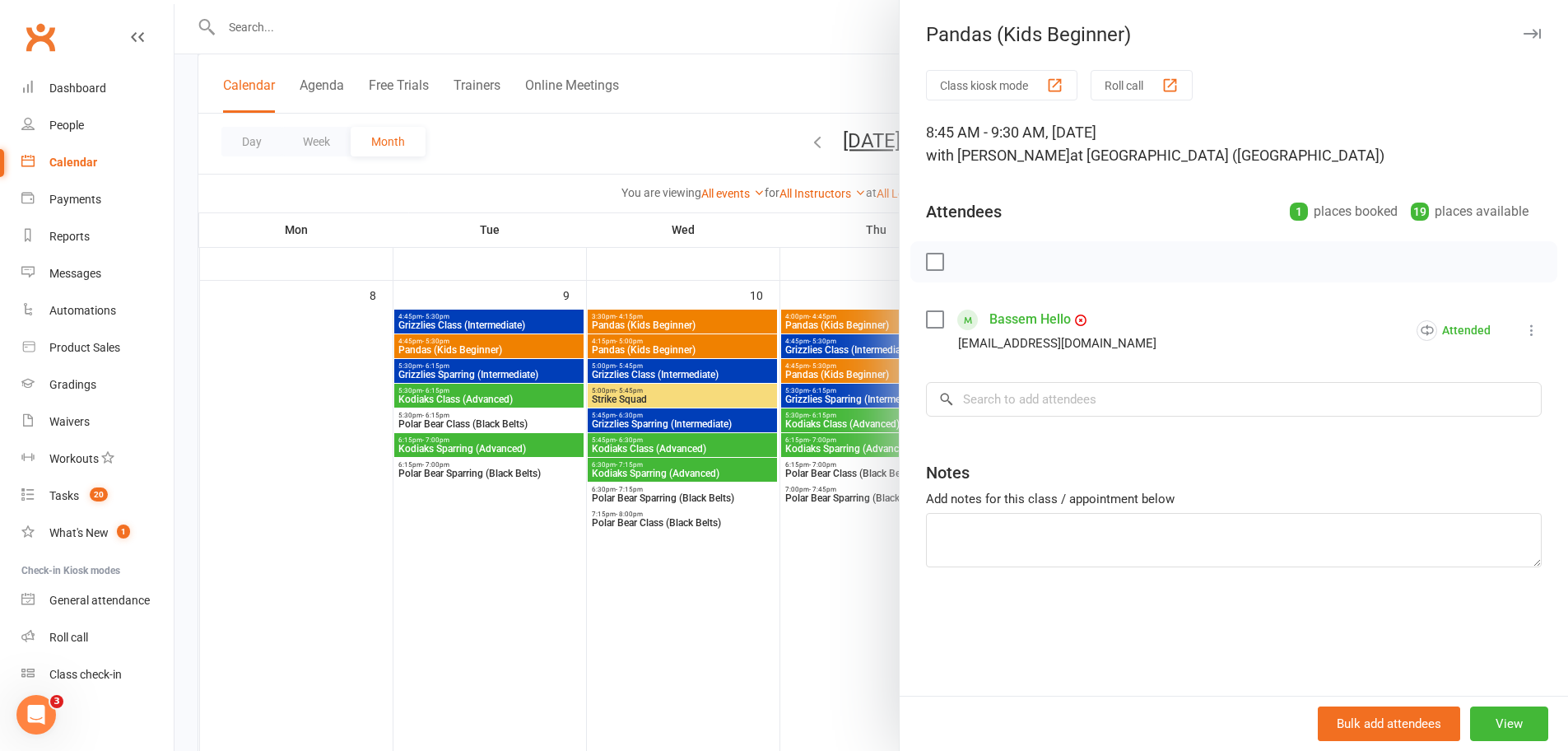
click at [439, 23] on div at bounding box center [871, 376] width 1393 height 751
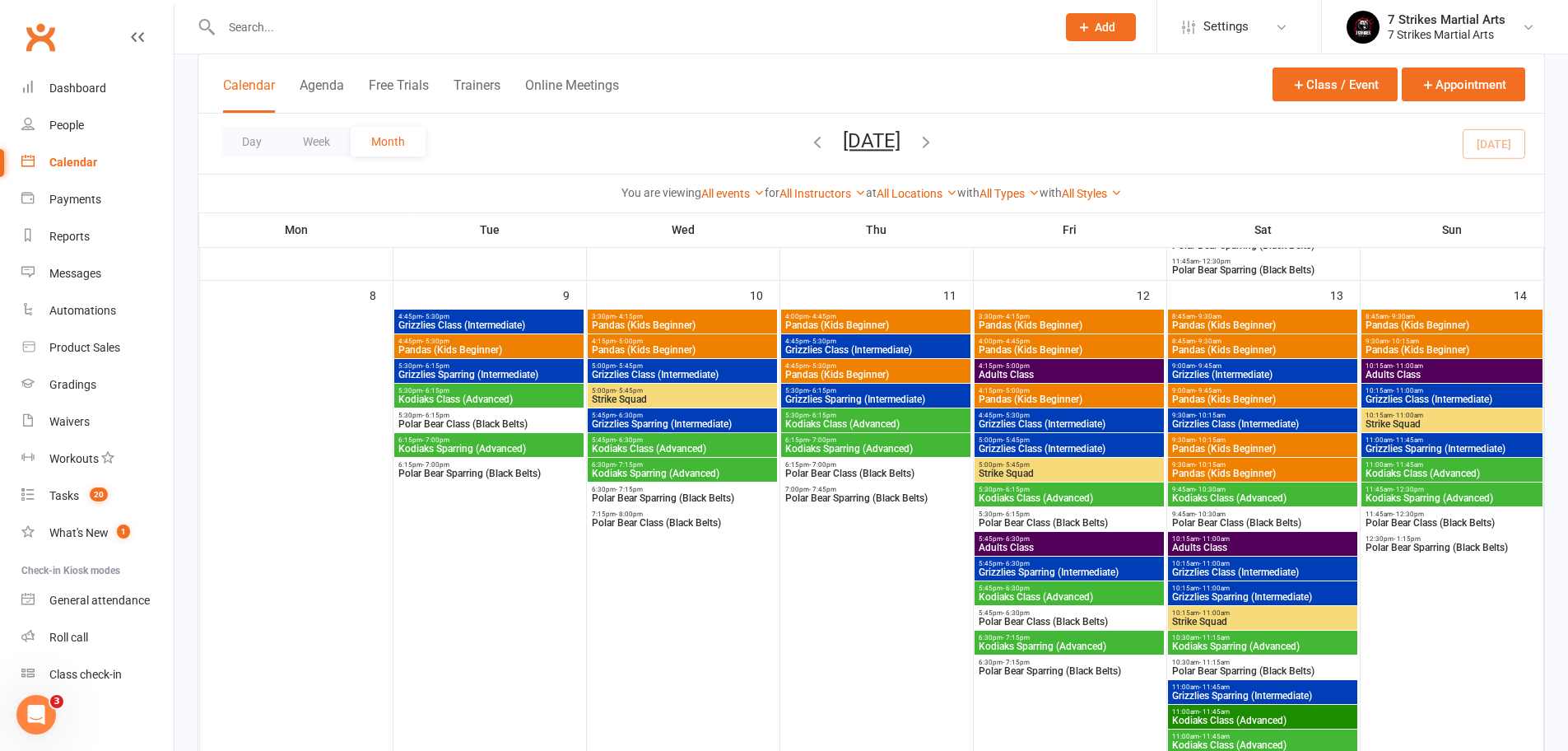
click at [512, 31] on input "text" at bounding box center [631, 27] width 828 height 23
type input "fibre"
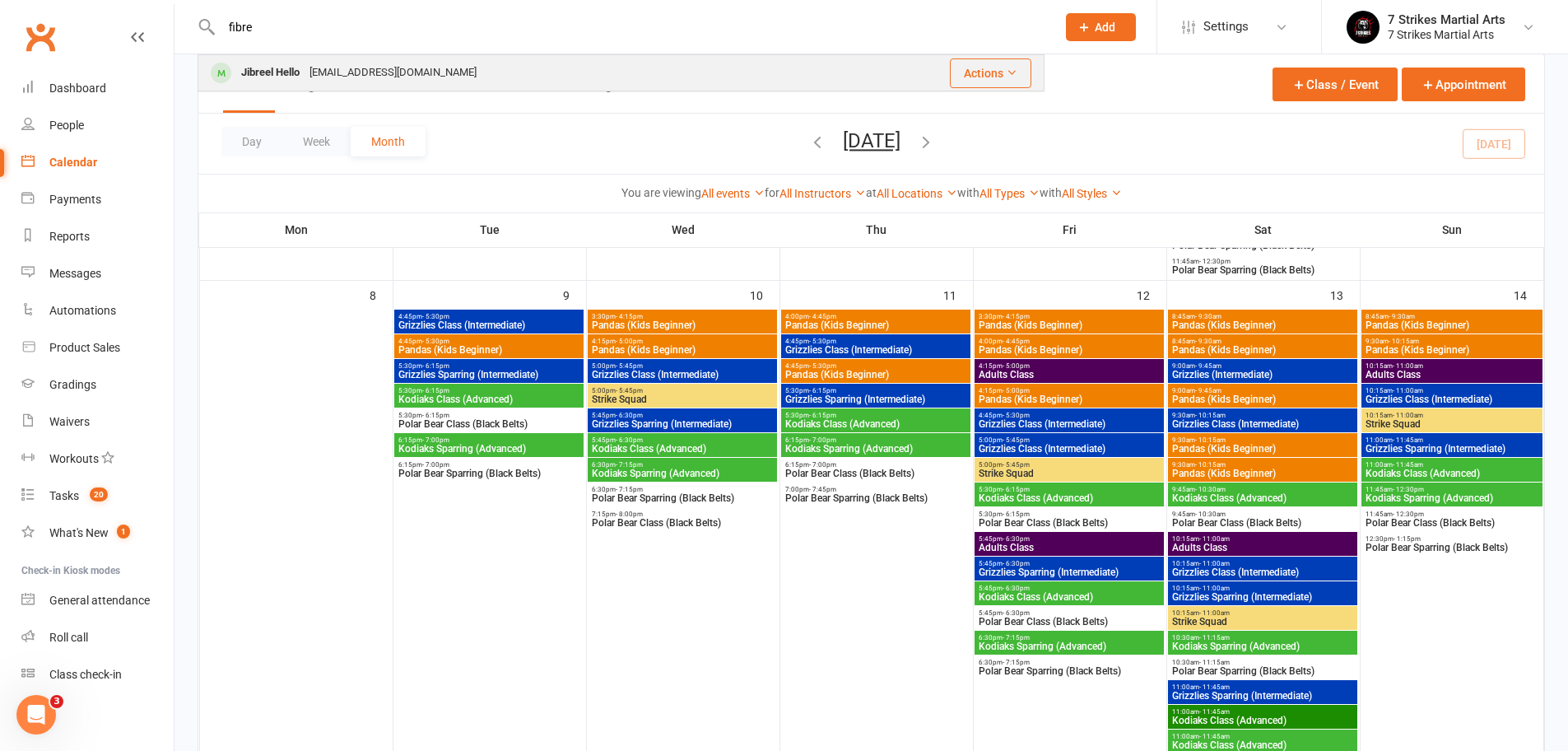
drag, startPoint x: 512, startPoint y: 31, endPoint x: 416, endPoint y: 84, distance: 109.7
click at [416, 84] on div "[EMAIL_ADDRESS][DOMAIN_NAME]" at bounding box center [393, 73] width 177 height 24
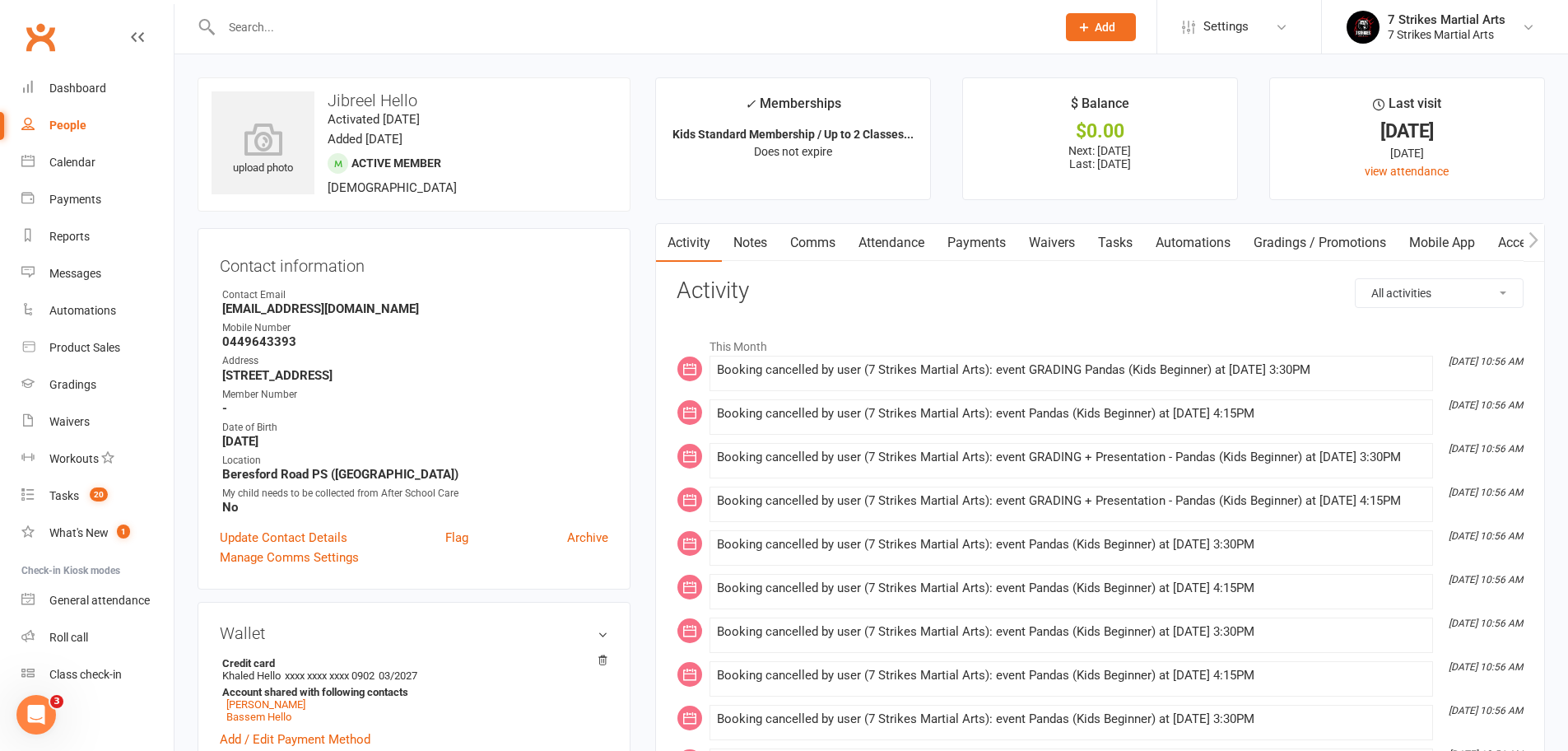
scroll to position [0, 1]
click at [908, 246] on link "Attendance" at bounding box center [891, 242] width 89 height 38
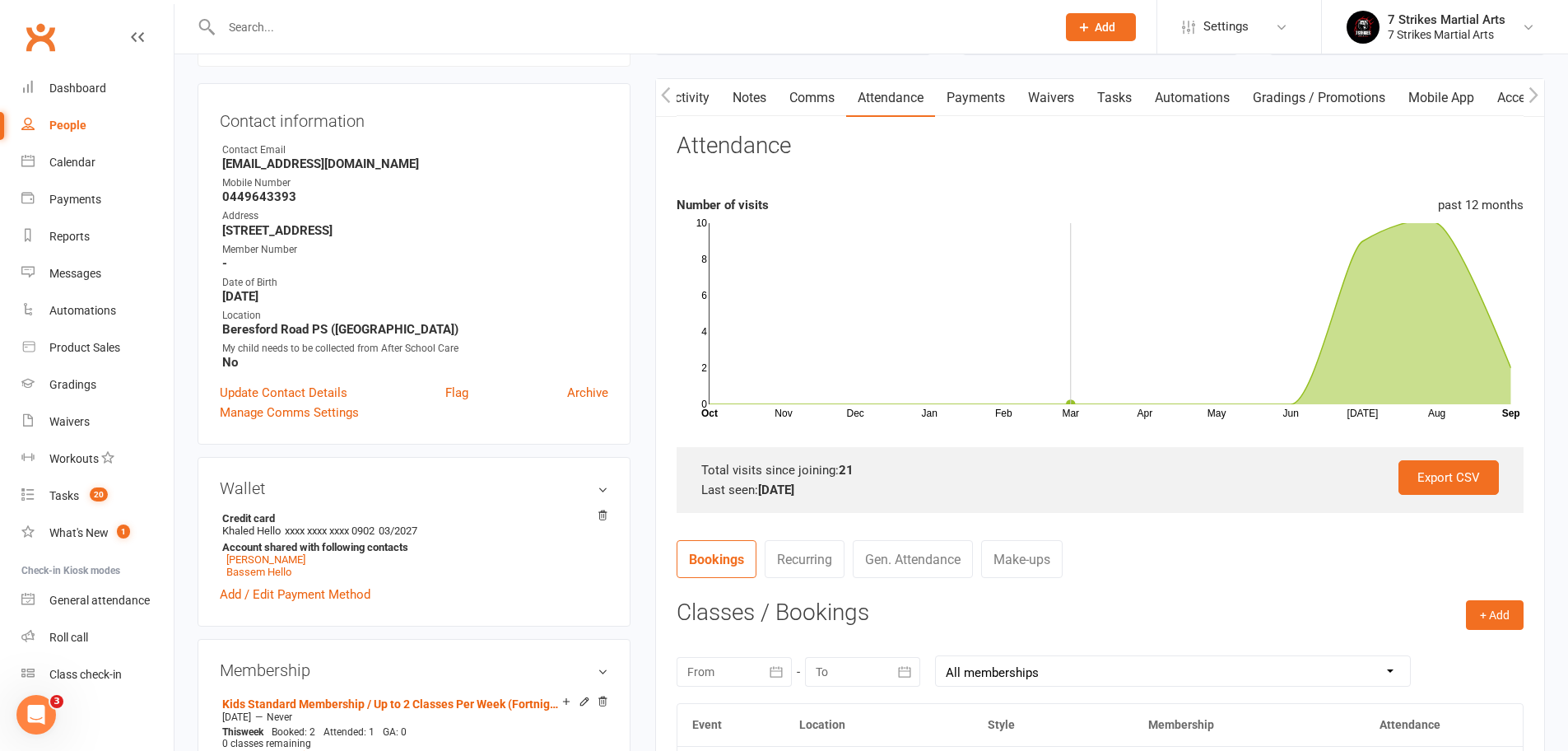
scroll to position [301, 0]
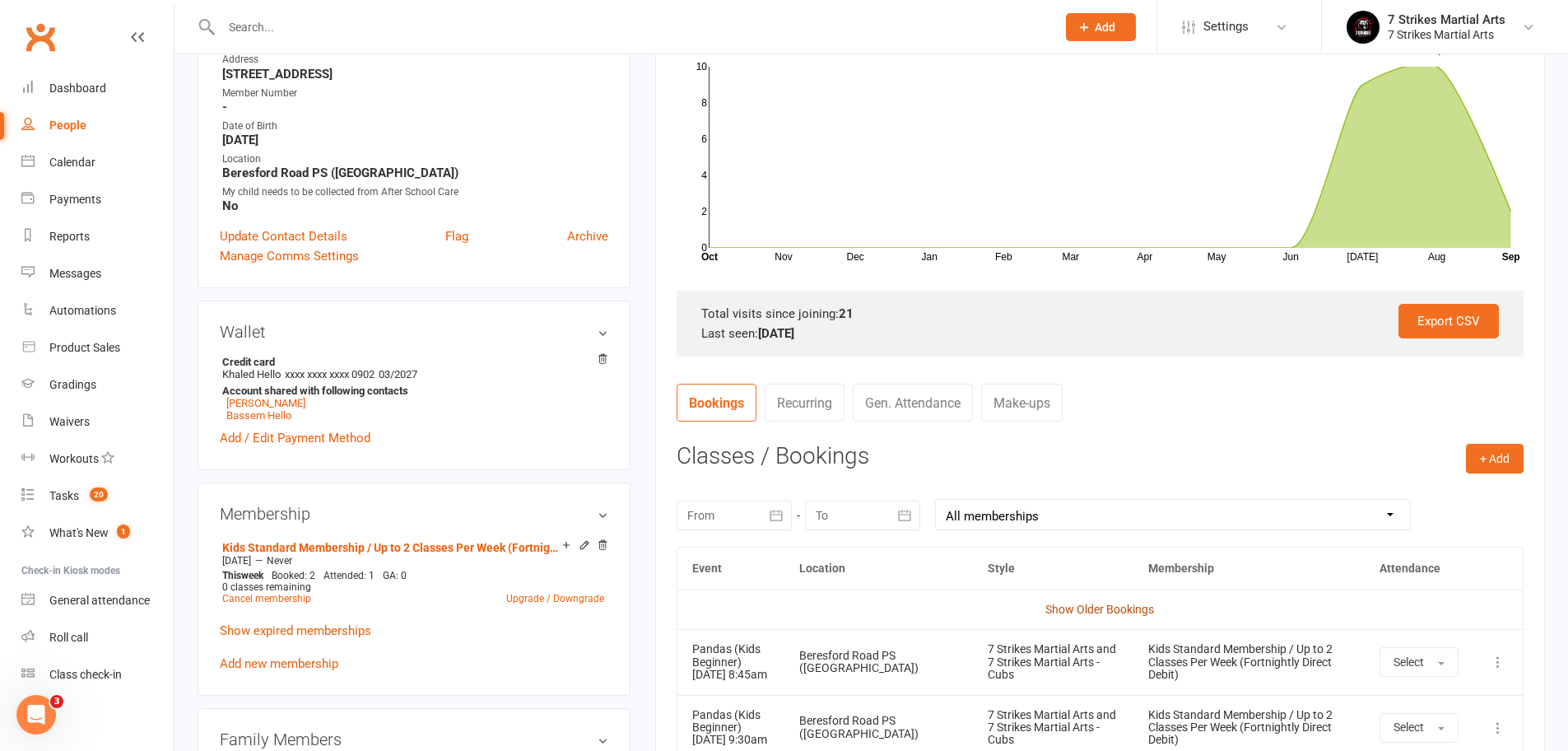
click at [1109, 604] on link "Show Older Bookings" at bounding box center [1099, 610] width 108 height 14
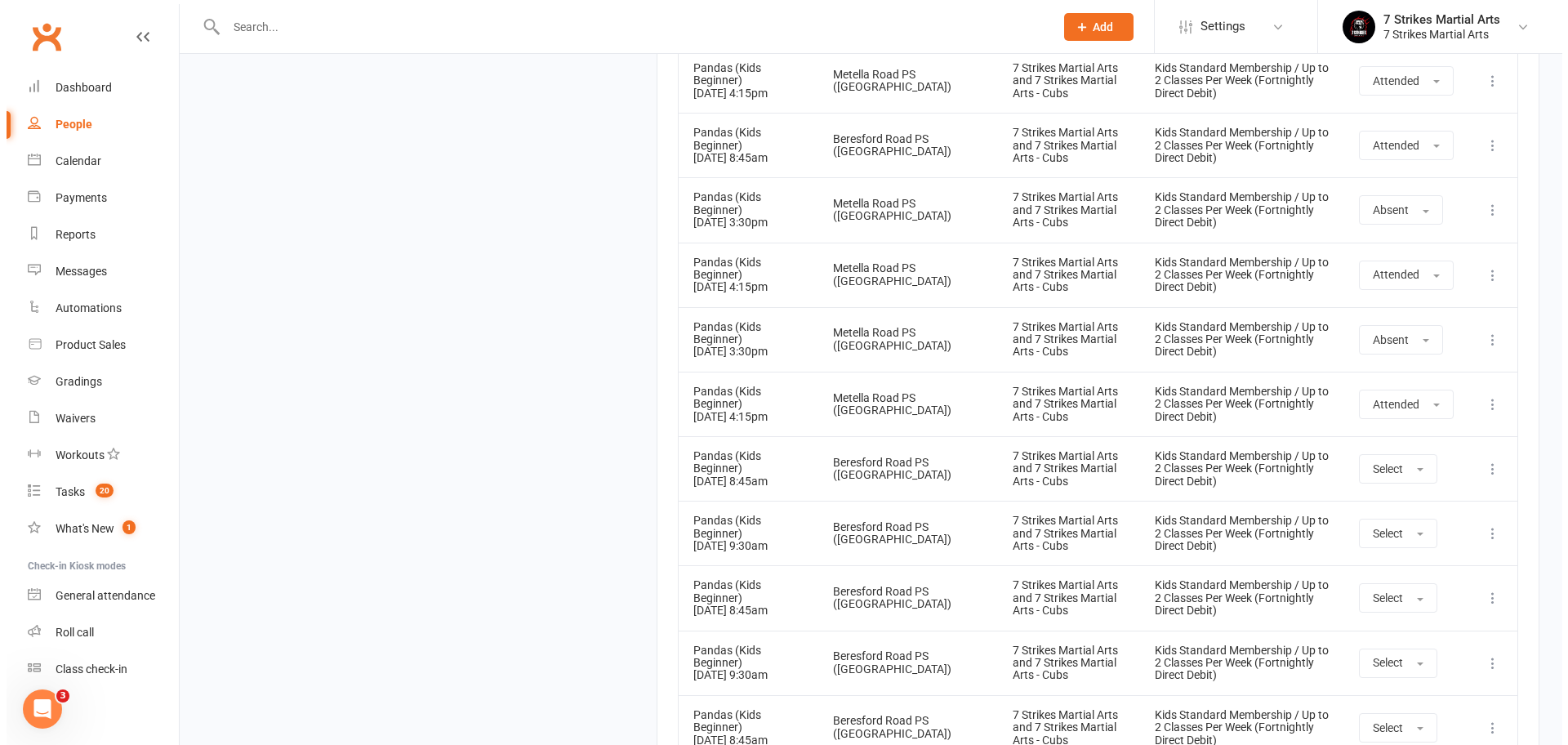
scroll to position [1901, 0]
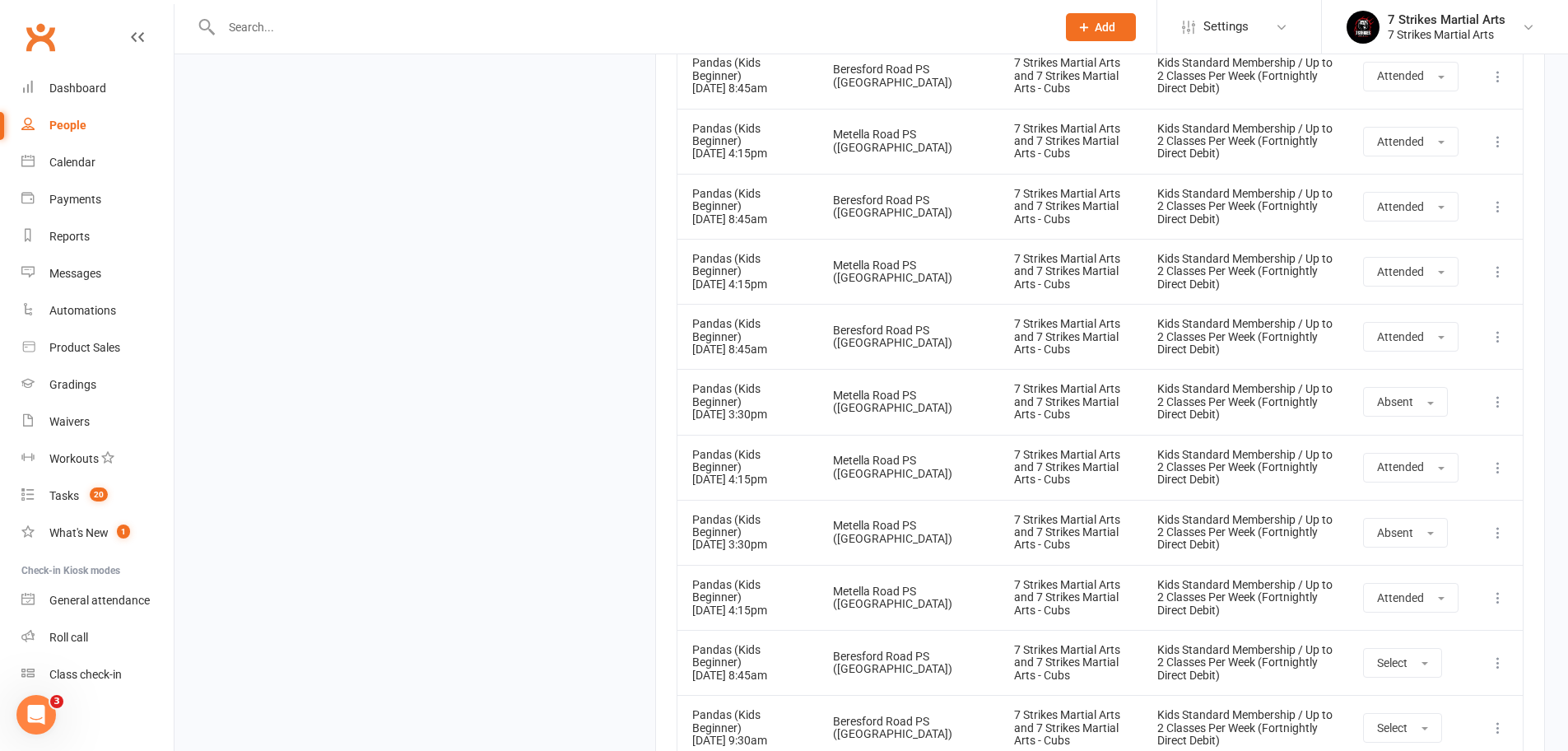
click at [1498, 394] on icon at bounding box center [1497, 402] width 16 height 16
click at [1418, 483] on link "Delete booking" at bounding box center [1425, 499] width 163 height 33
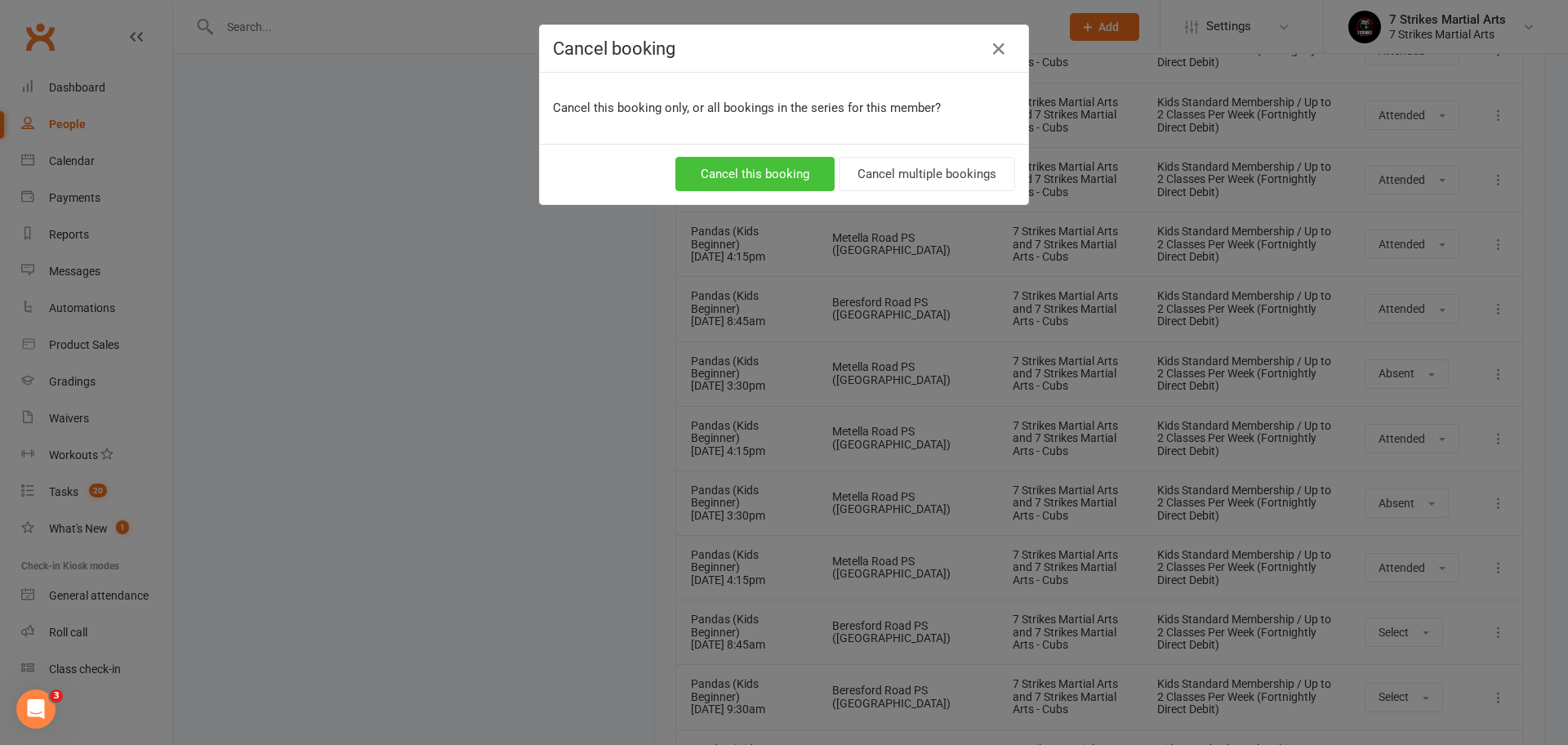
click at [764, 174] on button "Cancel this booking" at bounding box center [756, 174] width 159 height 35
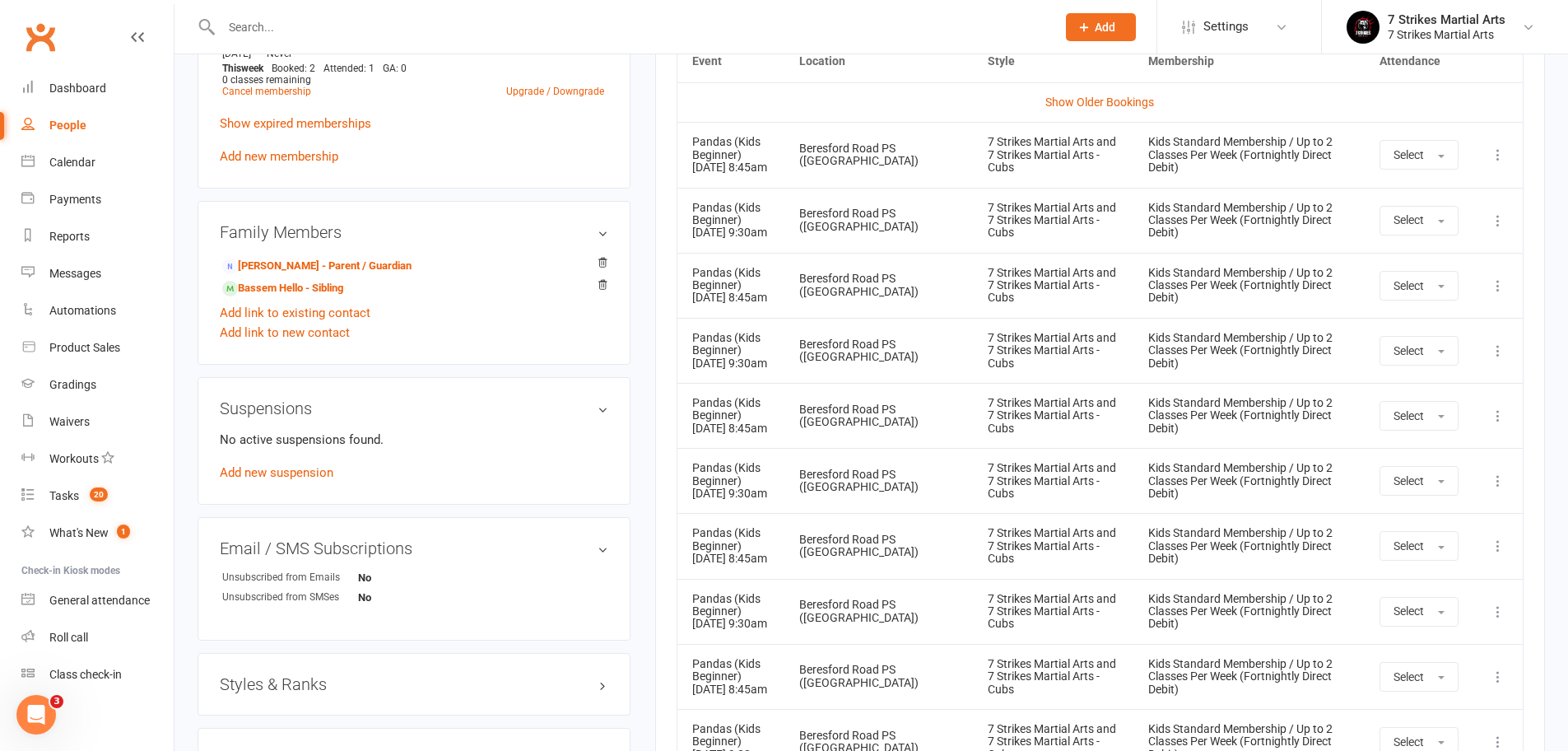
scroll to position [650, 0]
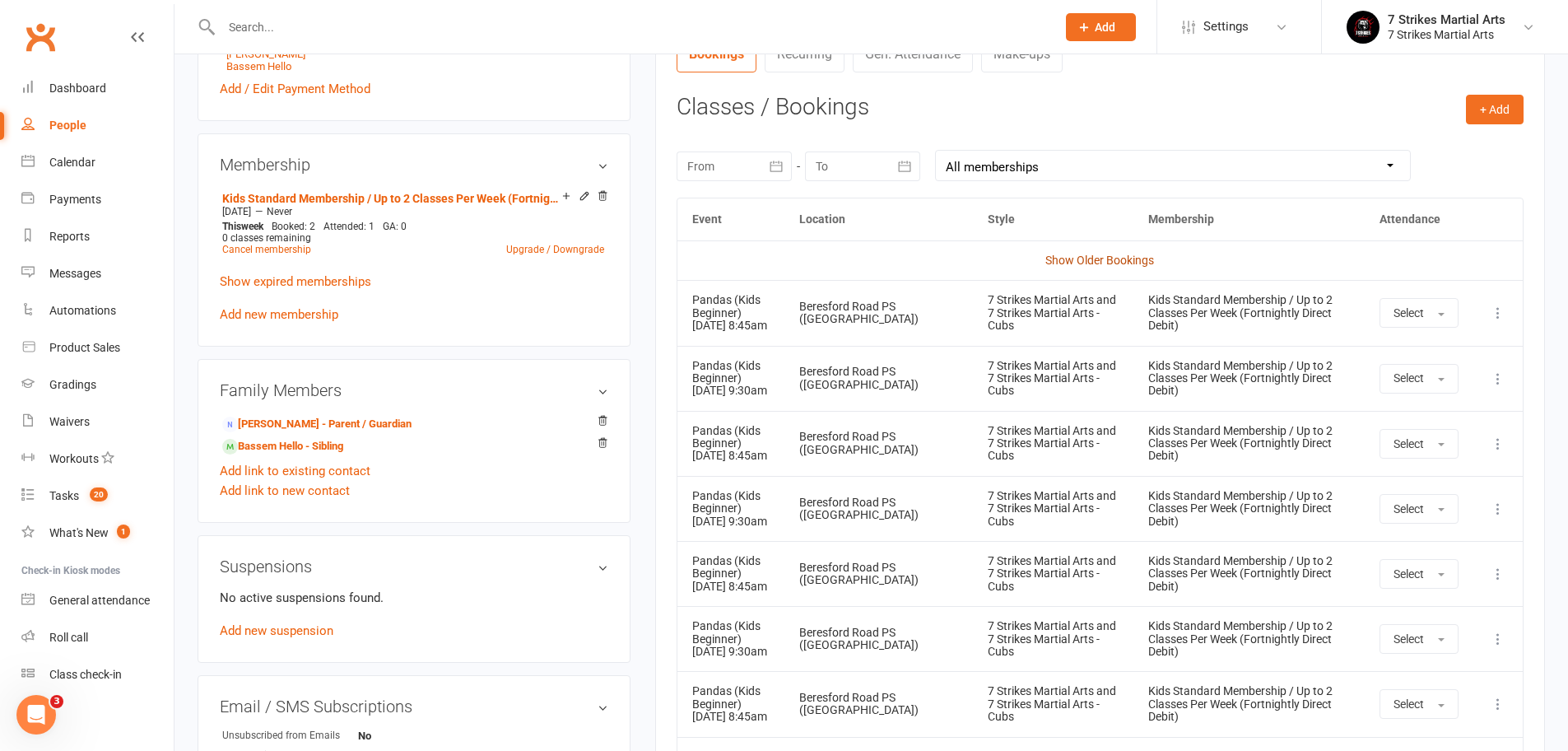
click at [1100, 256] on link "Show Older Bookings" at bounding box center [1099, 260] width 108 height 14
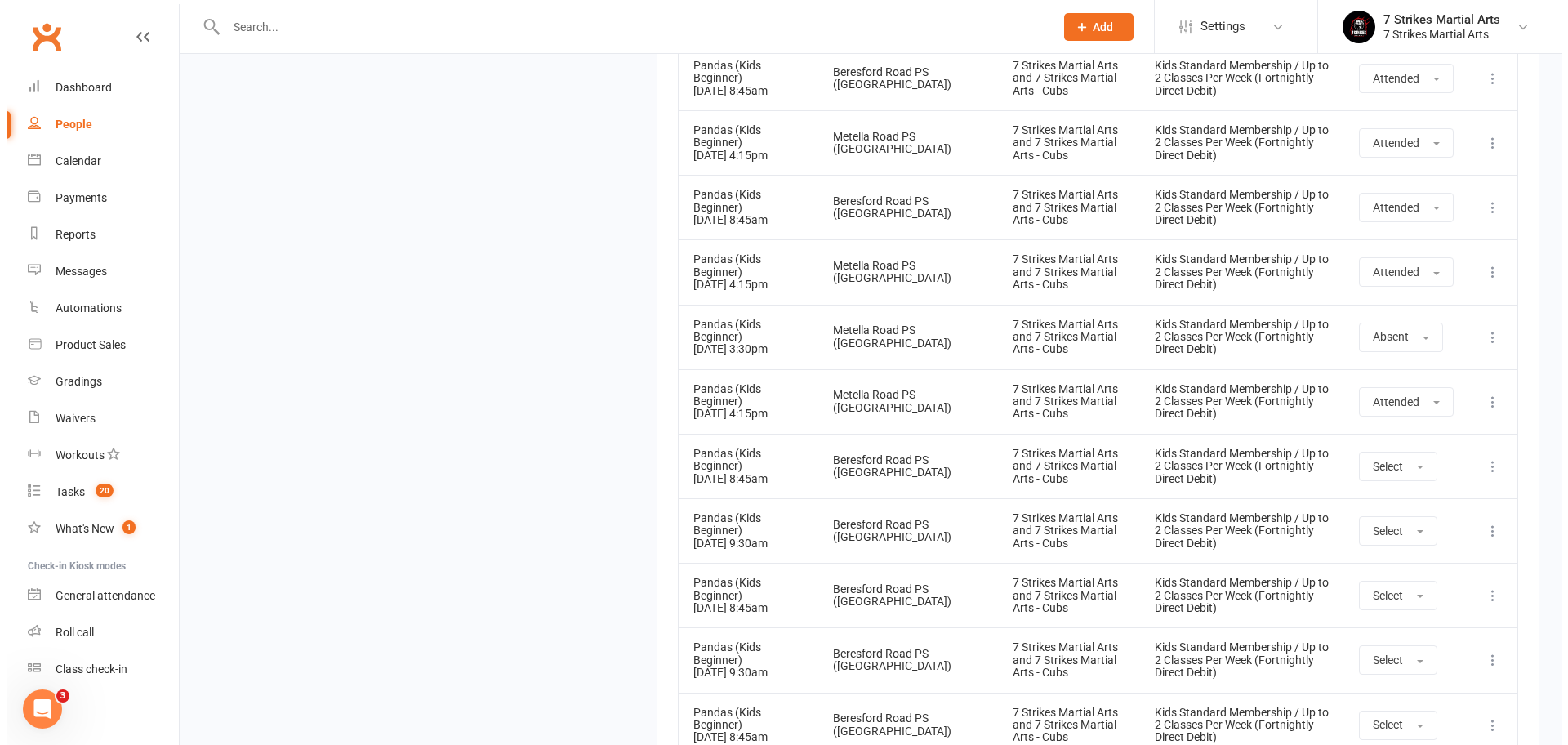
scroll to position [1937, 0]
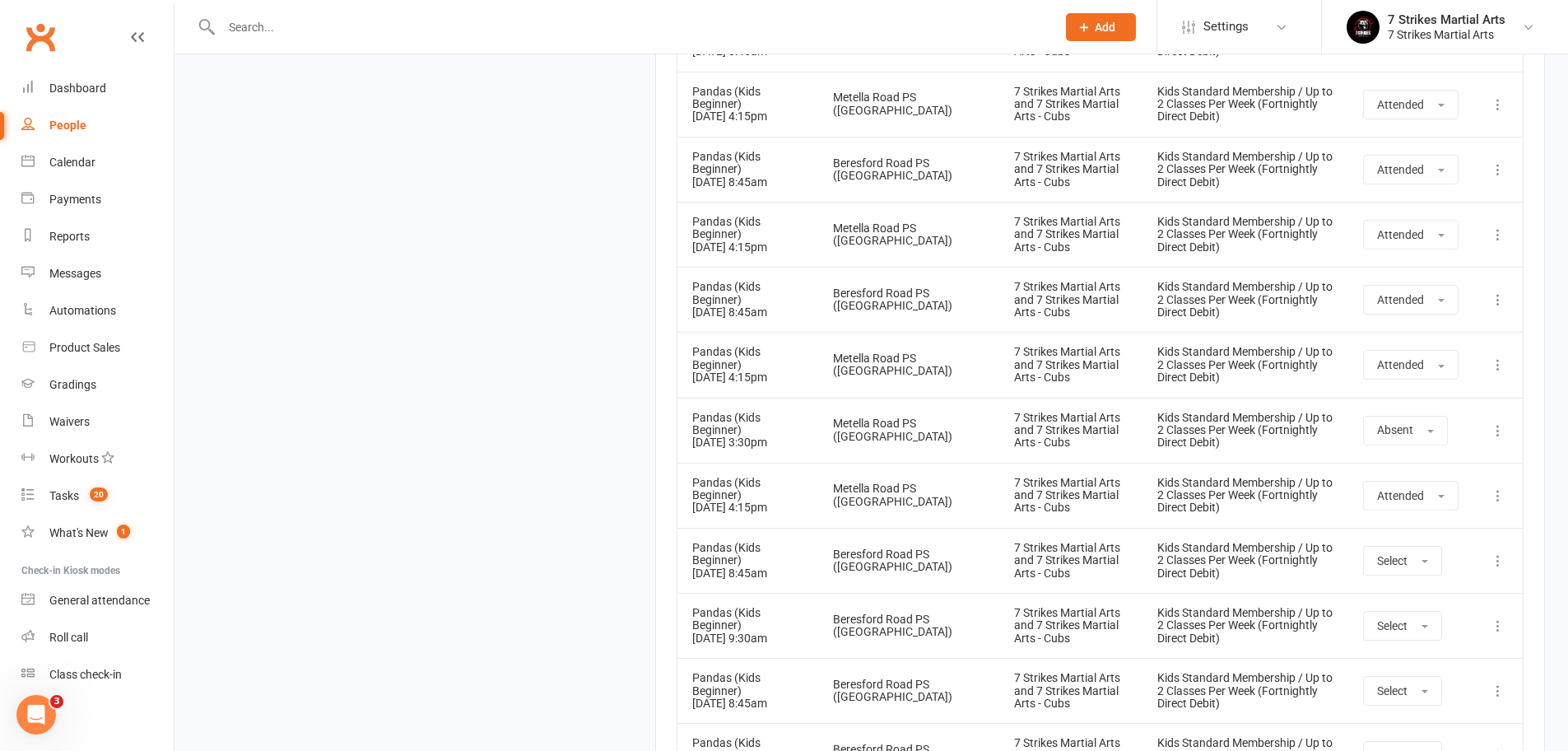
click at [1498, 422] on icon at bounding box center [1497, 430] width 16 height 16
click at [1383, 512] on link "Delete booking" at bounding box center [1425, 528] width 163 height 33
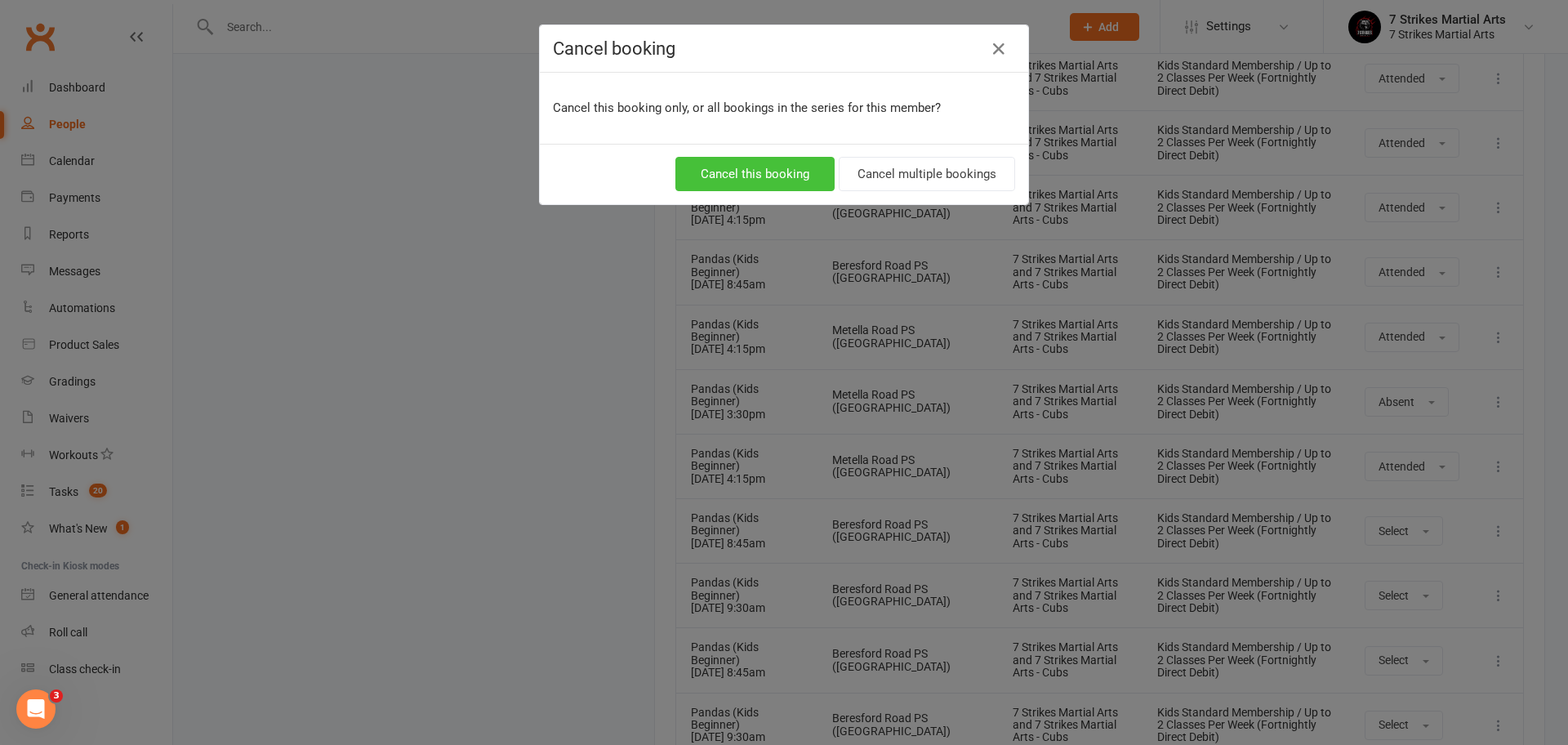
click at [717, 167] on button "Cancel this booking" at bounding box center [756, 174] width 159 height 35
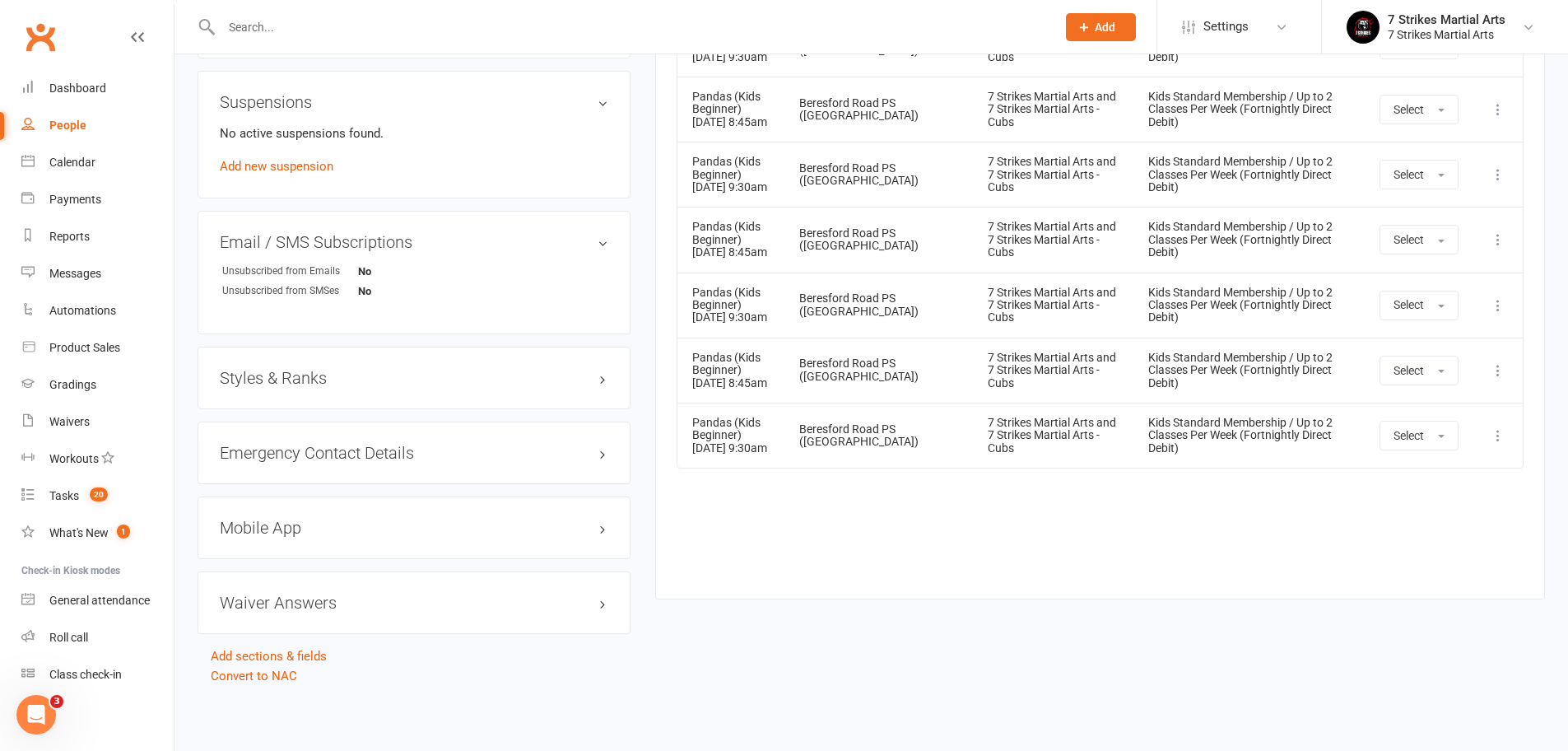
scroll to position [683, 0]
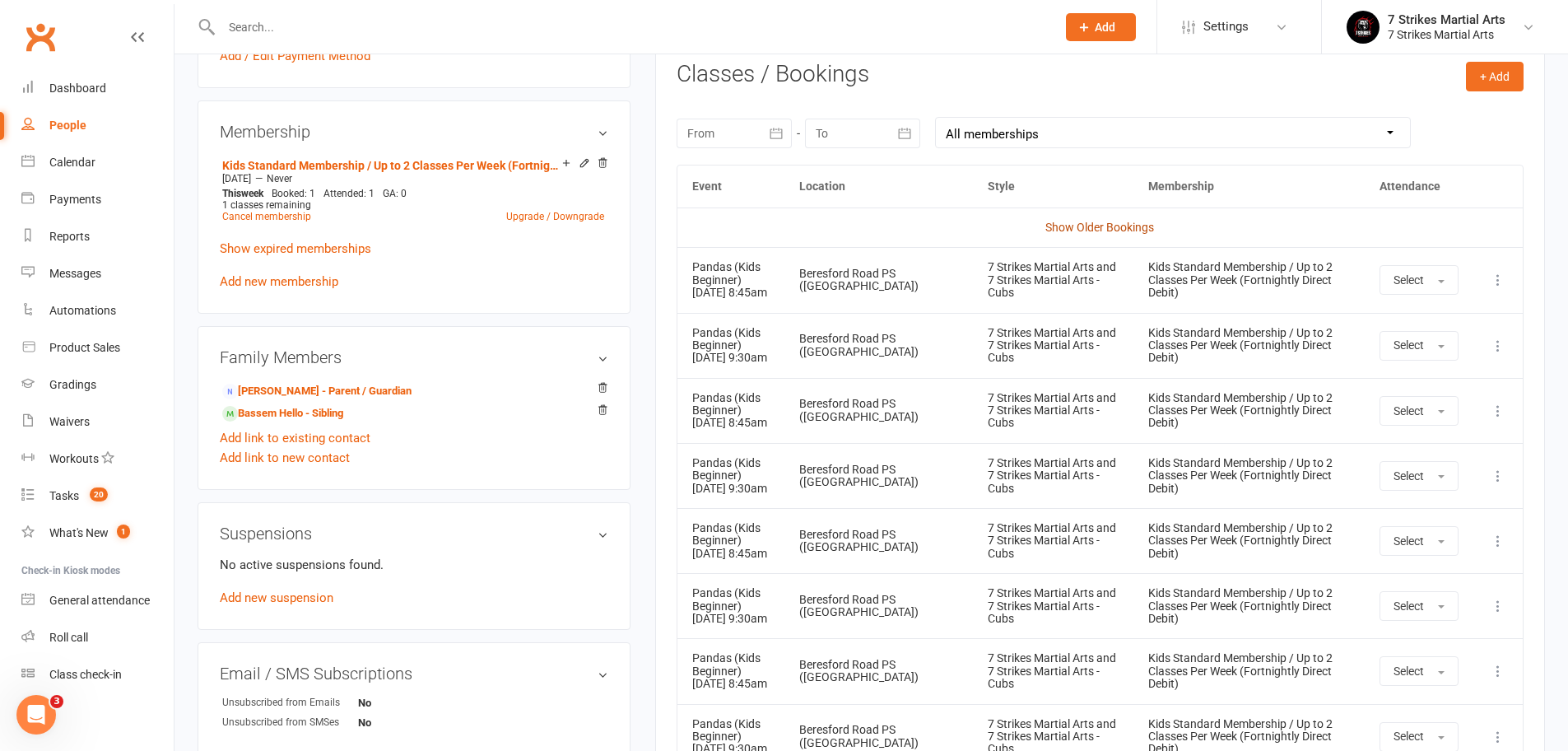
click at [1103, 223] on link "Show Older Bookings" at bounding box center [1099, 227] width 108 height 14
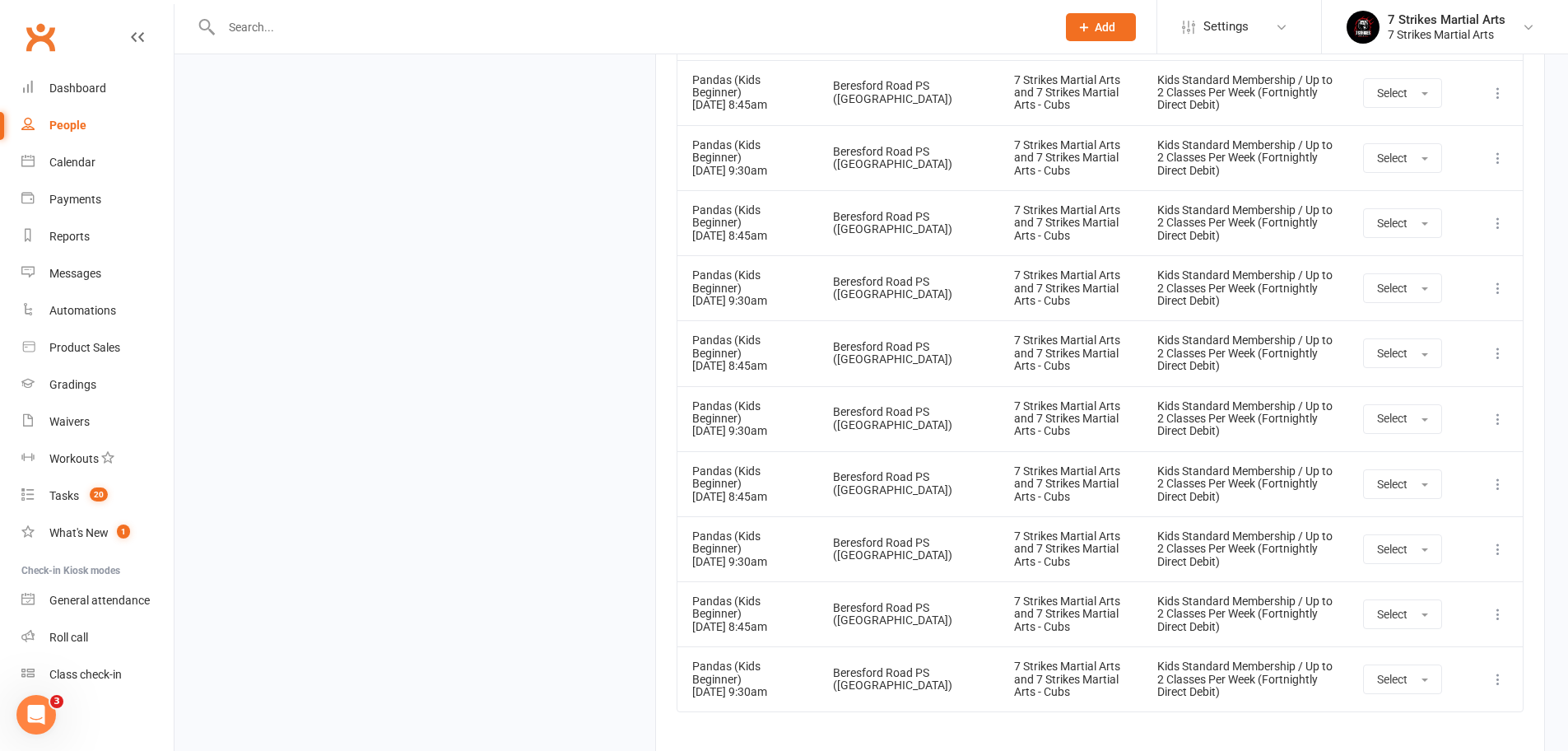
scroll to position [2439, 0]
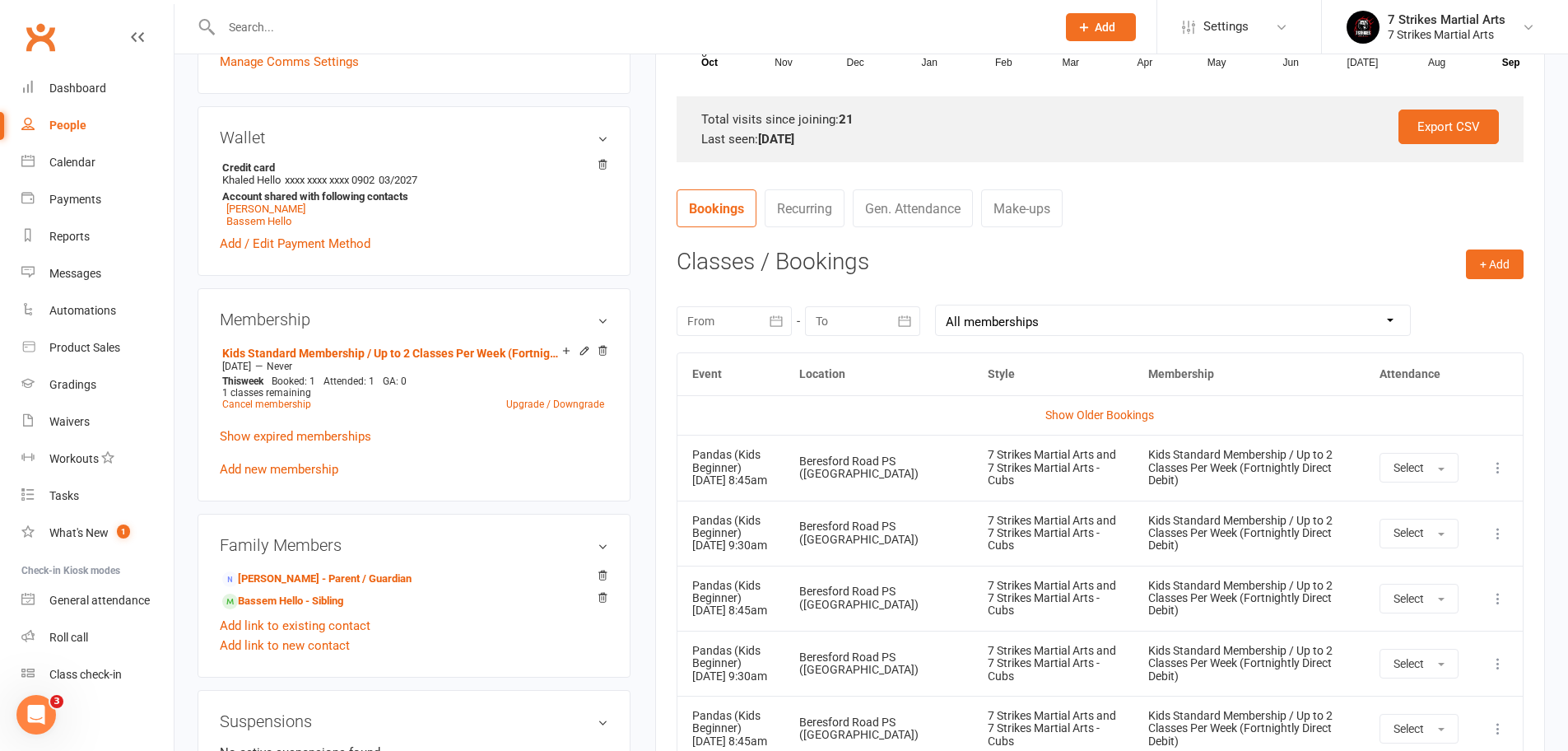
scroll to position [686, 0]
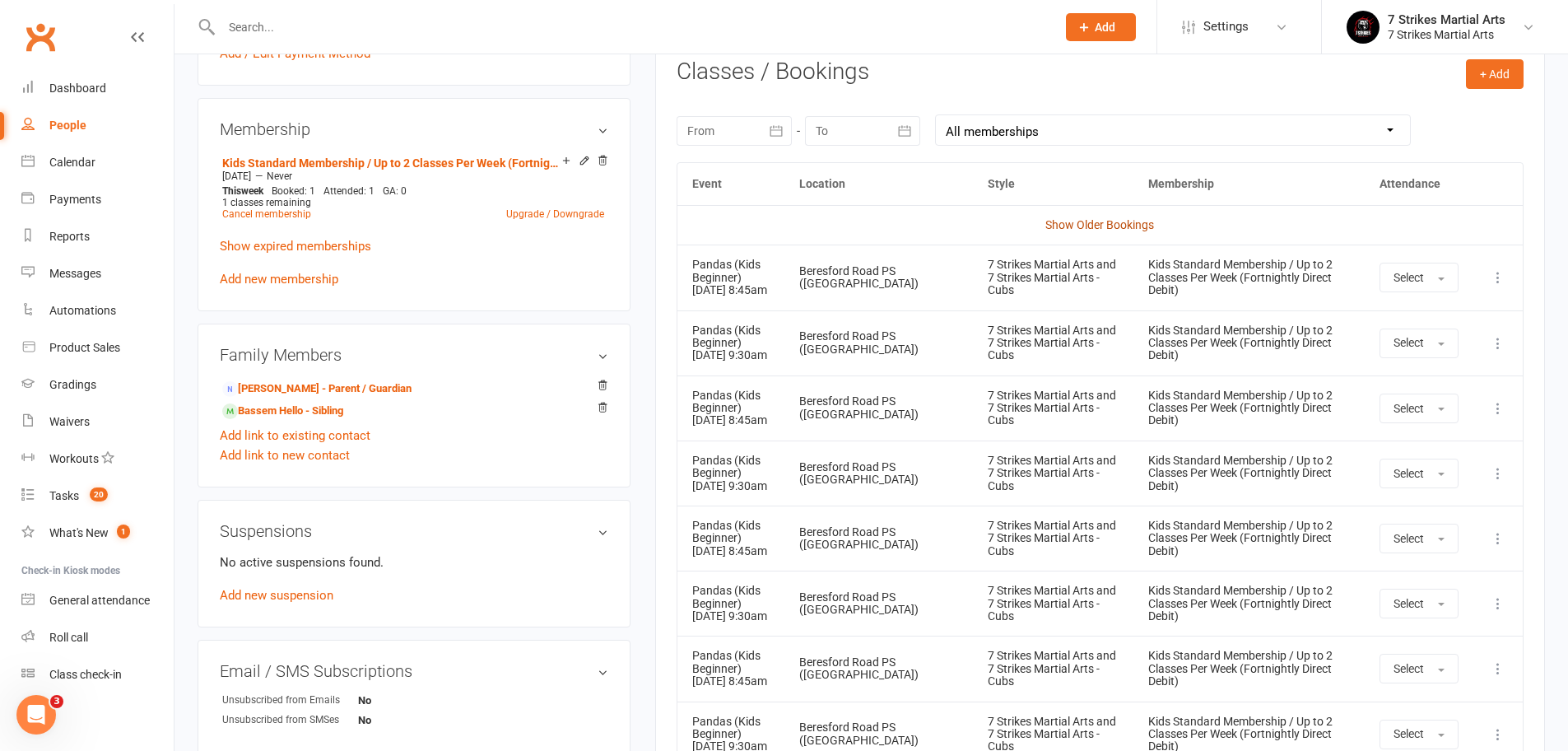
click at [1124, 220] on link "Show Older Bookings" at bounding box center [1099, 225] width 108 height 14
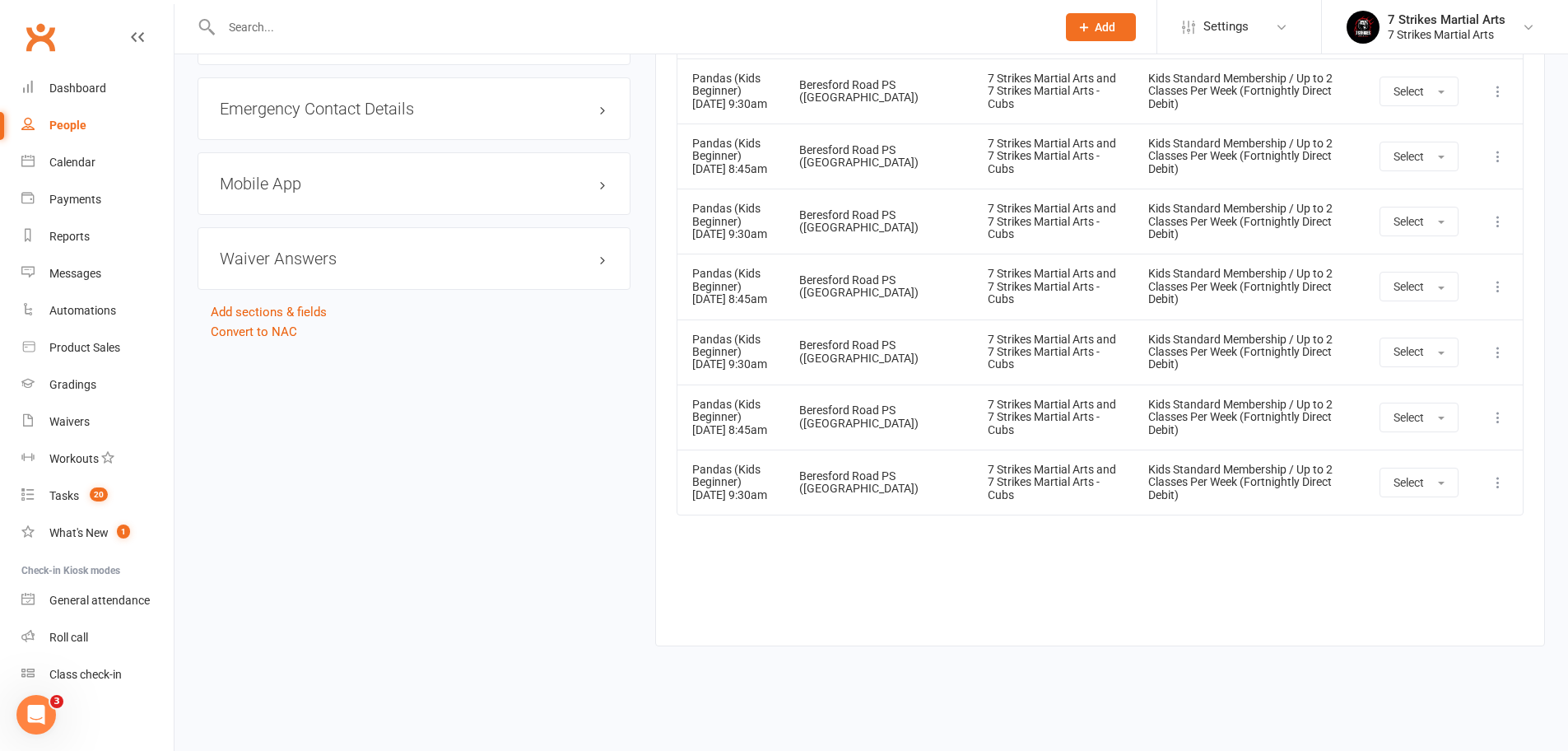
scroll to position [1652, 0]
click at [1496, 474] on icon at bounding box center [1497, 482] width 16 height 16
click at [1424, 564] on link "Remove booking" at bounding box center [1425, 581] width 163 height 33
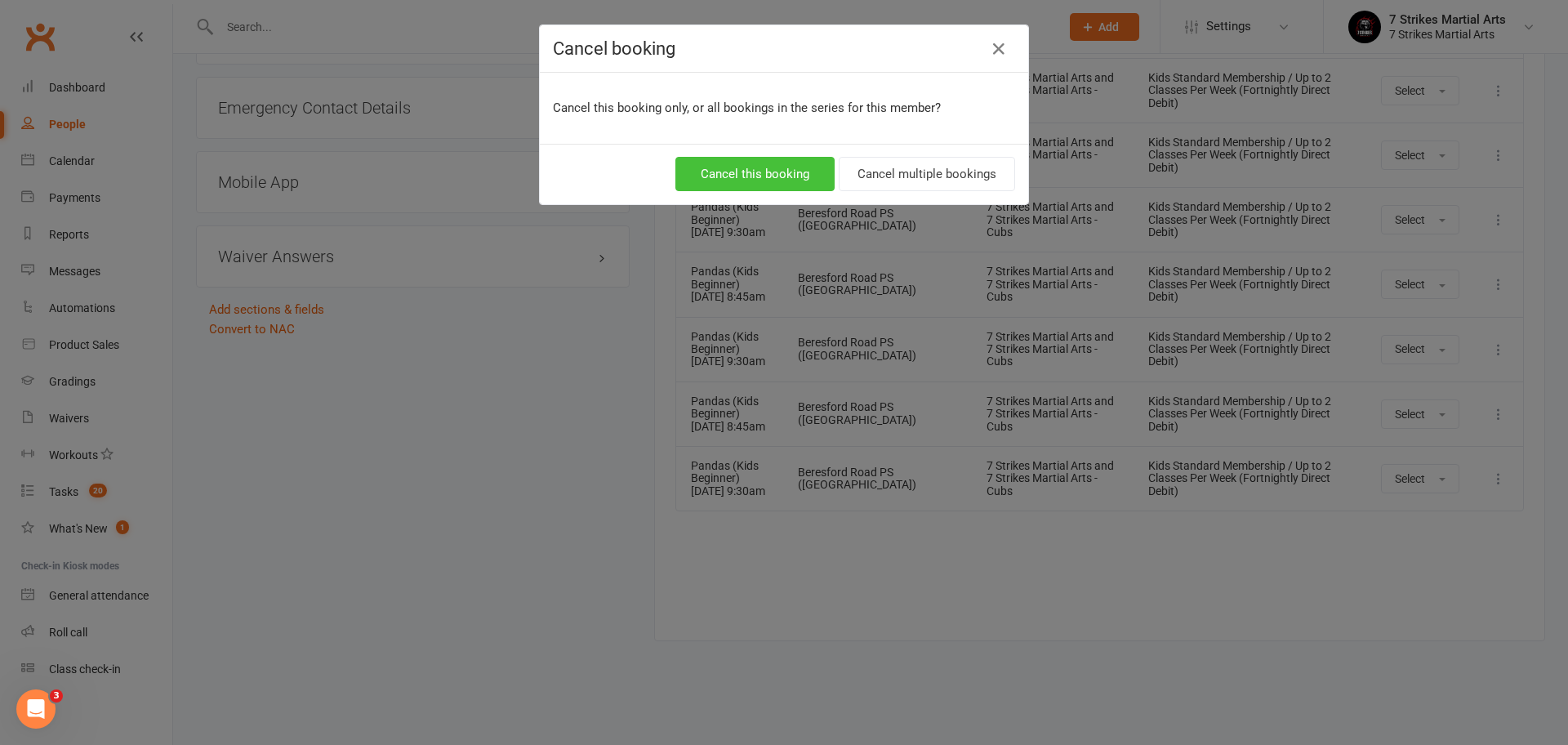
click at [784, 174] on button "Cancel this booking" at bounding box center [756, 174] width 159 height 35
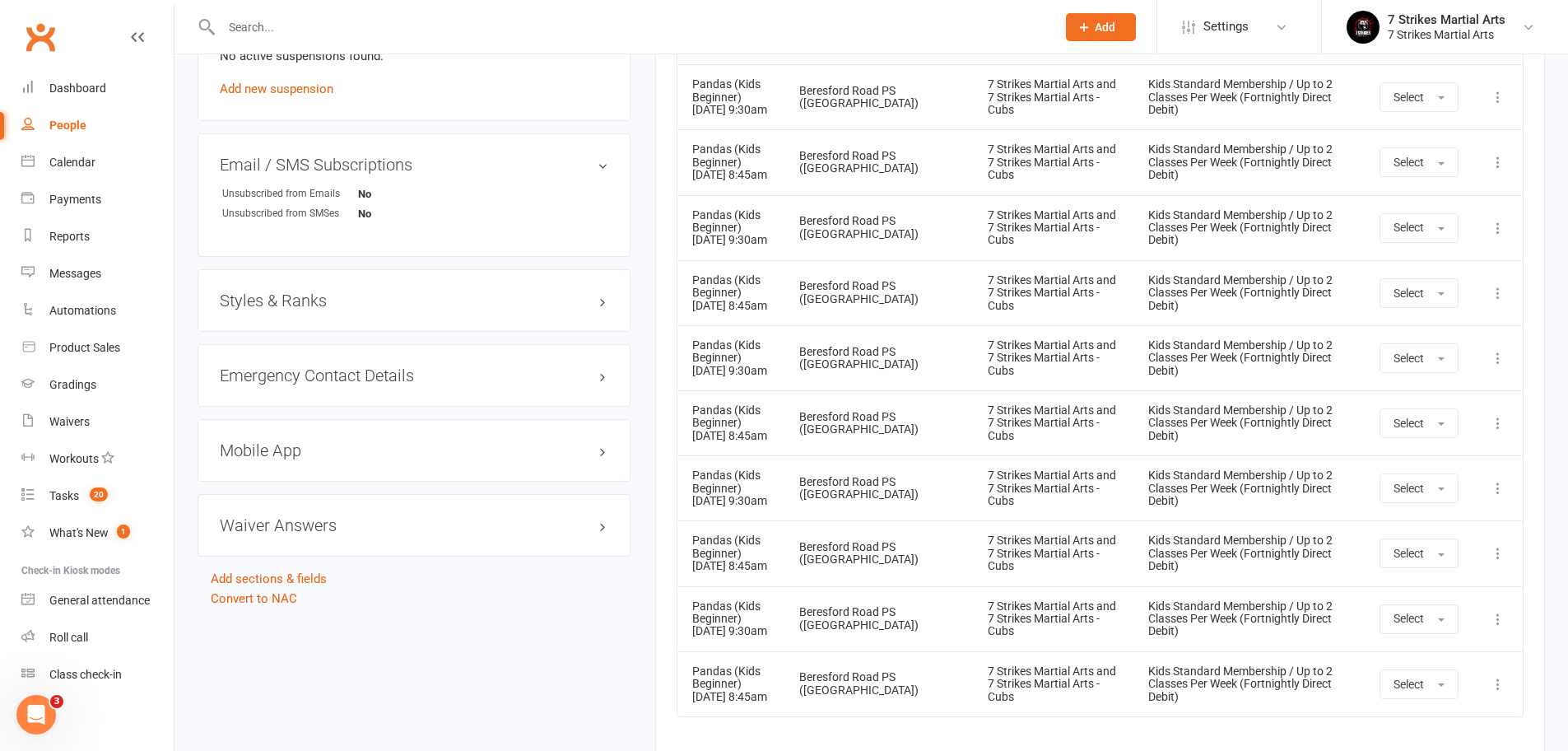
scroll to position [1576, 0]
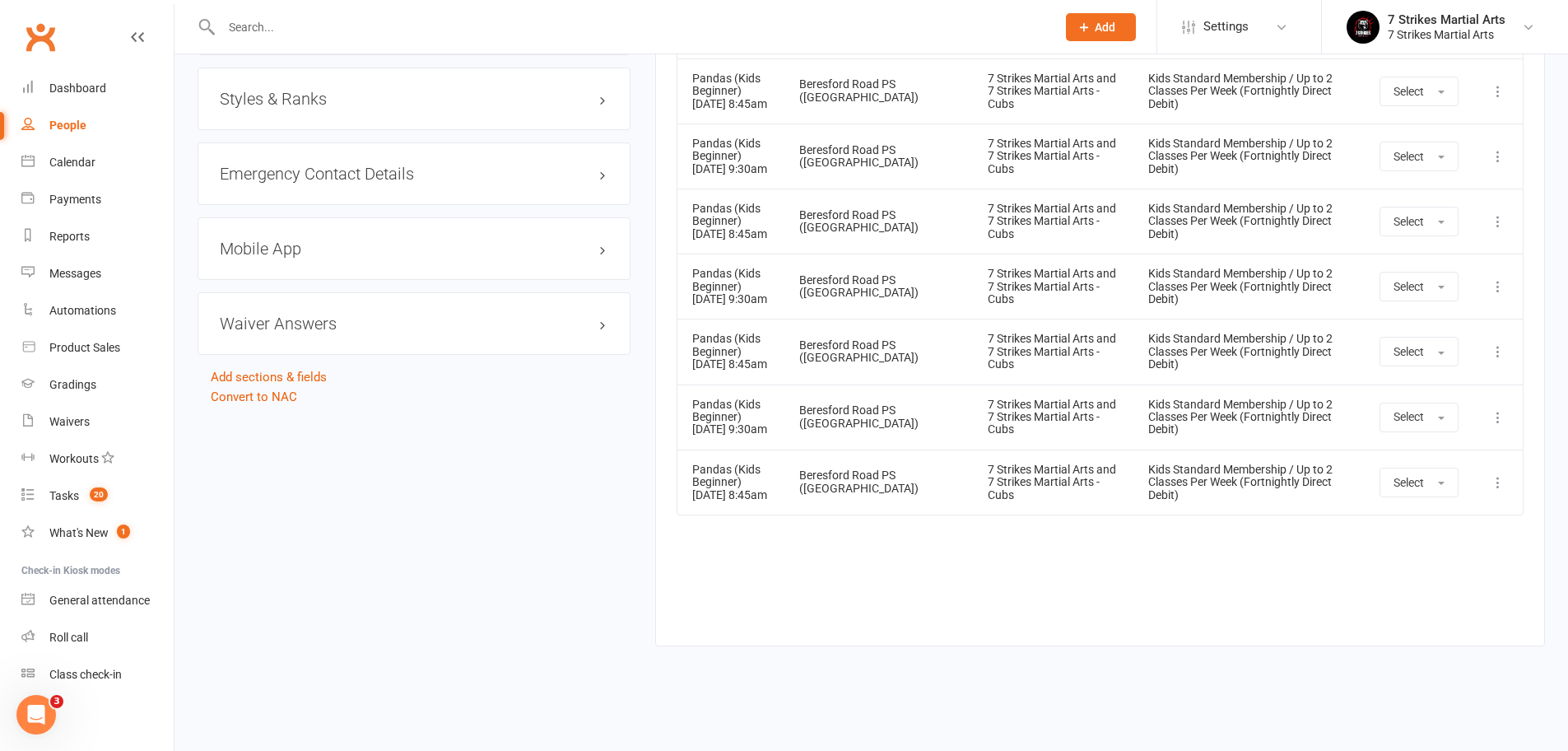
click at [1501, 474] on icon at bounding box center [1497, 482] width 16 height 16
click at [1445, 467] on button "Select" at bounding box center [1419, 482] width 79 height 30
click at [1444, 503] on link "Attended" at bounding box center [1462, 520] width 163 height 33
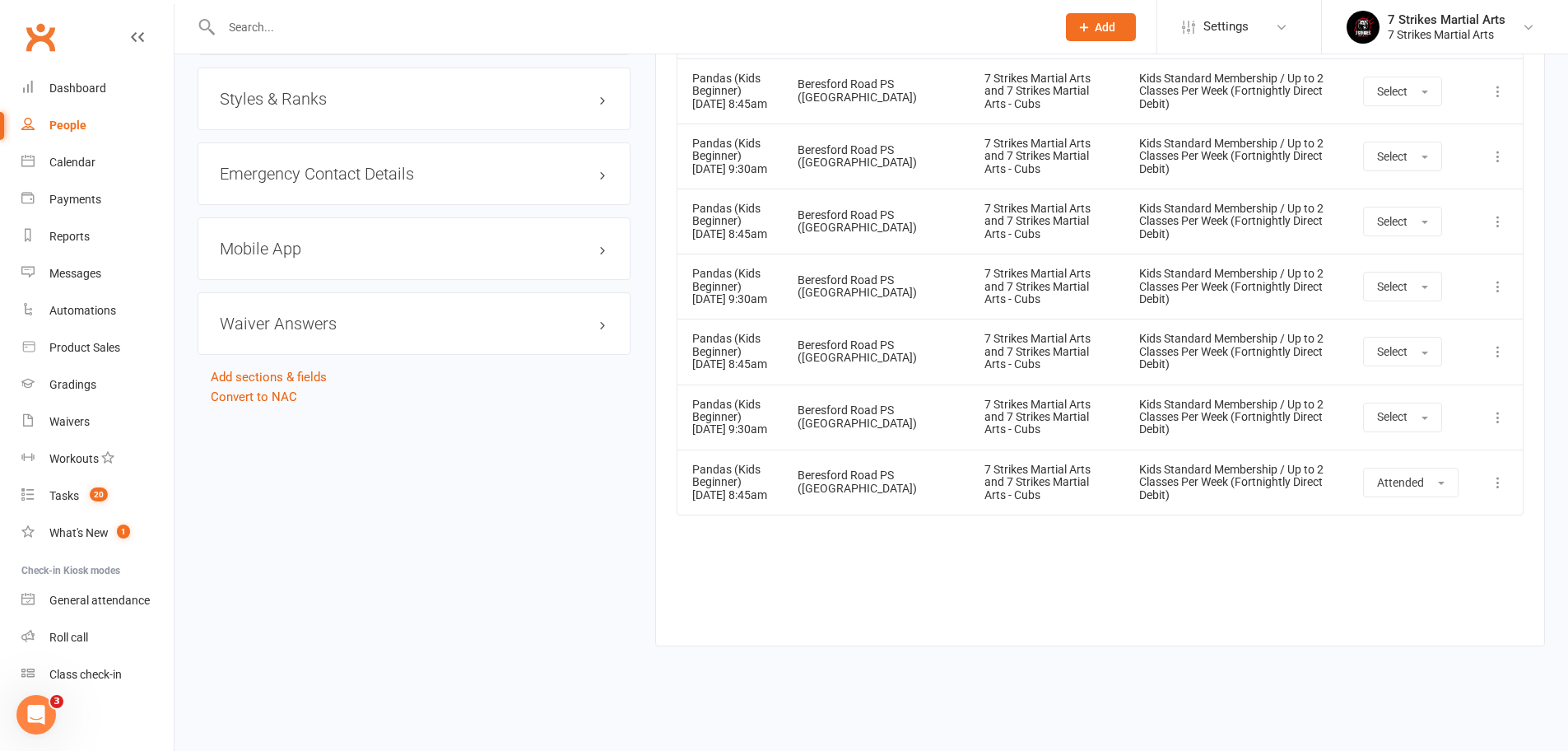
scroll to position [1712, 0]
click at [99, 83] on div "Dashboard" at bounding box center [77, 88] width 57 height 14
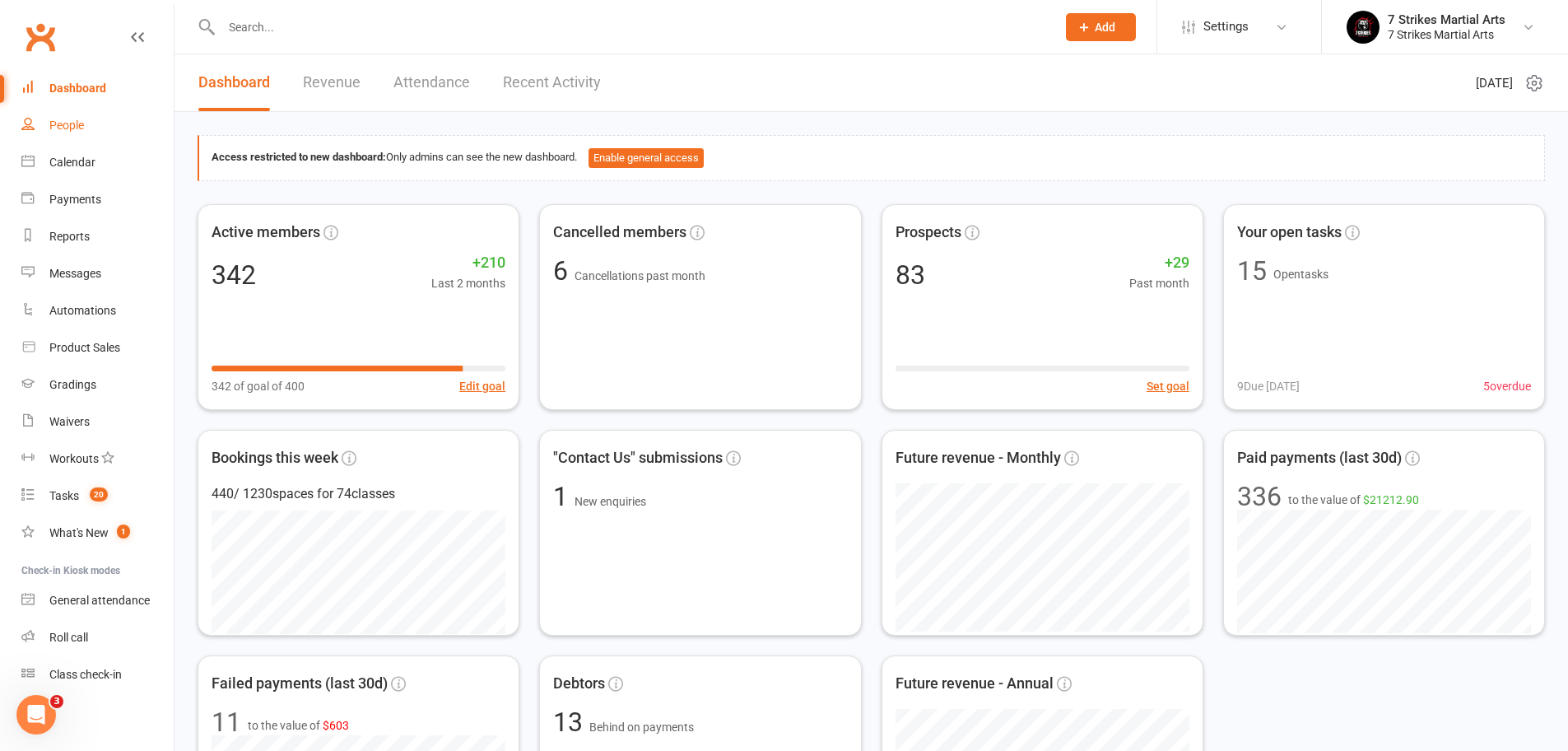
click at [76, 119] on div "People" at bounding box center [67, 126] width 35 height 14
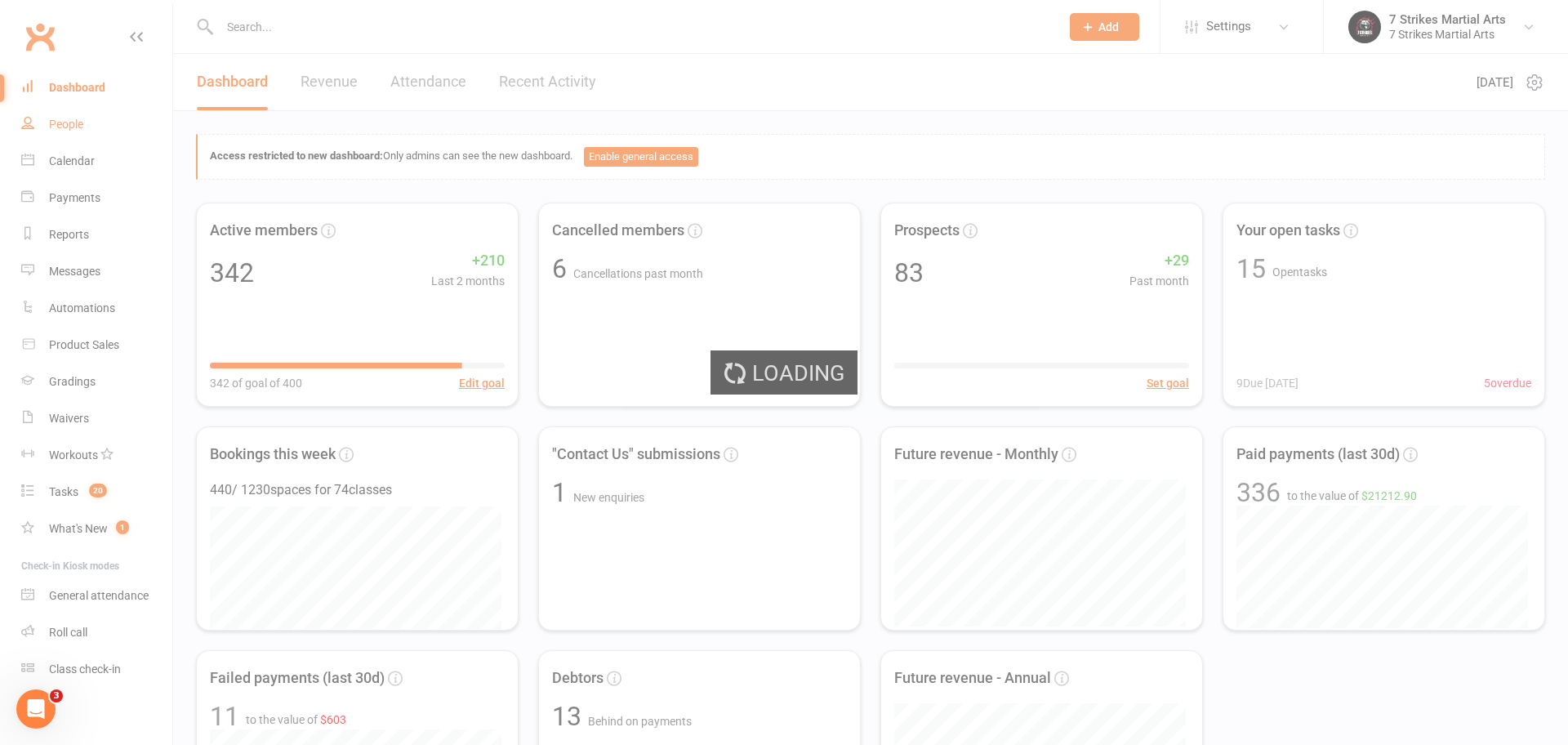
select select "100"
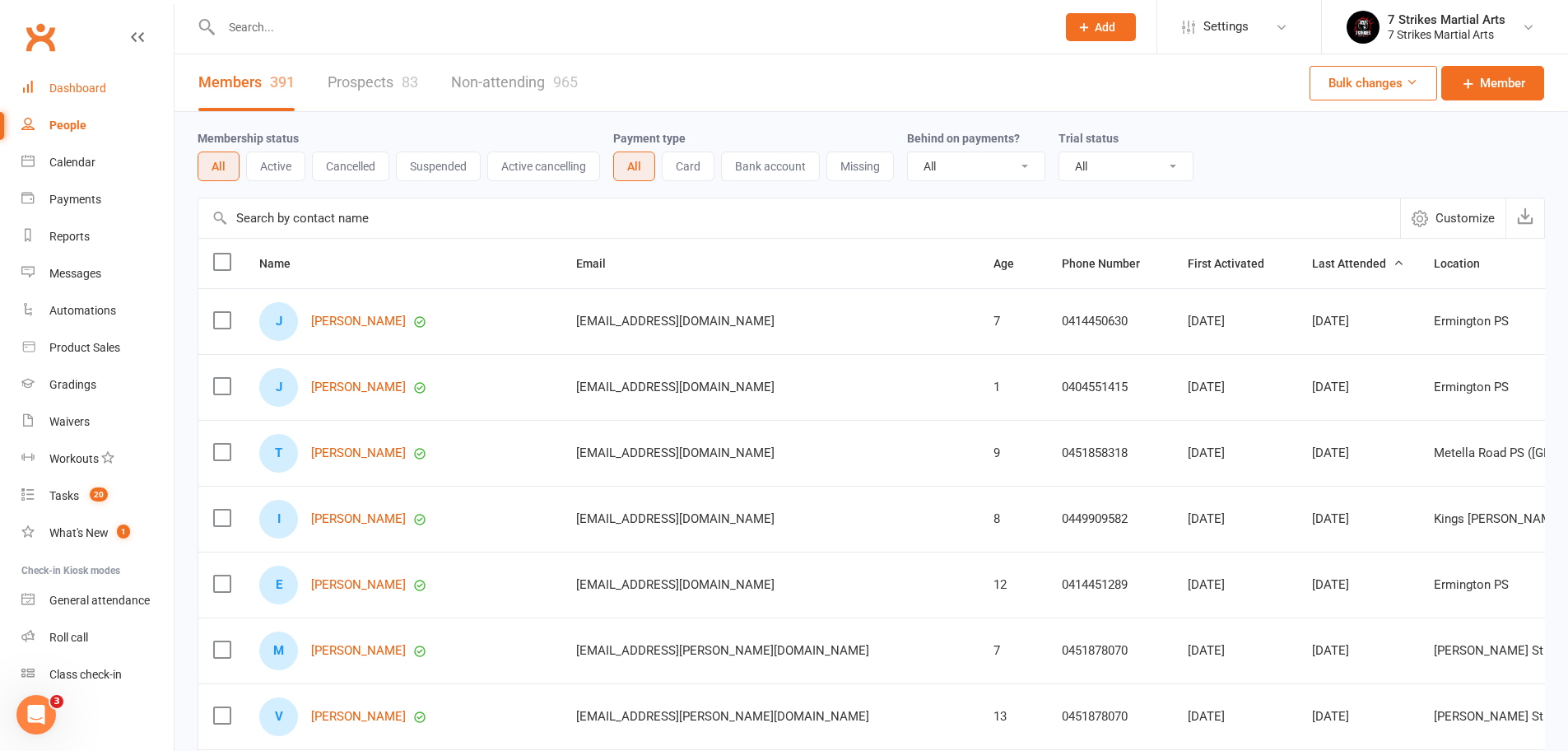
click at [82, 77] on link "Dashboard" at bounding box center [97, 88] width 152 height 37
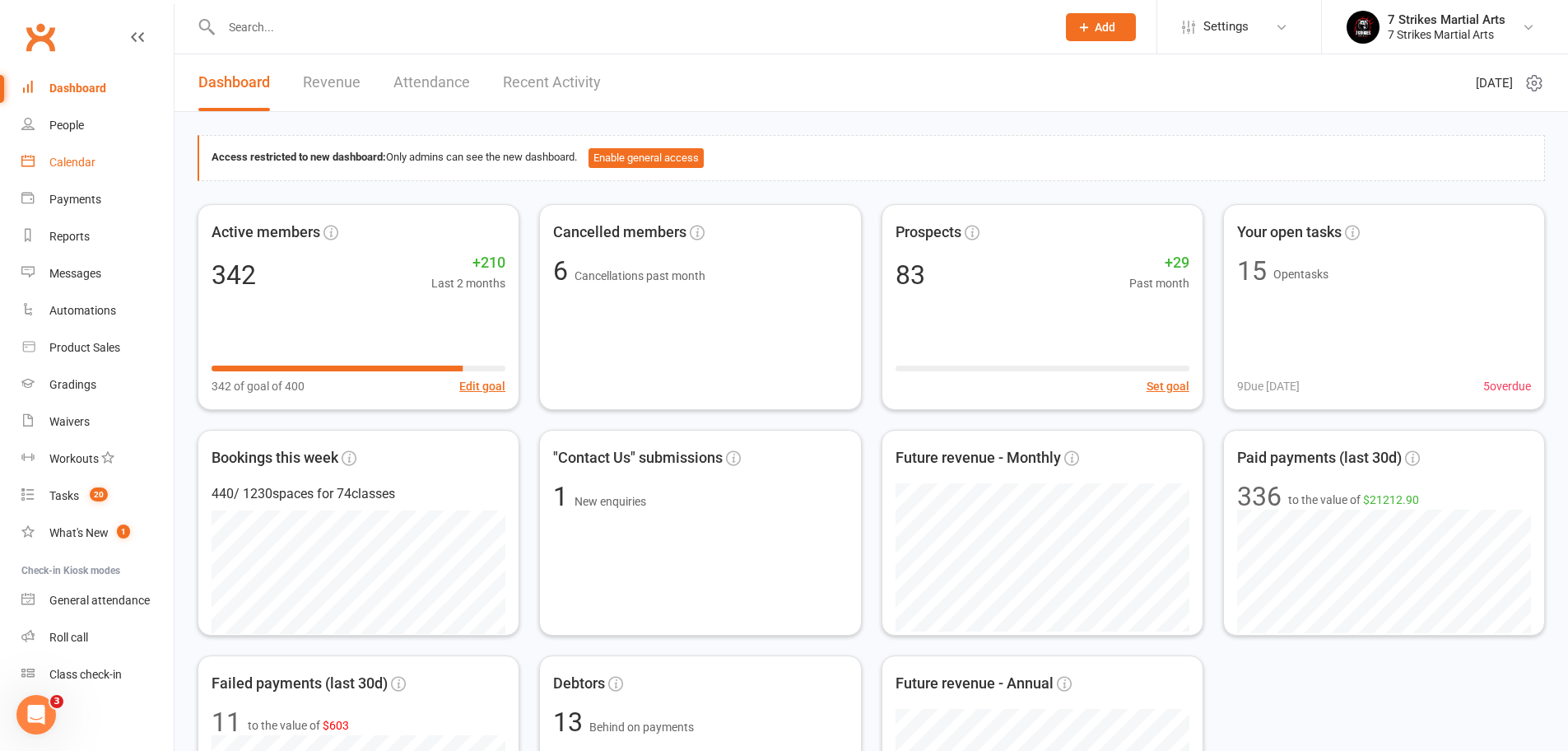
click at [74, 157] on div "Calendar" at bounding box center [73, 163] width 46 height 14
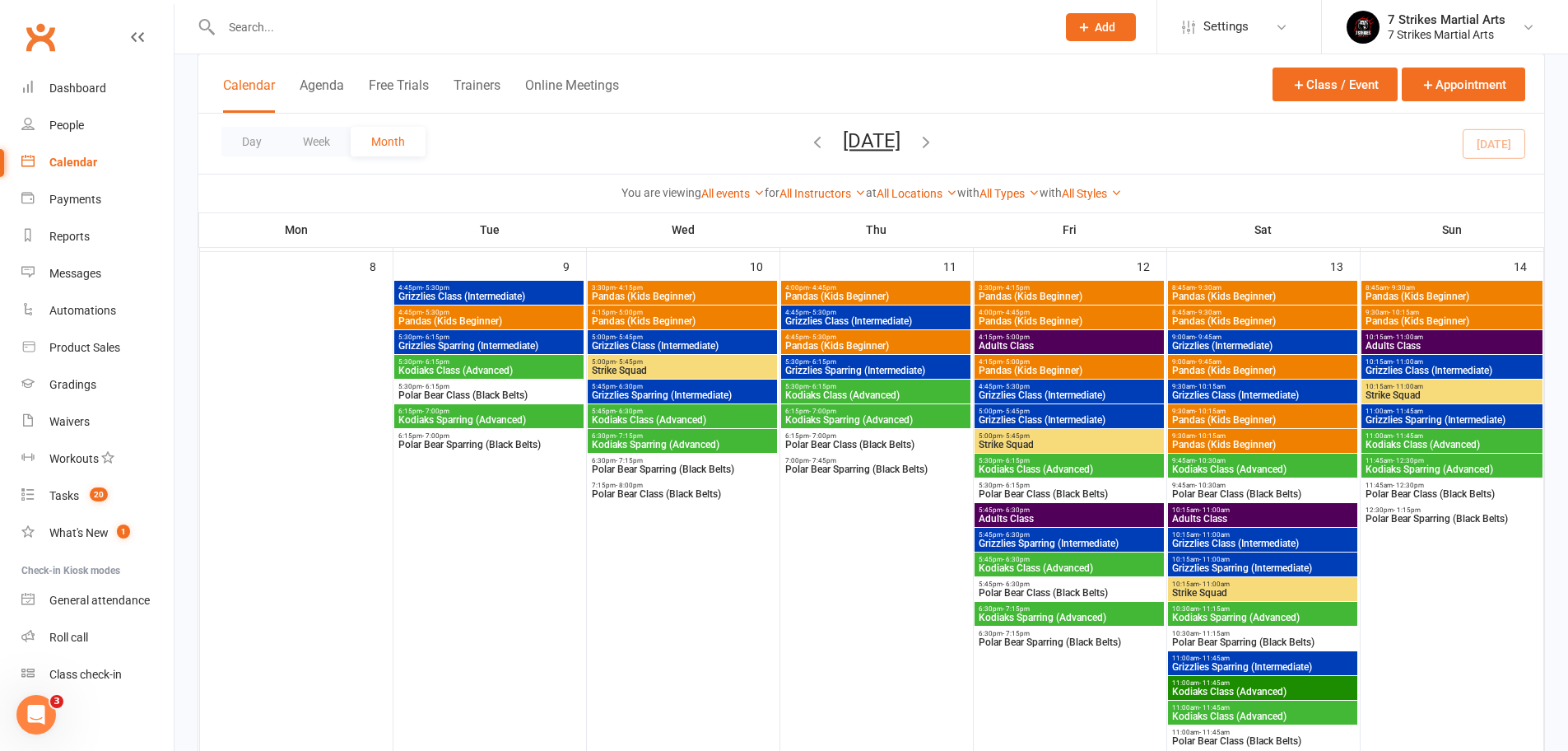
scroll to position [742, 0]
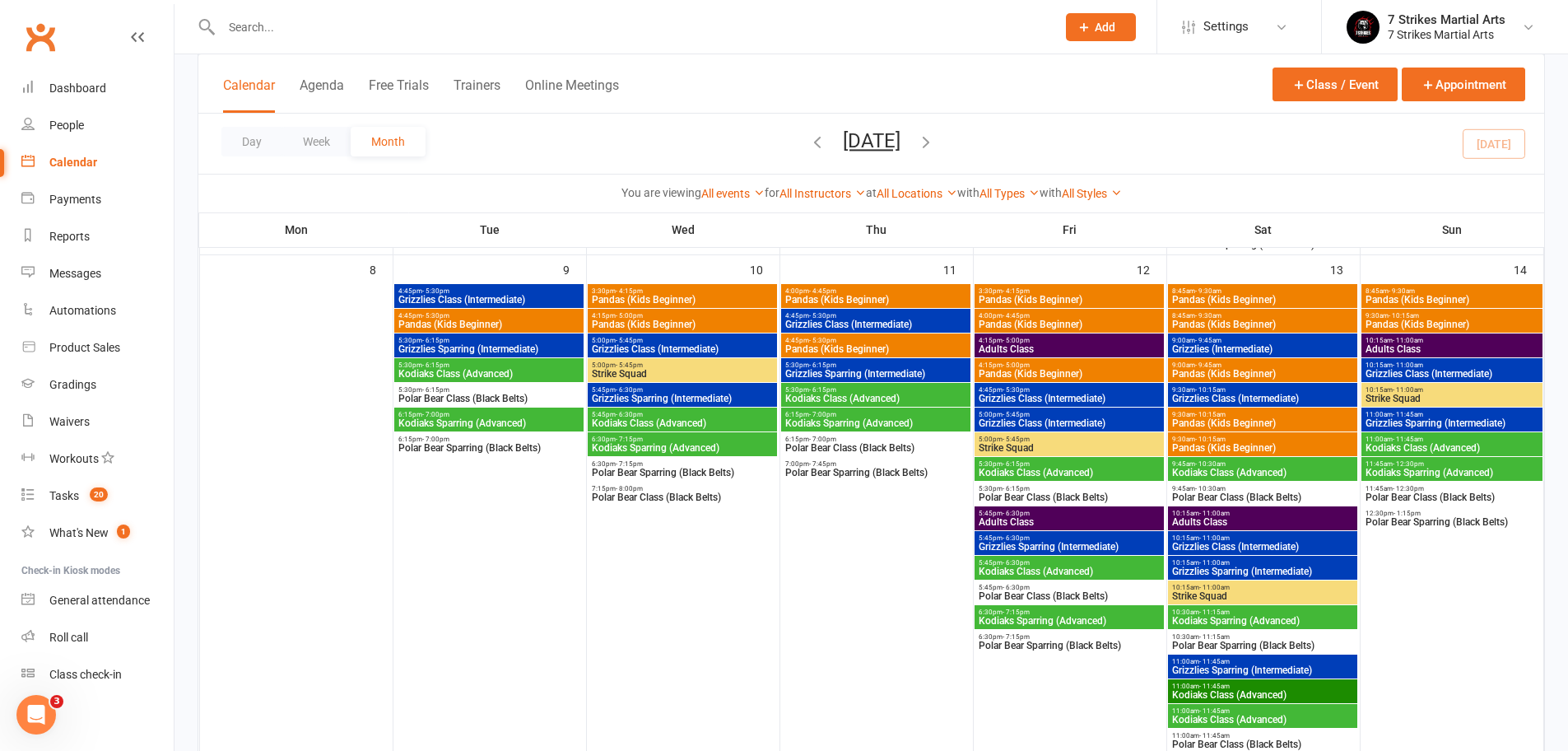
click at [1242, 361] on span "9:00am - 9:45am" at bounding box center [1262, 365] width 183 height 8
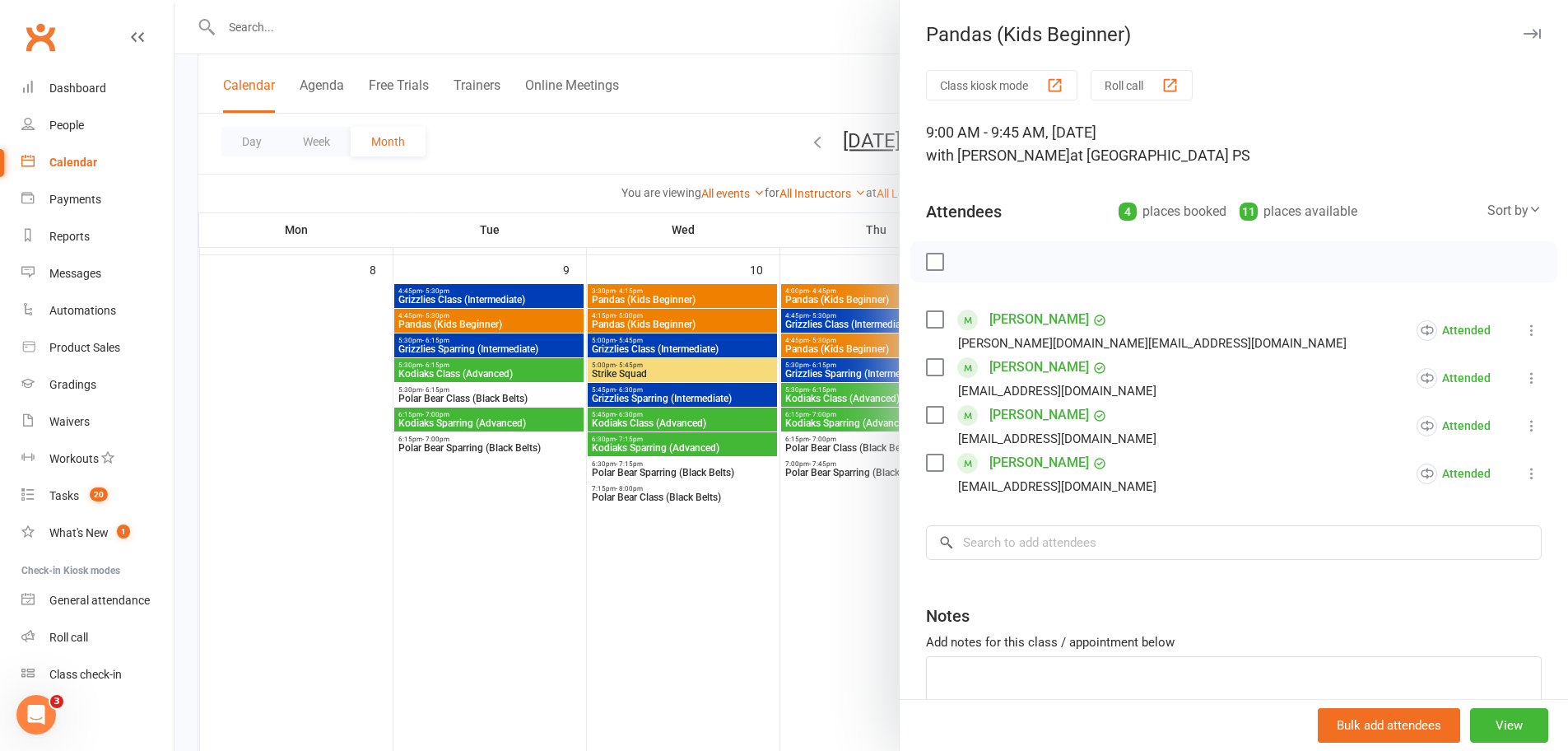
click at [714, 630] on div at bounding box center [871, 376] width 1393 height 751
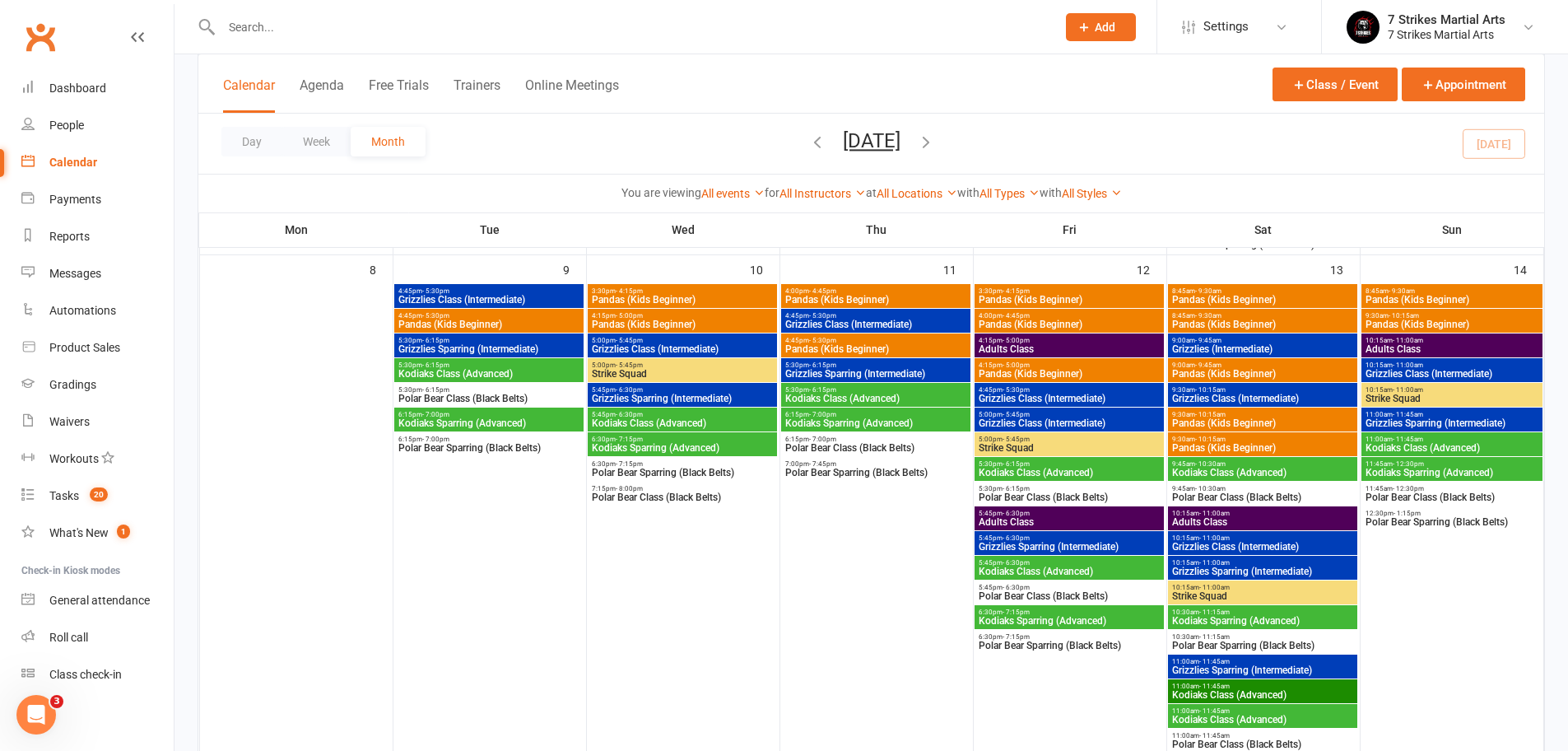
click at [1203, 290] on span "- 9:30am" at bounding box center [1207, 291] width 26 height 8
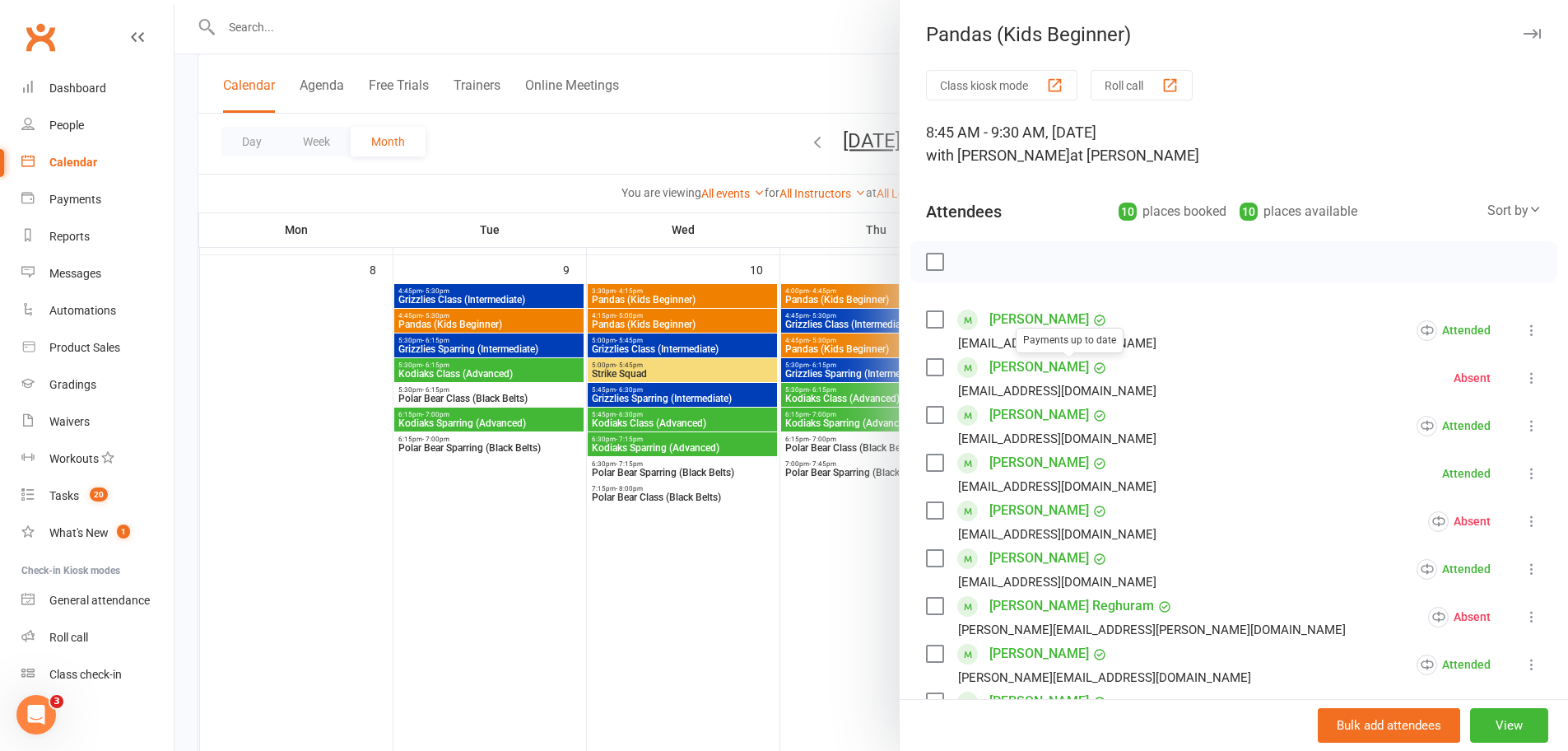
click at [790, 577] on div at bounding box center [871, 376] width 1393 height 751
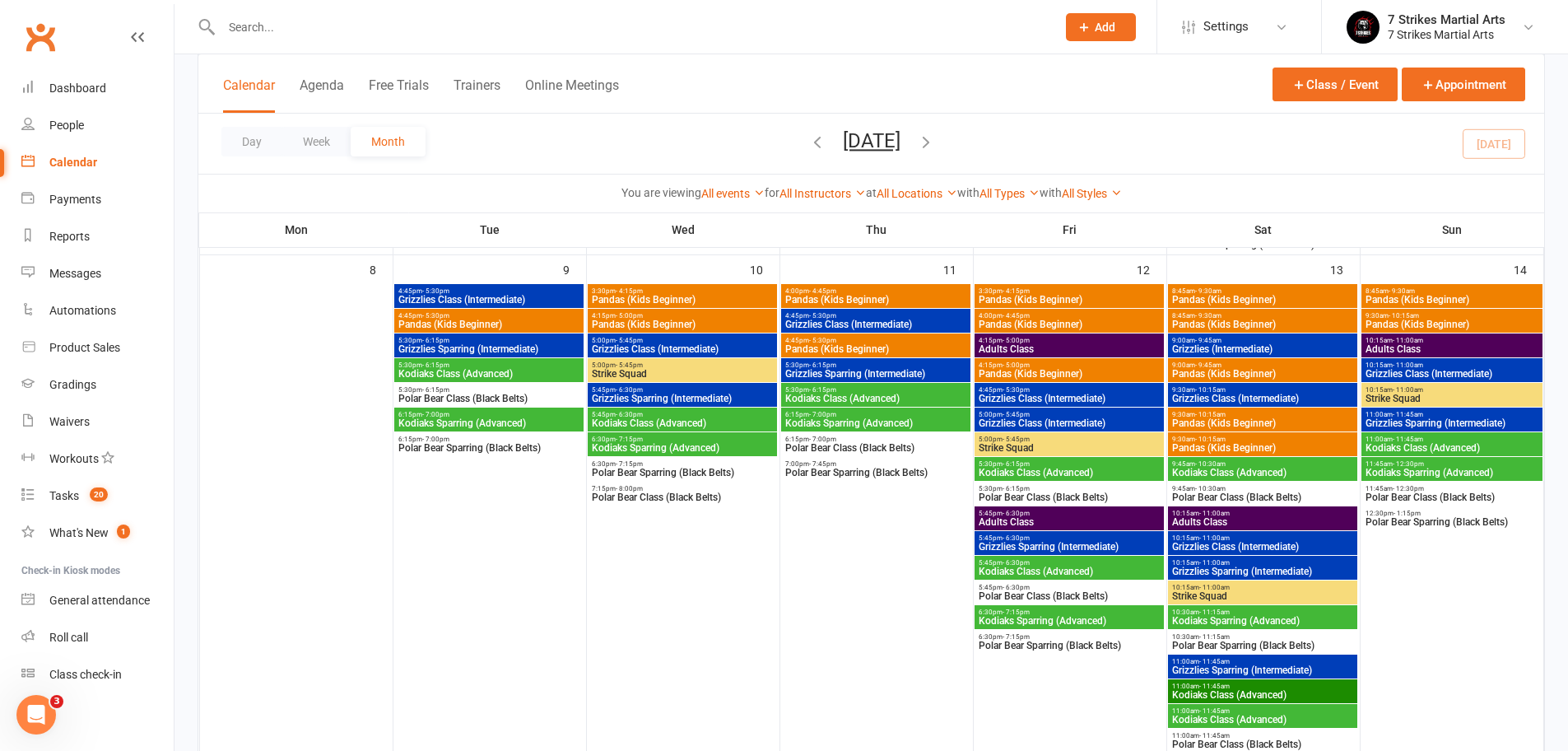
click at [1203, 323] on span "Pandas (Kids Beginner)" at bounding box center [1262, 324] width 183 height 10
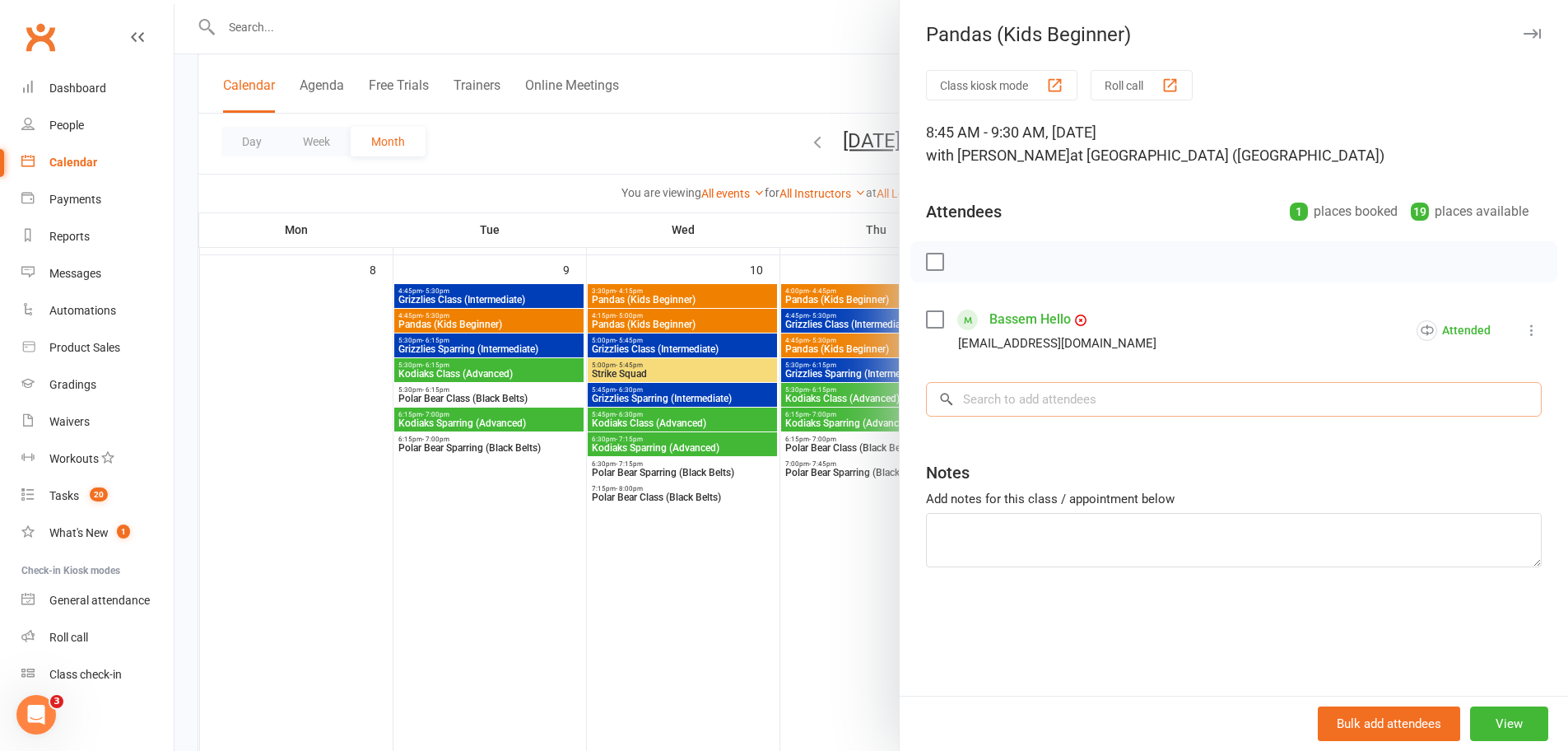
click at [1028, 403] on input "search" at bounding box center [1233, 400] width 615 height 35
type input "jibe"
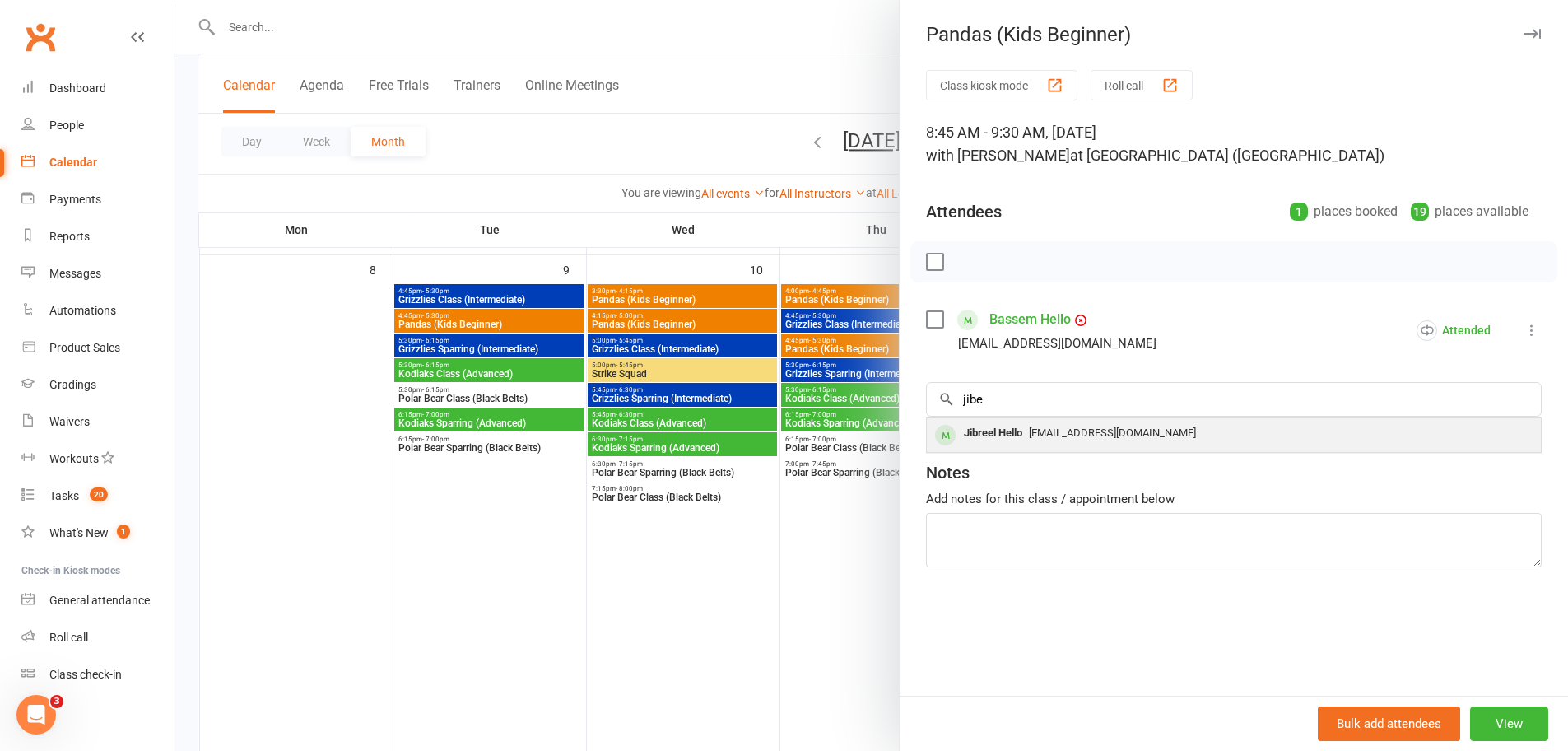
drag, startPoint x: 1027, startPoint y: 400, endPoint x: 1026, endPoint y: 434, distance: 34.0
click at [1028, 434] on span "[EMAIL_ADDRESS][DOMAIN_NAME]" at bounding box center [1111, 433] width 167 height 13
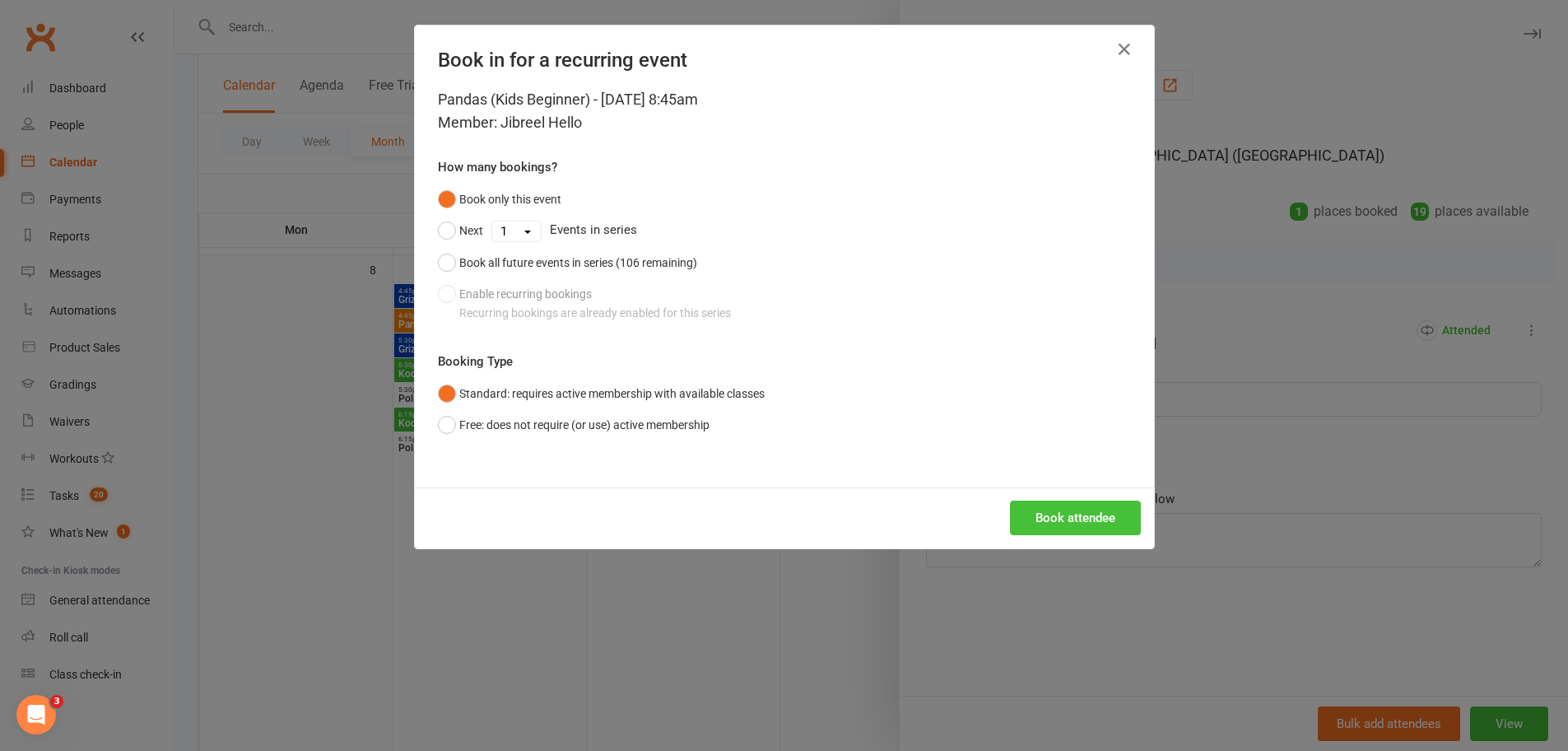
click at [1068, 514] on button "Book attendee" at bounding box center [1075, 518] width 131 height 35
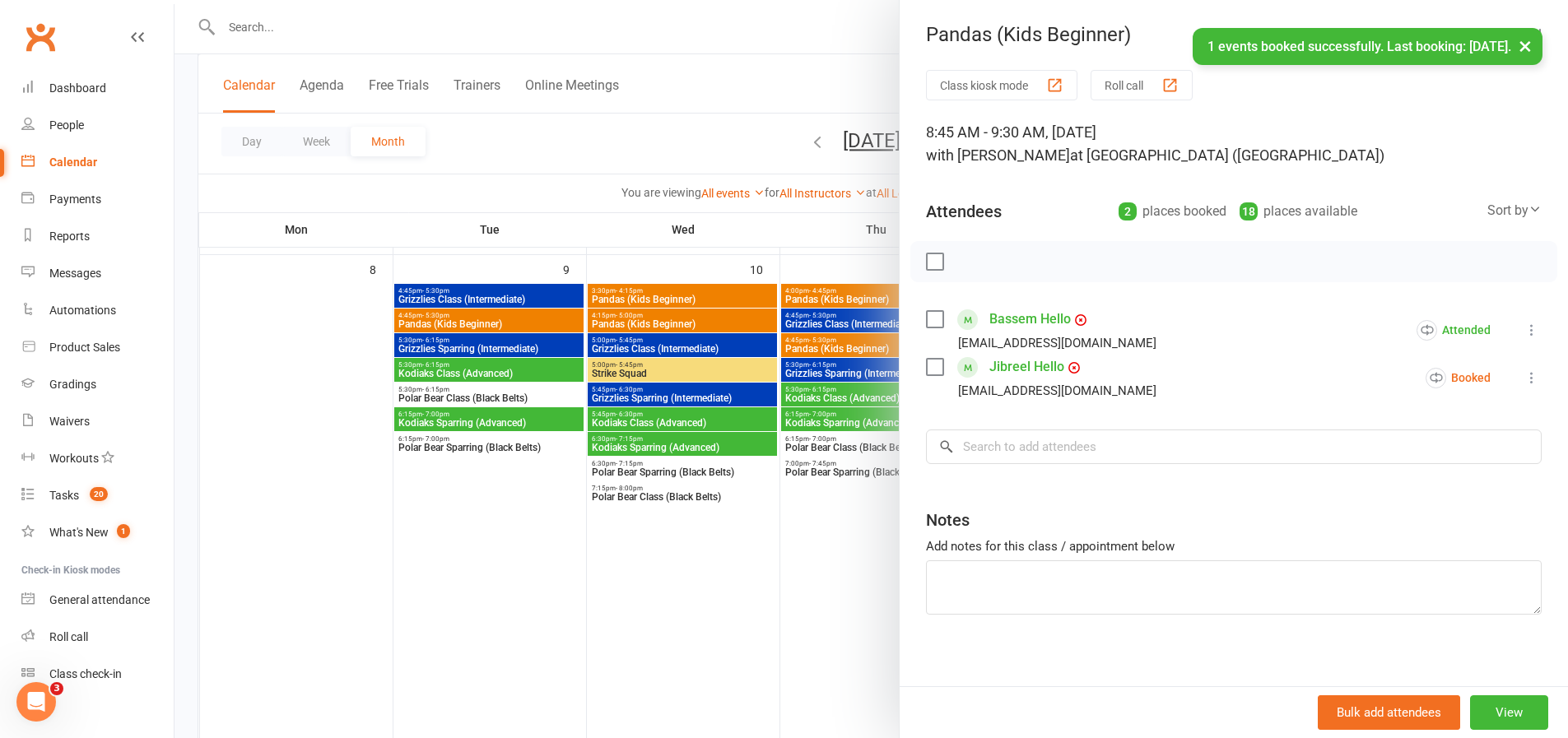
click at [1013, 326] on link "Bassem Hello" at bounding box center [1030, 318] width 81 height 26
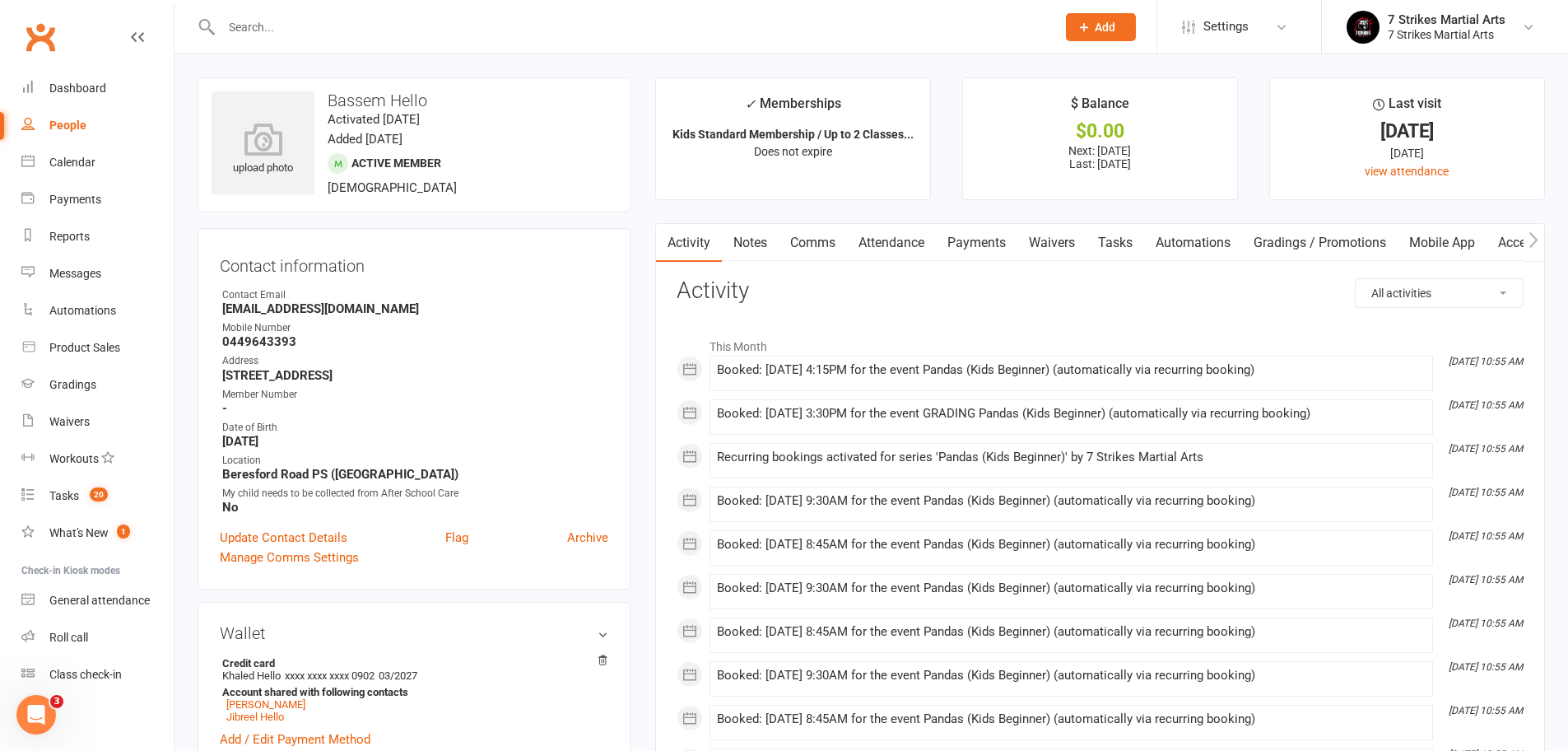
click at [908, 242] on link "Attendance" at bounding box center [891, 242] width 89 height 38
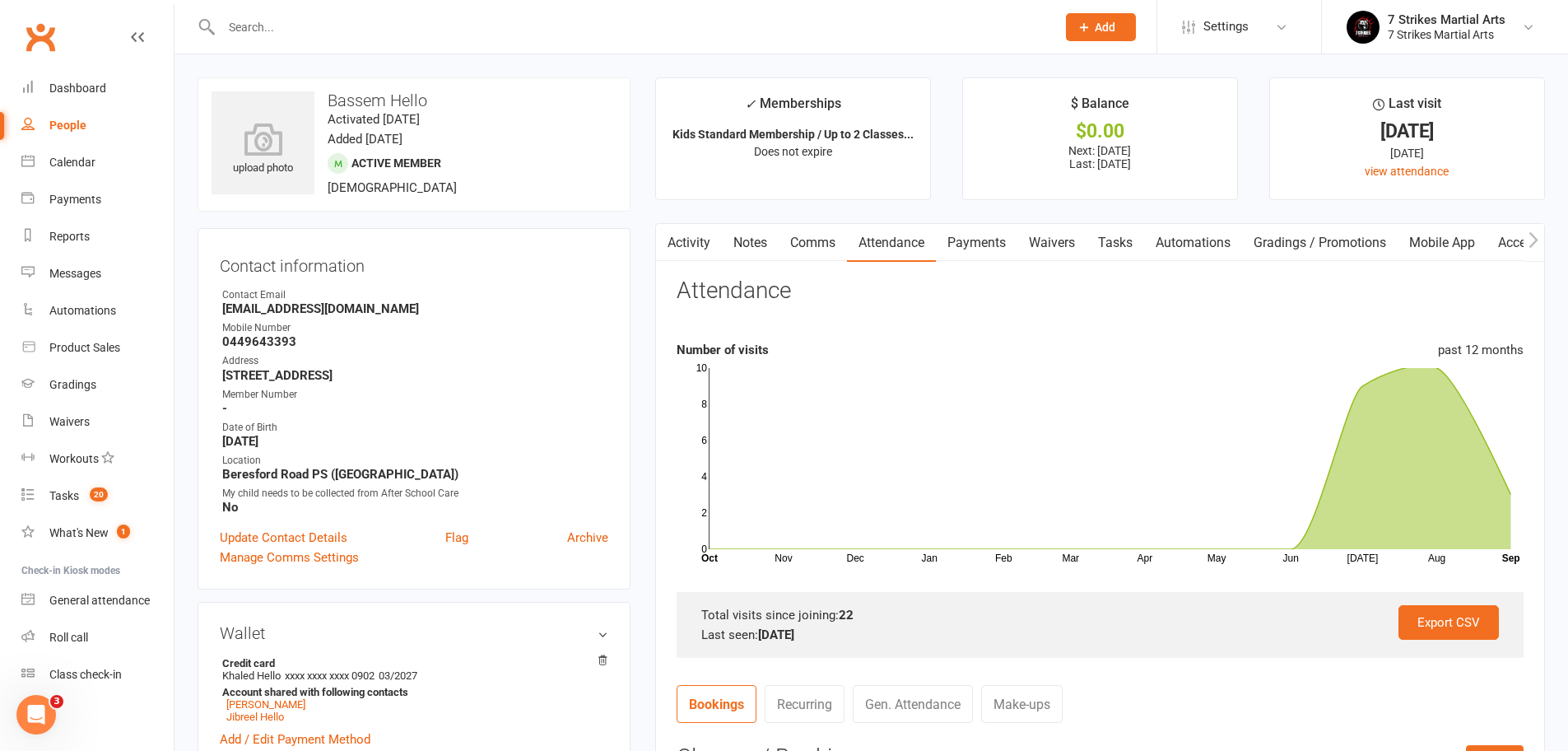
click at [990, 245] on link "Payments" at bounding box center [976, 242] width 81 height 38
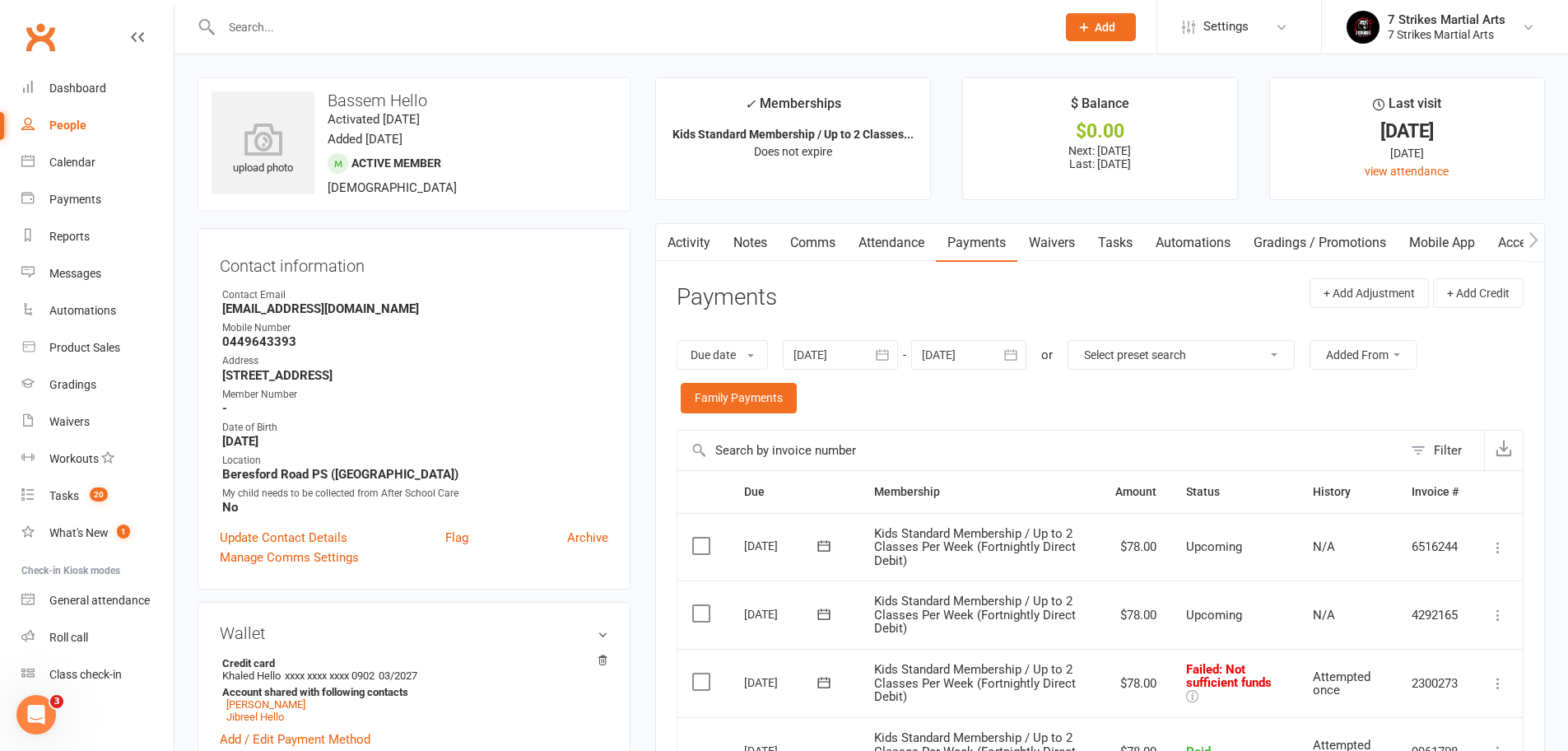
scroll to position [118, 0]
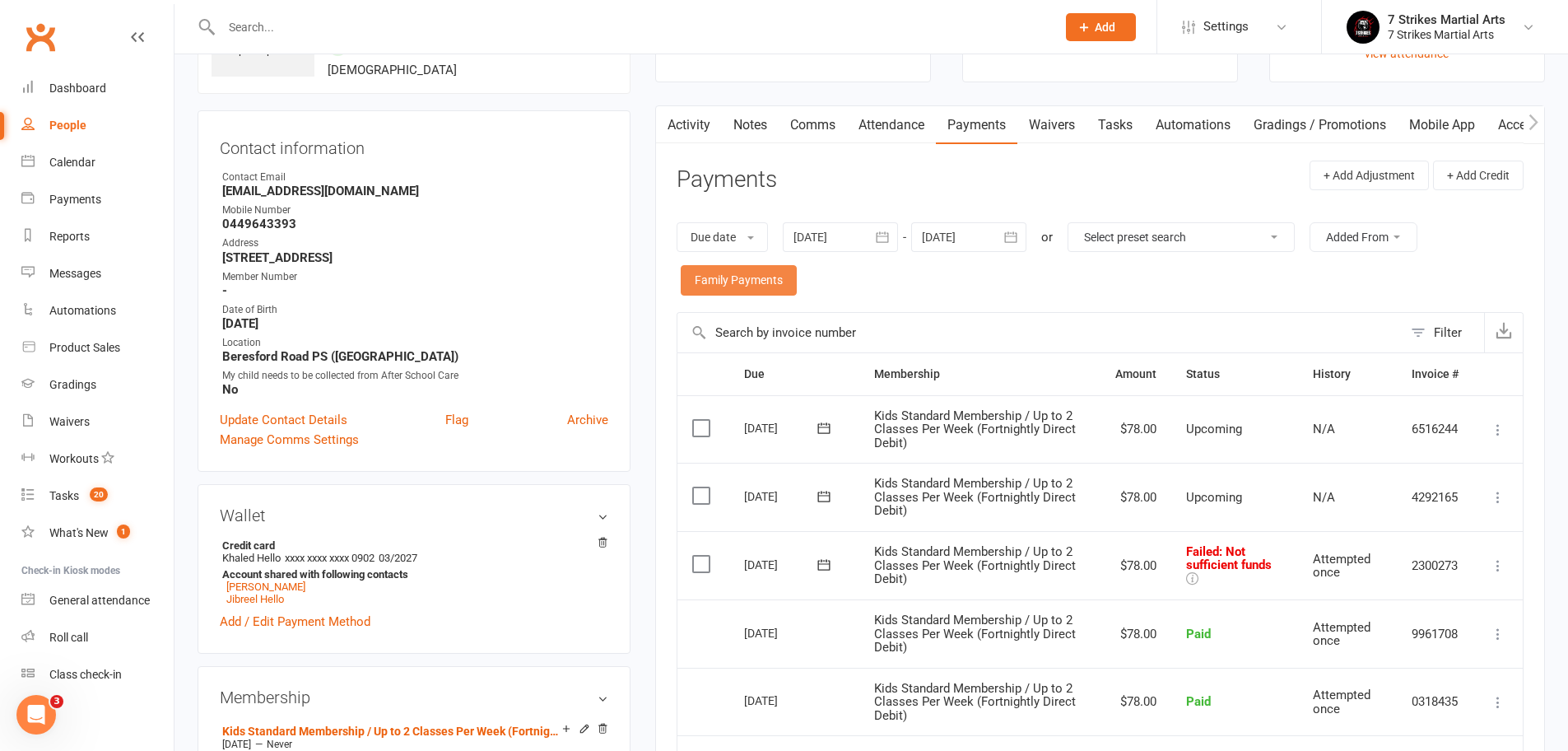
click at [733, 280] on link "Family Payments" at bounding box center [739, 280] width 116 height 30
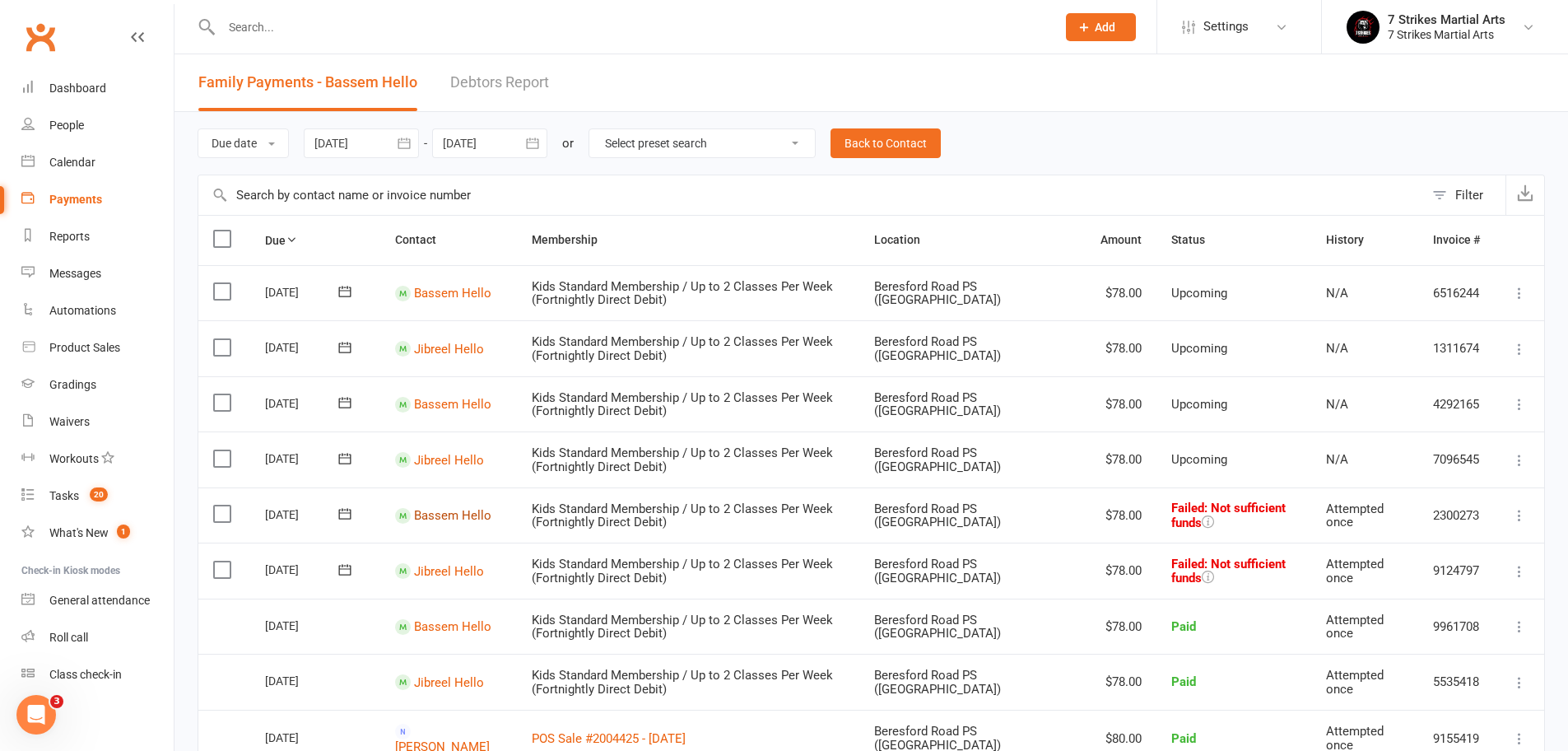
click at [431, 514] on link "Bassem Hello" at bounding box center [453, 515] width 77 height 15
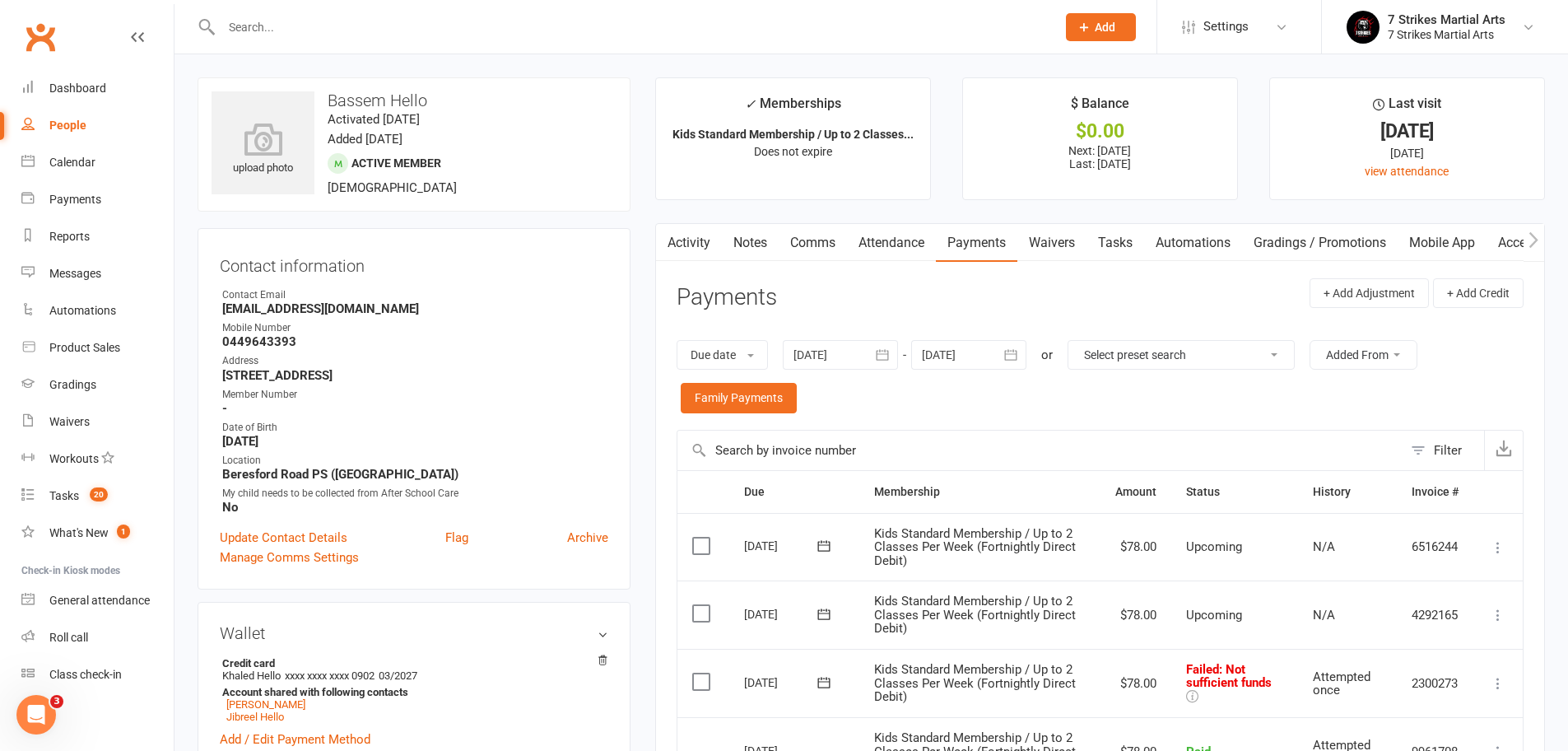
click at [808, 236] on link "Comms" at bounding box center [813, 242] width 69 height 38
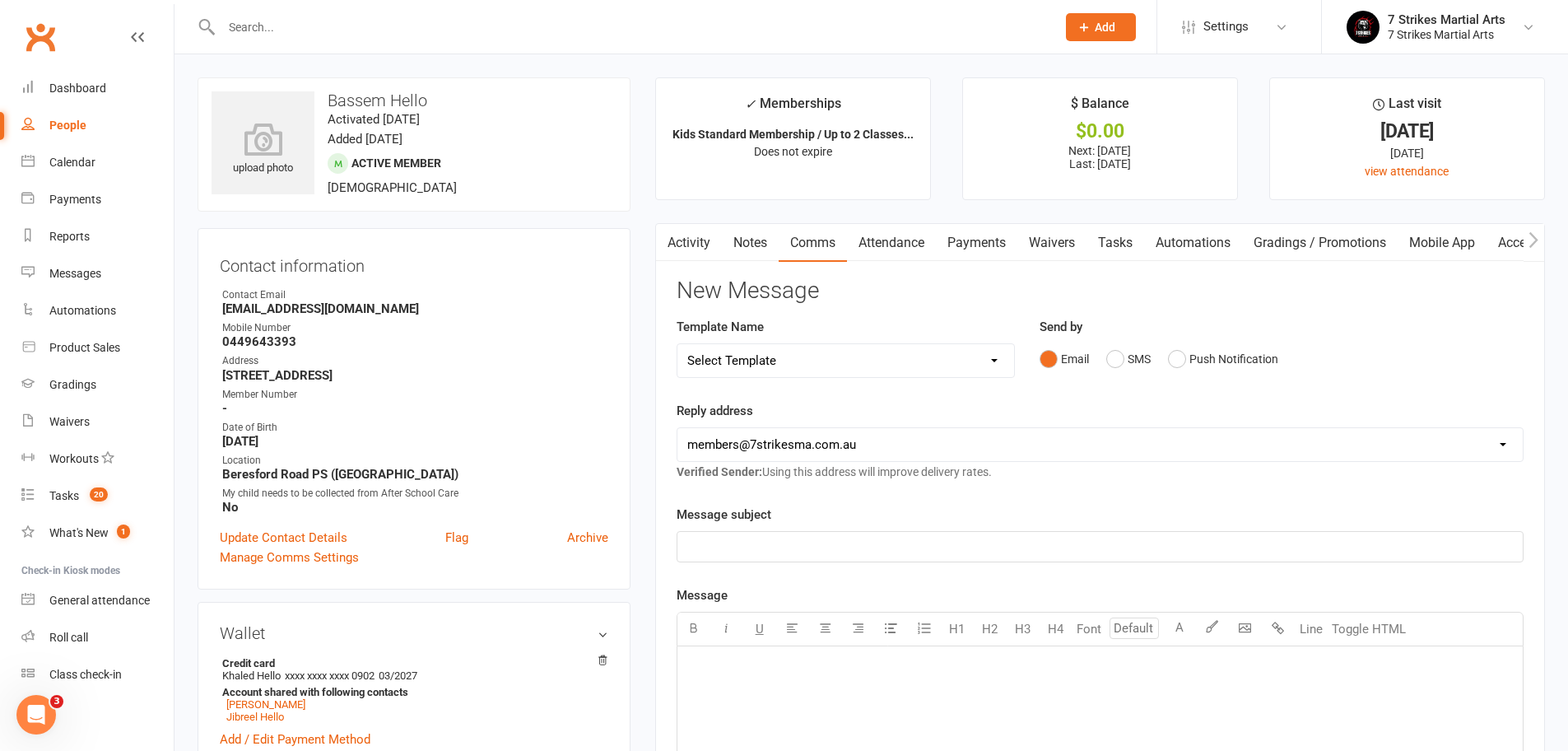
click at [880, 240] on link "Attendance" at bounding box center [891, 242] width 89 height 38
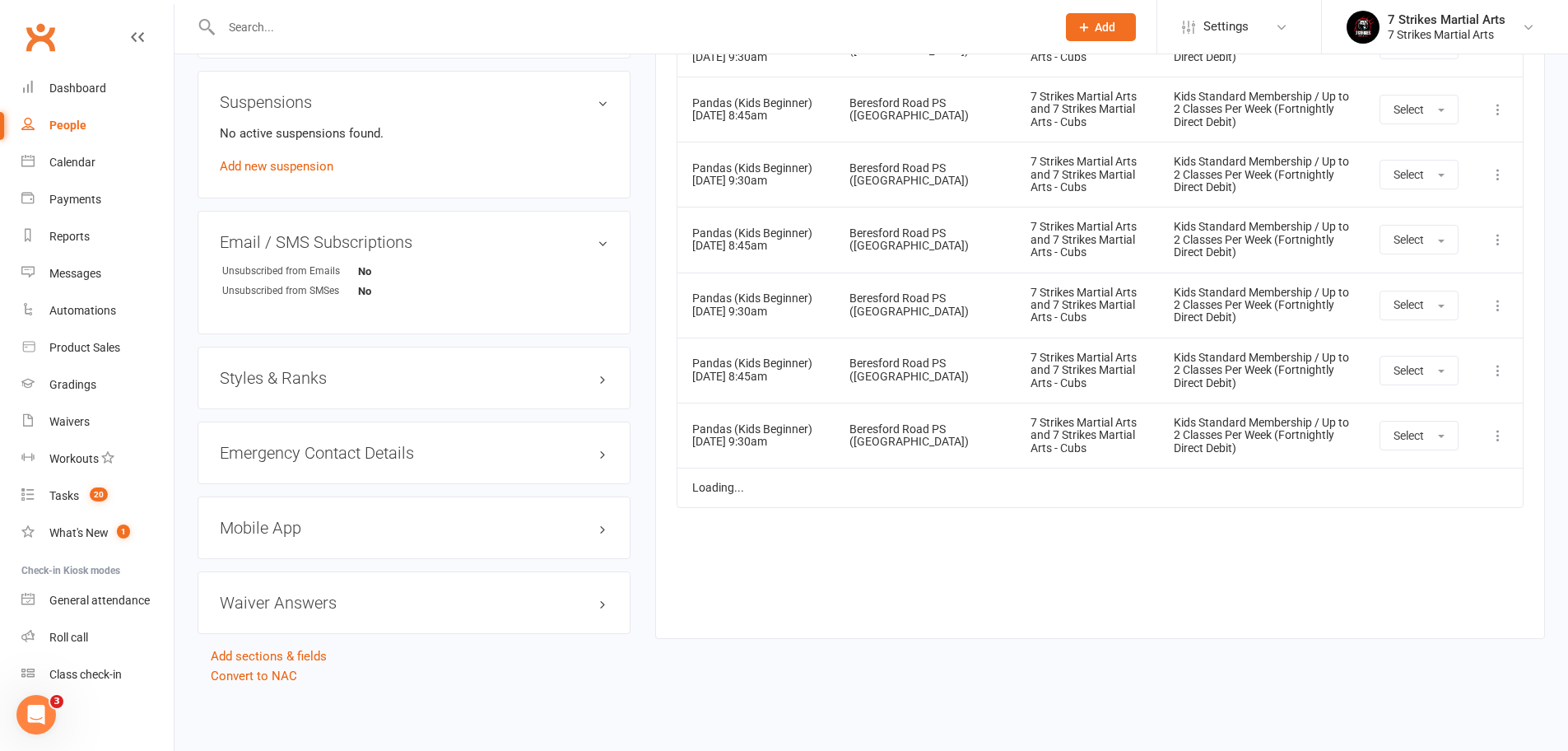
scroll to position [387, 0]
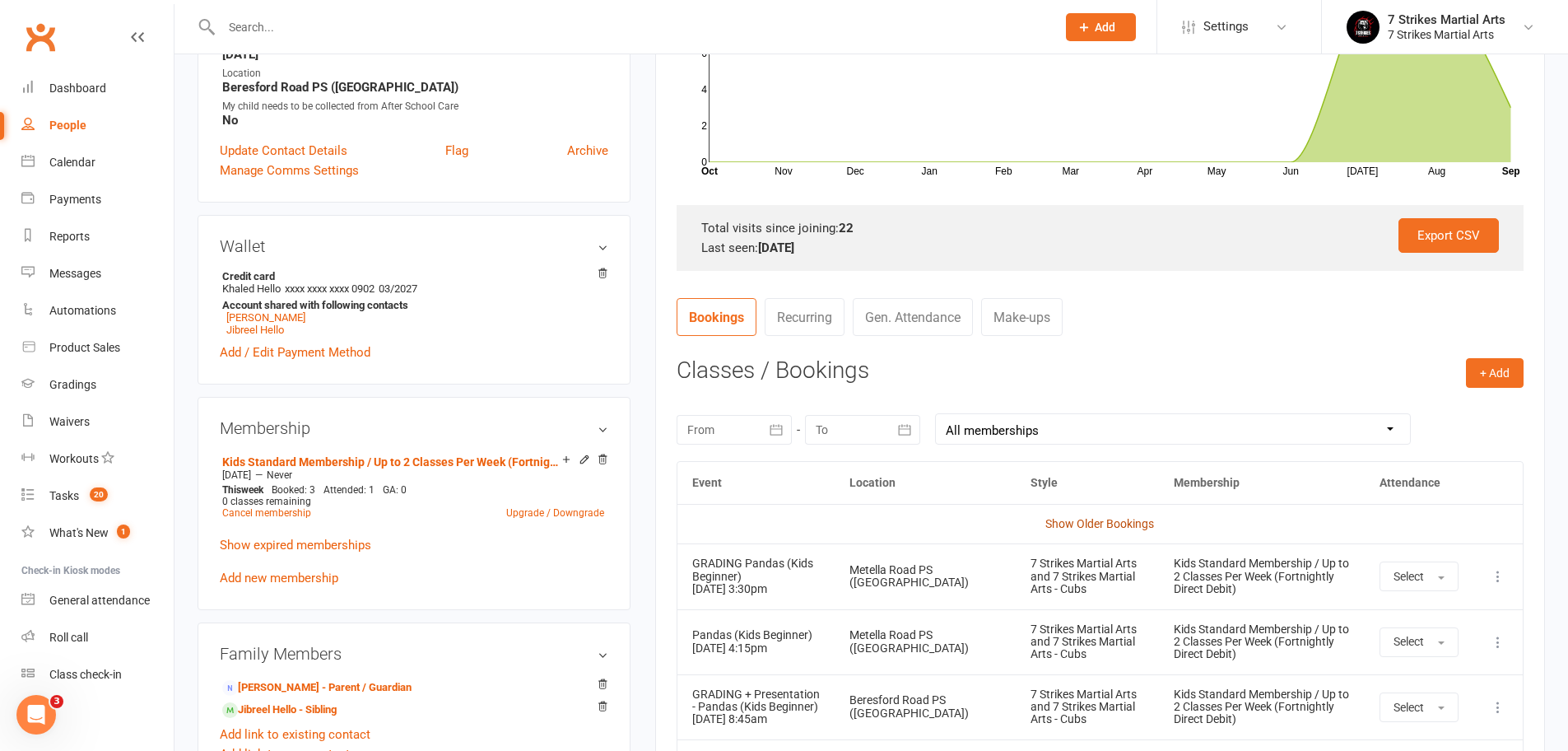
click at [1089, 519] on link "Show Older Bookings" at bounding box center [1099, 524] width 108 height 14
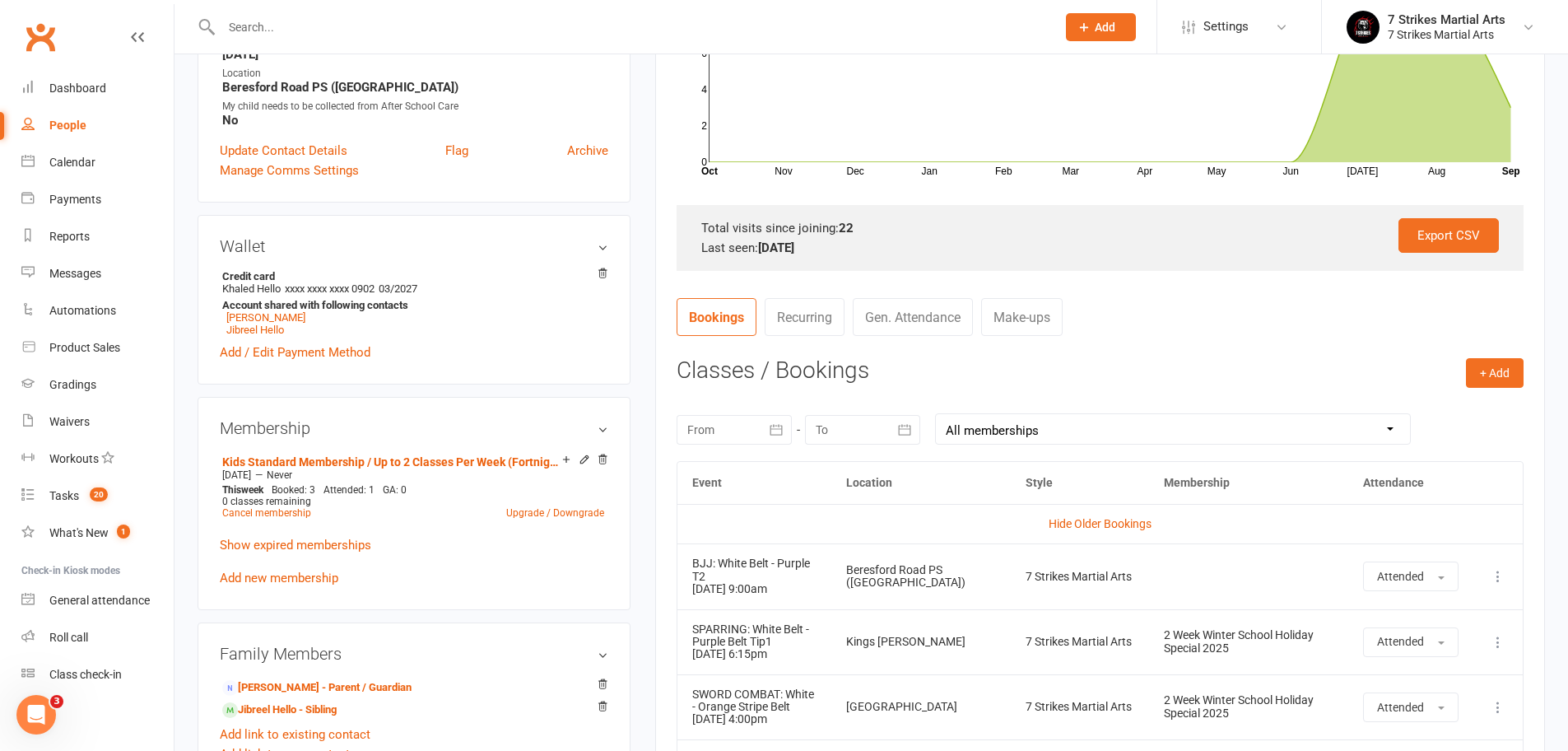
click at [473, 32] on input "text" at bounding box center [631, 27] width 828 height 23
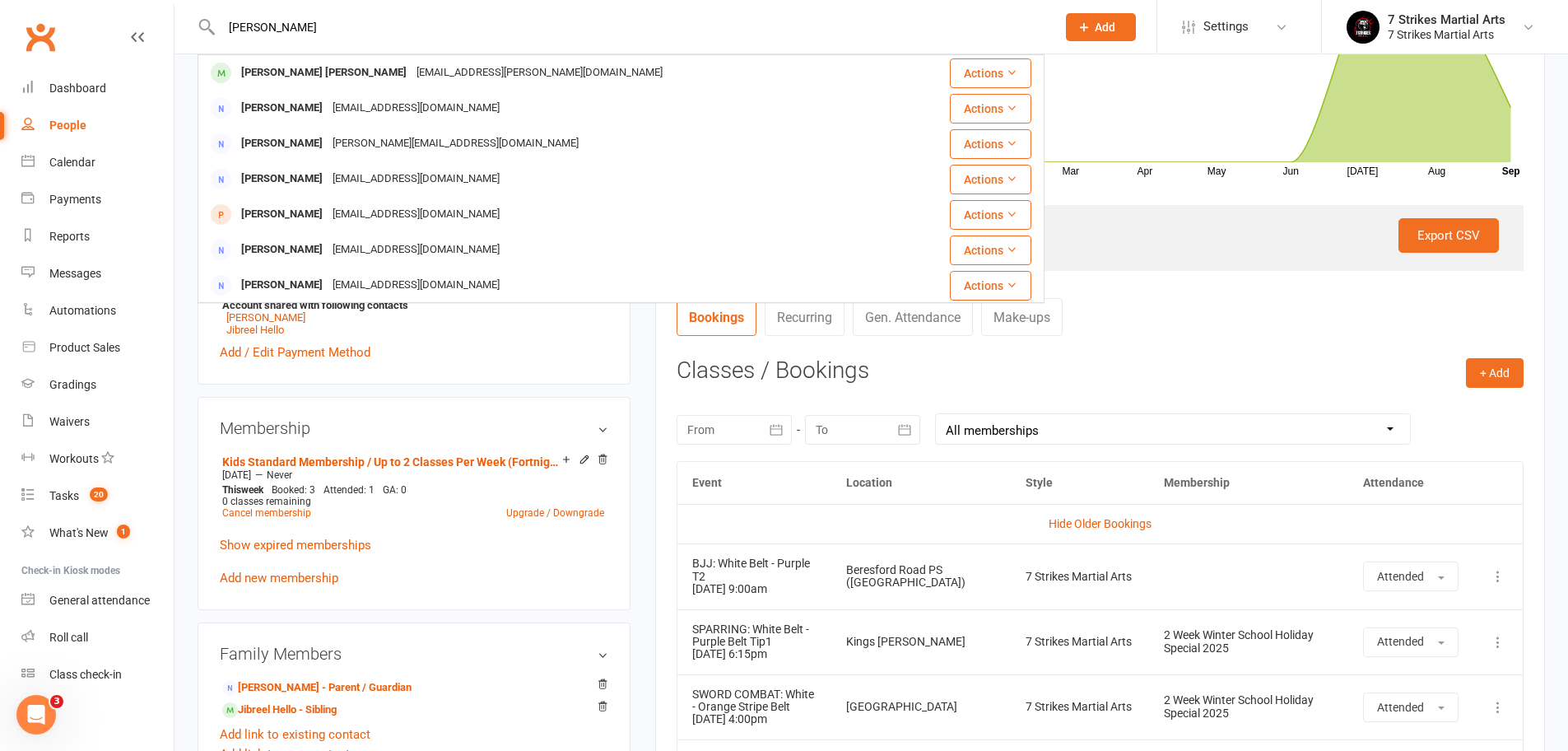
type input "[PERSON_NAME]"
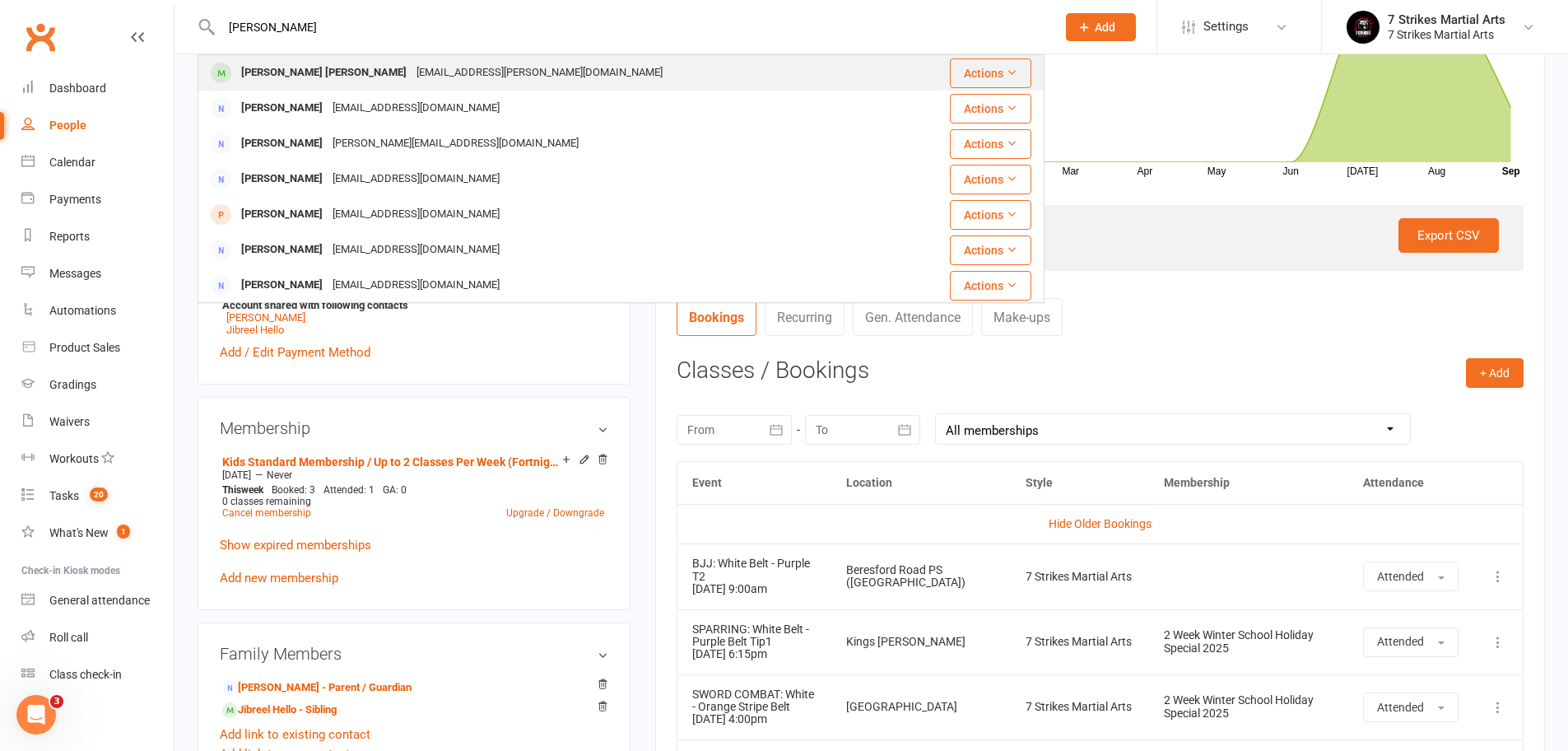
drag, startPoint x: 473, startPoint y: 32, endPoint x: 474, endPoint y: 65, distance: 33.0
click at [474, 65] on div "[PERSON_NAME] Mamon [EMAIL_ADDRESS][PERSON_NAME][DOMAIN_NAME]" at bounding box center [550, 73] width 703 height 34
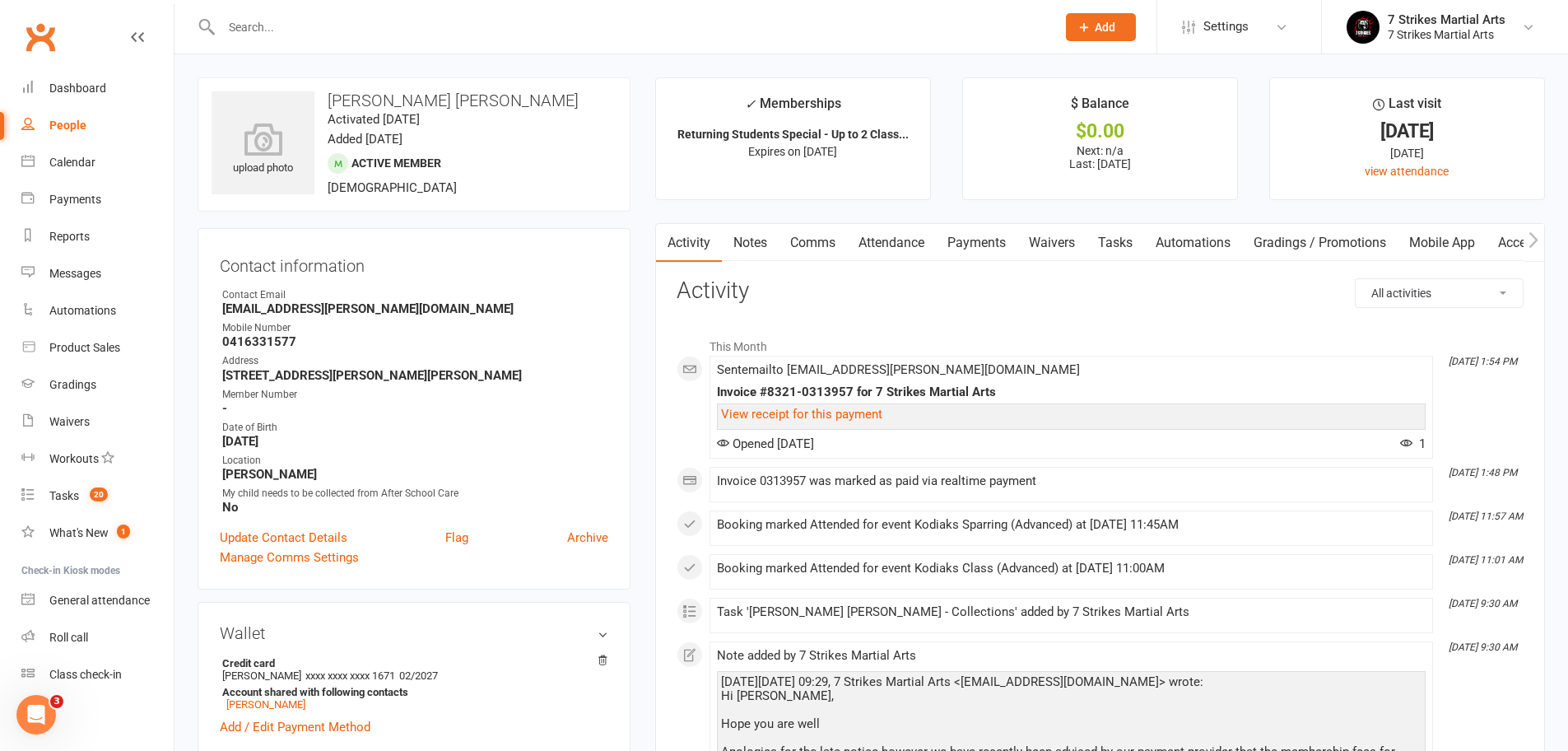
click at [900, 229] on link "Attendance" at bounding box center [891, 242] width 89 height 38
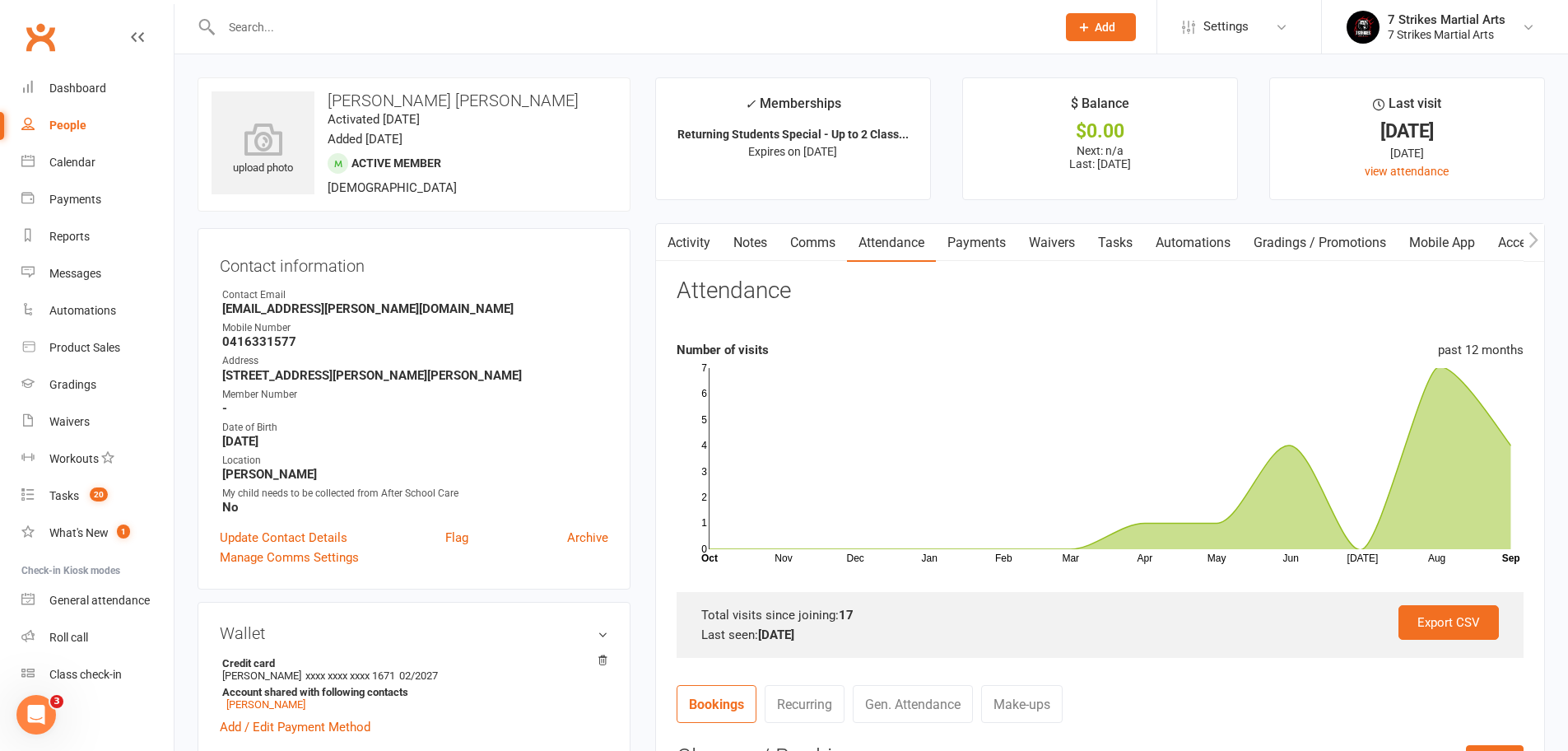
drag, startPoint x: 985, startPoint y: 246, endPoint x: 976, endPoint y: 257, distance: 14.2
click at [985, 246] on link "Payments" at bounding box center [976, 242] width 81 height 38
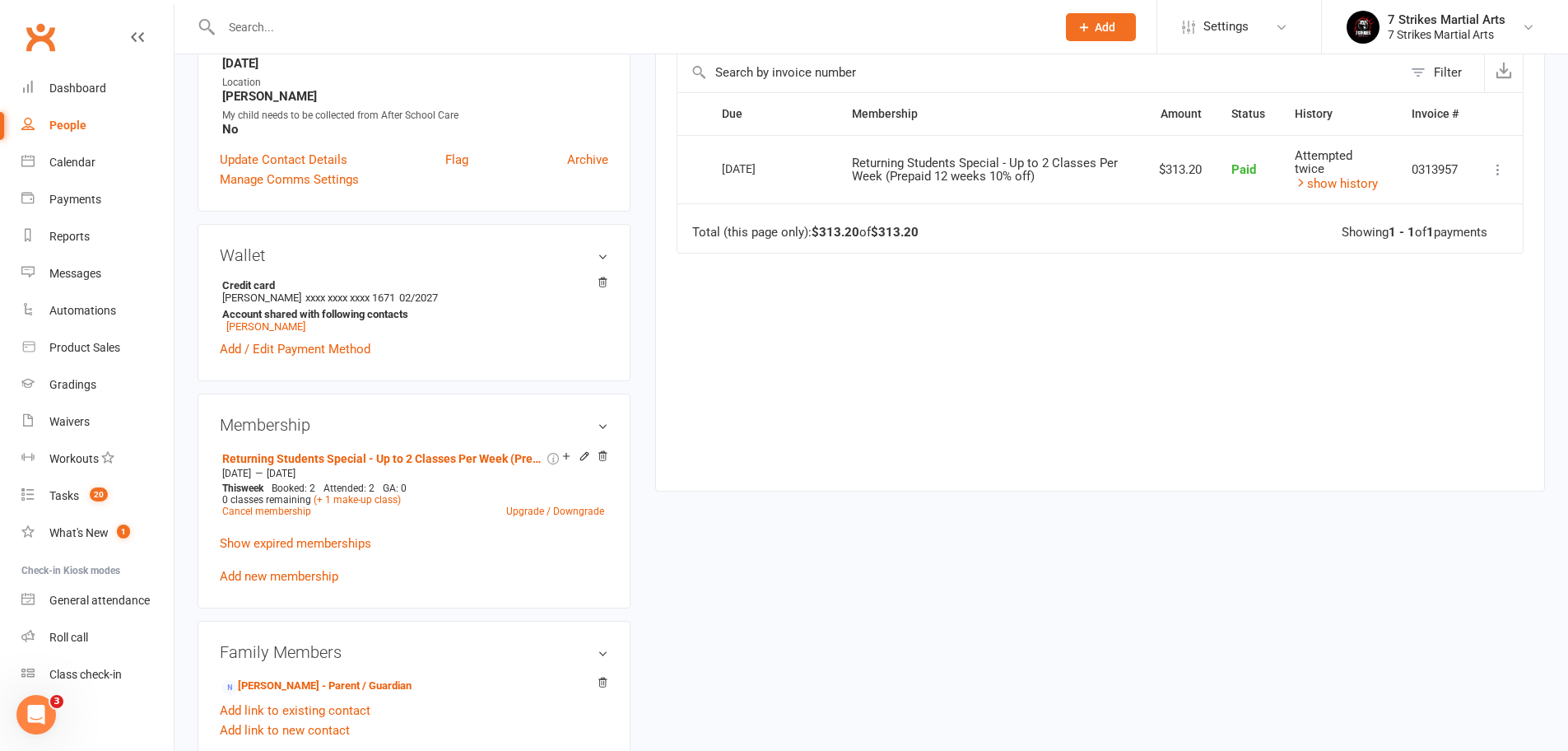
scroll to position [357, 0]
